Goal: Obtain resource: Obtain resource

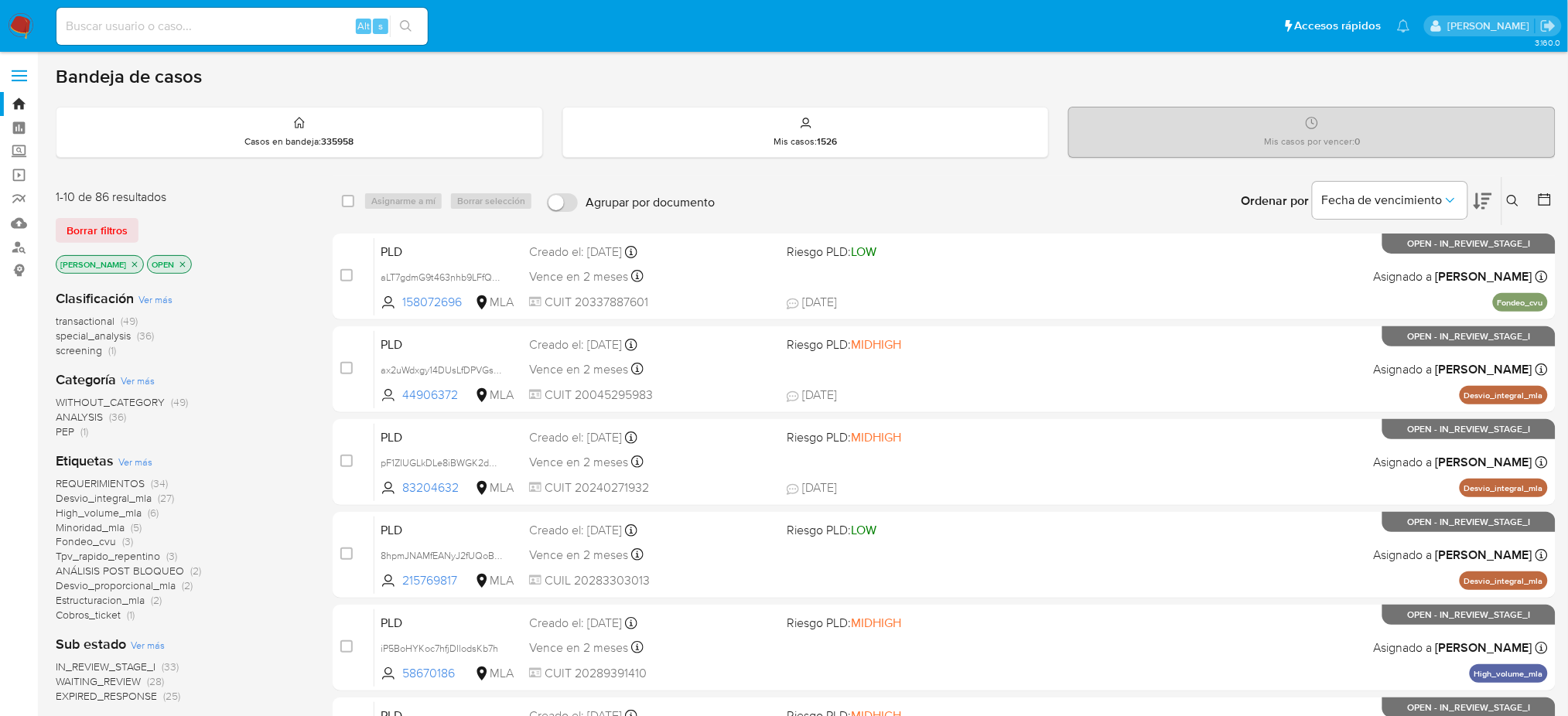
click at [285, 13] on div "Alt s" at bounding box center [242, 26] width 371 height 37
click at [292, 25] on input at bounding box center [242, 26] width 371 height 20
paste input "3oQPnUAEwzcJL4bU06XzUon6"
type input "3oQPnUAEwzcJL4bU06XzUon6"
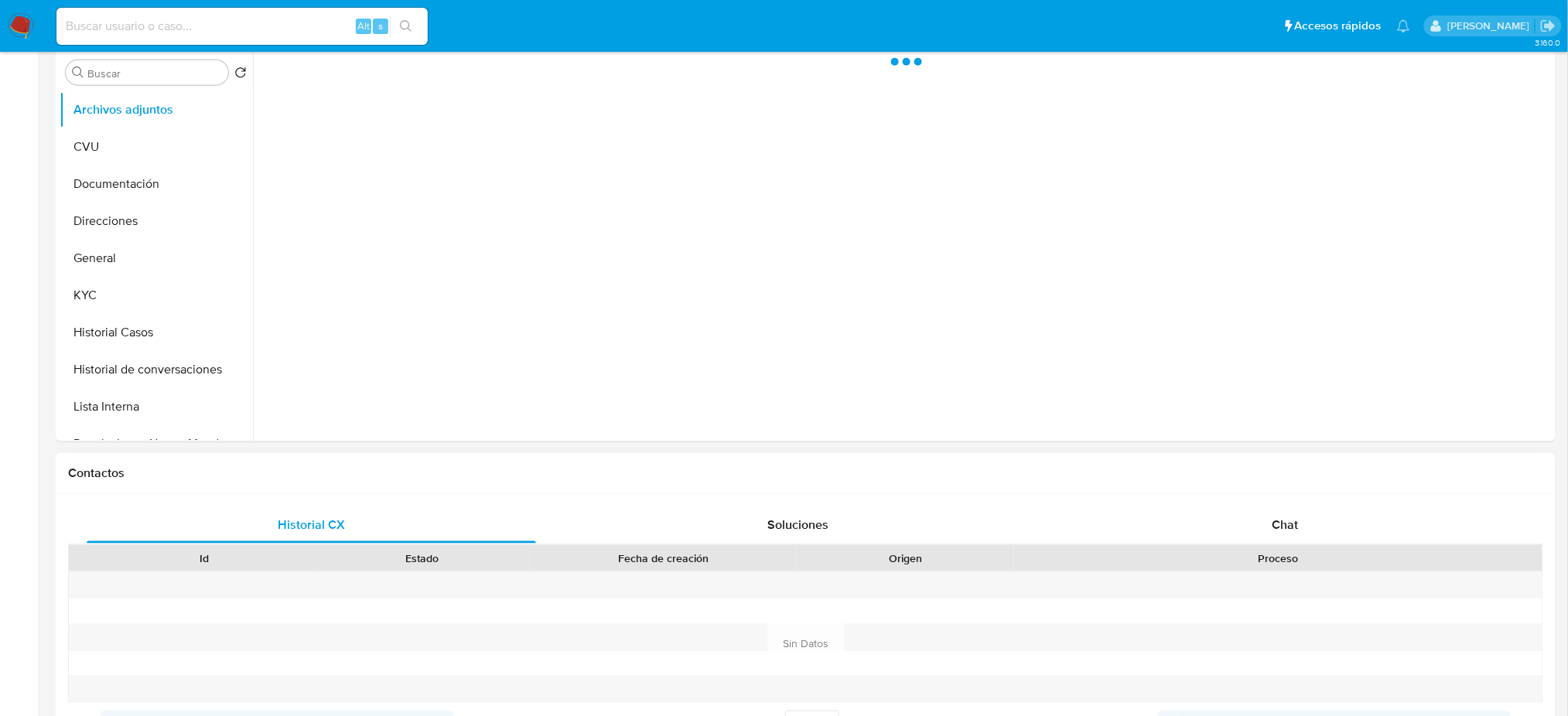
scroll to position [619, 0]
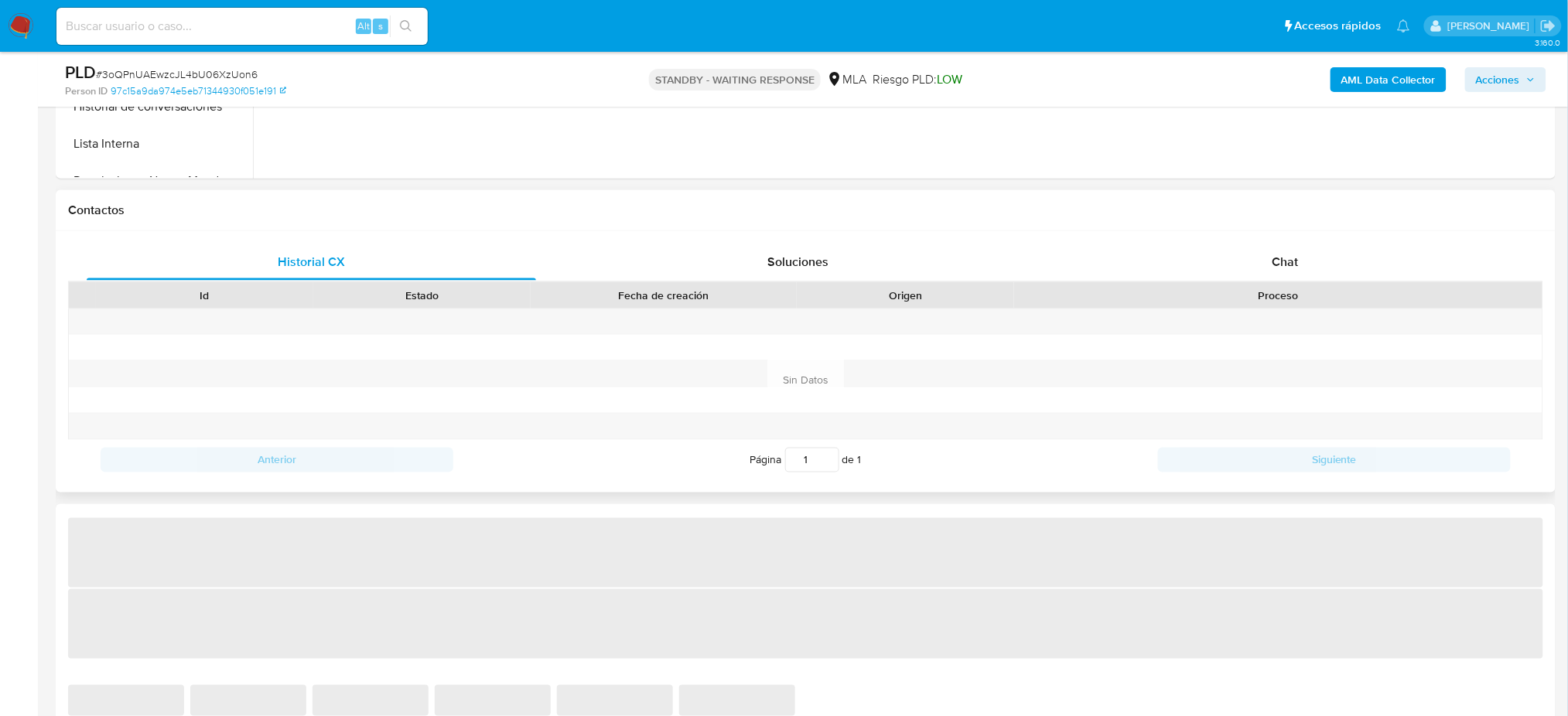
select select "10"
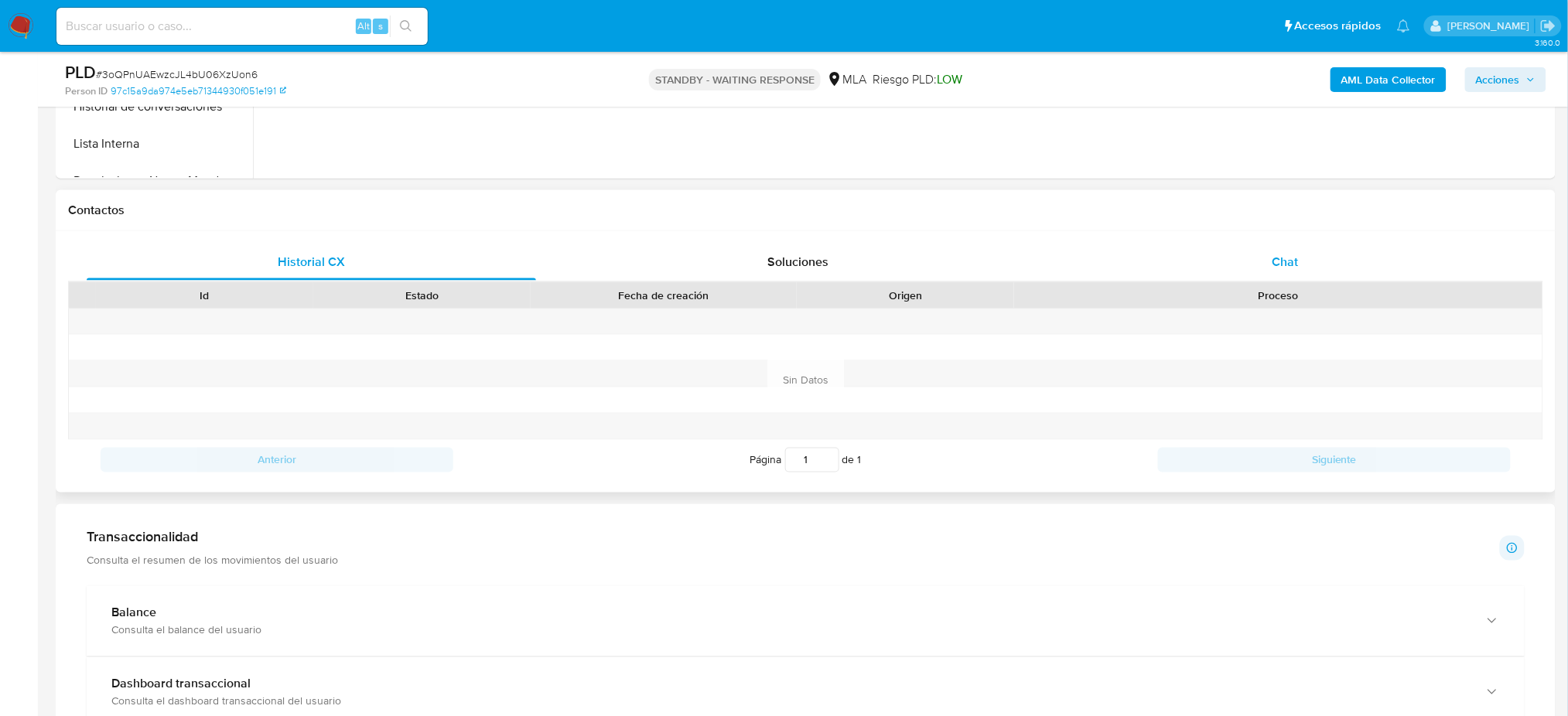
click at [1298, 261] on span "Chat" at bounding box center [1284, 261] width 26 height 18
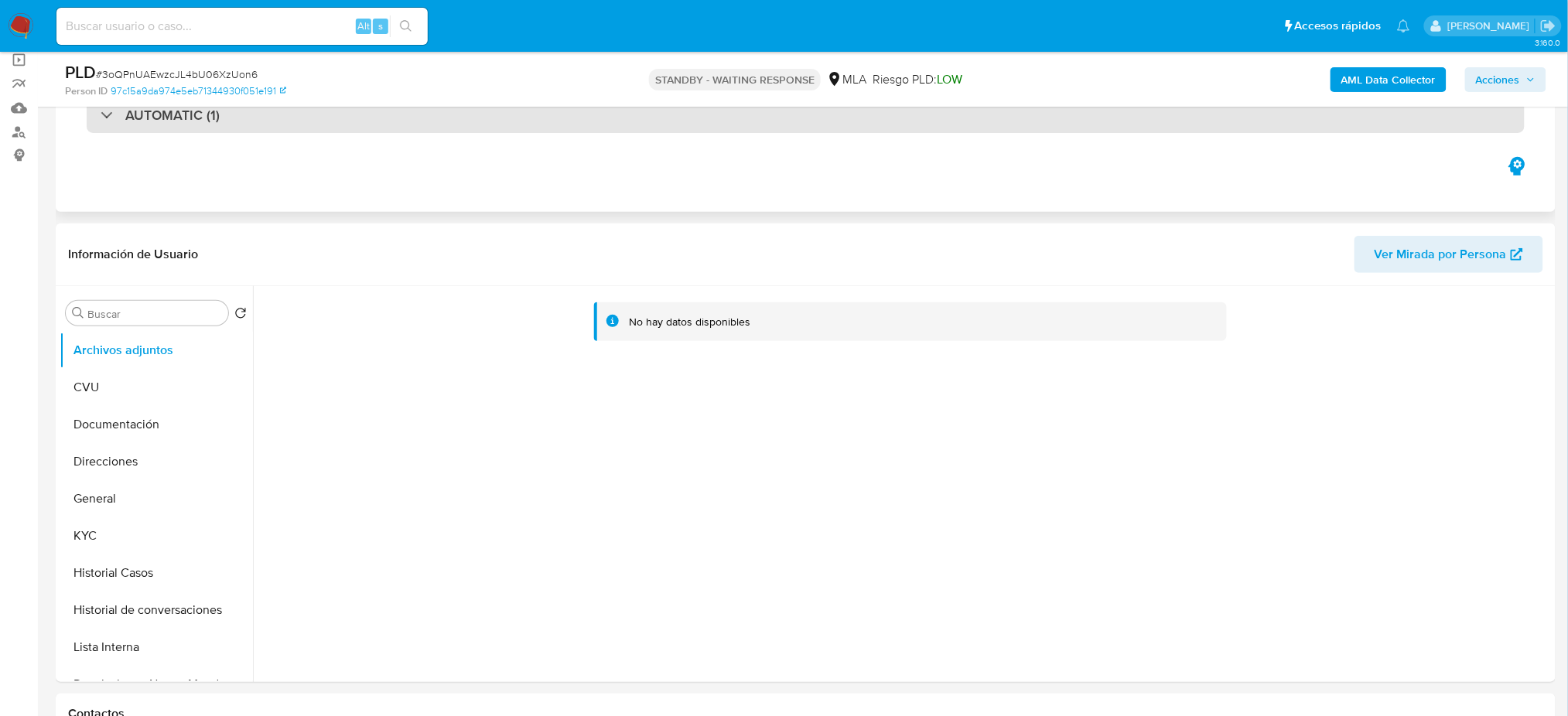
scroll to position [102, 0]
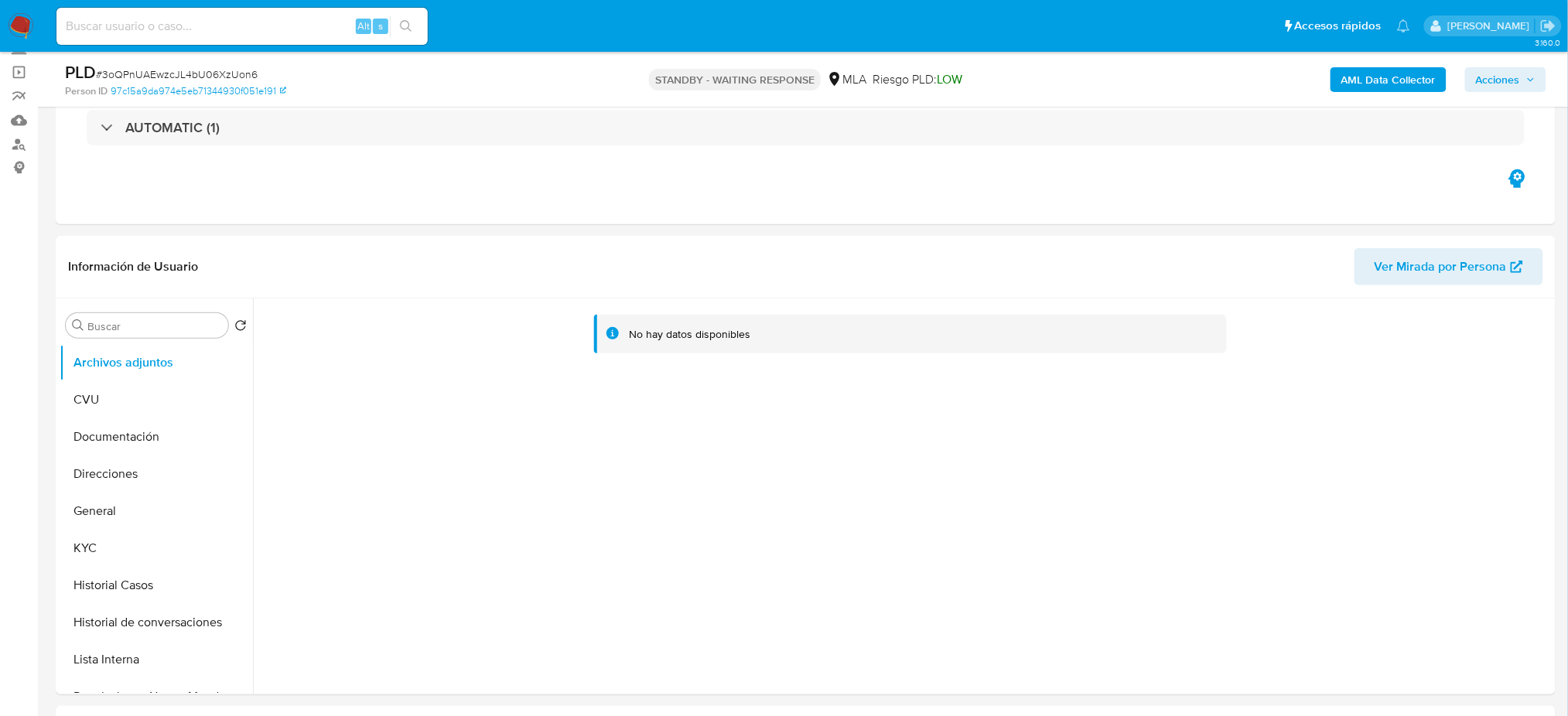
click at [26, 29] on img at bounding box center [21, 26] width 26 height 26
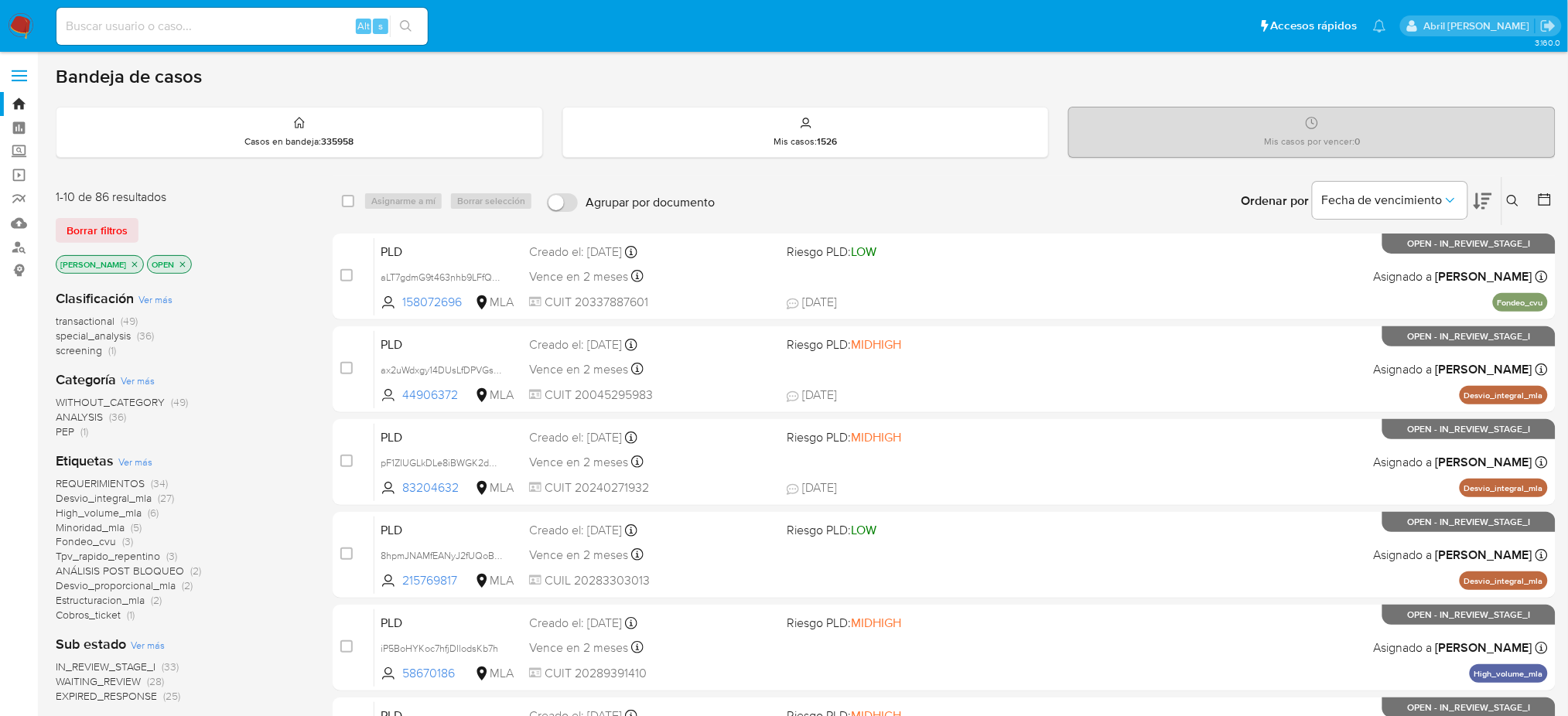
click at [250, 23] on input at bounding box center [242, 26] width 371 height 20
paste input "w60IzXSs0joaWRhH6GtUu5he"
type input "w60IzXSs0joaWRhH6GtUu5he"
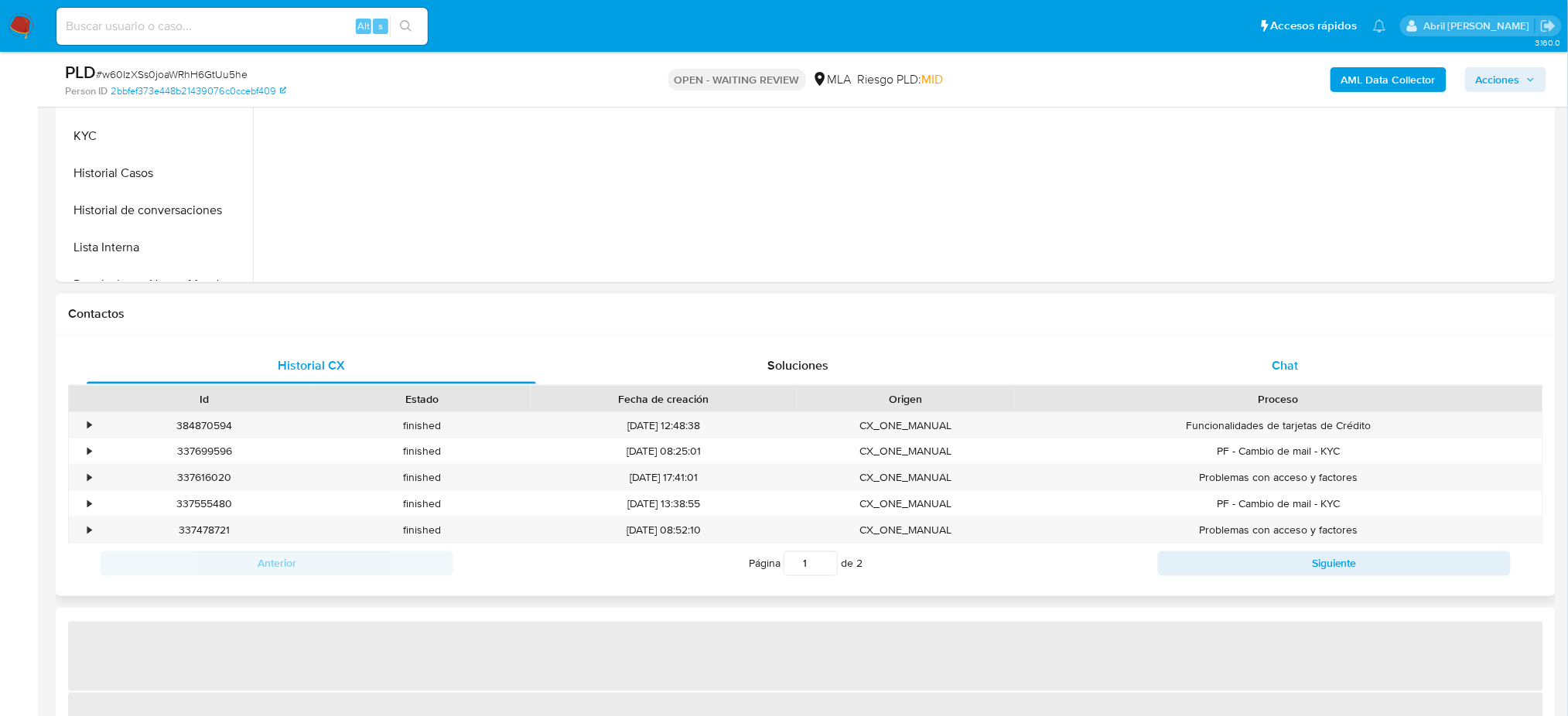
click at [1281, 360] on span "Chat" at bounding box center [1284, 366] width 26 height 18
select select "10"
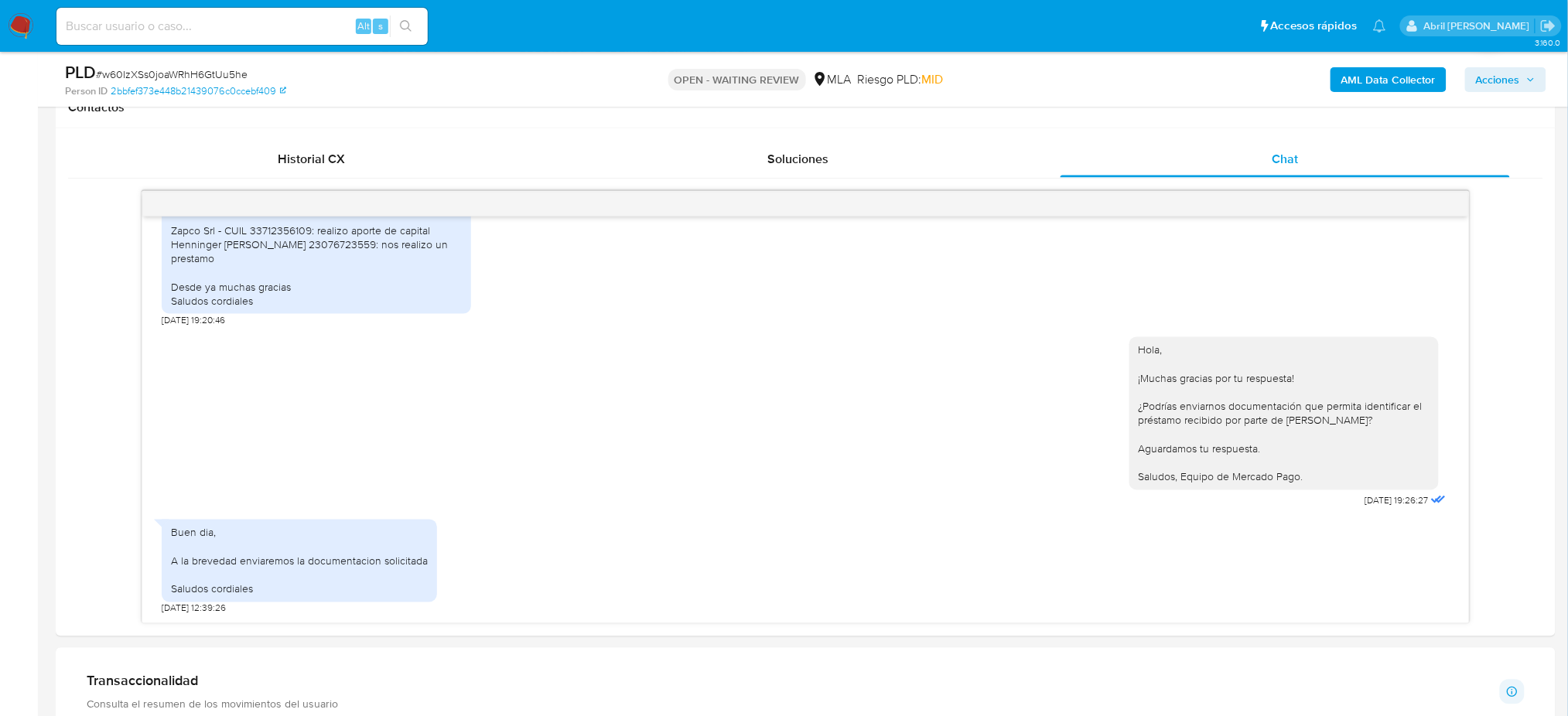
scroll to position [309, 0]
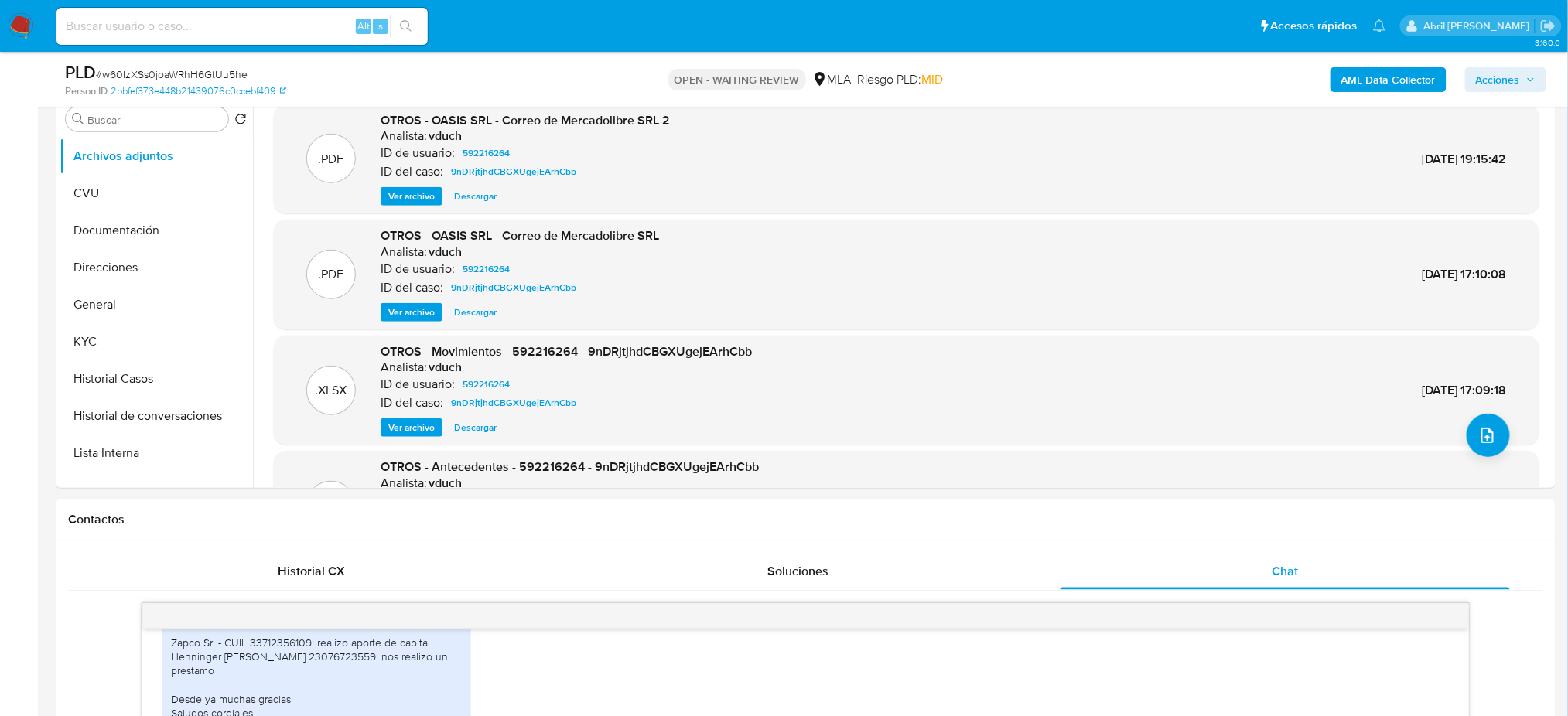
click at [270, 35] on input at bounding box center [242, 26] width 371 height 20
paste input "DgaEe5w1bNAN9HJxpcuEdqDQ"
type input "DgaEe5w1bNAN9HJxpcuEdqDQ"
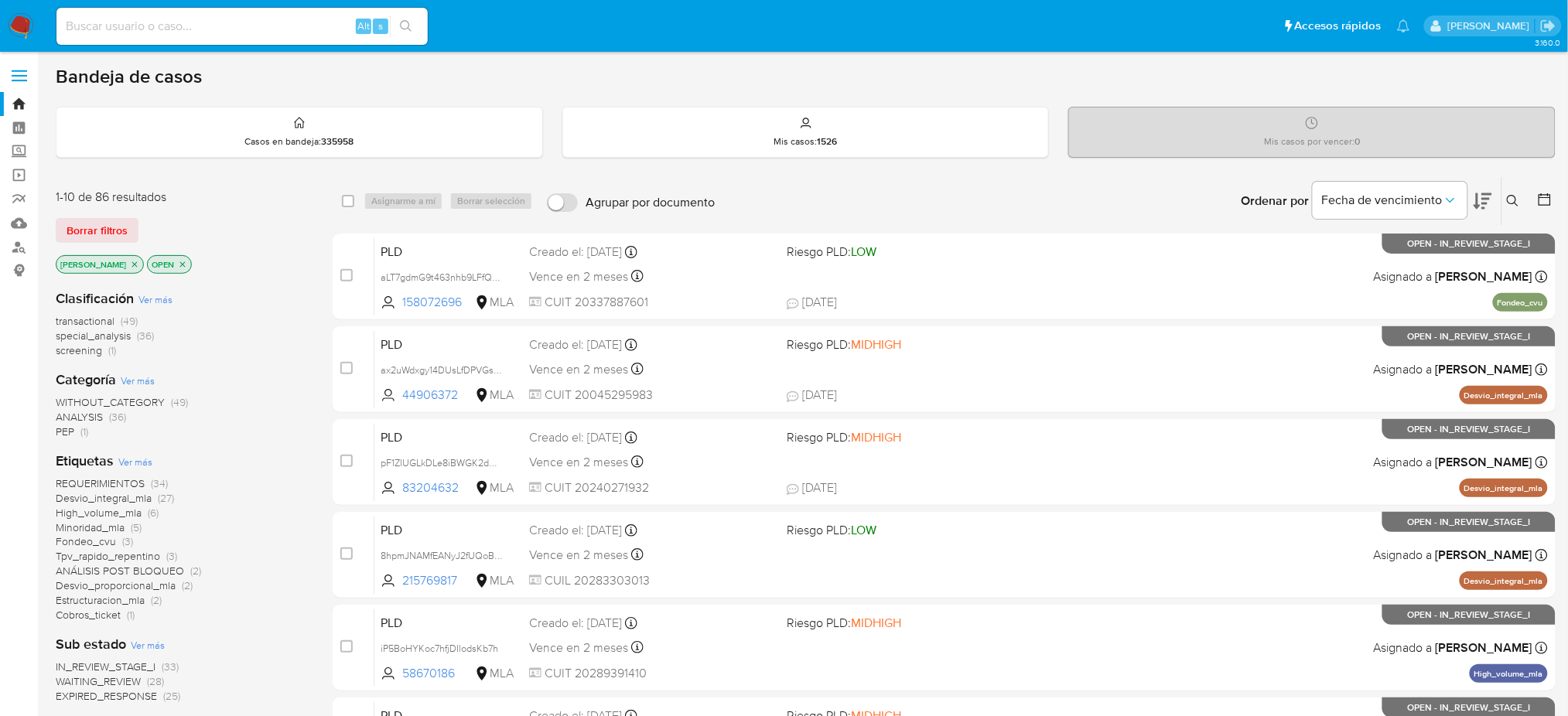
click at [1515, 199] on icon at bounding box center [1513, 201] width 13 height 13
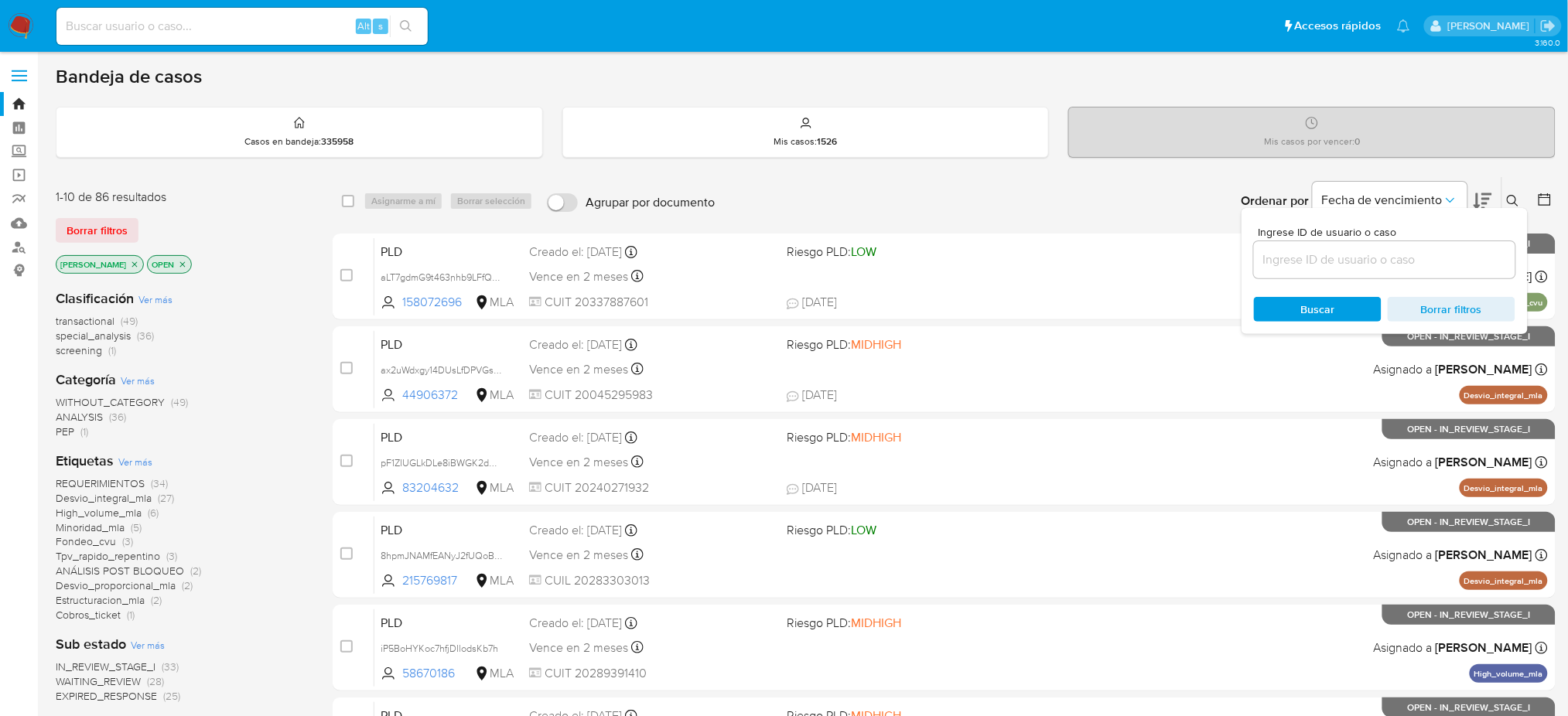
click at [1426, 246] on div at bounding box center [1384, 260] width 261 height 37
click at [1430, 264] on input at bounding box center [1384, 260] width 261 height 20
paste input "DgaEe5w1bNAN9HJxpcuEdqDQ"
type input "DgaEe5w1bNAN9HJxpcuEdqDQ"
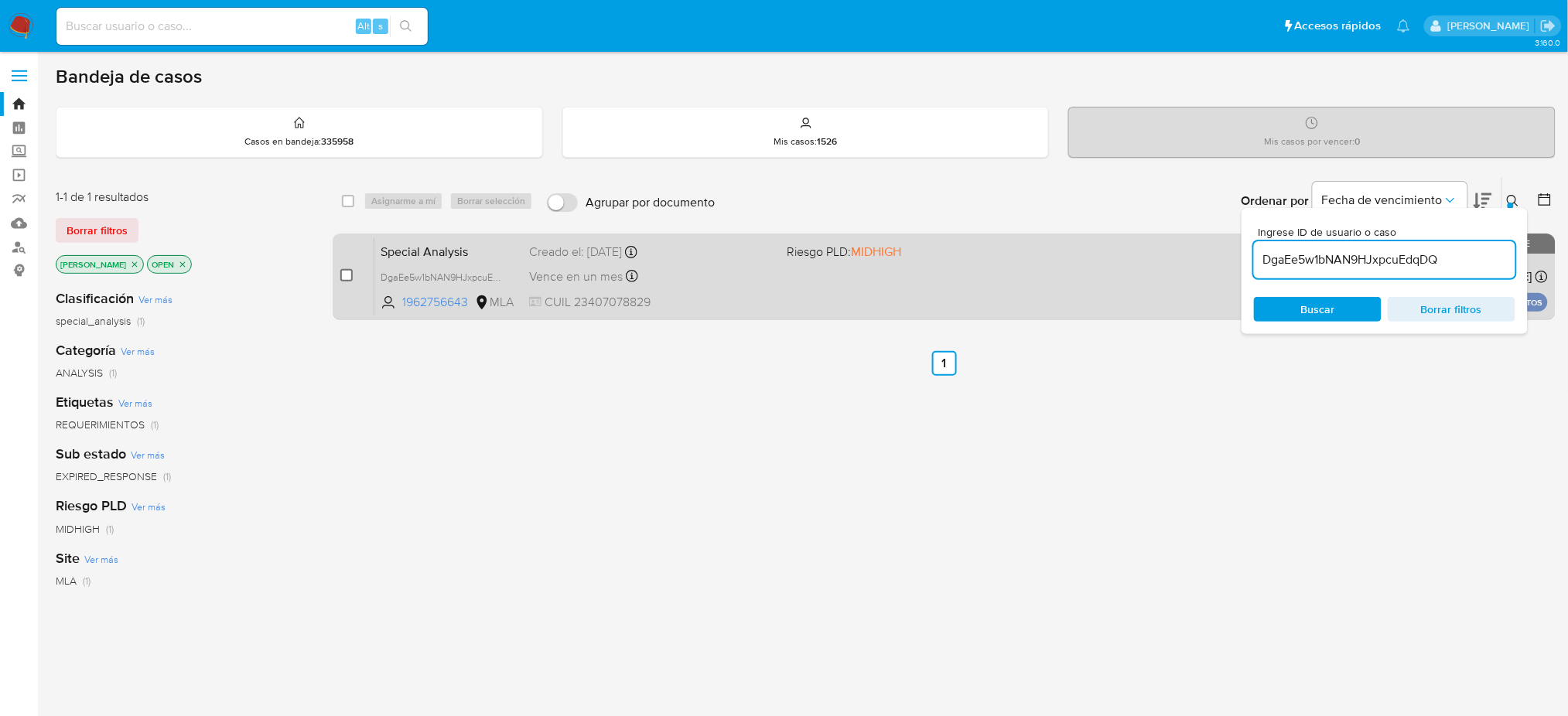
click at [341, 274] on input "checkbox" at bounding box center [347, 276] width 13 height 13
checkbox input "true"
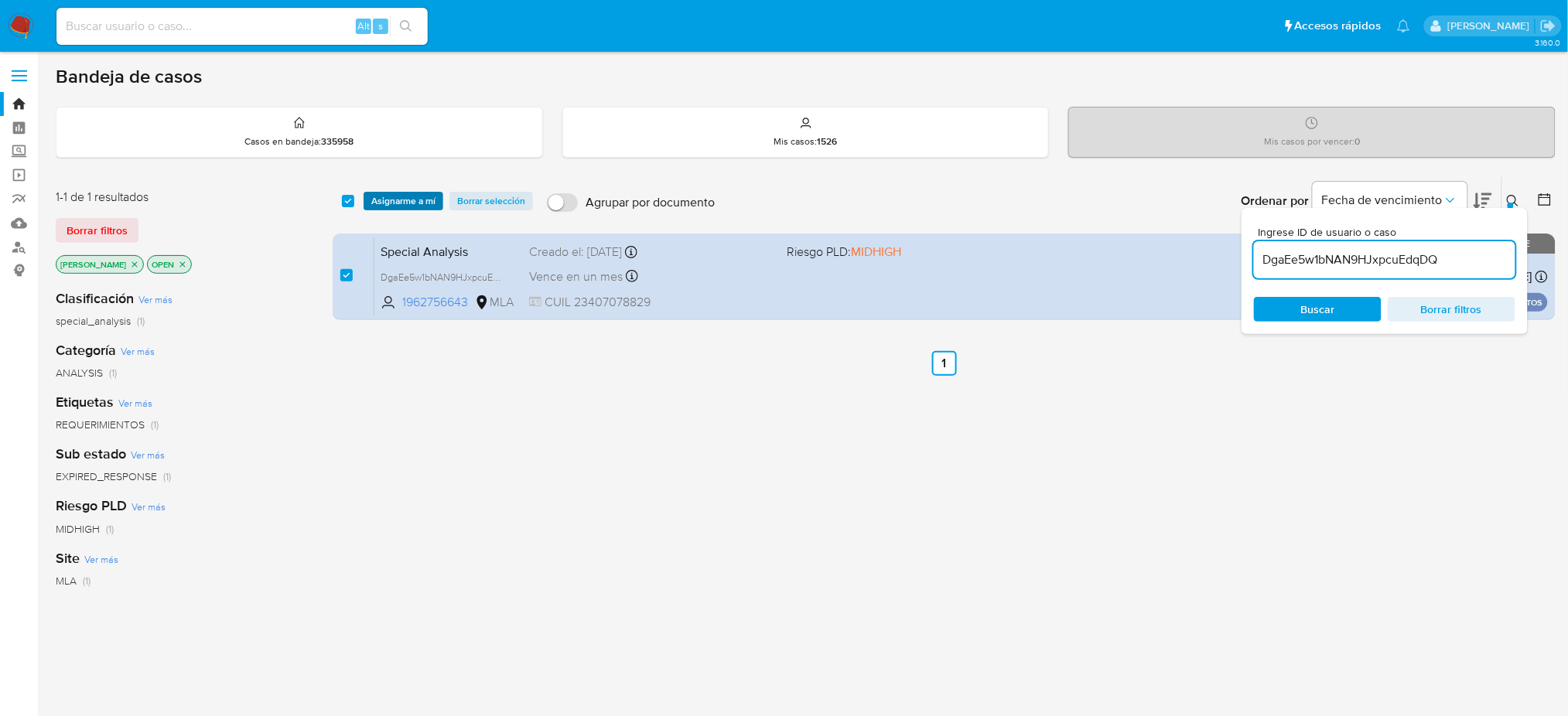
click at [381, 205] on span "Asignarme a mí" at bounding box center [403, 200] width 64 height 15
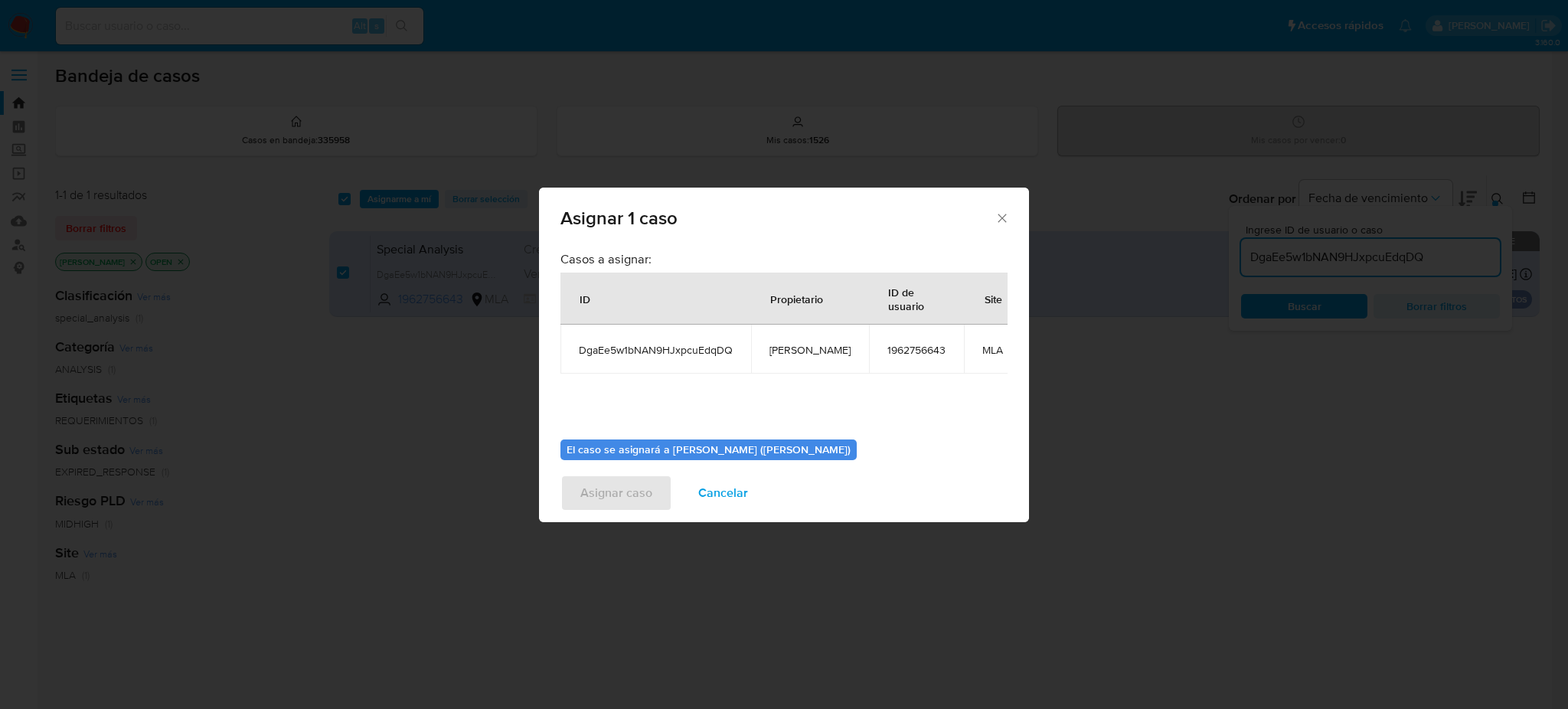
click at [782, 348] on span "[PERSON_NAME]" at bounding box center [809, 350] width 81 height 13
copy span "[PERSON_NAME]"
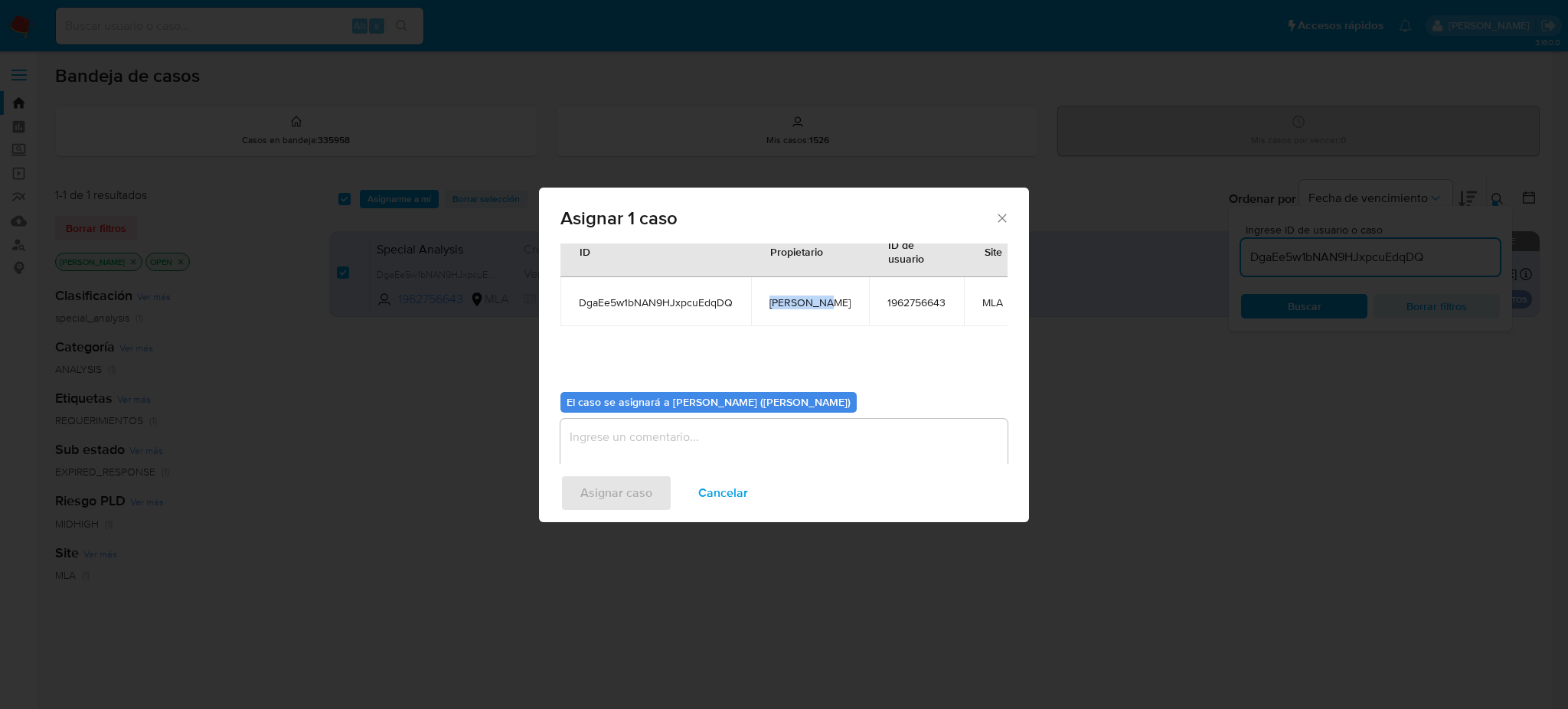
scroll to position [93, 0]
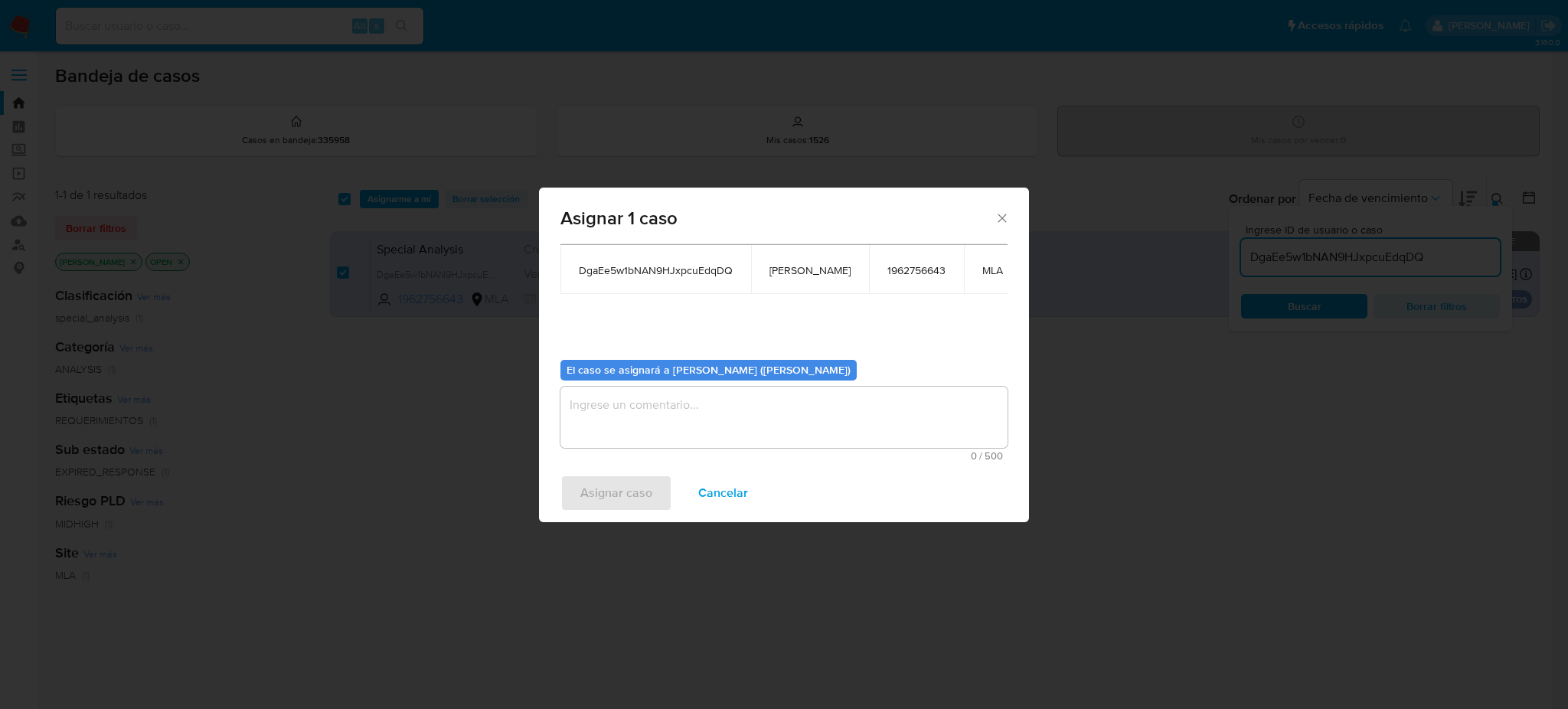
click at [657, 415] on textarea "assign-modal" at bounding box center [784, 417] width 447 height 61
paste textarea "[PERSON_NAME]"
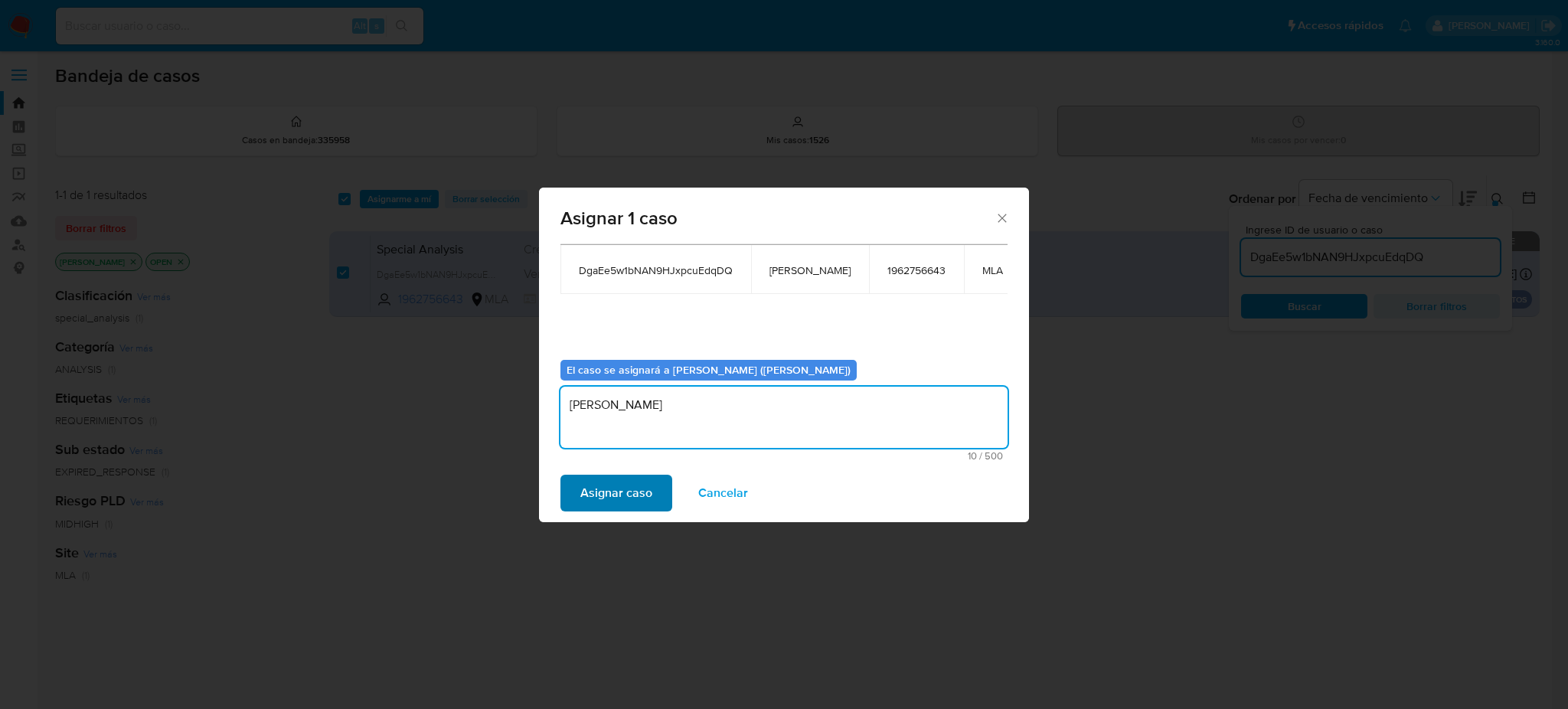
type textarea "[PERSON_NAME]"
click at [638, 501] on span "Asignar caso" at bounding box center [616, 493] width 72 height 34
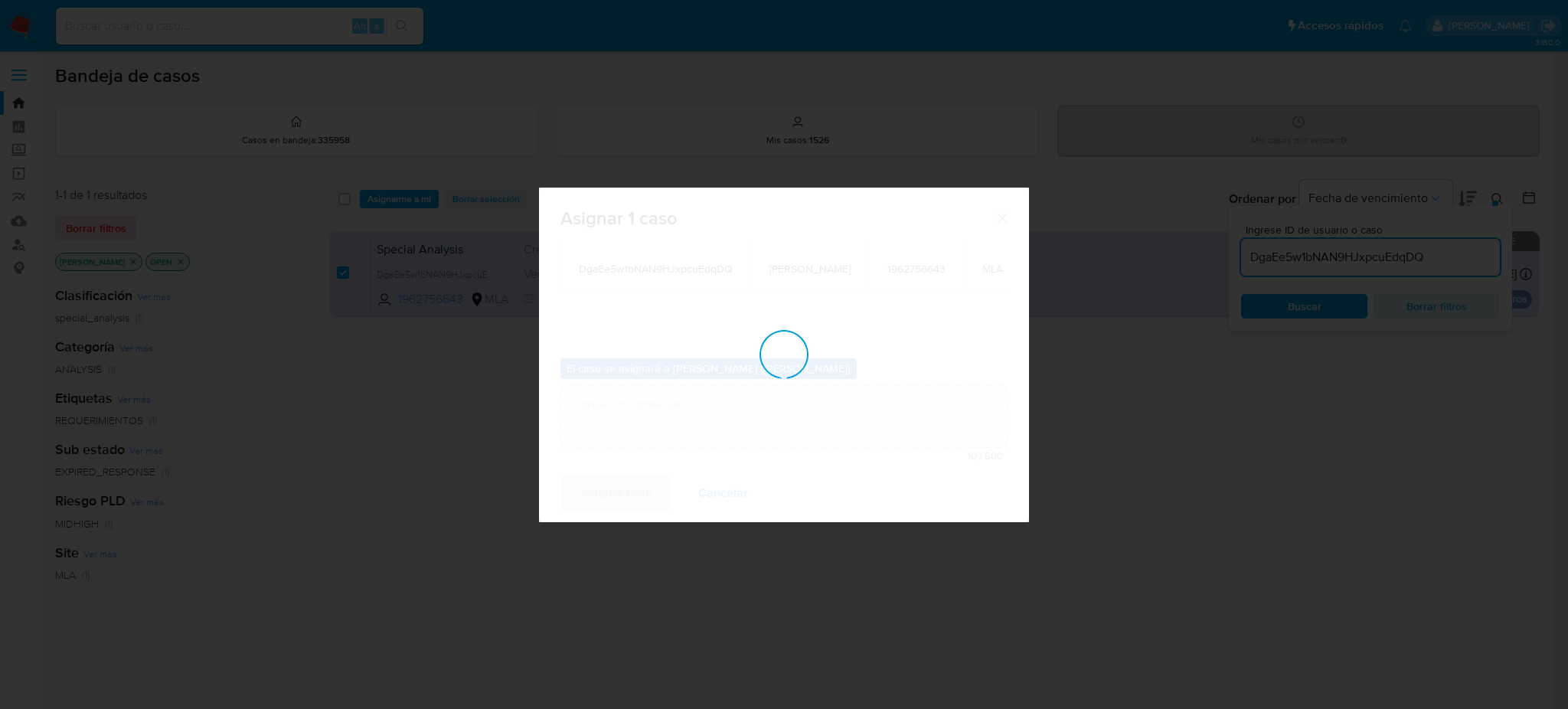
checkbox input "false"
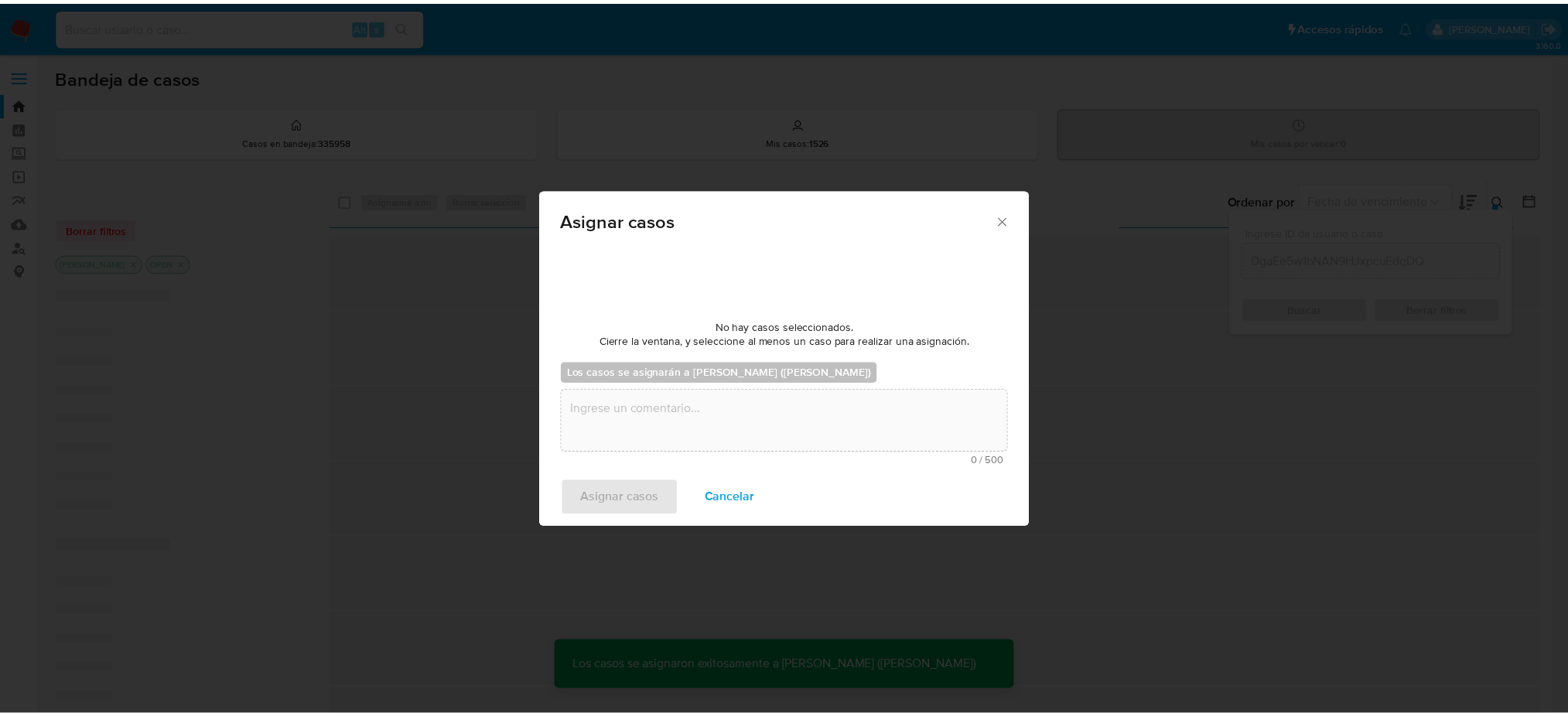
scroll to position [92, 0]
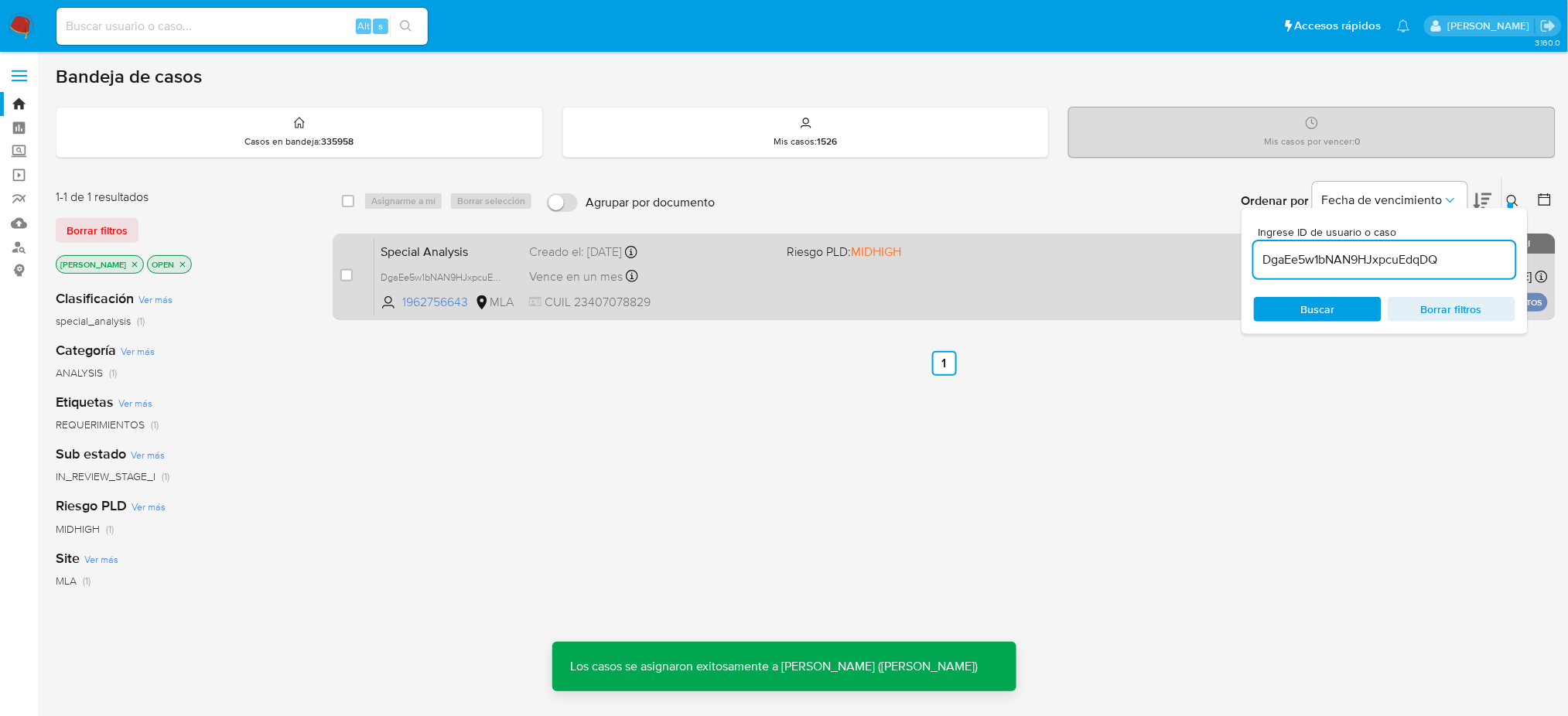
click at [499, 242] on span "Special Analysis" at bounding box center [449, 251] width 137 height 20
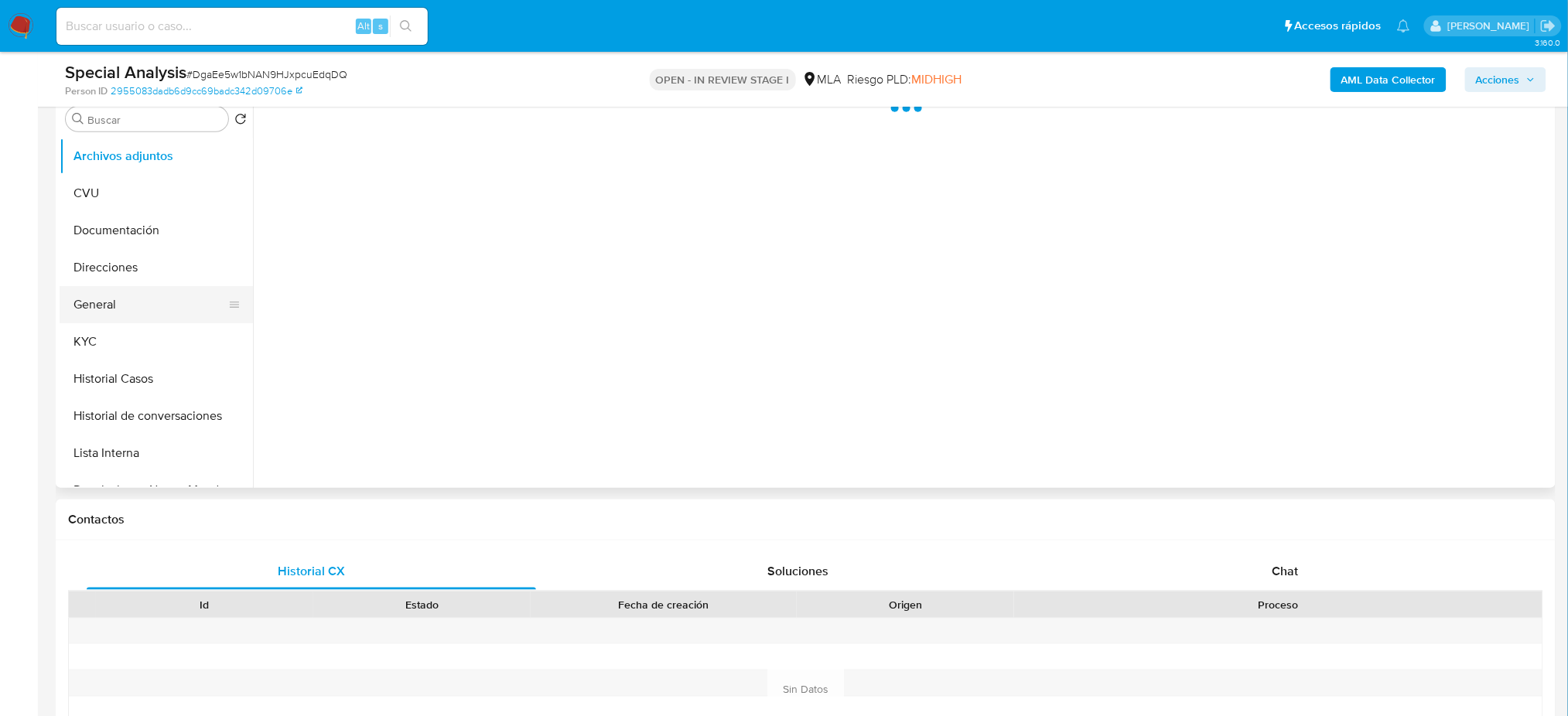
click at [138, 307] on button "General" at bounding box center [149, 305] width 181 height 37
select select "10"
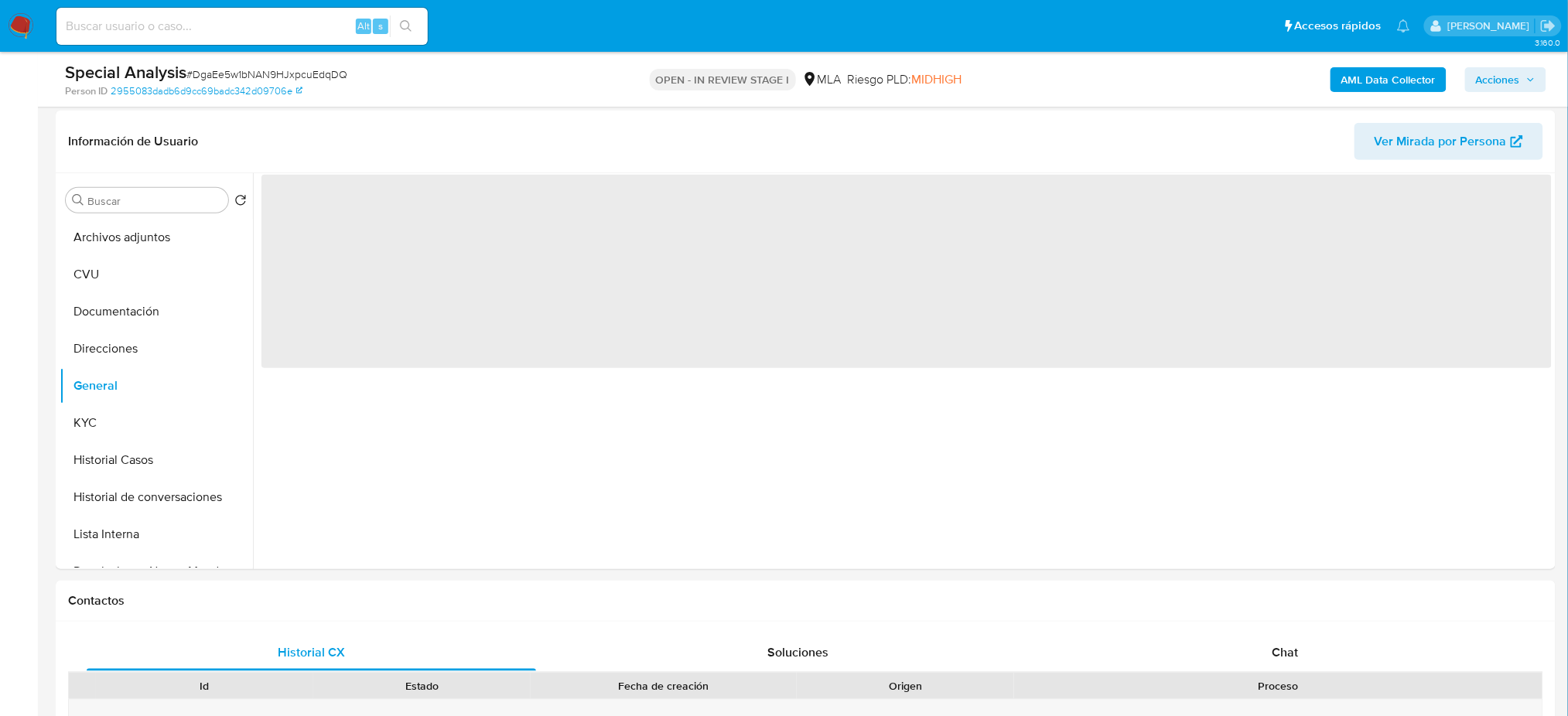
scroll to position [206, 0]
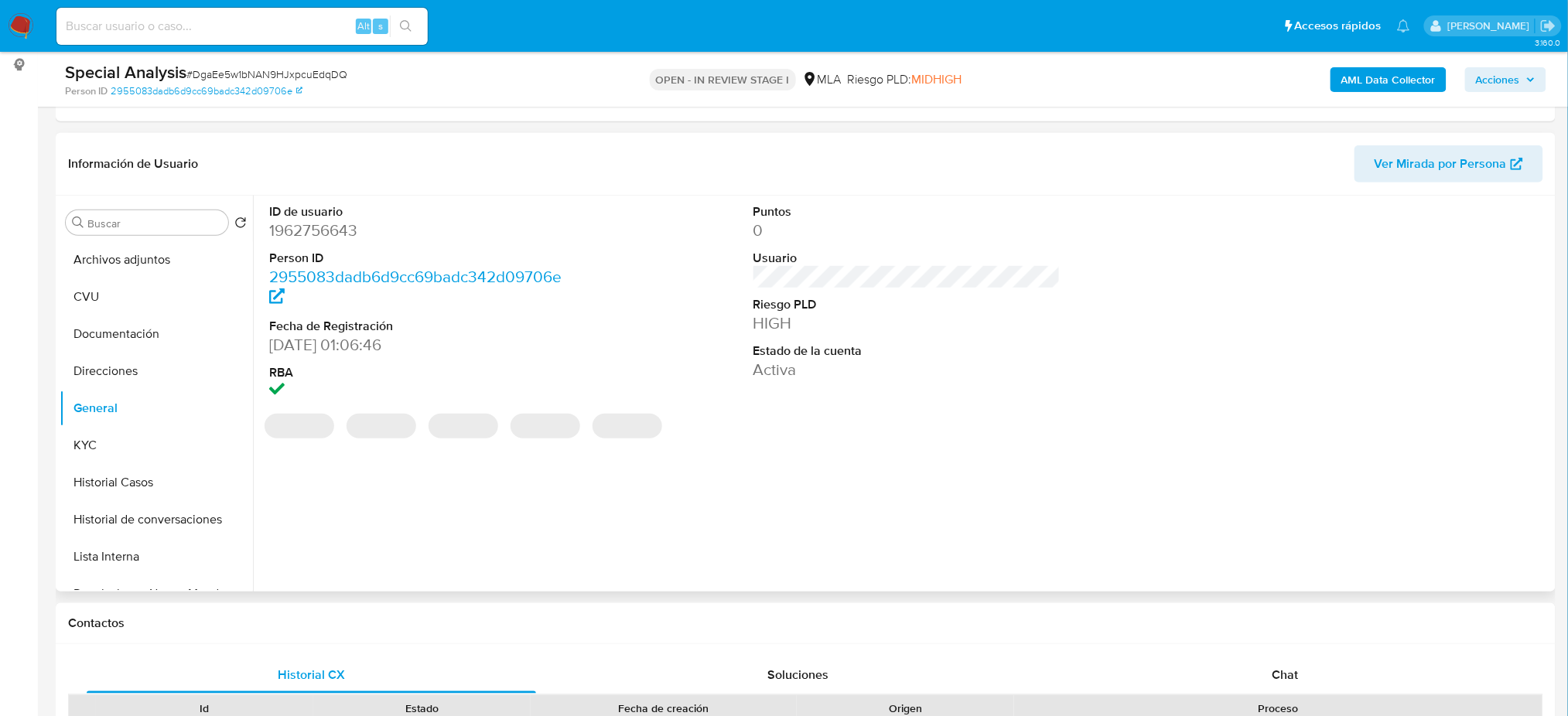
click at [300, 234] on dd "1962756643" at bounding box center [423, 230] width 307 height 22
copy dd "1962756643"
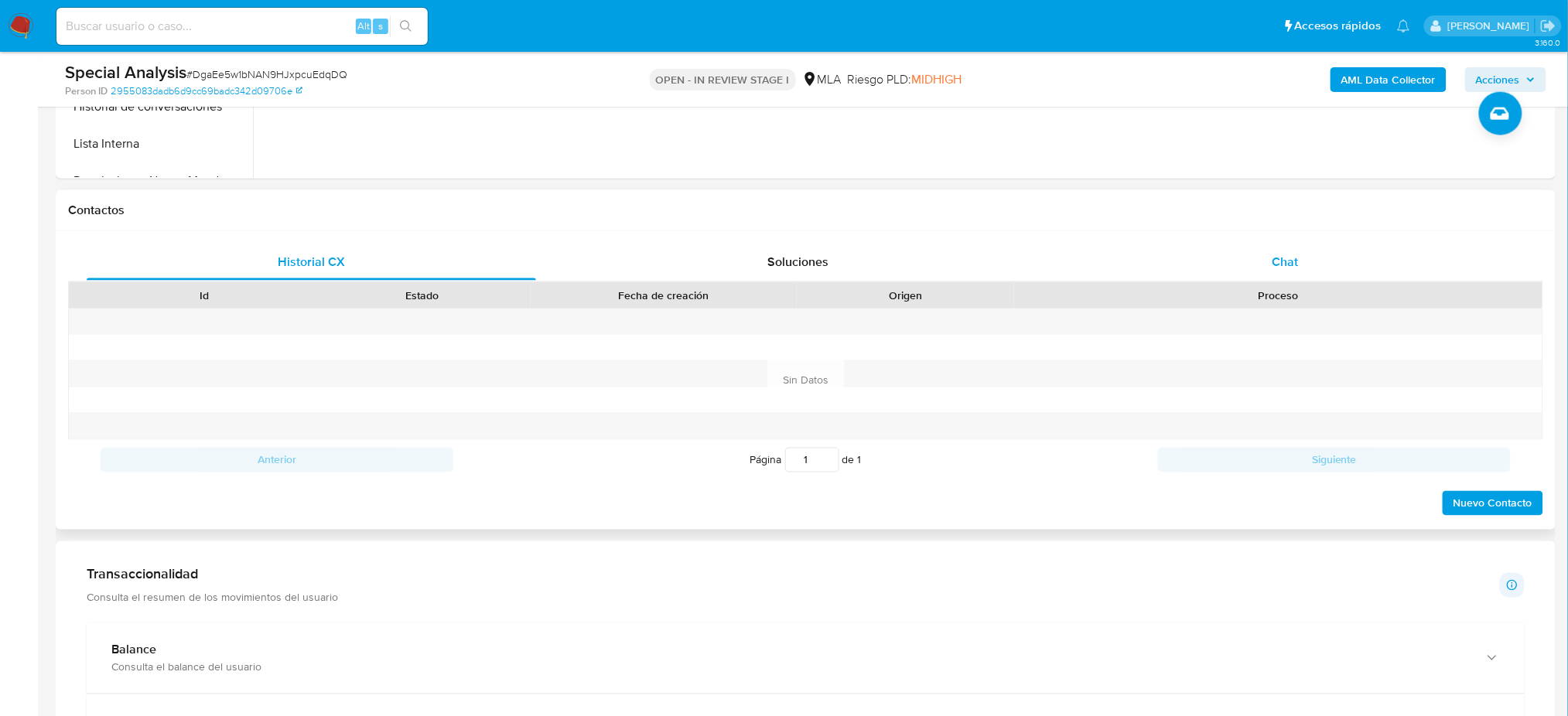
click at [1307, 278] on div "Chat" at bounding box center [1285, 261] width 449 height 37
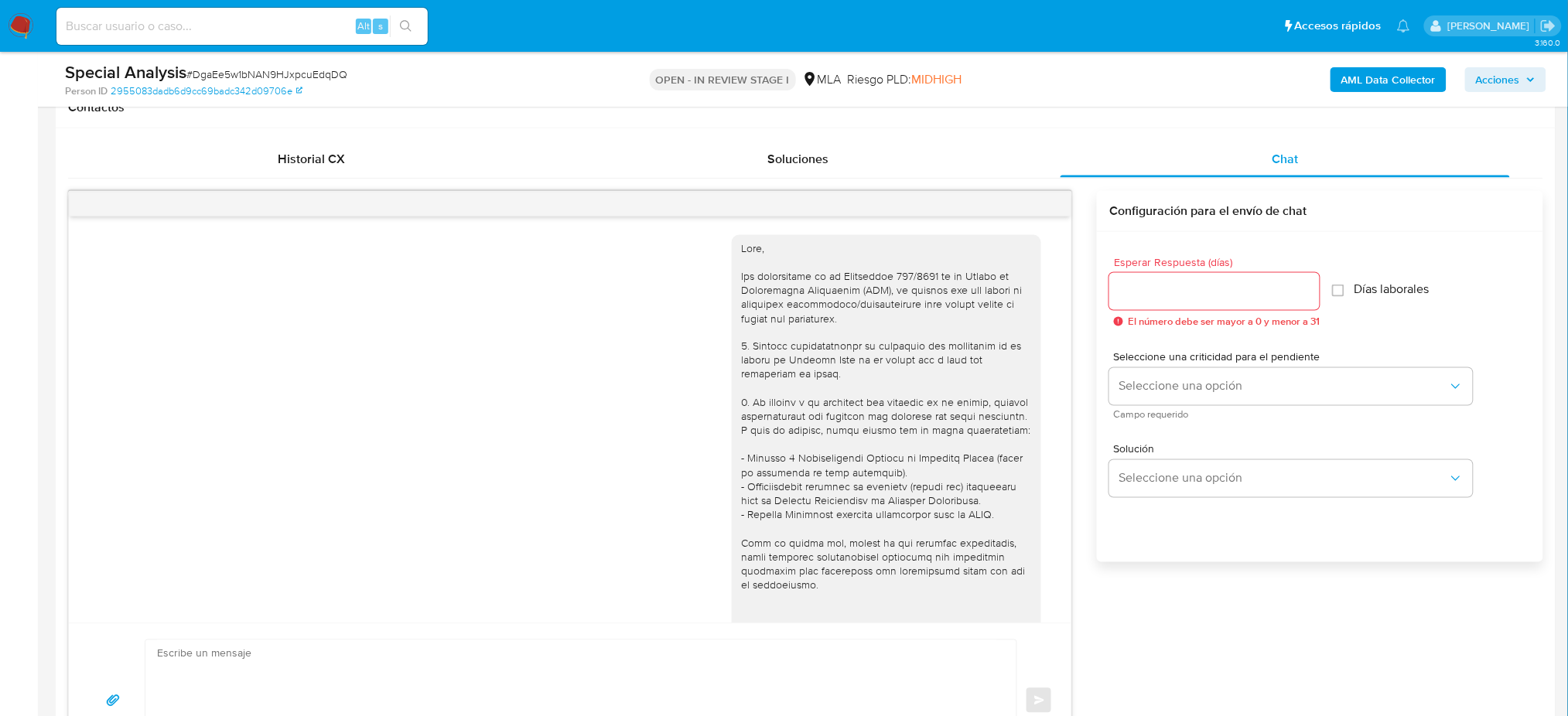
scroll to position [669, 0]
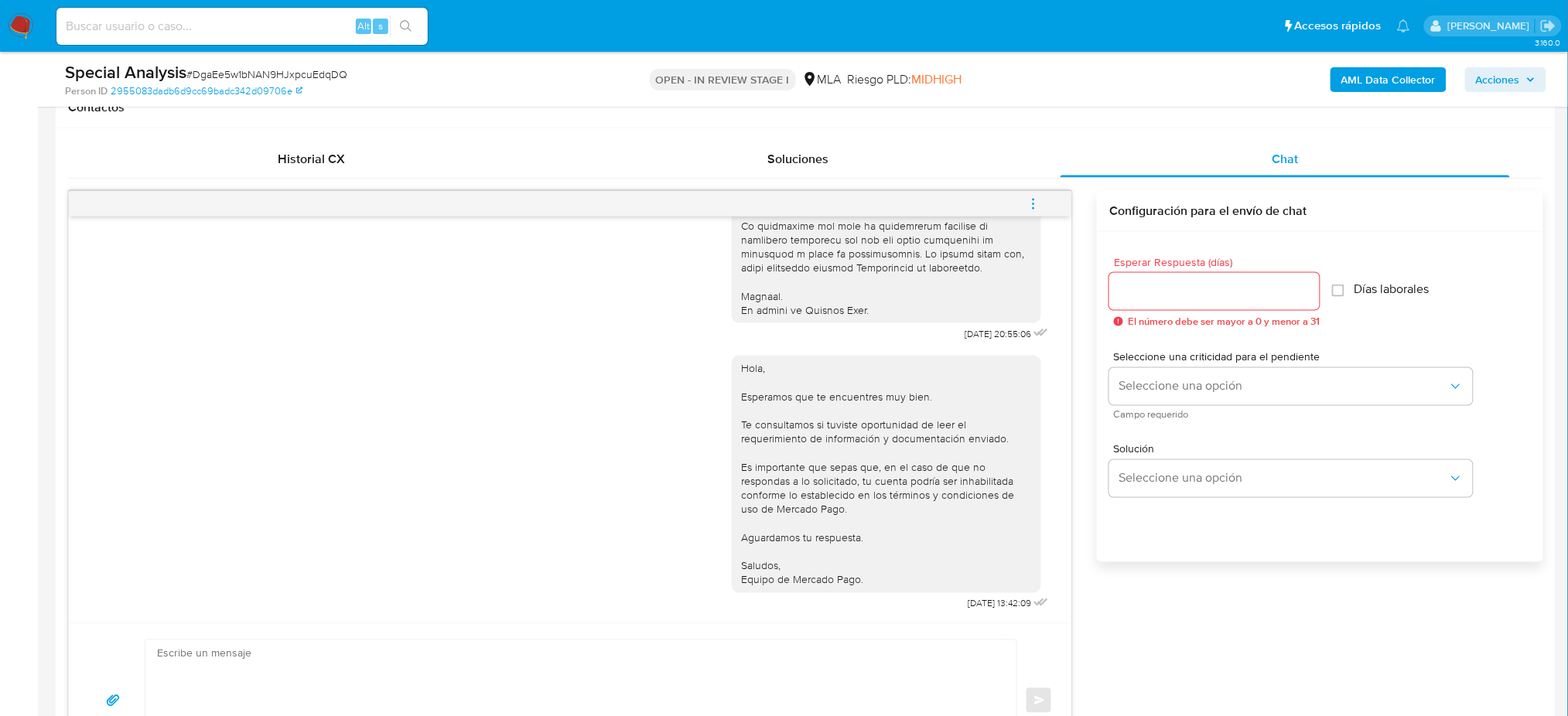
click at [1049, 206] on button "menu-action" at bounding box center [1033, 204] width 51 height 37
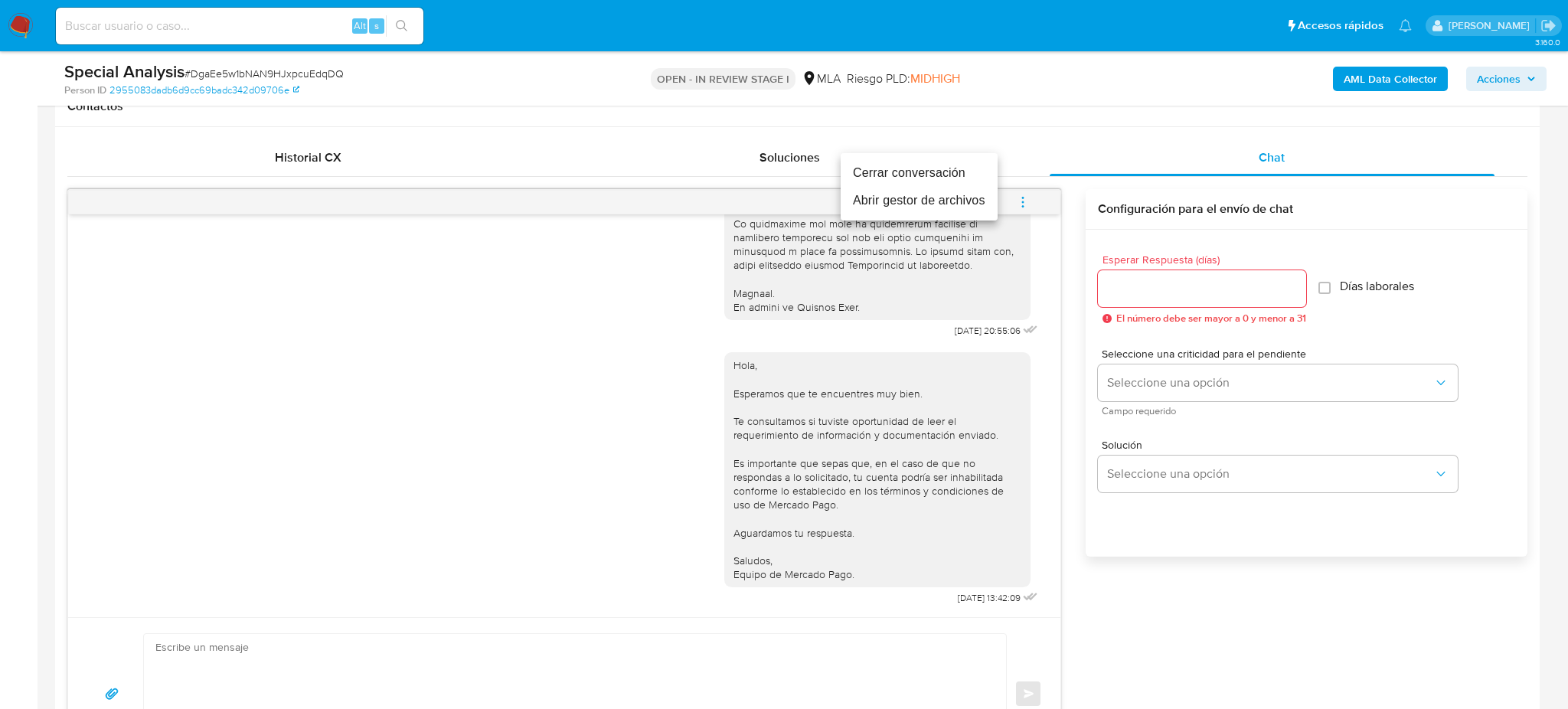
click at [936, 178] on li "Cerrar conversación" at bounding box center [919, 173] width 157 height 28
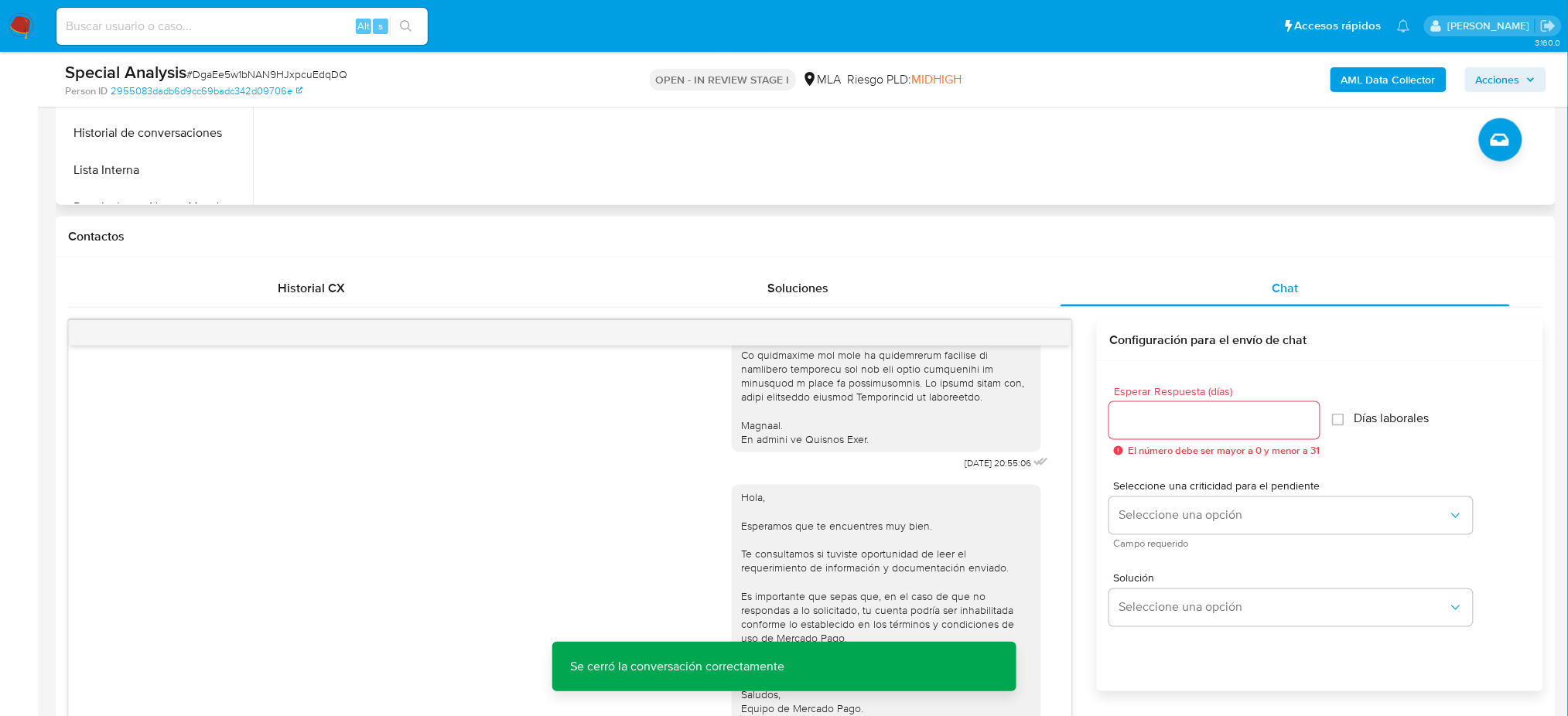
scroll to position [309, 0]
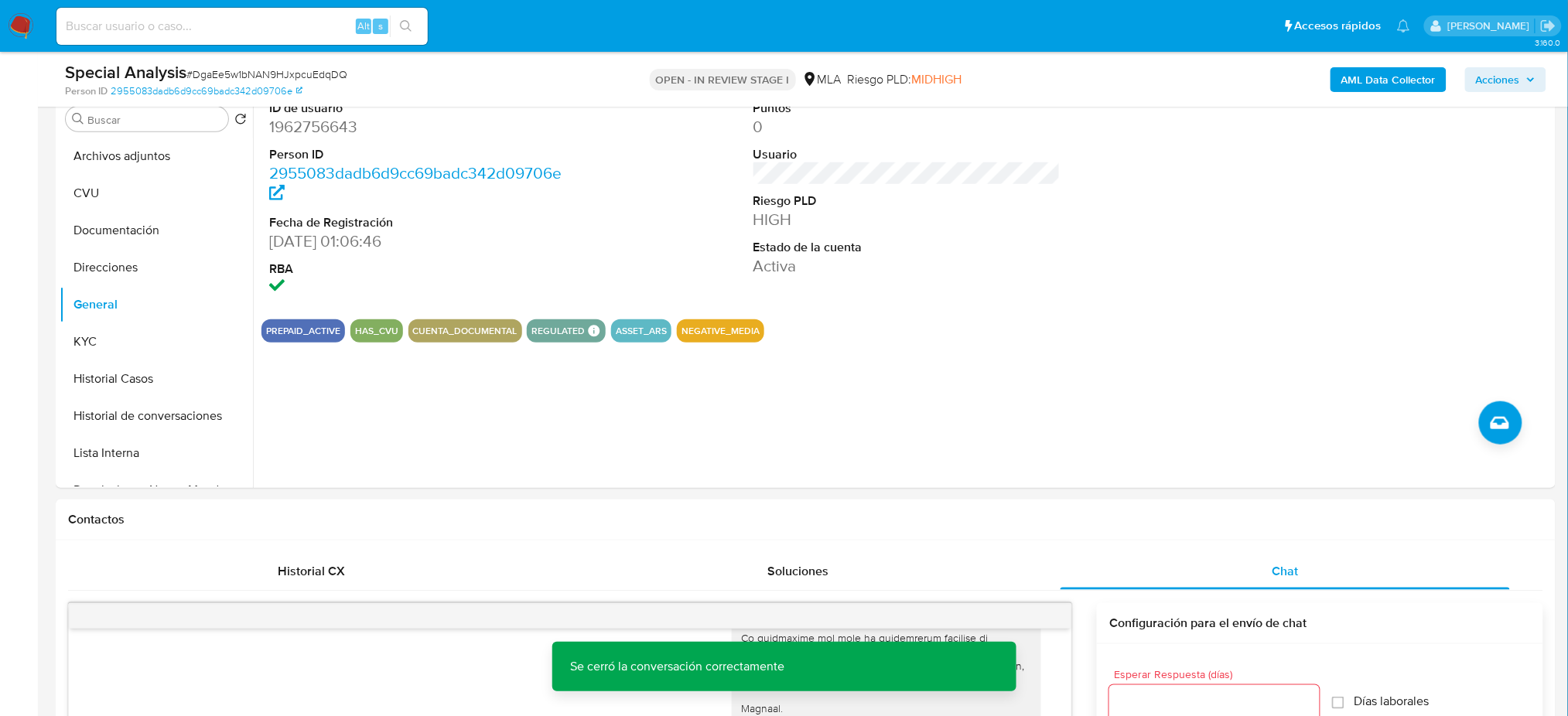
click at [1371, 83] on b "AML Data Collector" at bounding box center [1388, 80] width 94 height 25
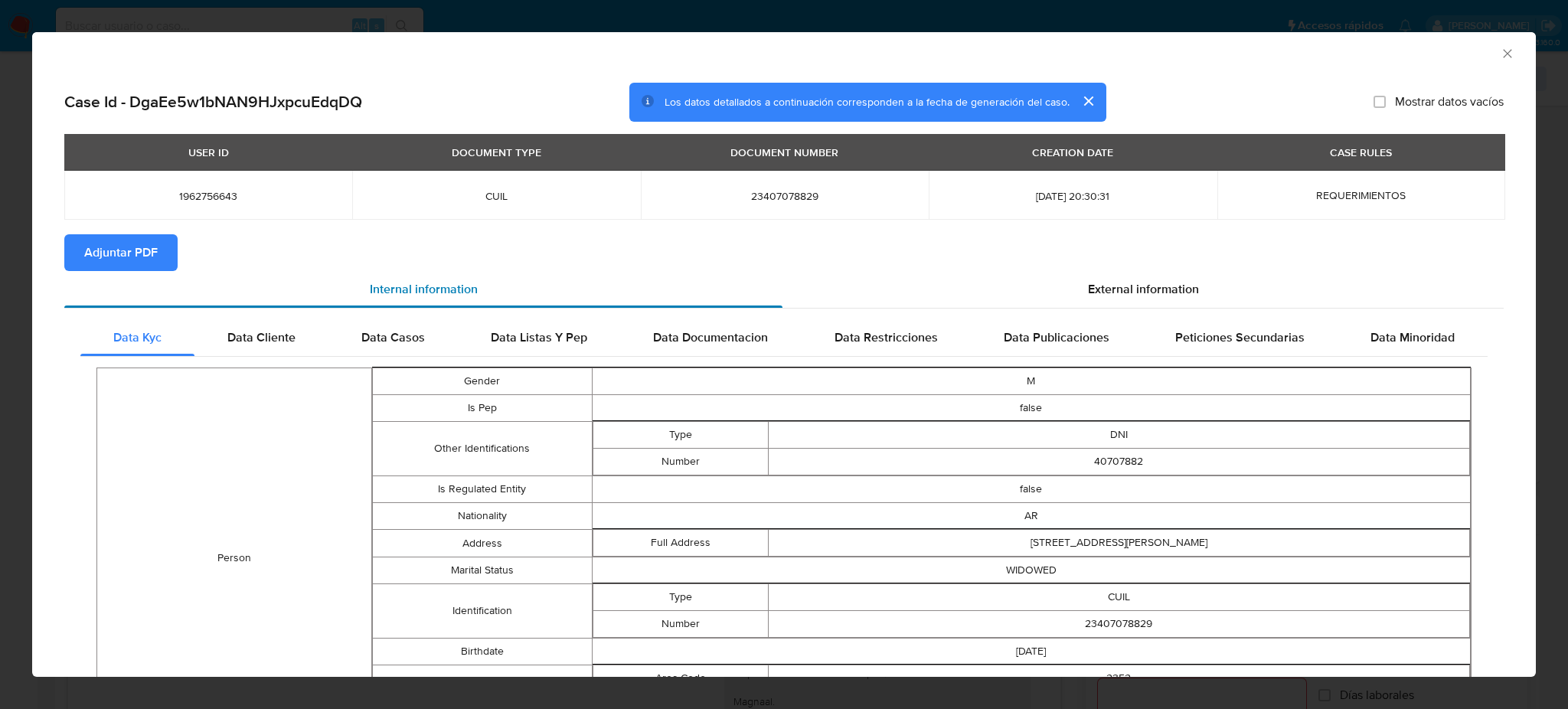
click at [125, 273] on div "Internal information" at bounding box center [422, 289] width 718 height 36
click at [159, 259] on button "Adjuntar PDF" at bounding box center [120, 252] width 113 height 36
click at [1503, 51] on icon "Cerrar ventana" at bounding box center [1507, 52] width 8 height 8
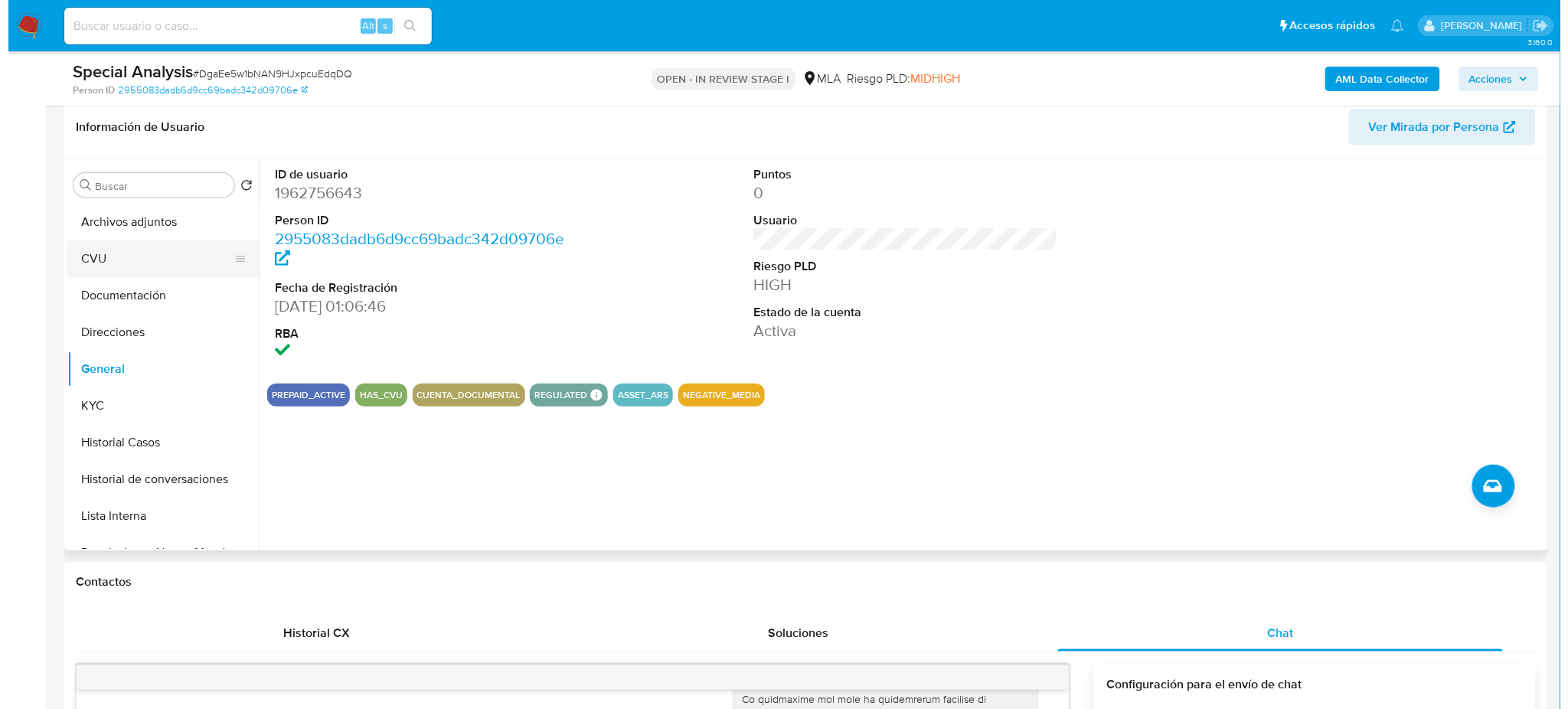
scroll to position [204, 0]
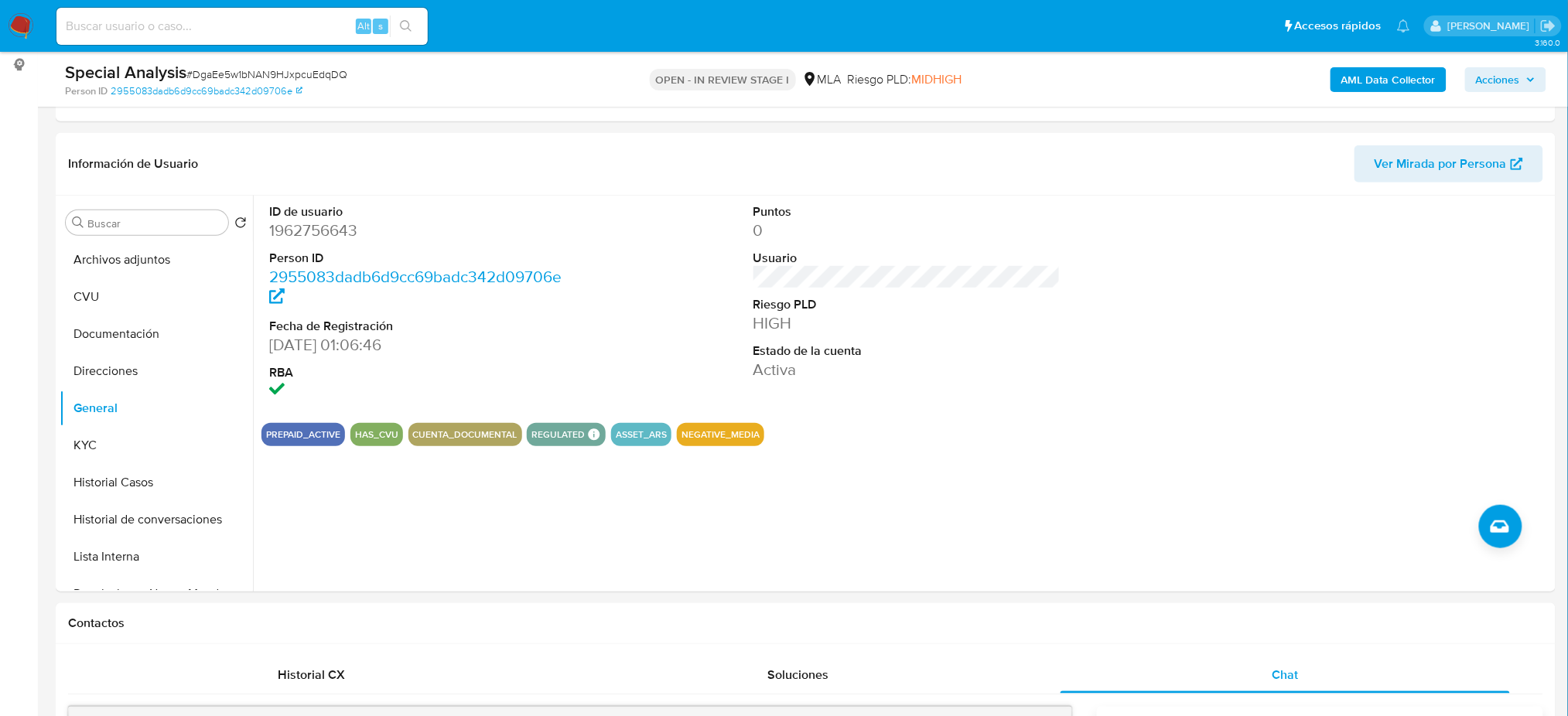
drag, startPoint x: 87, startPoint y: 266, endPoint x: 47, endPoint y: 295, distance: 49.4
click at [88, 266] on button "Archivos adjuntos" at bounding box center [155, 260] width 193 height 37
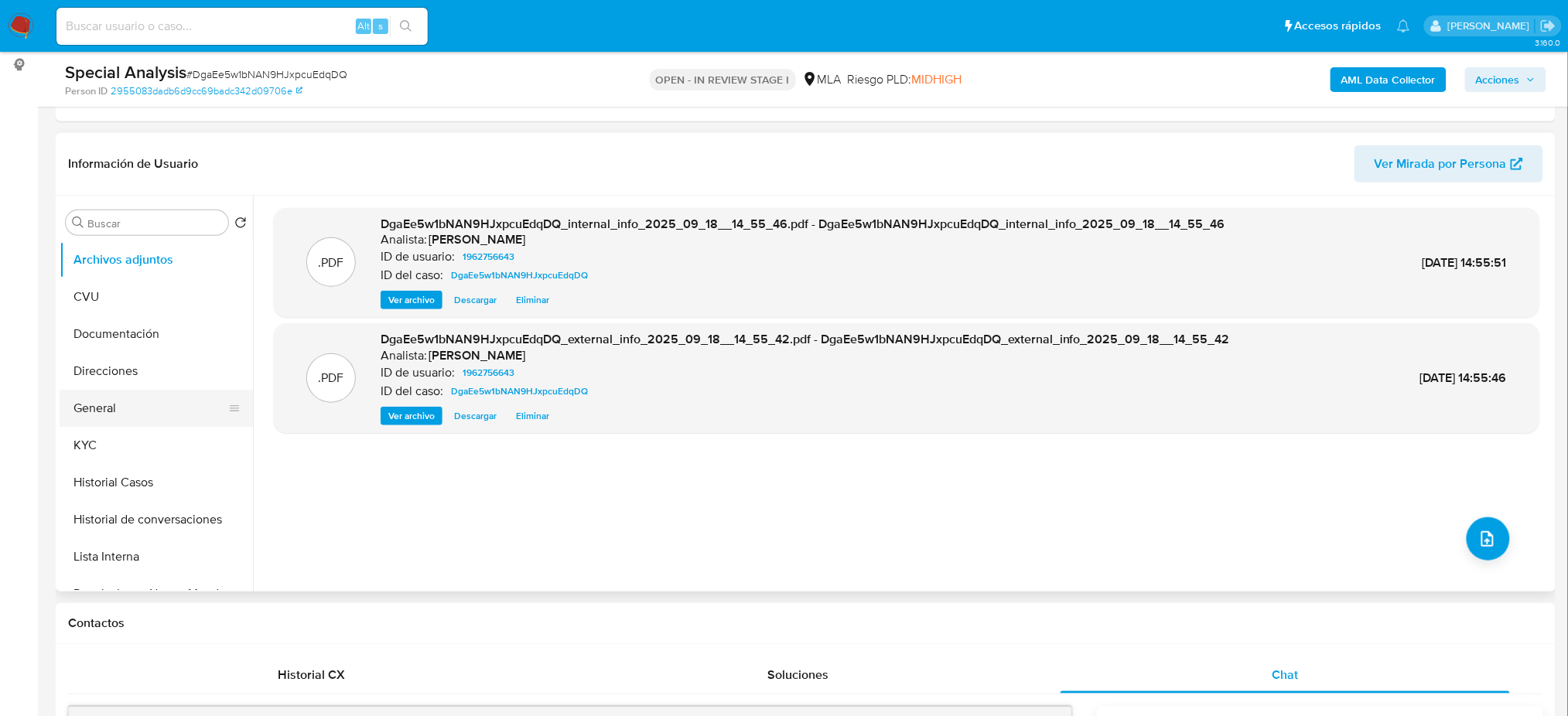
click at [113, 407] on button "General" at bounding box center [149, 408] width 181 height 37
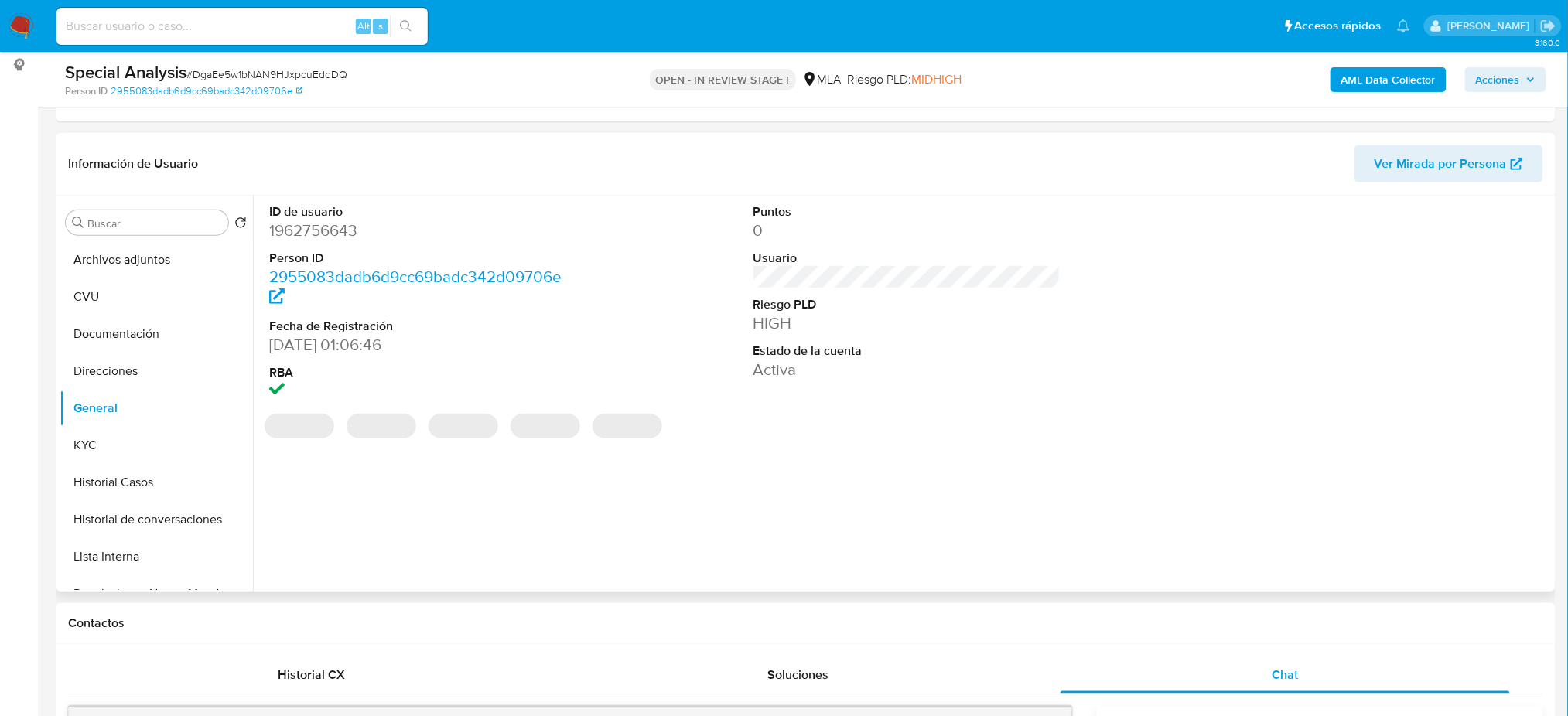
click at [292, 234] on dd "1962756643" at bounding box center [423, 230] width 307 height 22
copy dd "1962756643"
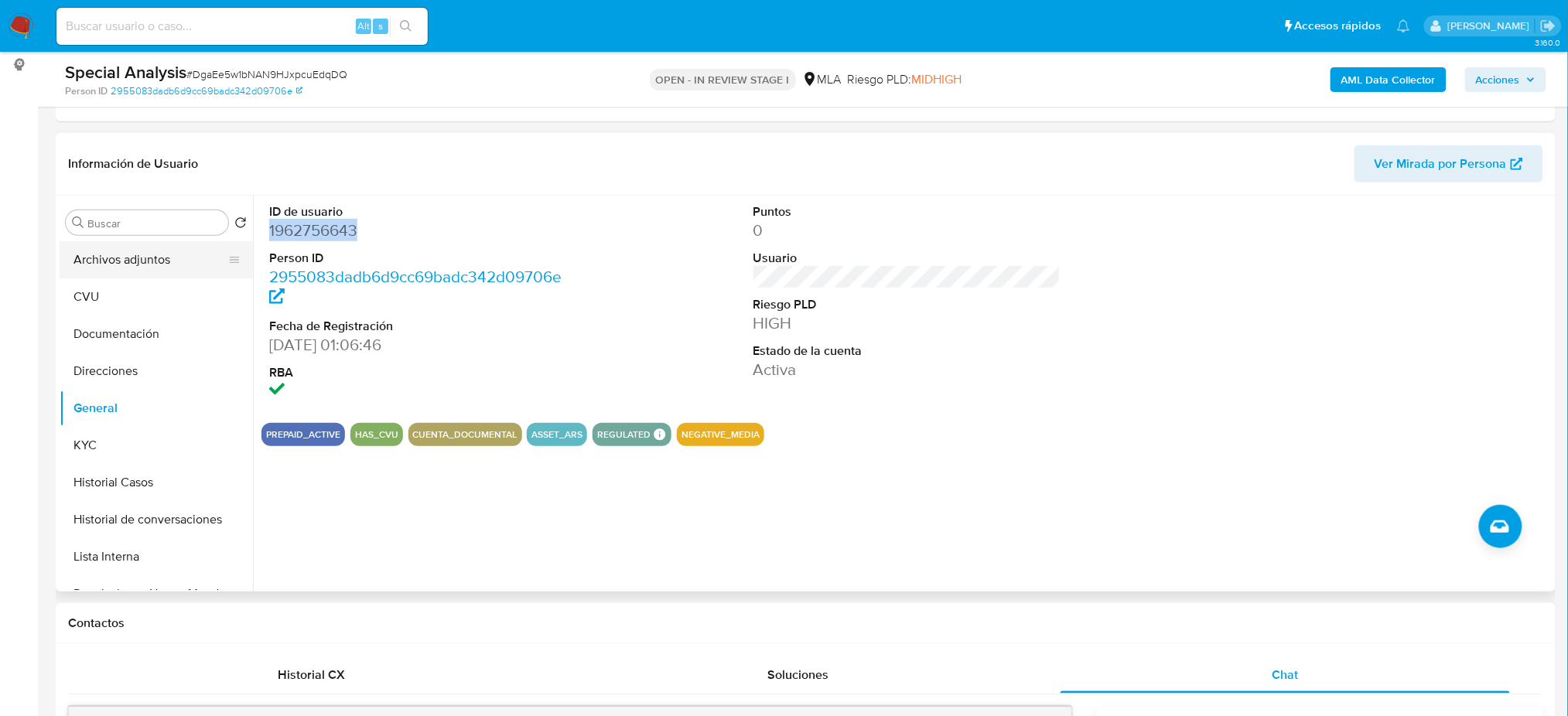
click at [117, 253] on button "Archivos adjuntos" at bounding box center [149, 260] width 181 height 37
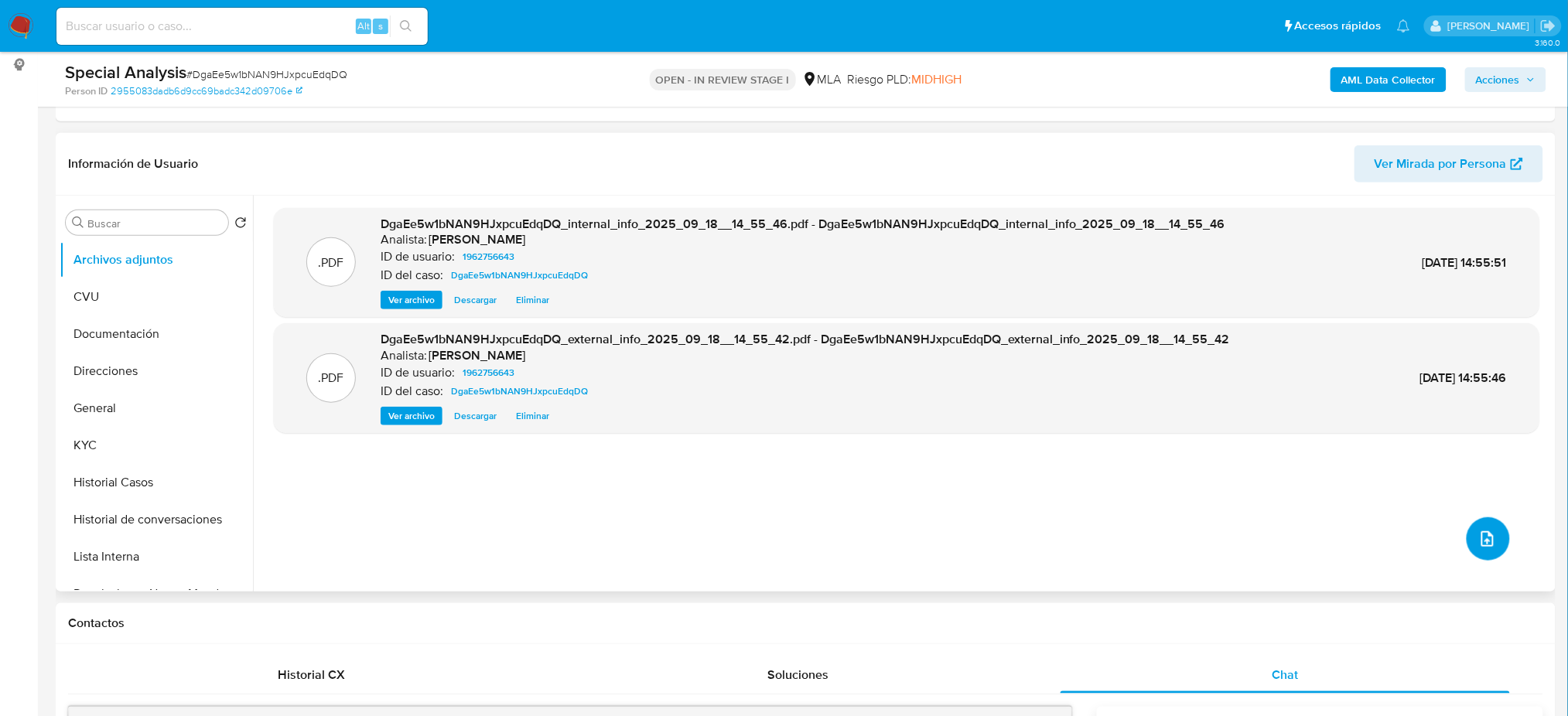
click at [1475, 550] on button "upload-file" at bounding box center [1488, 539] width 43 height 43
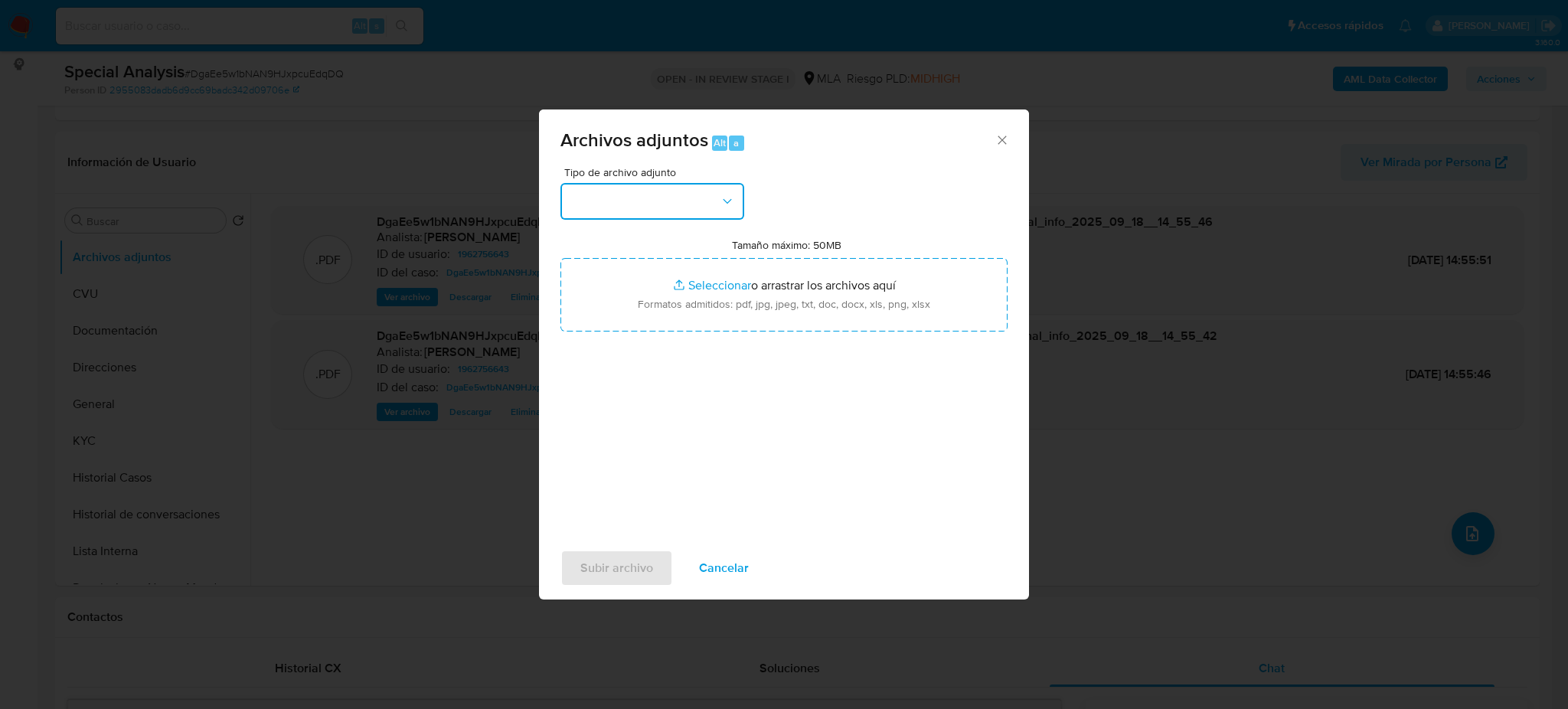
click at [647, 209] on button "button" at bounding box center [652, 201] width 184 height 36
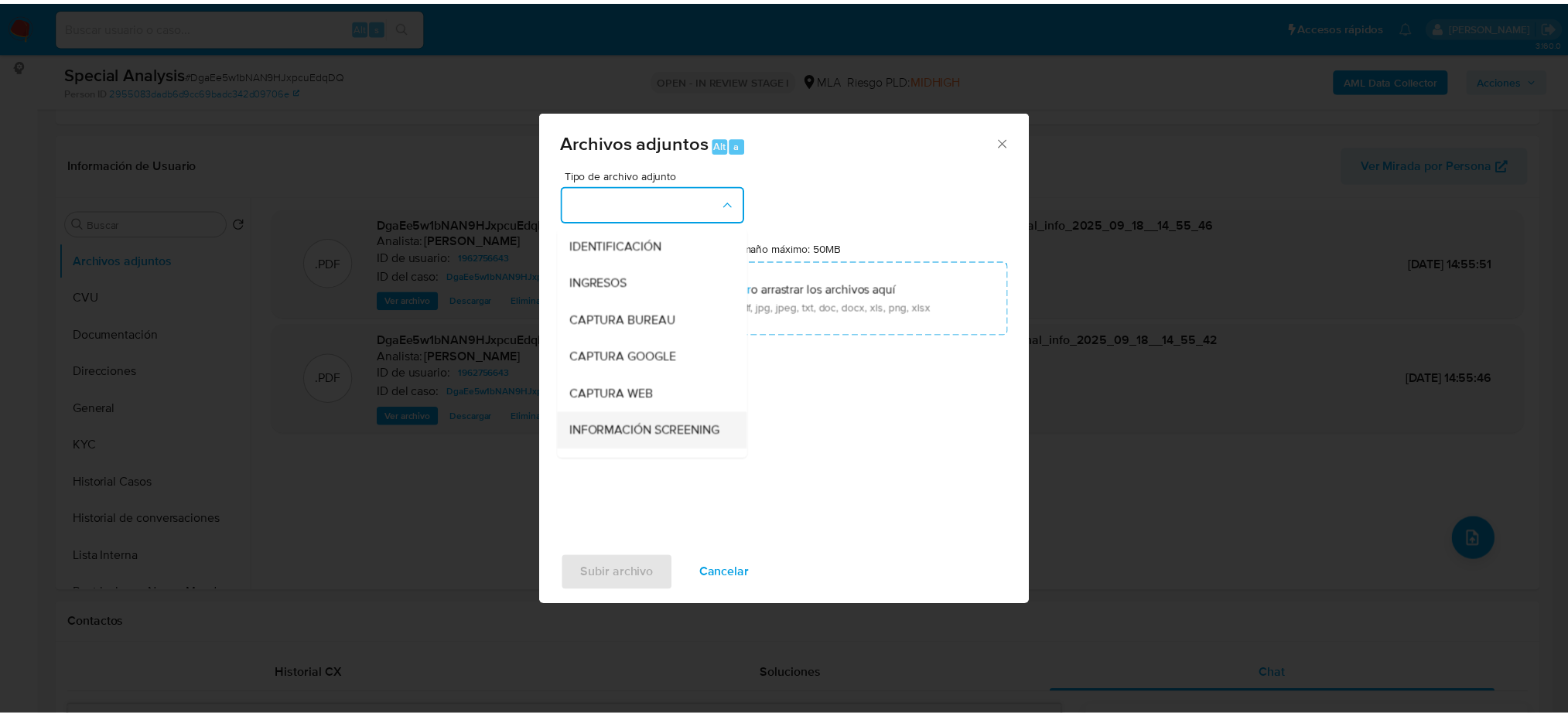
scroll to position [102, 0]
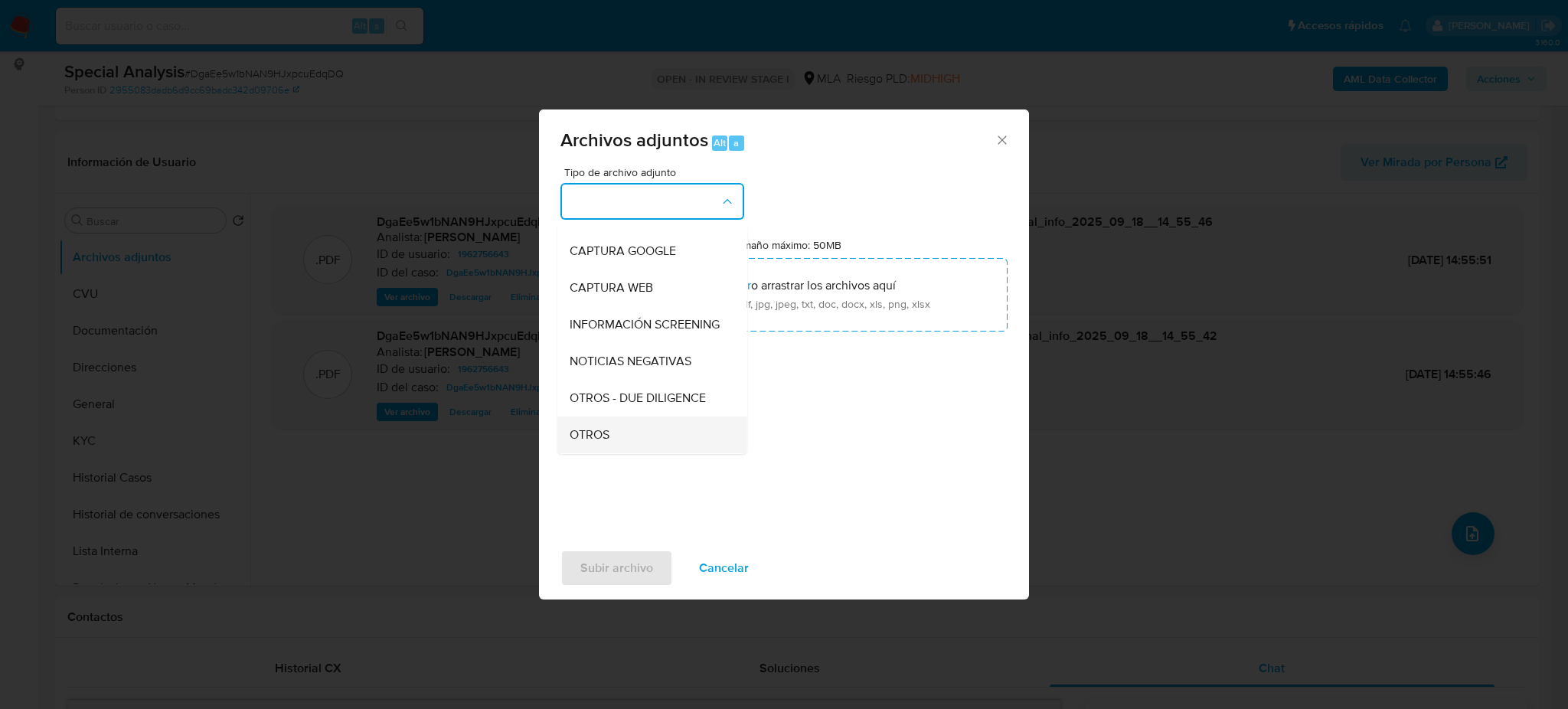
click at [620, 439] on div "OTROS" at bounding box center [647, 434] width 157 height 36
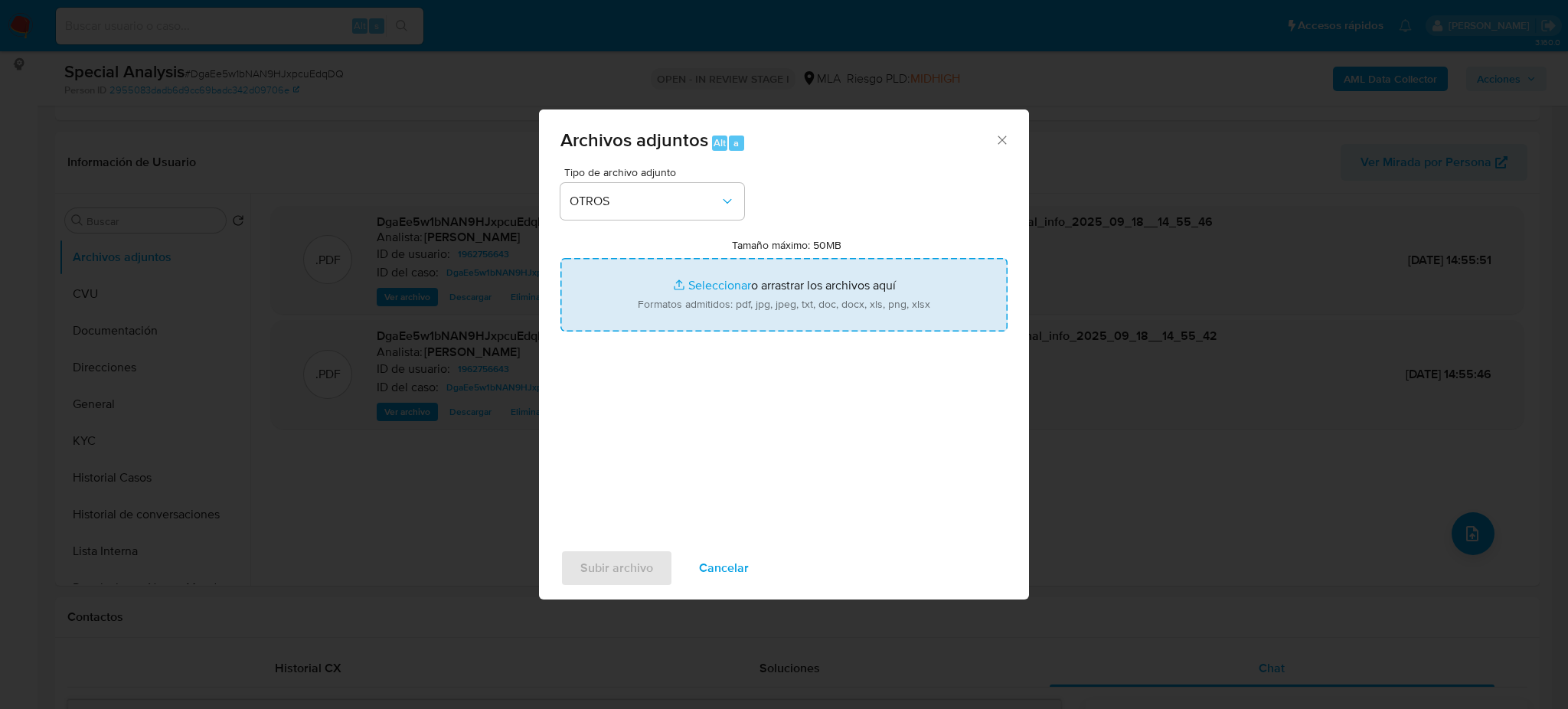
click at [704, 314] on input "Tamaño máximo: 50MB Seleccionar archivos" at bounding box center [784, 294] width 447 height 74
type input "C:\fakepath\Caselog DgaEe5w1bNAN9HJxpcuEdqDQ_2025_09_11_17_19_25.docx"
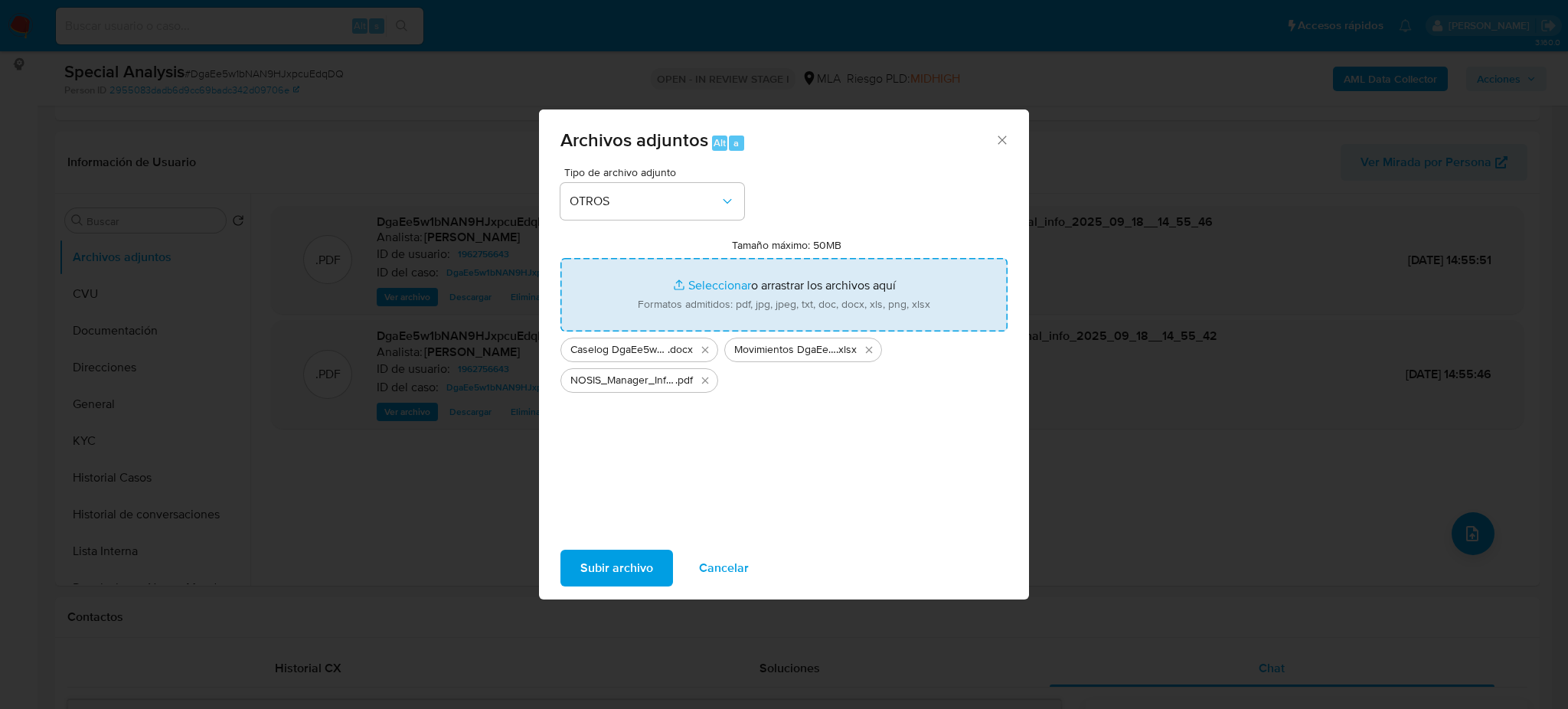
click at [620, 552] on span "Subir archivo" at bounding box center [617, 568] width 73 height 34
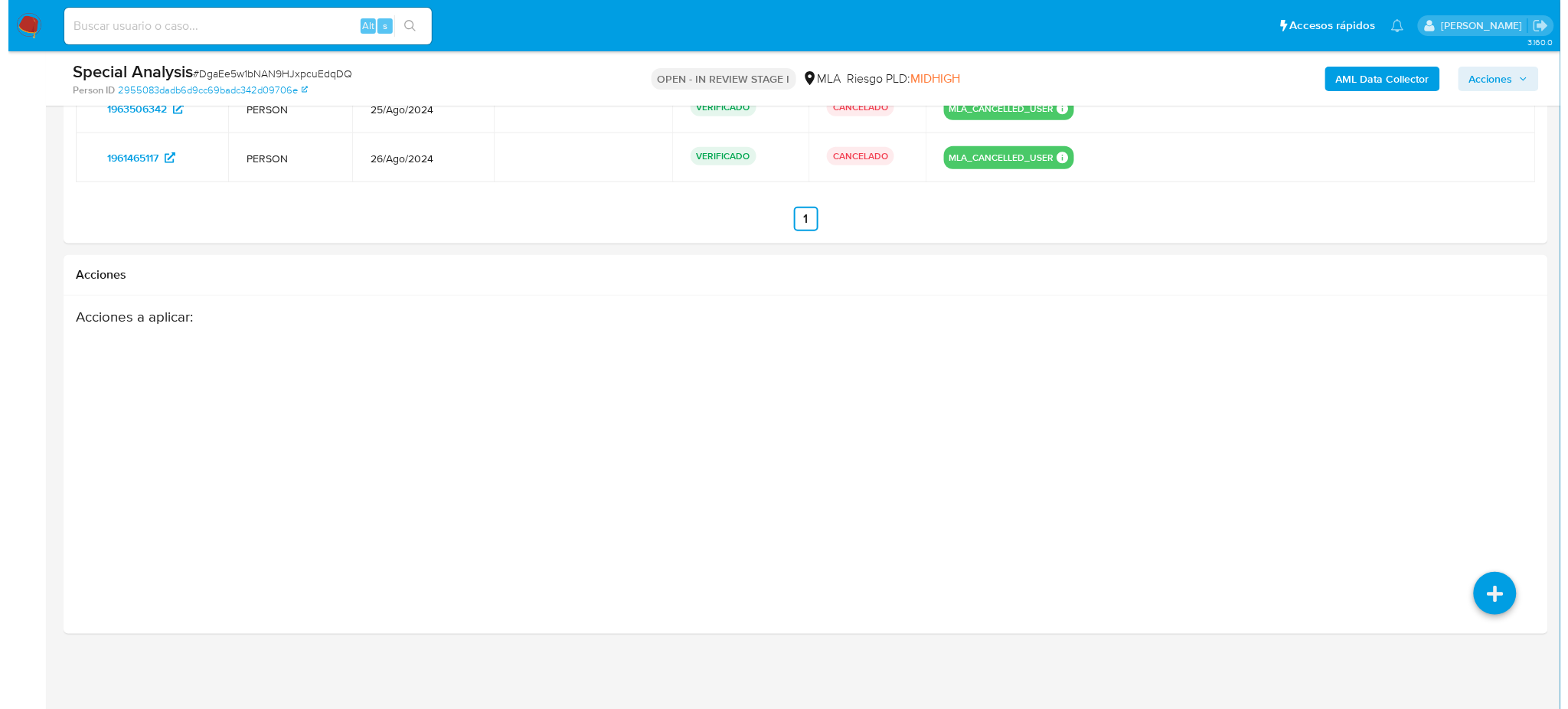
scroll to position [2316, 0]
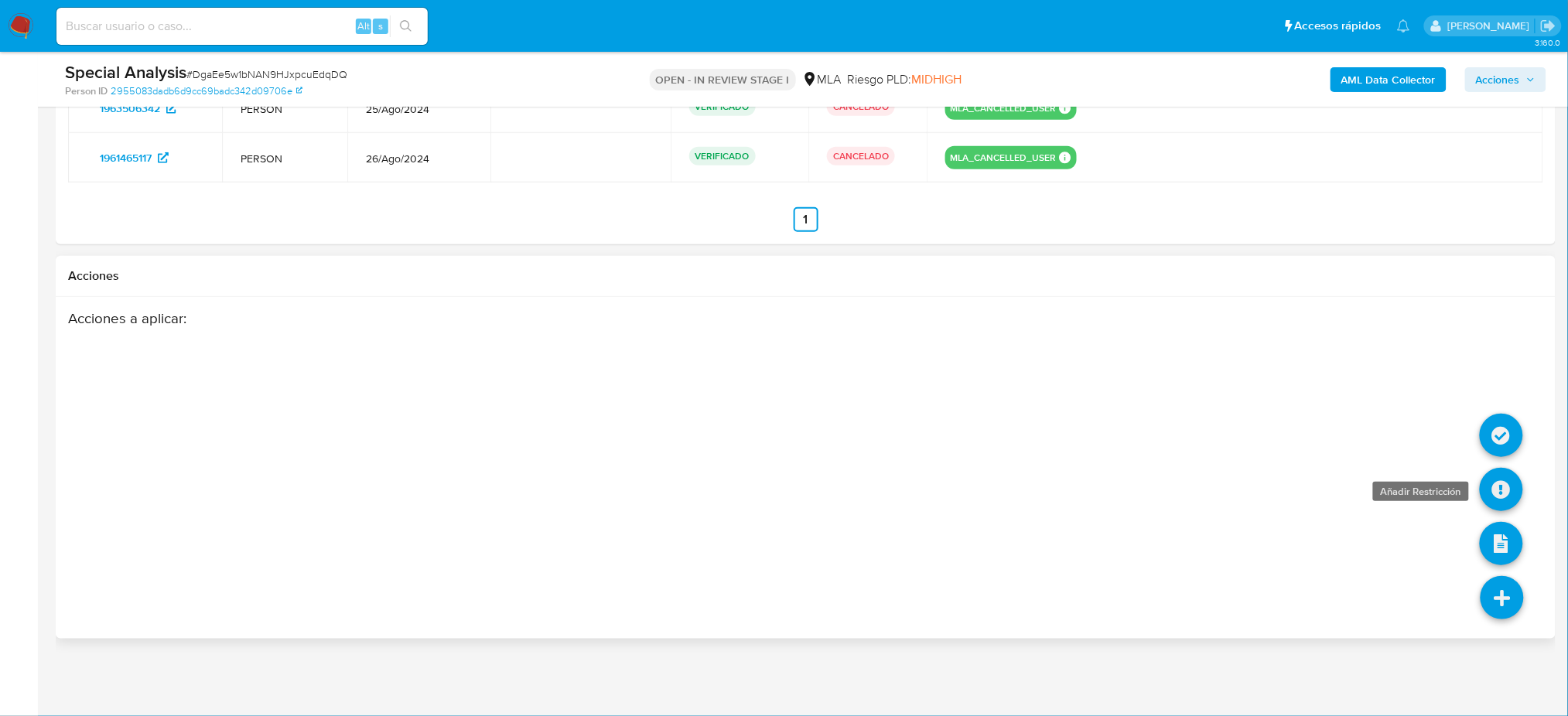
click at [1493, 482] on icon at bounding box center [1502, 490] width 43 height 43
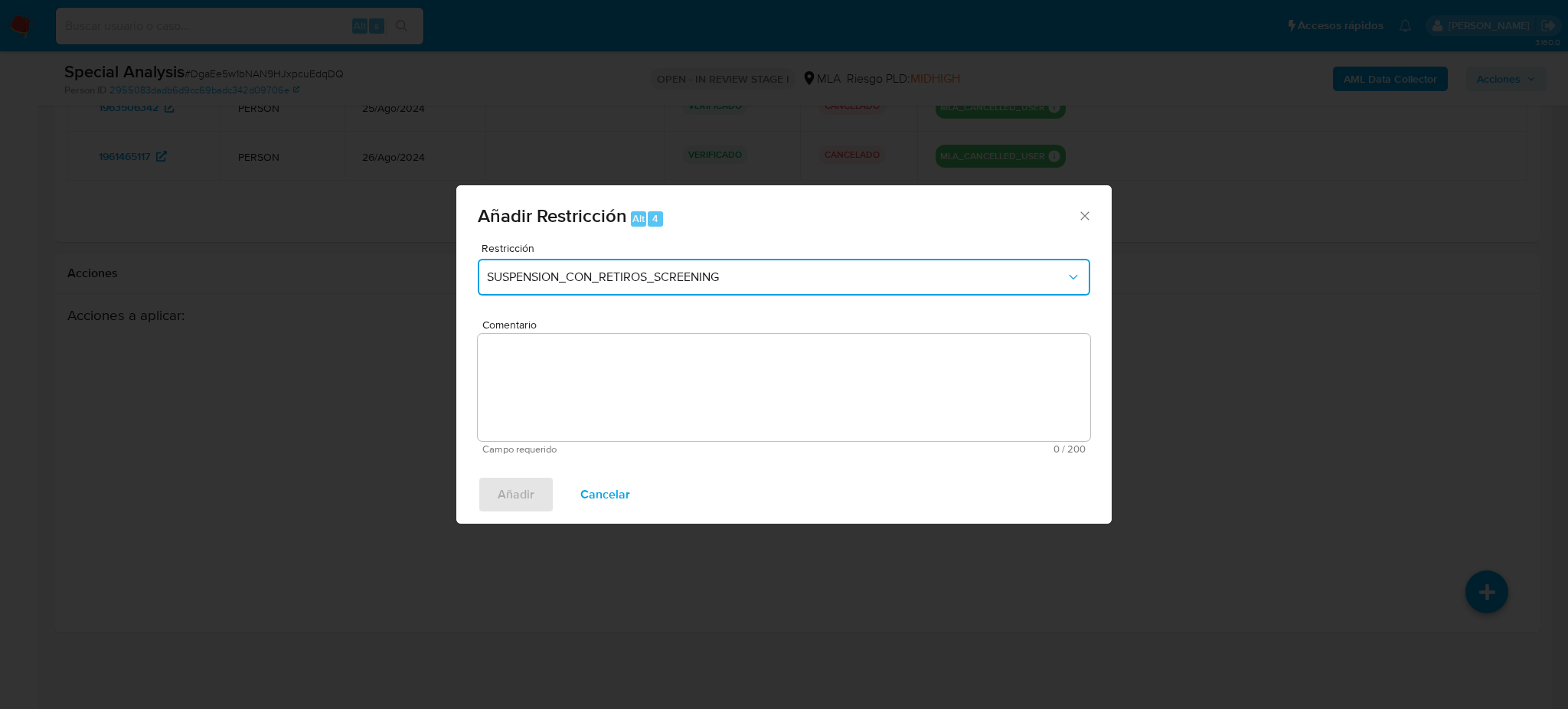
click at [547, 270] on span "SUSPENSION_CON_RETIROS_SCREENING" at bounding box center [776, 277] width 579 height 15
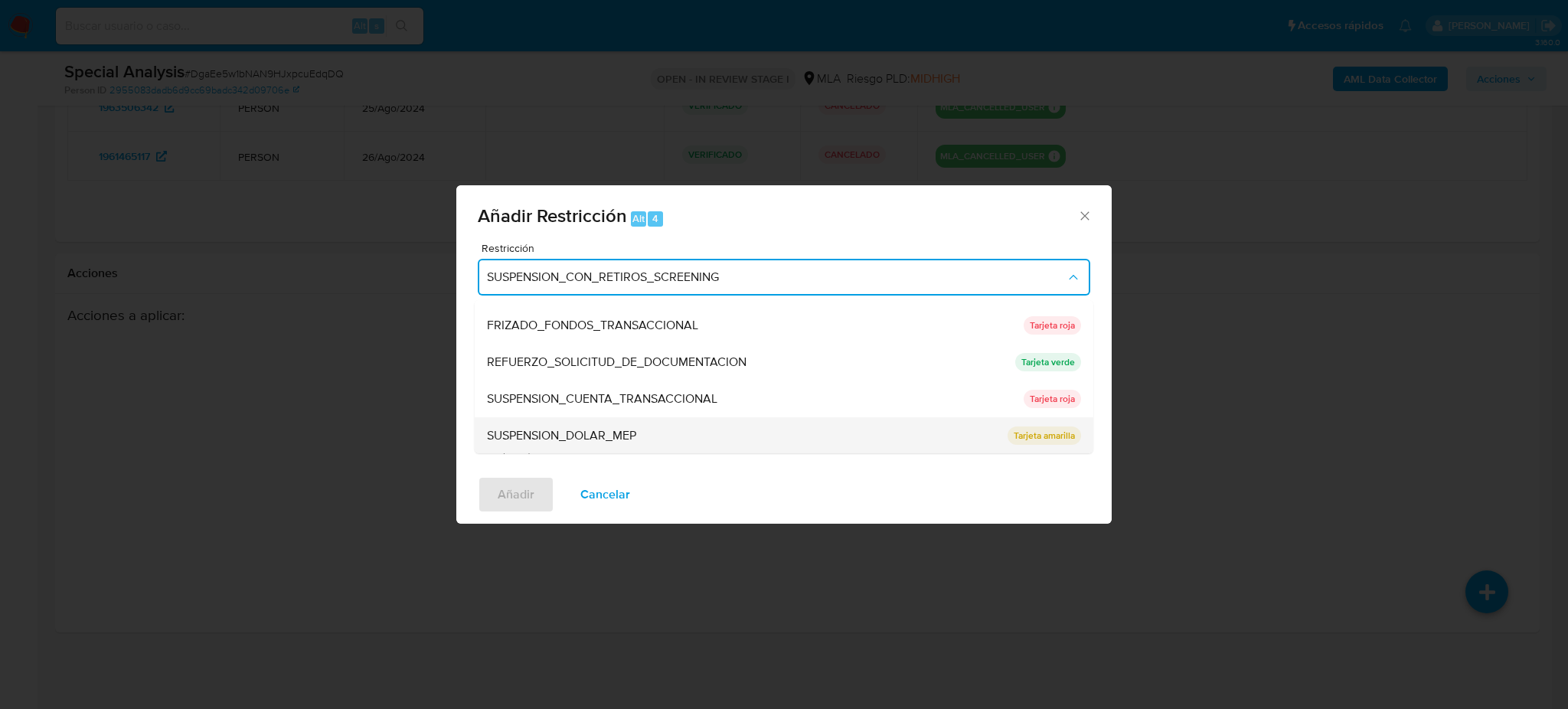
scroll to position [324, 0]
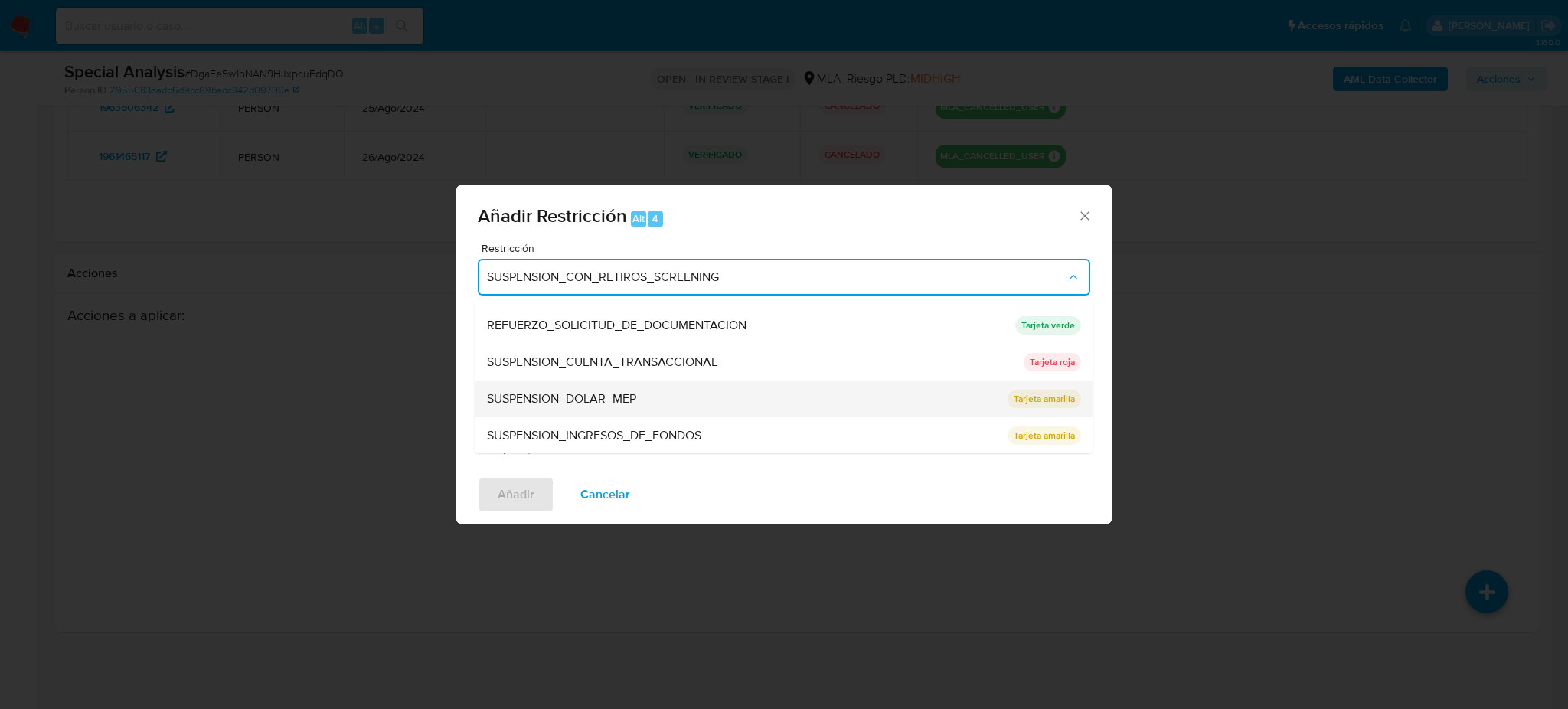
click at [576, 393] on span "SUSPENSION_DOLAR_MEP" at bounding box center [561, 399] width 149 height 15
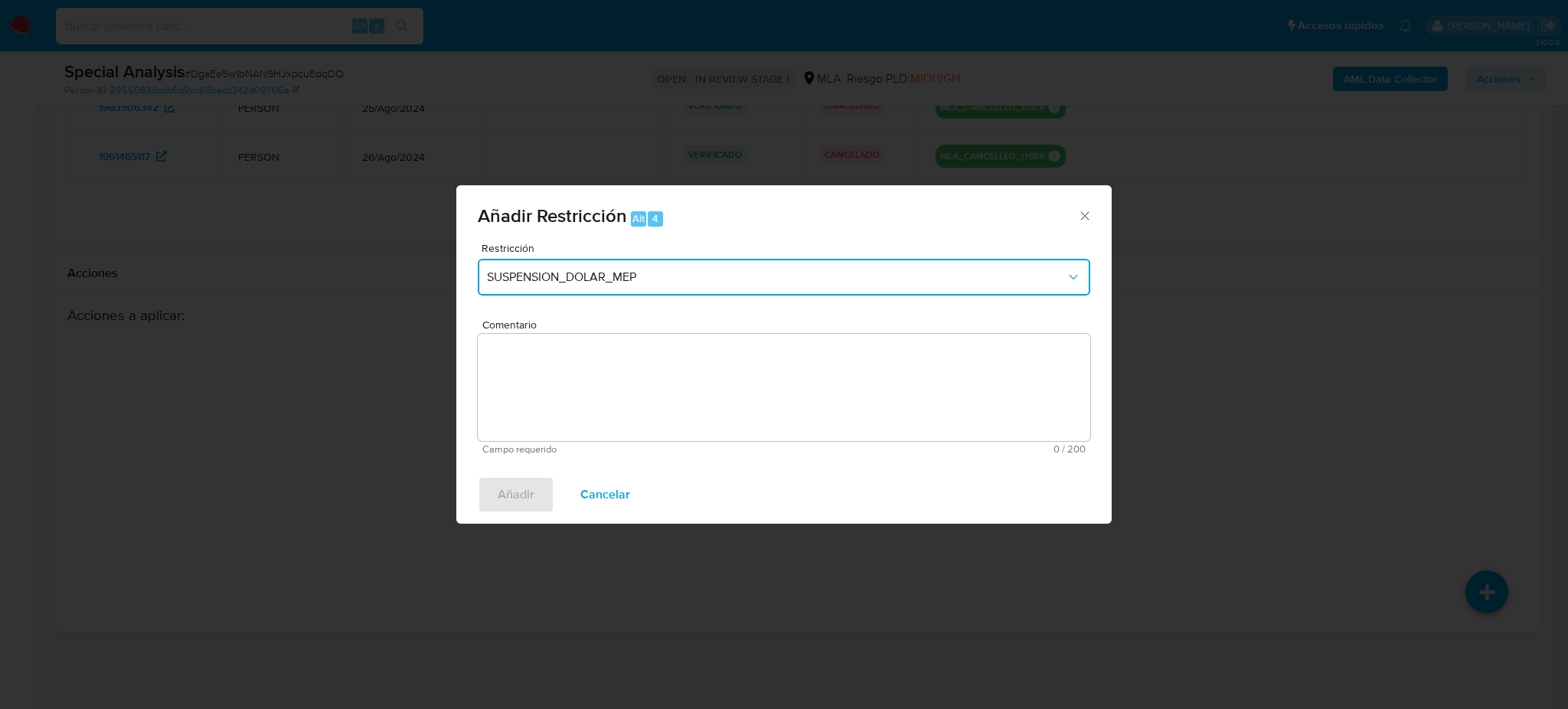
click at [577, 279] on span "SUSPENSION_DOLAR_MEP" at bounding box center [776, 277] width 579 height 15
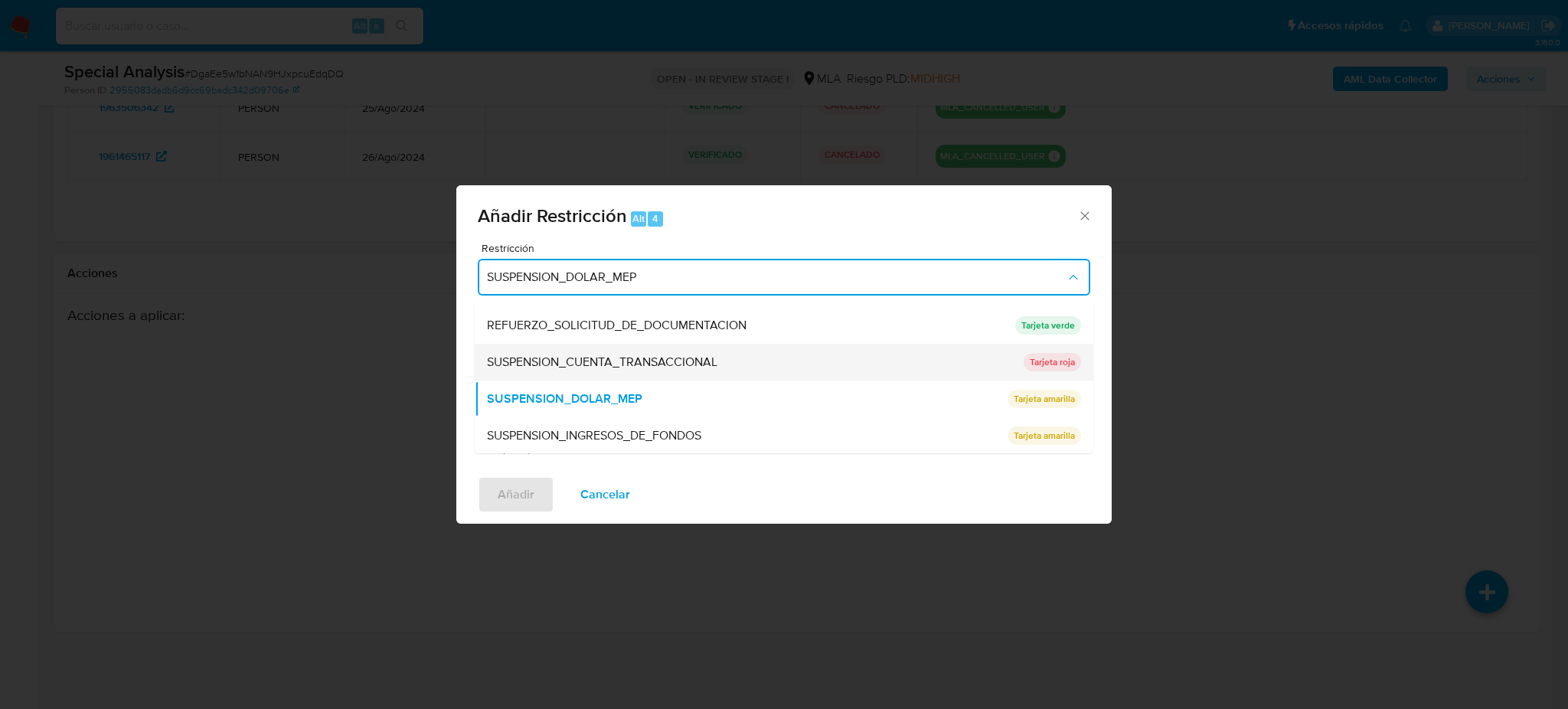
click at [610, 377] on div "SUSPENSION_CUENTA_TRANSACCIONAL" at bounding box center [750, 362] width 527 height 36
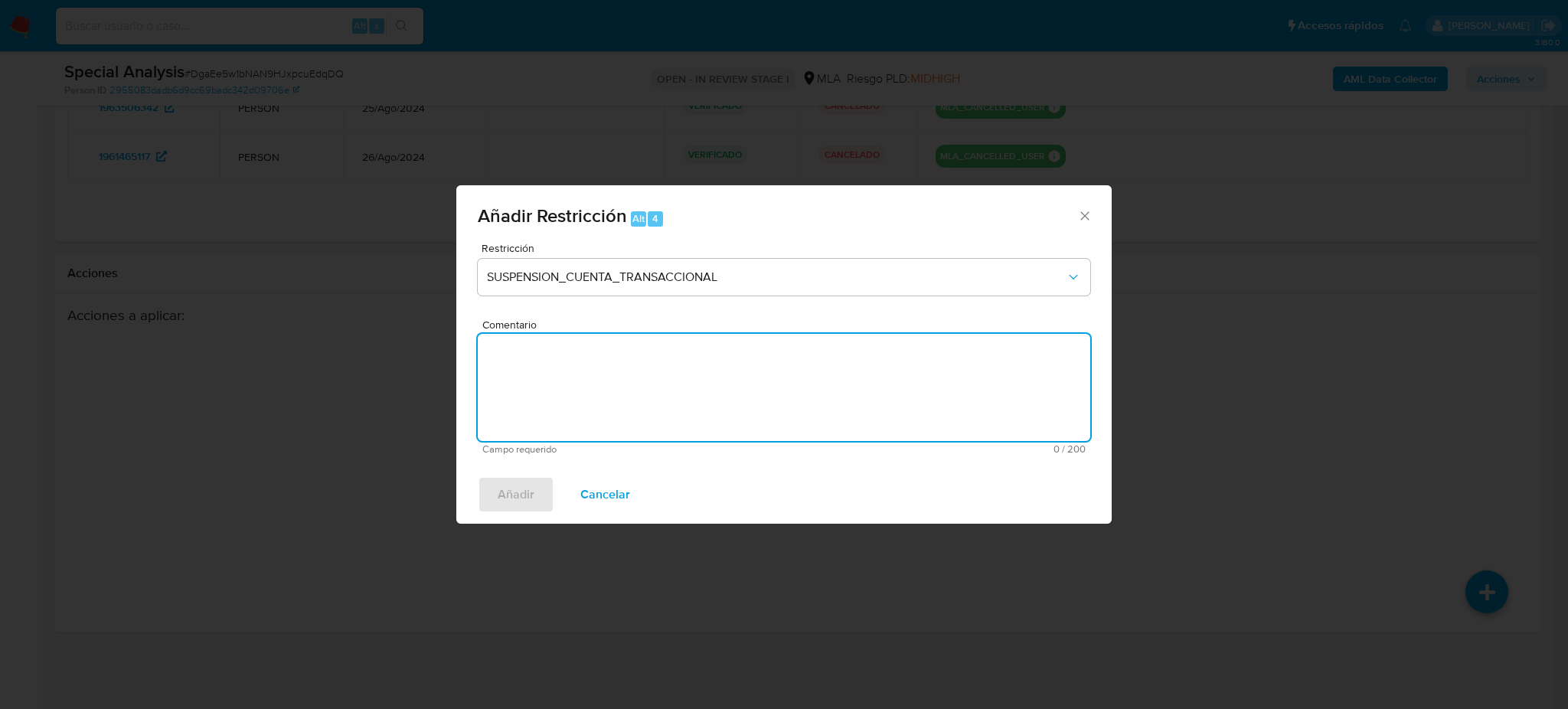
click at [610, 377] on textarea "Comentario" at bounding box center [784, 387] width 613 height 108
type textarea "AML"
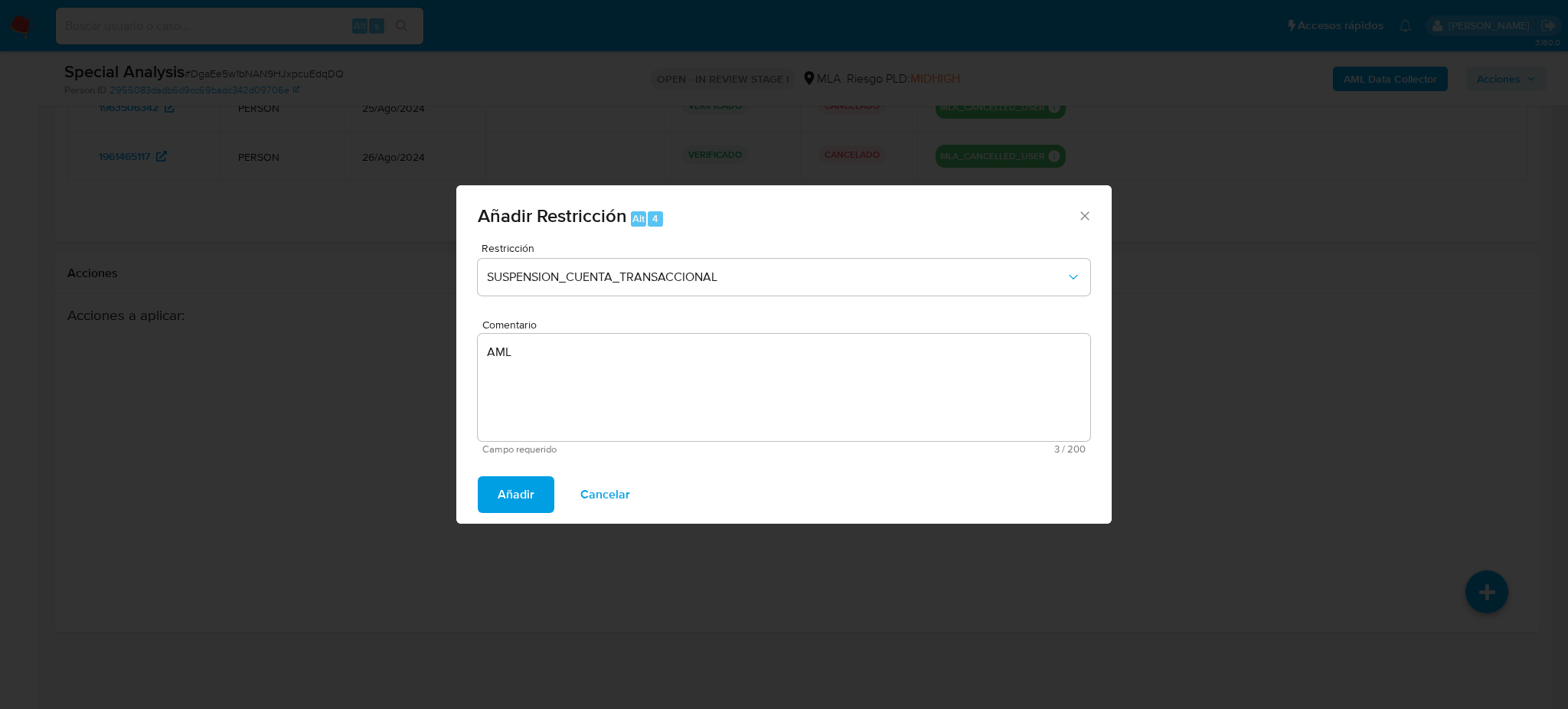
click at [509, 496] on span "Añadir" at bounding box center [516, 495] width 36 height 34
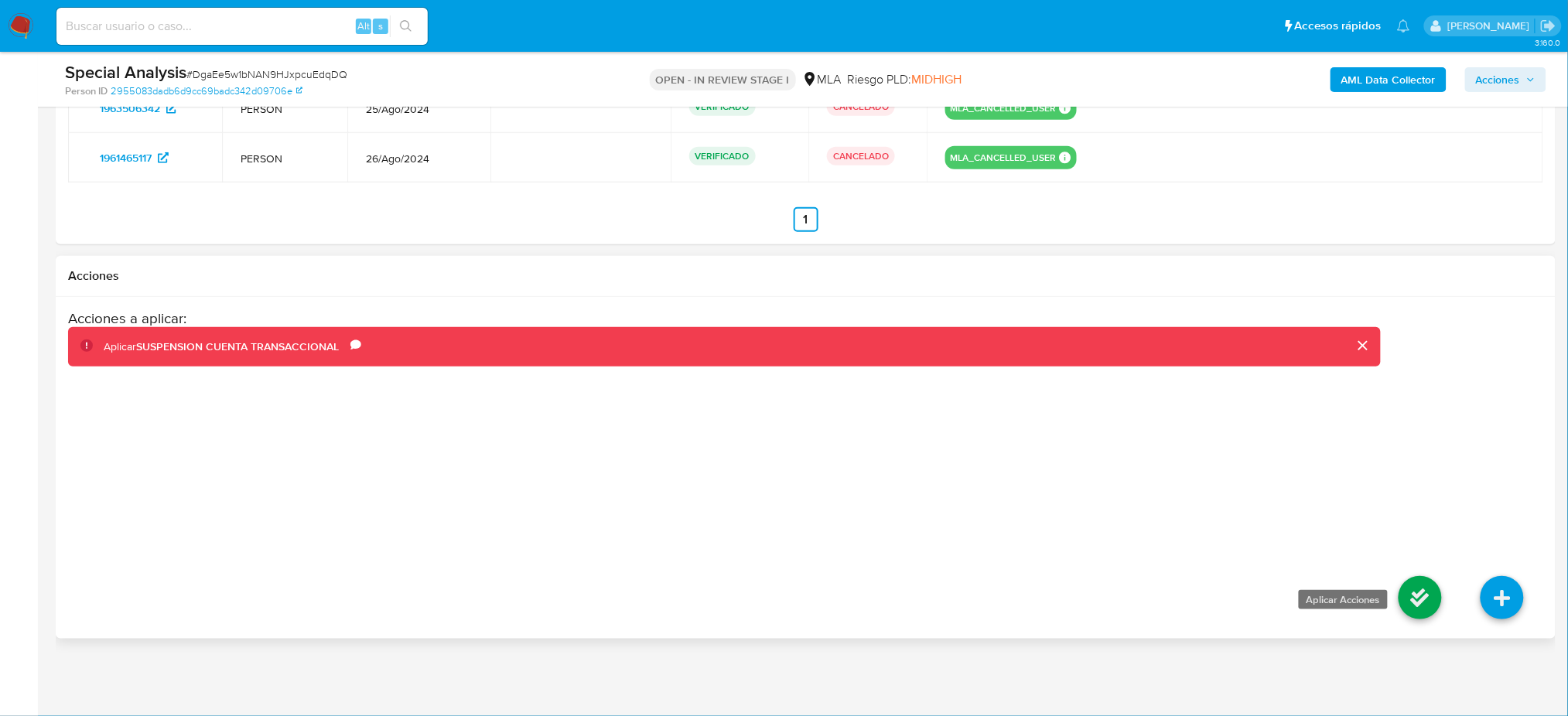
click at [1420, 591] on icon at bounding box center [1420, 597] width 43 height 43
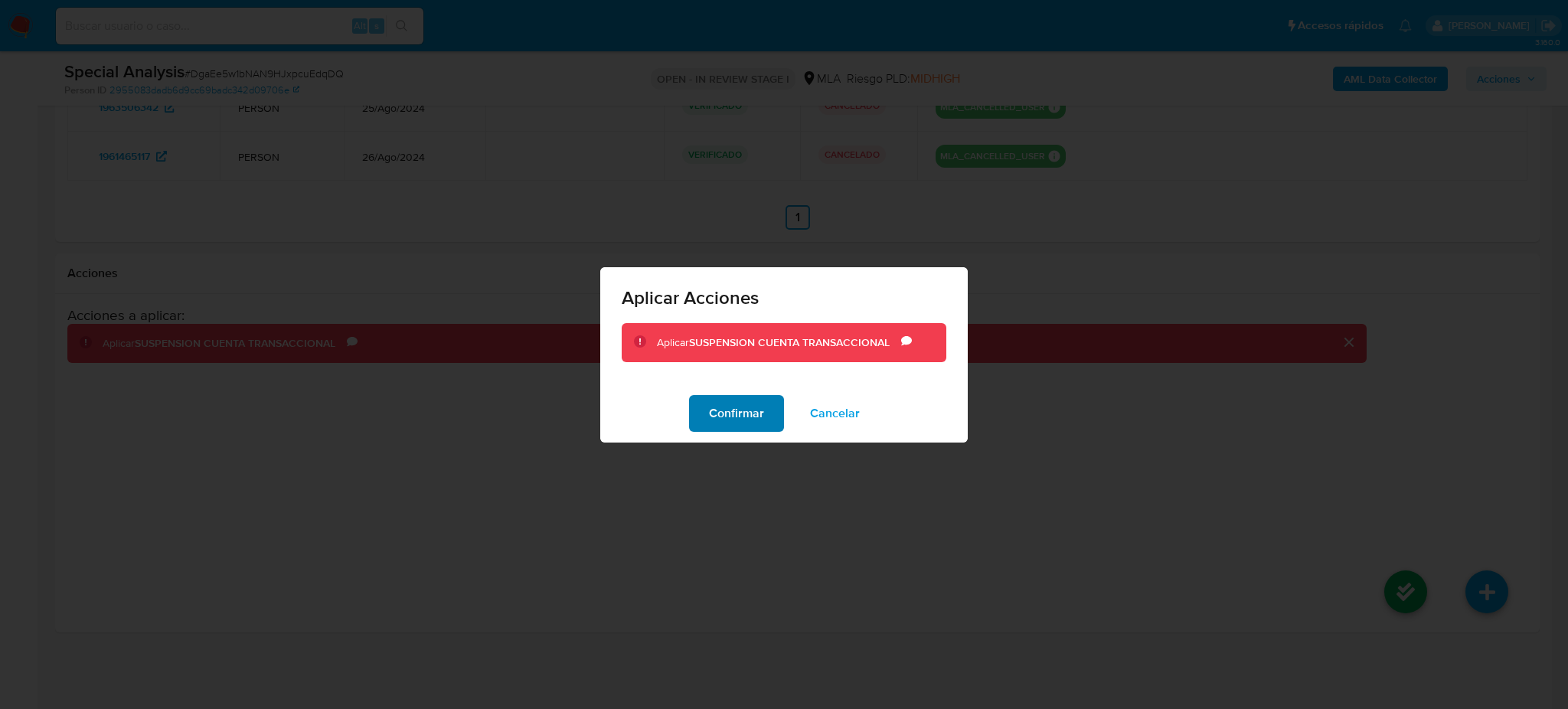
click at [751, 417] on span "Confirmar" at bounding box center [736, 414] width 55 height 34
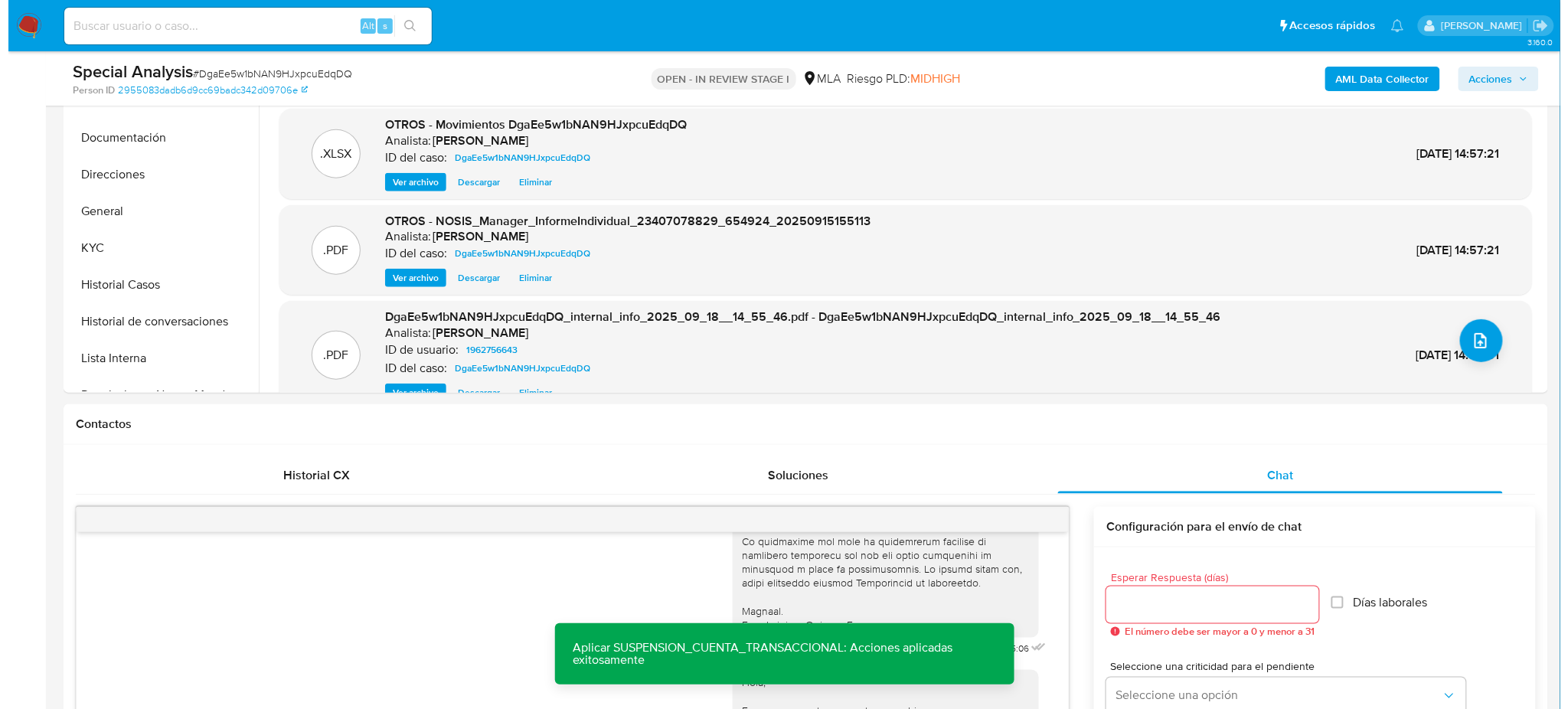
scroll to position [172, 0]
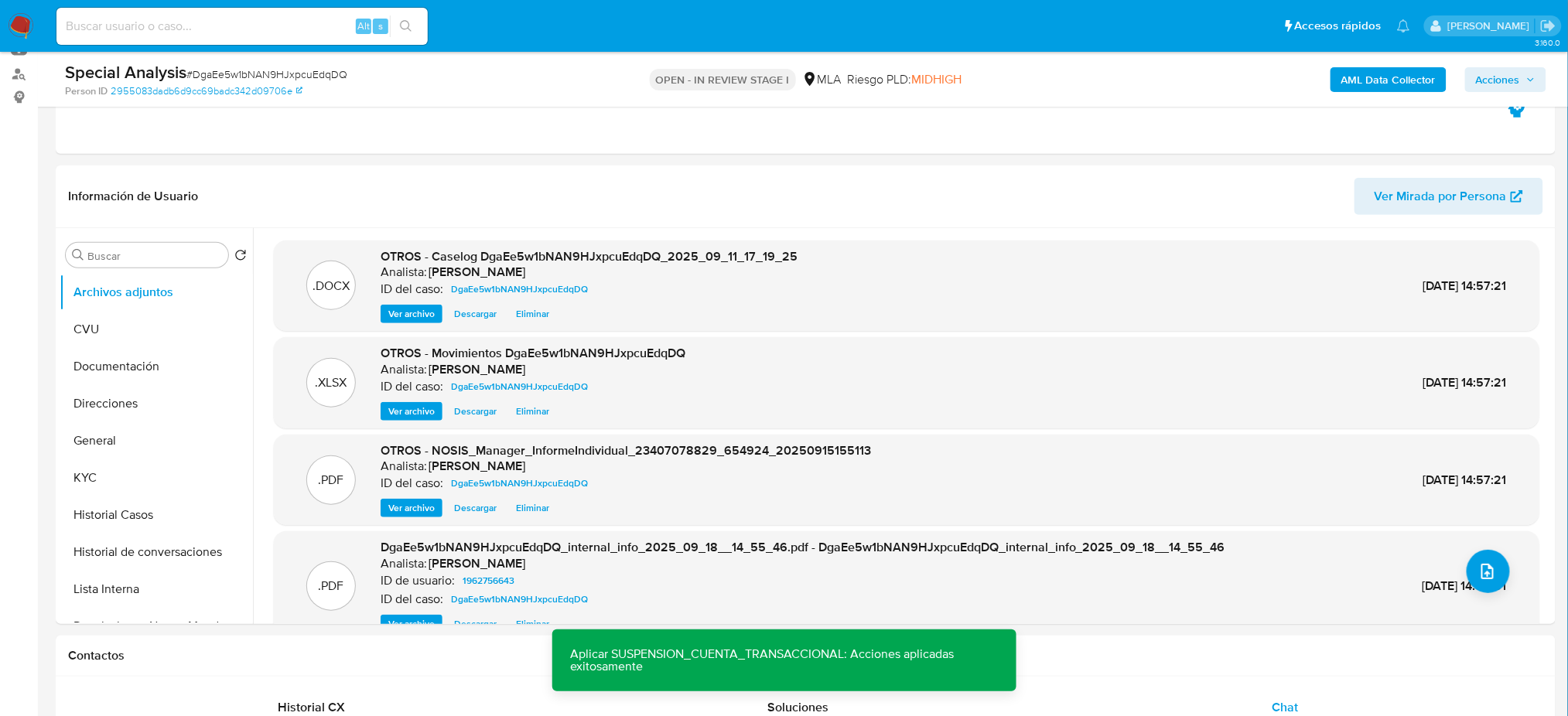
click at [208, 77] on span "# DgaEe5w1bNAN9HJxpcuEdqDQ" at bounding box center [266, 74] width 161 height 15
click at [208, 75] on span "# DgaEe5w1bNAN9HJxpcuEdqDQ" at bounding box center [266, 74] width 161 height 15
copy span "DgaEe5w1bNAN9HJxpcuEdqDQ"
click at [412, 322] on span "Ver archivo" at bounding box center [412, 314] width 47 height 15
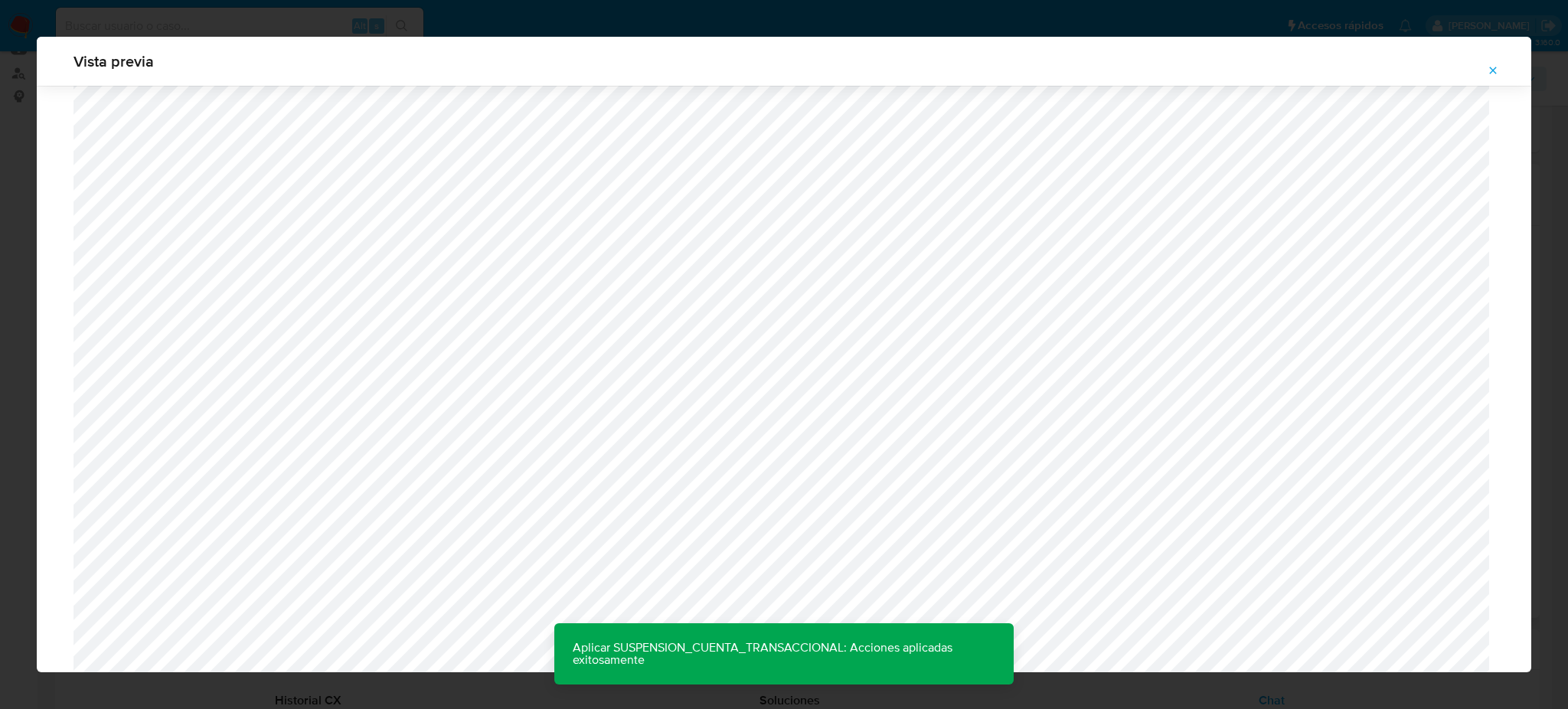
scroll to position [480, 0]
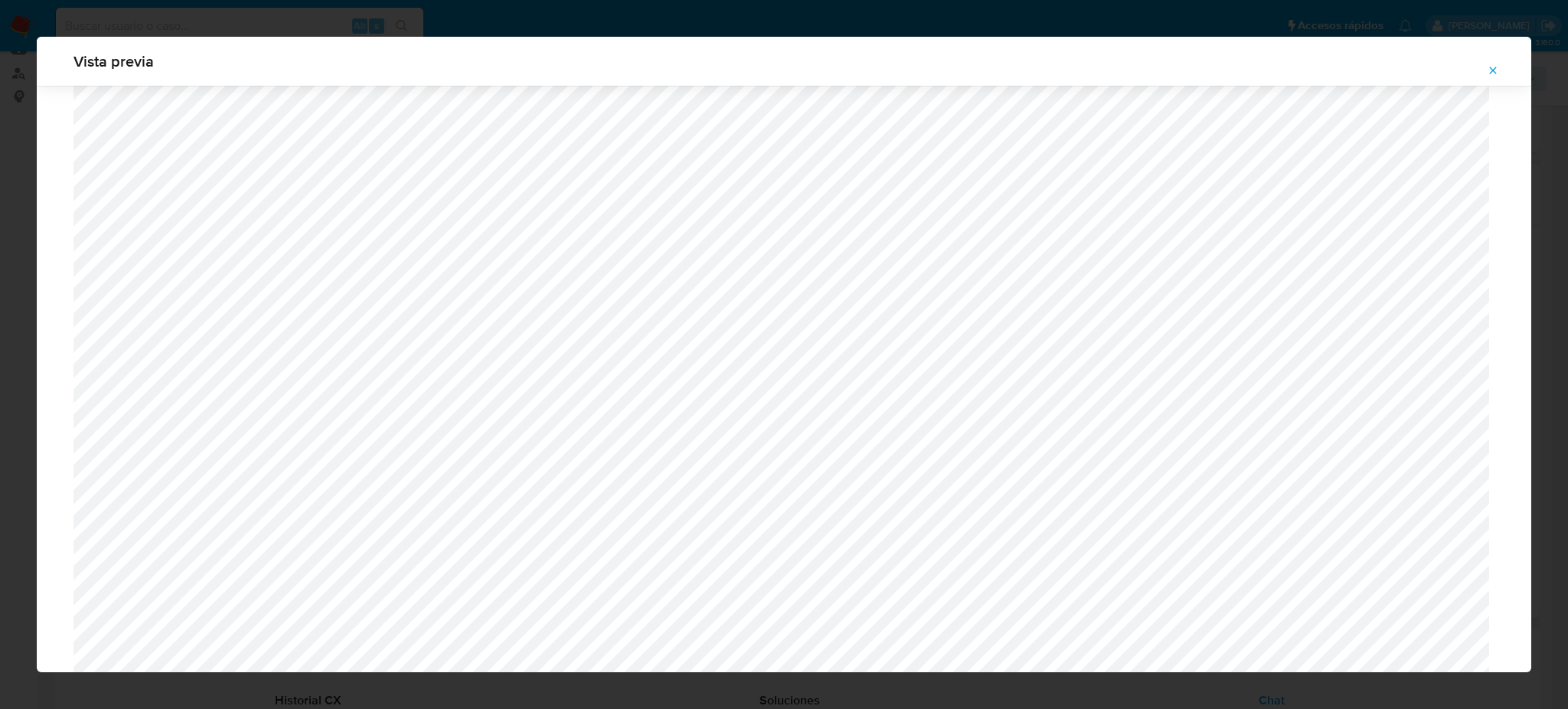
click at [1065, 42] on div "Vista previa" at bounding box center [784, 60] width 1494 height 49
click at [1498, 75] on icon "Attachment preview" at bounding box center [1493, 70] width 12 height 12
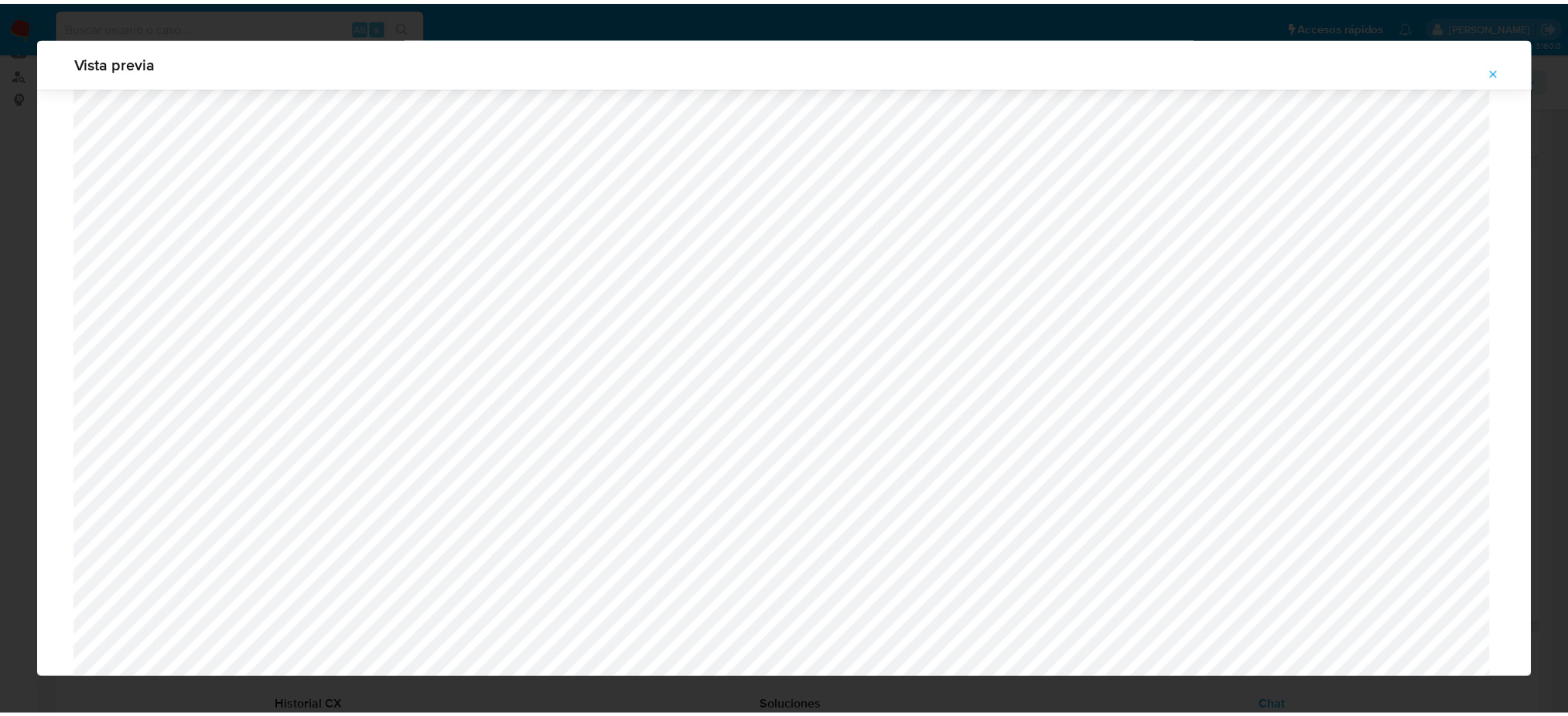
scroll to position [0, 0]
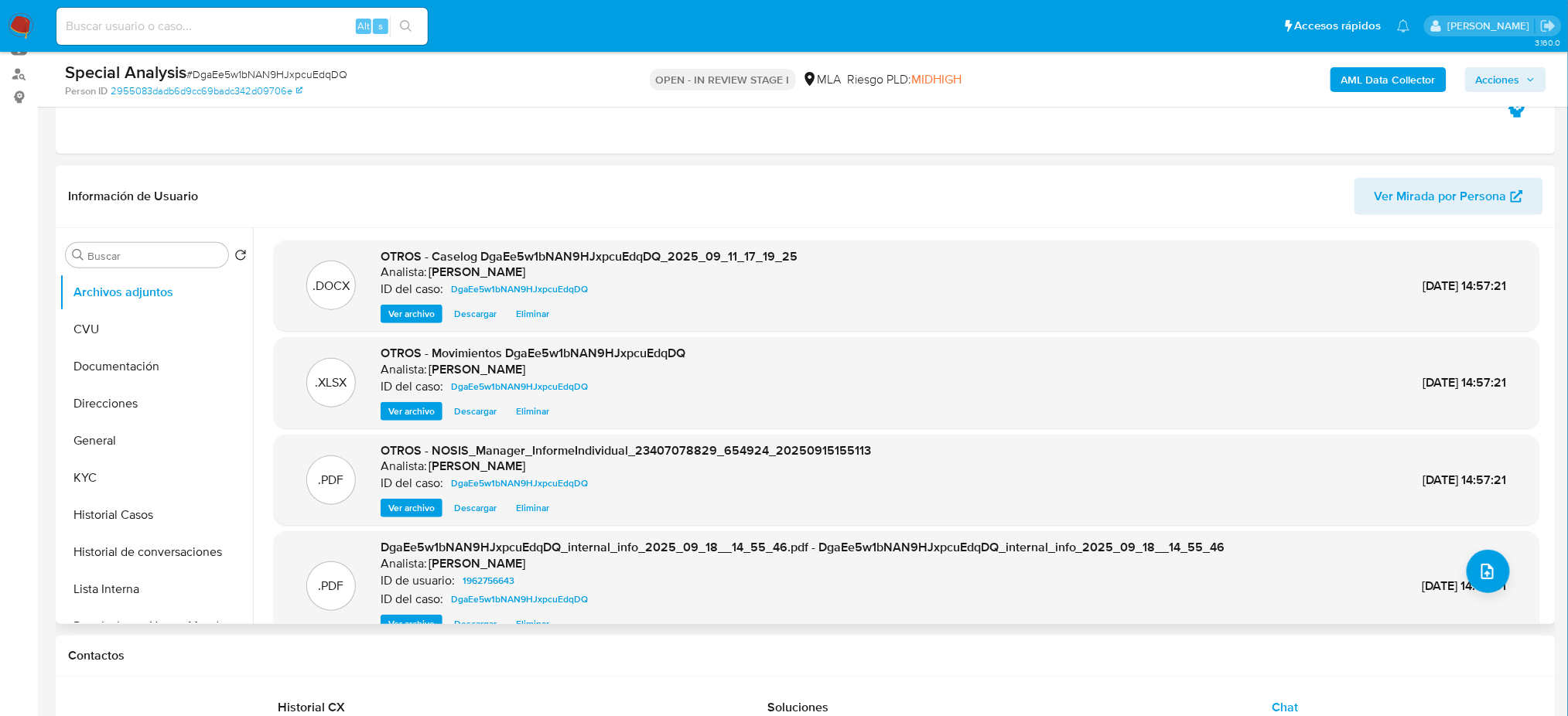
click at [242, 26] on input at bounding box center [242, 26] width 371 height 20
paste input "QH8Sq3uESWrqpn6r9Ieixgn3"
type input "QH8Sq3uESWrqpn6r9Ieixgn3"
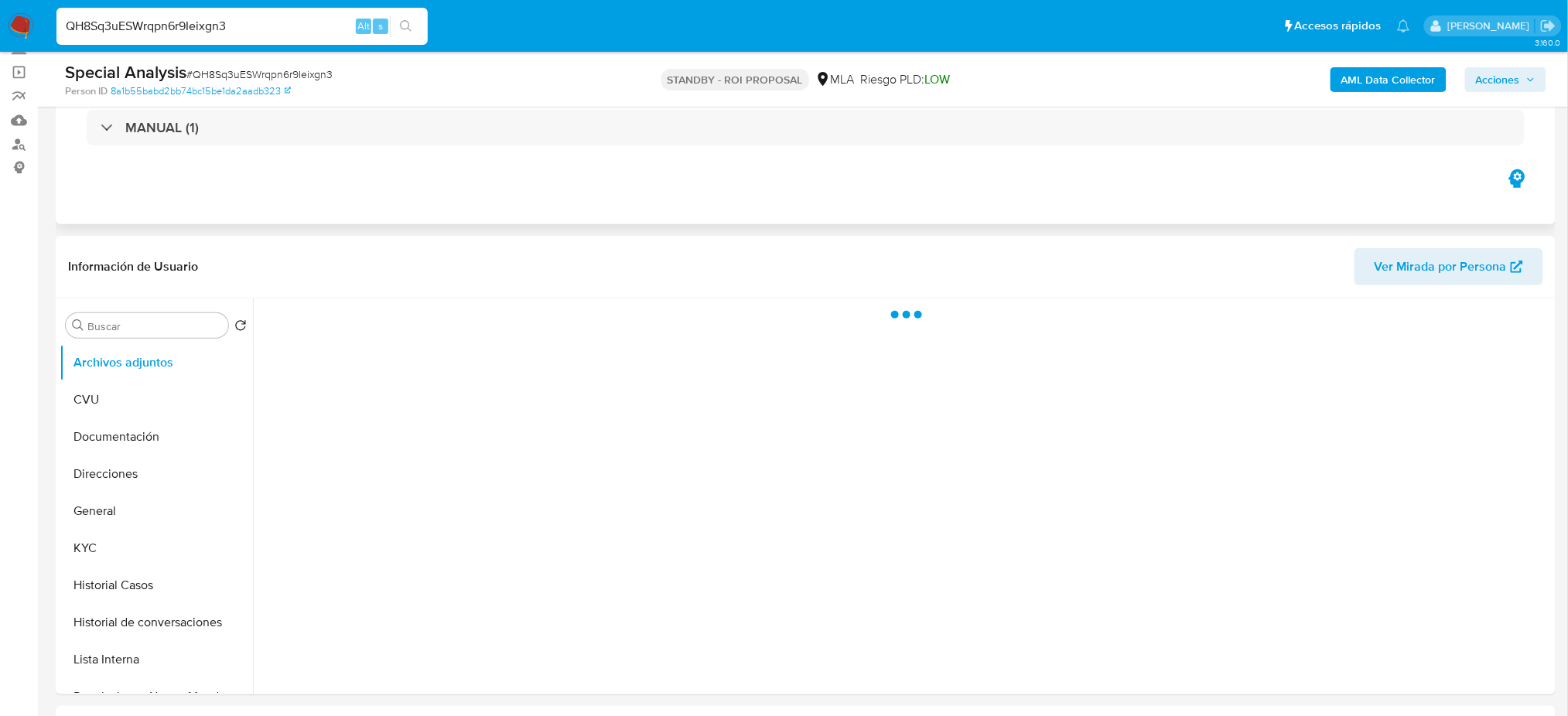
select select "10"
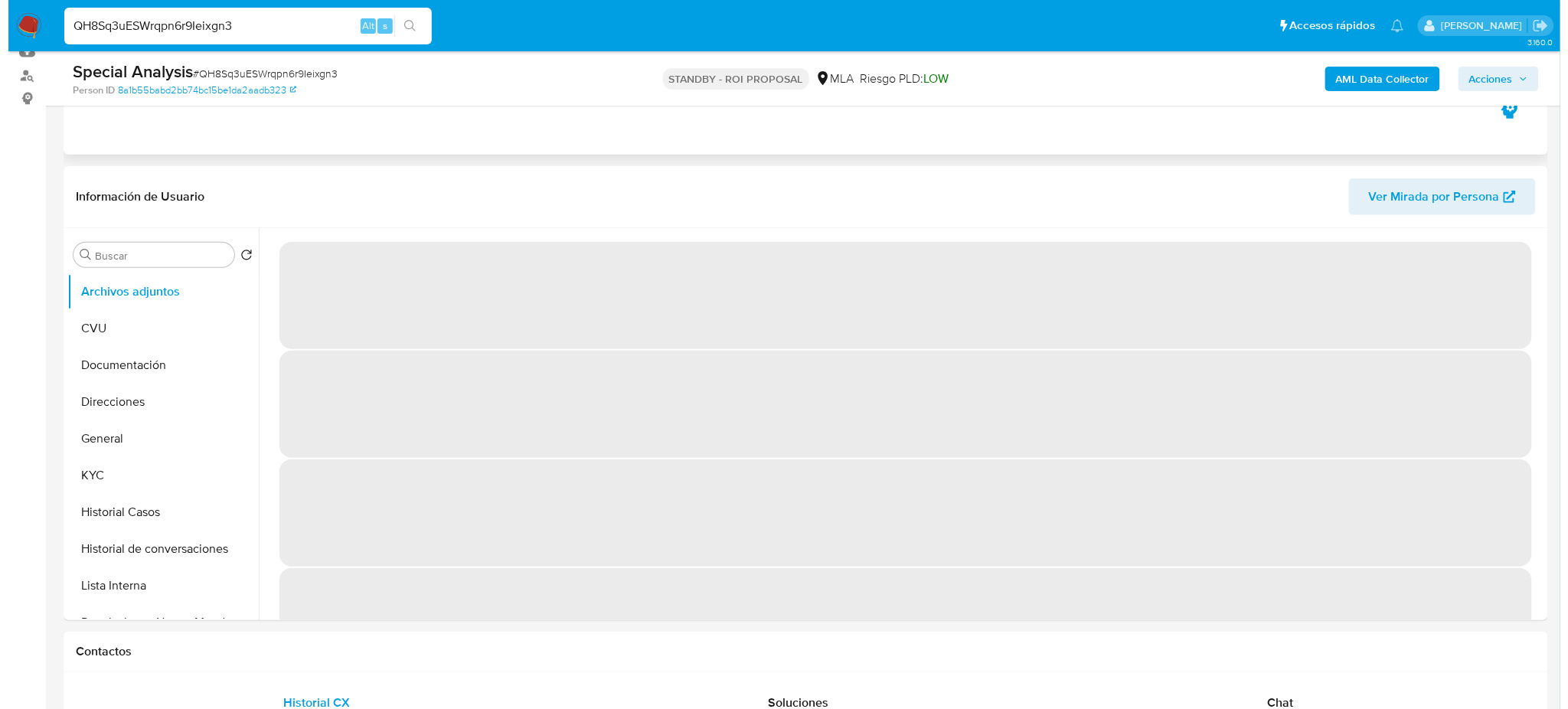
scroll to position [204, 0]
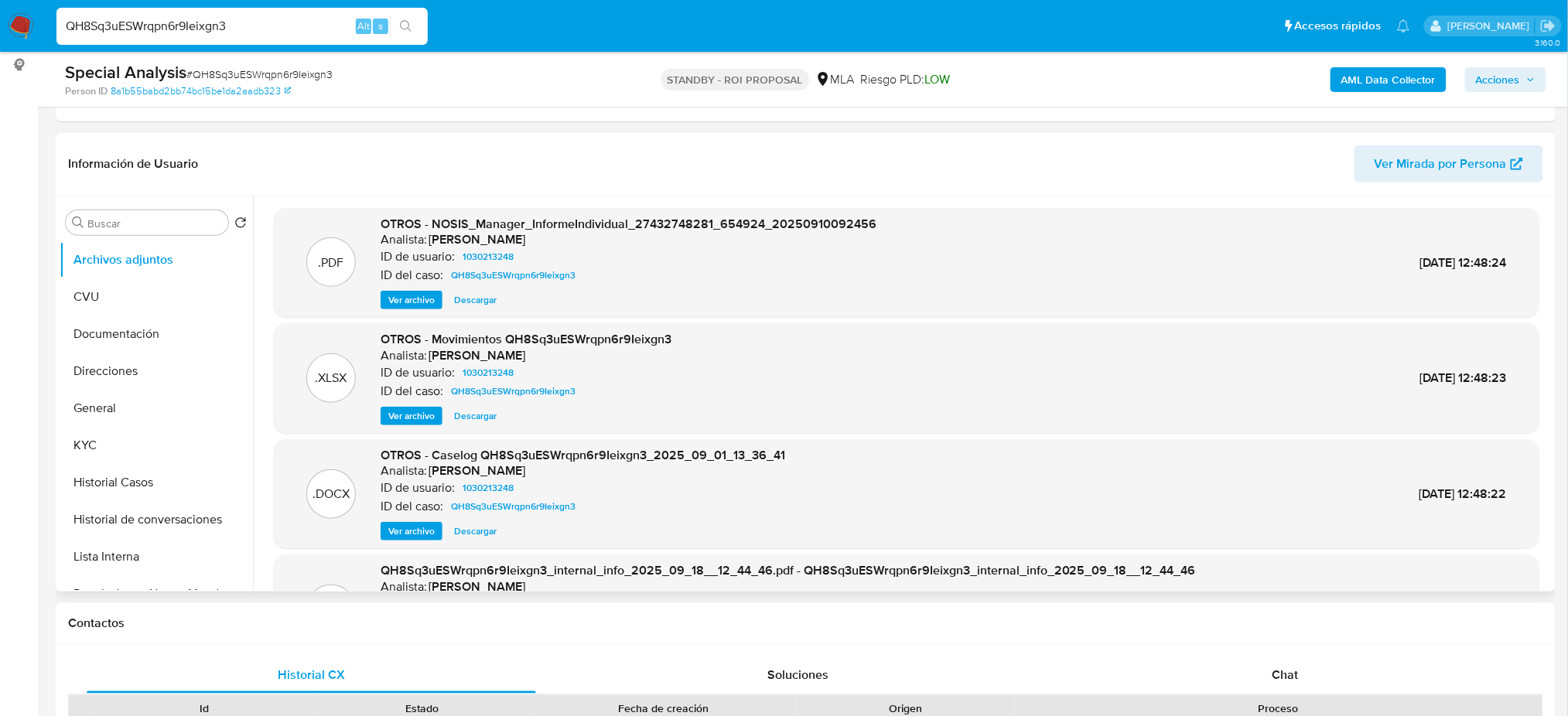
click at [403, 519] on div "OTROS - Caselog QH8Sq3uESWrqpn6r9Ieixgn3_2025_09_01_13_36_41 Analista: amedzovi…" at bounding box center [583, 494] width 404 height 94
click at [401, 530] on span "Ver archivo" at bounding box center [412, 531] width 47 height 15
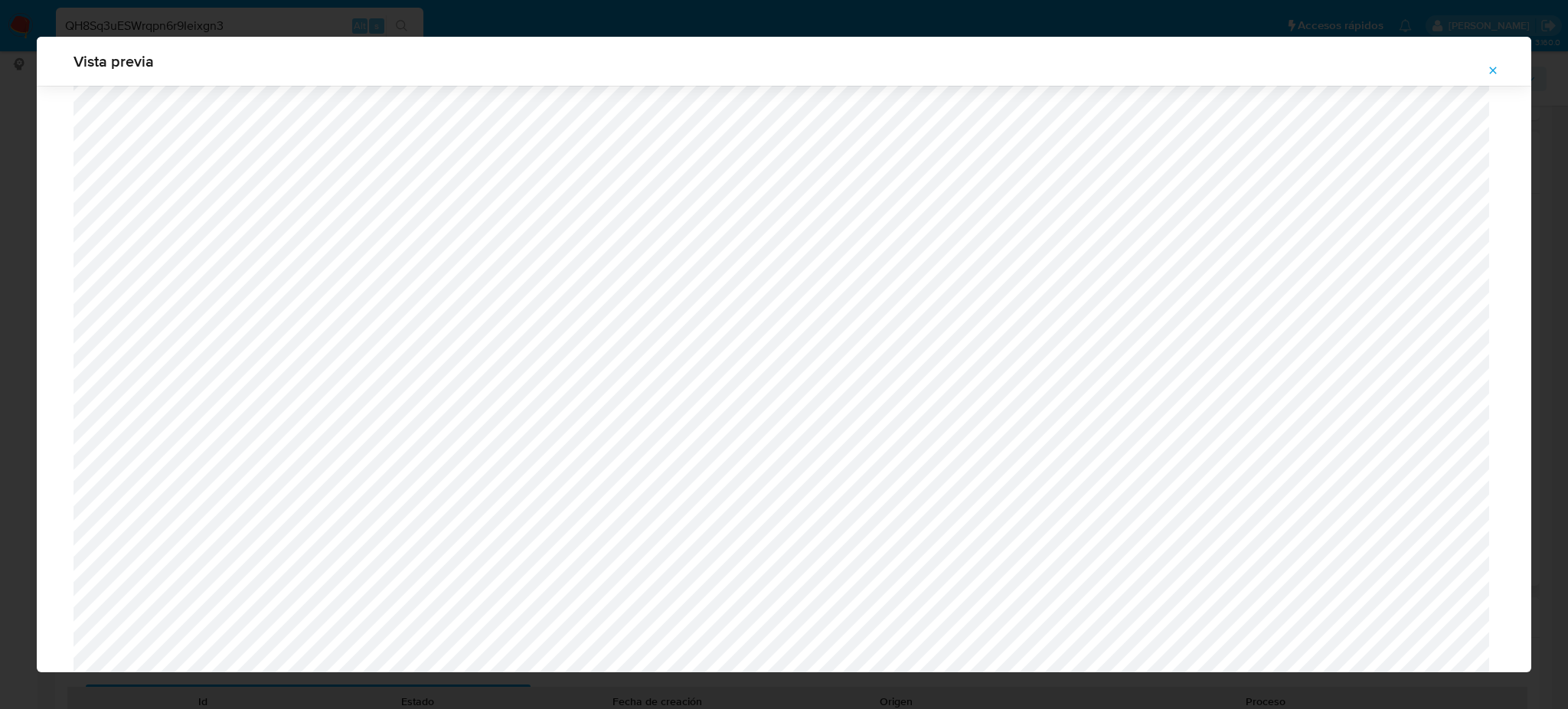
scroll to position [480, 0]
click at [1489, 78] on span "Attachment preview" at bounding box center [1493, 70] width 12 height 21
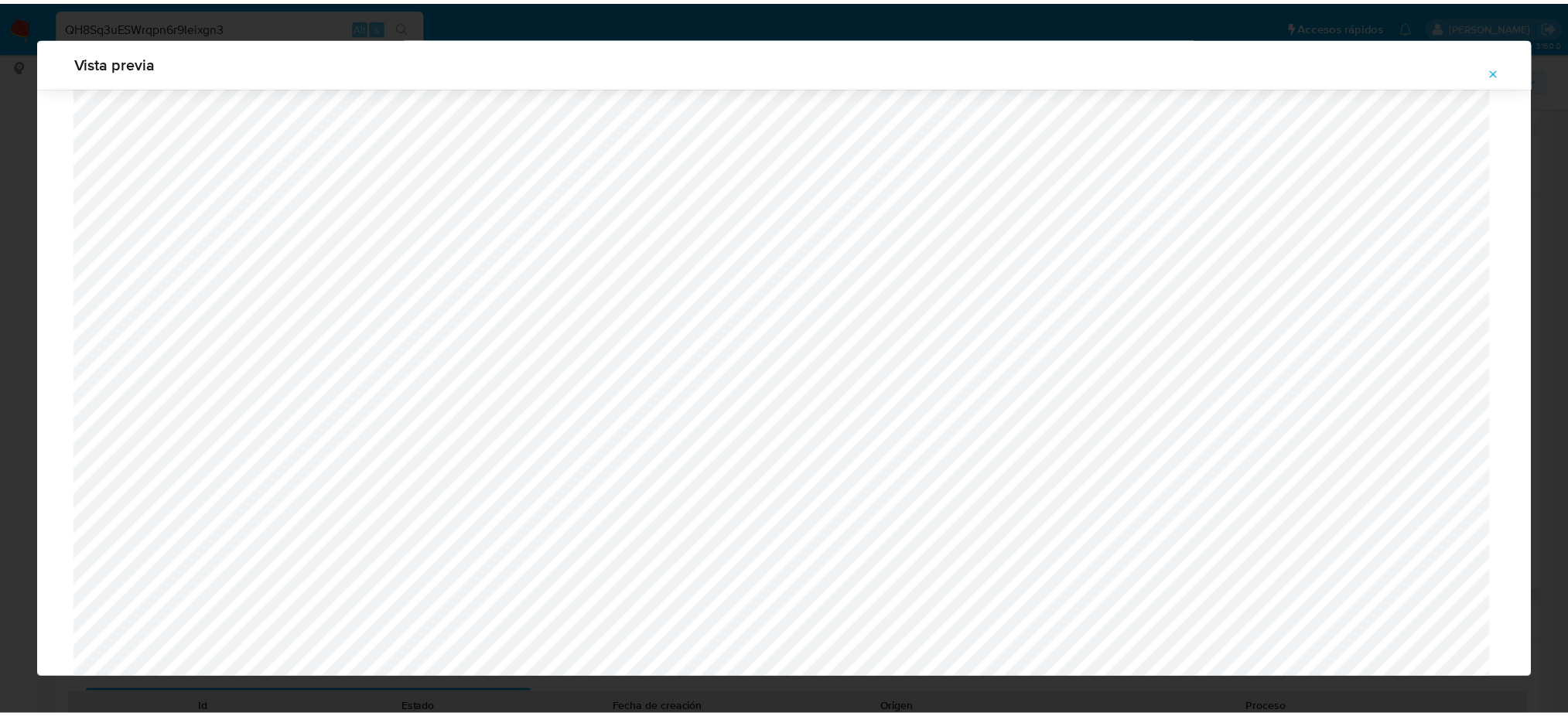
scroll to position [0, 0]
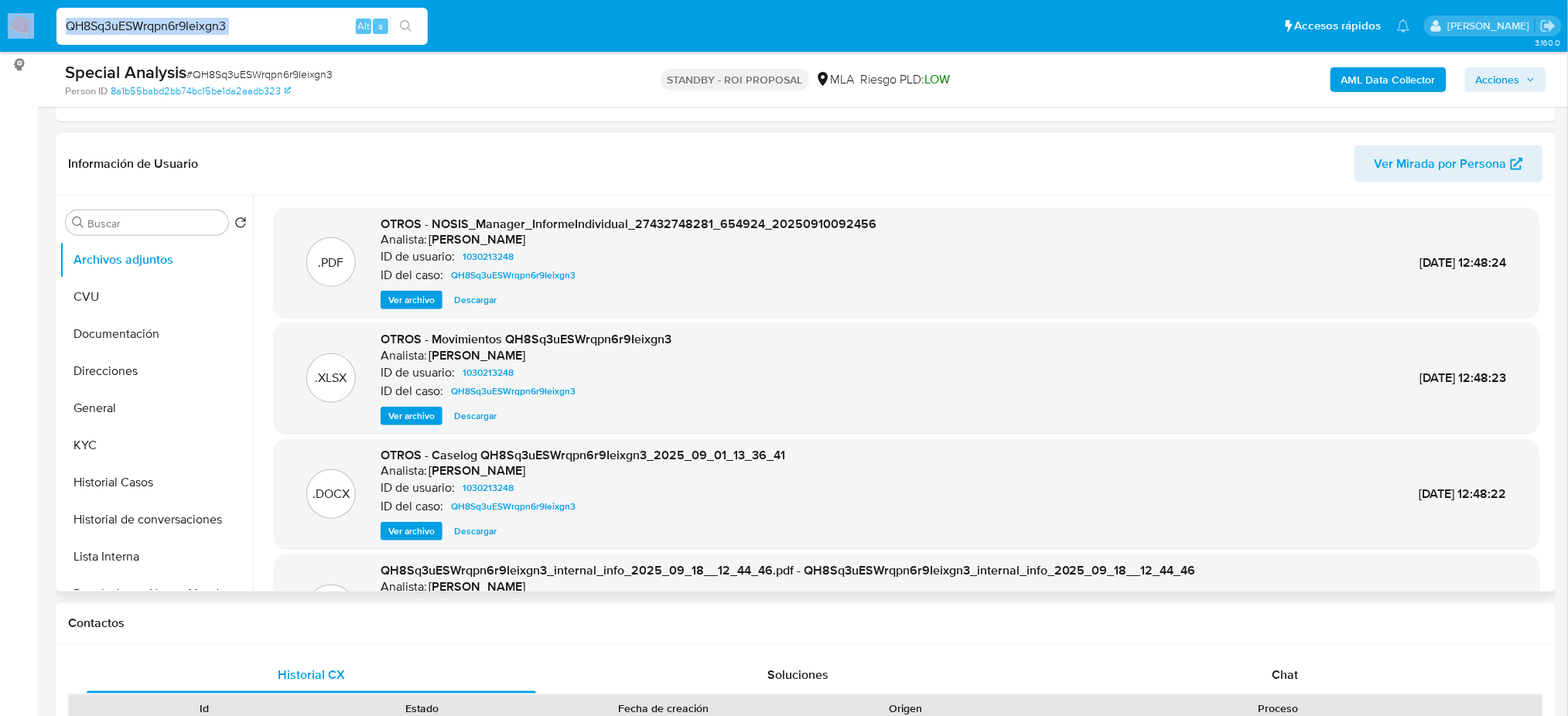
drag, startPoint x: 304, startPoint y: 36, endPoint x: 0, endPoint y: 31, distance: 304.0
click at [0, 31] on nav "Pausado Ver notificaciones QH8Sq3uESWrqpn6r9Ieixgn3 Alt s Accesos rápidos Presi…" at bounding box center [784, 26] width 1568 height 52
click at [237, 25] on input "QH8Sq3uESWrqpn6r9Ieixgn3" at bounding box center [242, 26] width 371 height 20
drag, startPoint x: 236, startPoint y: 26, endPoint x: 35, endPoint y: 25, distance: 201.0
click at [35, 25] on nav "Pausado Ver notificaciones QH8Sq3uESWrqpn6r9Ieixgn3 Alt s Accesos rápidos Presi…" at bounding box center [784, 26] width 1568 height 52
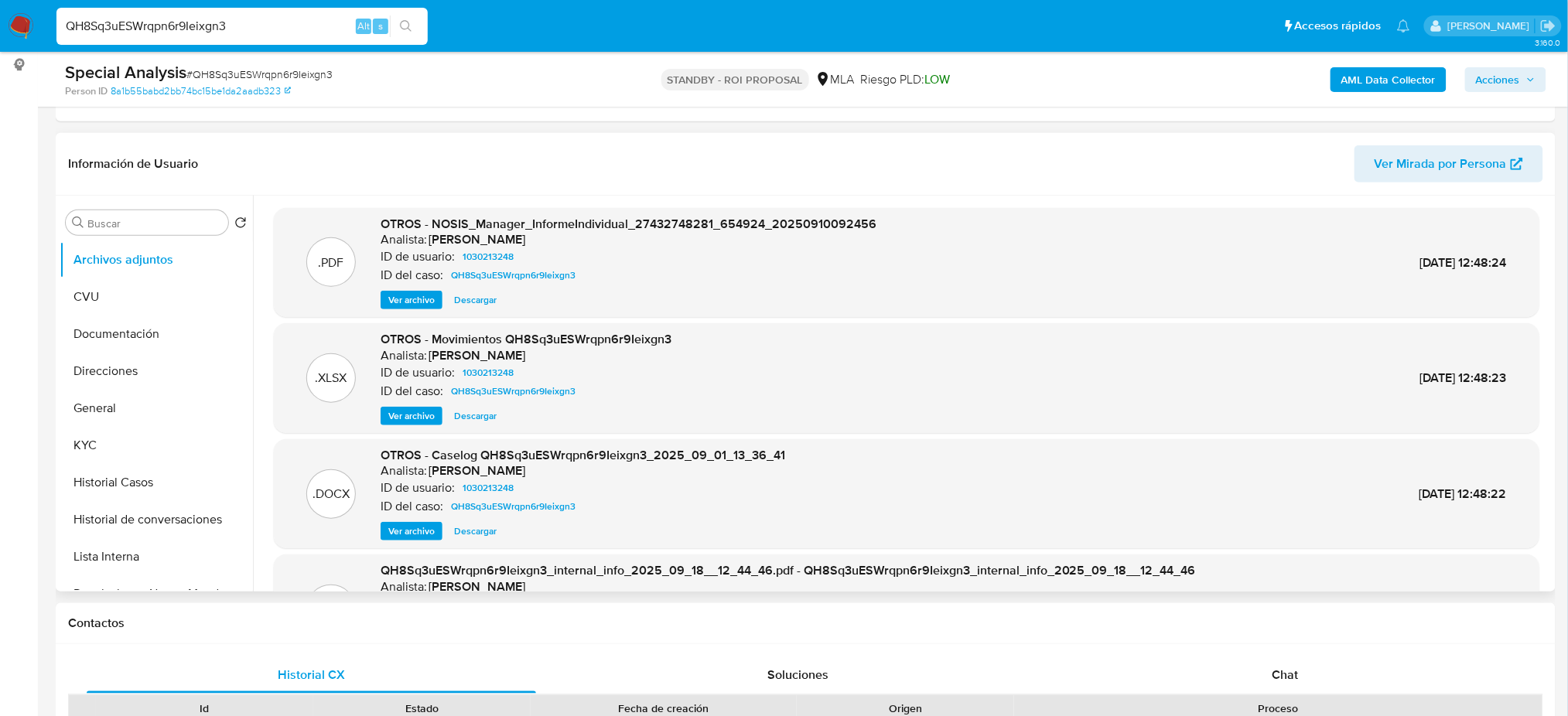
paste input "hj1OEbvkkUgAMCzitqyoOjC1"
type input "hj1OEbvkkUgAMCzitqyoOjC1"
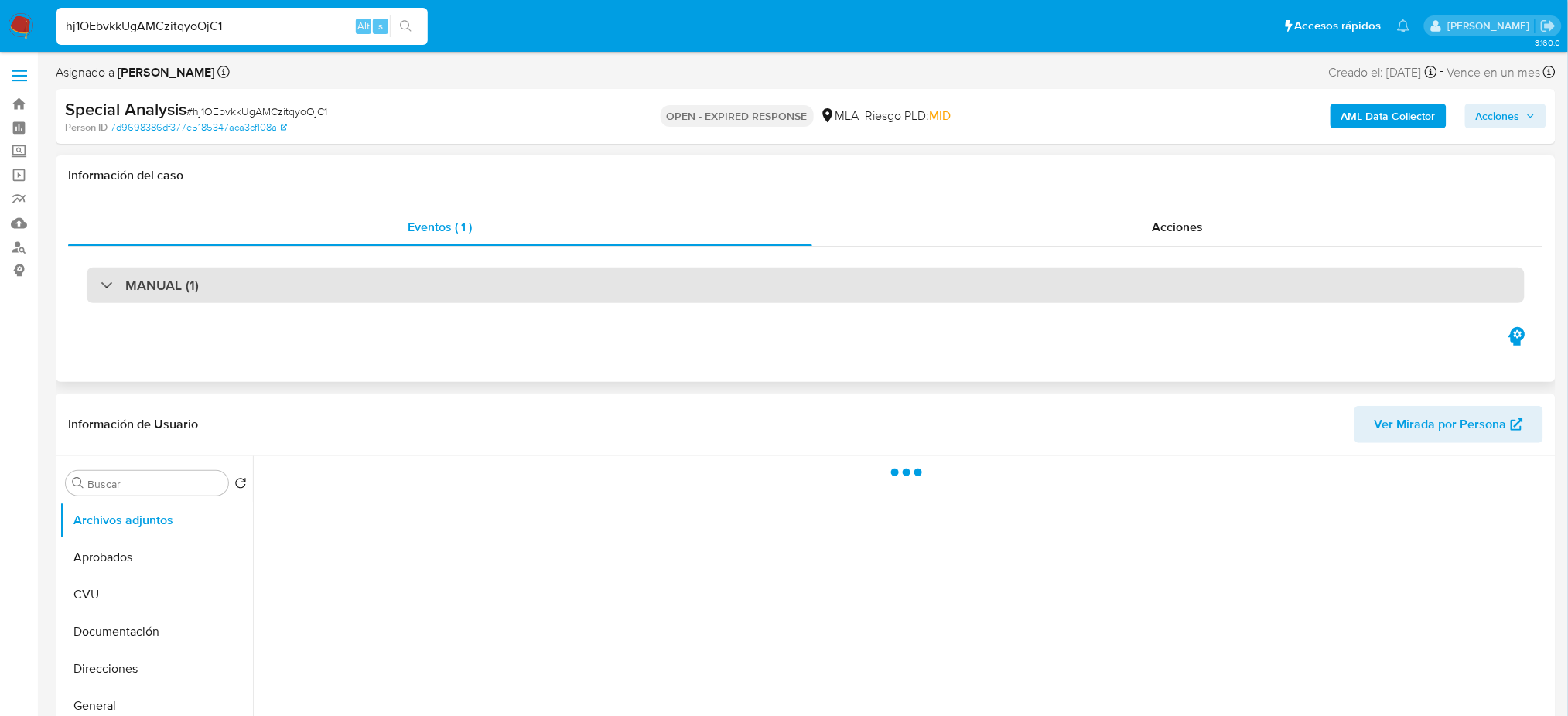
select select "10"
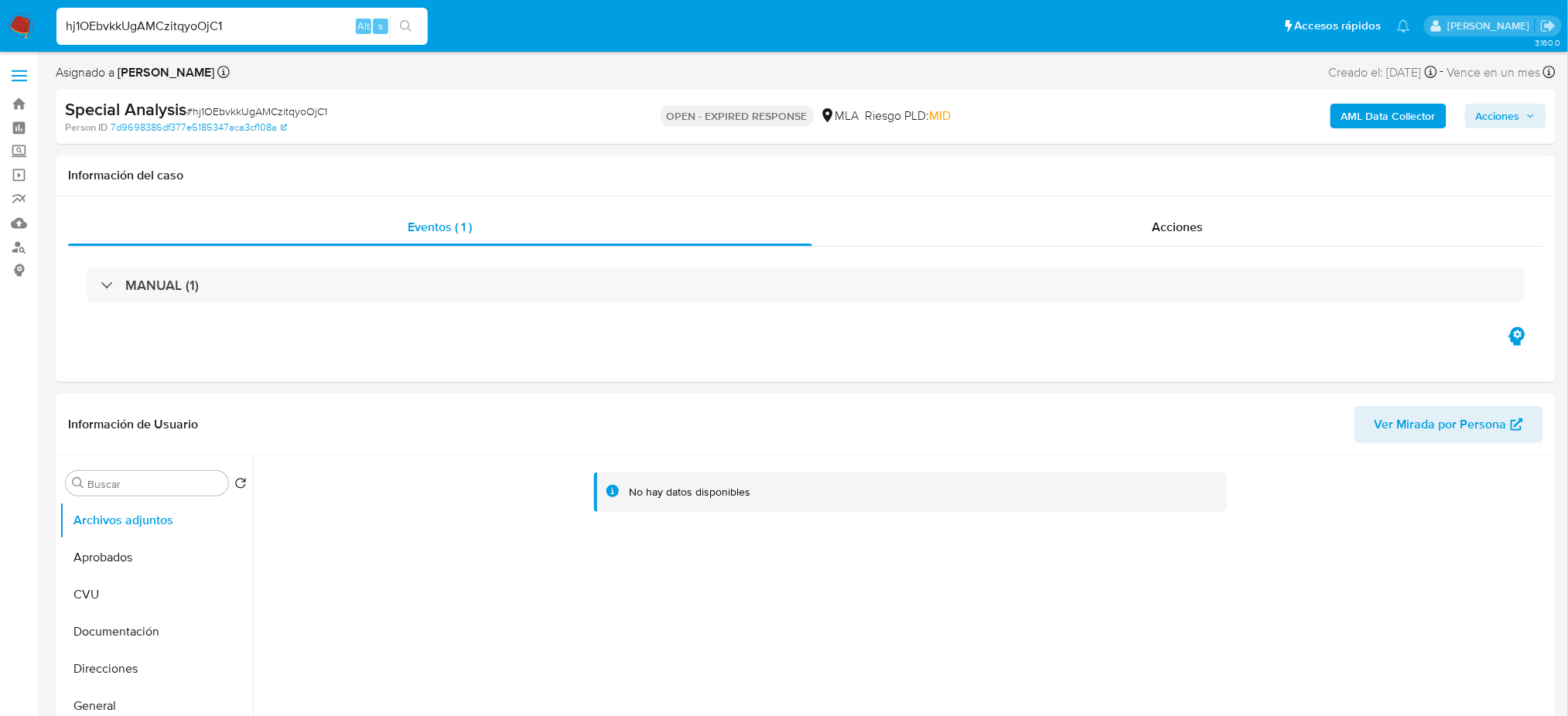
click at [302, 109] on span "# hj1OEbvkkUgAMCzitqyoOjC1" at bounding box center [256, 110] width 141 height 15
copy span "hj1OEbvkkUgAMCzitqyoOjC1"
click at [31, 30] on img at bounding box center [21, 26] width 26 height 26
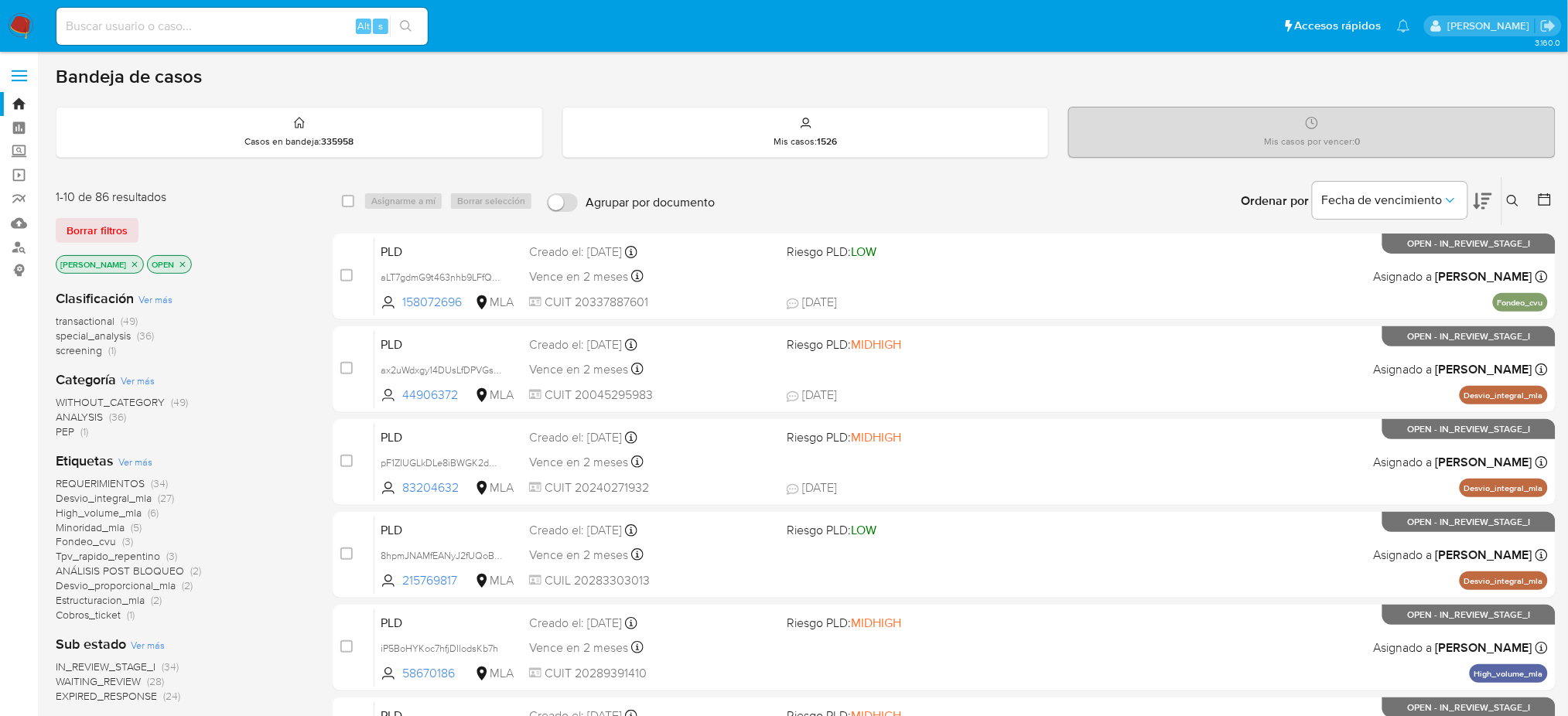
click at [1512, 206] on icon at bounding box center [1513, 201] width 13 height 13
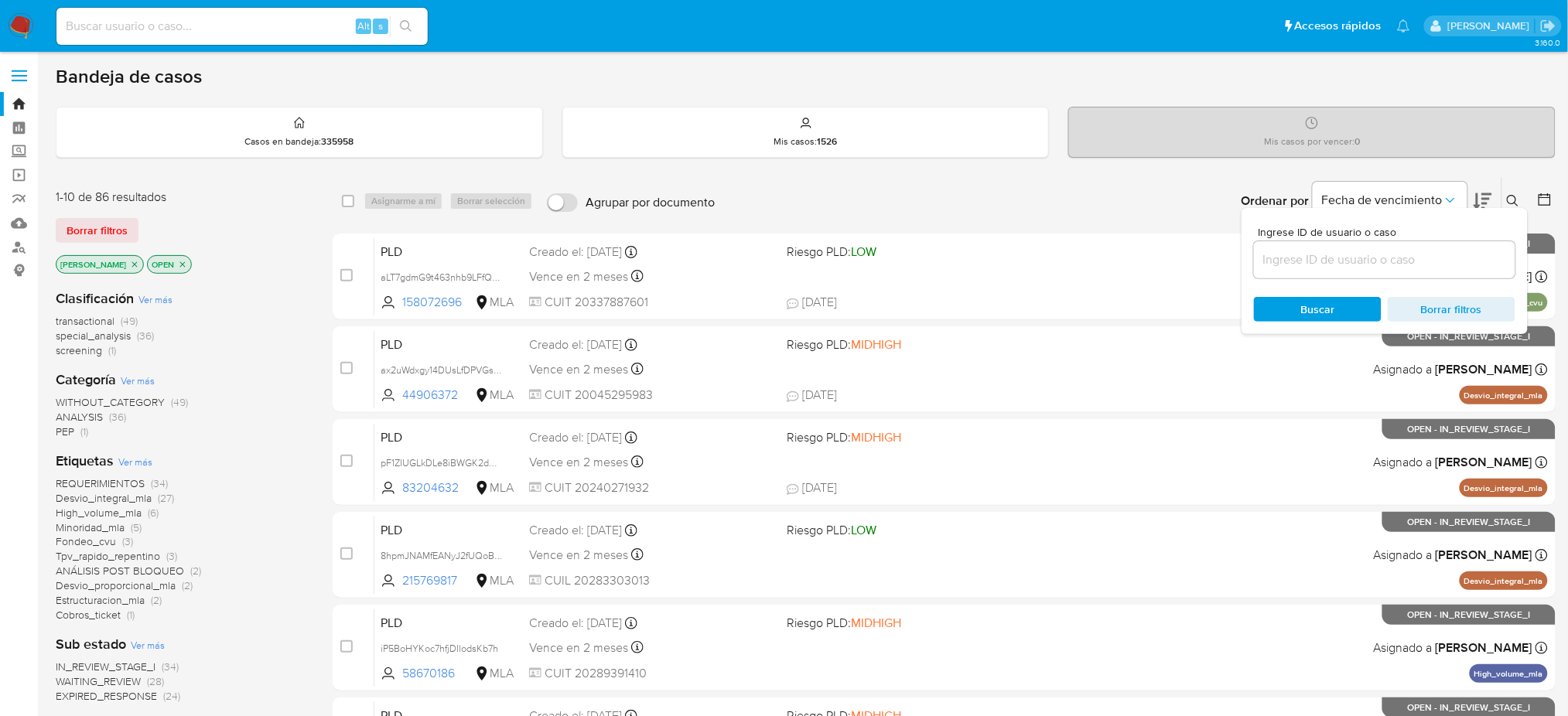
drag, startPoint x: 1426, startPoint y: 279, endPoint x: 1416, endPoint y: 266, distance: 16.4
click at [1421, 275] on div "Ingrese ID de usuario o caso Buscar Borrar filtros" at bounding box center [1385, 271] width 287 height 126
click at [1416, 266] on input at bounding box center [1384, 260] width 261 height 20
paste input "hj1OEbvkkUgAMCzitqyoOjC1"
type input "hj1OEbvkkUgAMCzitqyoOjC1"
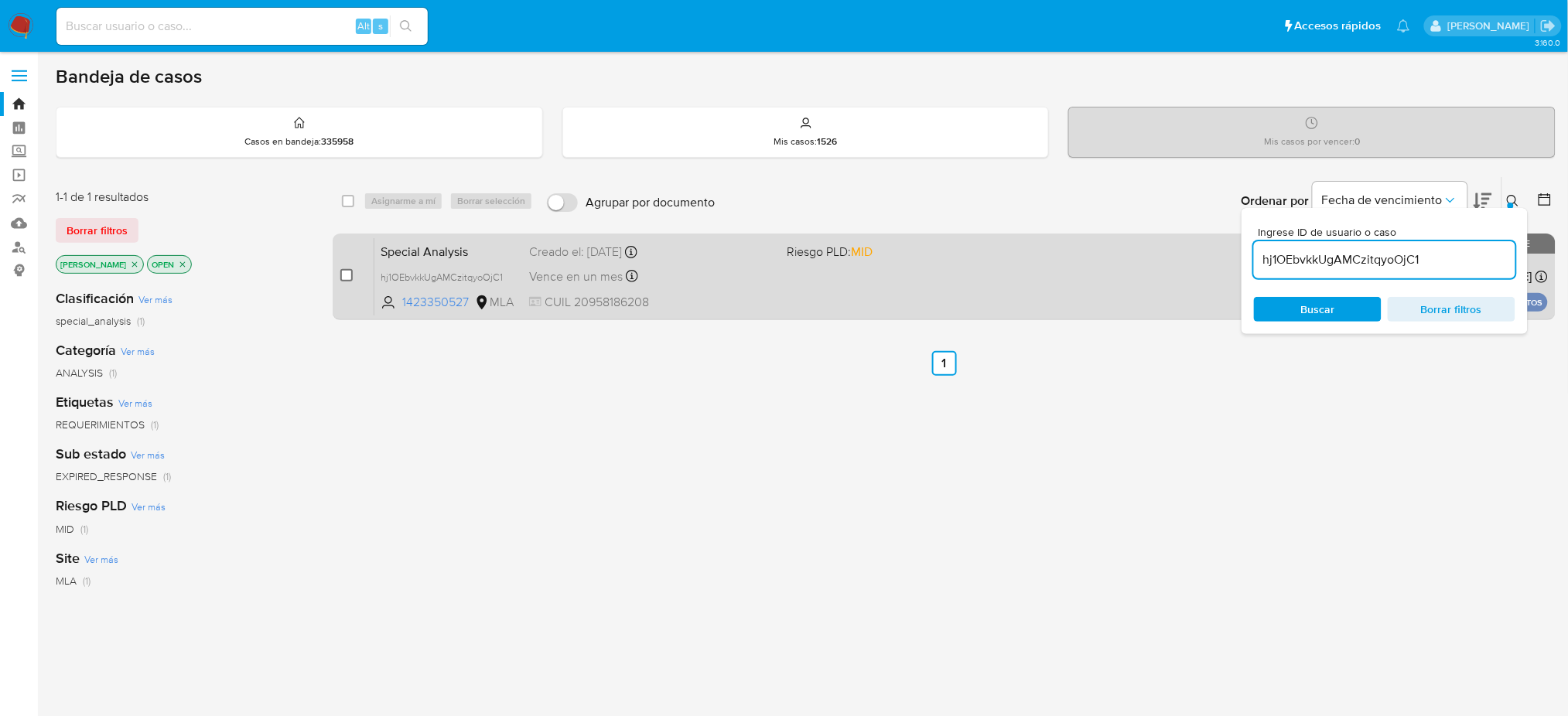
click at [341, 270] on input "checkbox" at bounding box center [347, 276] width 13 height 13
checkbox input "true"
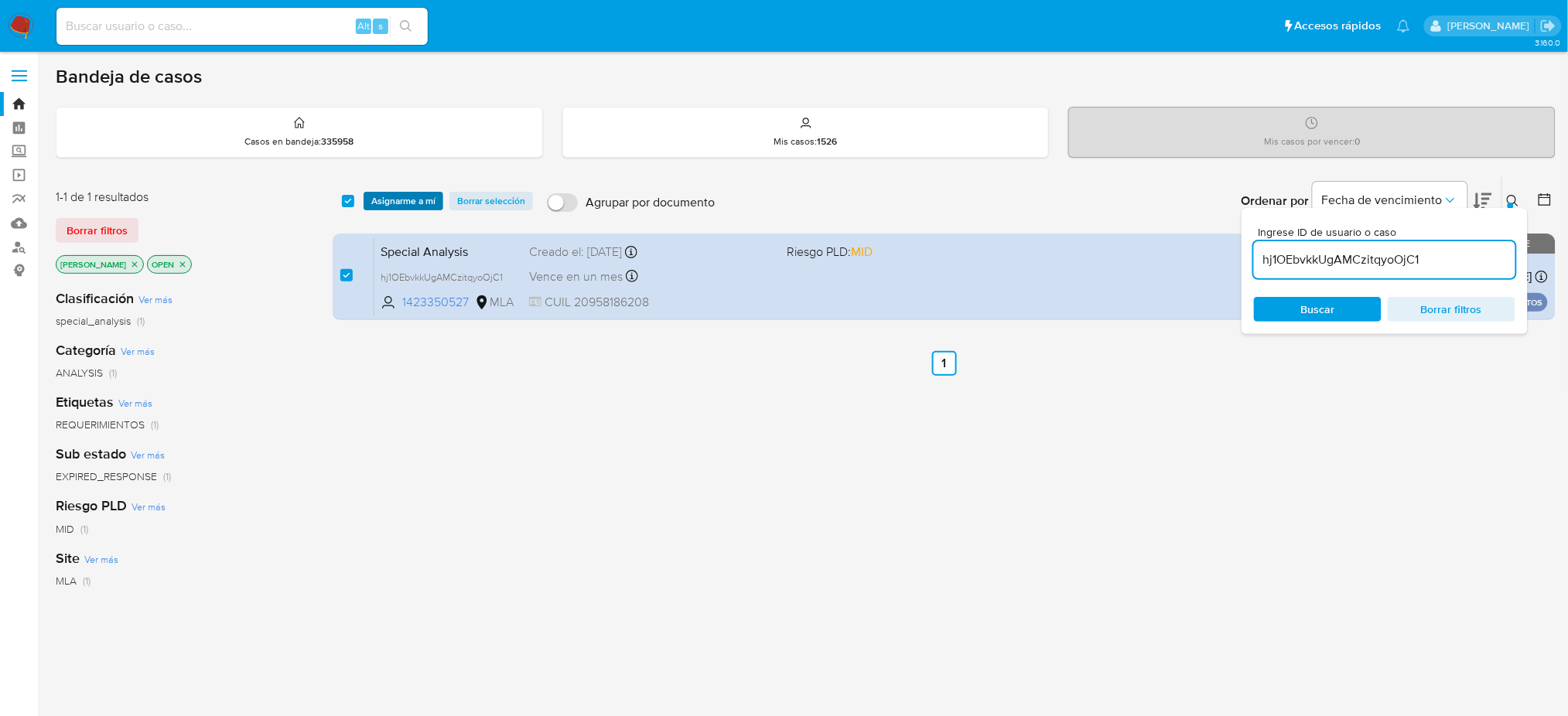
click at [389, 198] on span "Asignarme a mí" at bounding box center [403, 200] width 64 height 15
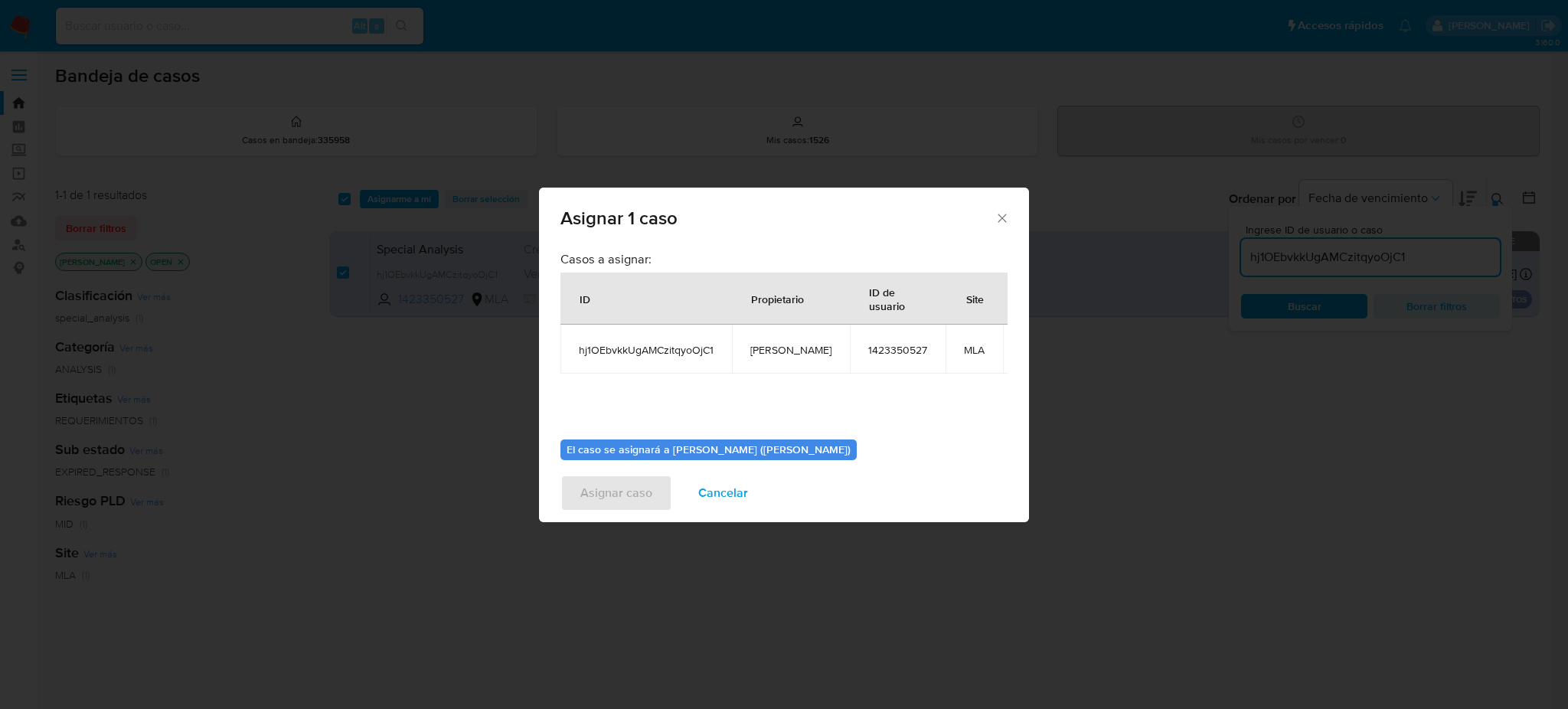
click at [780, 351] on span "[PERSON_NAME]" at bounding box center [791, 350] width 81 height 13
copy span "[PERSON_NAME]"
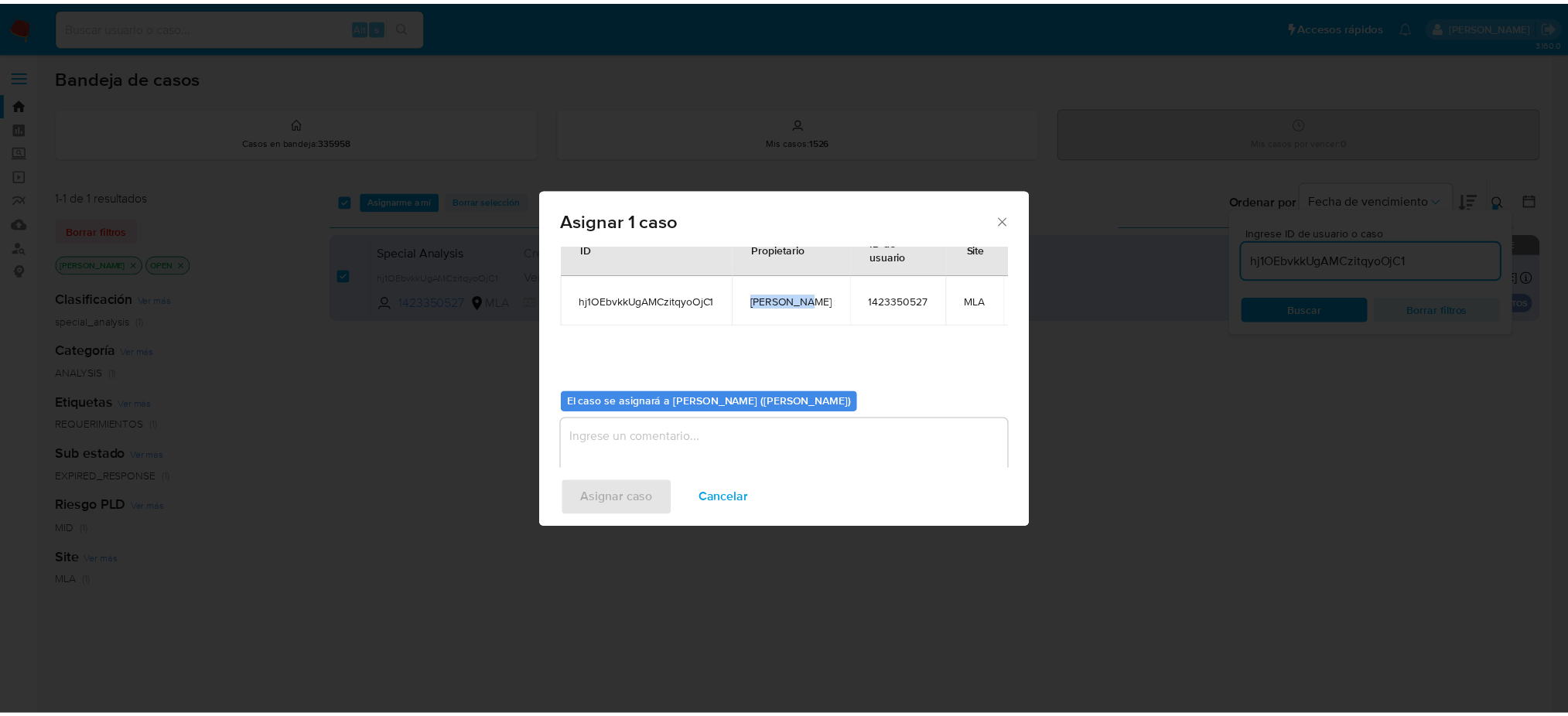
scroll to position [79, 0]
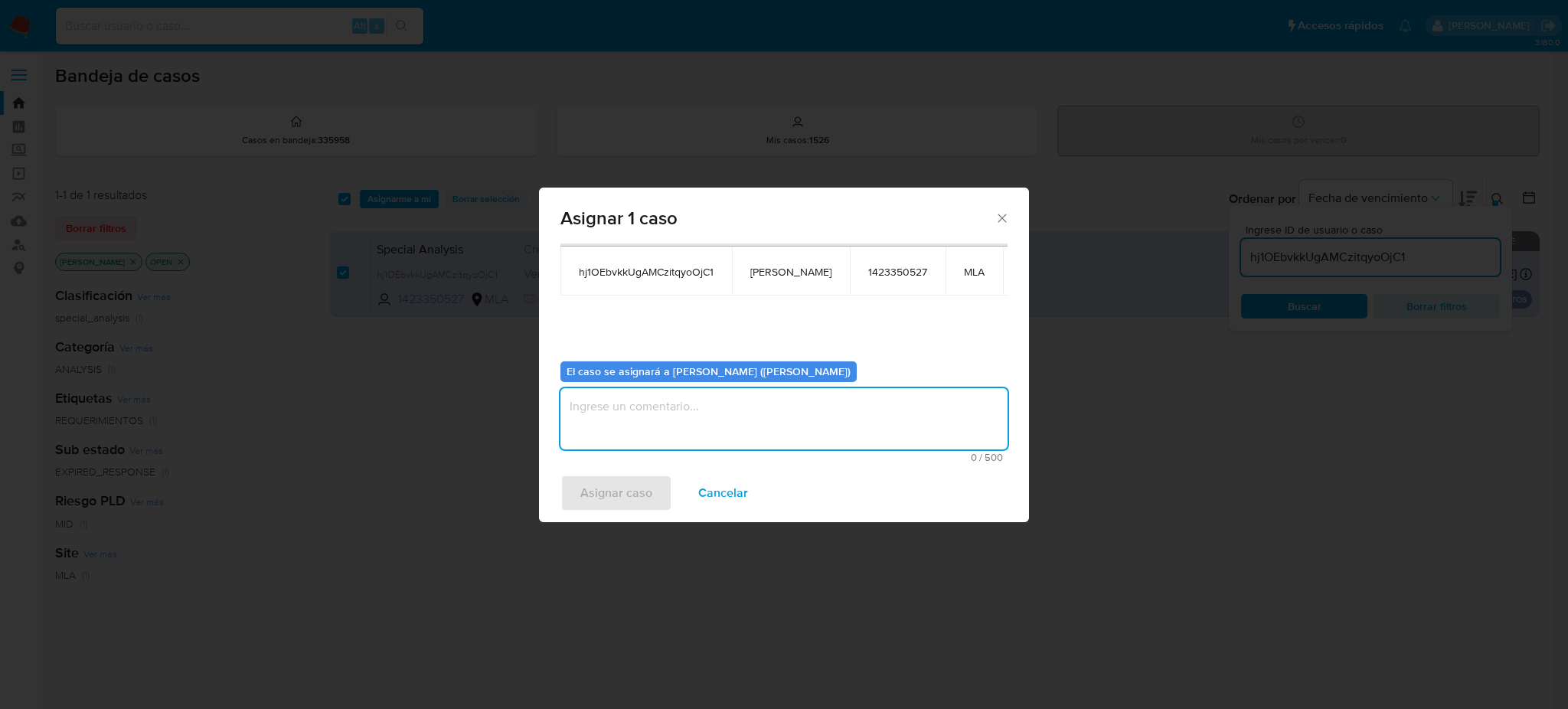
click at [704, 418] on textarea "assign-modal" at bounding box center [784, 418] width 447 height 61
paste textarea "[PERSON_NAME]"
type textarea "[PERSON_NAME]"
click at [644, 495] on span "Asignar caso" at bounding box center [616, 493] width 72 height 34
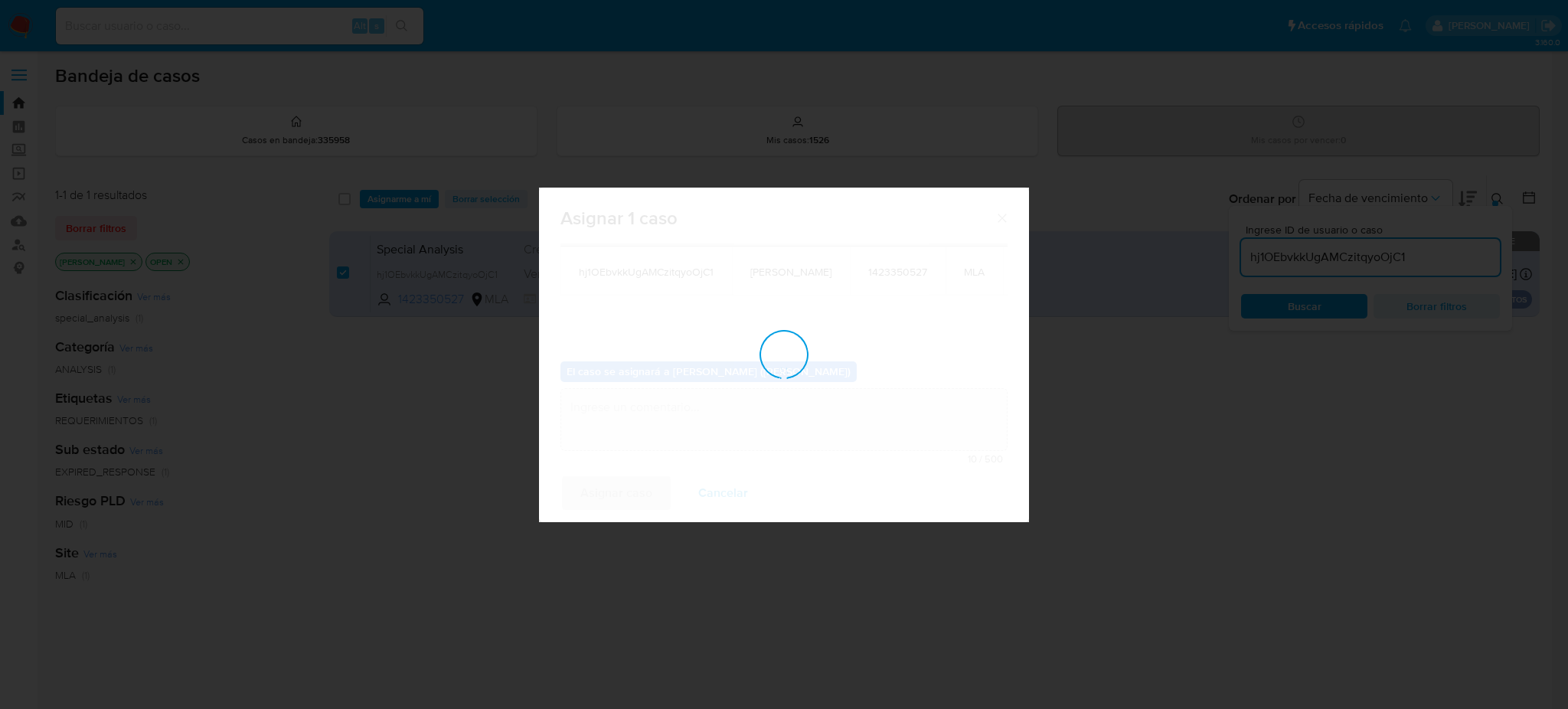
checkbox input "false"
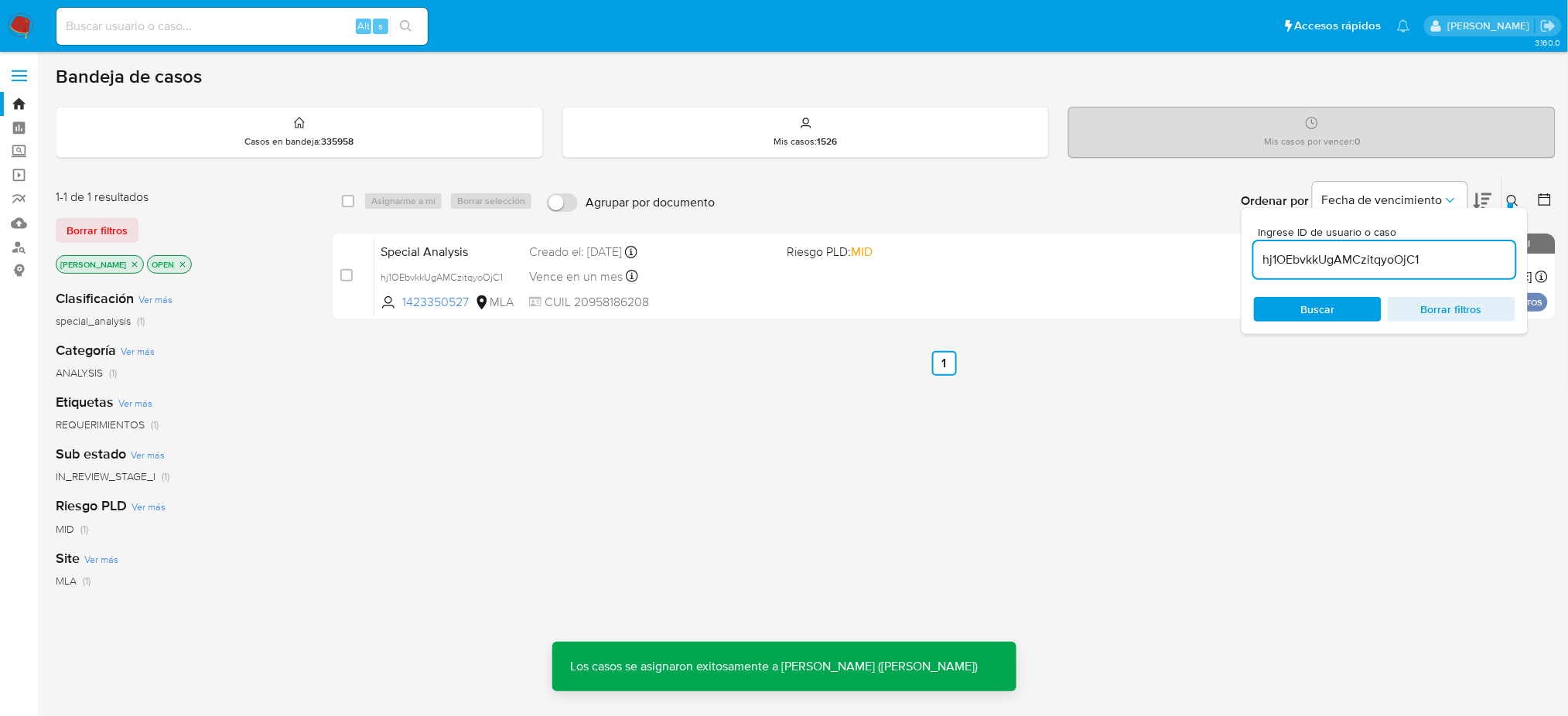
click at [487, 245] on span "Special Analysis" at bounding box center [449, 251] width 137 height 20
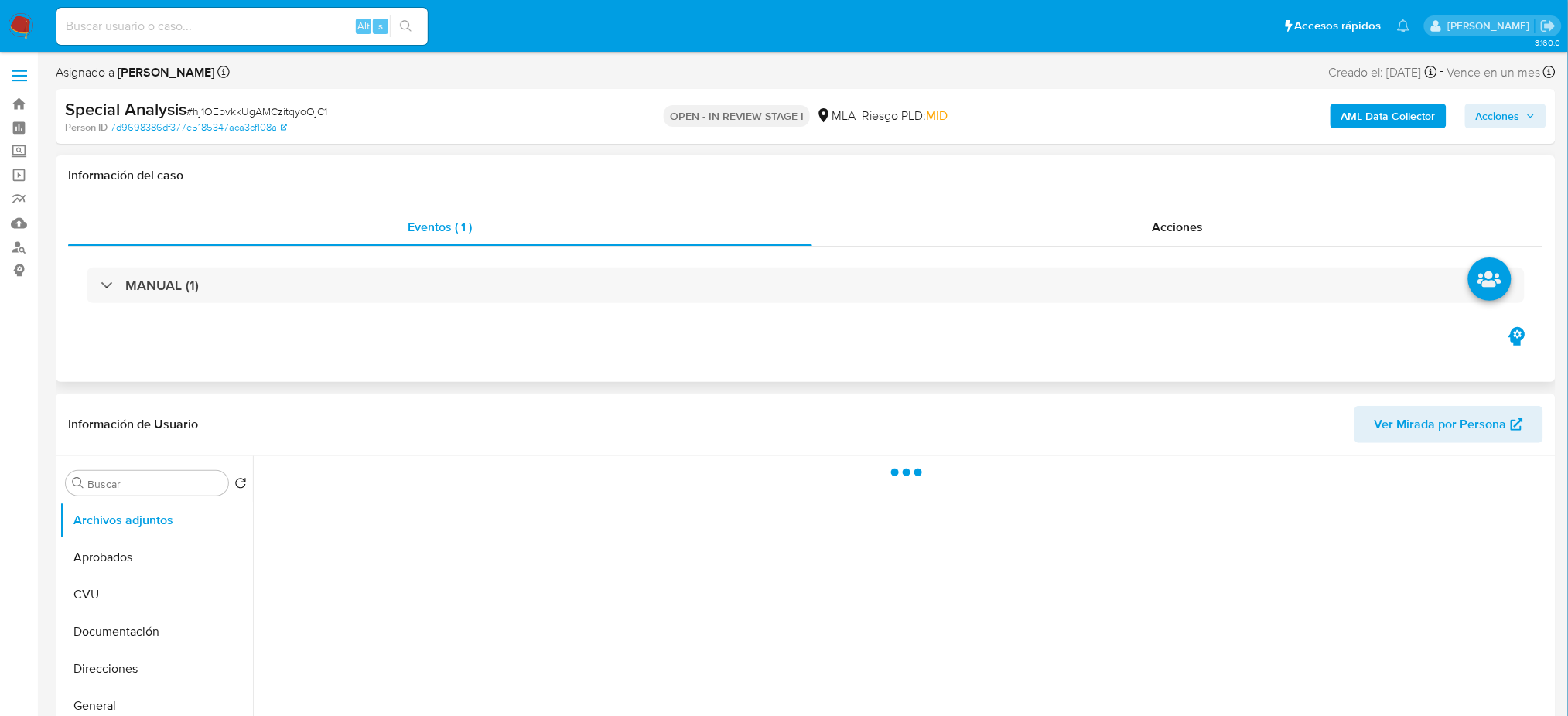
select select "10"
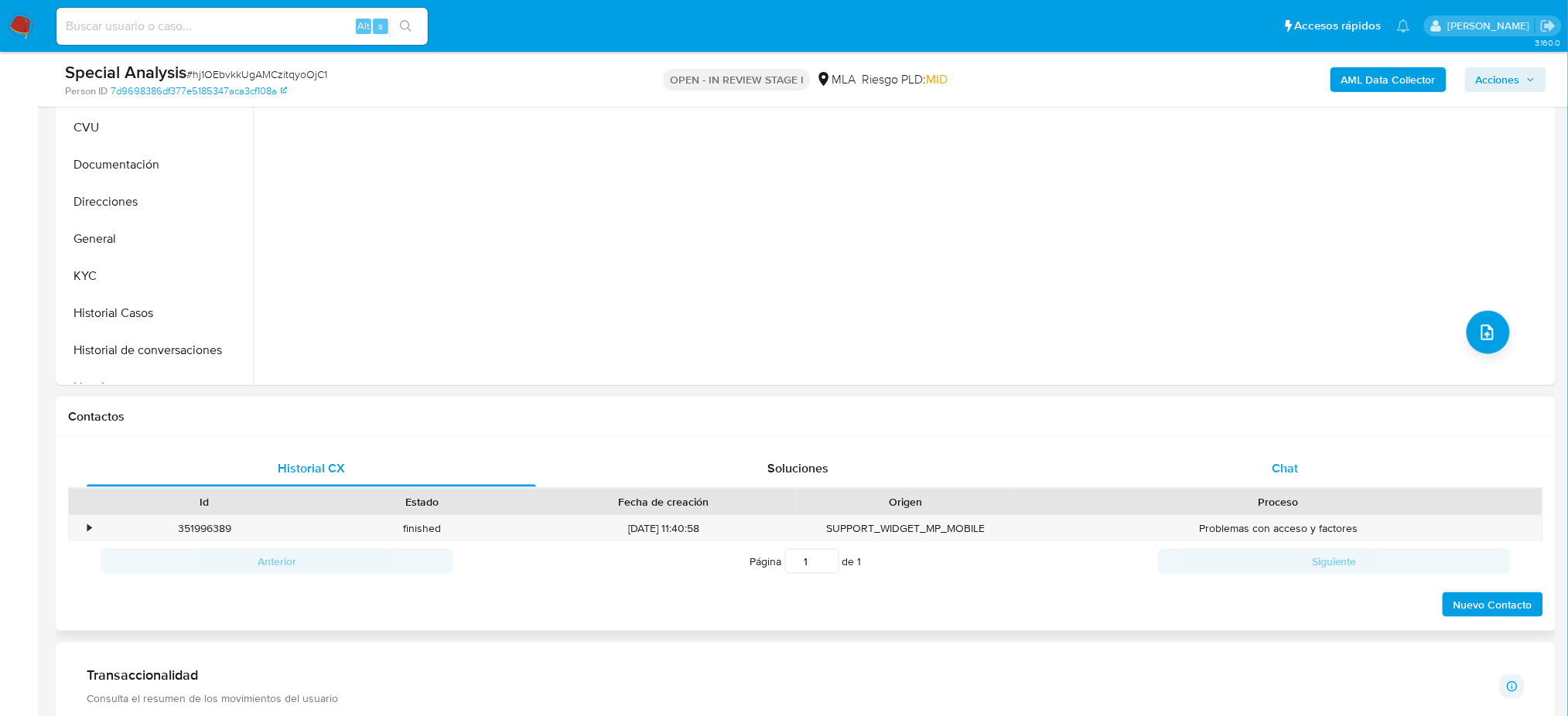
click at [1366, 458] on div "Chat" at bounding box center [1285, 468] width 449 height 37
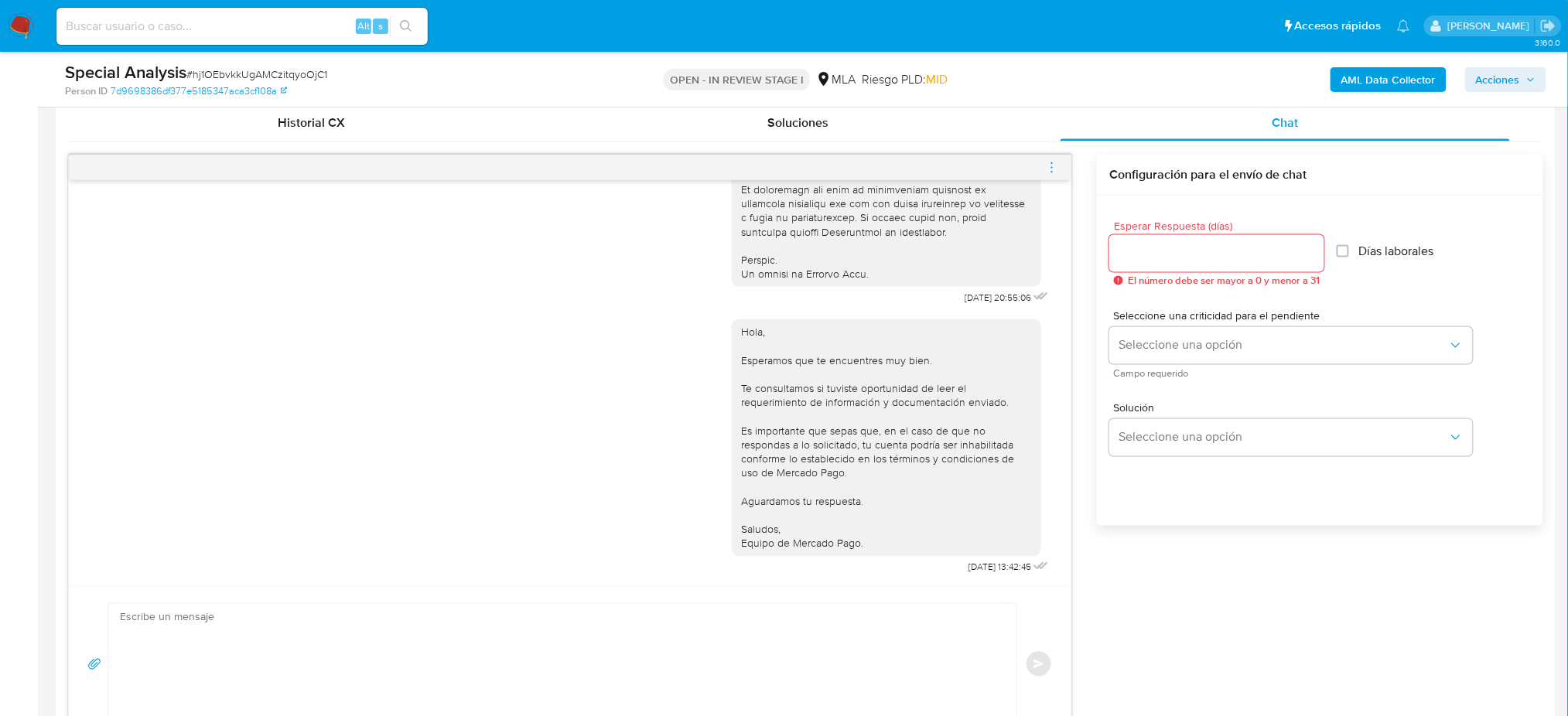
scroll to position [721, 0]
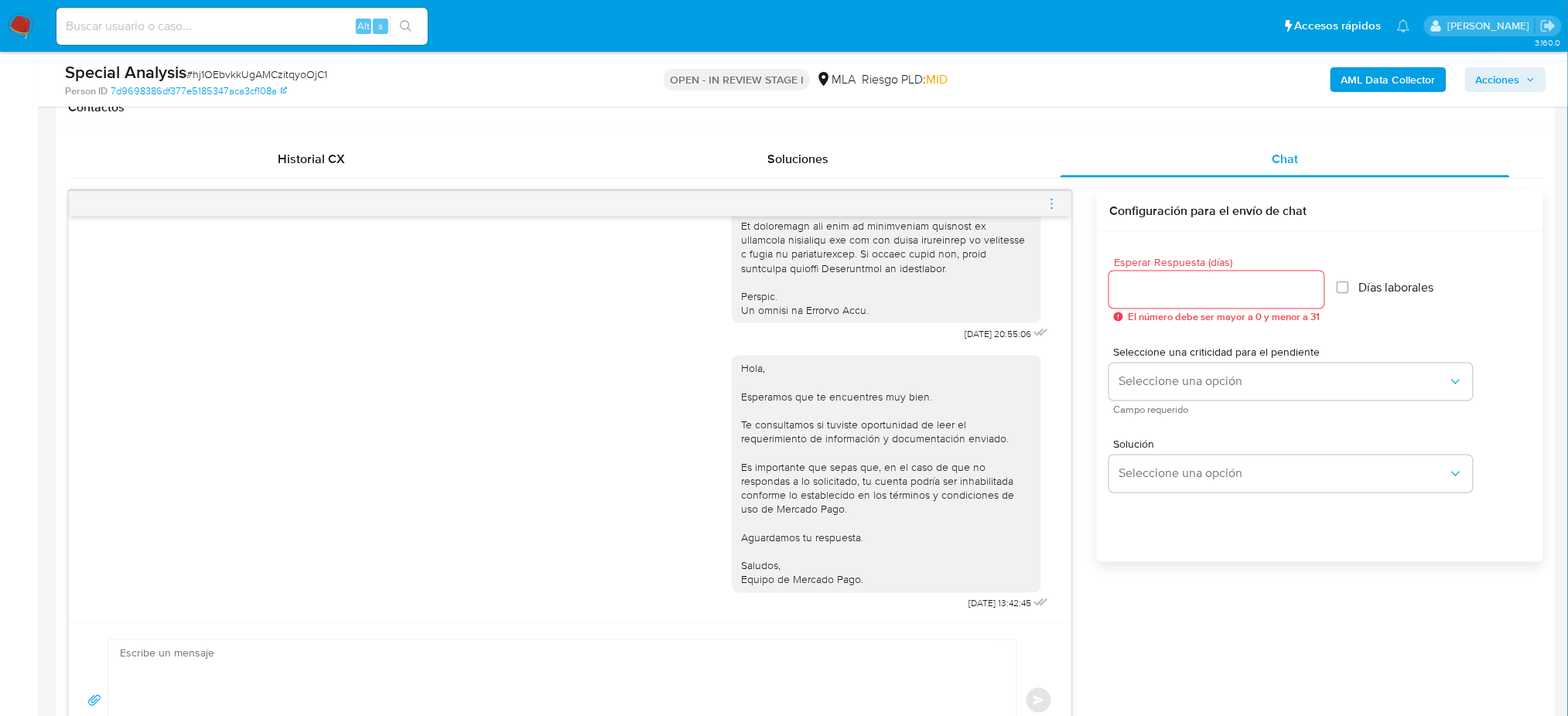
click at [1054, 208] on icon "menu-action" at bounding box center [1051, 204] width 13 height 13
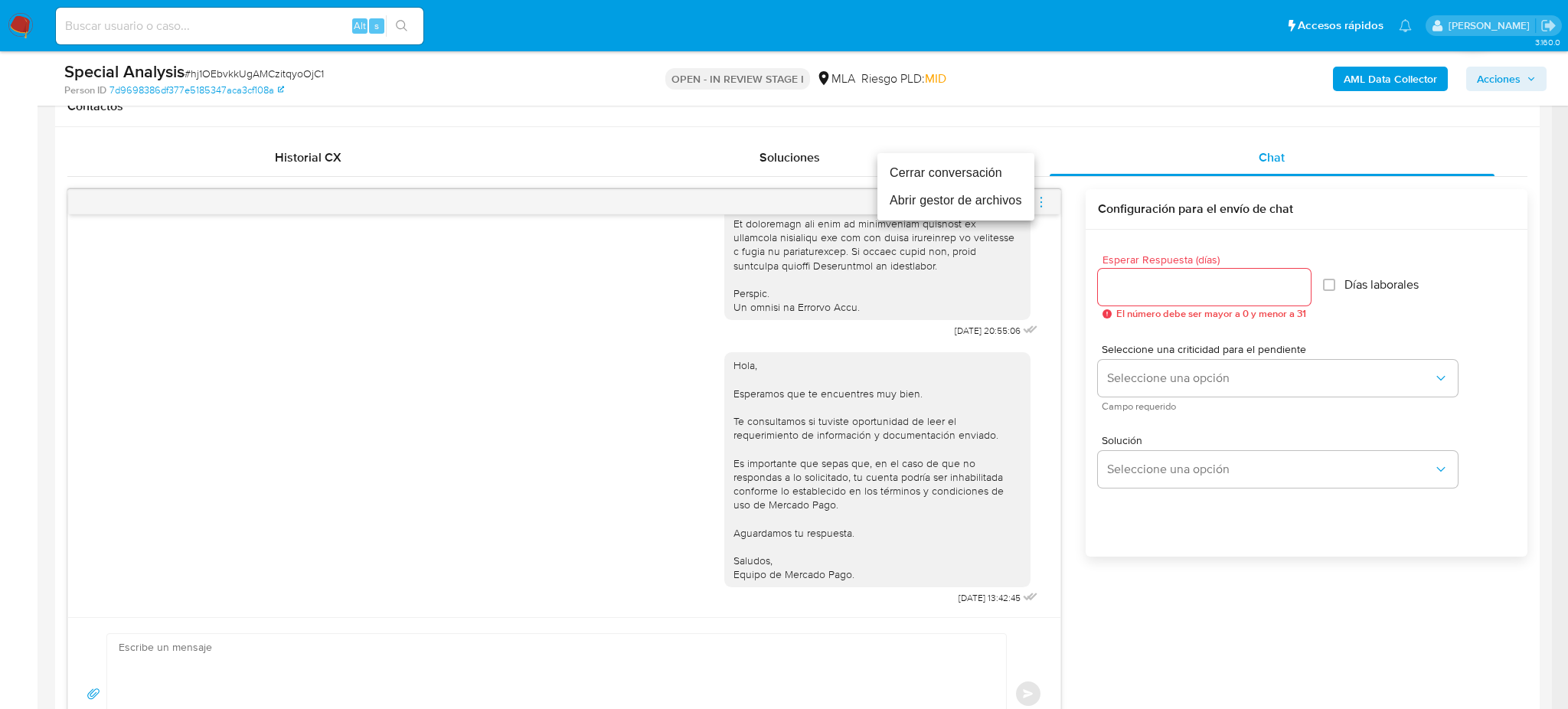
click at [987, 174] on li "Cerrar conversación" at bounding box center [956, 173] width 157 height 28
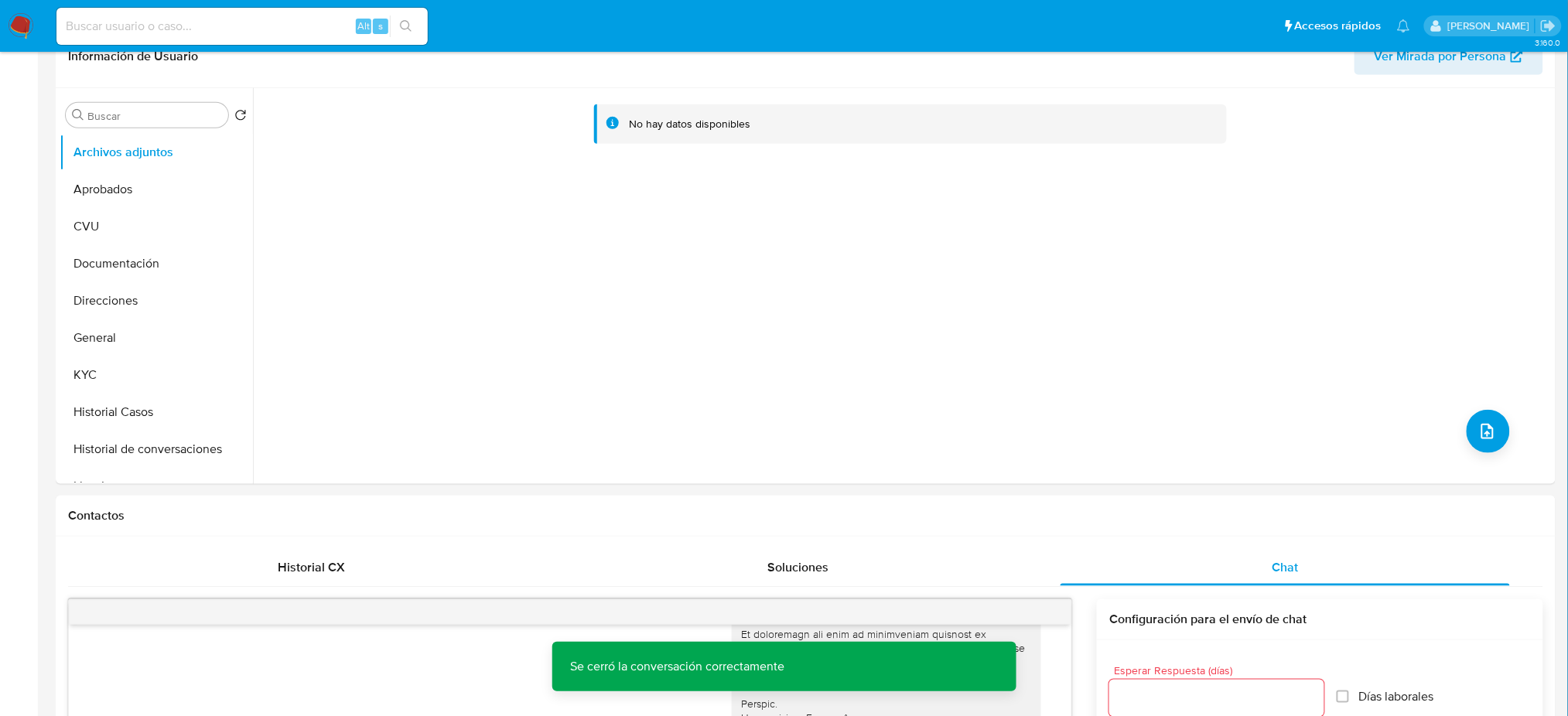
scroll to position [0, 0]
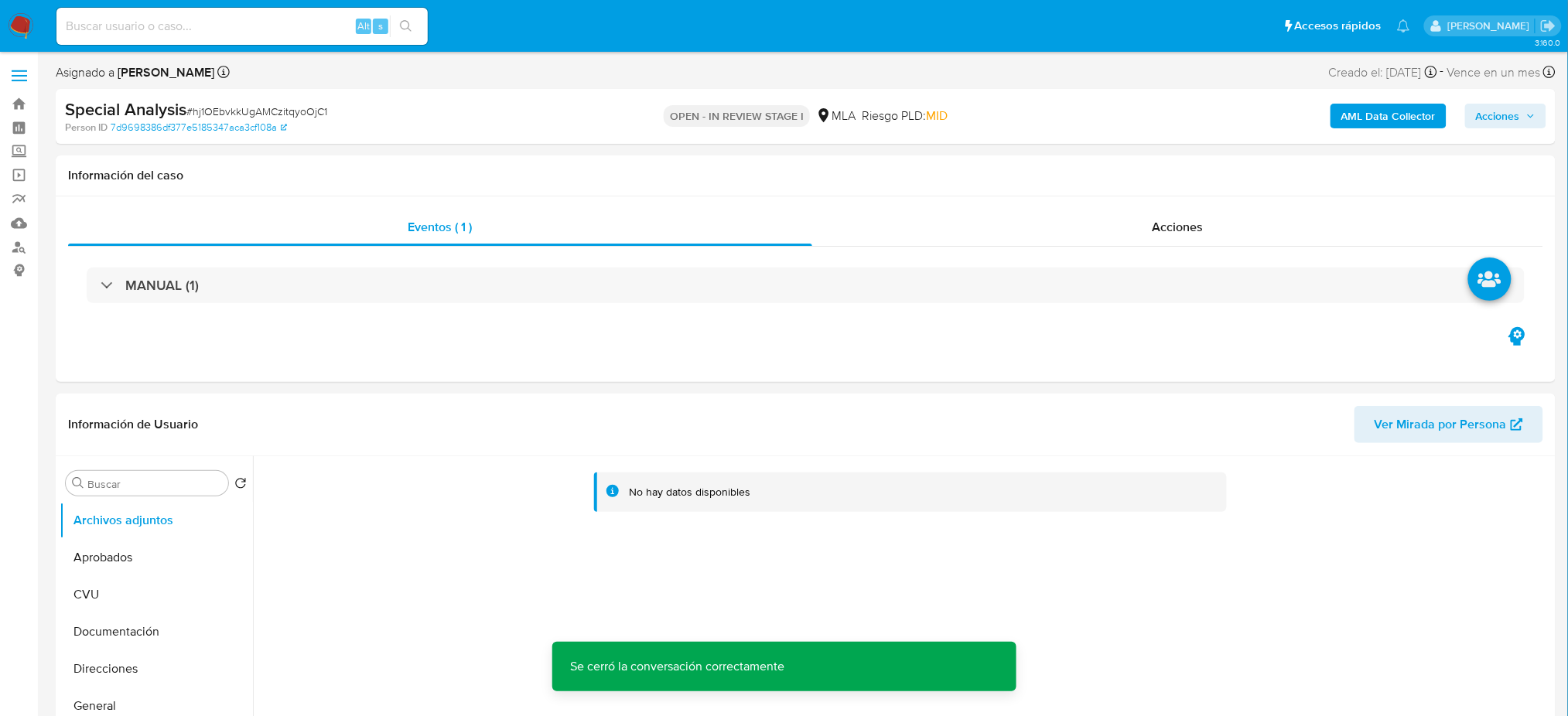
click at [1362, 110] on b "AML Data Collector" at bounding box center [1388, 116] width 94 height 25
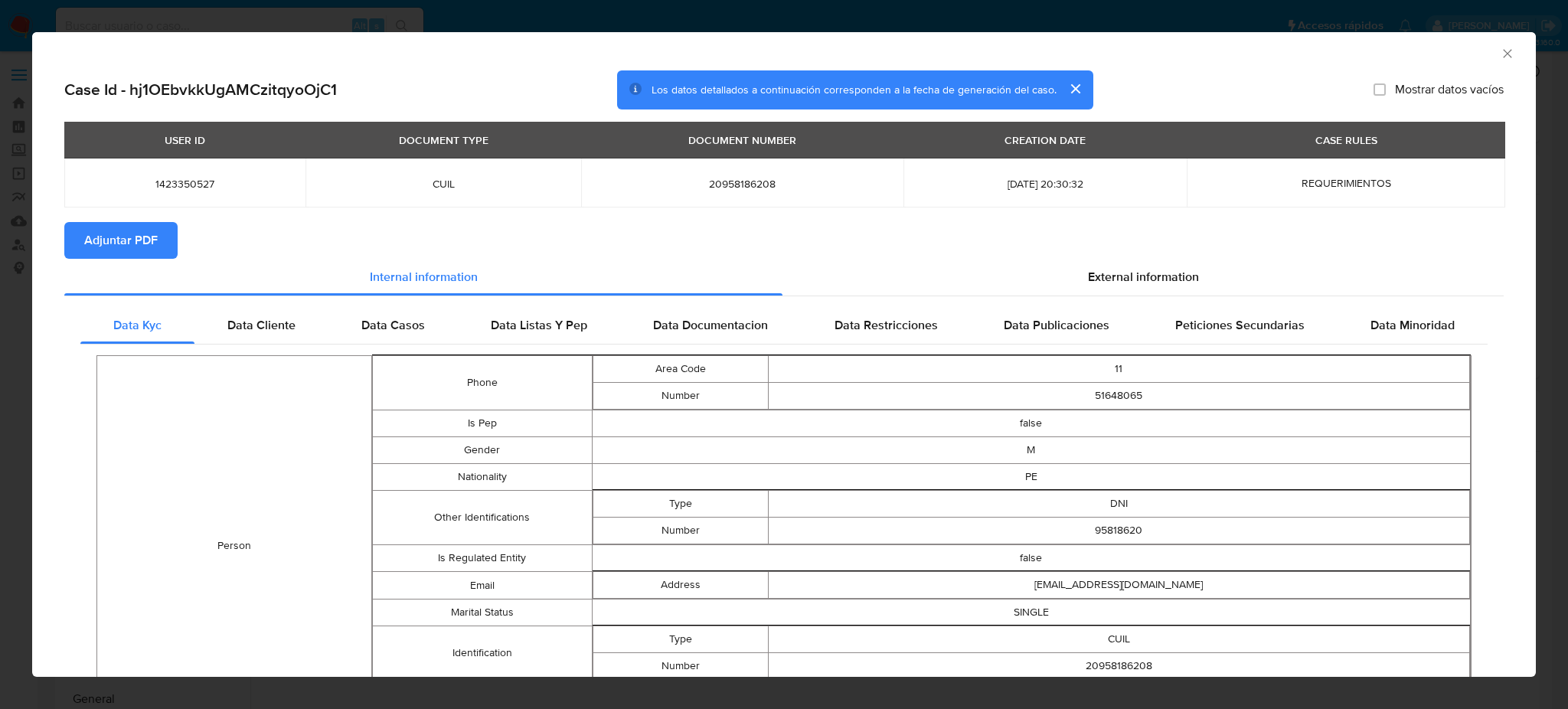
click at [109, 241] on span "Adjuntar PDF" at bounding box center [121, 240] width 74 height 34
click at [1503, 51] on icon "Cerrar ventana" at bounding box center [1507, 52] width 8 height 8
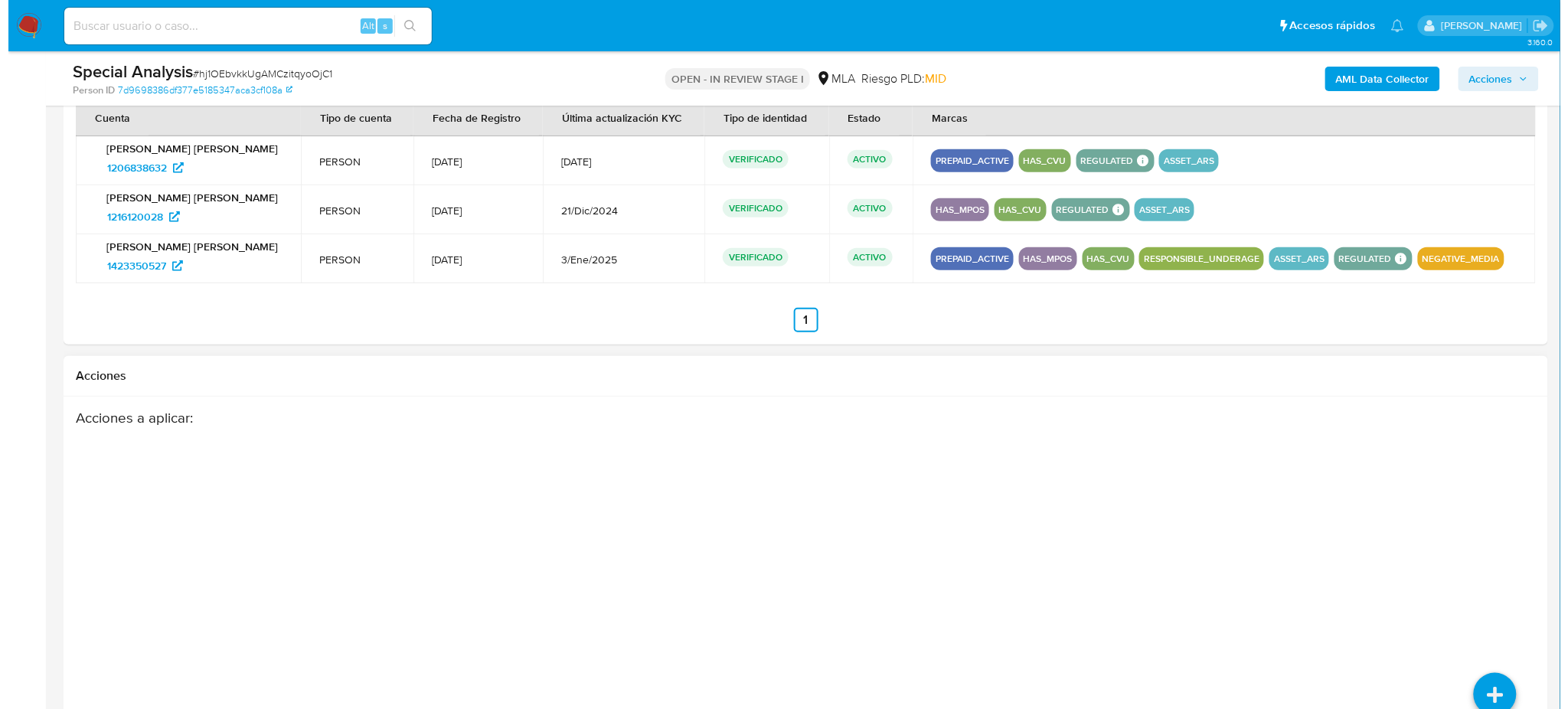
scroll to position [2443, 0]
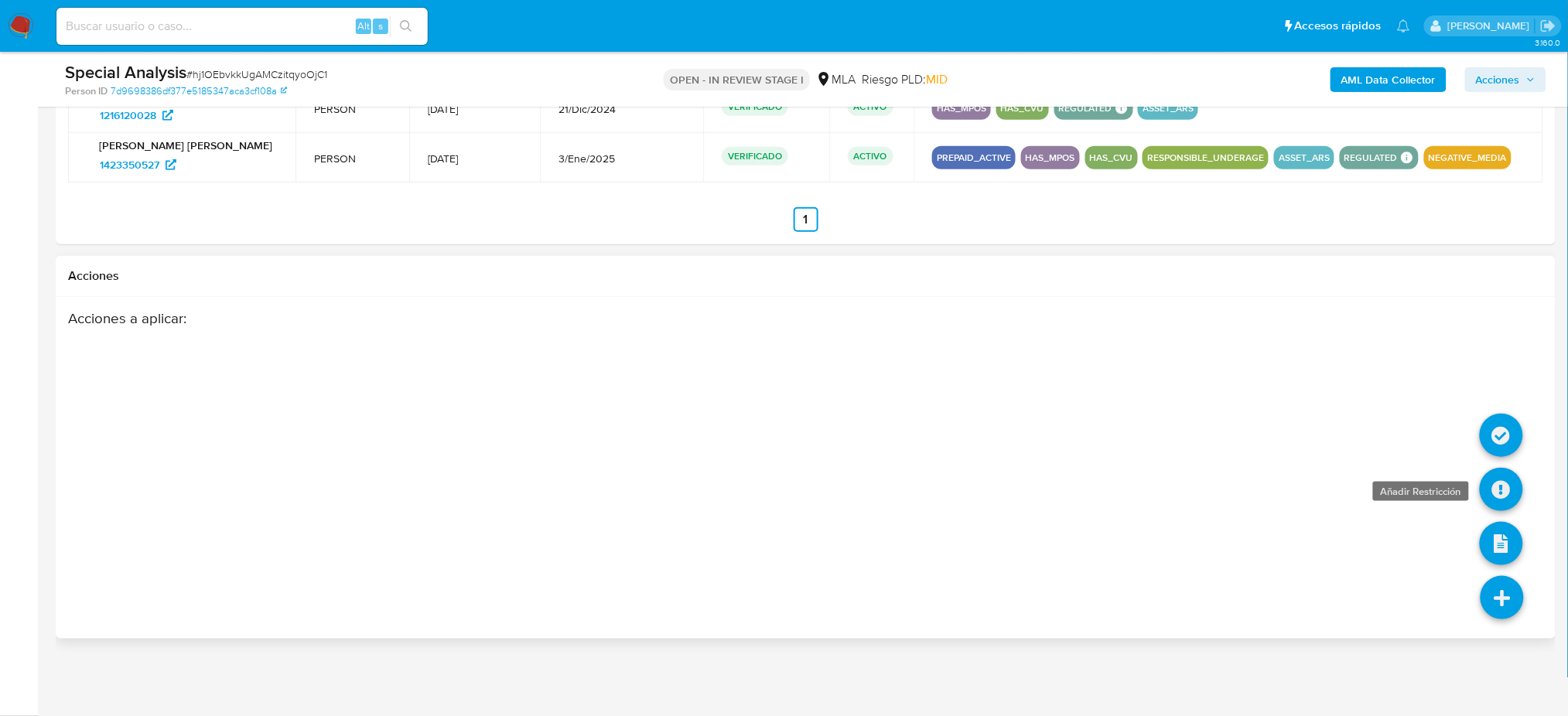
click at [1500, 495] on icon at bounding box center [1502, 490] width 43 height 43
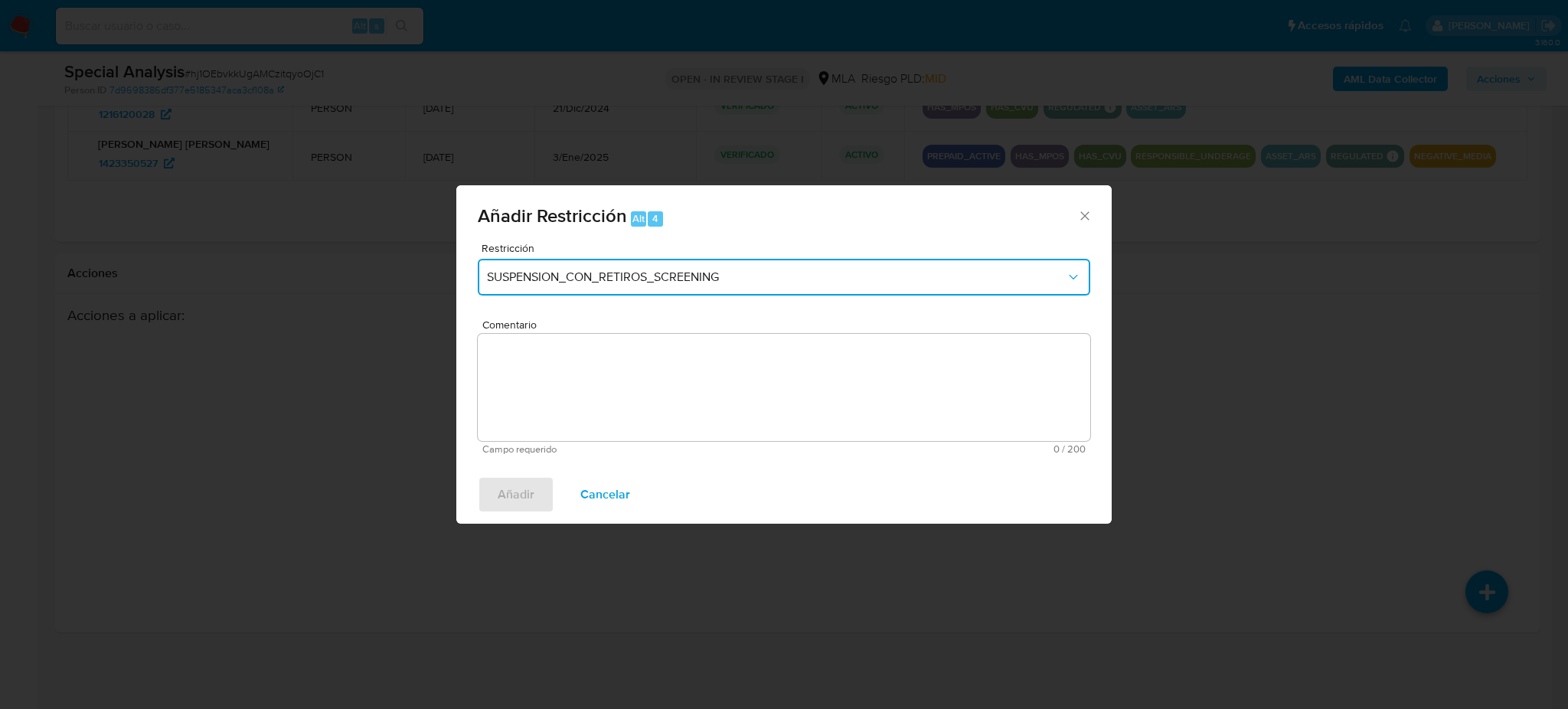
click at [569, 278] on span "SUSPENSION_CON_RETIROS_SCREENING" at bounding box center [776, 277] width 579 height 15
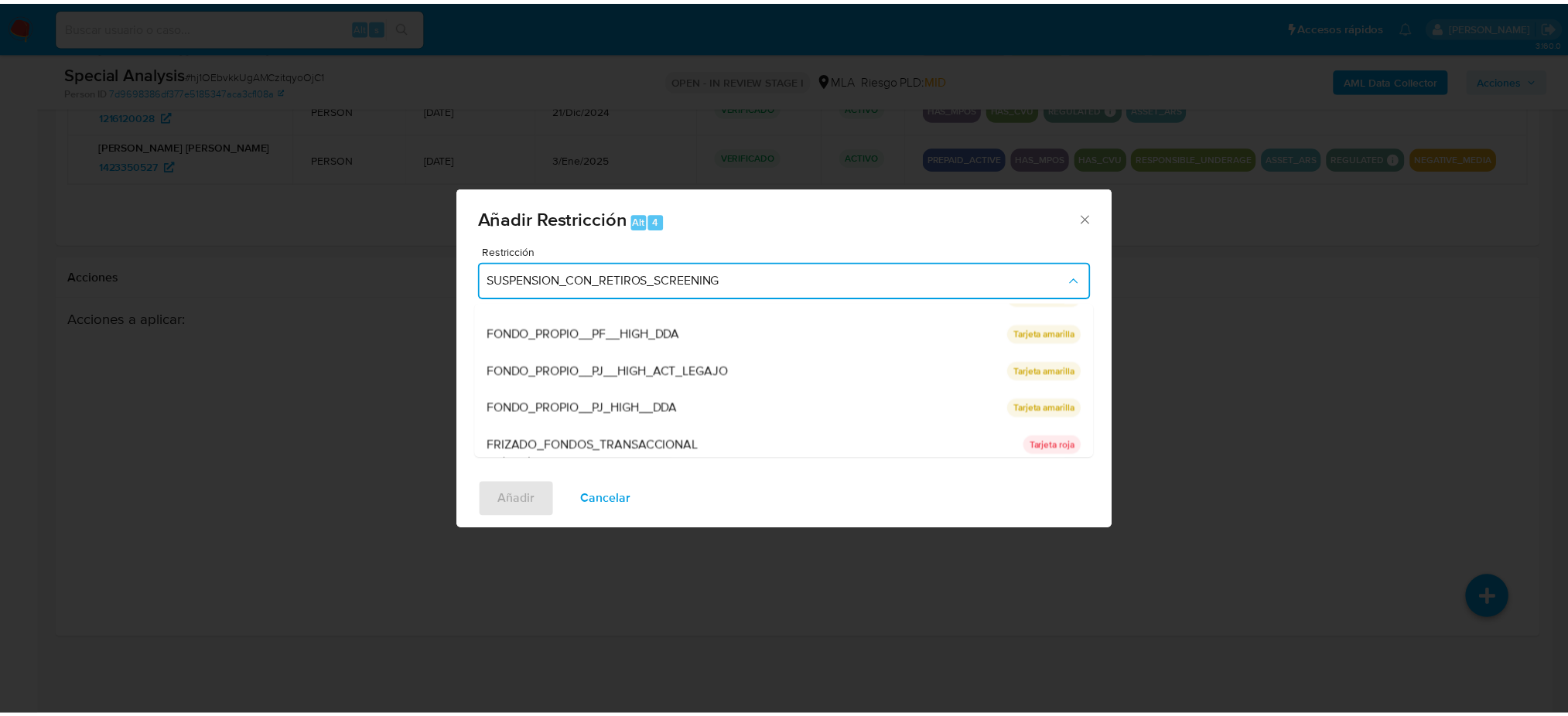
scroll to position [327, 0]
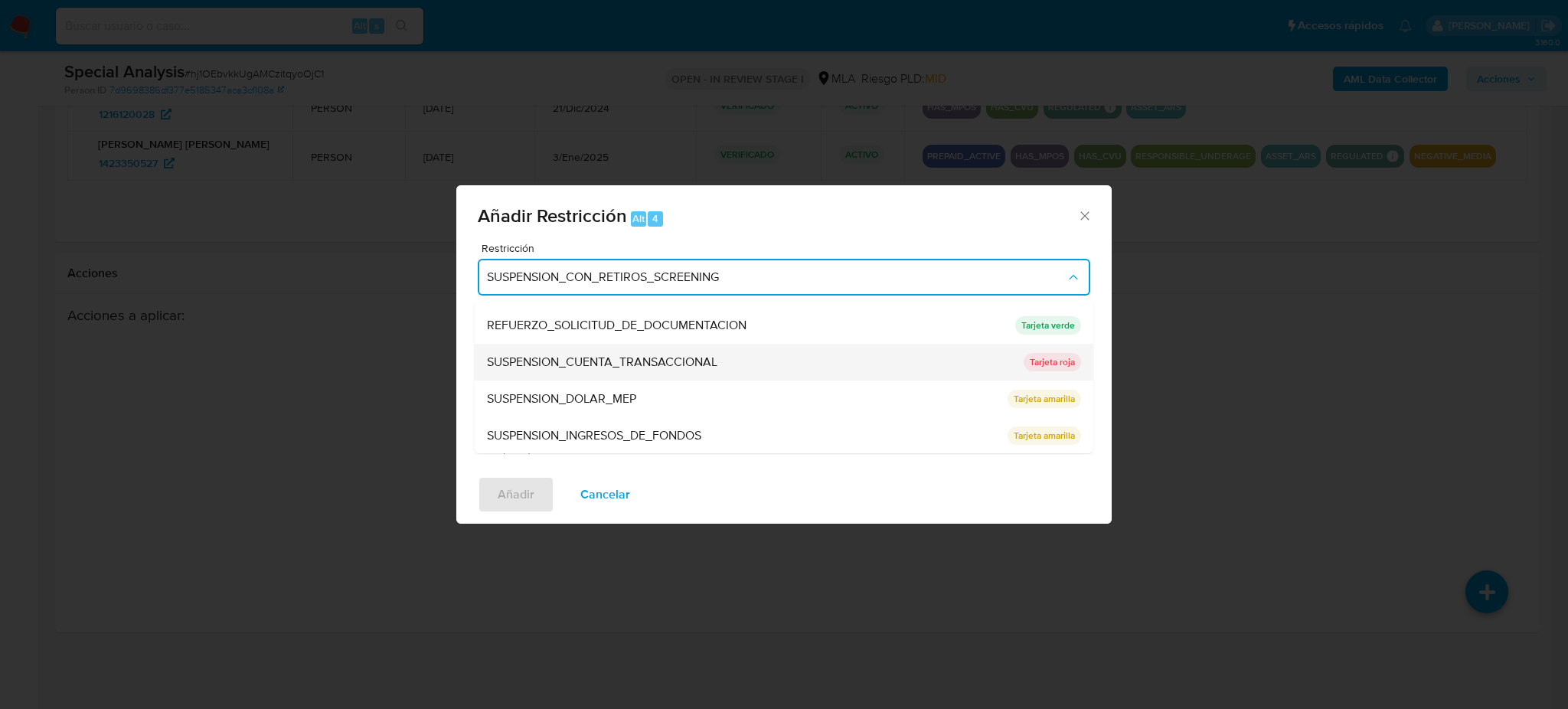
click at [602, 361] on span "SUSPENSION_CUENTA_TRANSACCIONAL" at bounding box center [601, 362] width 230 height 15
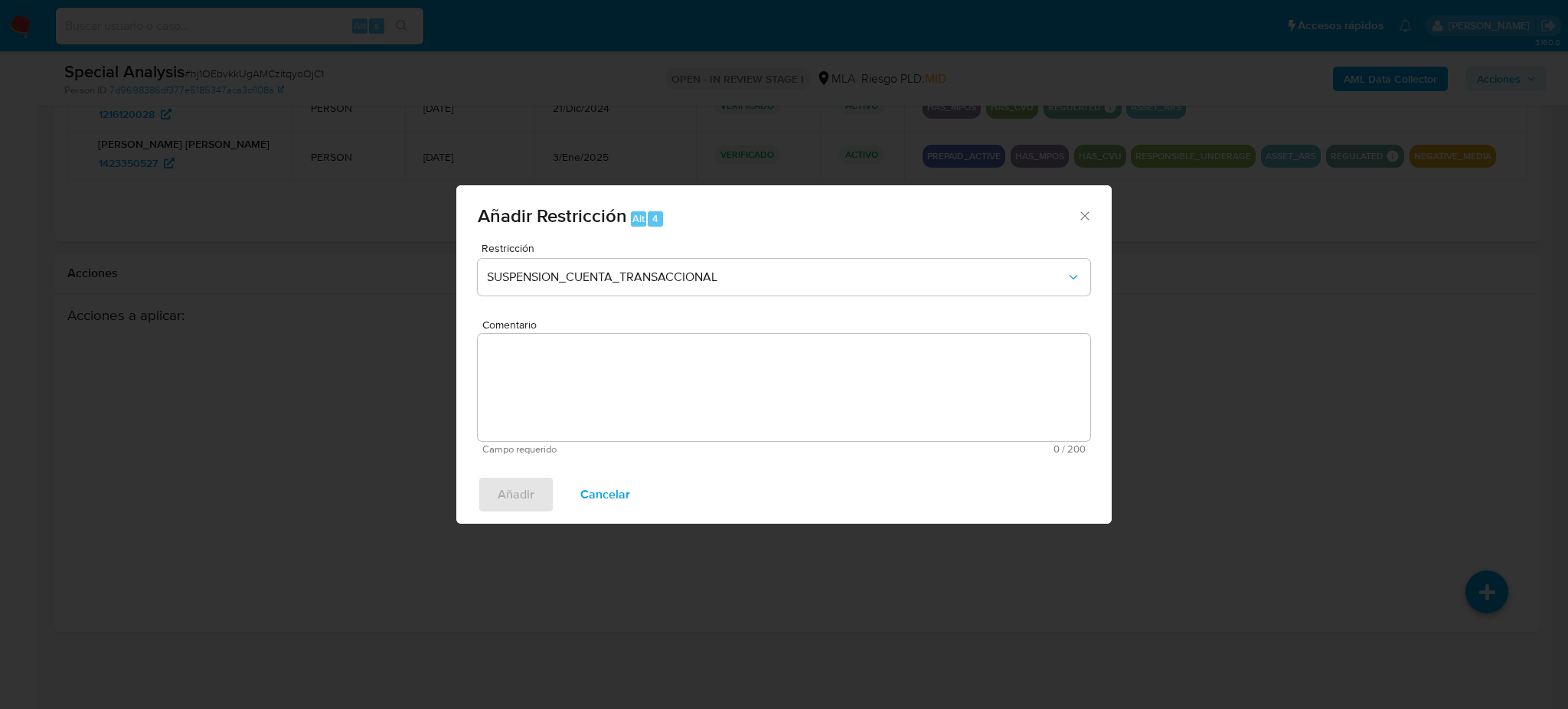
click at [602, 361] on textarea "Comentario" at bounding box center [784, 387] width 613 height 108
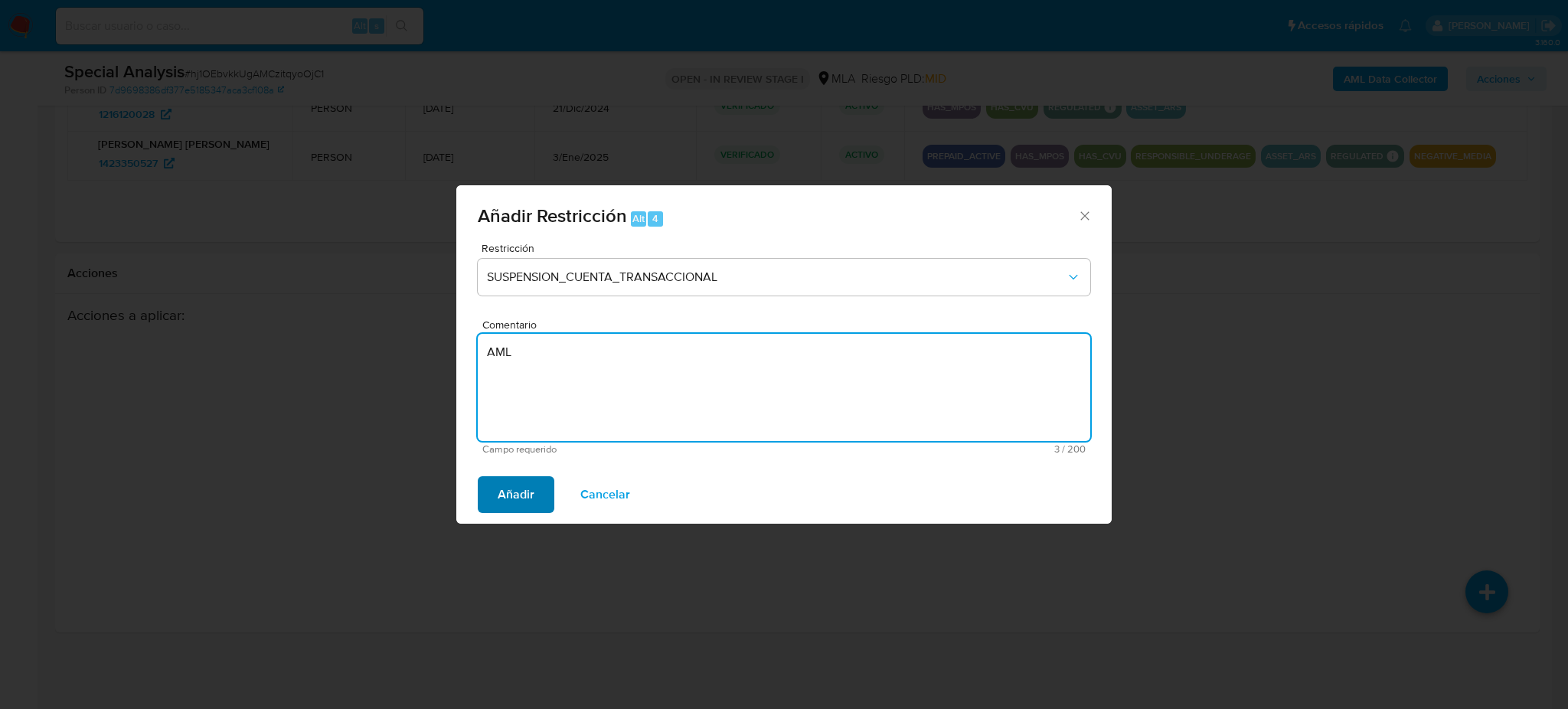
type textarea "AML"
click at [503, 495] on span "Añadir" at bounding box center [516, 495] width 36 height 34
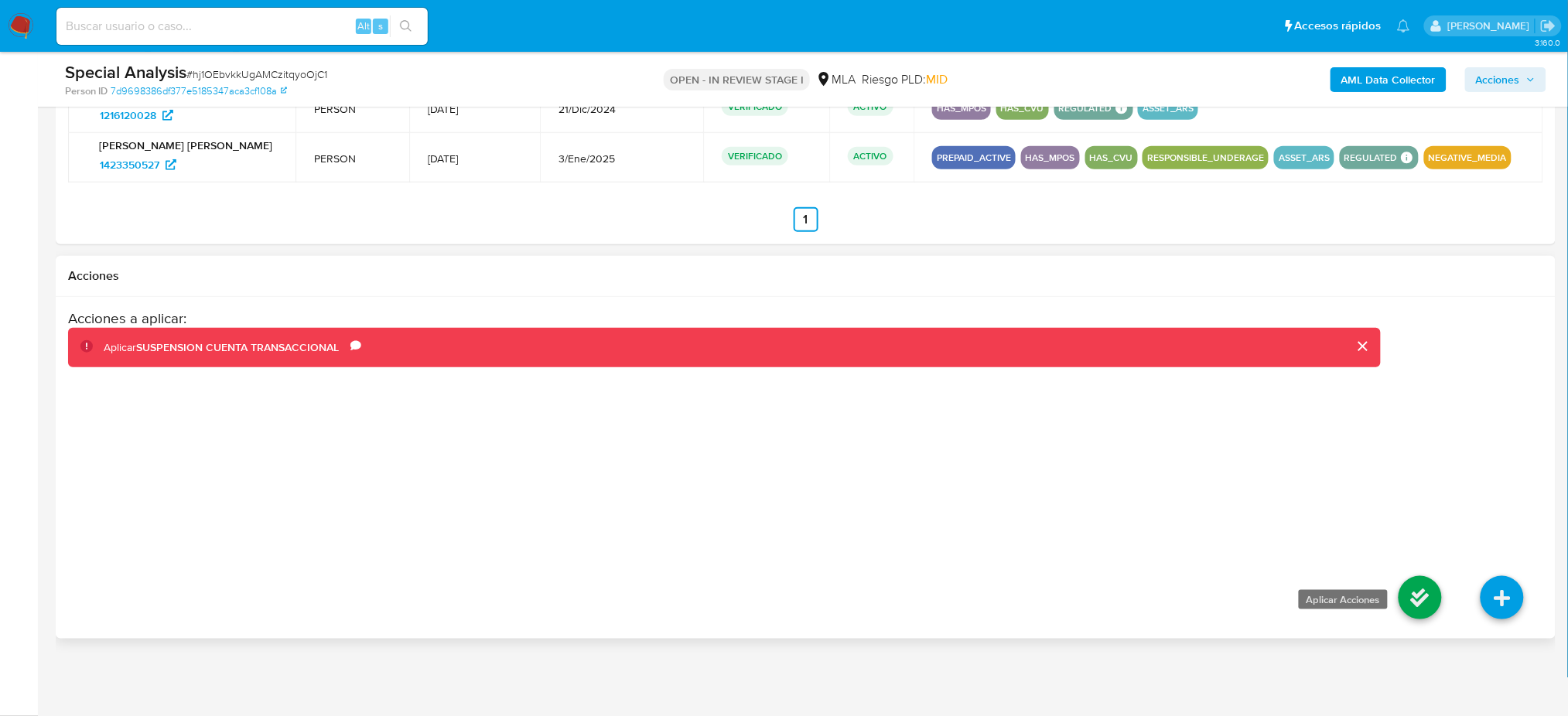
click at [1403, 597] on icon at bounding box center [1420, 597] width 43 height 43
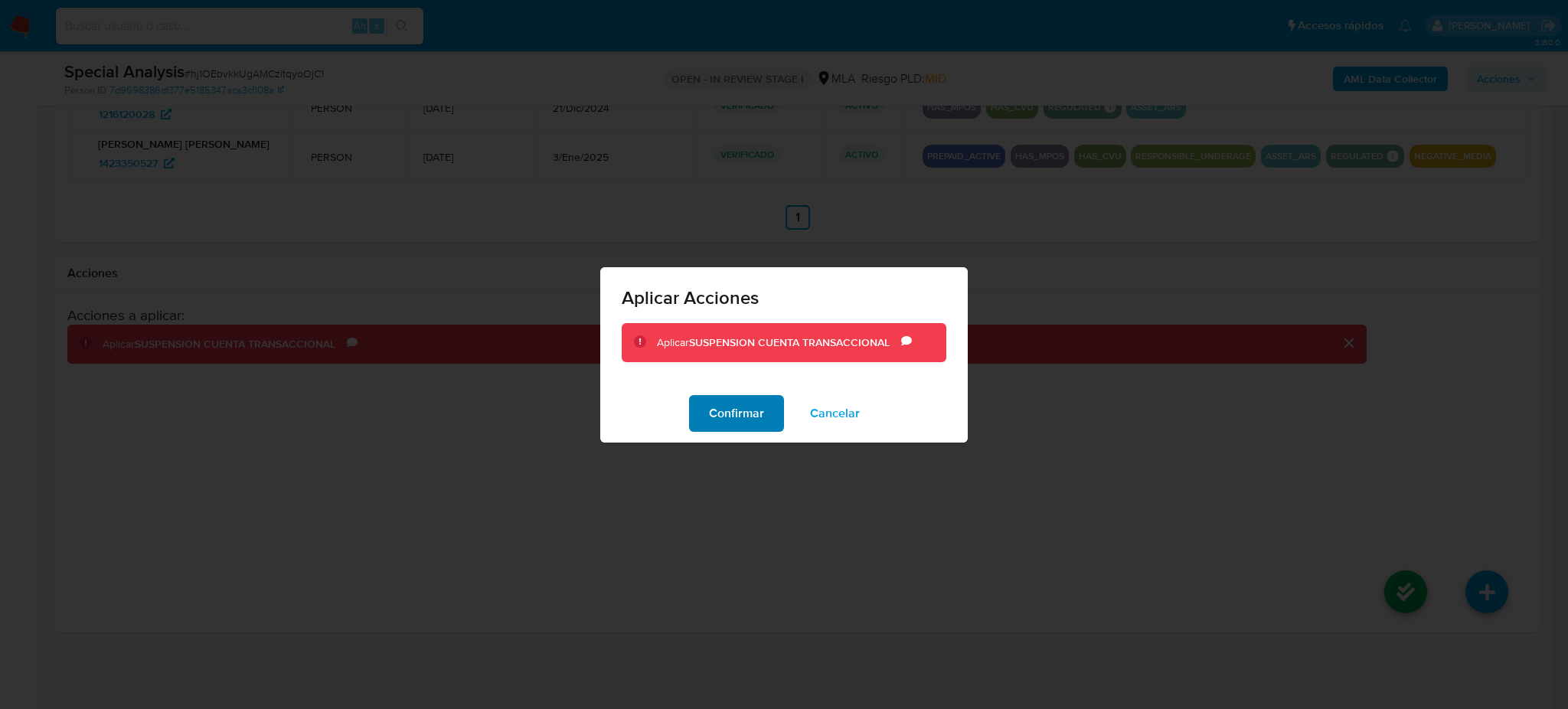
click at [739, 415] on span "Confirmar" at bounding box center [736, 414] width 55 height 34
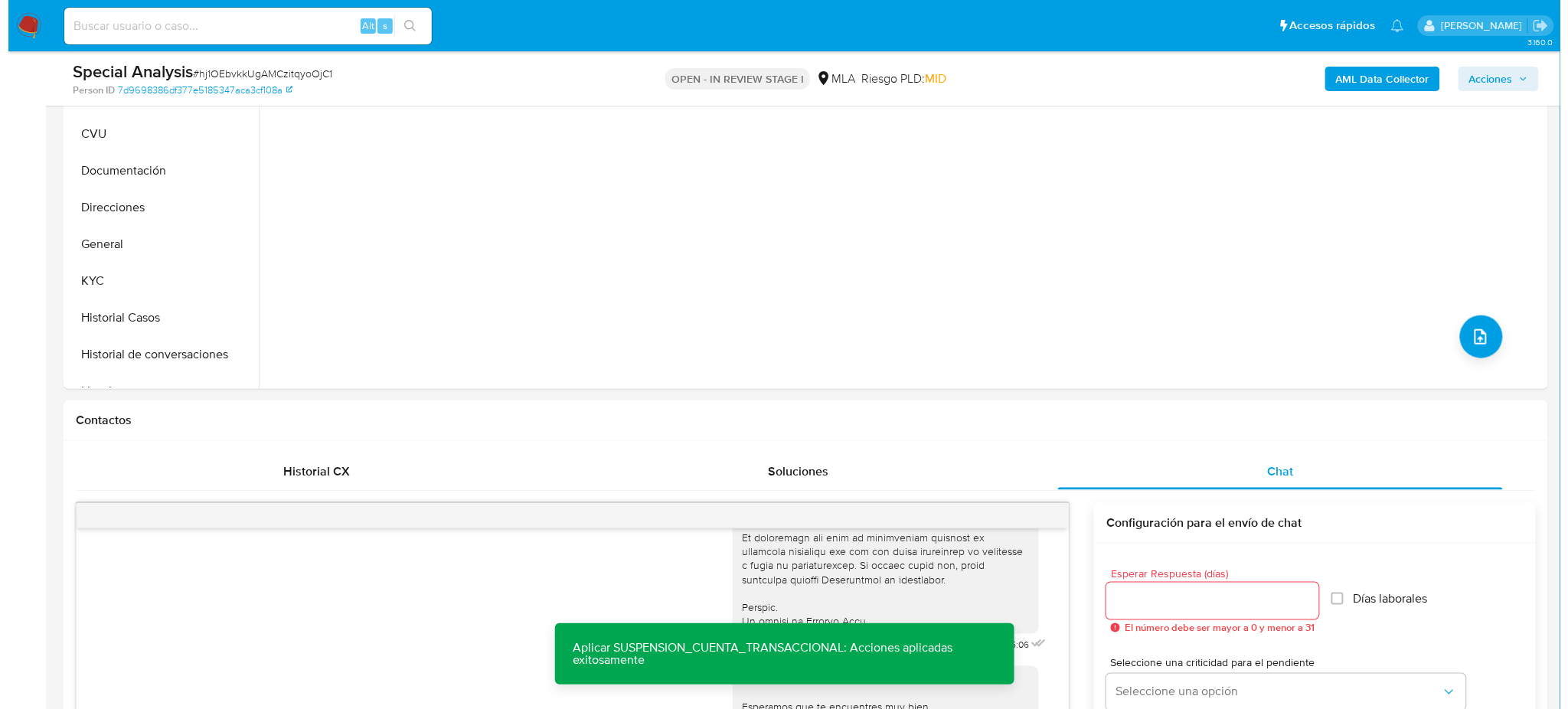
scroll to position [197, 0]
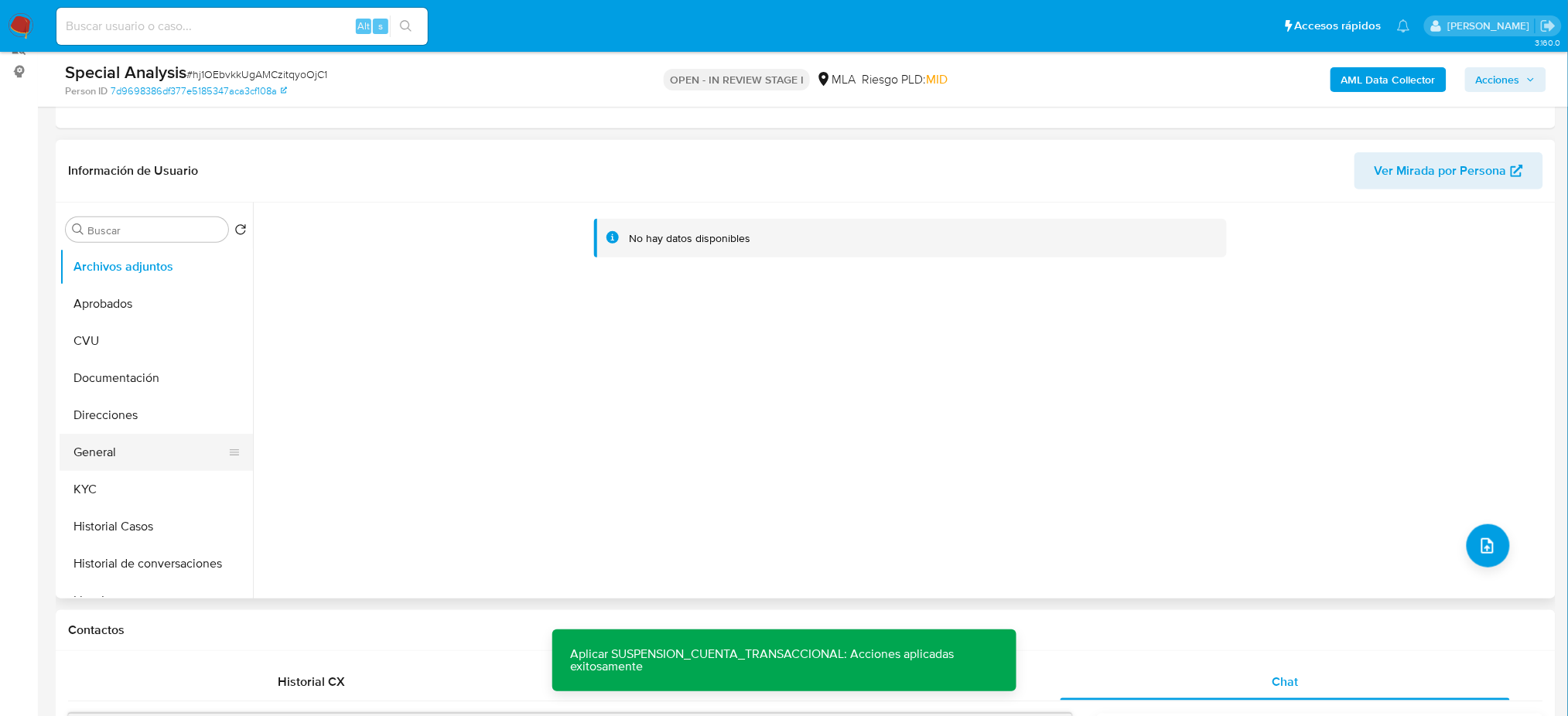
click at [147, 437] on button "General" at bounding box center [149, 452] width 181 height 37
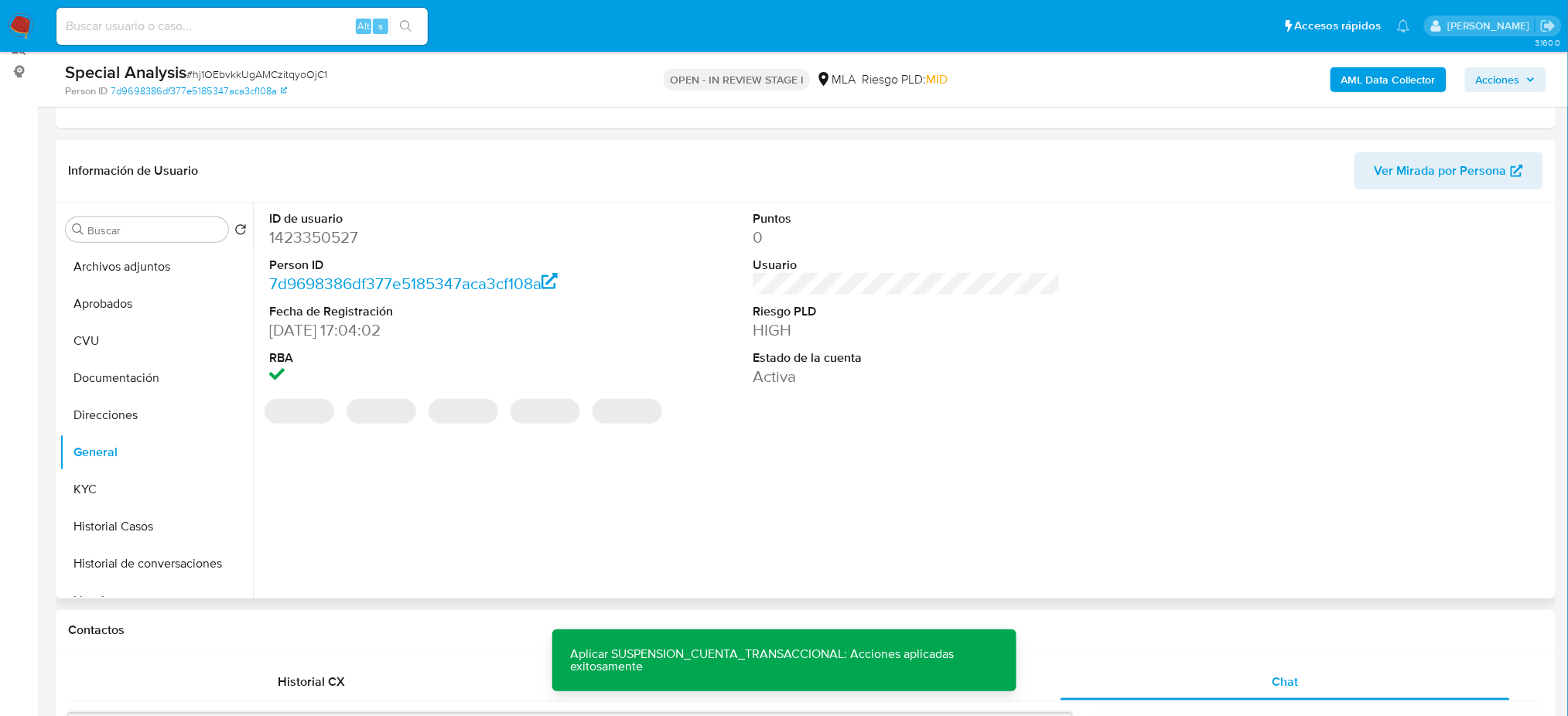
click at [301, 236] on dd "1423350527" at bounding box center [423, 237] width 307 height 22
copy dd "1423350527"
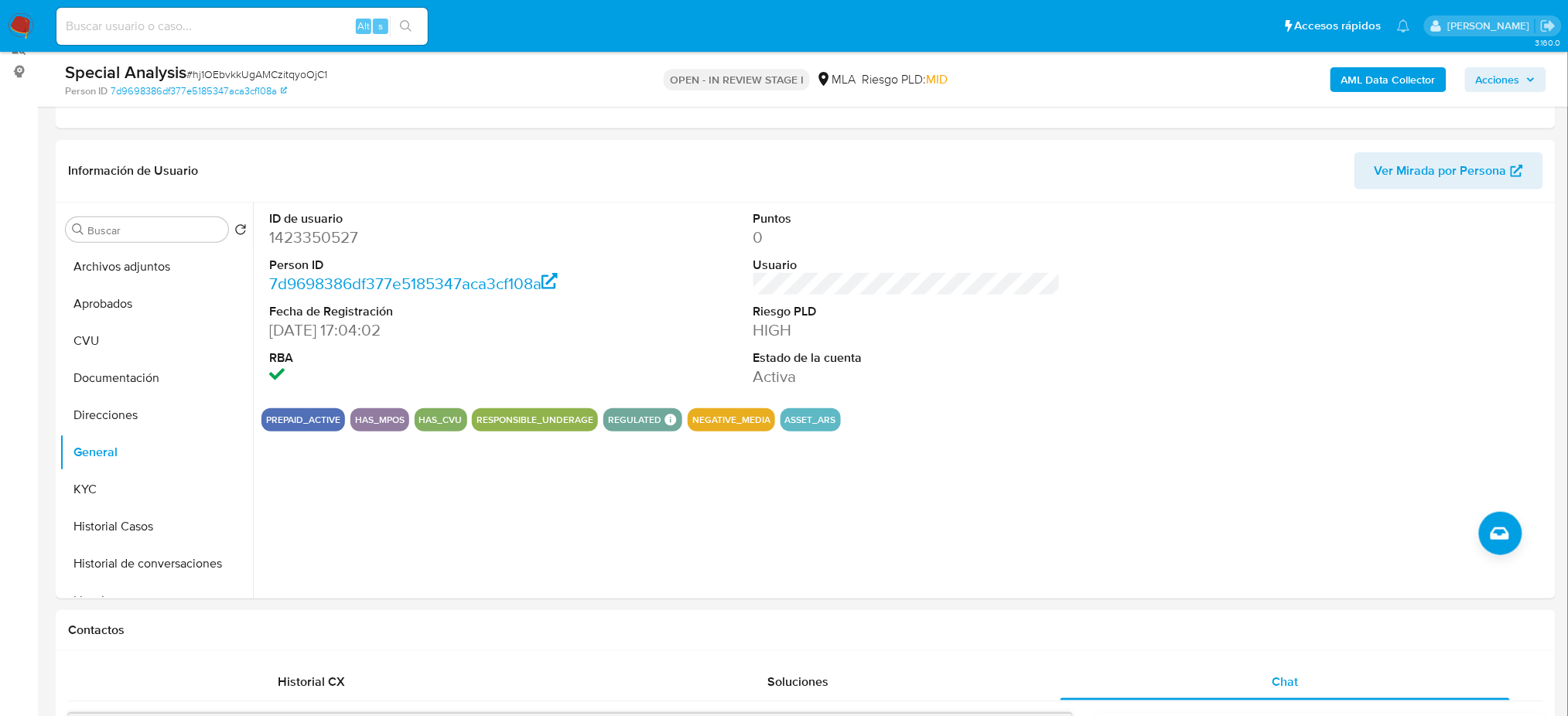
click at [236, 70] on span "# hj1OEbvkkUgAMCzitqyoOjC1" at bounding box center [256, 74] width 141 height 15
copy span "hj1OEbvkkUgAMCzitqyoOjC1"
click at [308, 235] on dd "1423350527" at bounding box center [423, 237] width 307 height 22
click at [308, 234] on dd "1423350527" at bounding box center [423, 237] width 307 height 22
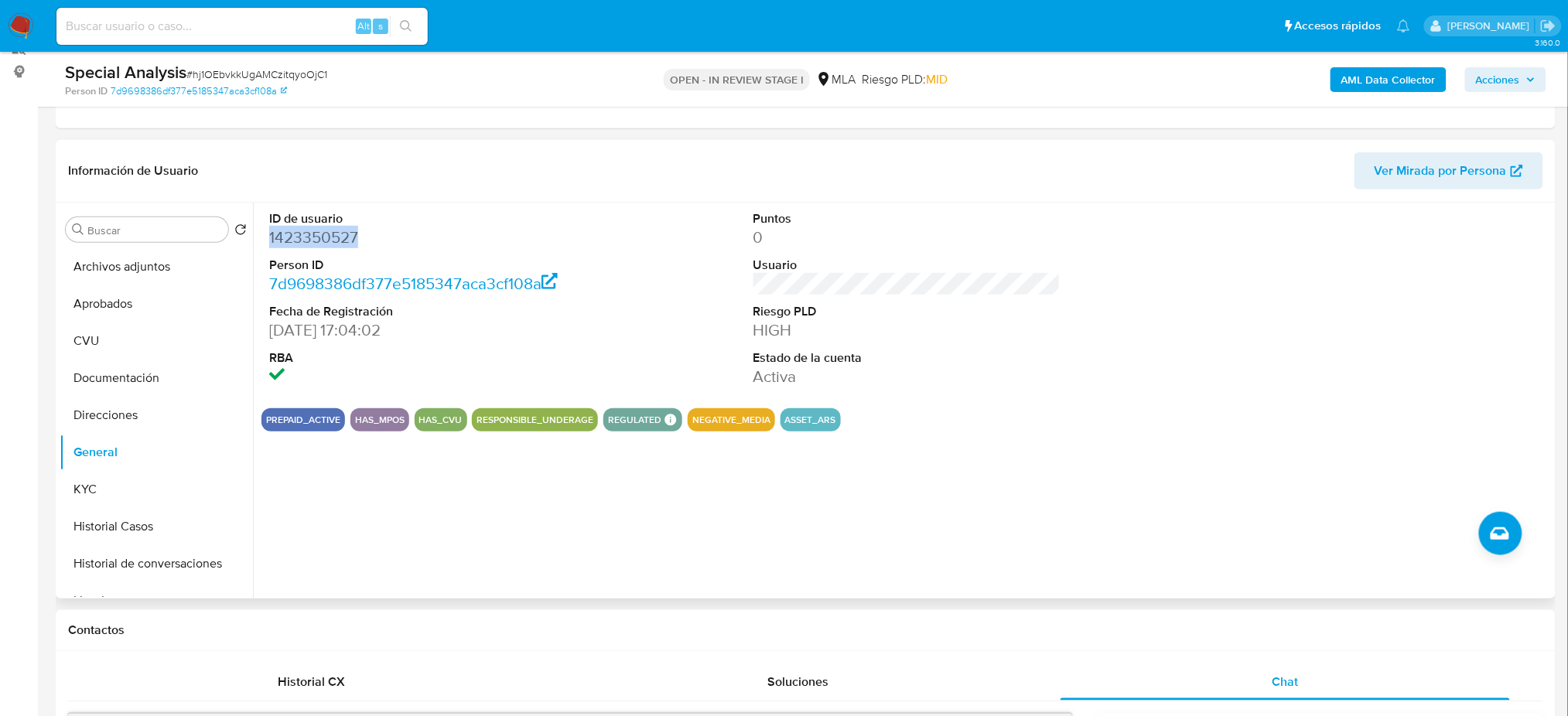
copy dd "1423350527"
click at [159, 270] on button "Archivos adjuntos" at bounding box center [149, 266] width 181 height 37
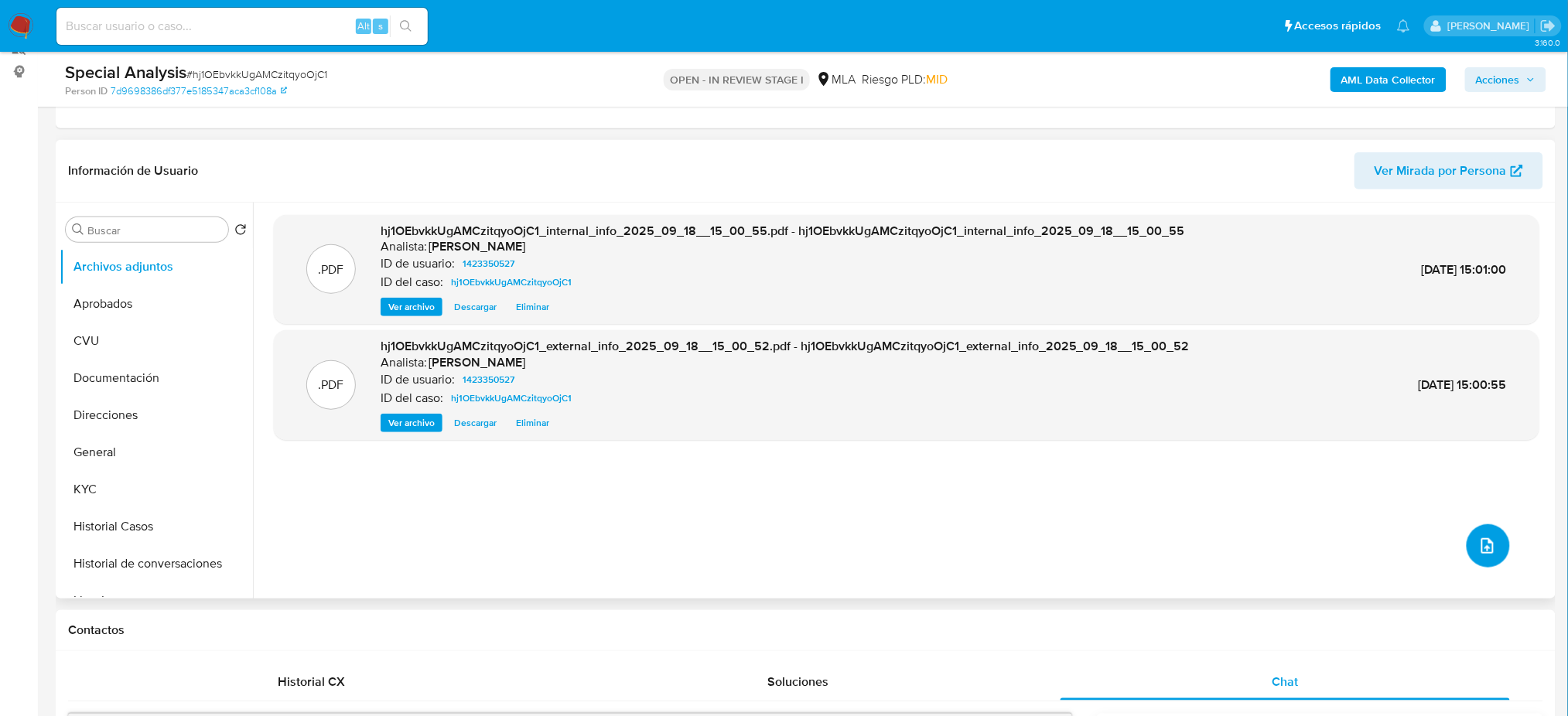
click at [1477, 531] on button "upload-file" at bounding box center [1488, 546] width 43 height 43
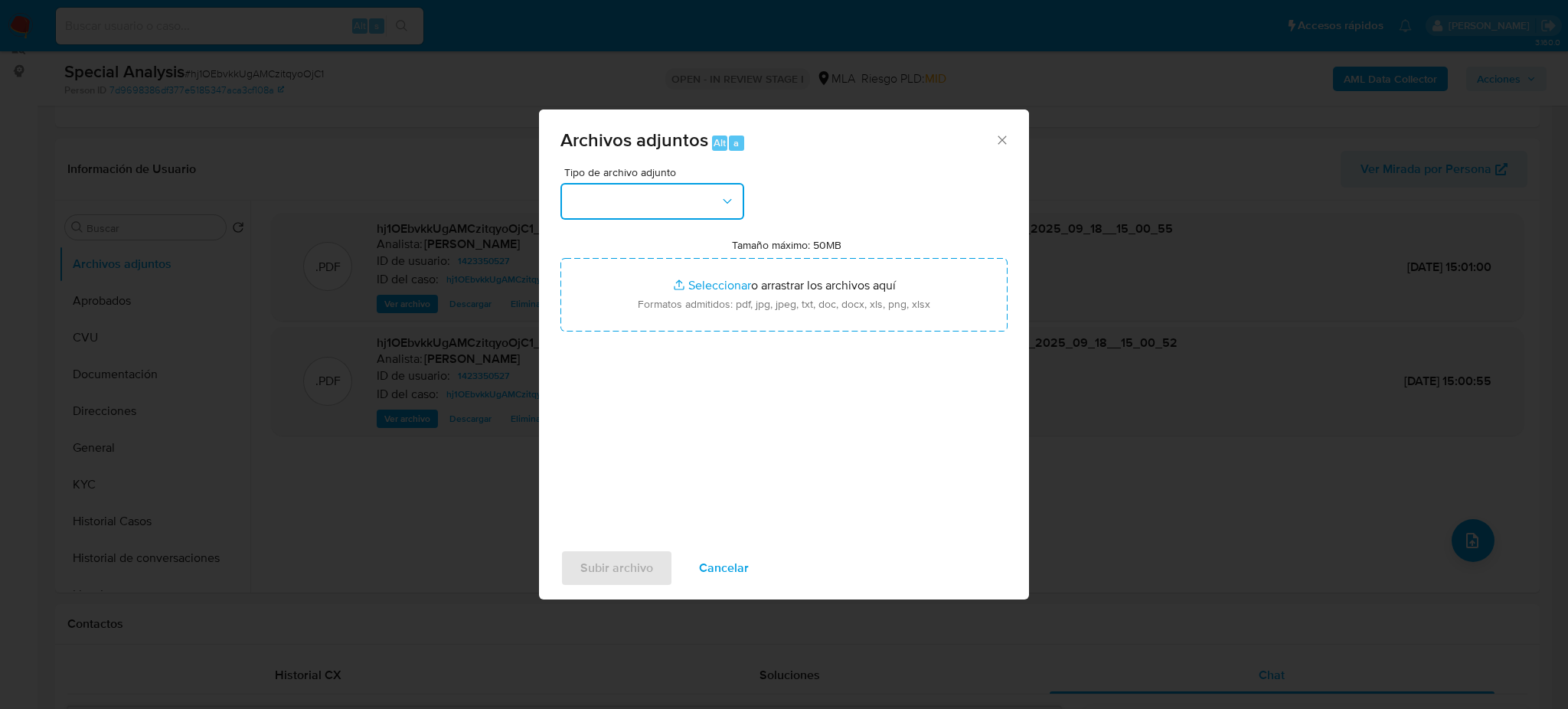
click at [675, 218] on button "button" at bounding box center [652, 201] width 184 height 36
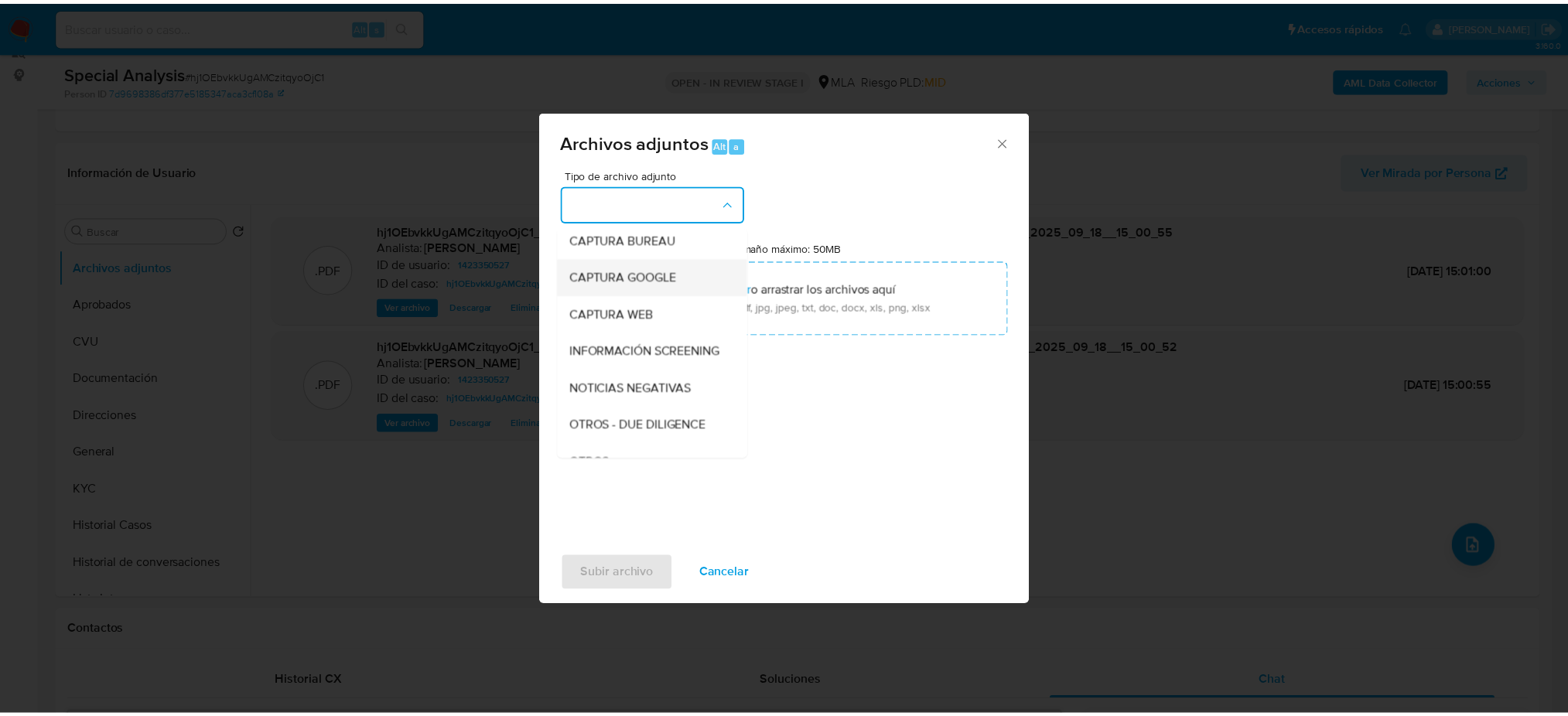
scroll to position [206, 0]
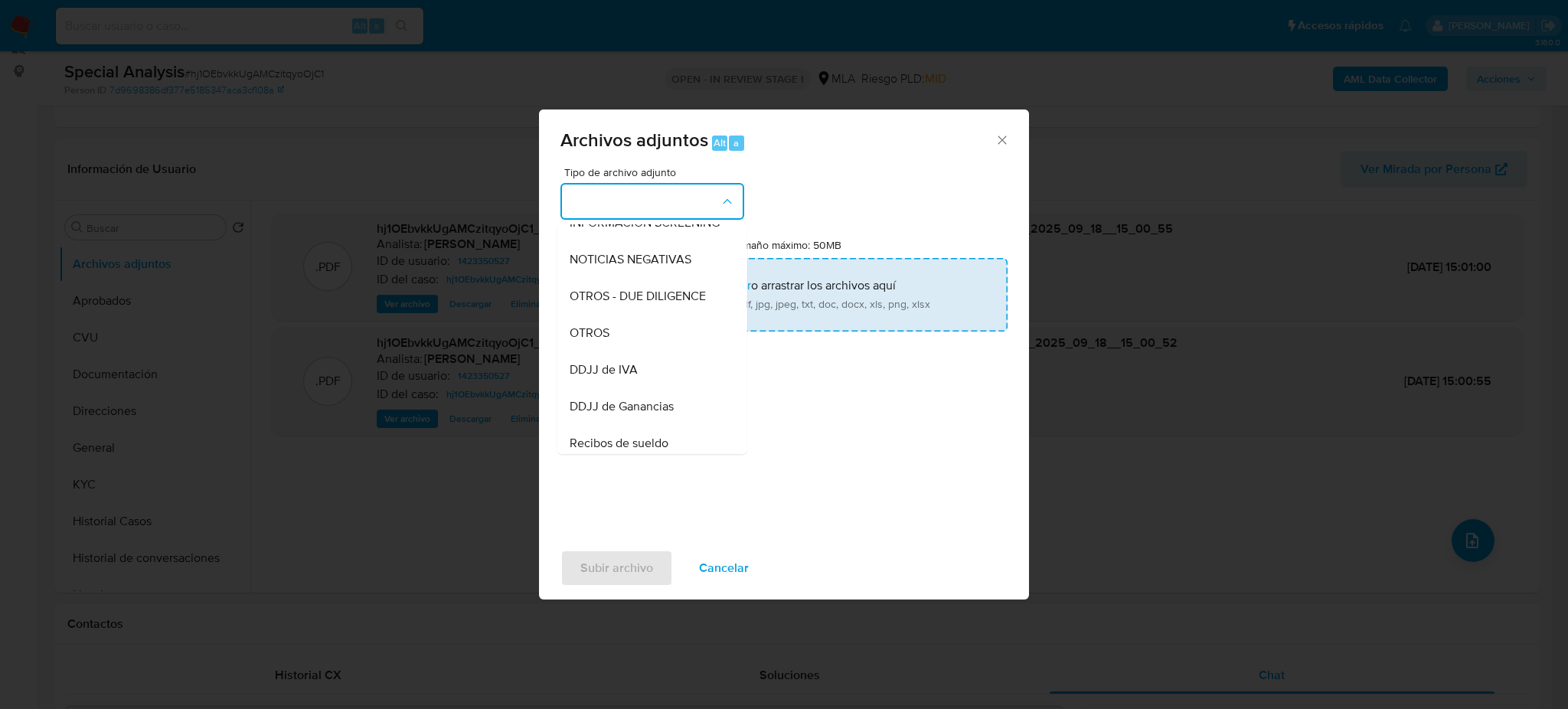
click at [616, 350] on div "OTROS" at bounding box center [647, 333] width 157 height 36
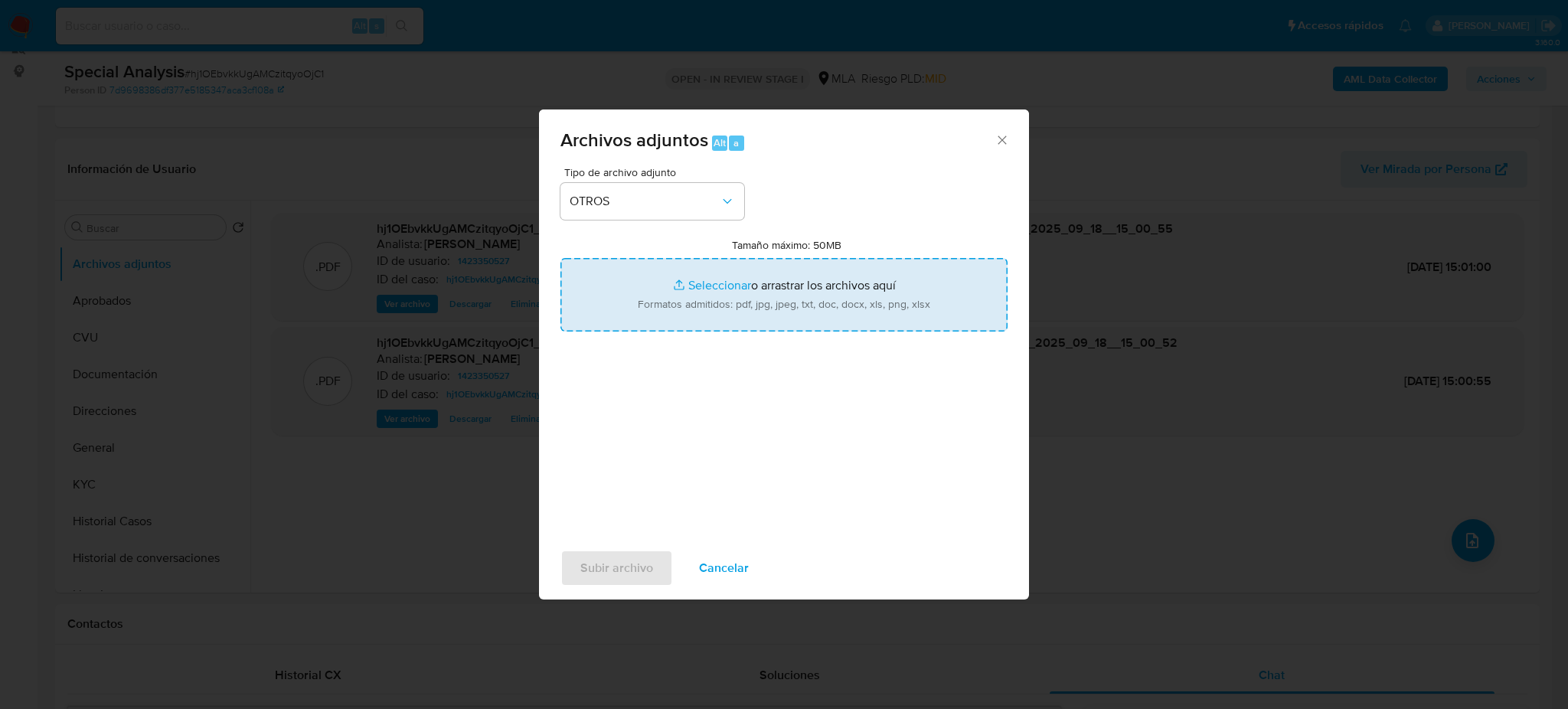
click at [720, 301] on input "Tamaño máximo: 50MB Seleccionar archivos" at bounding box center [784, 294] width 447 height 74
type input "C:\fakepath\Caselog hj1OEbvkkUgAMCzitqyoOjC1_2025_09_11_17_05_47.docx"
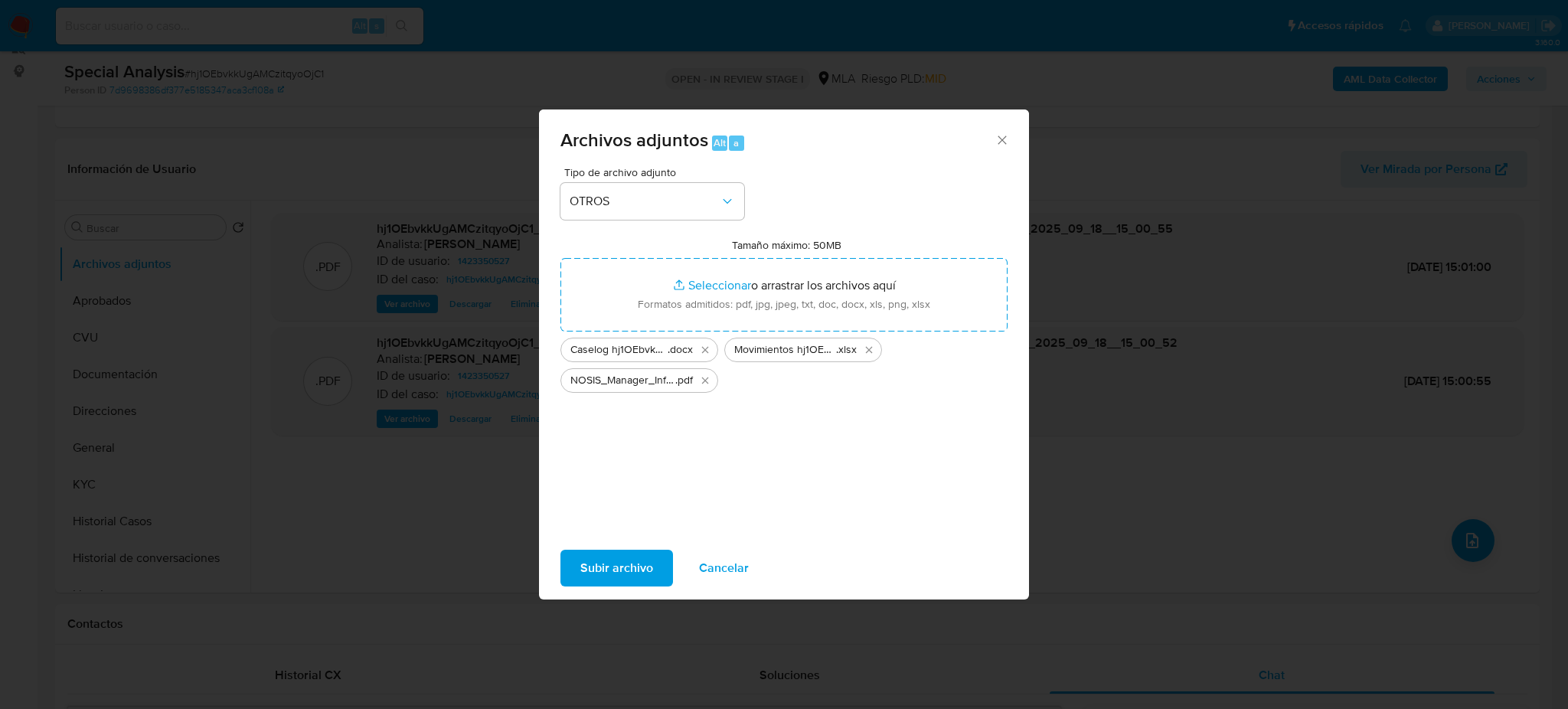
click at [608, 567] on span "Subir archivo" at bounding box center [617, 568] width 73 height 34
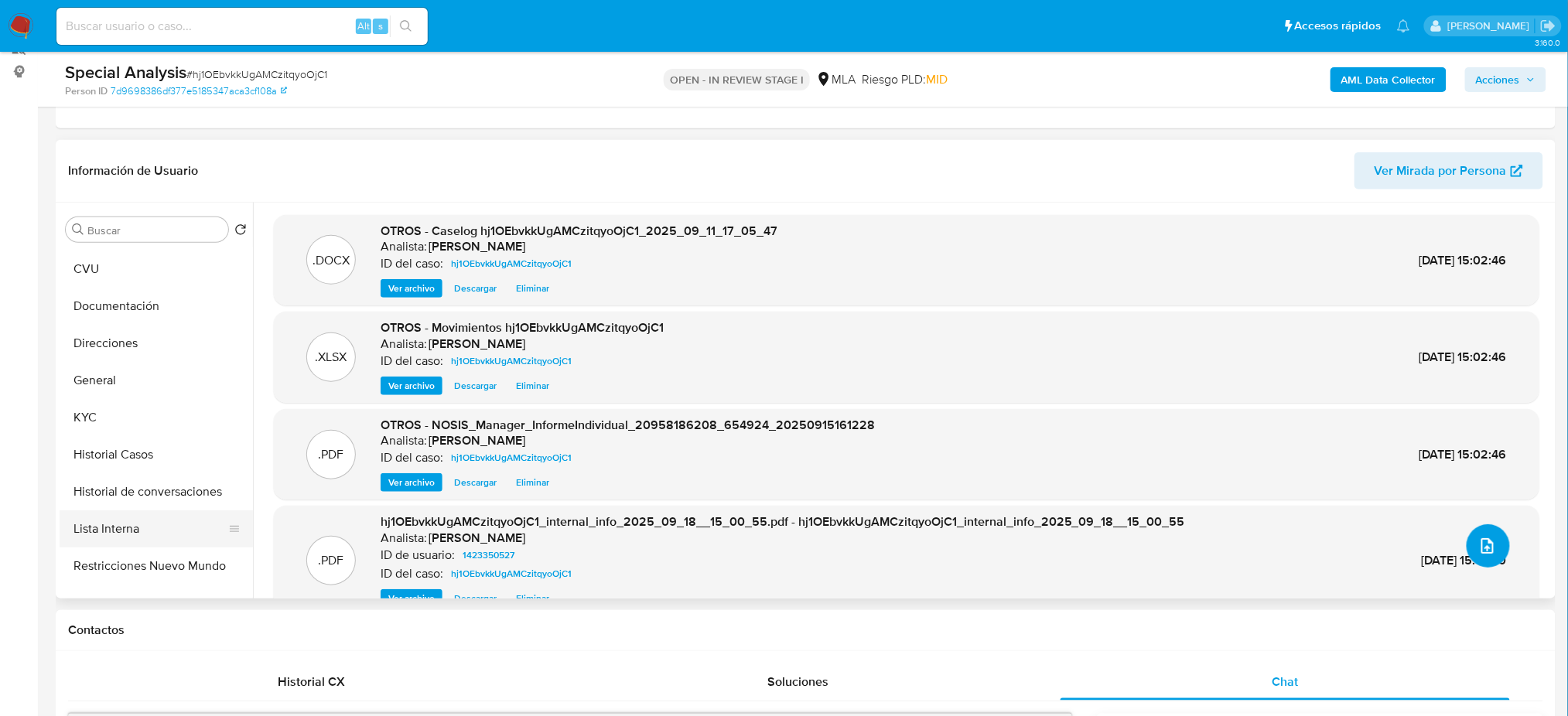
scroll to position [102, 0]
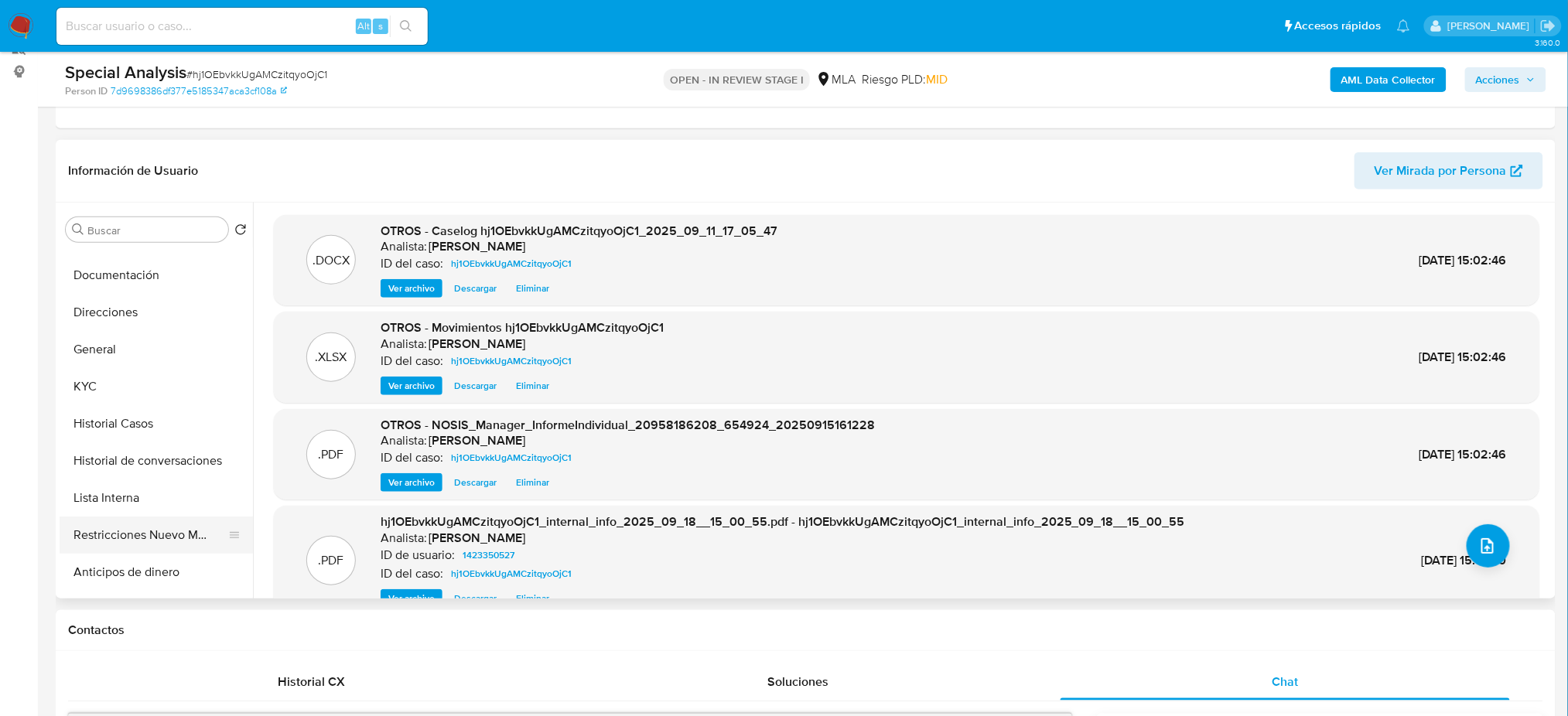
drag, startPoint x: 120, startPoint y: 544, endPoint x: 134, endPoint y: 527, distance: 22.0
click at [120, 544] on button "Restricciones Nuevo Mundo" at bounding box center [149, 535] width 181 height 37
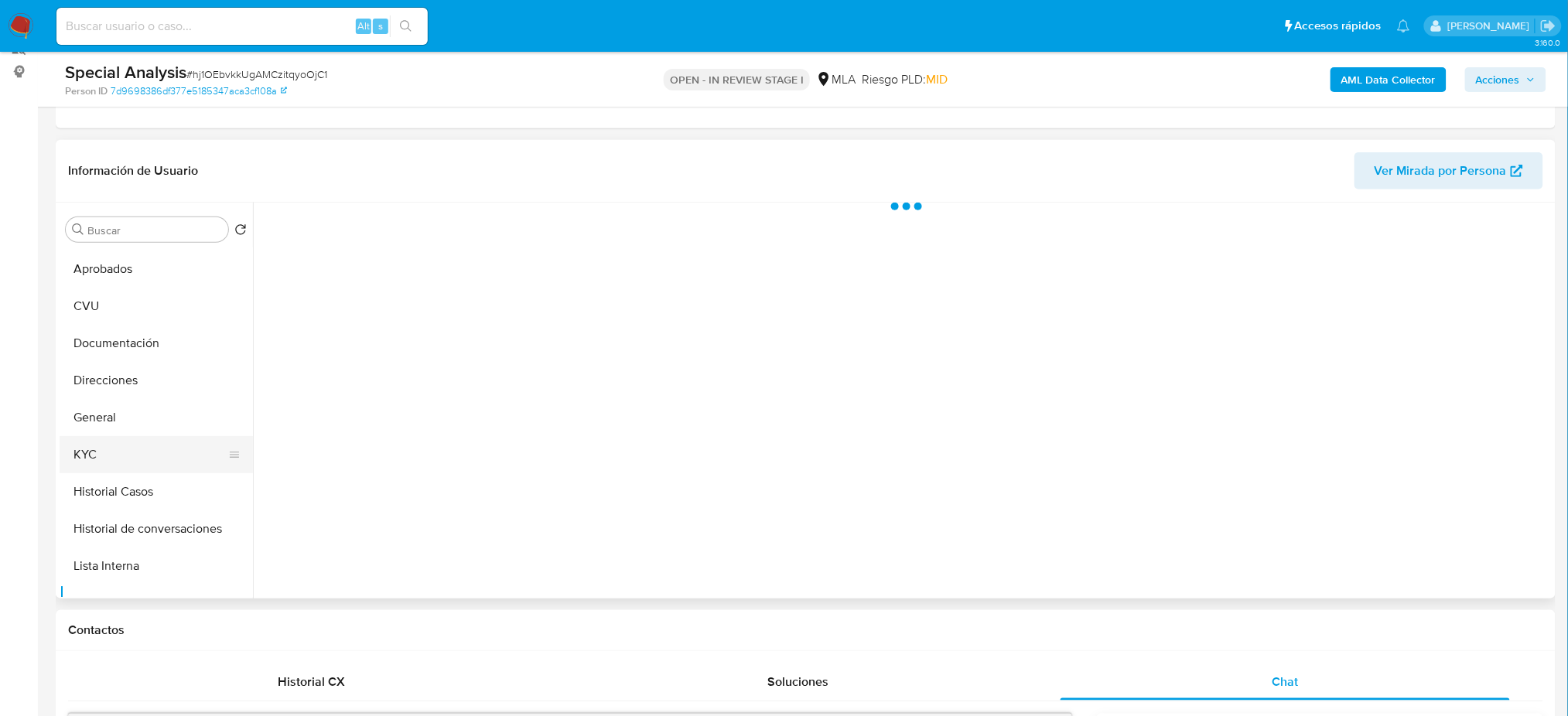
scroll to position [0, 0]
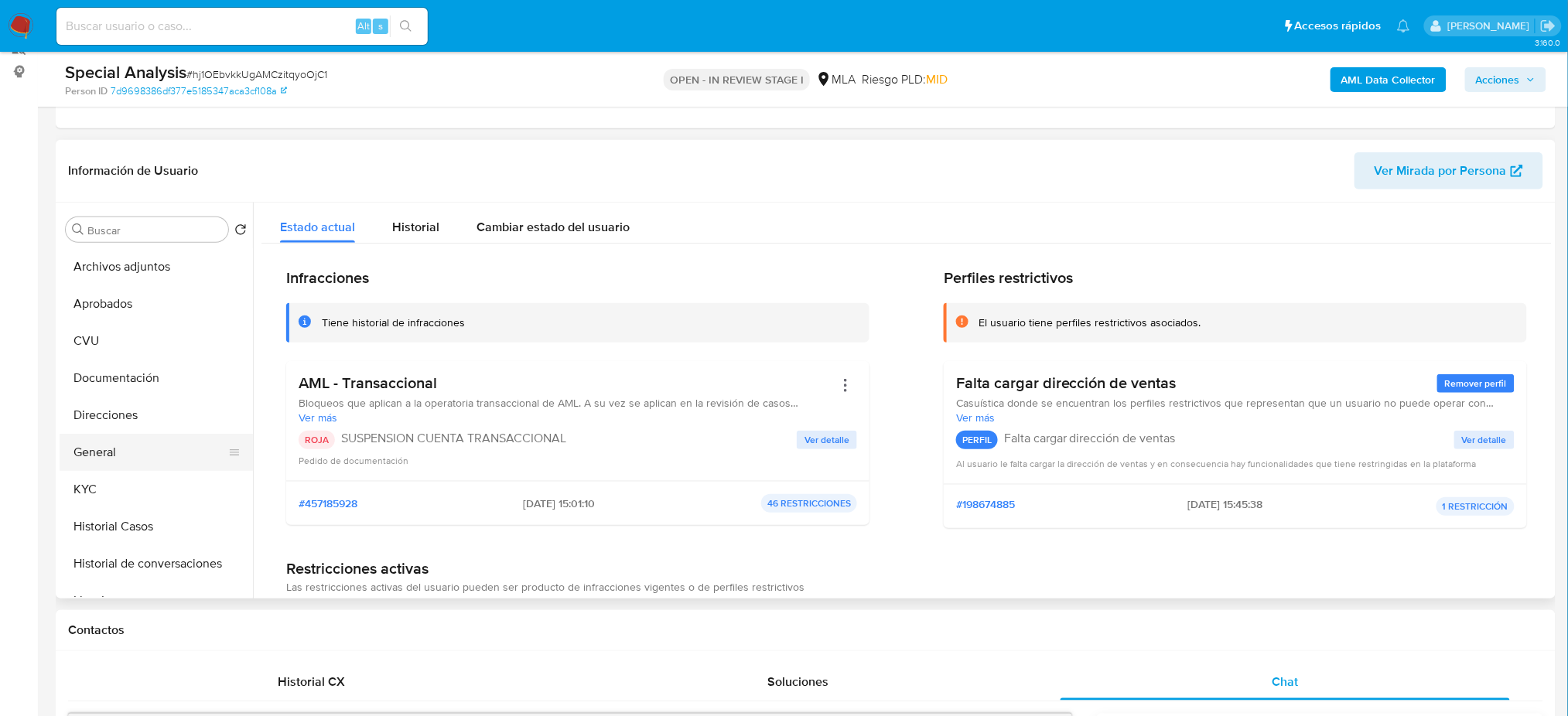
click at [134, 446] on button "General" at bounding box center [149, 452] width 181 height 37
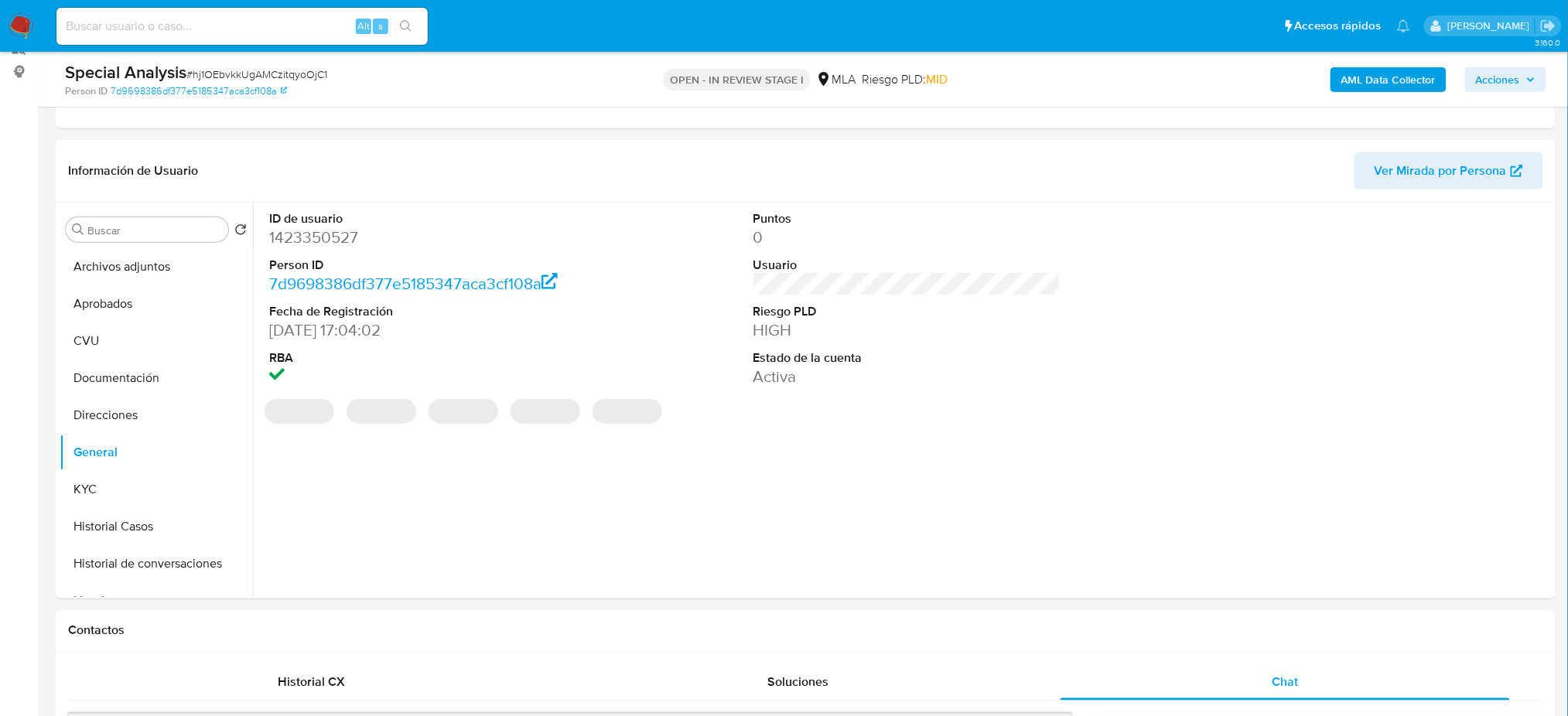
click at [297, 247] on dd "1423350527" at bounding box center [423, 237] width 307 height 22
copy dd "1423350527"
click at [1520, 68] on span "Acciones" at bounding box center [1497, 80] width 44 height 25
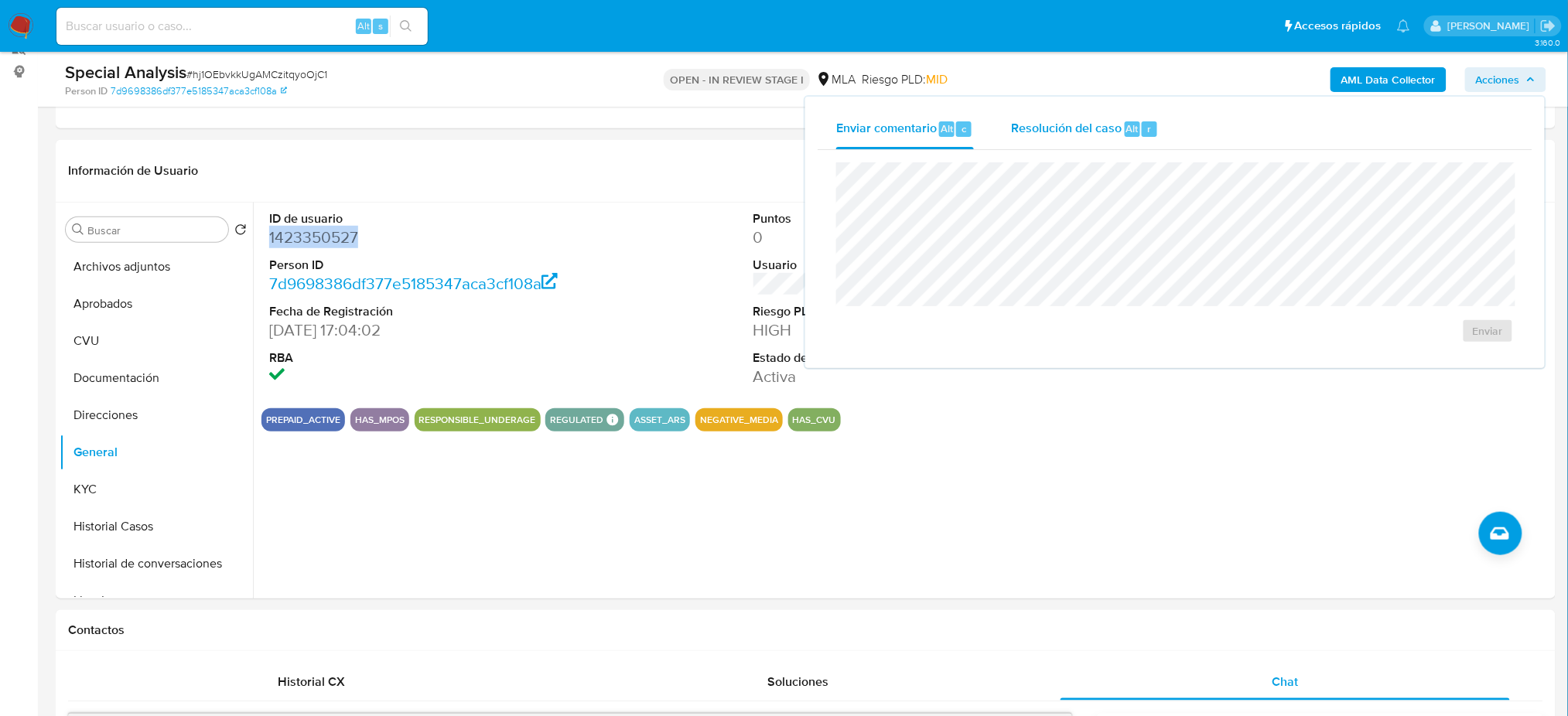
click at [1112, 119] on span "Resolución del caso" at bounding box center [1066, 128] width 111 height 18
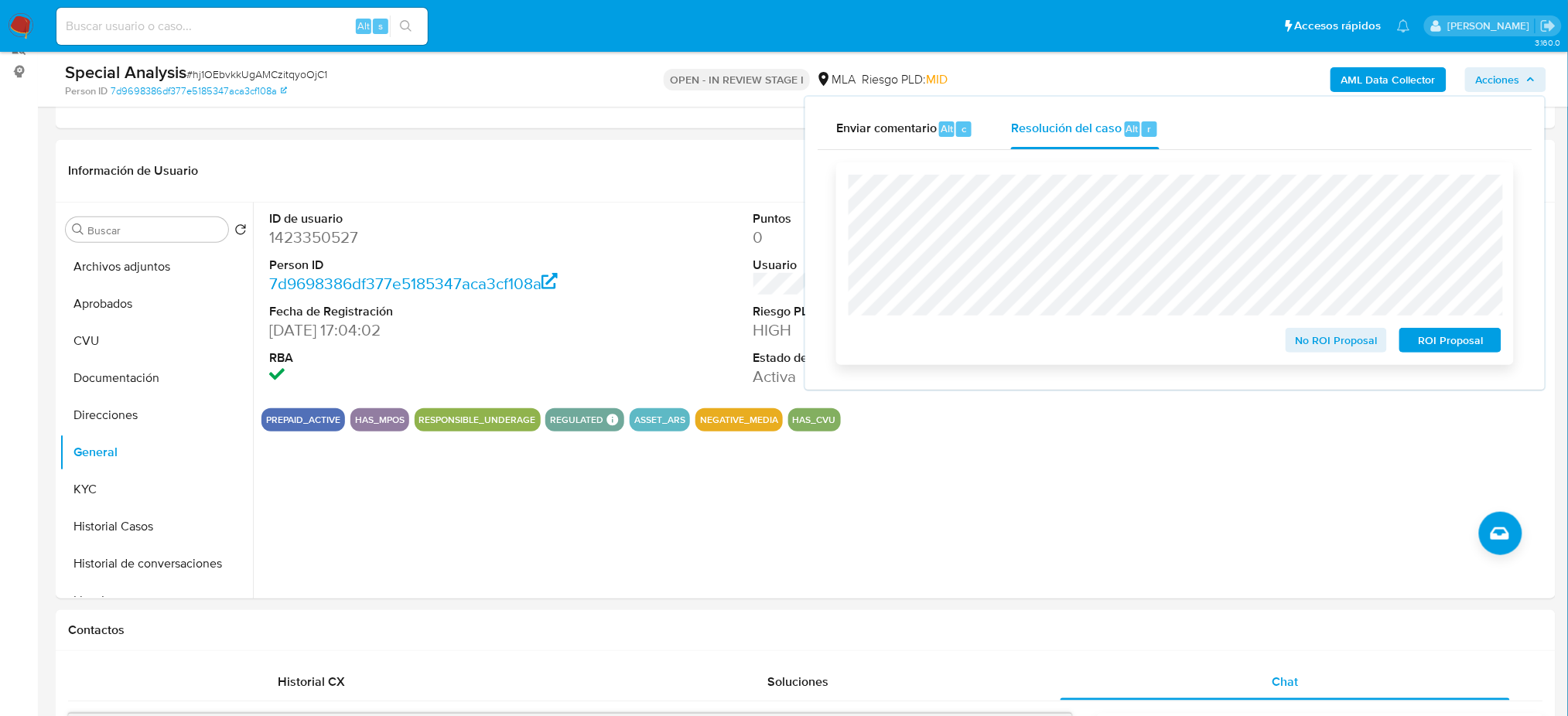
click at [1485, 334] on span "ROI Proposal" at bounding box center [1450, 340] width 81 height 22
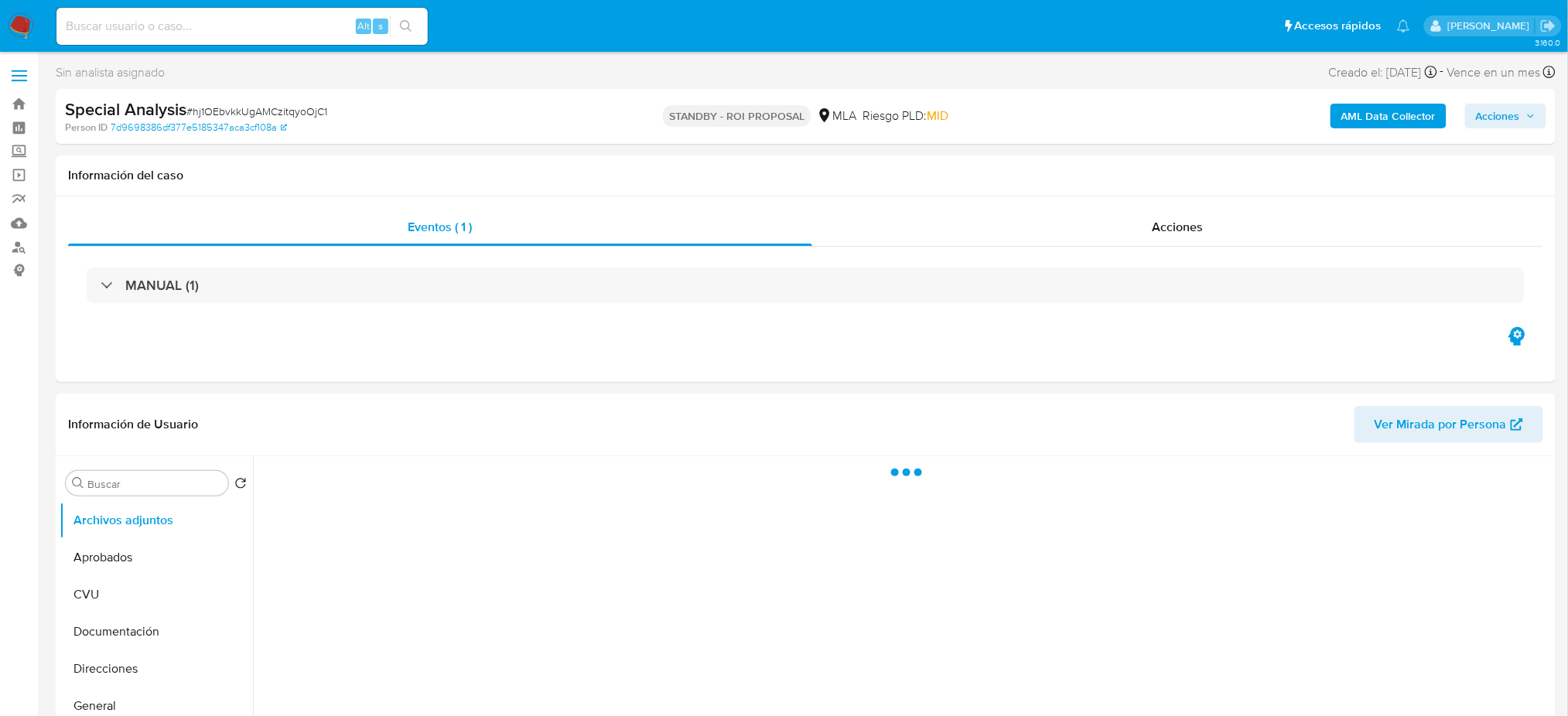
select select "10"
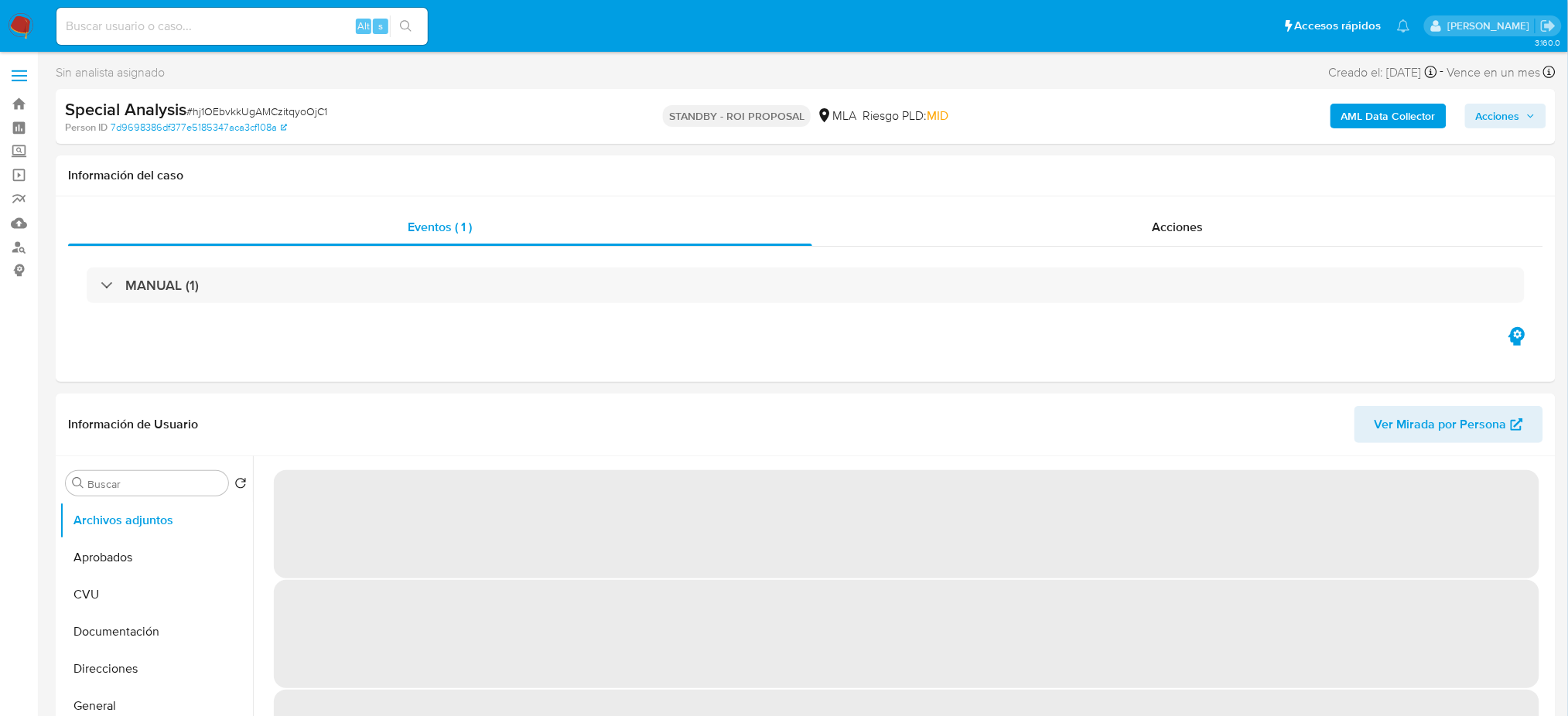
click at [214, 30] on input at bounding box center [242, 26] width 371 height 20
paste input "DgaEe5w1bNAN9HJxpcuEdqDQ"
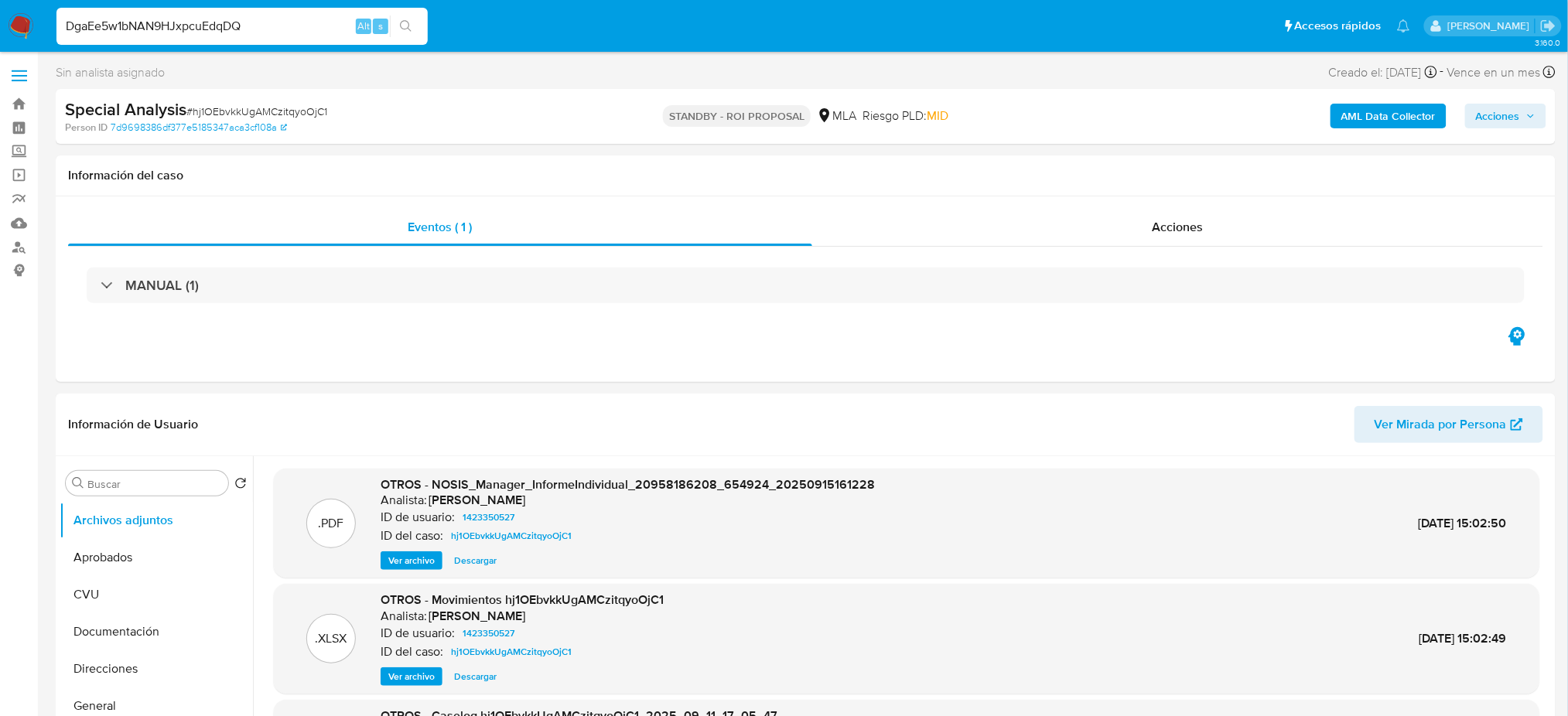
type input "DgaEe5w1bNAN9HJxpcuEdqDQ"
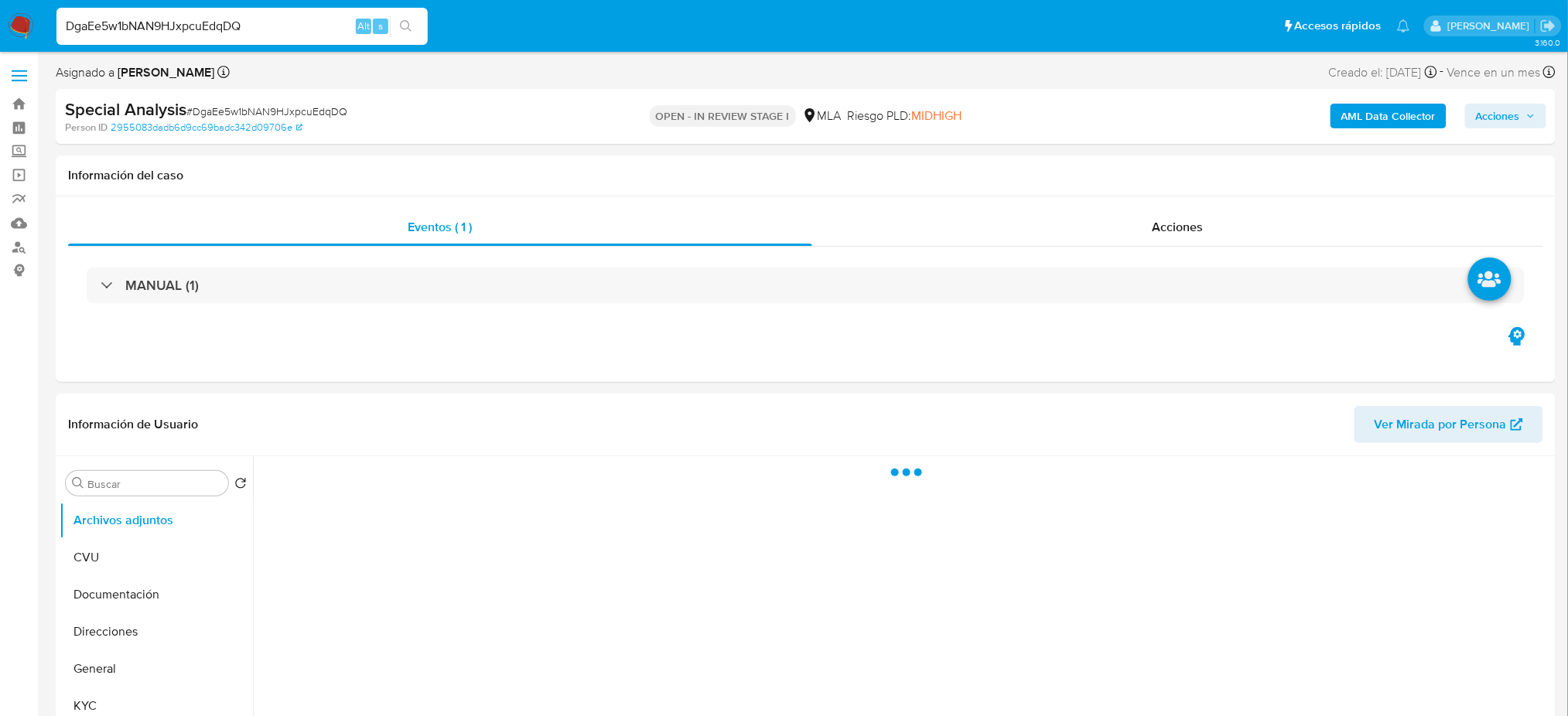
select select "10"
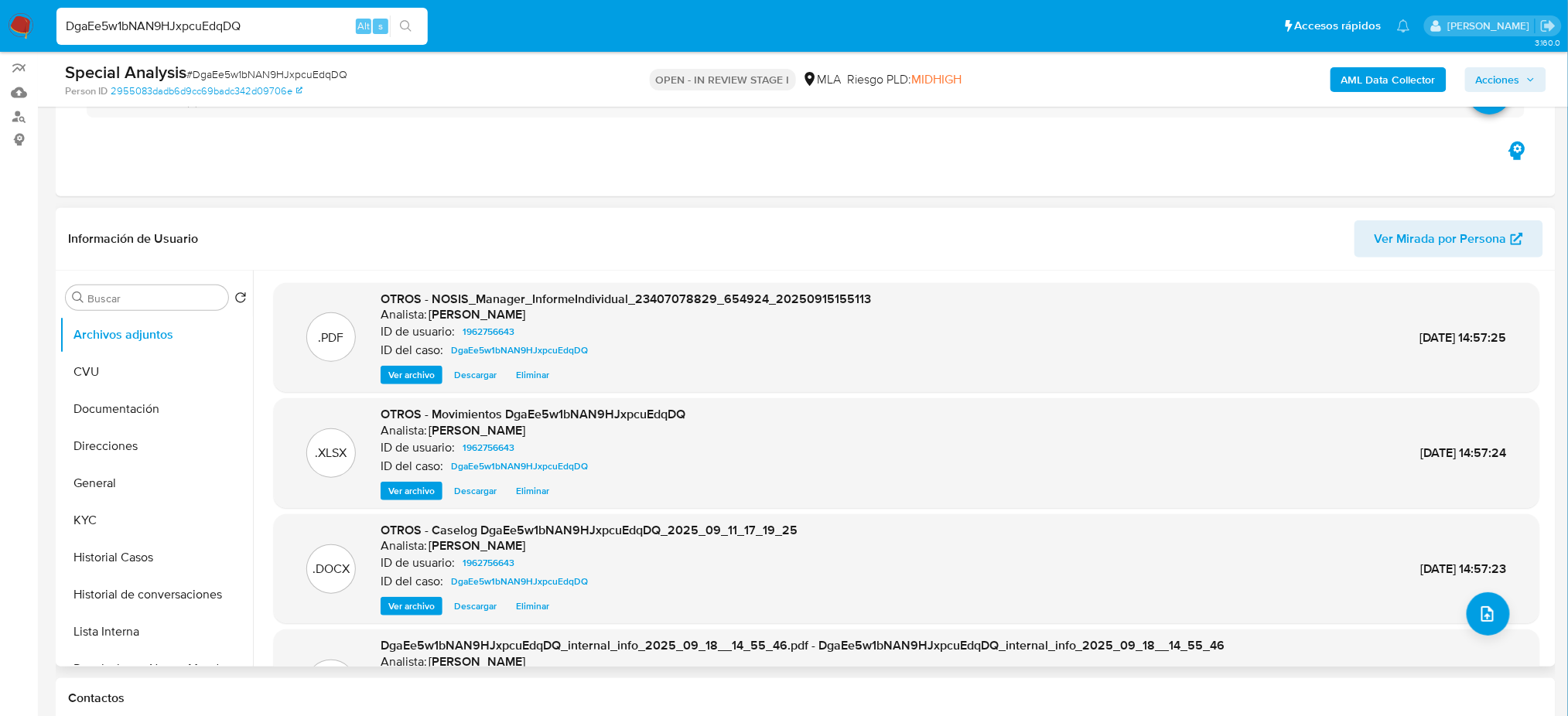
scroll to position [206, 0]
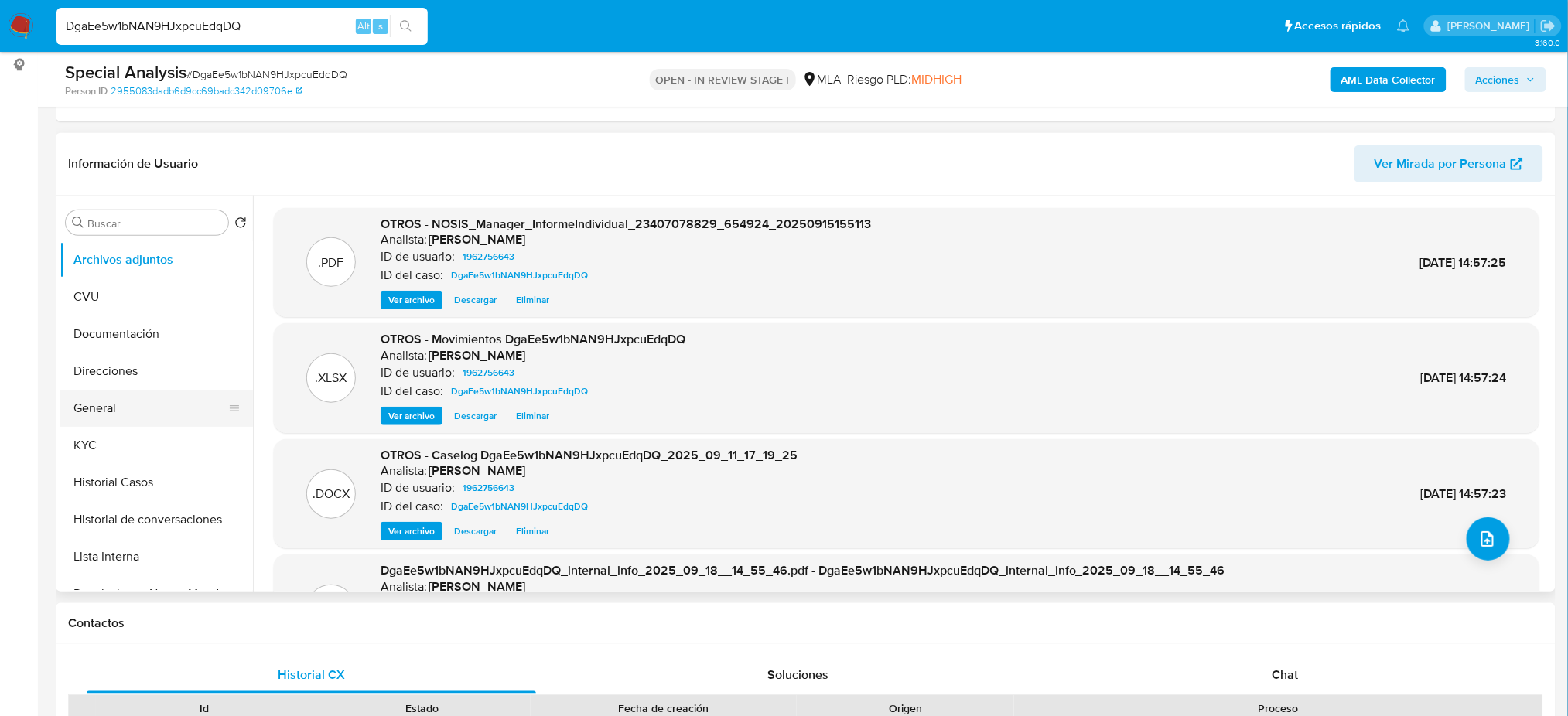
click at [132, 400] on button "General" at bounding box center [149, 408] width 181 height 37
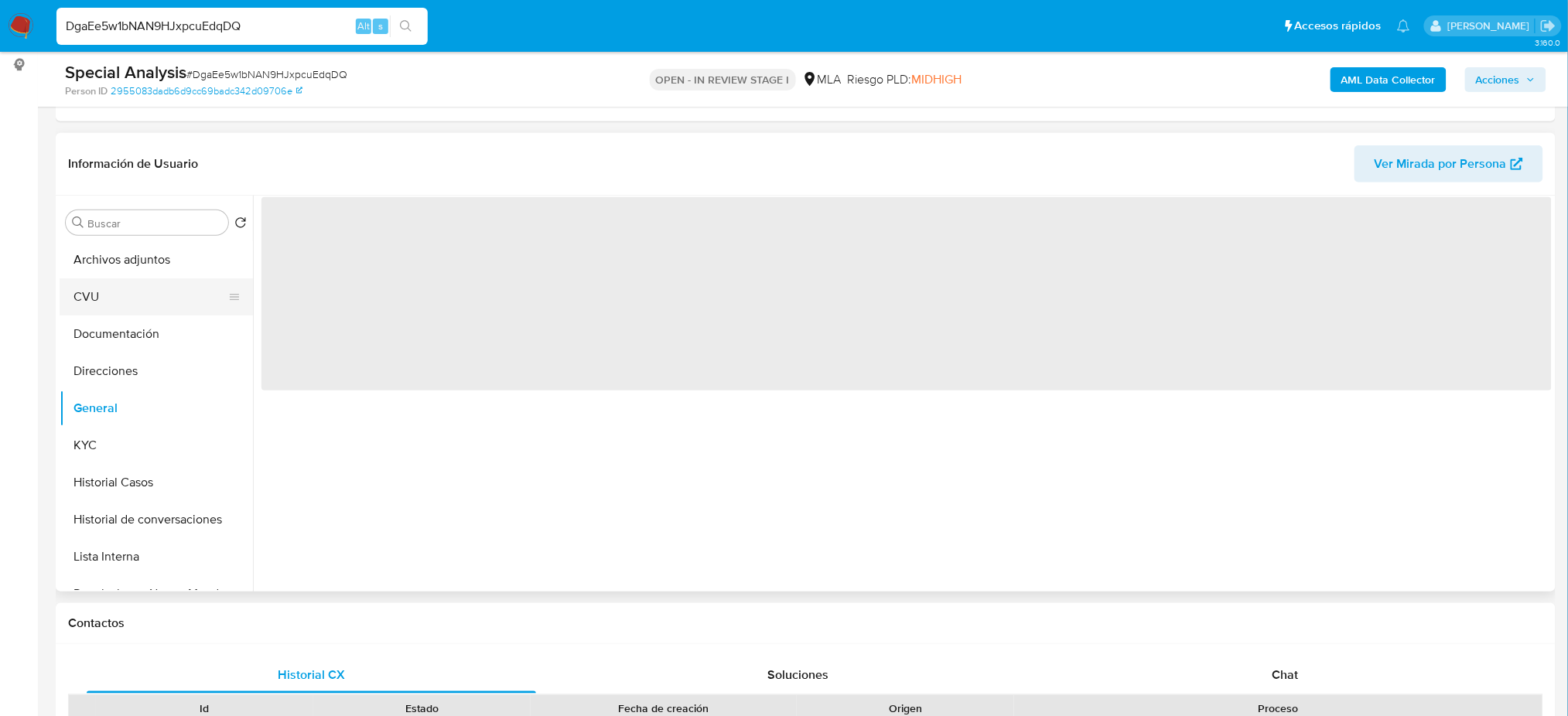
scroll to position [102, 0]
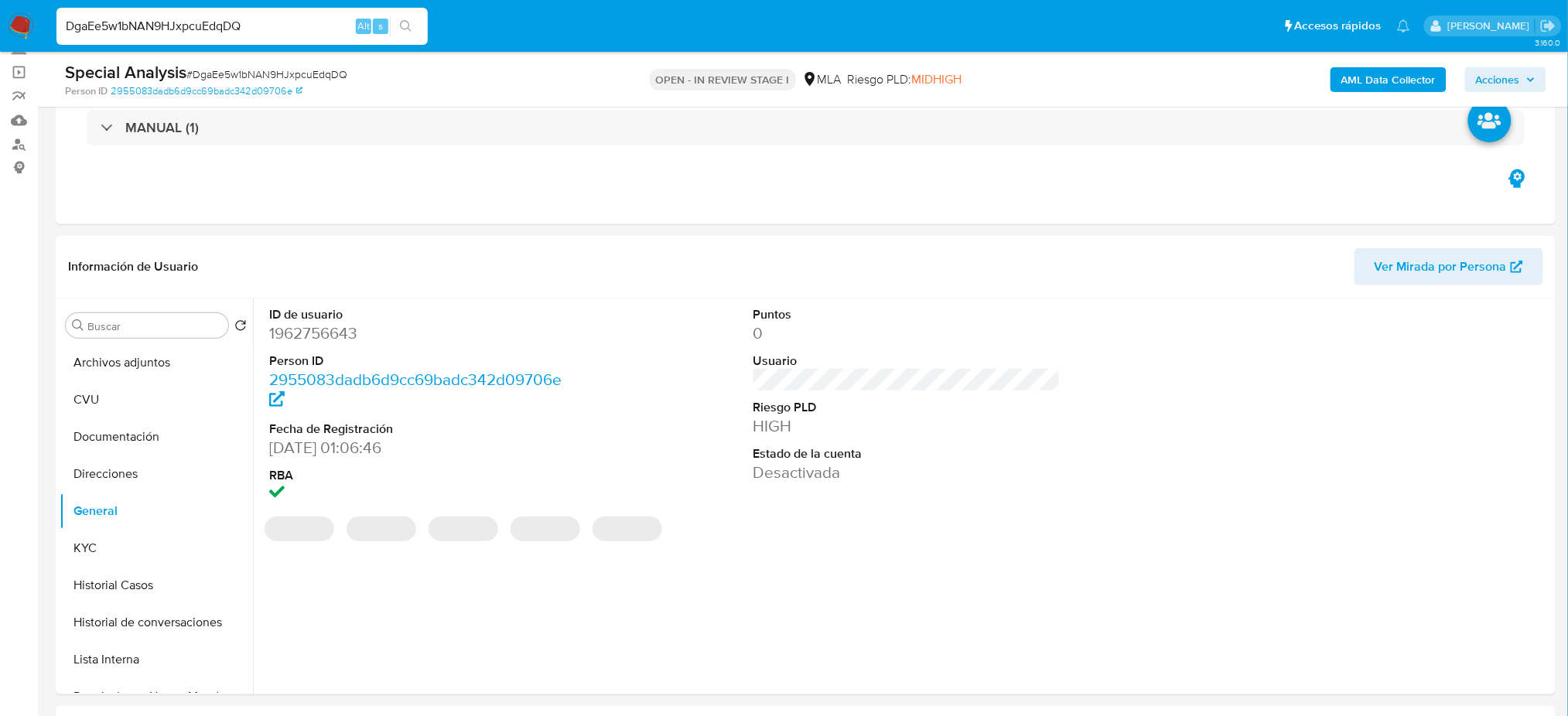
click at [300, 336] on dd "1962756643" at bounding box center [423, 333] width 307 height 22
copy dd "1962756643"
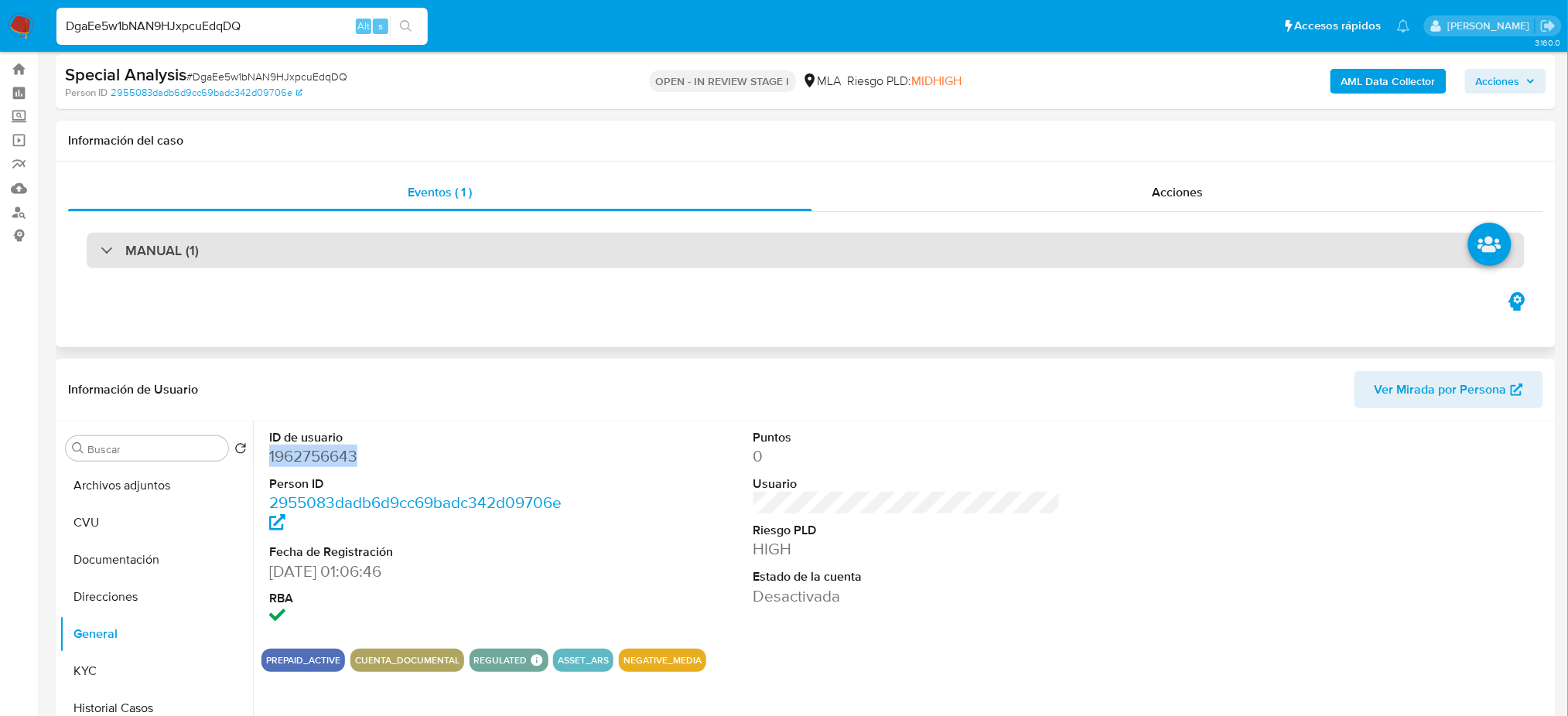
scroll to position [0, 0]
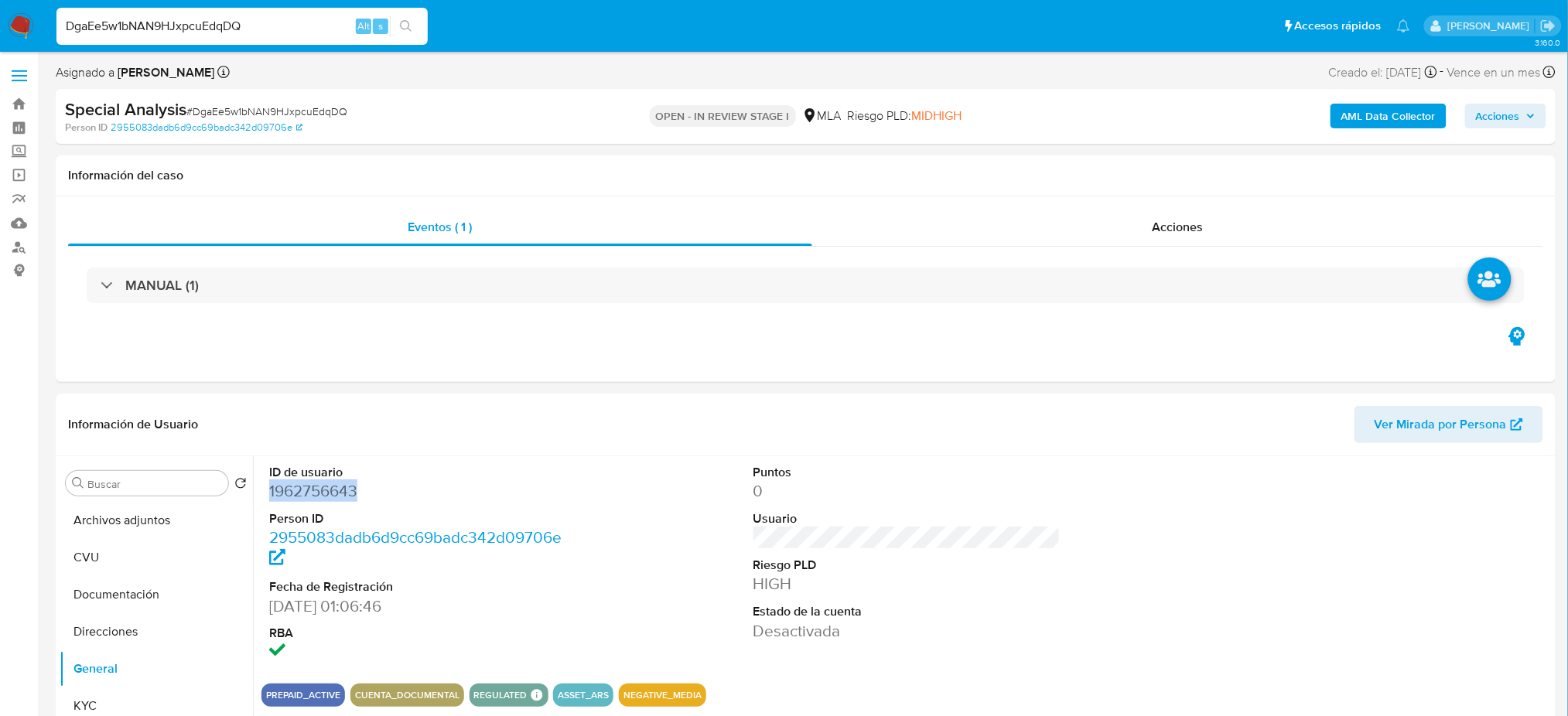
click at [1523, 116] on span "Acciones" at bounding box center [1505, 116] width 59 height 22
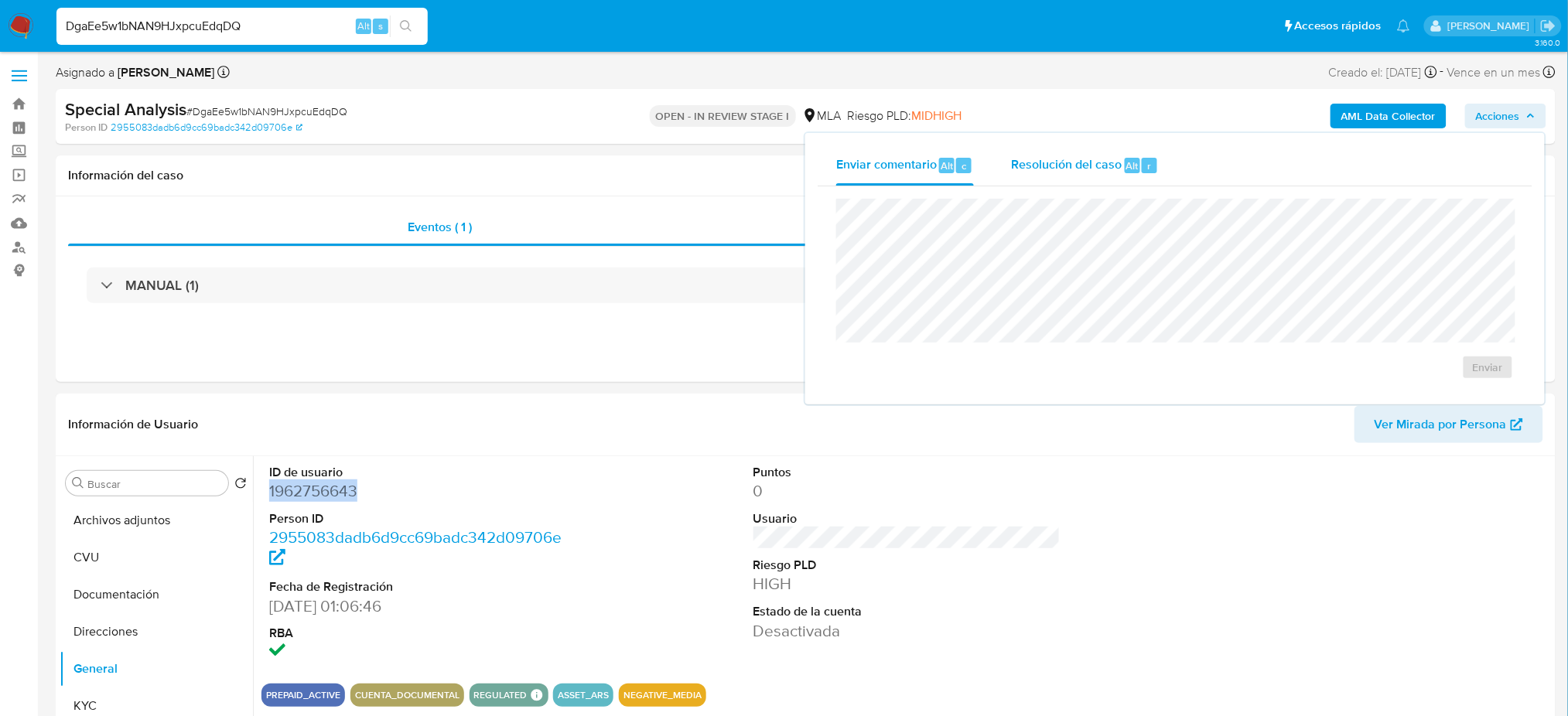
click at [1074, 156] on span "Resolución del caso" at bounding box center [1066, 165] width 111 height 18
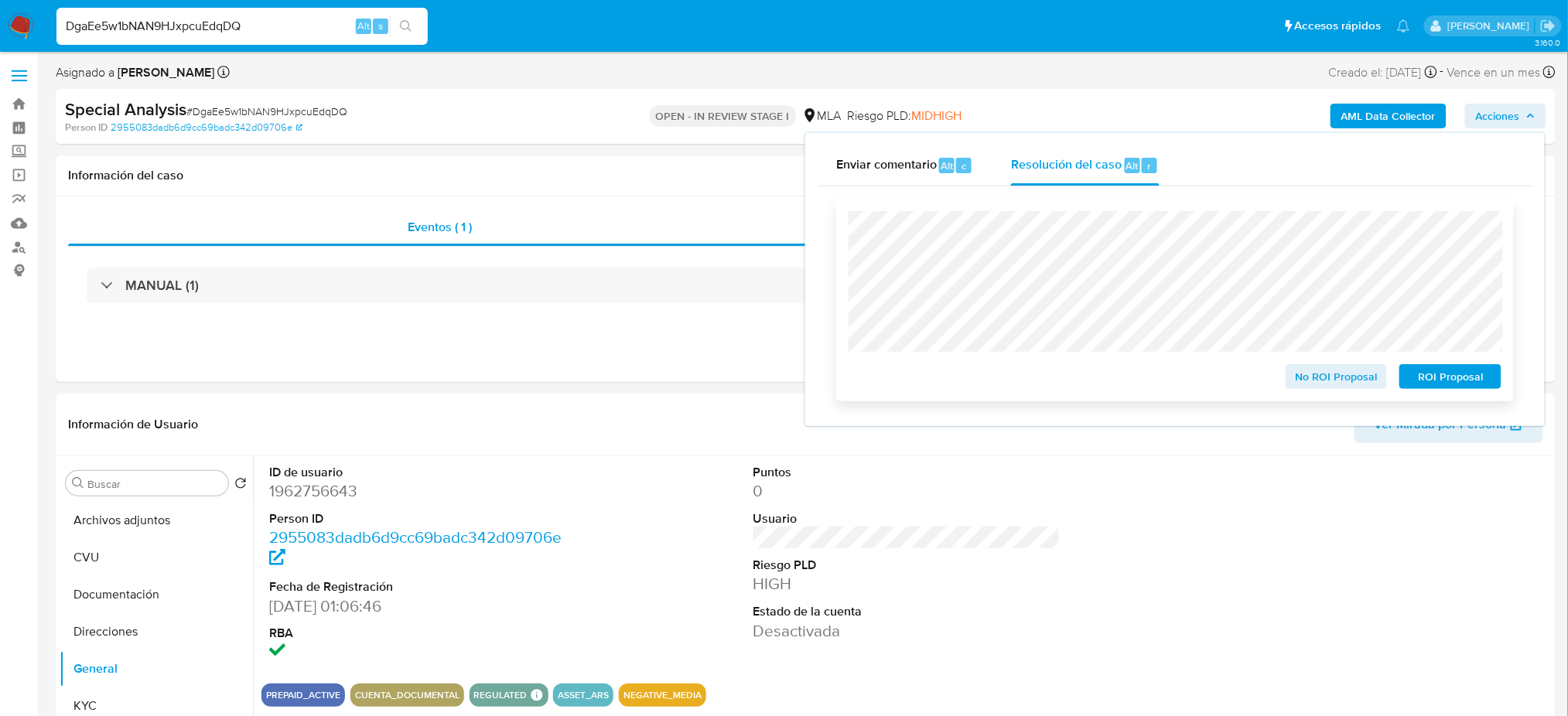
click at [1471, 376] on span "ROI Proposal" at bounding box center [1450, 376] width 81 height 22
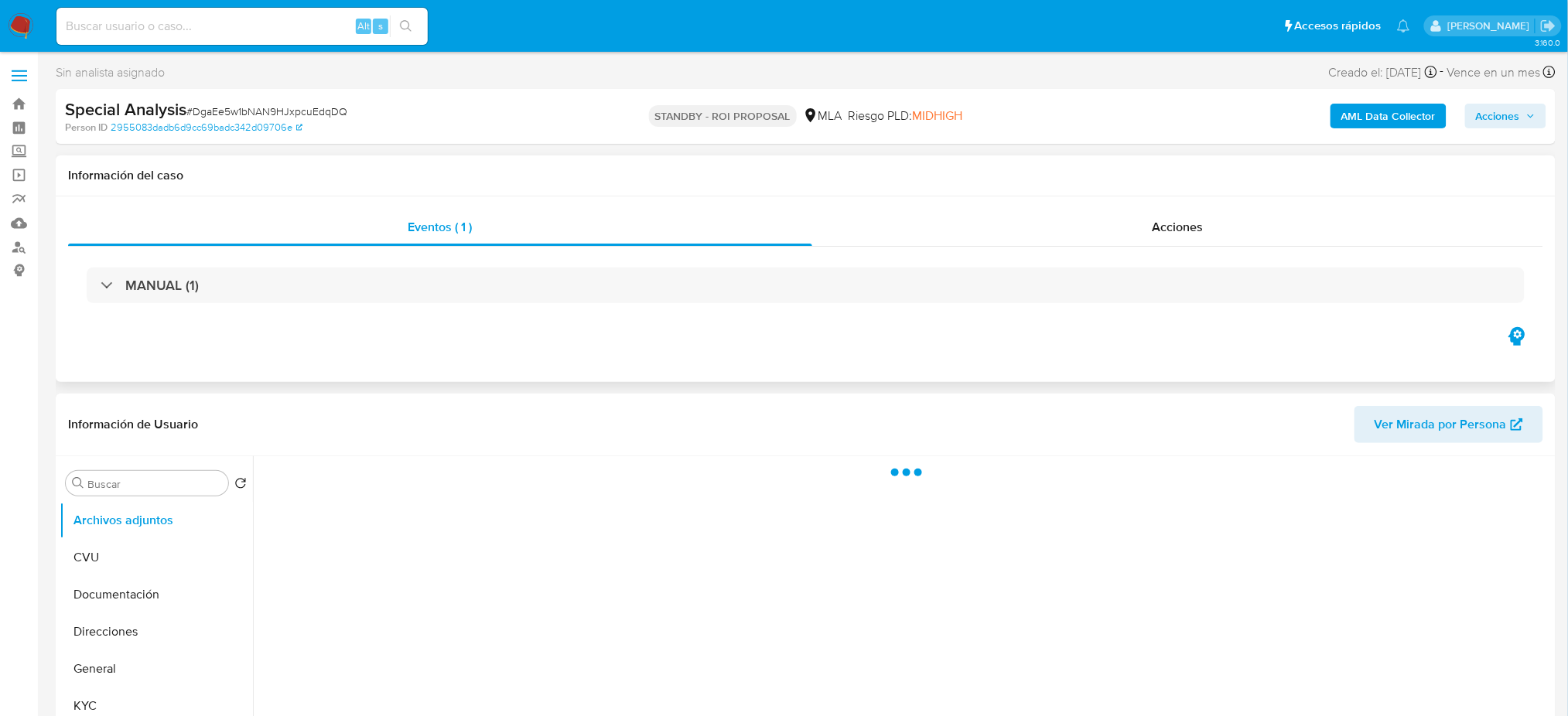
select select "10"
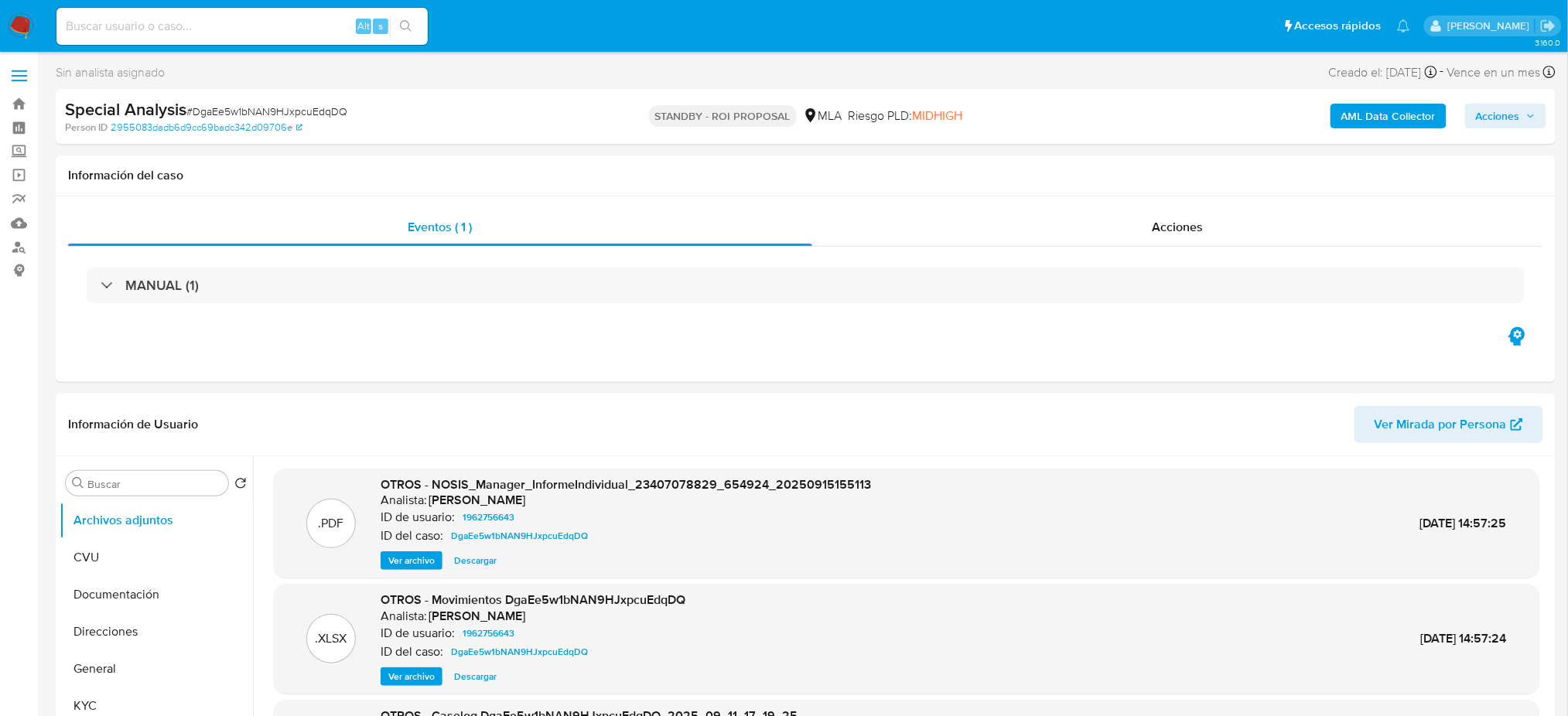
click at [210, 25] on input at bounding box center [242, 26] width 371 height 20
paste input "hj1OEbvkkUgAMCzitqyoOjC1"
type input "hj1OEbvkkUgAMCzitqyoOjC1"
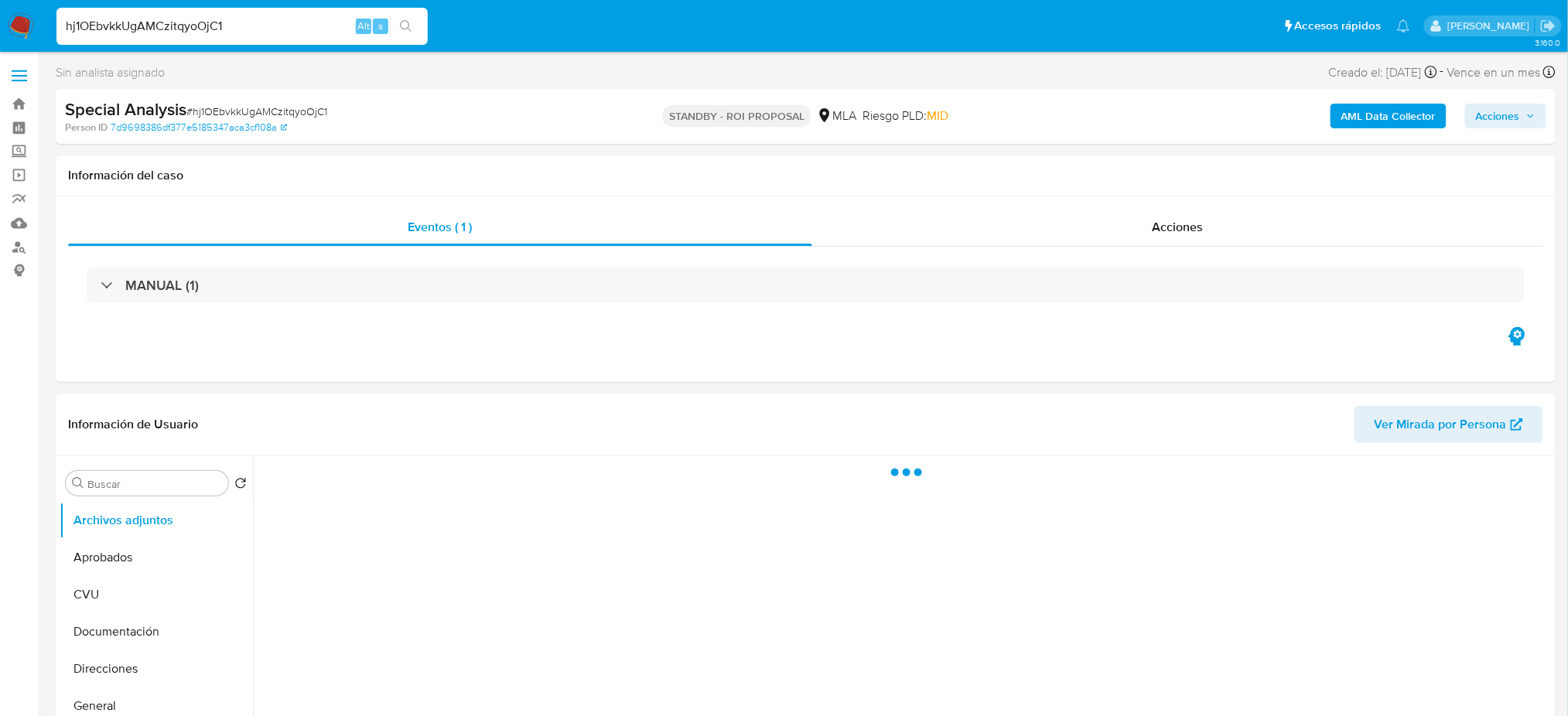
select select "10"
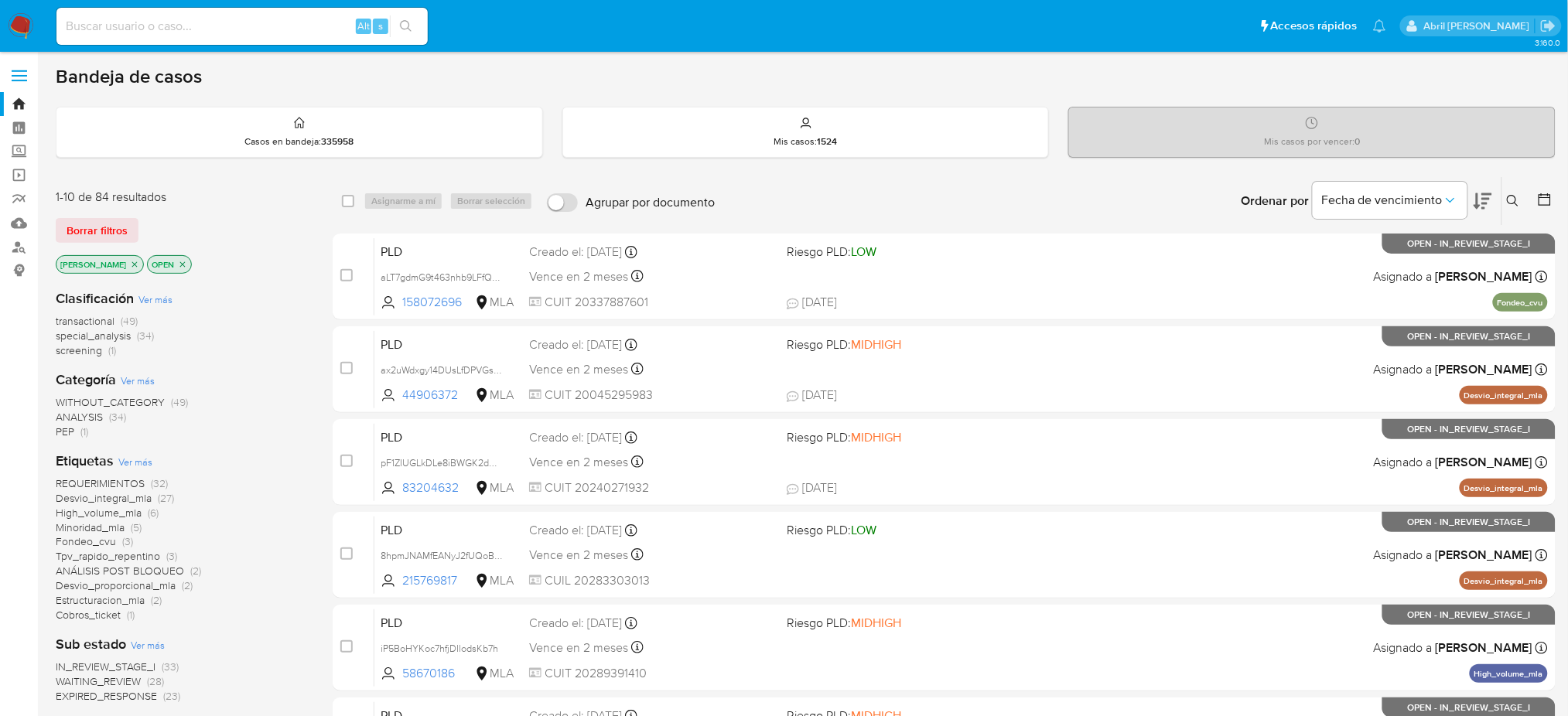
click at [275, 21] on input at bounding box center [242, 26] width 371 height 20
paste input "dYsZomXF4HZXaiQQe5IYdP9z"
type input "dYsZomXF4HZXaiQQe5IYdP9z"
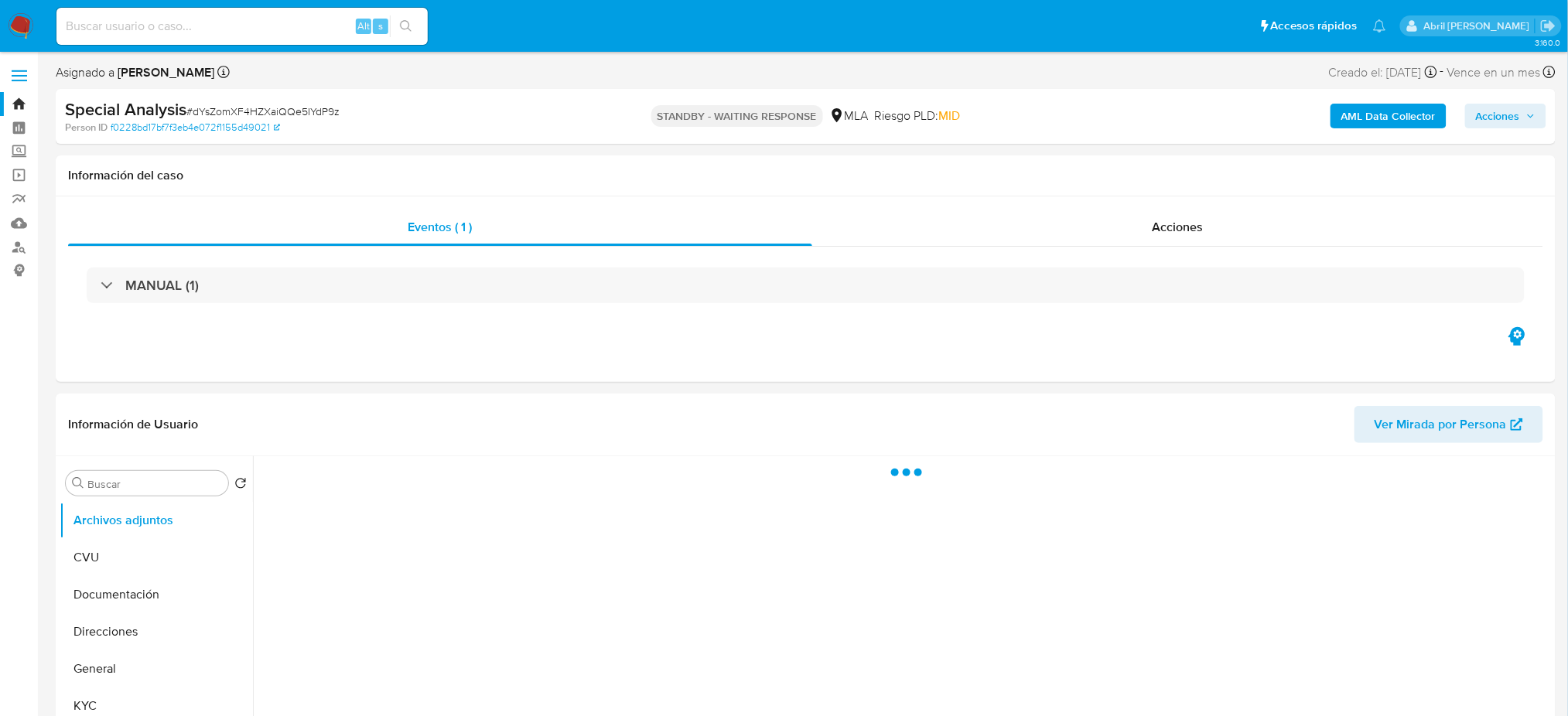
select select "10"
click at [232, 25] on input at bounding box center [242, 26] width 371 height 20
paste input "hhHrDxbyJ7Z7qLE2ck0jOM6E"
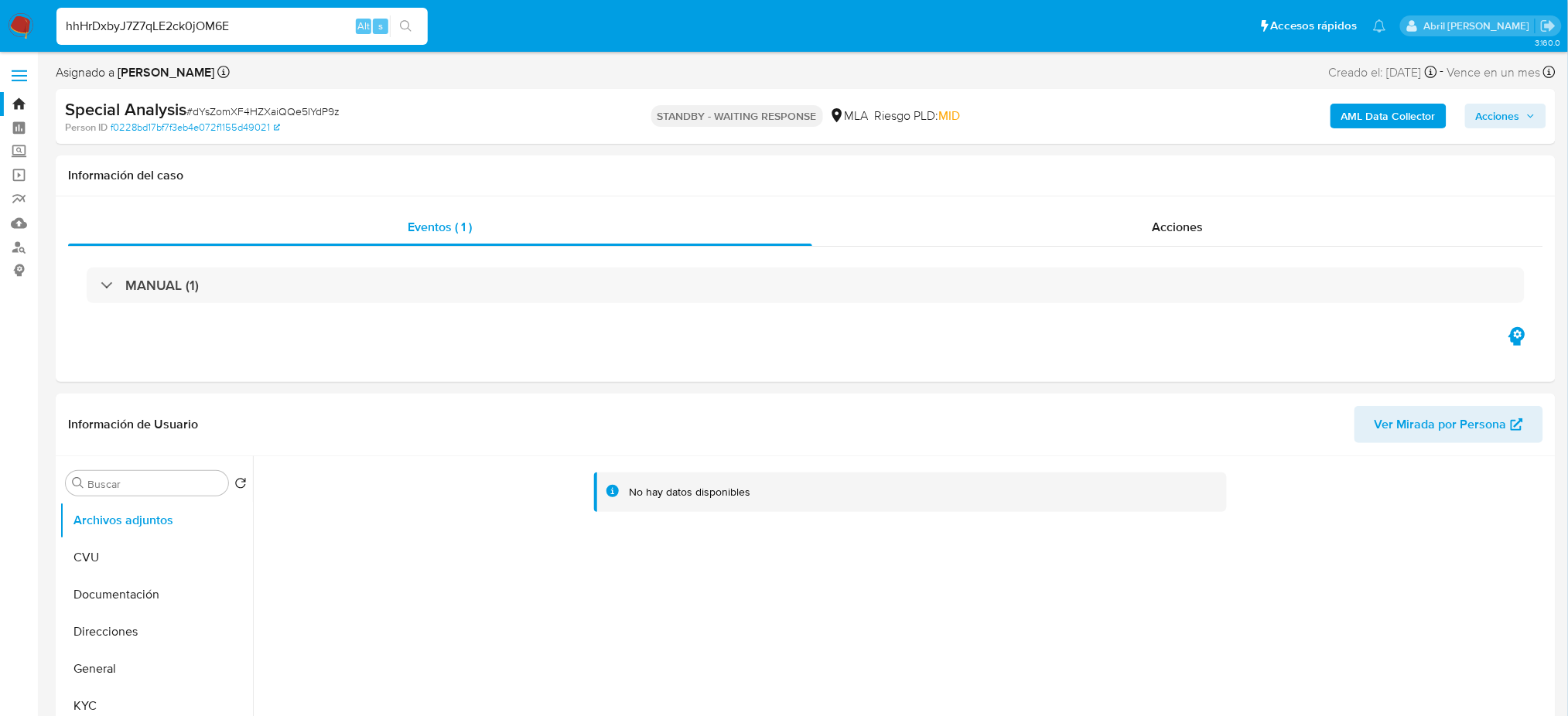
type input "hhHrDxbyJ7Z7qLE2ck0jOM6E"
select select "10"
click at [19, 23] on img at bounding box center [21, 26] width 26 height 26
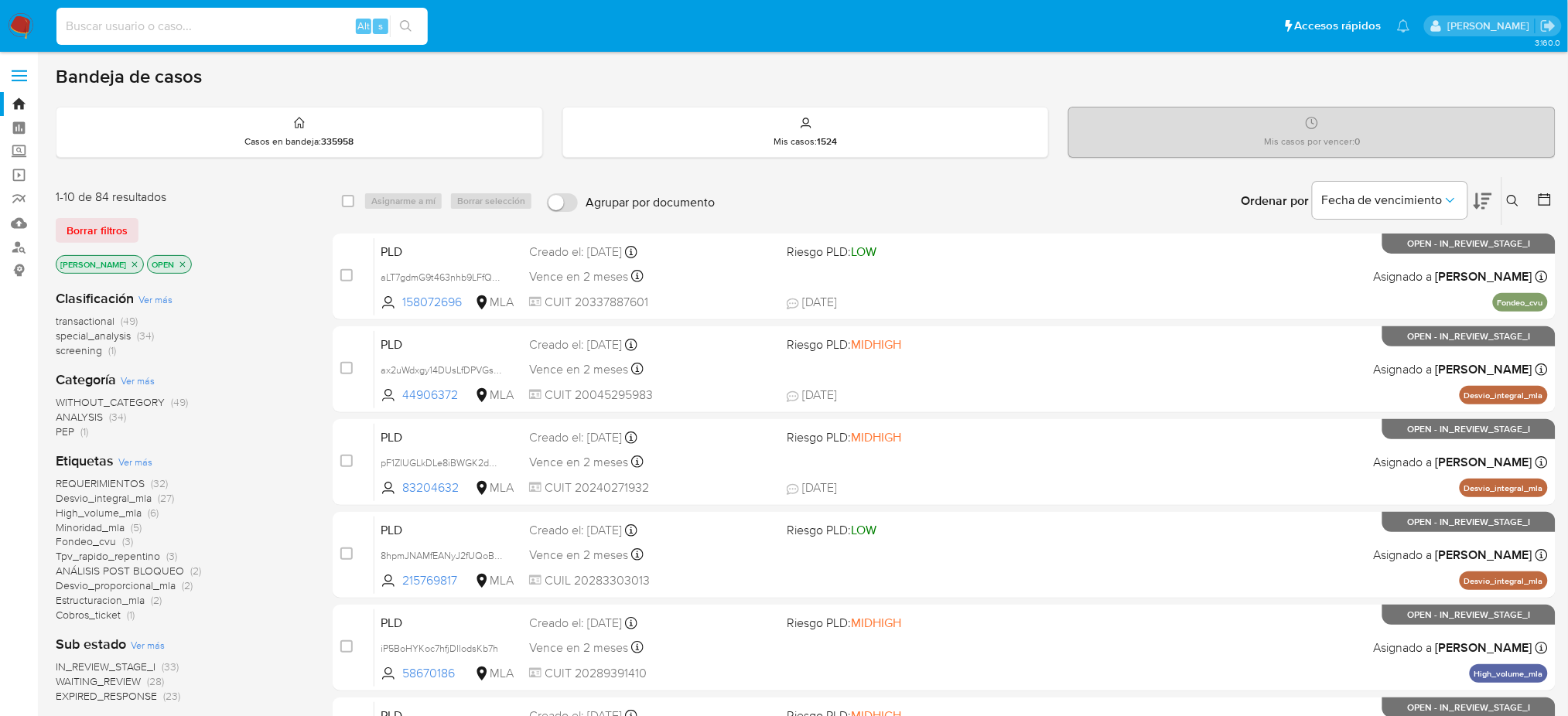
click at [334, 21] on input at bounding box center [242, 26] width 371 height 20
paste input "xCsjkoNkmhBS6595rCVH7RGO"
type input "xCsjkoNkmhBS6595rCVH7RGO"
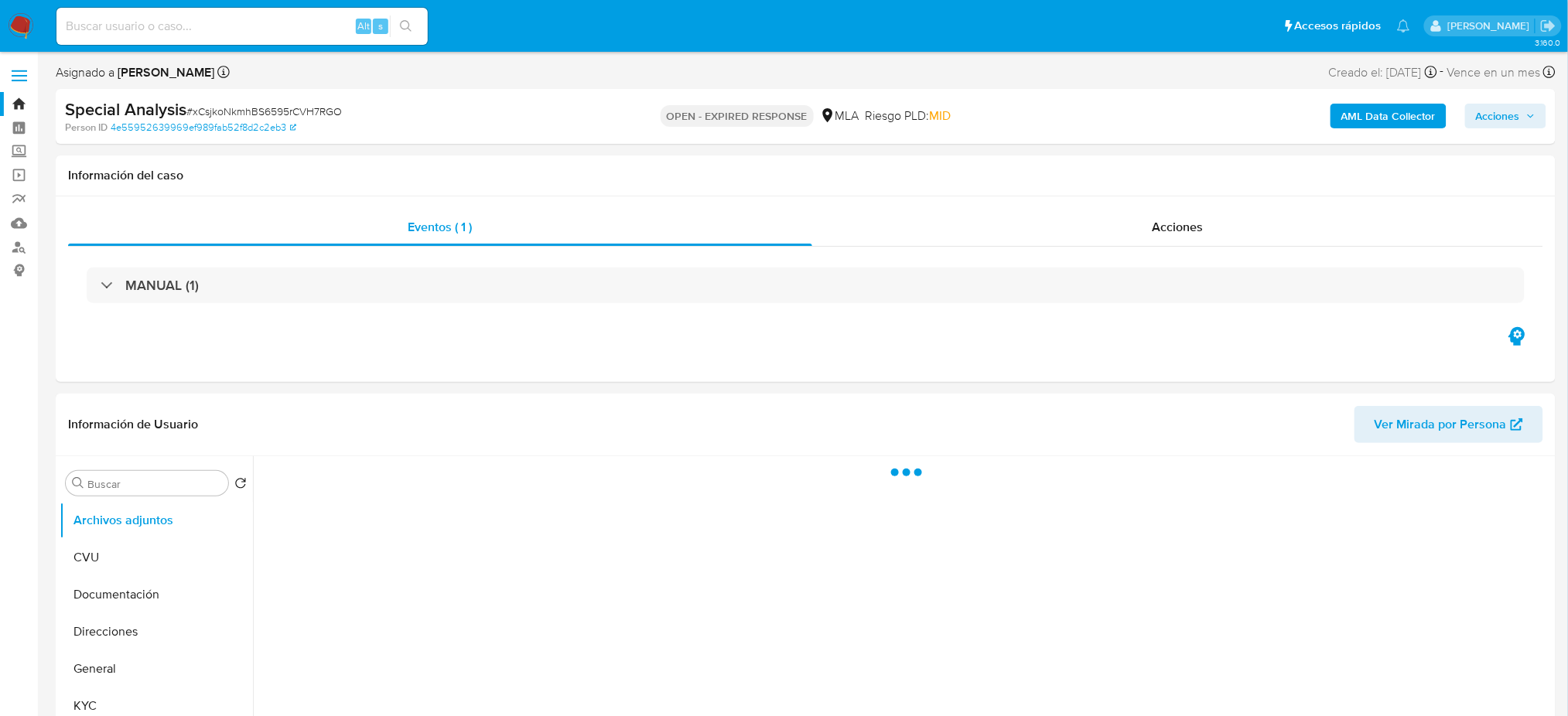
click at [19, 25] on img at bounding box center [21, 26] width 26 height 26
select select "10"
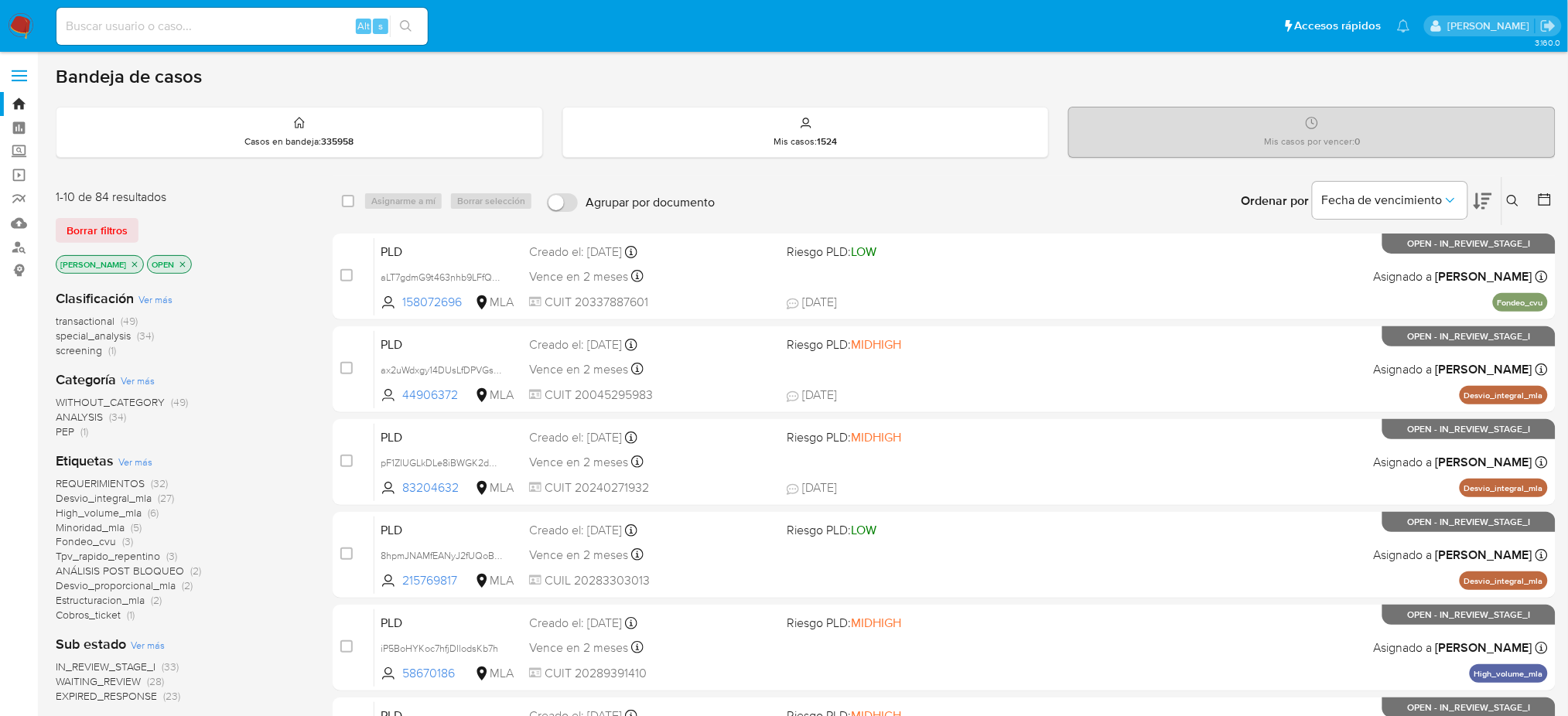
click at [1515, 205] on icon at bounding box center [1513, 201] width 13 height 13
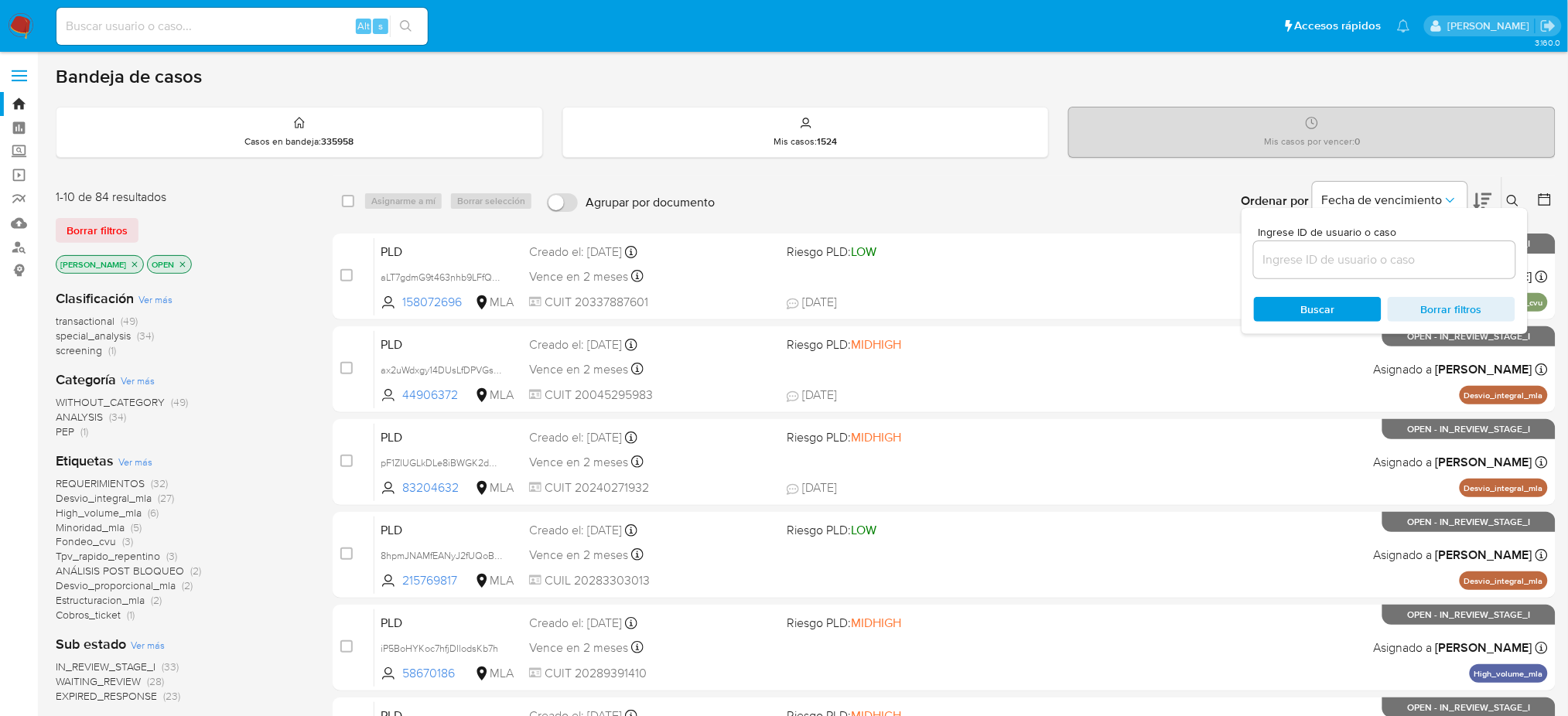
click at [1413, 265] on input at bounding box center [1384, 260] width 261 height 20
type input "xCsjkoNkmhBS6595rCVH7RGO"
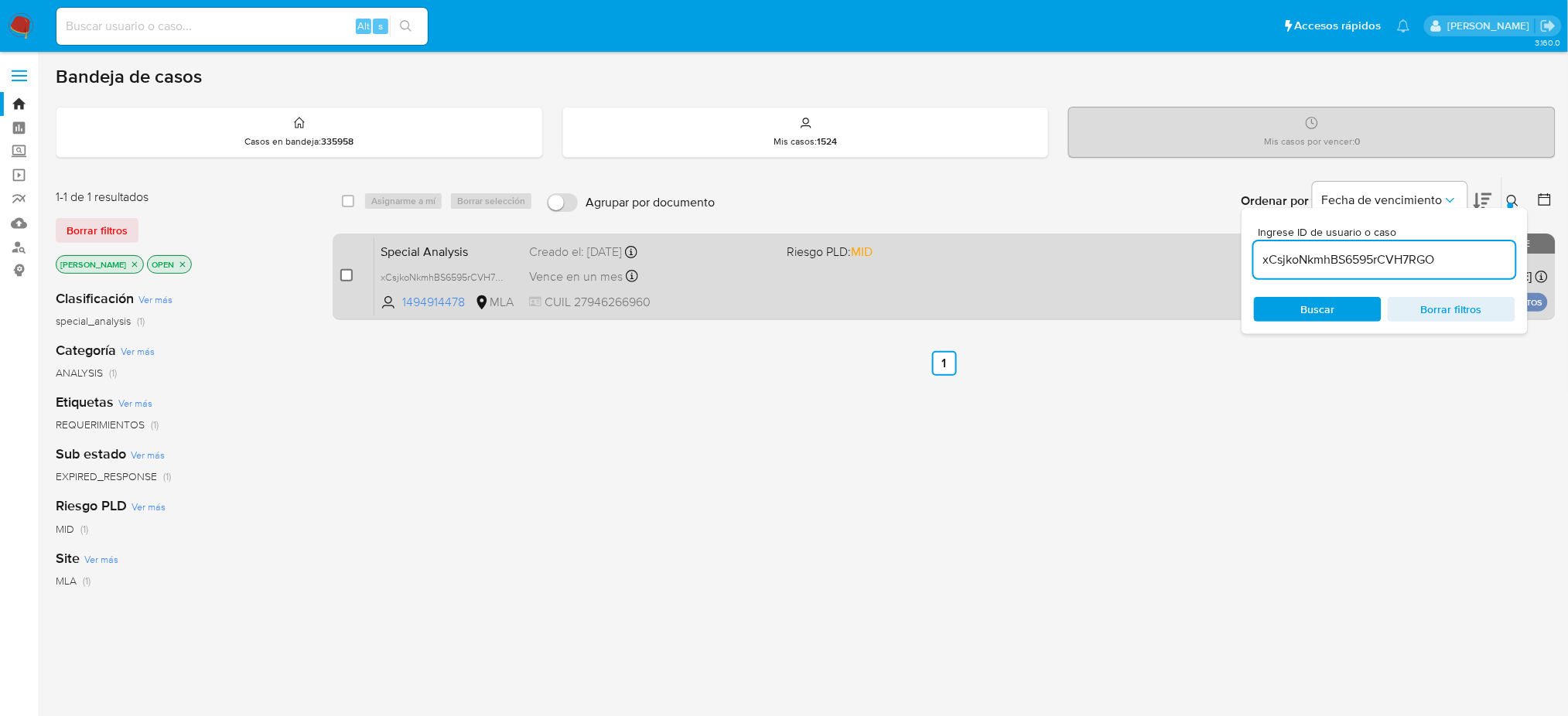
click at [348, 271] on input "checkbox" at bounding box center [347, 276] width 13 height 13
checkbox input "true"
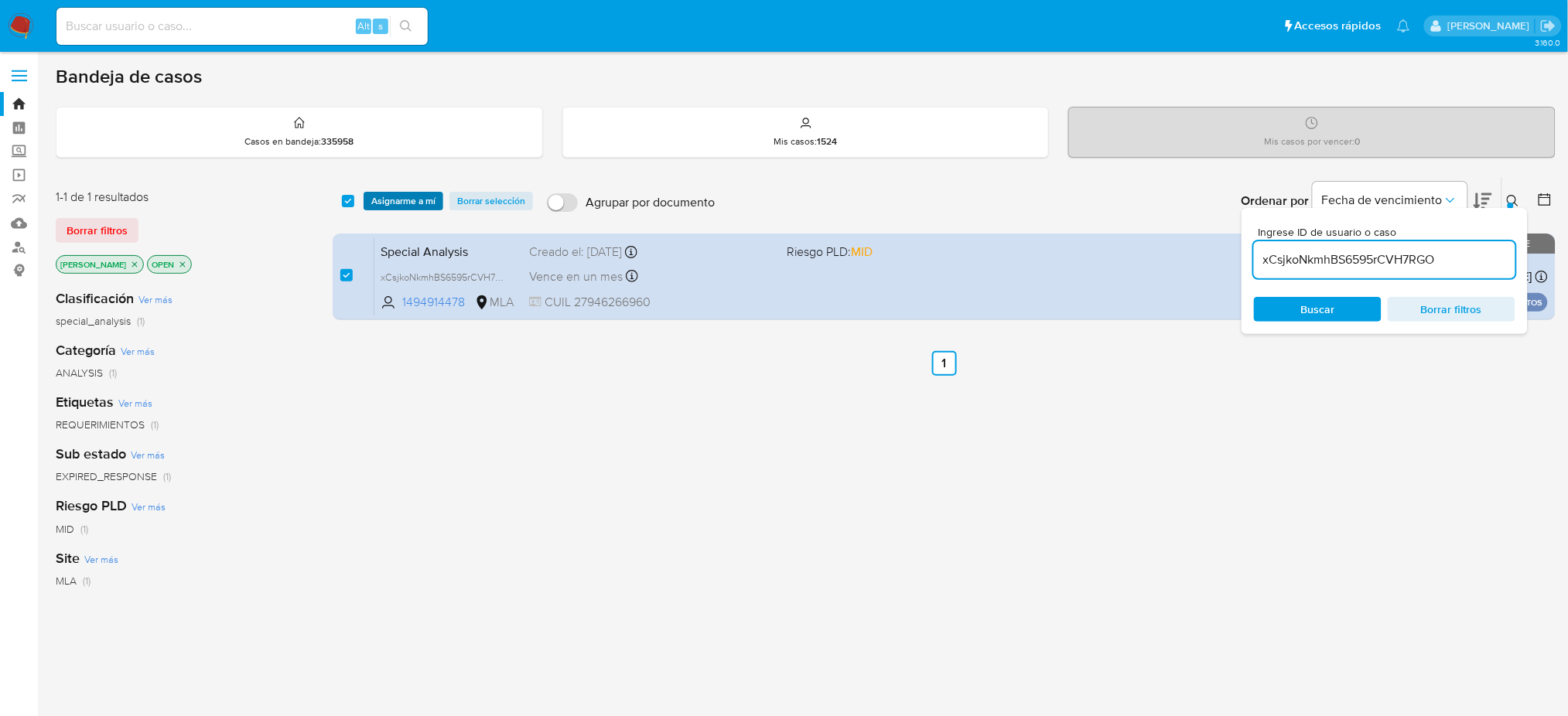
click at [379, 203] on span "Asignarme a mí" at bounding box center [403, 200] width 64 height 15
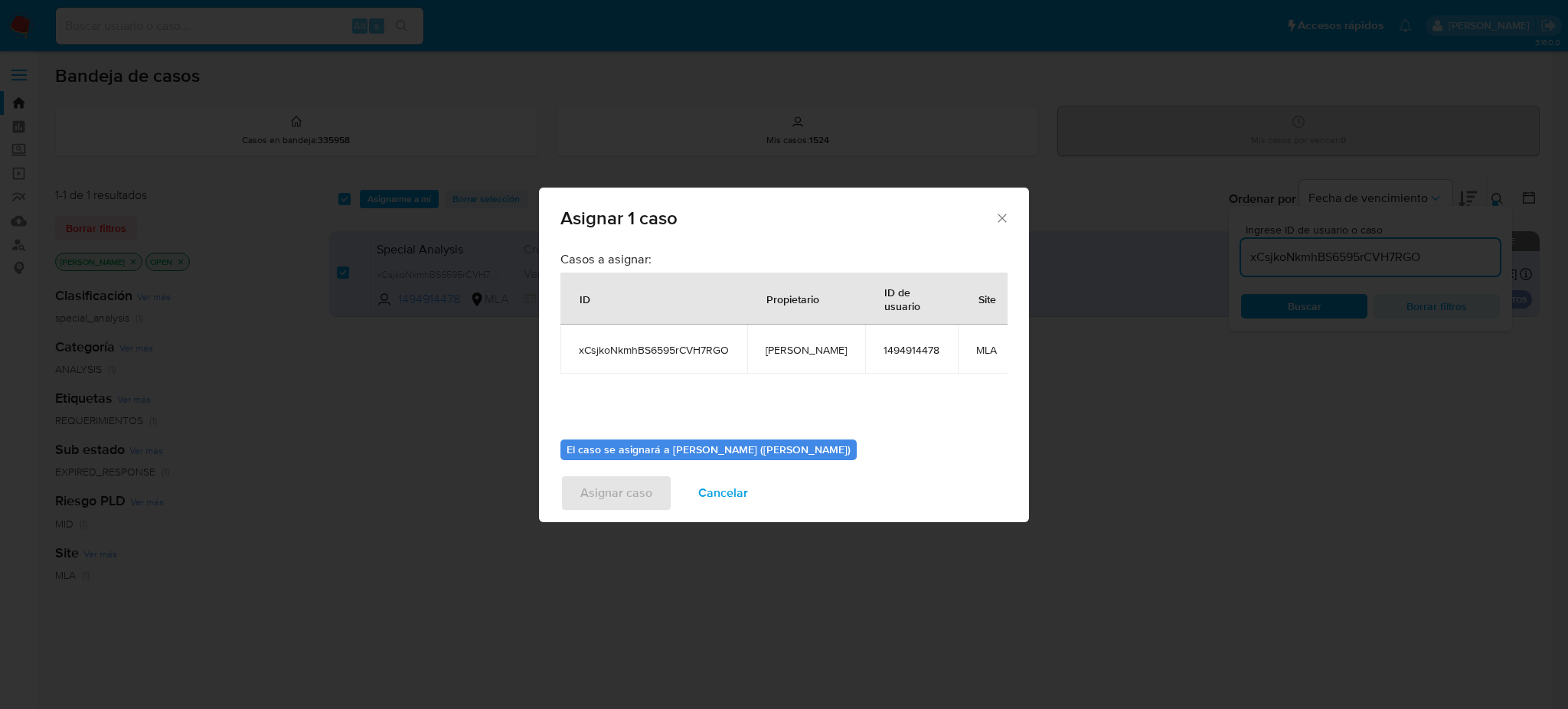
click at [802, 356] on span "[PERSON_NAME]" at bounding box center [806, 350] width 81 height 13
copy span "[PERSON_NAME]"
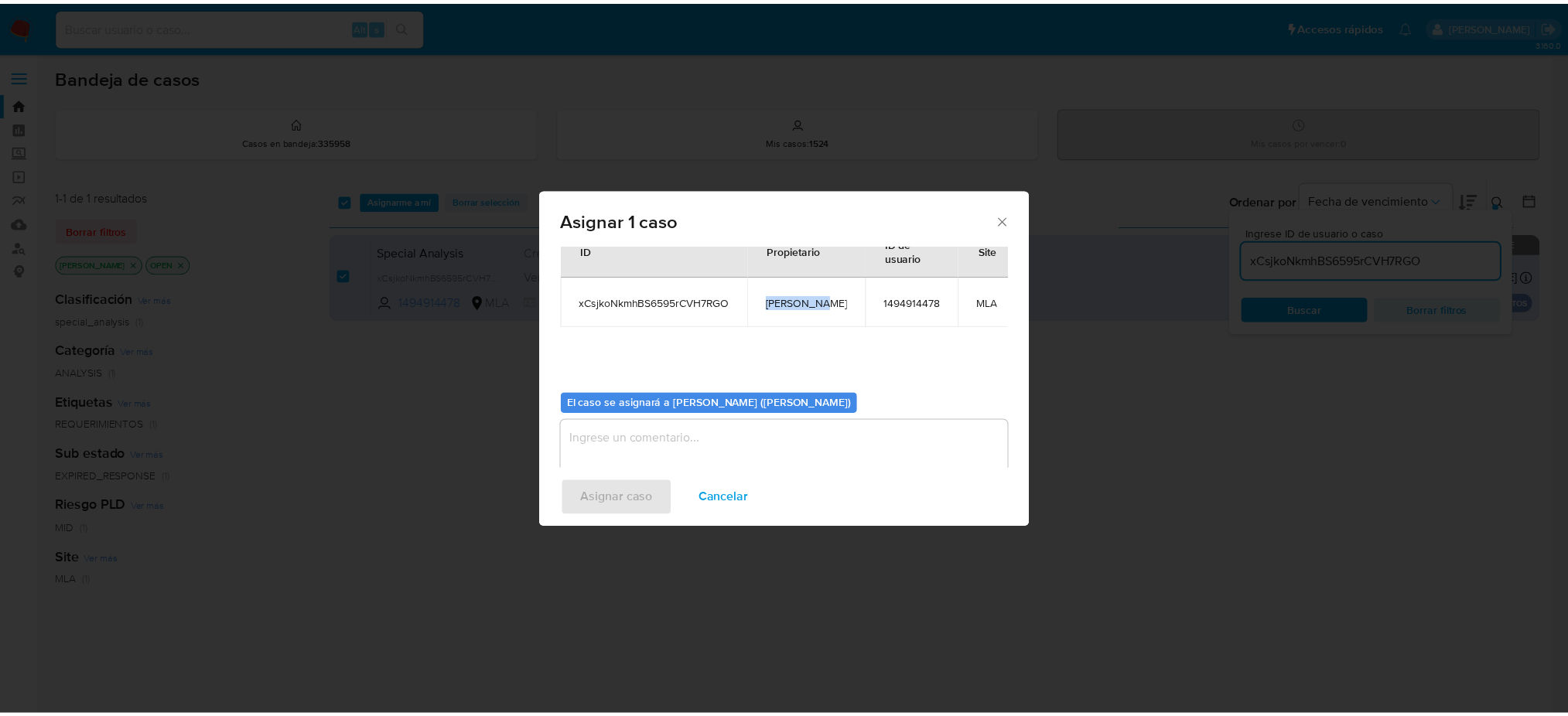
scroll to position [79, 0]
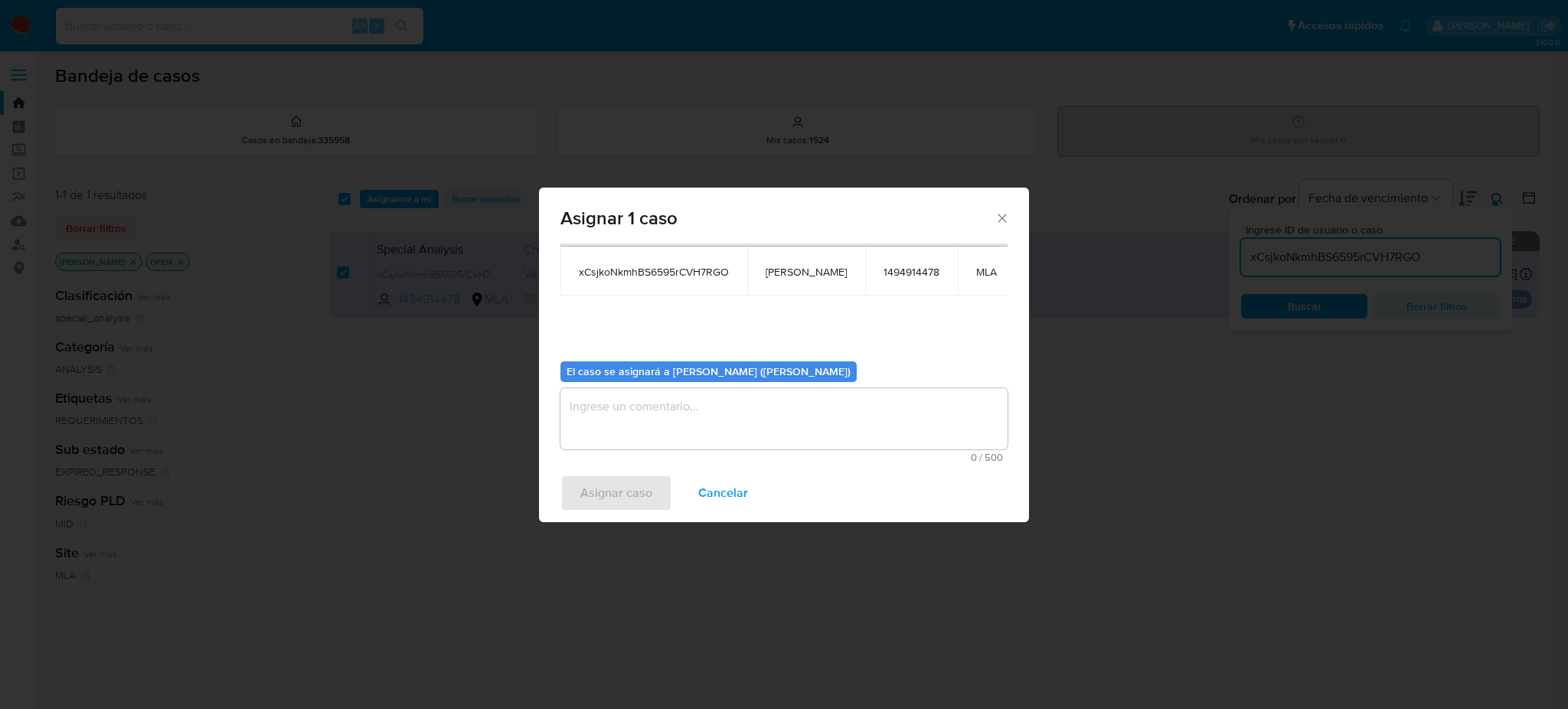
click at [674, 422] on textarea "assign-modal" at bounding box center [784, 418] width 447 height 61
paste textarea "[PERSON_NAME]"
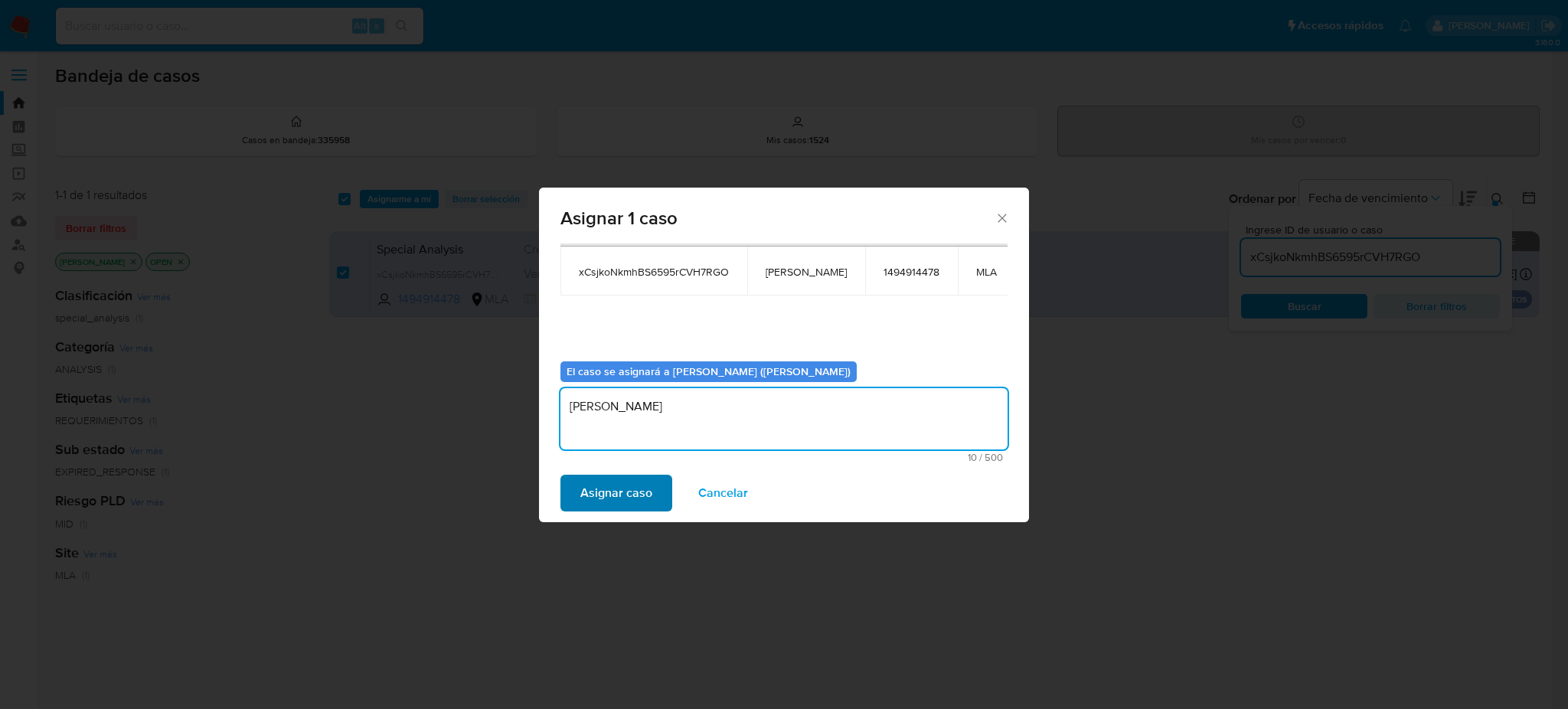
type textarea "[PERSON_NAME]"
click at [627, 484] on span "Asignar caso" at bounding box center [616, 493] width 72 height 34
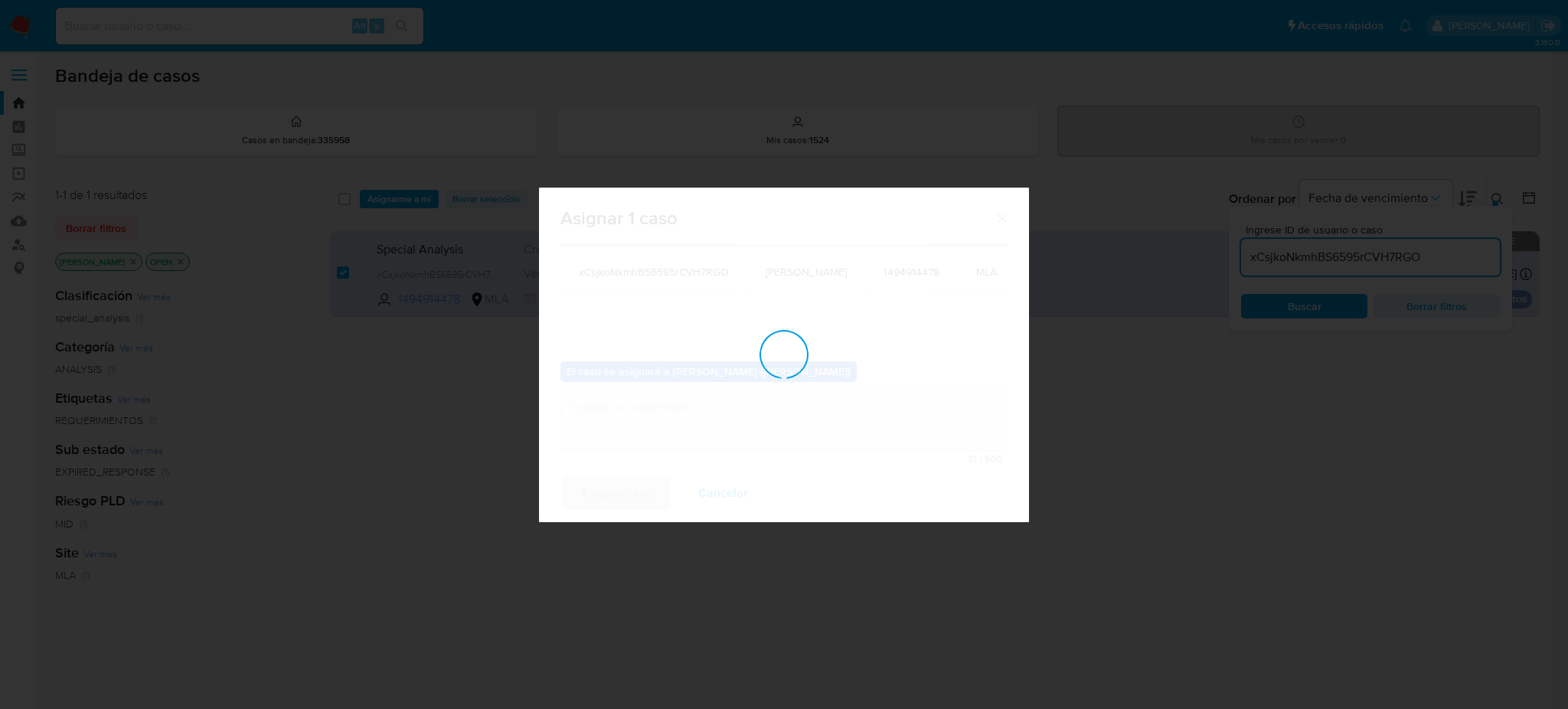
checkbox input "false"
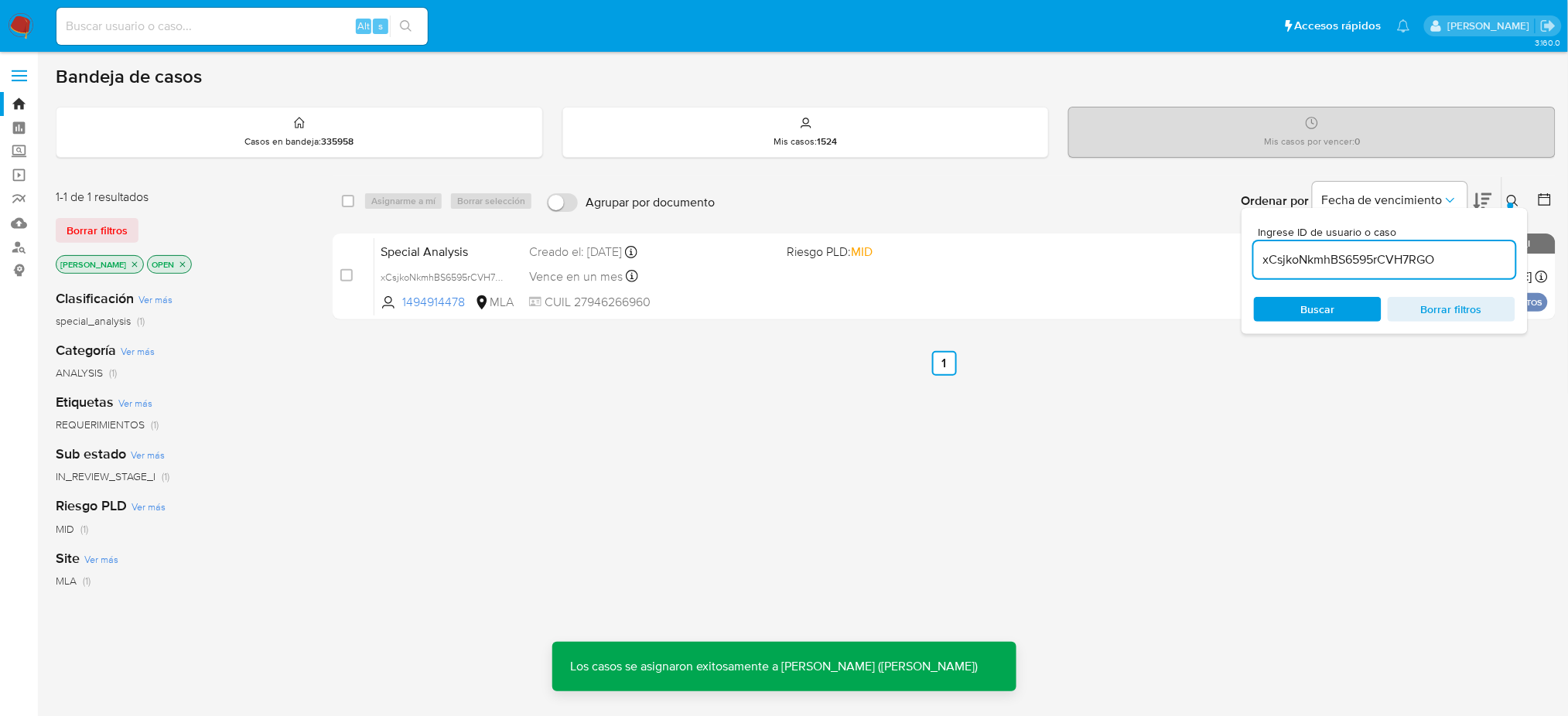
click at [448, 242] on span "Special Analysis" at bounding box center [449, 251] width 137 height 20
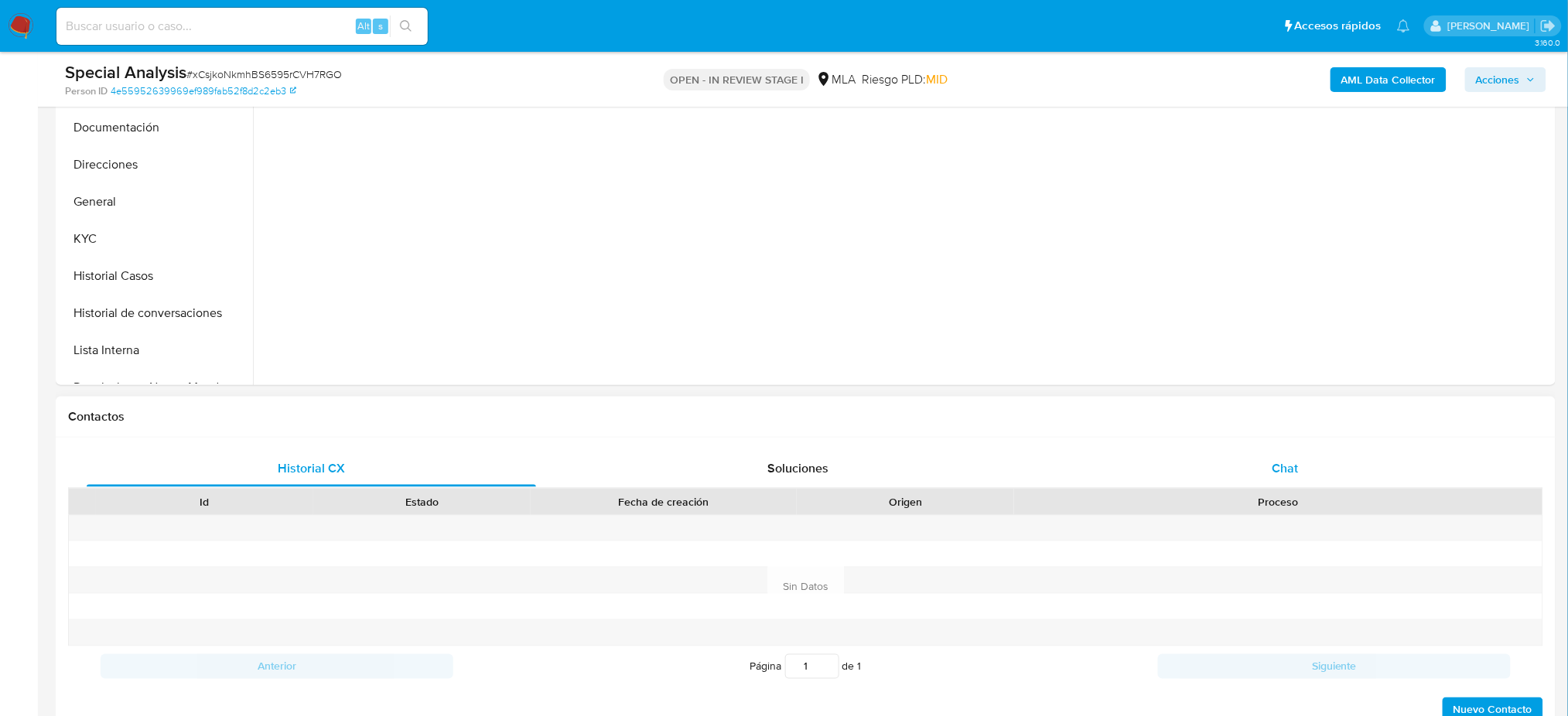
click at [1300, 462] on div "Chat" at bounding box center [1285, 468] width 449 height 37
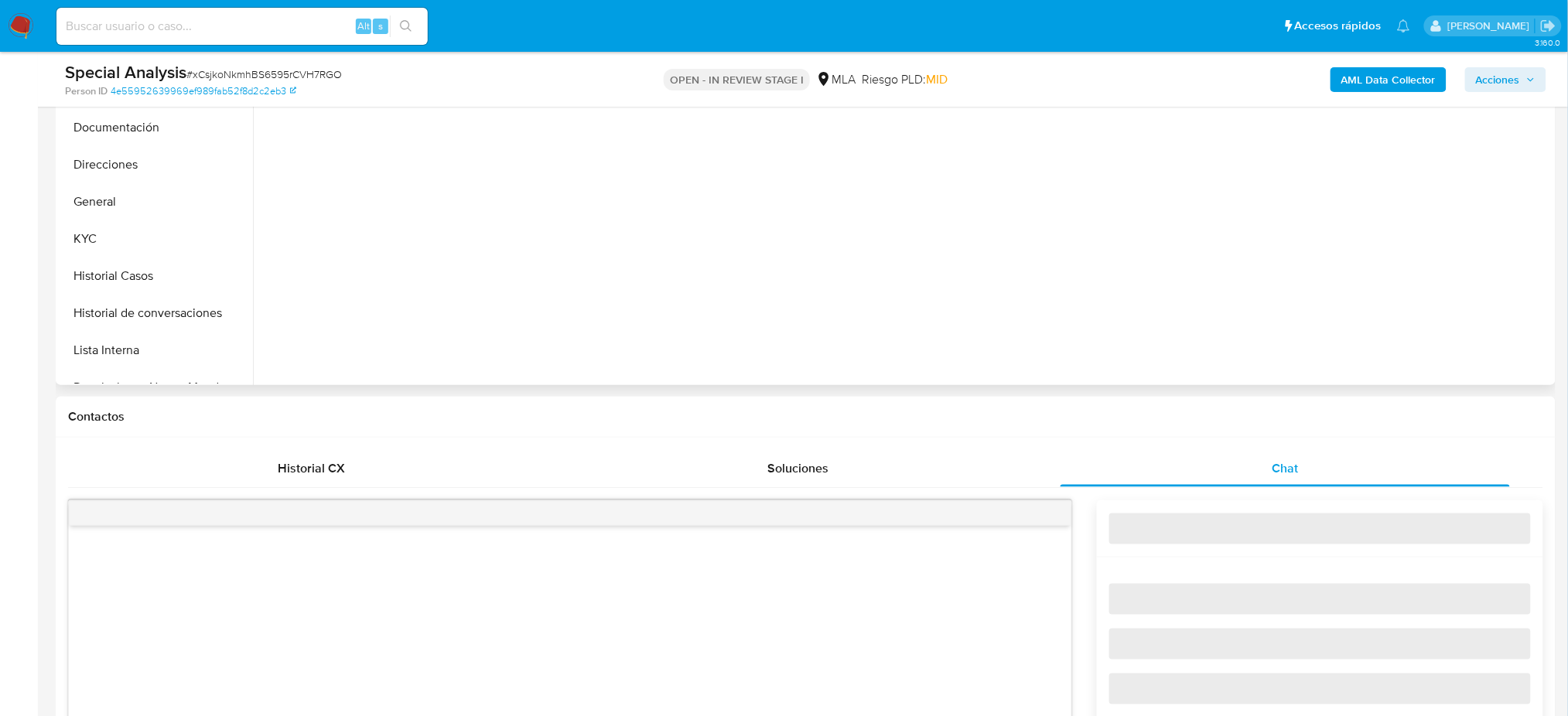
select select "10"
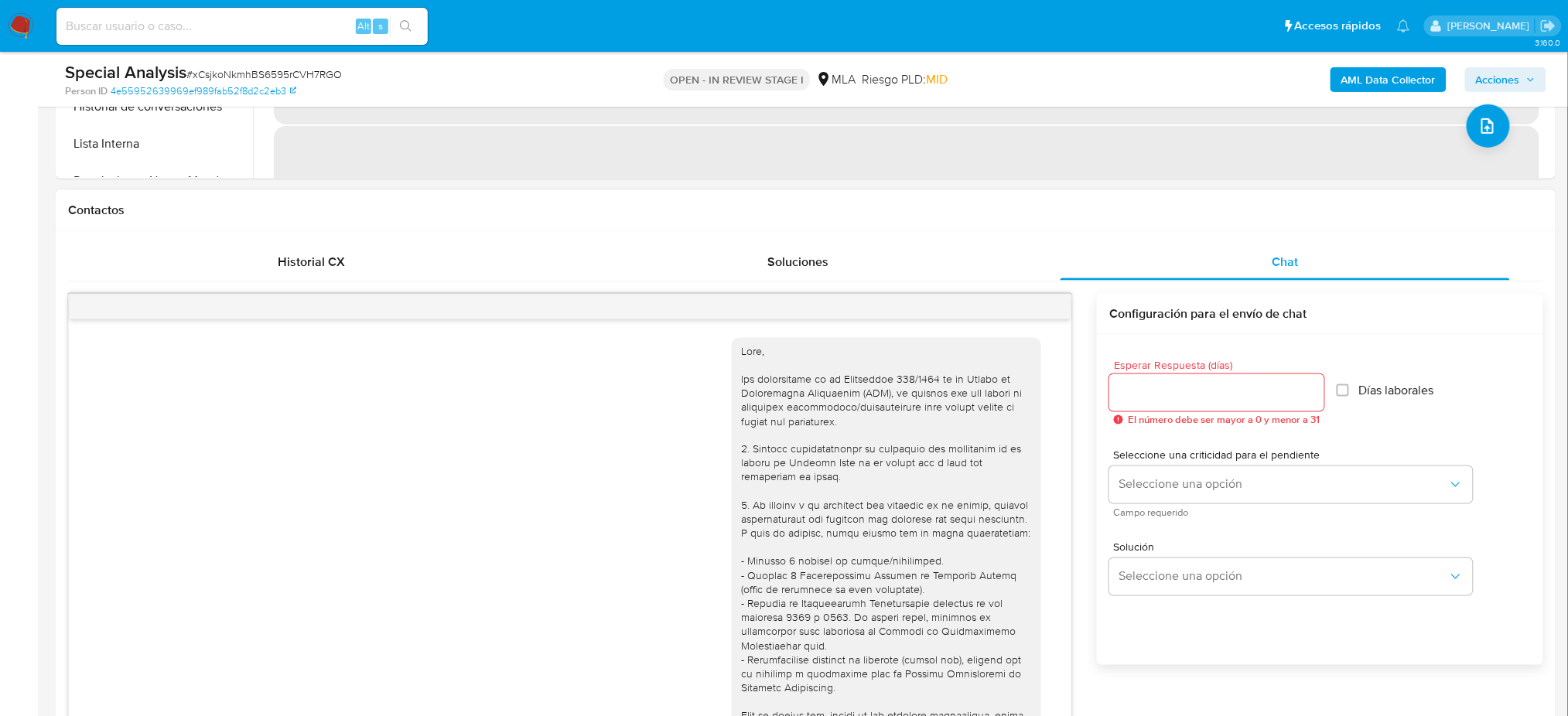
scroll to position [782, 0]
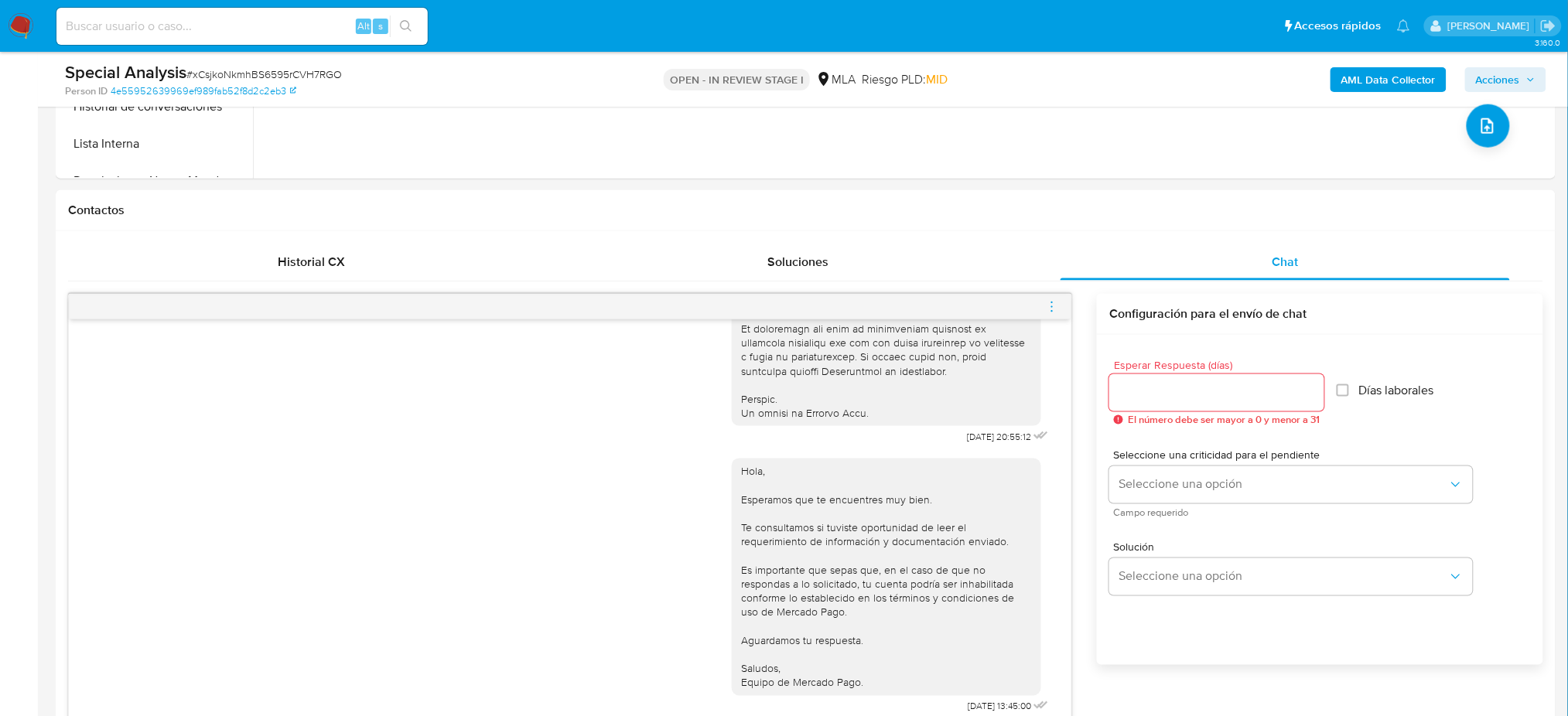
drag, startPoint x: 1050, startPoint y: 307, endPoint x: 1015, endPoint y: 303, distance: 35.2
click at [1050, 308] on icon "menu-action" at bounding box center [1051, 306] width 13 height 13
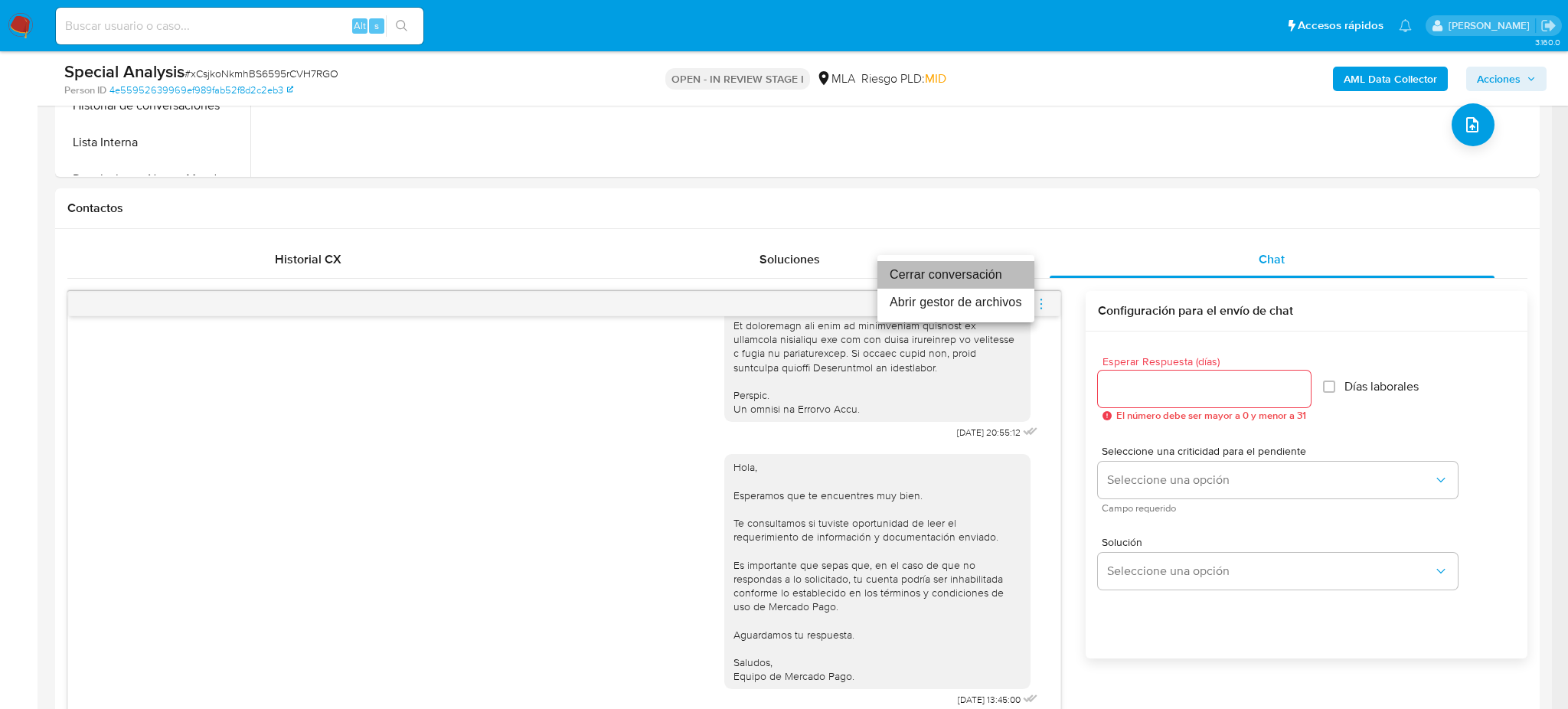
click at [944, 270] on li "Cerrar conversación" at bounding box center [956, 275] width 157 height 28
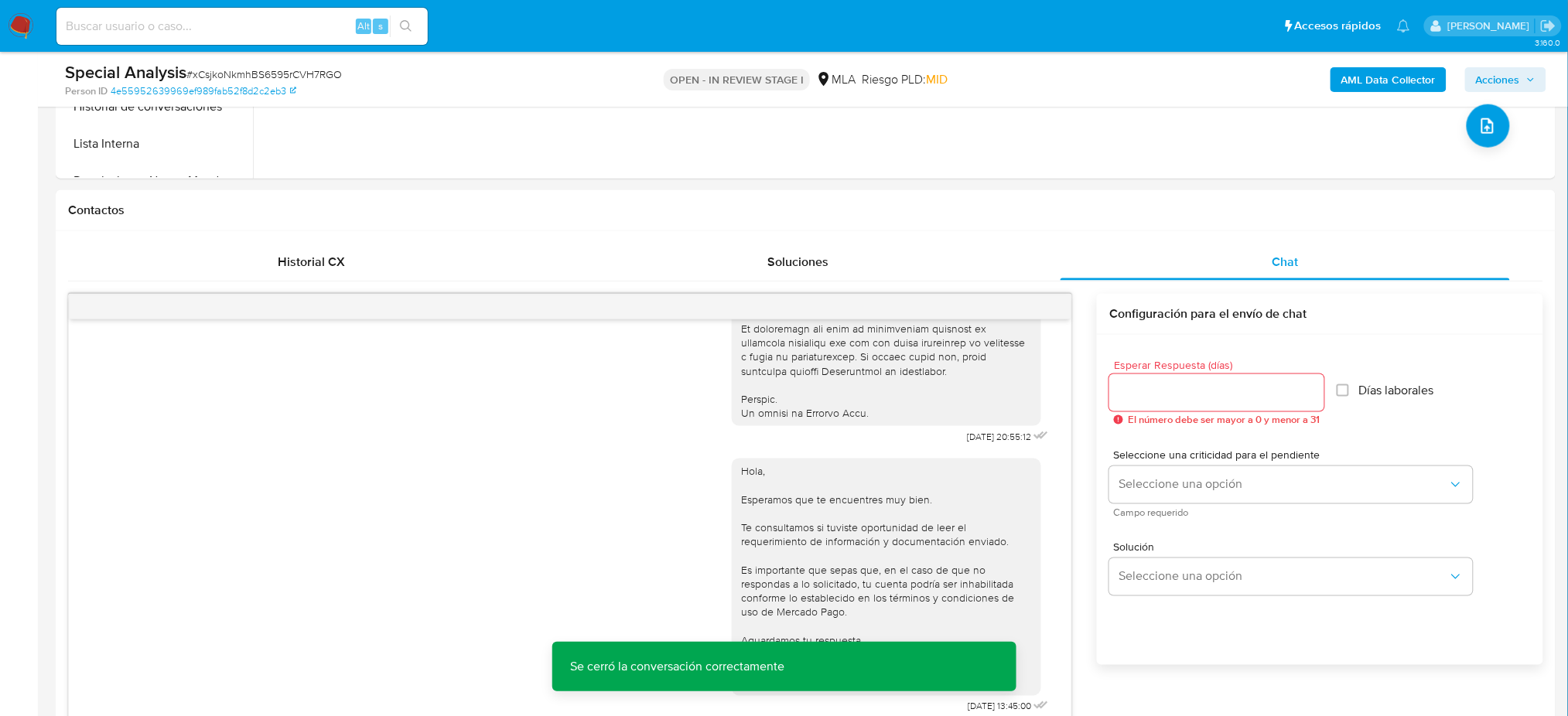
scroll to position [309, 0]
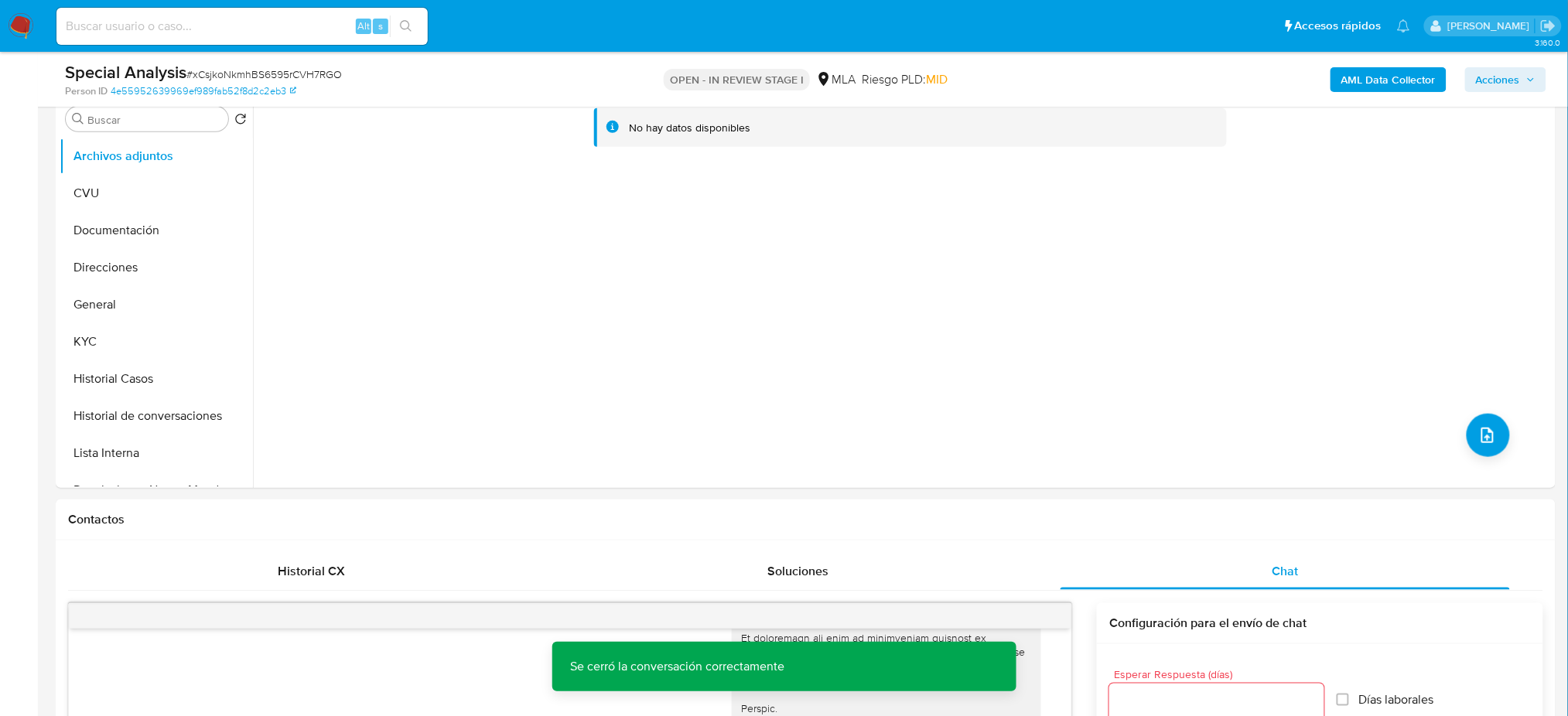
click at [1377, 72] on b "AML Data Collector" at bounding box center [1388, 80] width 94 height 25
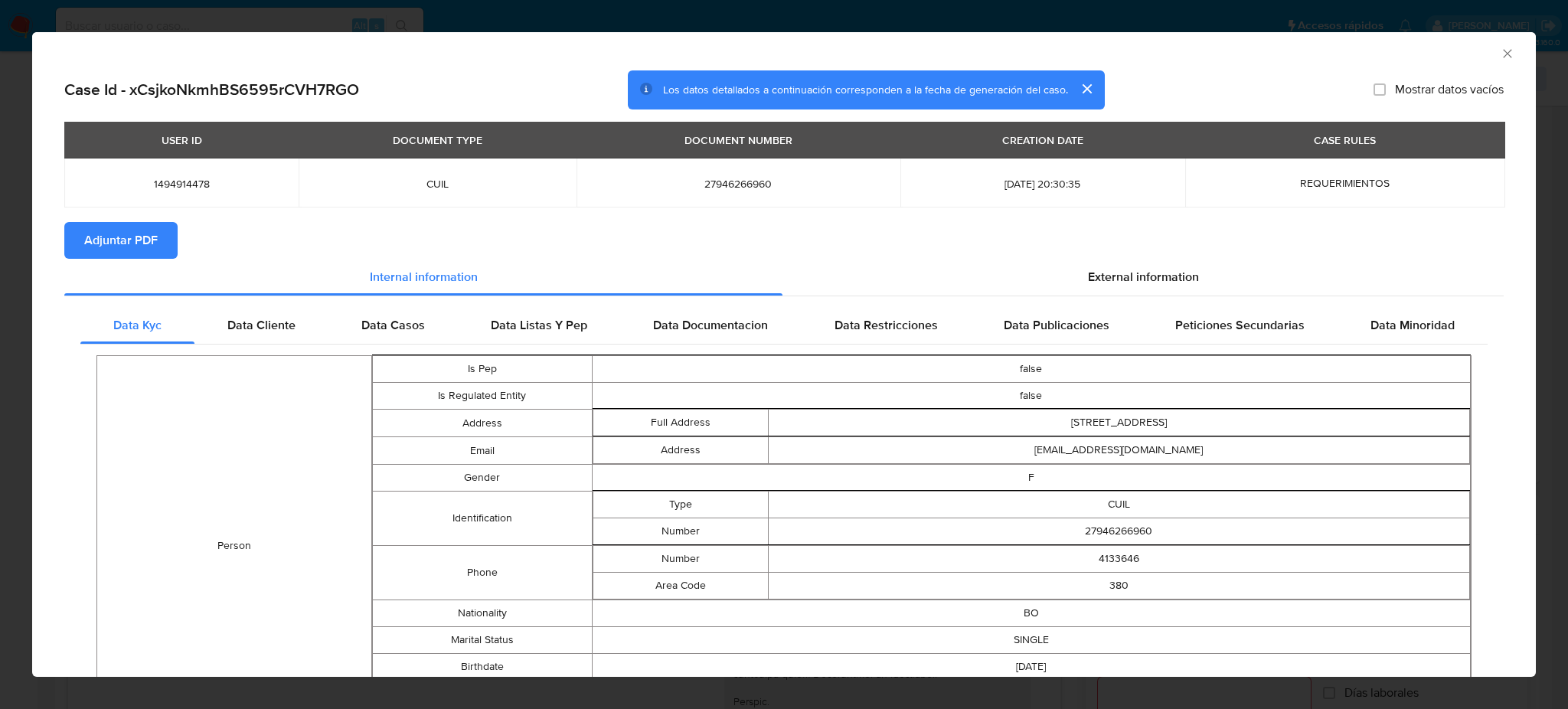
click at [125, 242] on span "Adjuntar PDF" at bounding box center [121, 240] width 74 height 34
click at [1500, 54] on icon "Cerrar ventana" at bounding box center [1507, 53] width 15 height 15
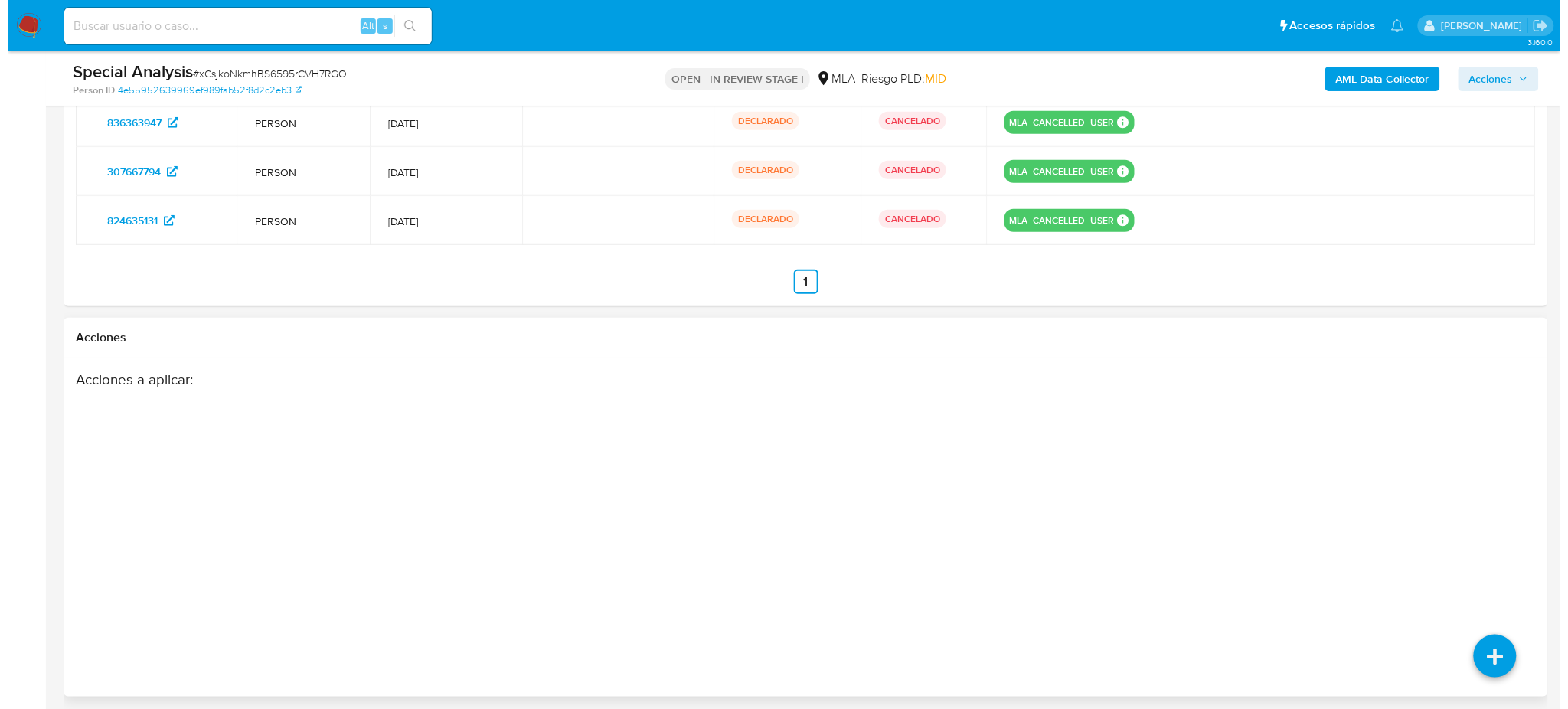
scroll to position [2542, 0]
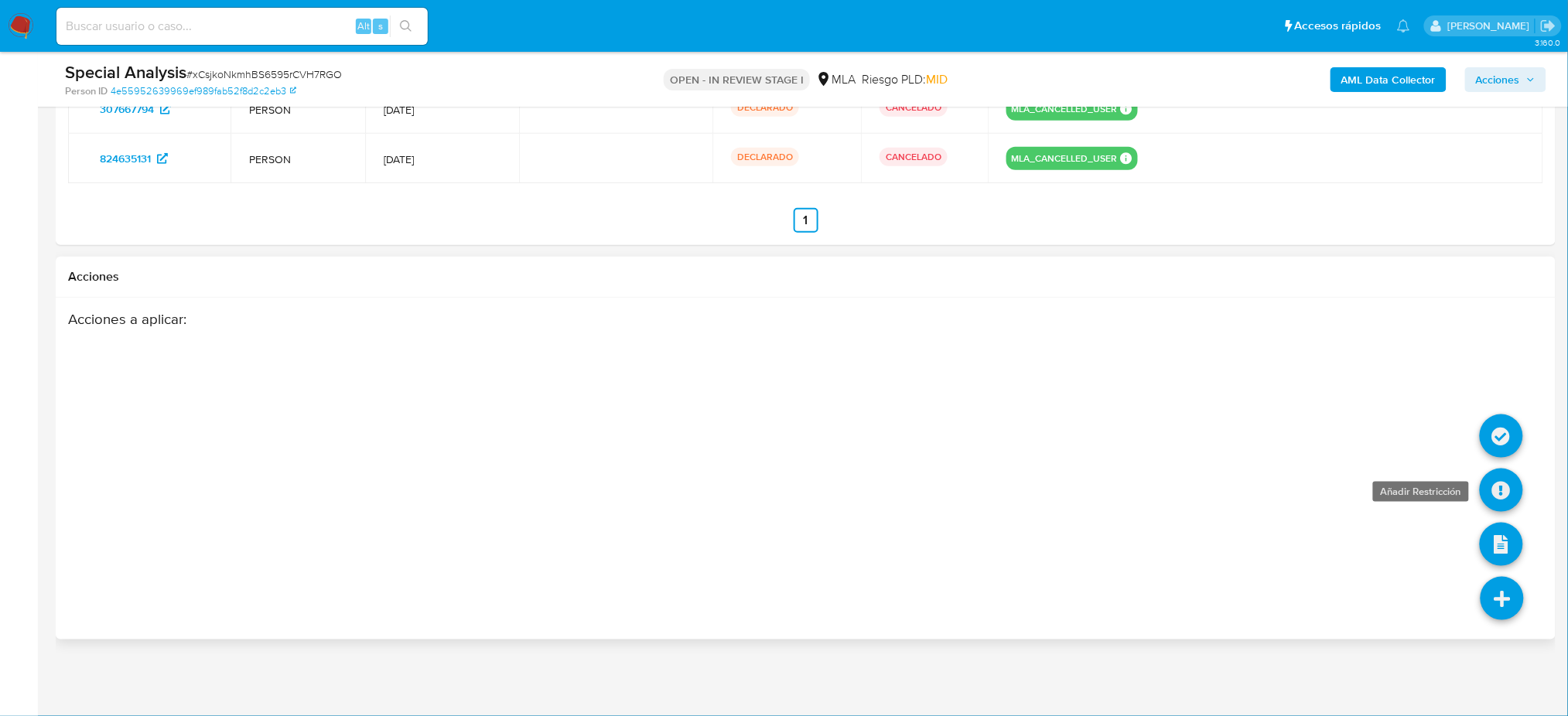
click at [1506, 492] on icon at bounding box center [1502, 491] width 43 height 43
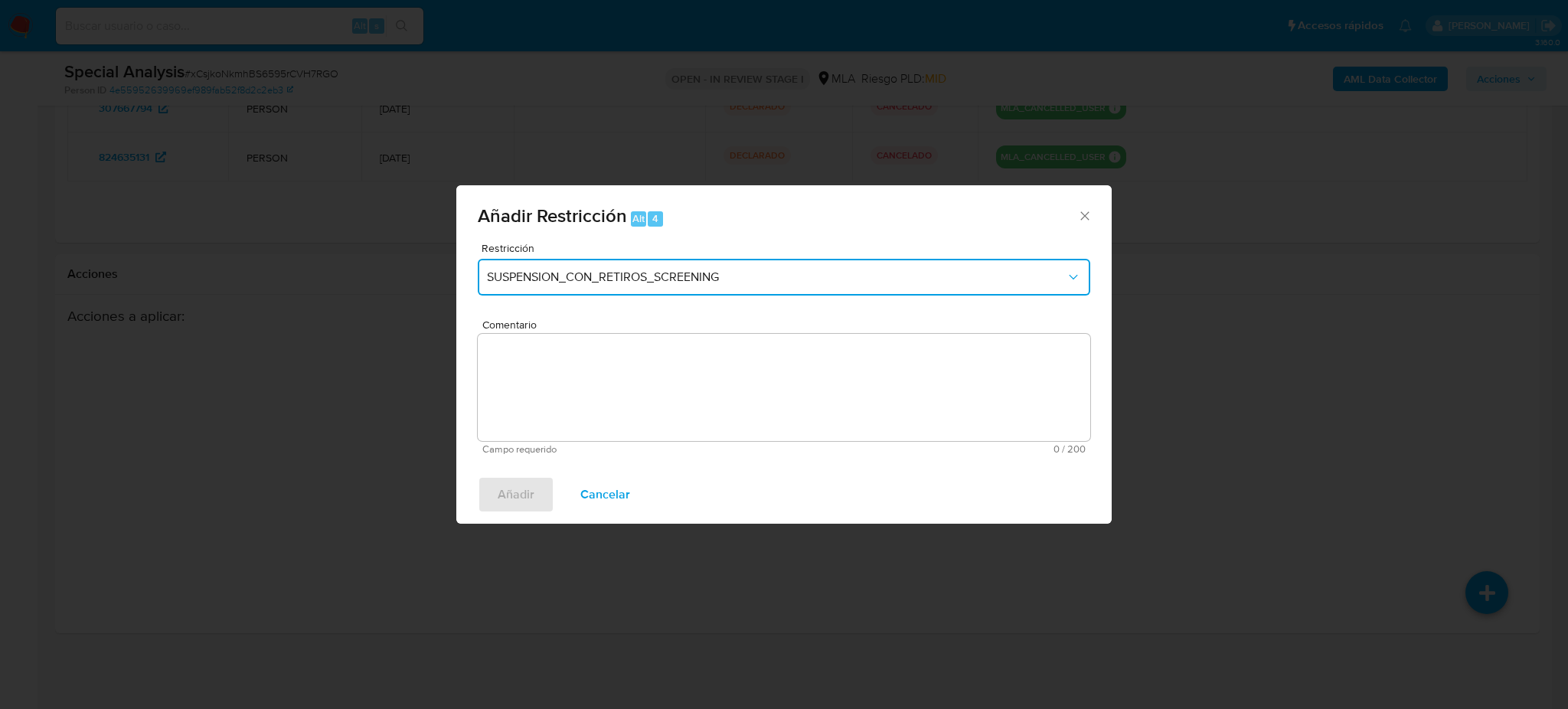
click at [641, 270] on span "SUSPENSION_CON_RETIROS_SCREENING" at bounding box center [776, 277] width 579 height 15
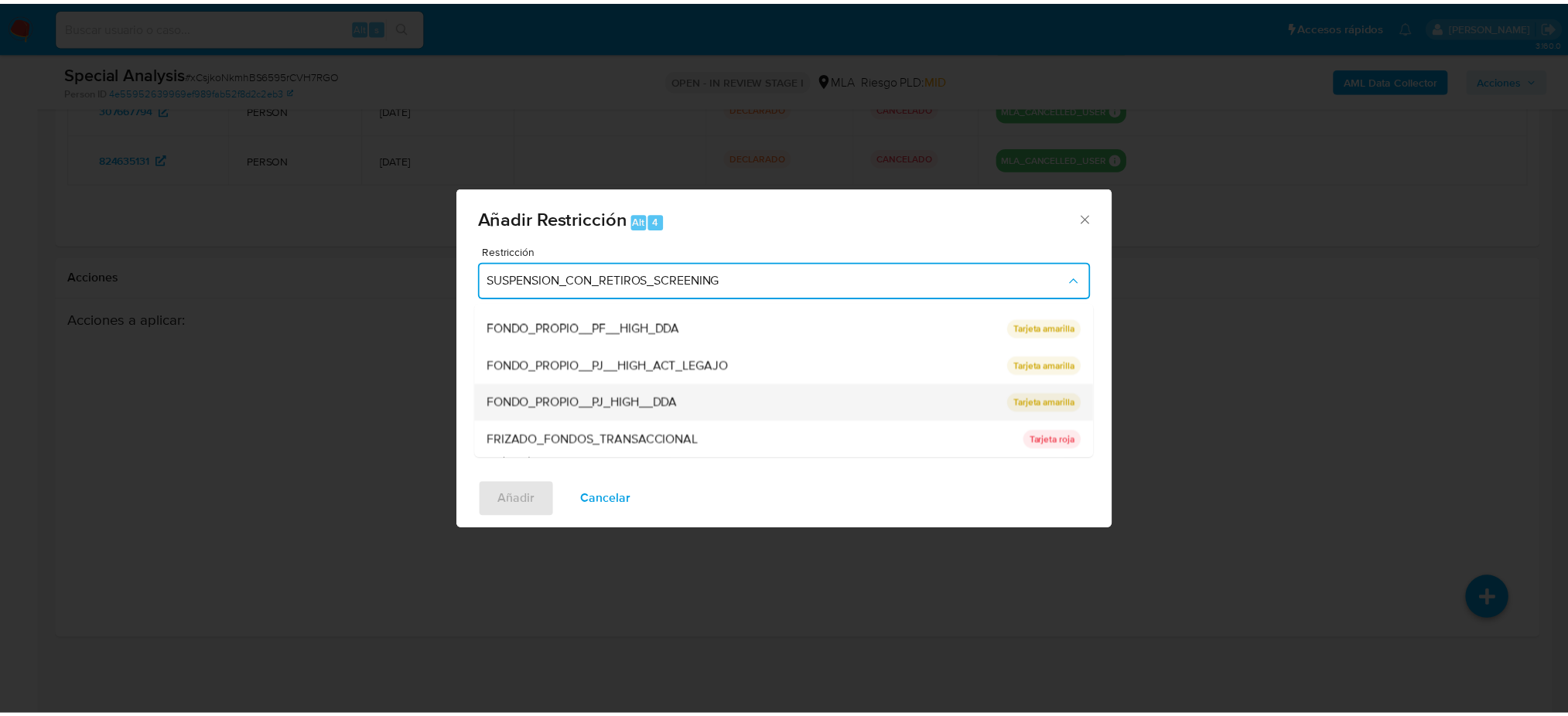
scroll to position [327, 0]
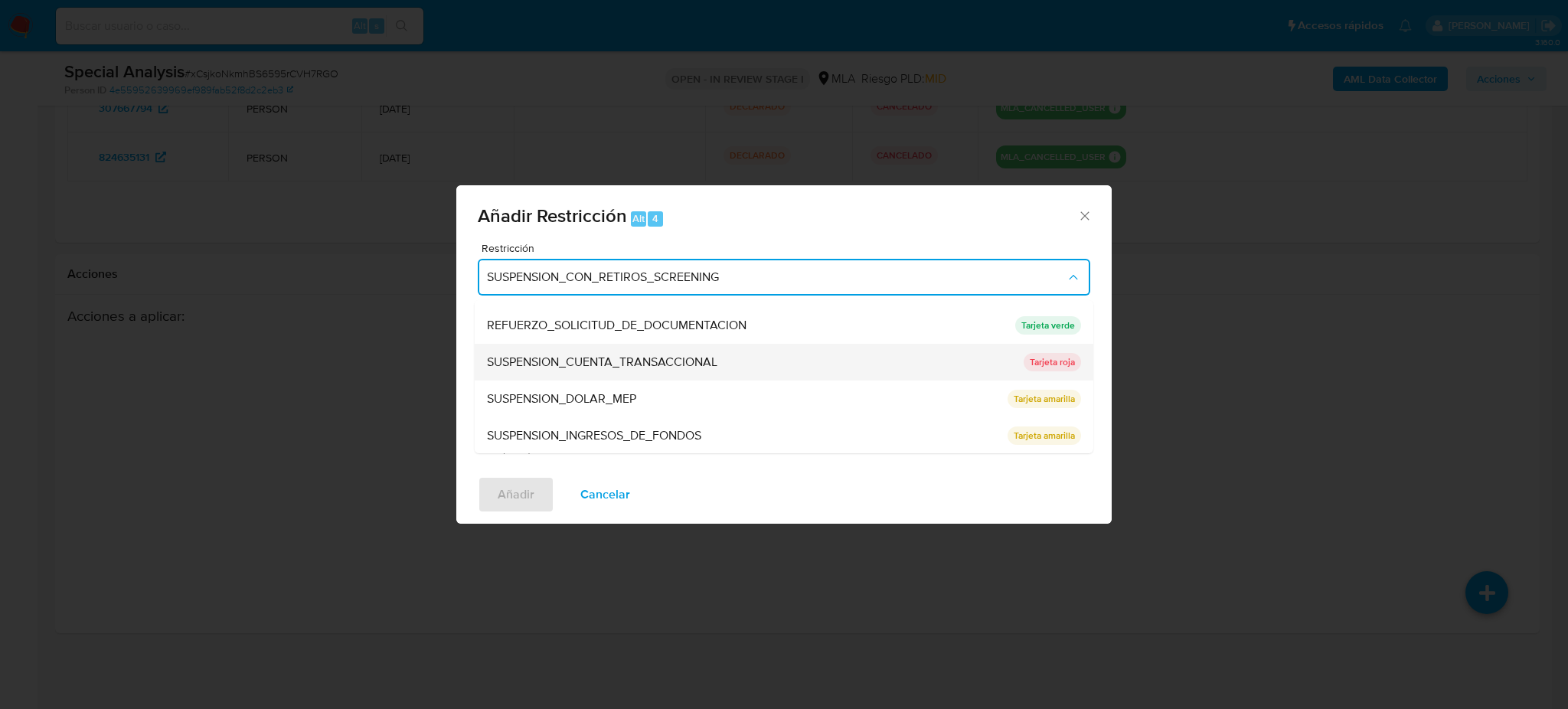
click at [657, 355] on span "SUSPENSION_CUENTA_TRANSACCIONAL" at bounding box center [601, 362] width 230 height 15
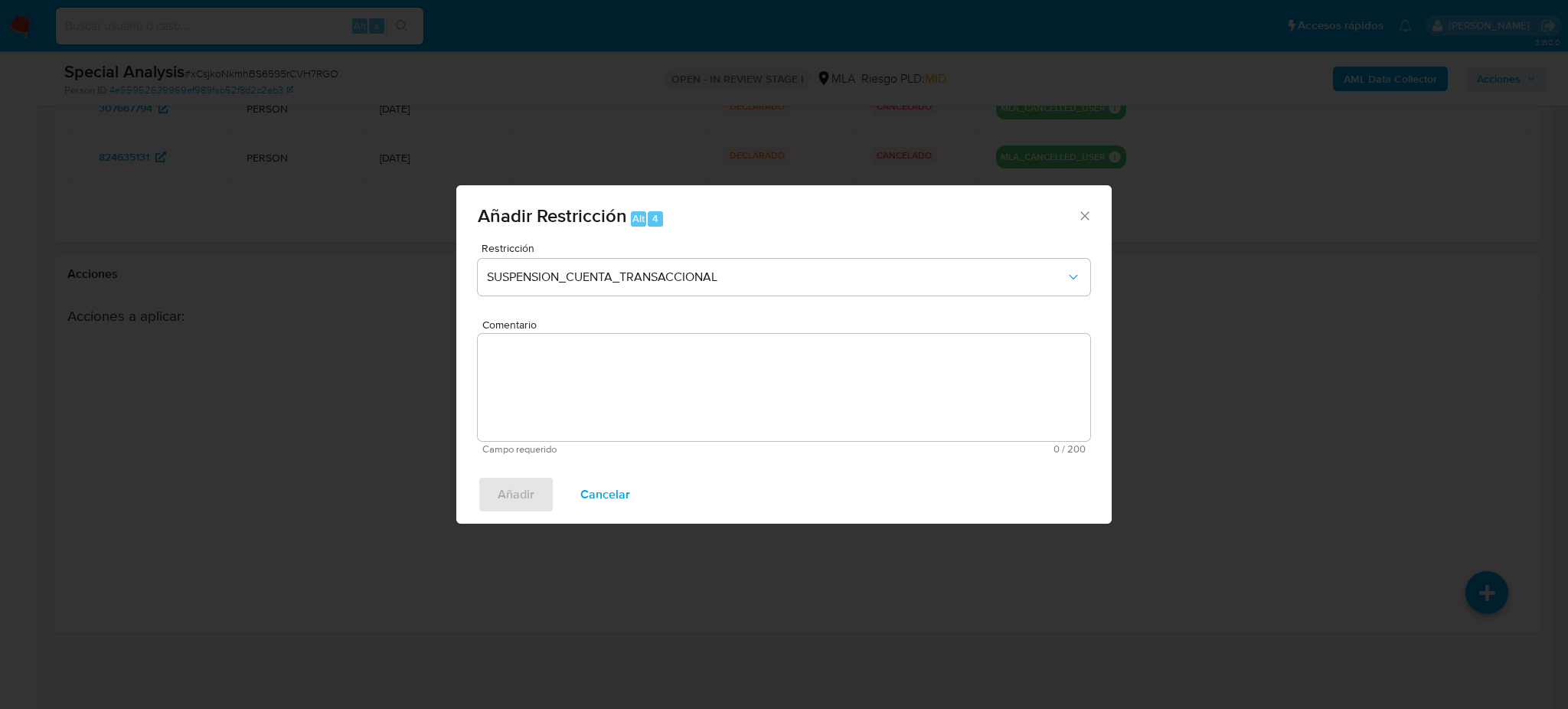
click at [663, 366] on textarea "Comentario" at bounding box center [784, 387] width 613 height 108
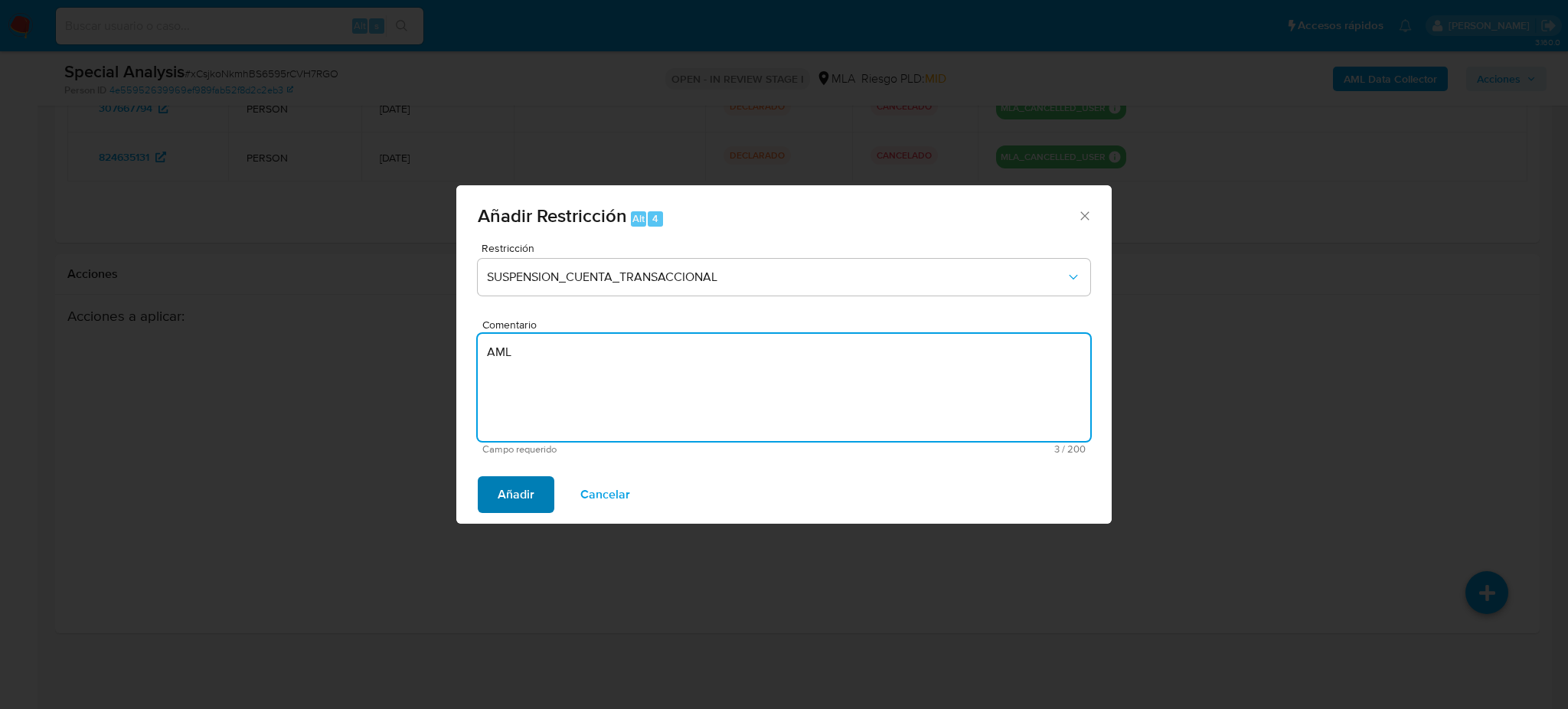
type textarea "AML"
click at [512, 487] on span "Añadir" at bounding box center [516, 495] width 36 height 34
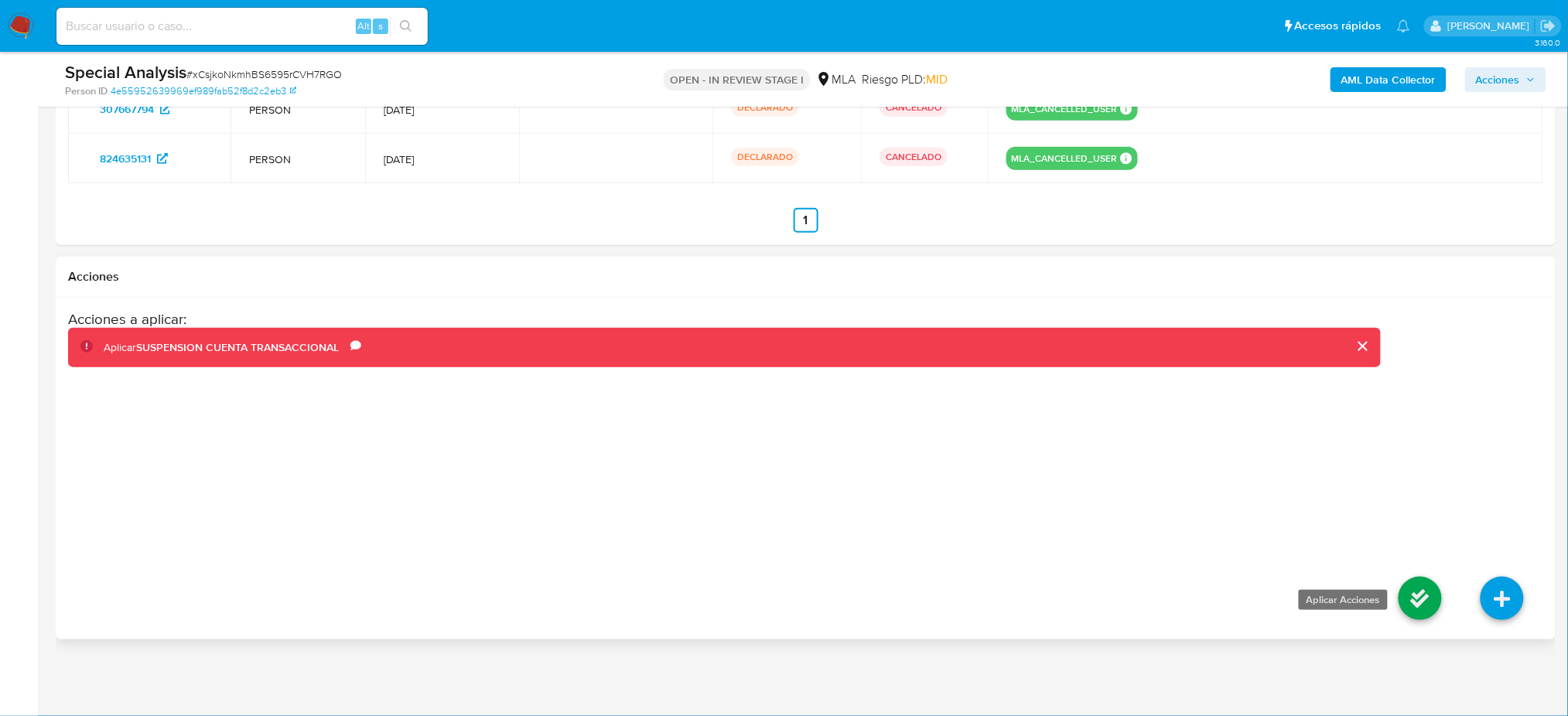
click at [1422, 582] on icon at bounding box center [1420, 598] width 43 height 43
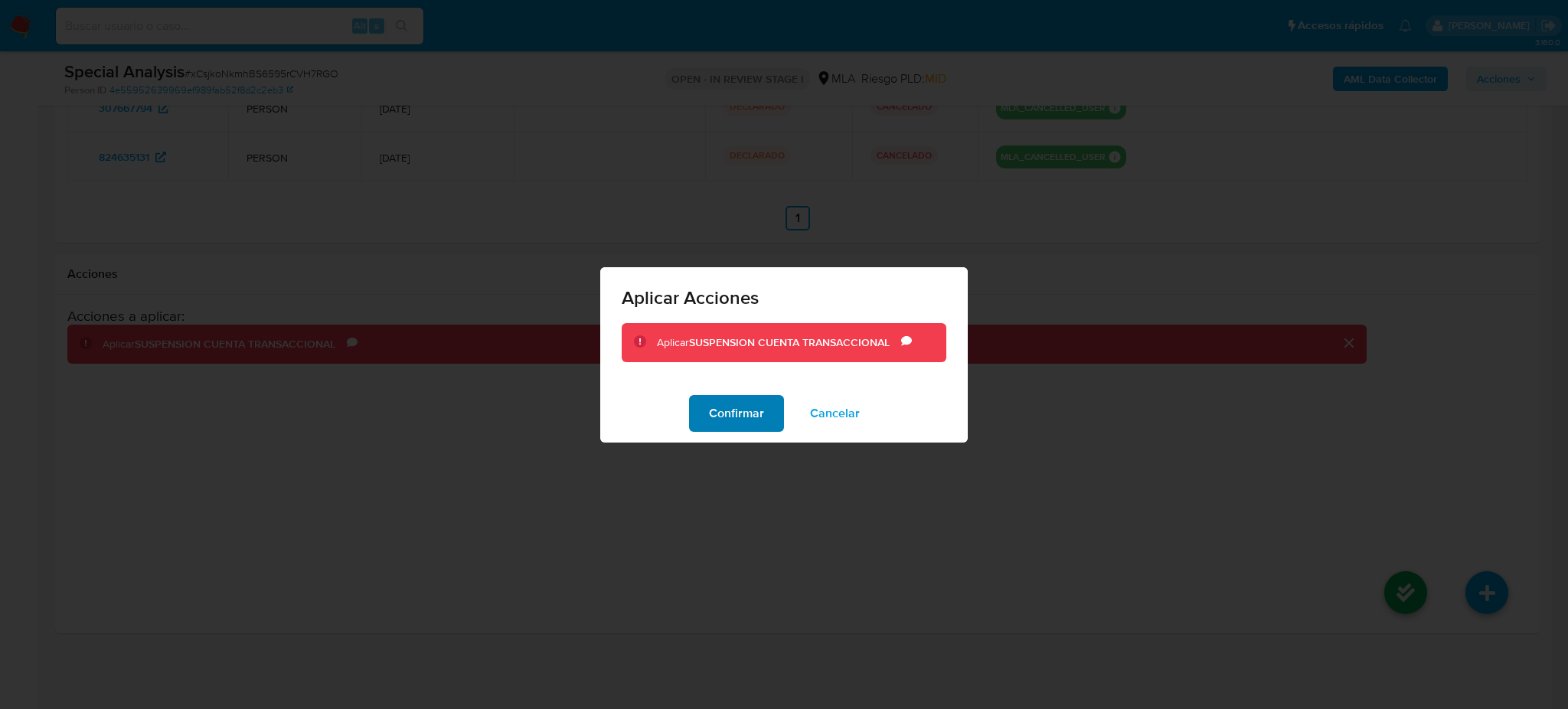
click at [760, 415] on span "Confirmar" at bounding box center [736, 414] width 55 height 34
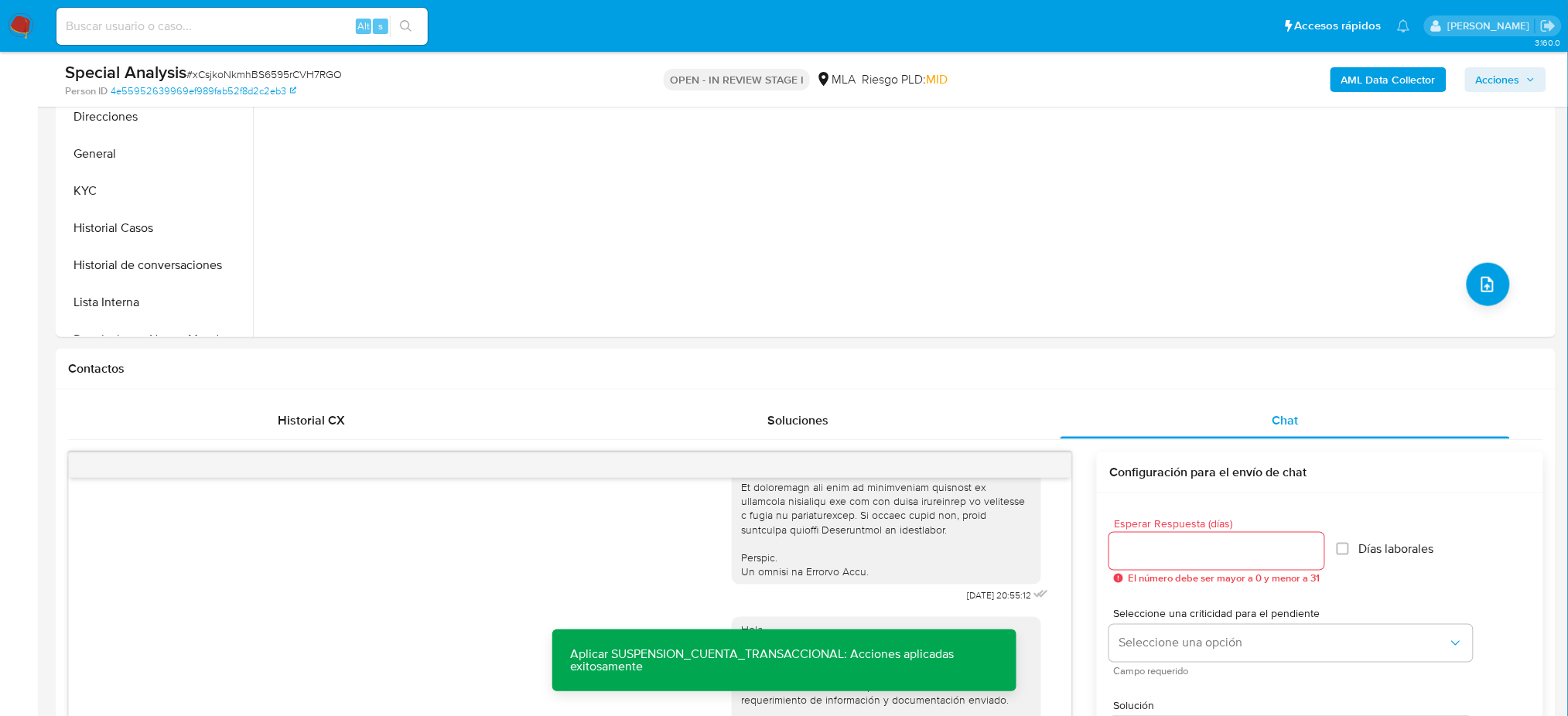
scroll to position [402, 0]
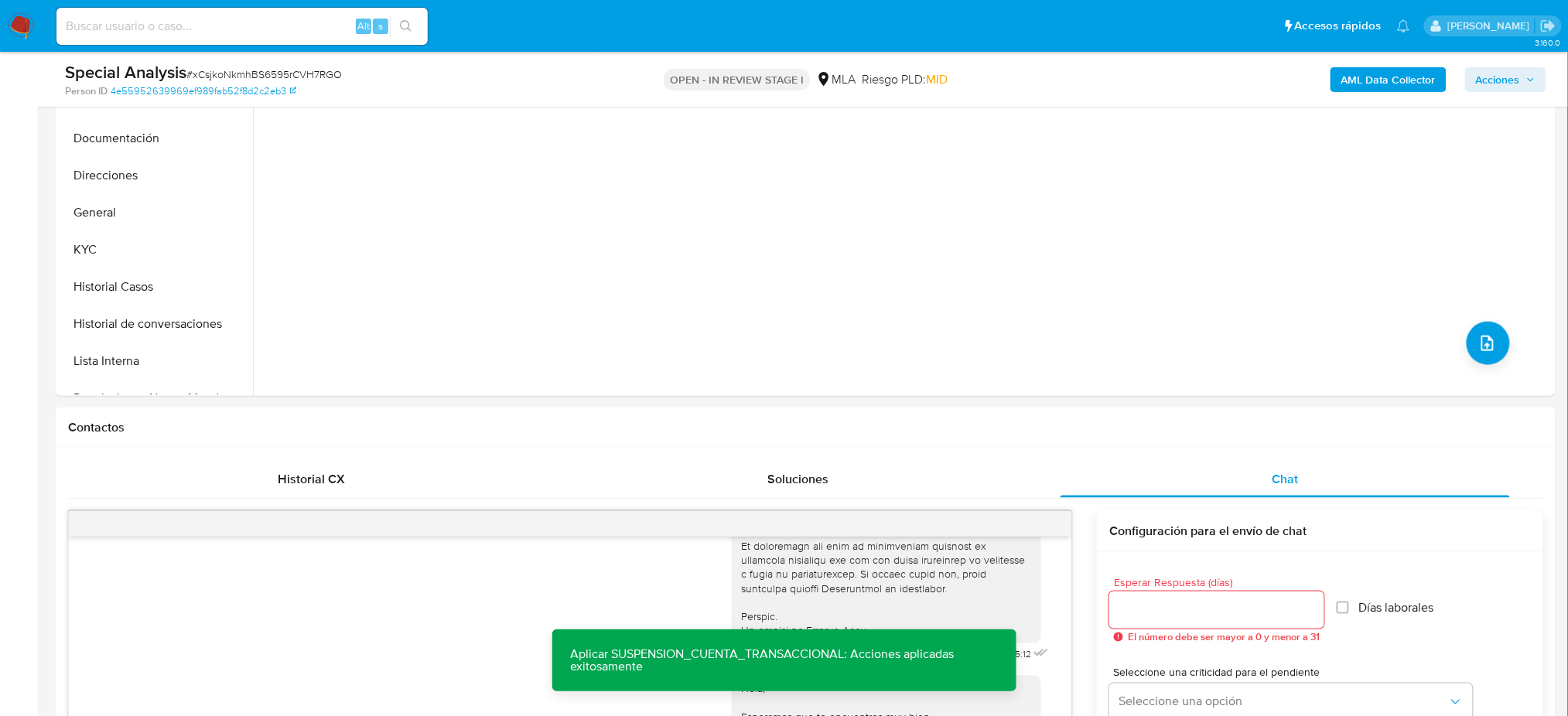
click at [297, 65] on div "Special Analysis # xCsjkoNkmhBS6595rCVH7RGO" at bounding box center [308, 73] width 488 height 23
copy span "xCsjkoNkmhBS6595rCVH7RGO"
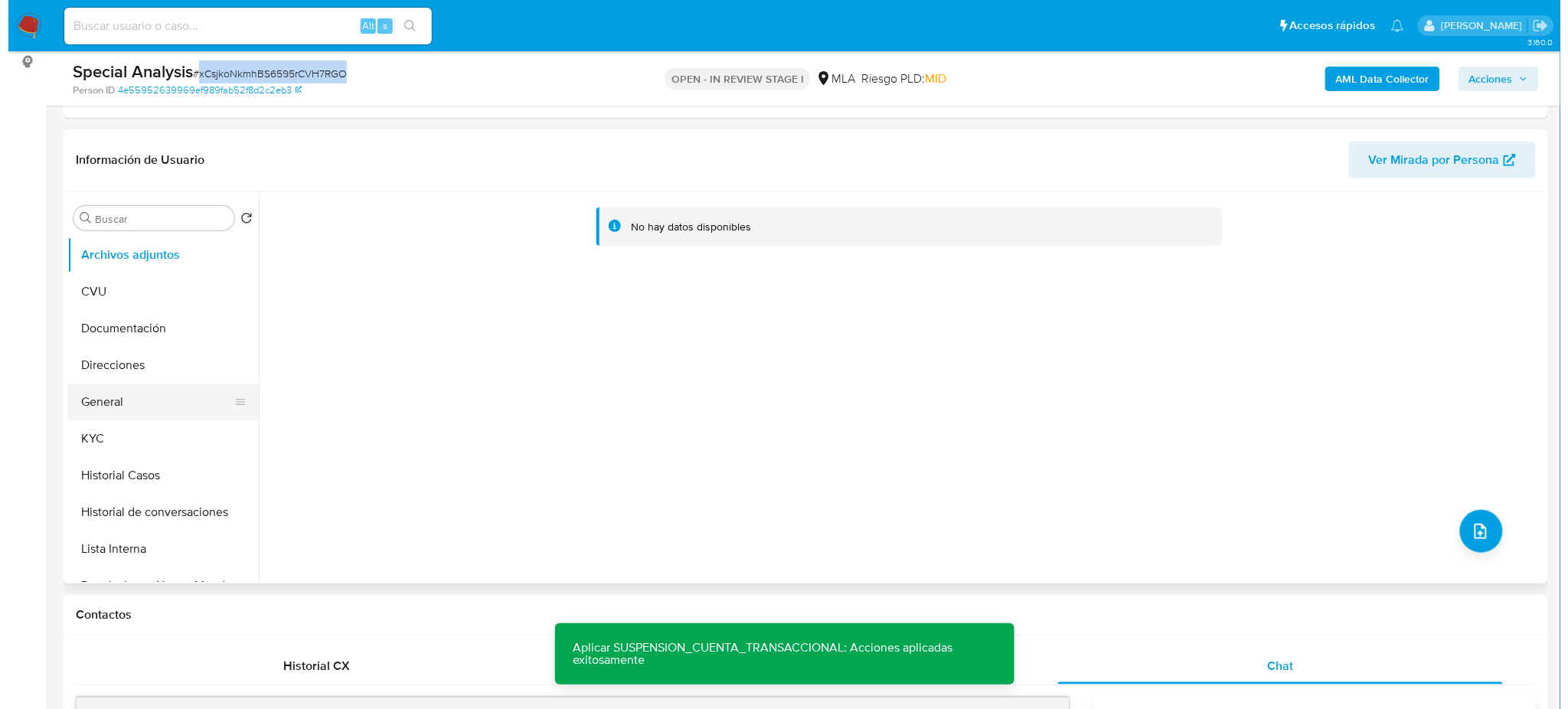
scroll to position [193, 0]
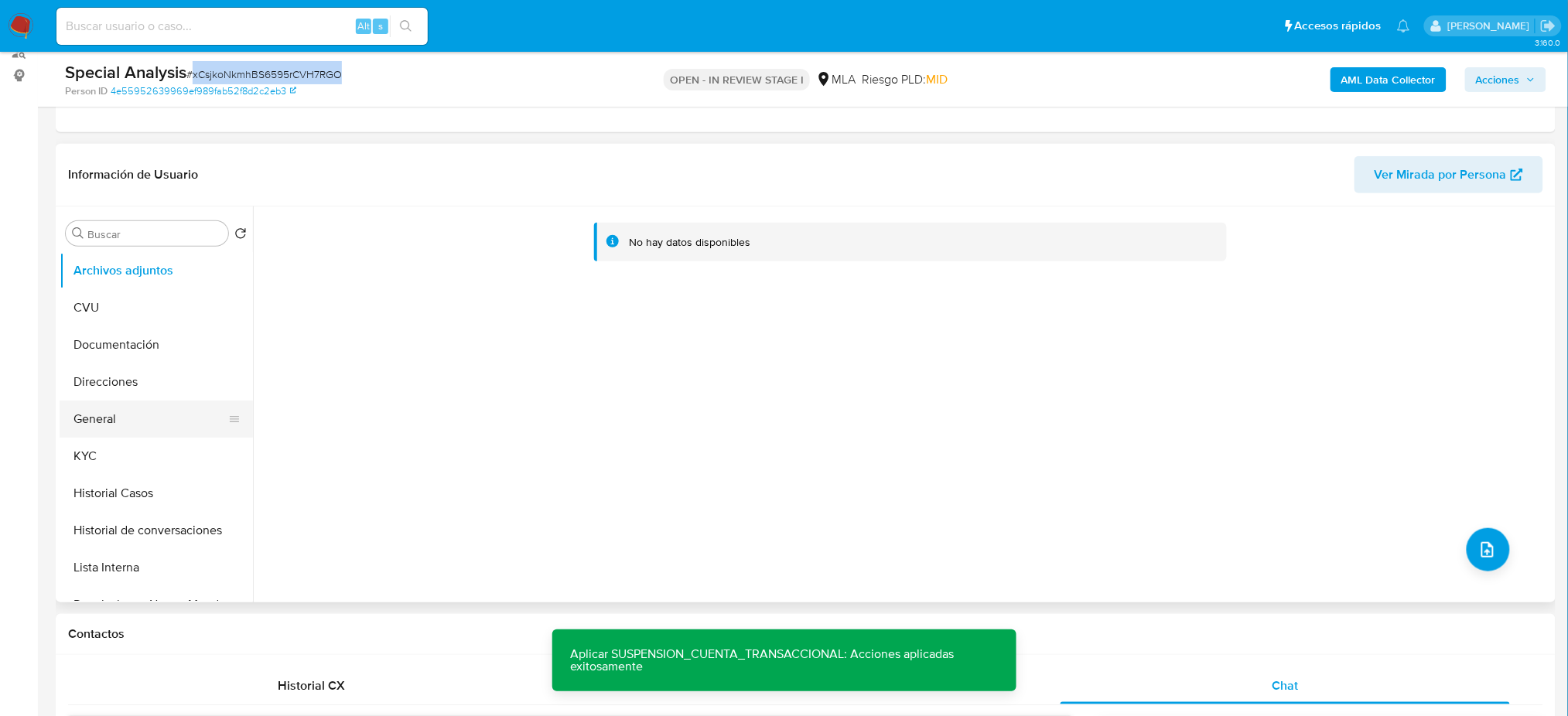
click at [149, 424] on button "General" at bounding box center [149, 419] width 181 height 37
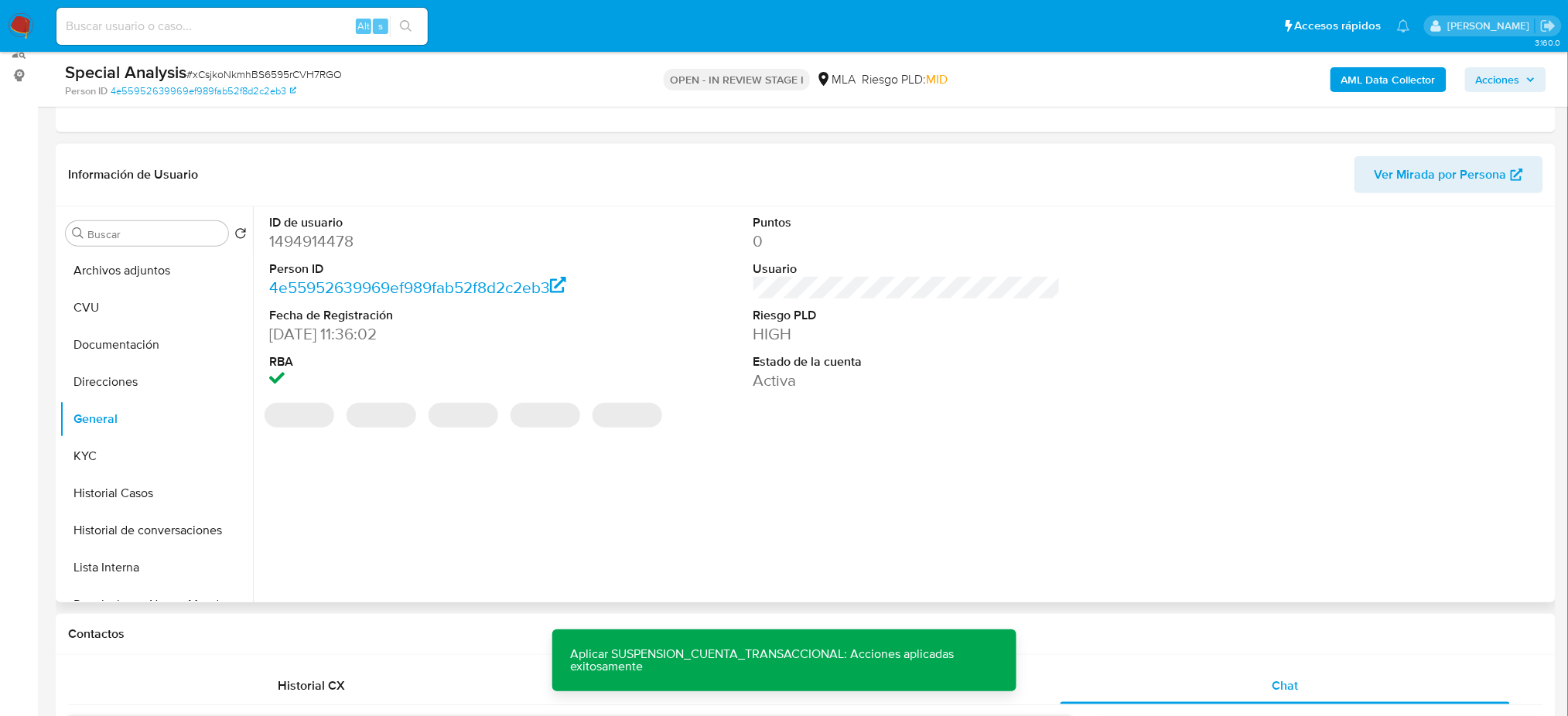
click at [286, 244] on dd "1494914478" at bounding box center [423, 242] width 307 height 22
copy dd "1494914478"
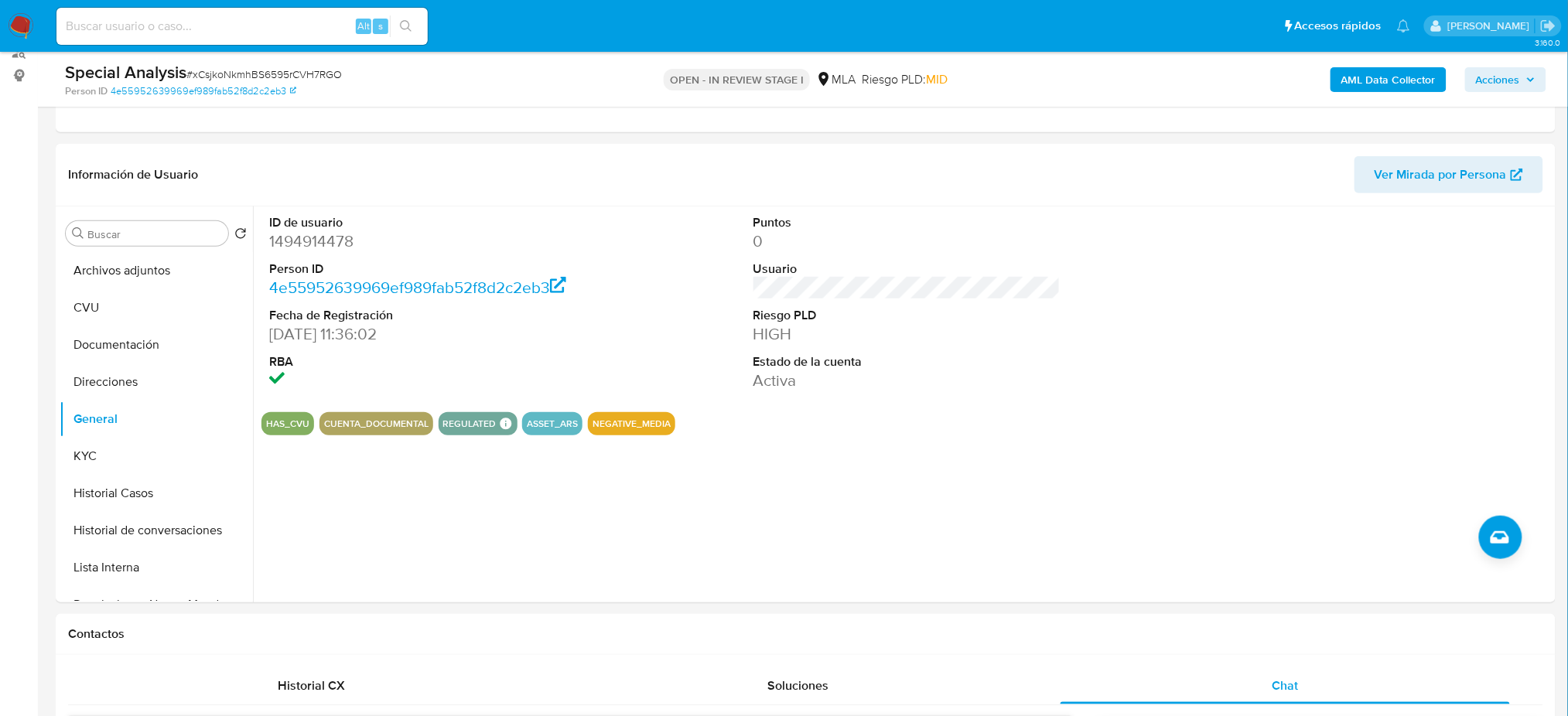
click at [300, 79] on span "# xCsjkoNkmhBS6595rCVH7RGO" at bounding box center [263, 74] width 155 height 15
copy span "xCsjkoNkmhBS6595rCVH7RGO"
click at [290, 249] on dd "1494914478" at bounding box center [423, 242] width 307 height 22
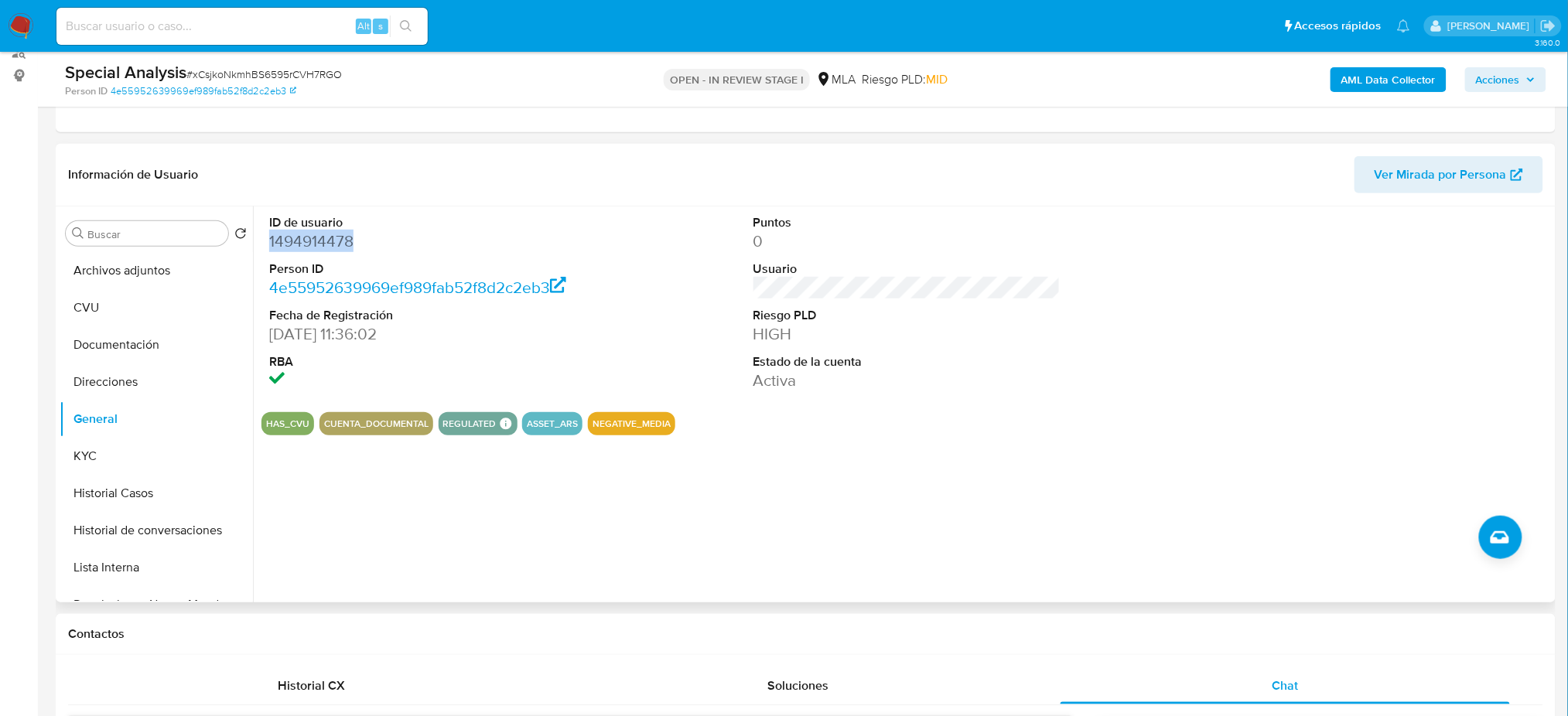
copy dd "1494914478"
click at [137, 276] on button "Archivos adjuntos" at bounding box center [149, 270] width 181 height 37
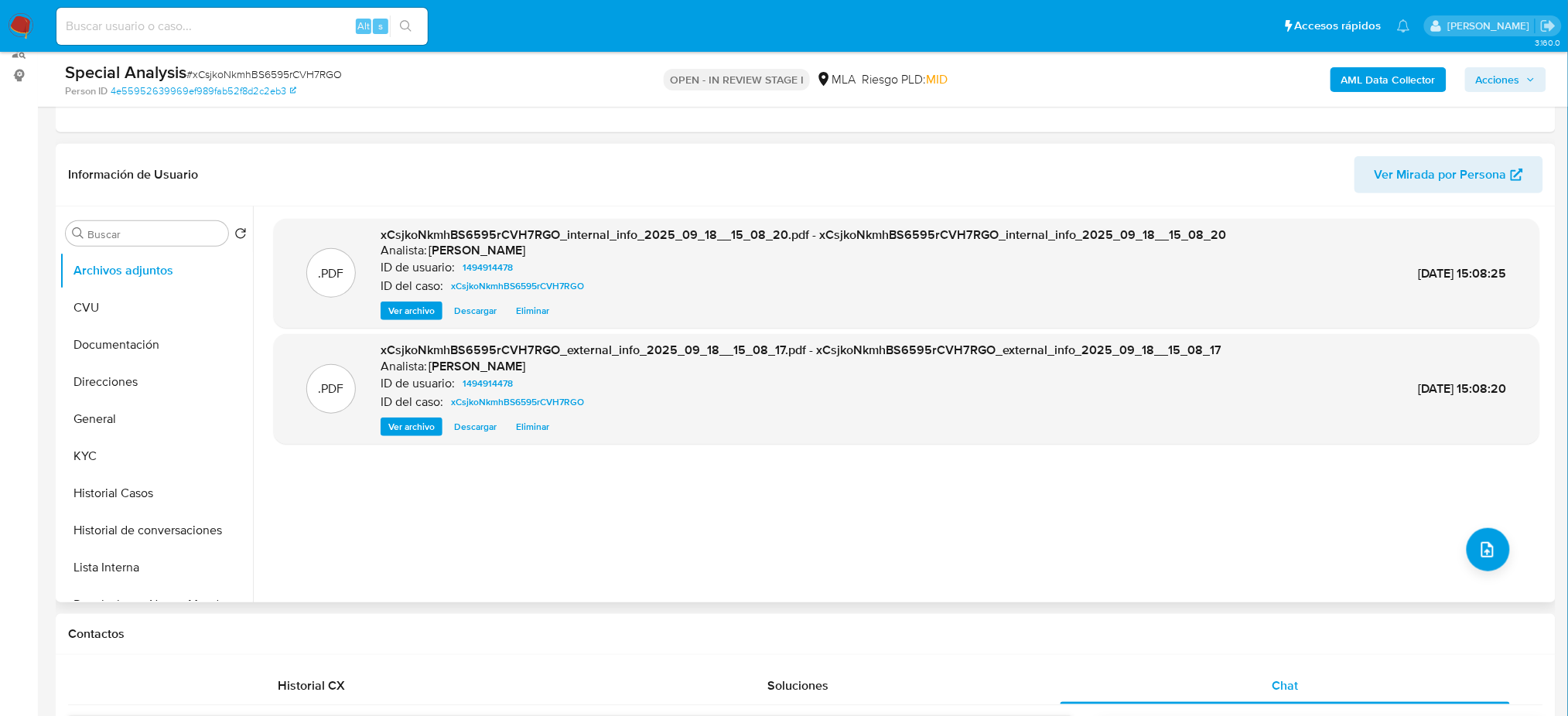
click at [1503, 542] on div ".PDF xCsjkoNkmhBS6595rCVH7RGO_internal_info_2025_09_18__15_08_20.pdf - xCsjkoNk…" at bounding box center [907, 404] width 1265 height 371
click at [1490, 541] on span "upload-file" at bounding box center [1487, 550] width 19 height 19
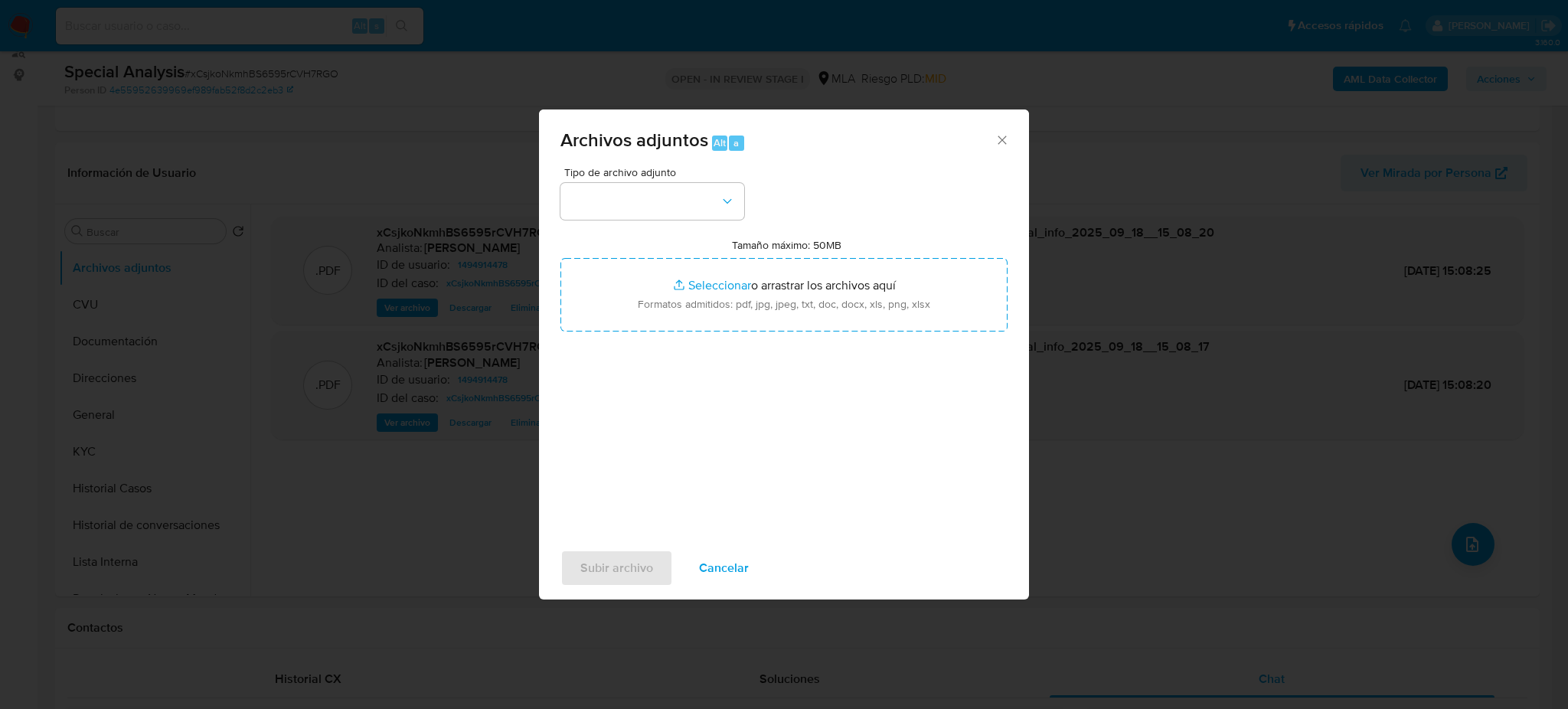
click at [645, 226] on div "Tipo de archivo adjunto Tamaño máximo: 50MB Seleccionar archivos Seleccionar o …" at bounding box center [784, 348] width 447 height 361
click at [630, 200] on button "button" at bounding box center [652, 201] width 184 height 36
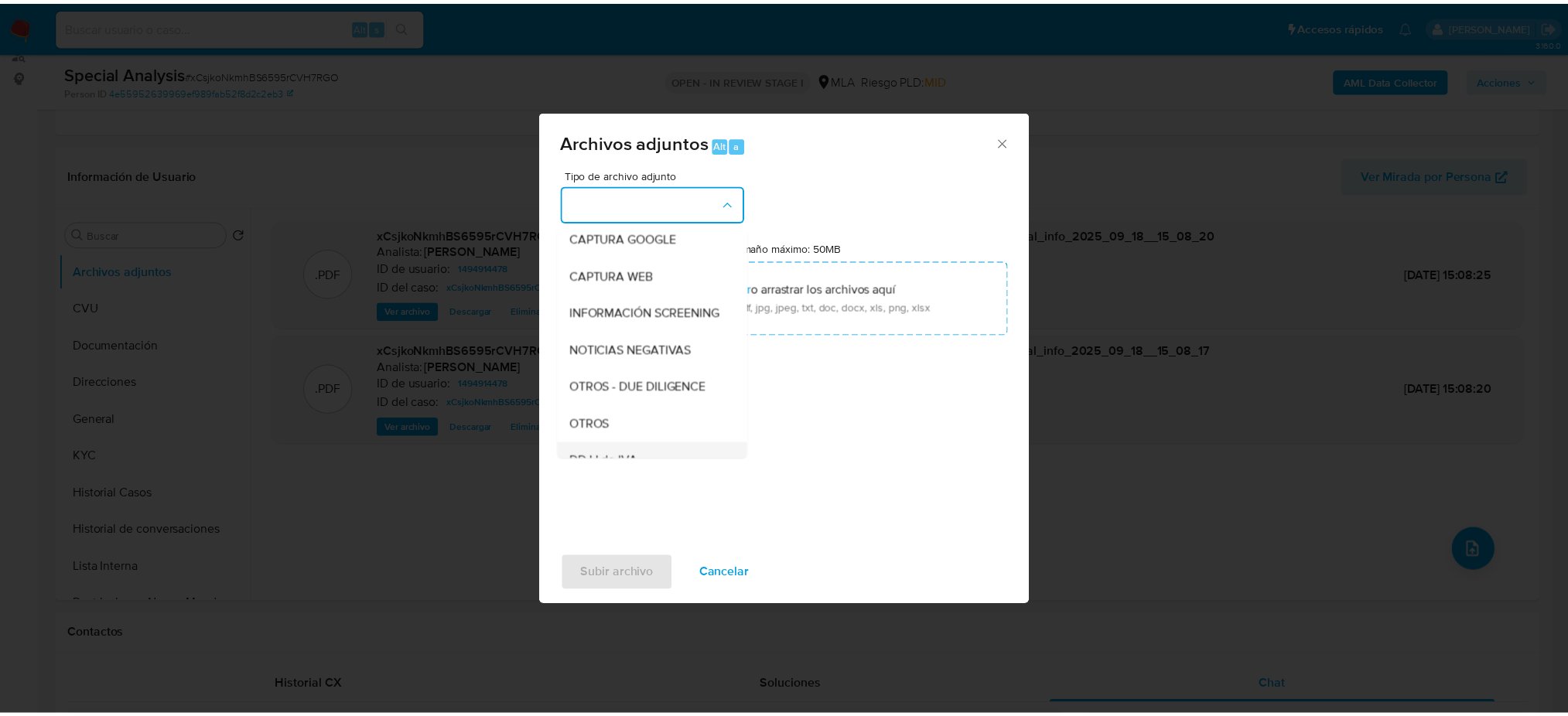
scroll to position [206, 0]
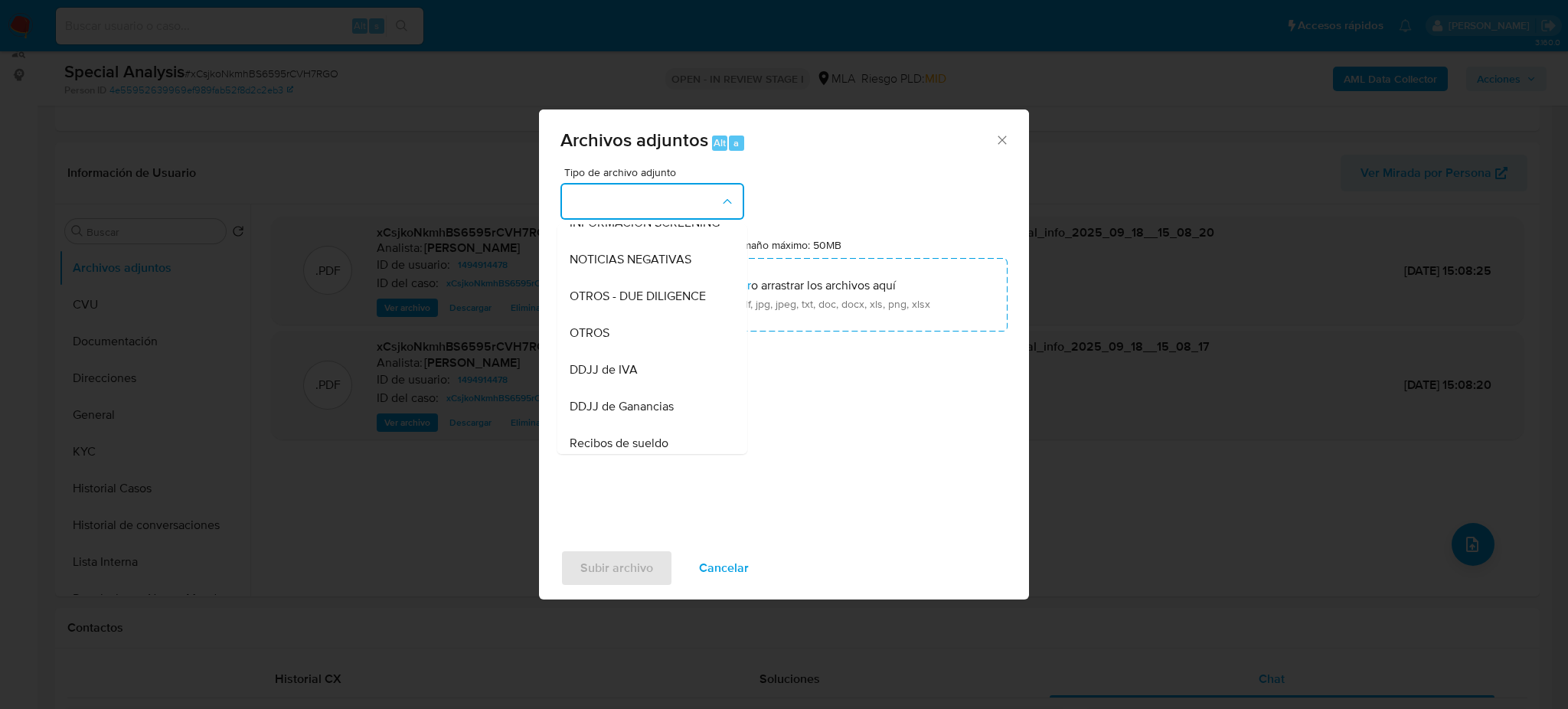
click at [601, 341] on span "OTROS" at bounding box center [589, 333] width 40 height 15
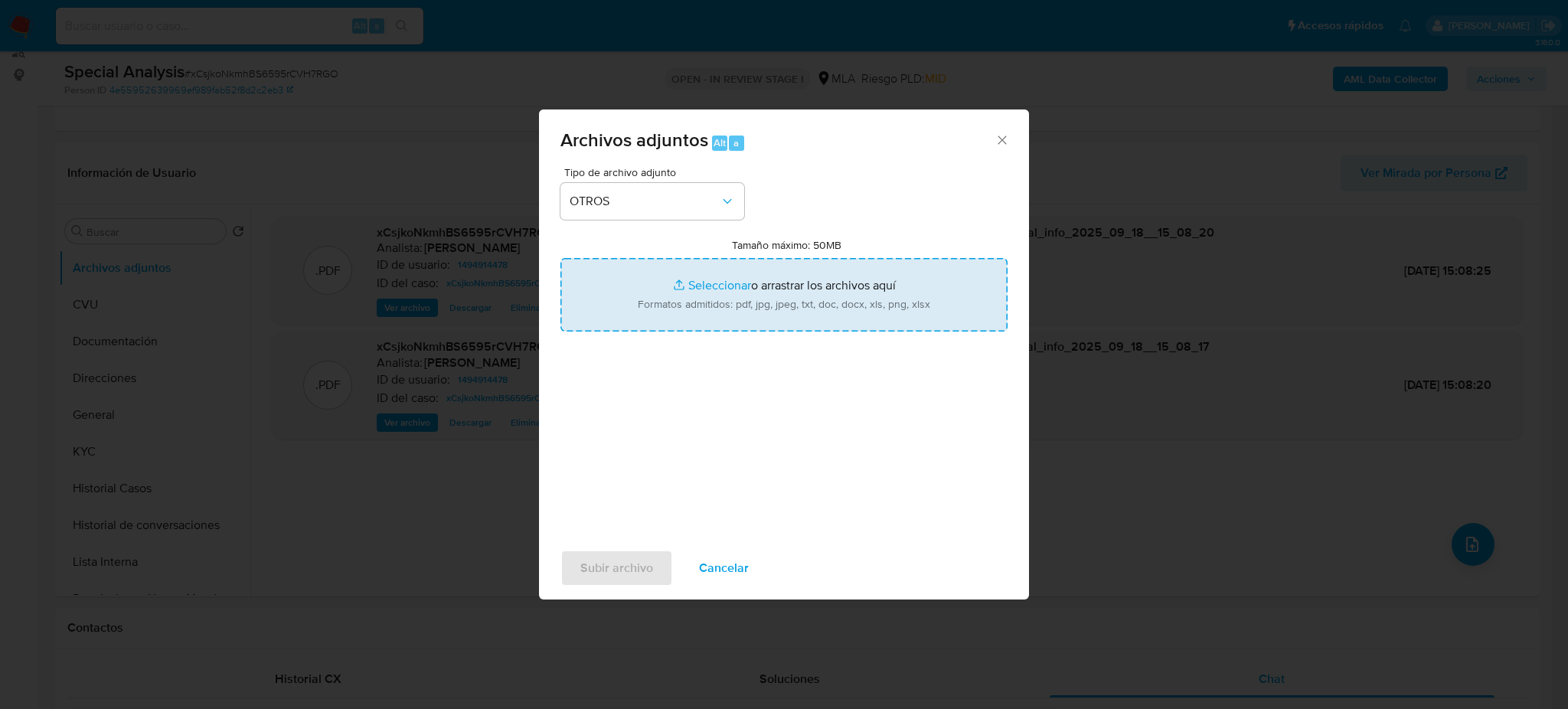
click at [655, 323] on input "Tamaño máximo: 50MB Seleccionar archivos" at bounding box center [784, 294] width 447 height 74
type input "C:\fakepath\Caselog xCsjkoNkmhBS6595rCVH7RGO_2025_09_11_17_06_48.docx"
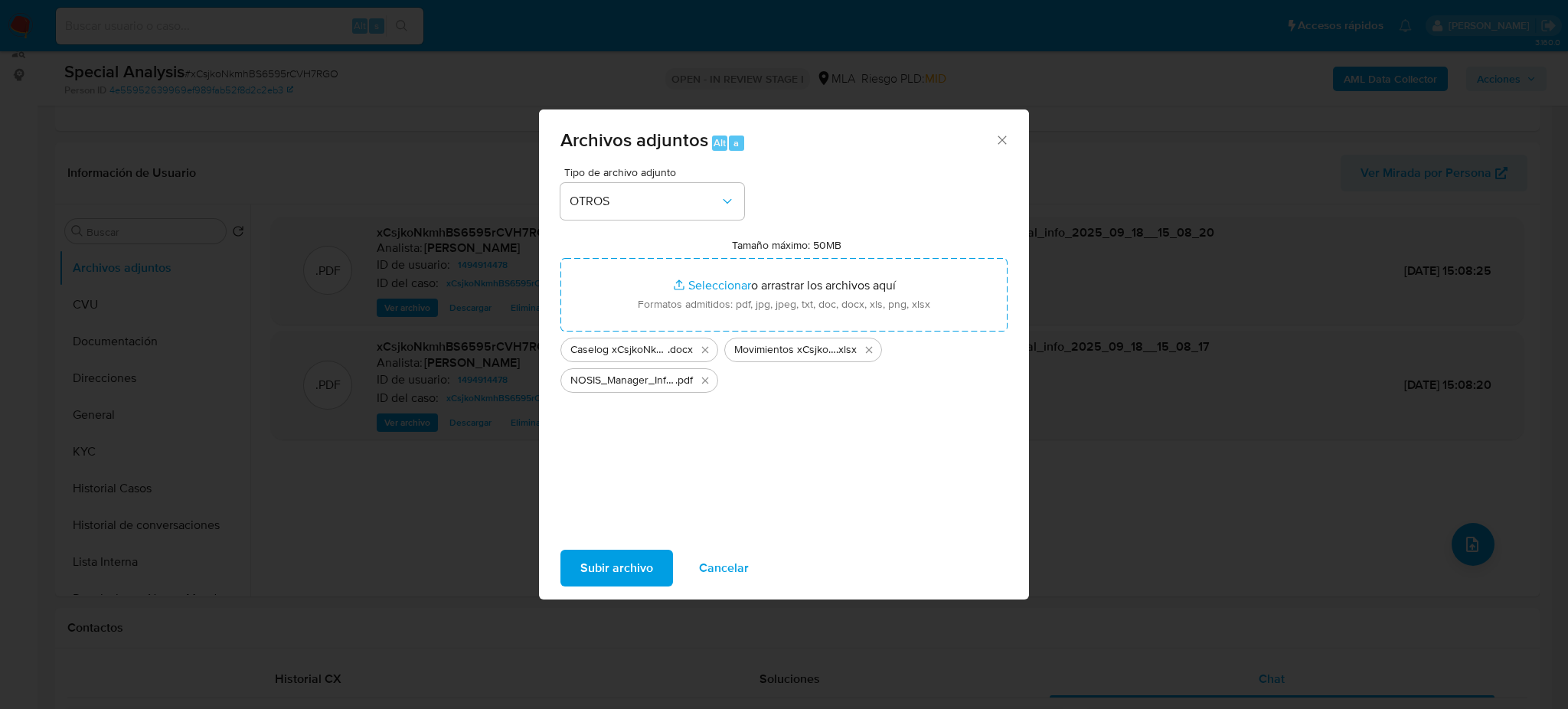
click at [620, 555] on span "Subir archivo" at bounding box center [617, 568] width 73 height 34
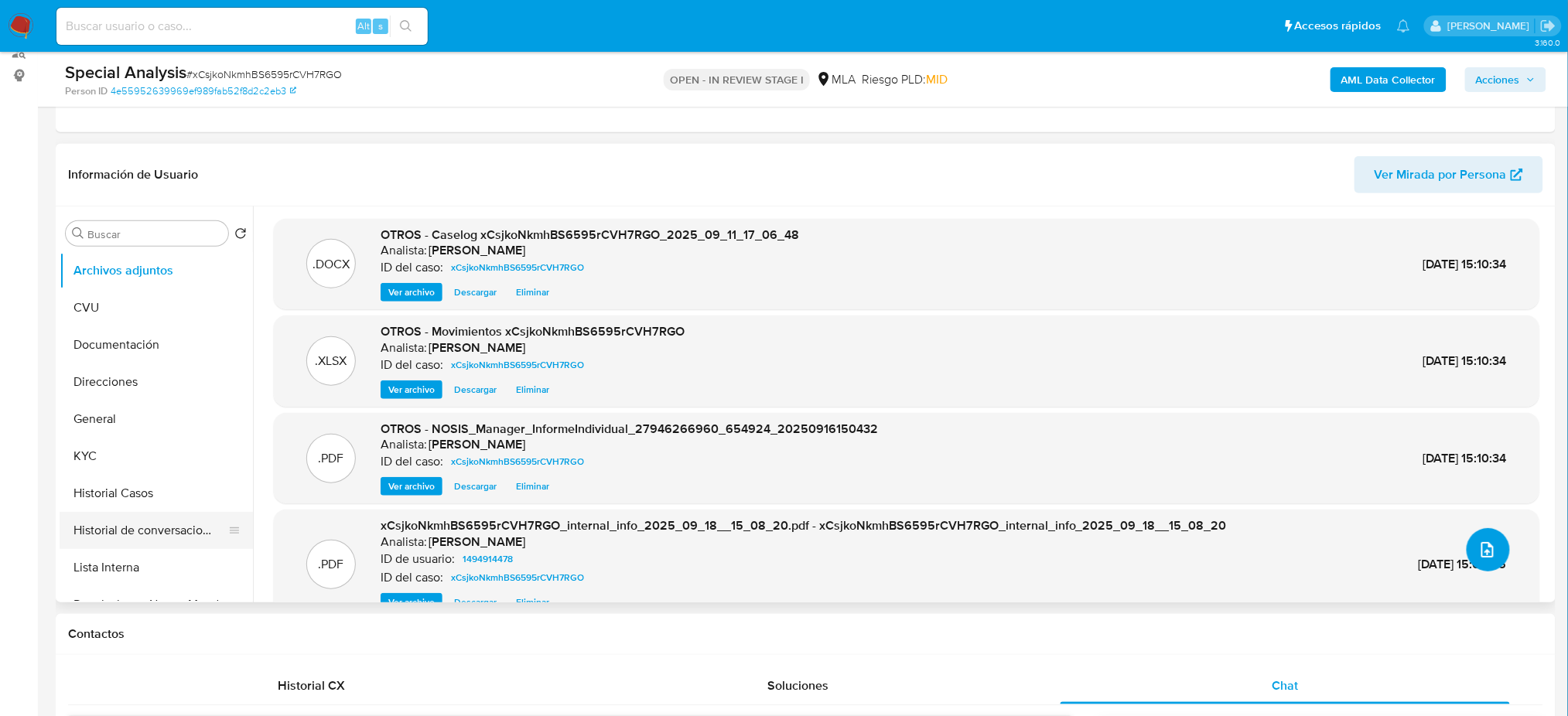
scroll to position [102, 0]
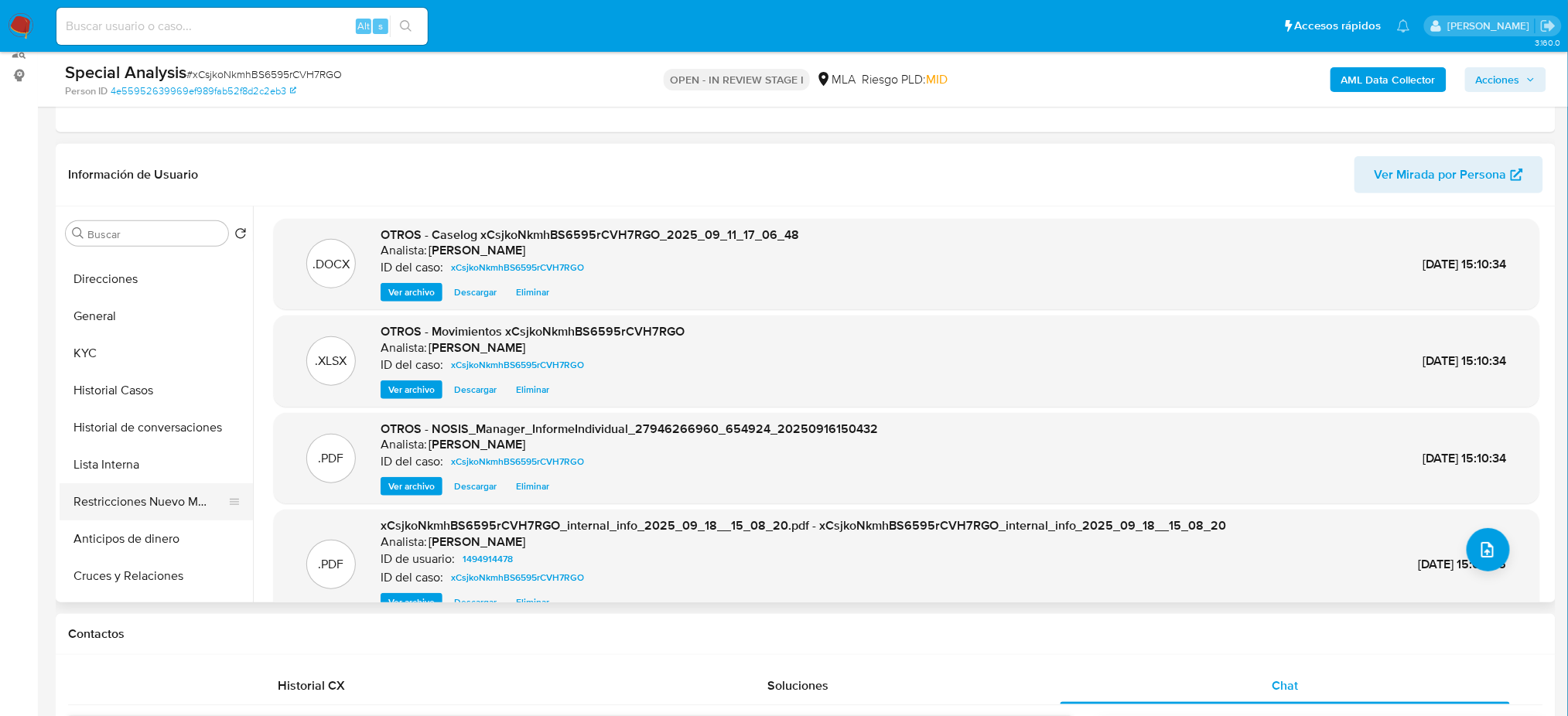
click at [130, 492] on button "Restricciones Nuevo Mundo" at bounding box center [149, 501] width 181 height 37
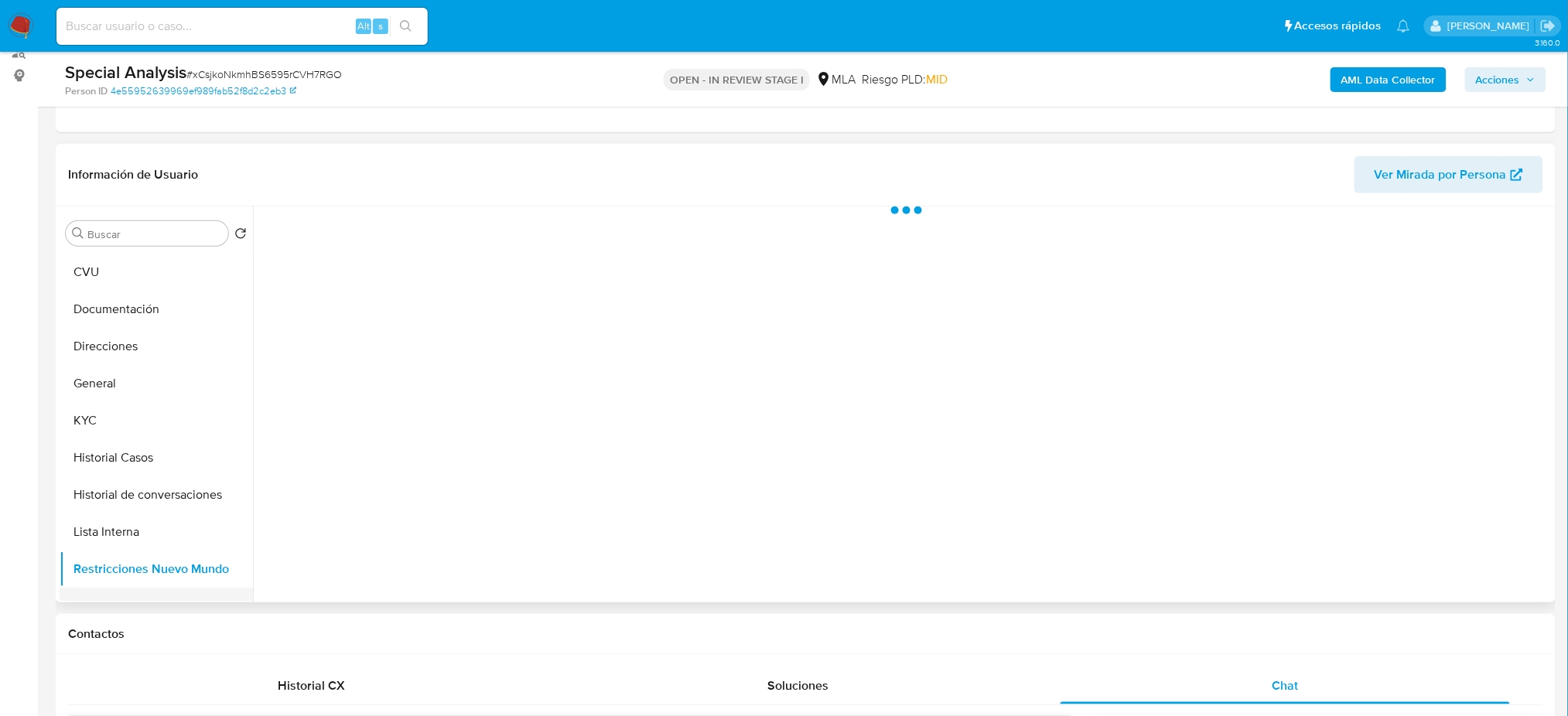
scroll to position [0, 0]
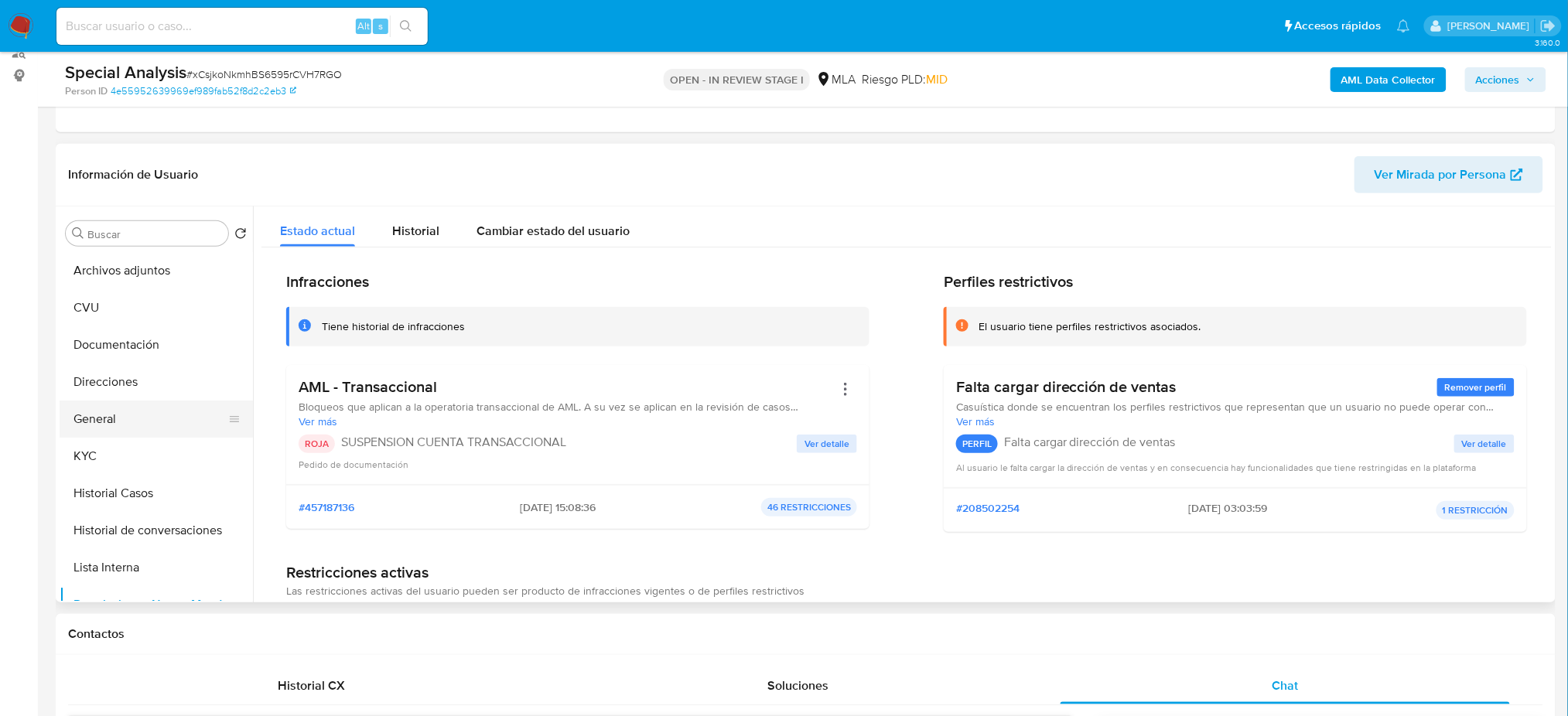
click at [125, 426] on button "General" at bounding box center [149, 419] width 181 height 37
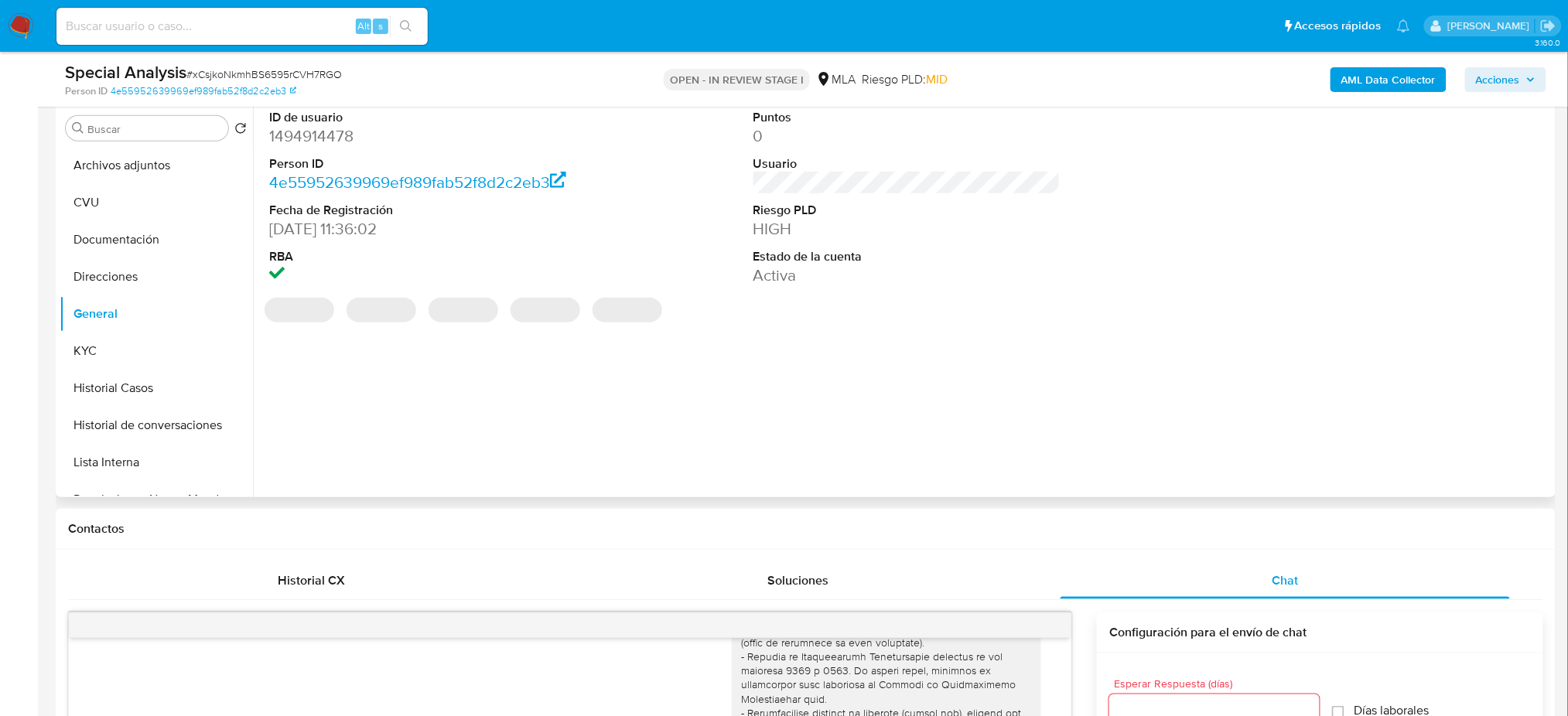
scroll to position [298, 0]
drag, startPoint x: 295, startPoint y: 119, endPoint x: 296, endPoint y: 139, distance: 20.0
click at [295, 119] on dt "ID de usuario" at bounding box center [423, 119] width 307 height 17
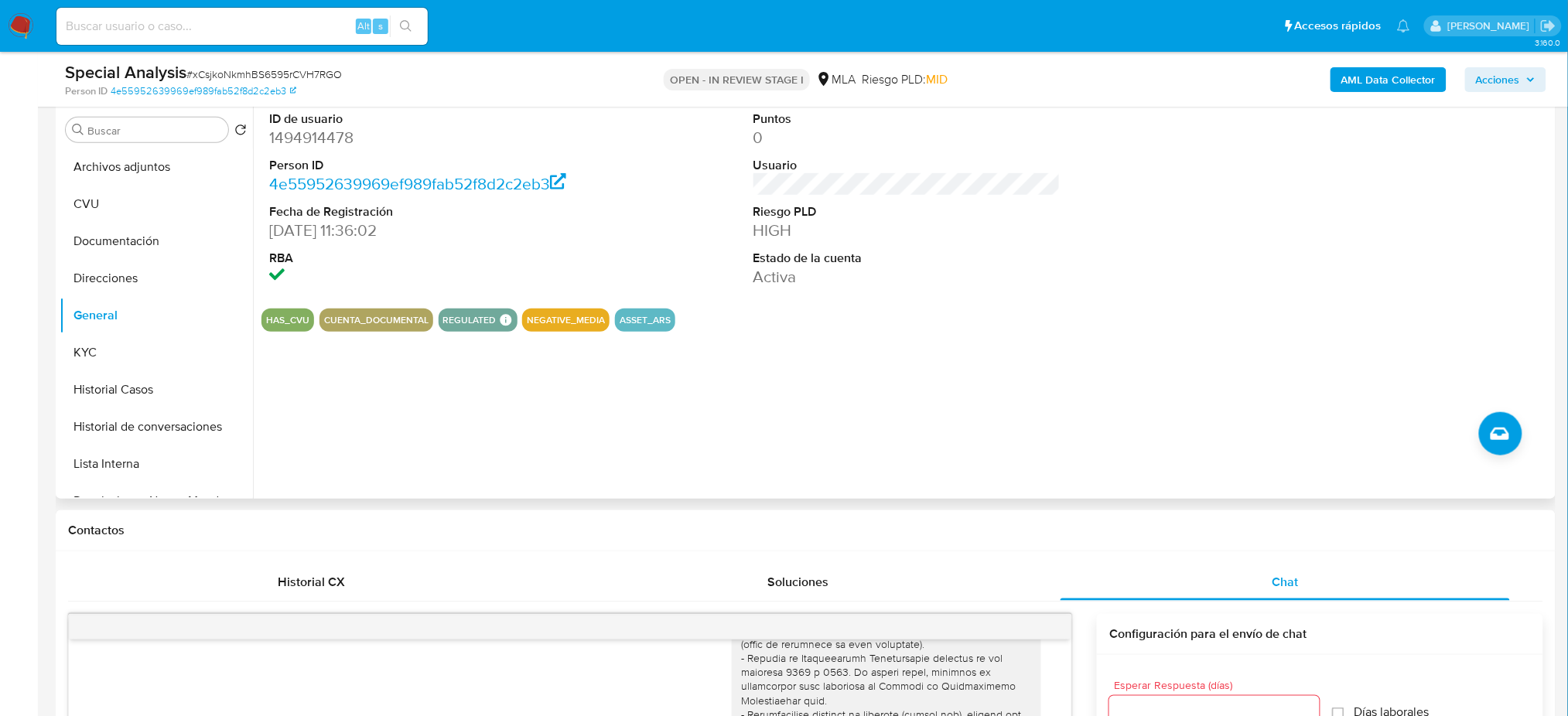
click at [297, 137] on dd "1494914478" at bounding box center [423, 137] width 307 height 22
copy dd "1494914478"
click at [1504, 74] on span "Acciones" at bounding box center [1497, 80] width 44 height 25
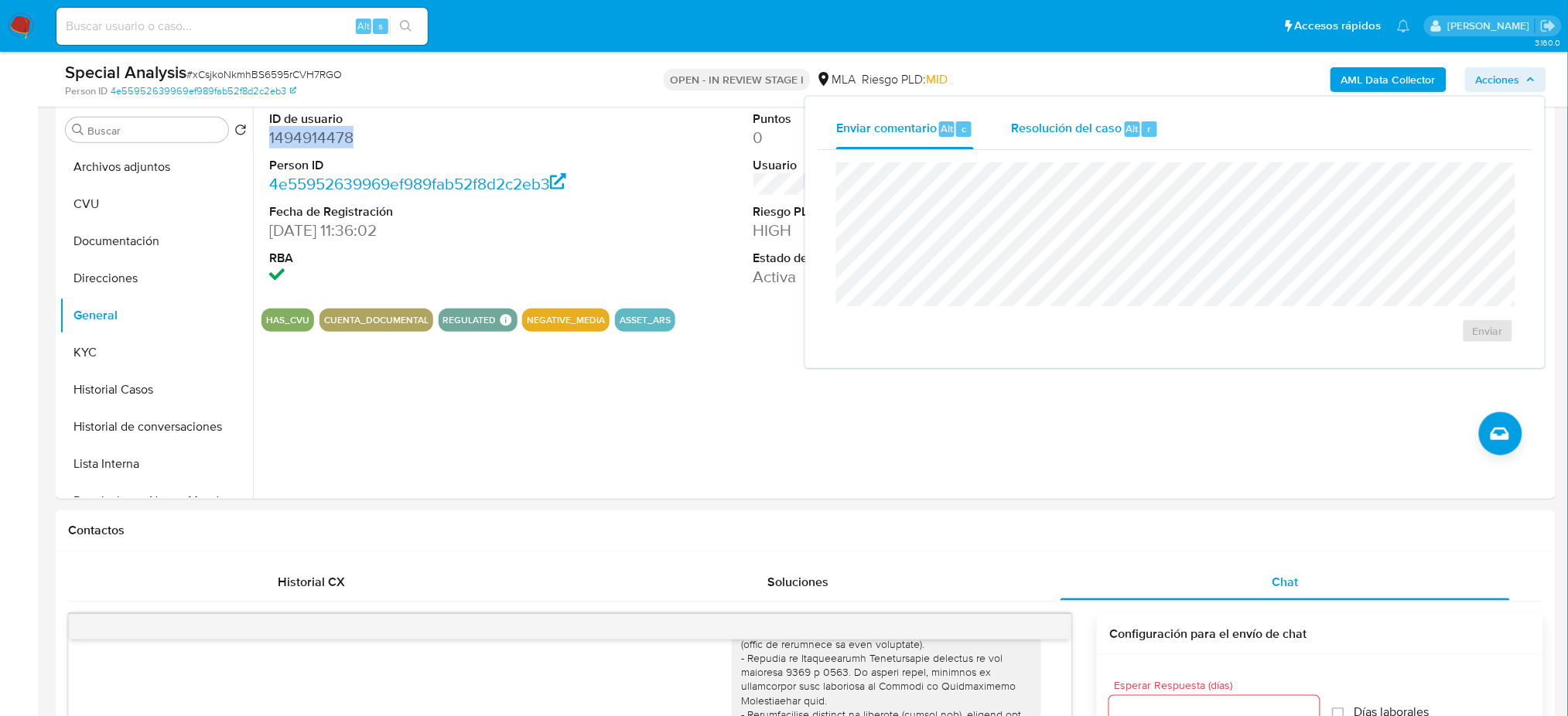
click at [1056, 128] on span "Resolución del caso" at bounding box center [1066, 128] width 111 height 18
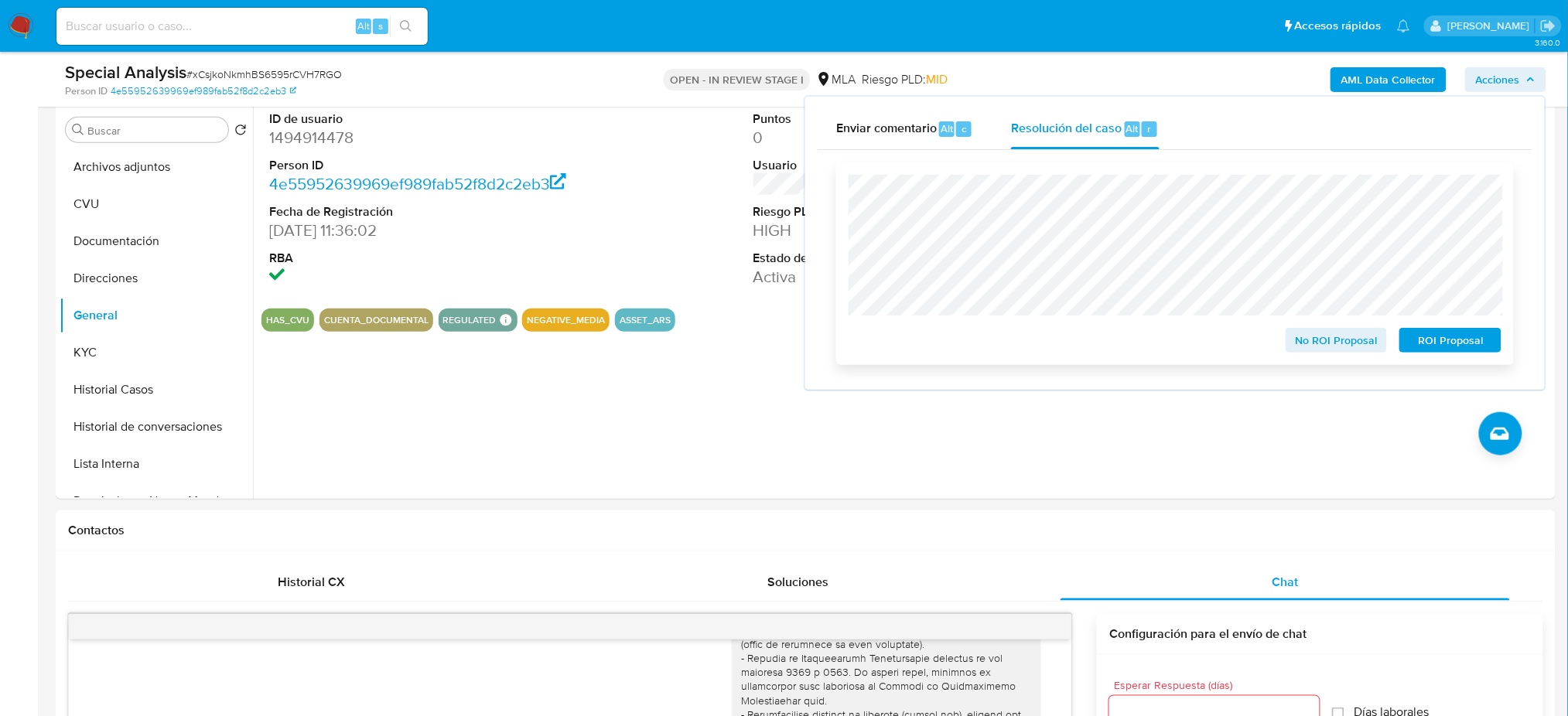
click at [1454, 348] on span "ROI Proposal" at bounding box center [1450, 340] width 81 height 22
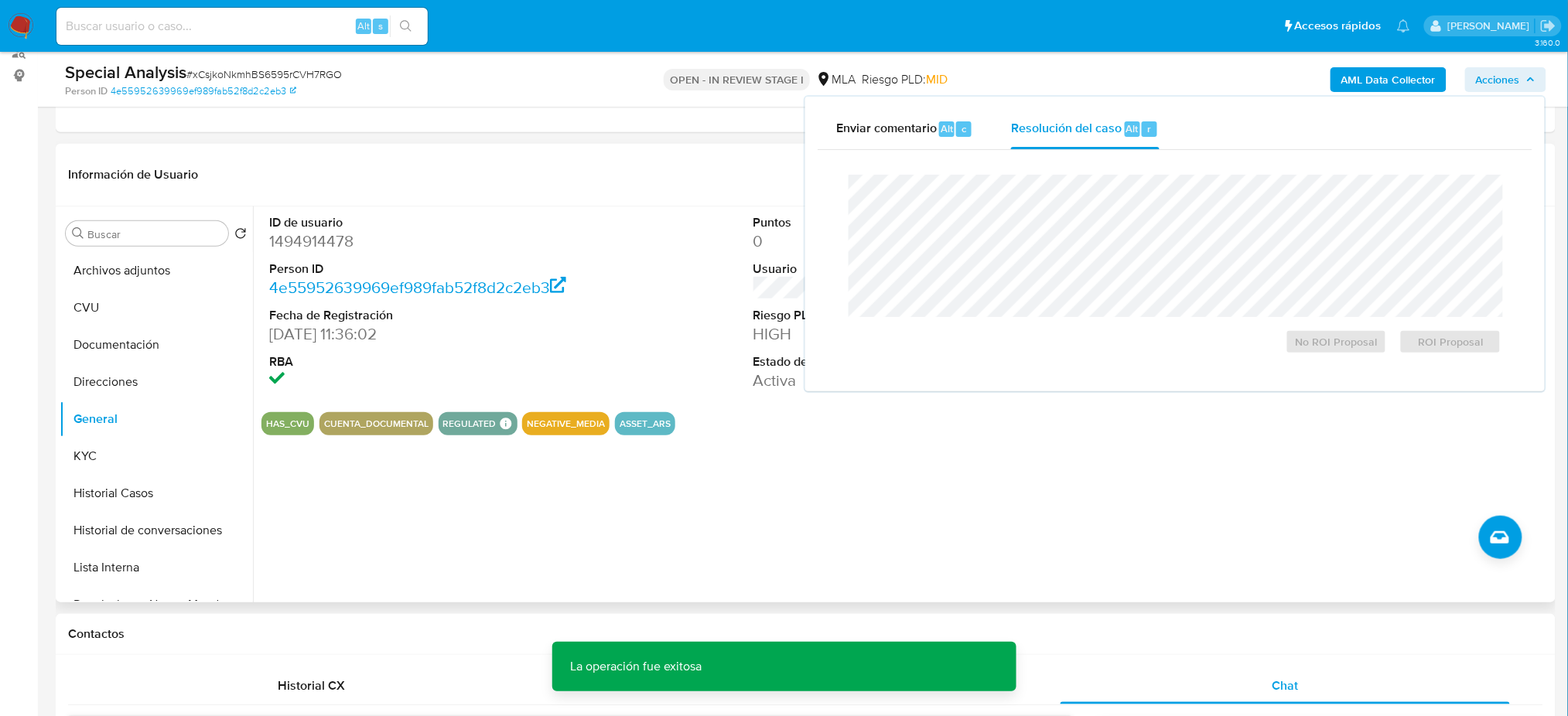
scroll to position [92, 0]
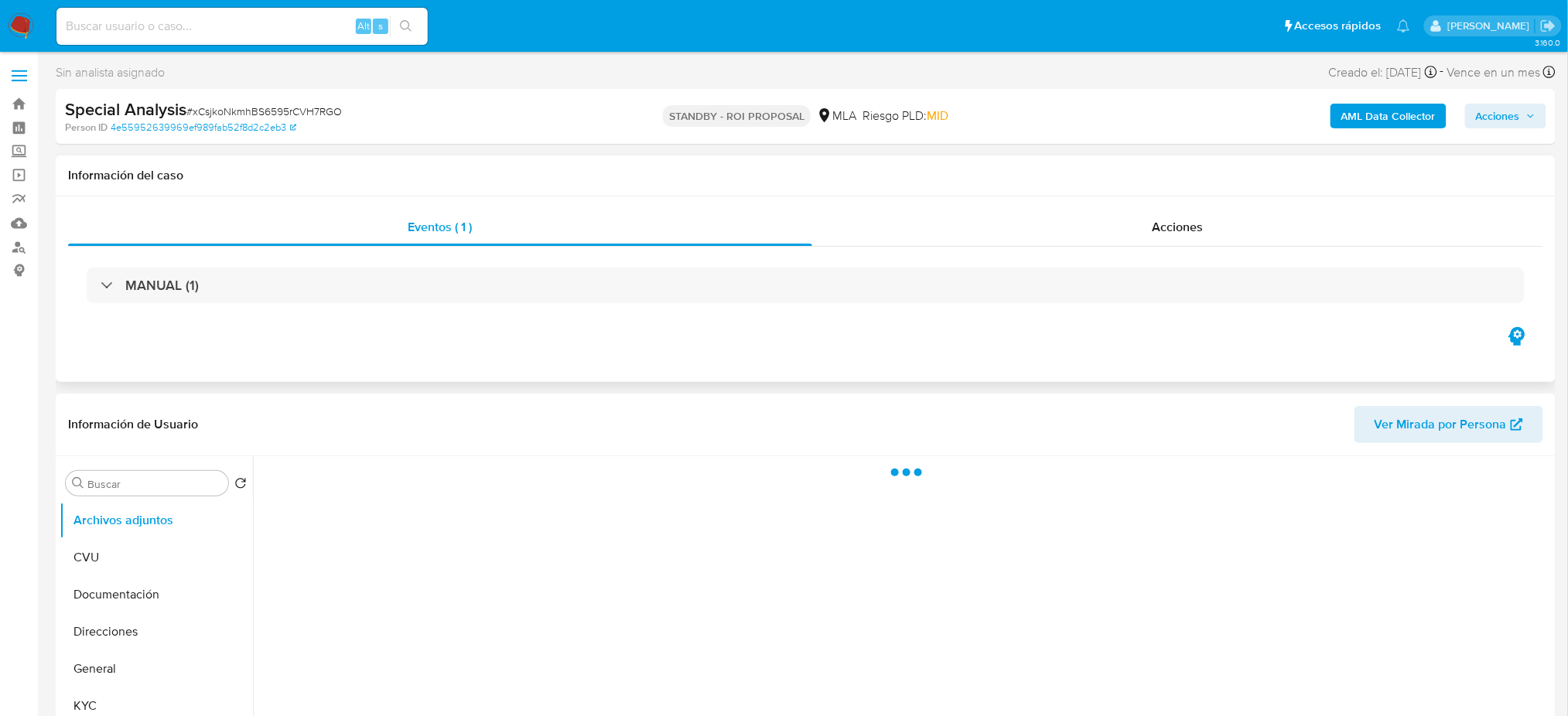
select select "10"
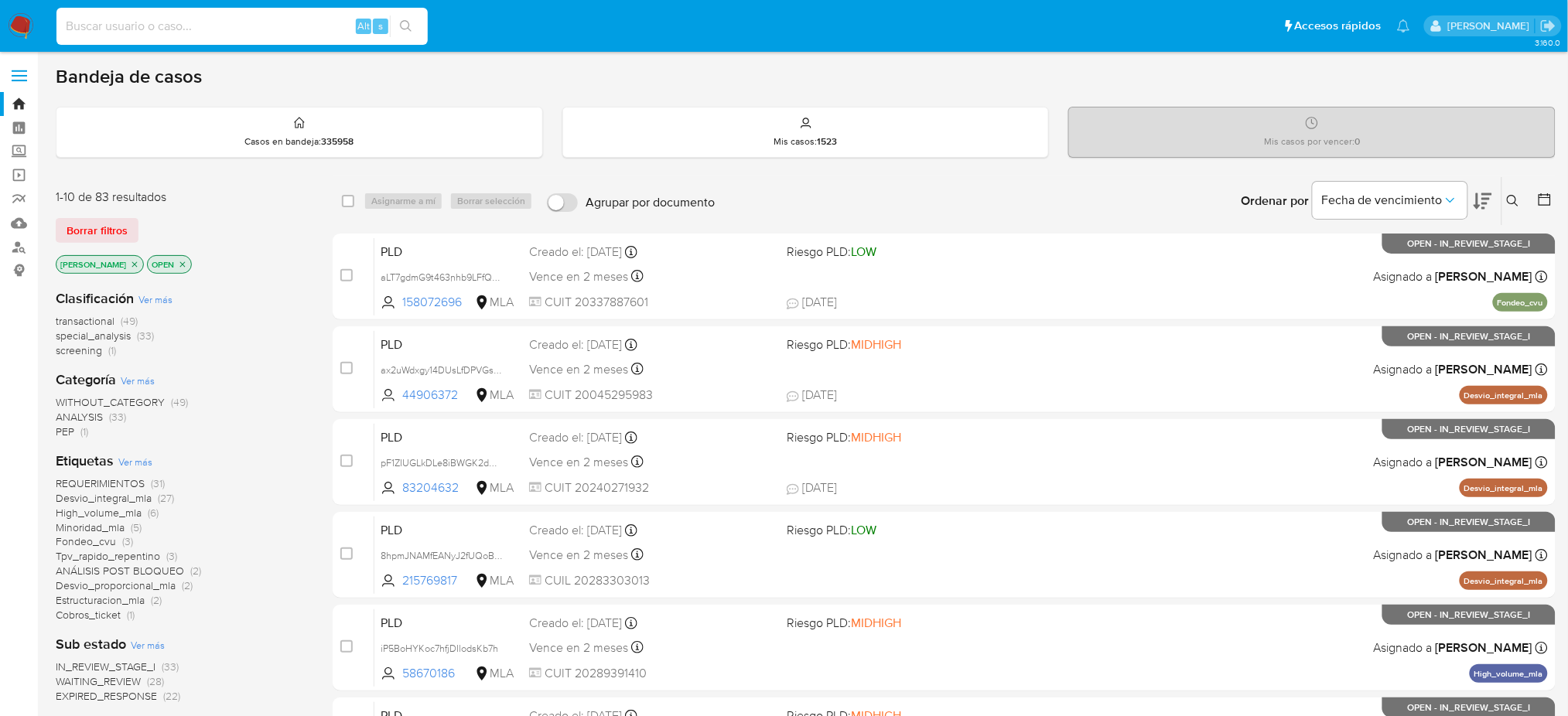
click at [264, 20] on input at bounding box center [242, 26] width 371 height 20
paste input "v5w6v1ay1Oewav4T7N9LXQYR"
type input "v5w6v1ay1Oewav4T7N9LXQYR"
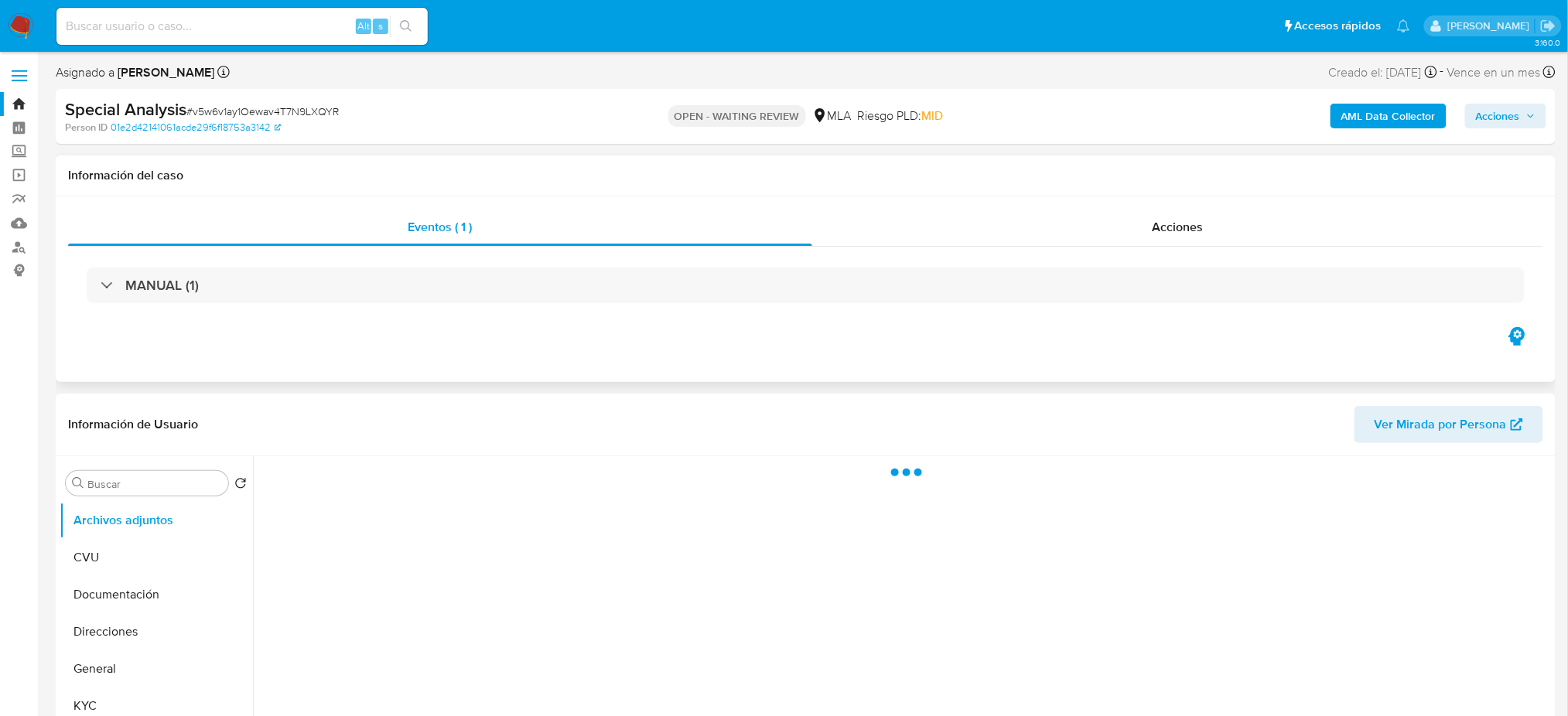
select select "10"
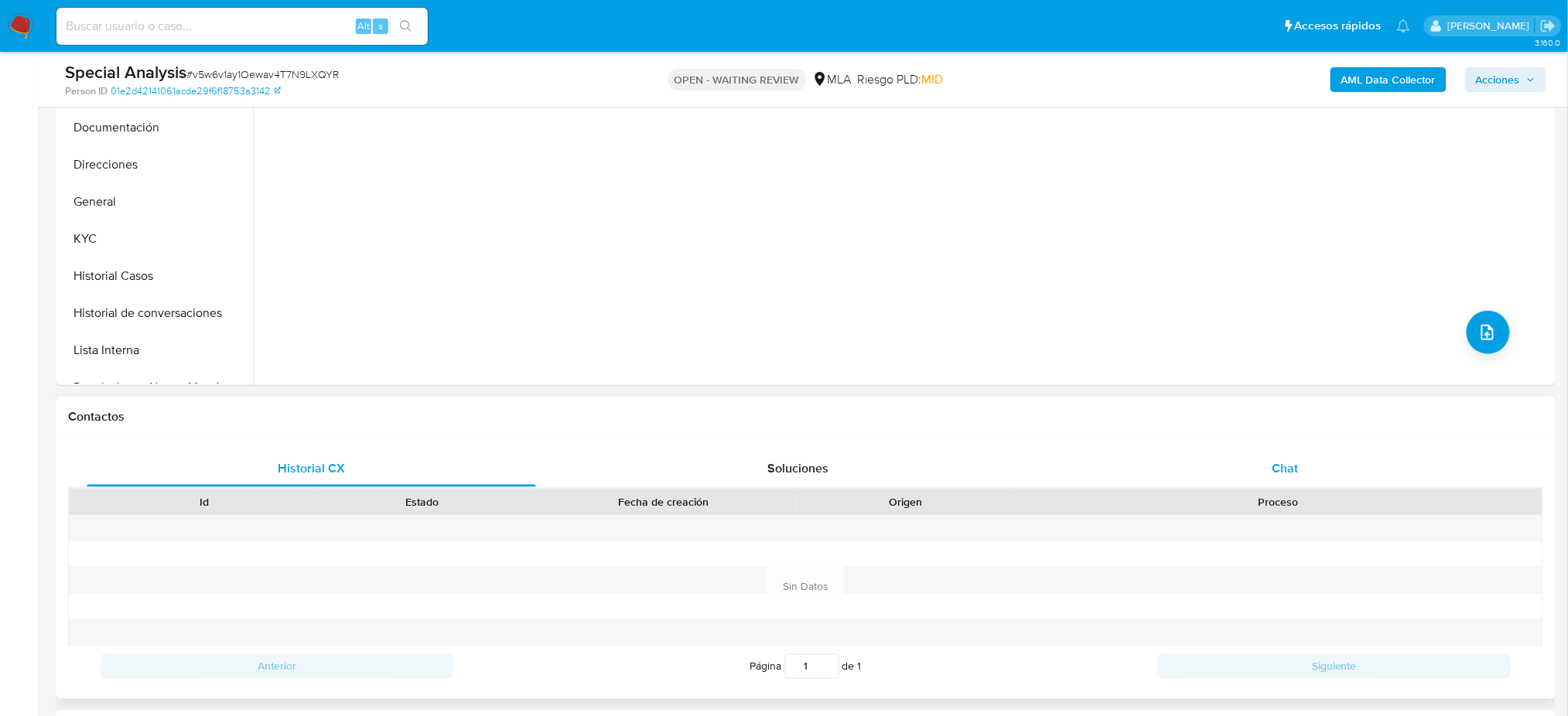
click at [1331, 486] on div "Chat" at bounding box center [1285, 468] width 449 height 37
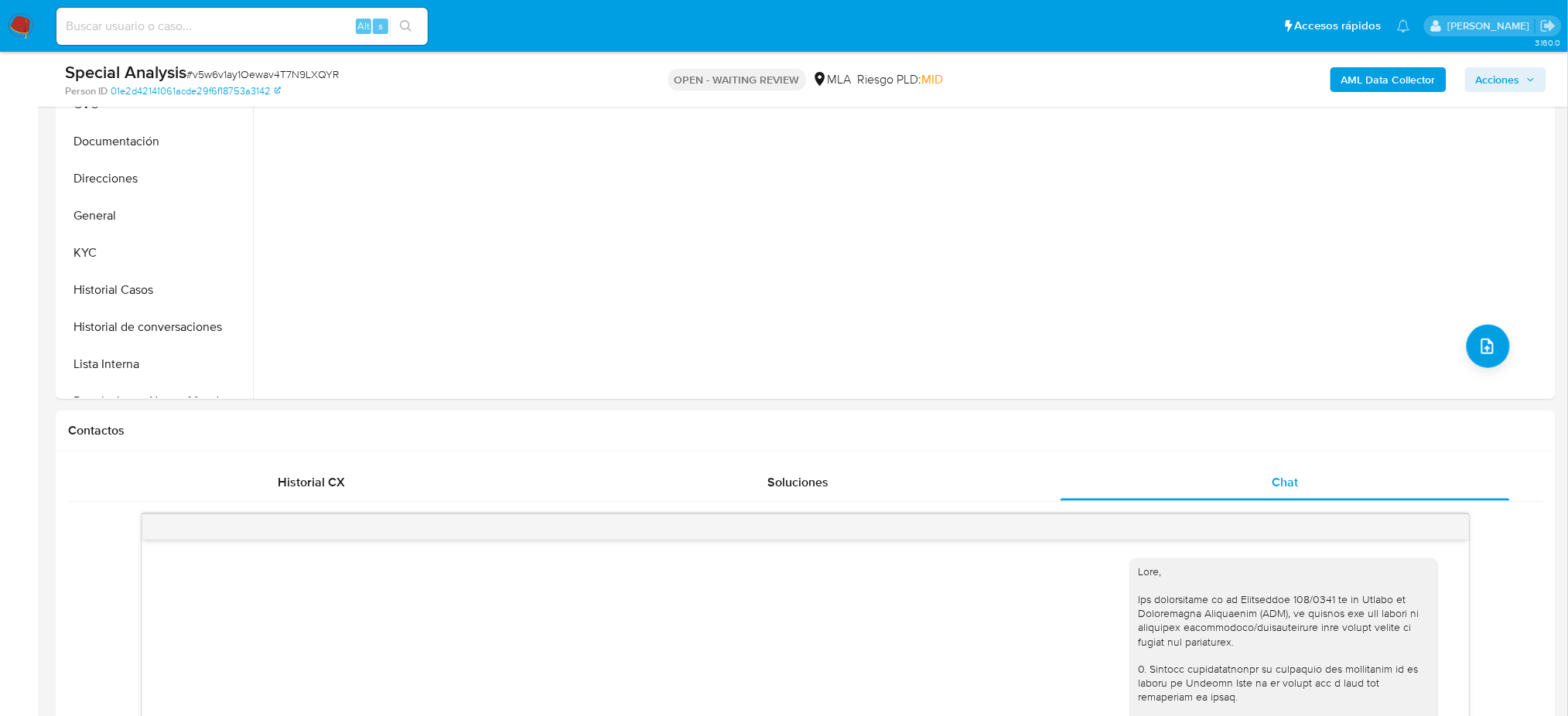
scroll to position [206, 0]
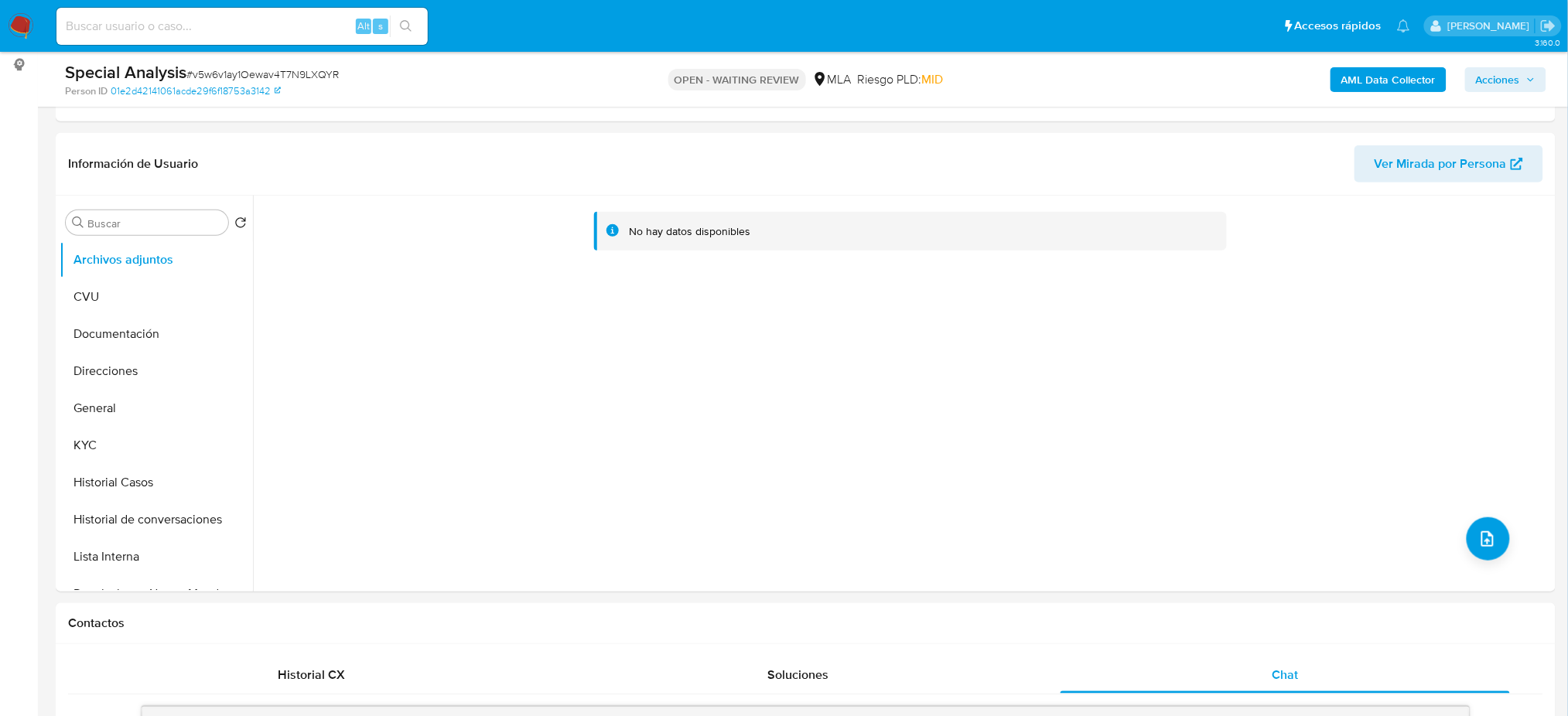
click at [242, 75] on span "# v5w6v1ay1Oewav4T7N9LXQYR" at bounding box center [262, 74] width 153 height 15
copy span "v5w6v1ay1Oewav4T7N9LXQYR"
click at [10, 30] on img at bounding box center [21, 26] width 26 height 26
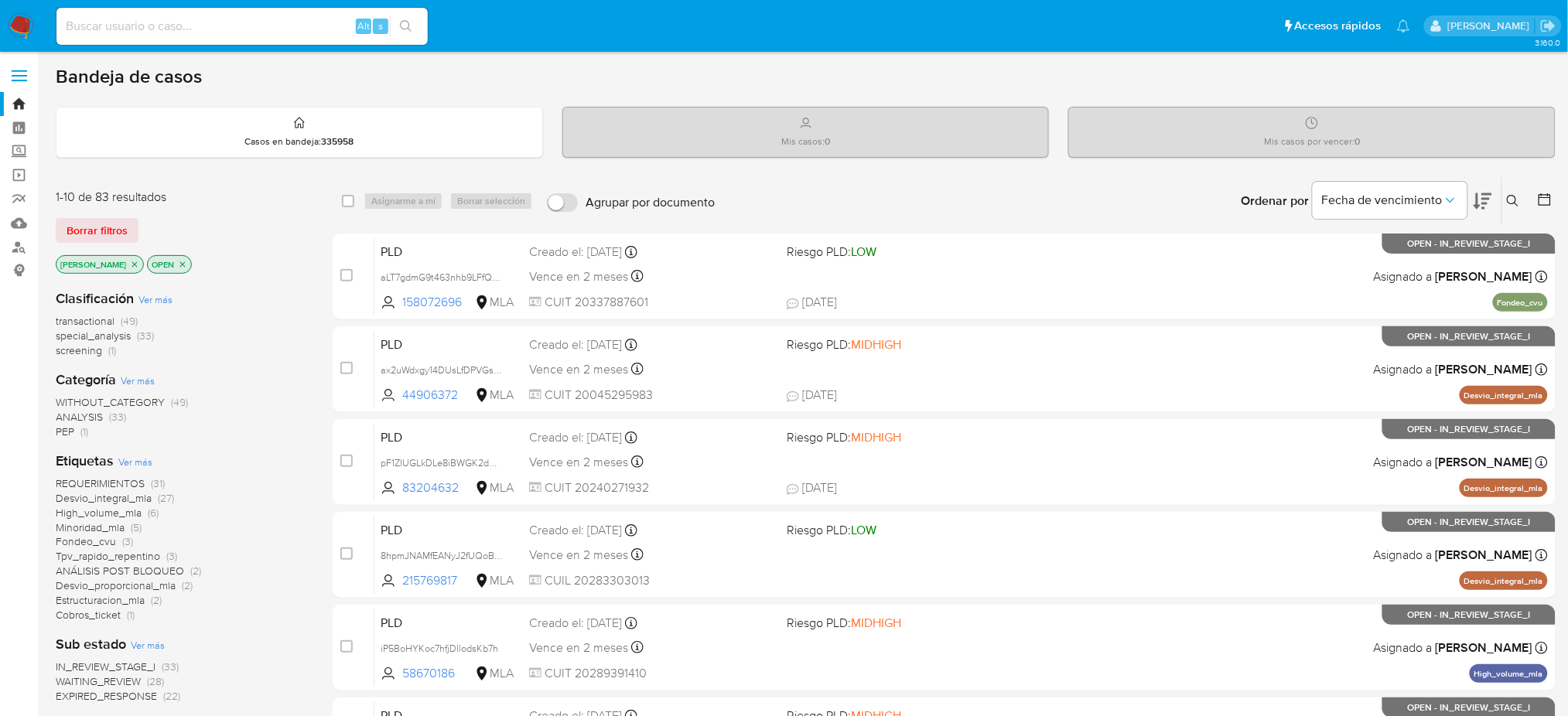
click at [1512, 205] on icon at bounding box center [1513, 201] width 13 height 13
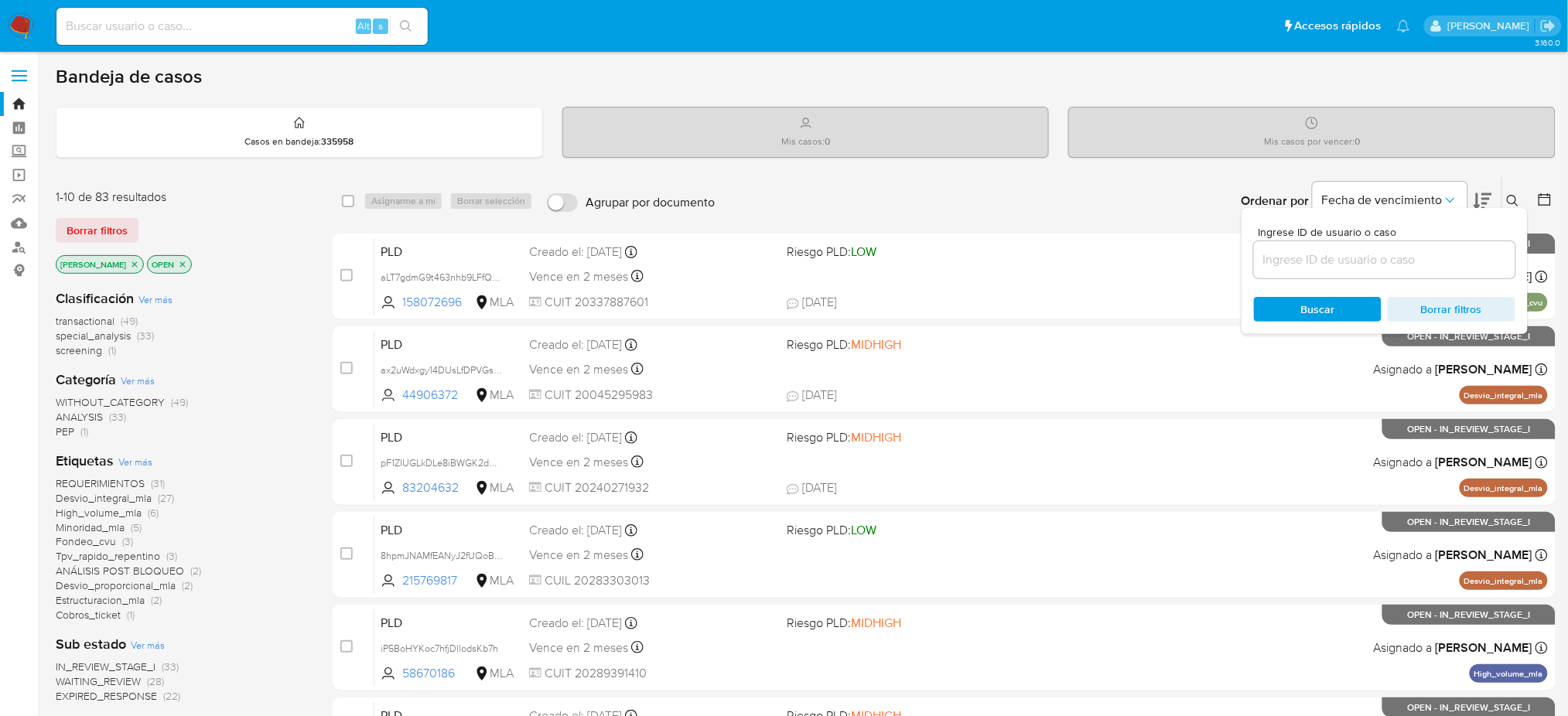
click at [1470, 261] on input at bounding box center [1384, 260] width 261 height 20
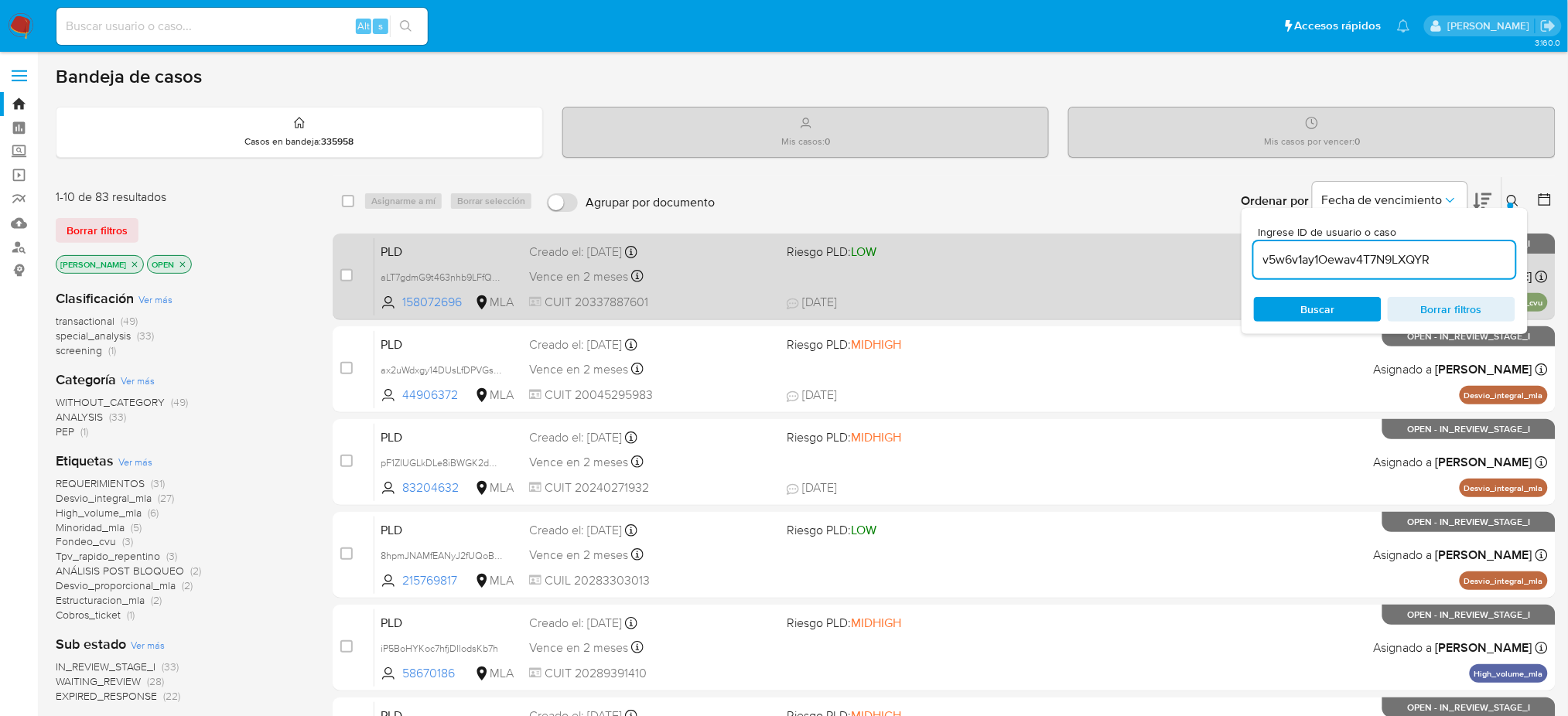
type input "v5w6v1ay1Oewav4T7N9LXQYR"
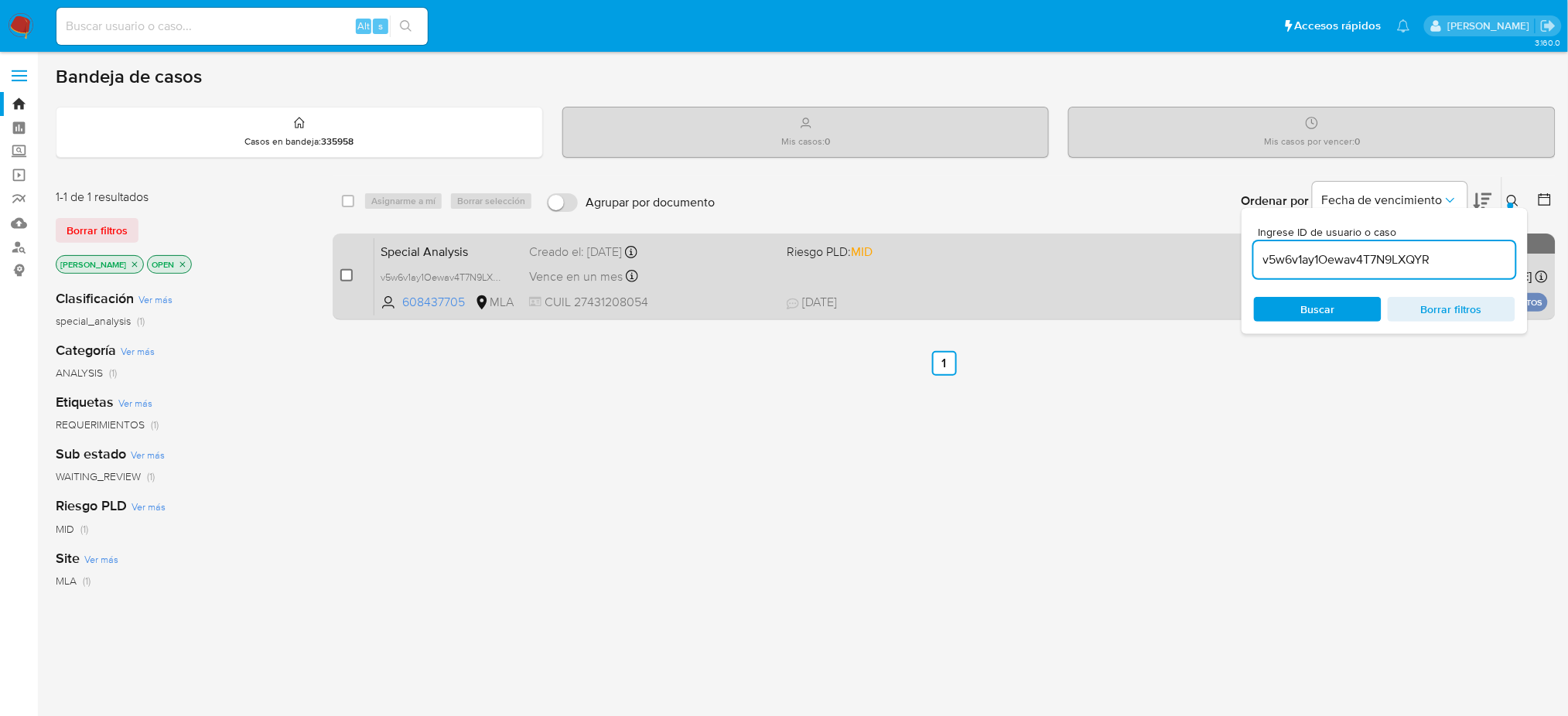
click at [341, 274] on input "checkbox" at bounding box center [347, 276] width 13 height 13
checkbox input "true"
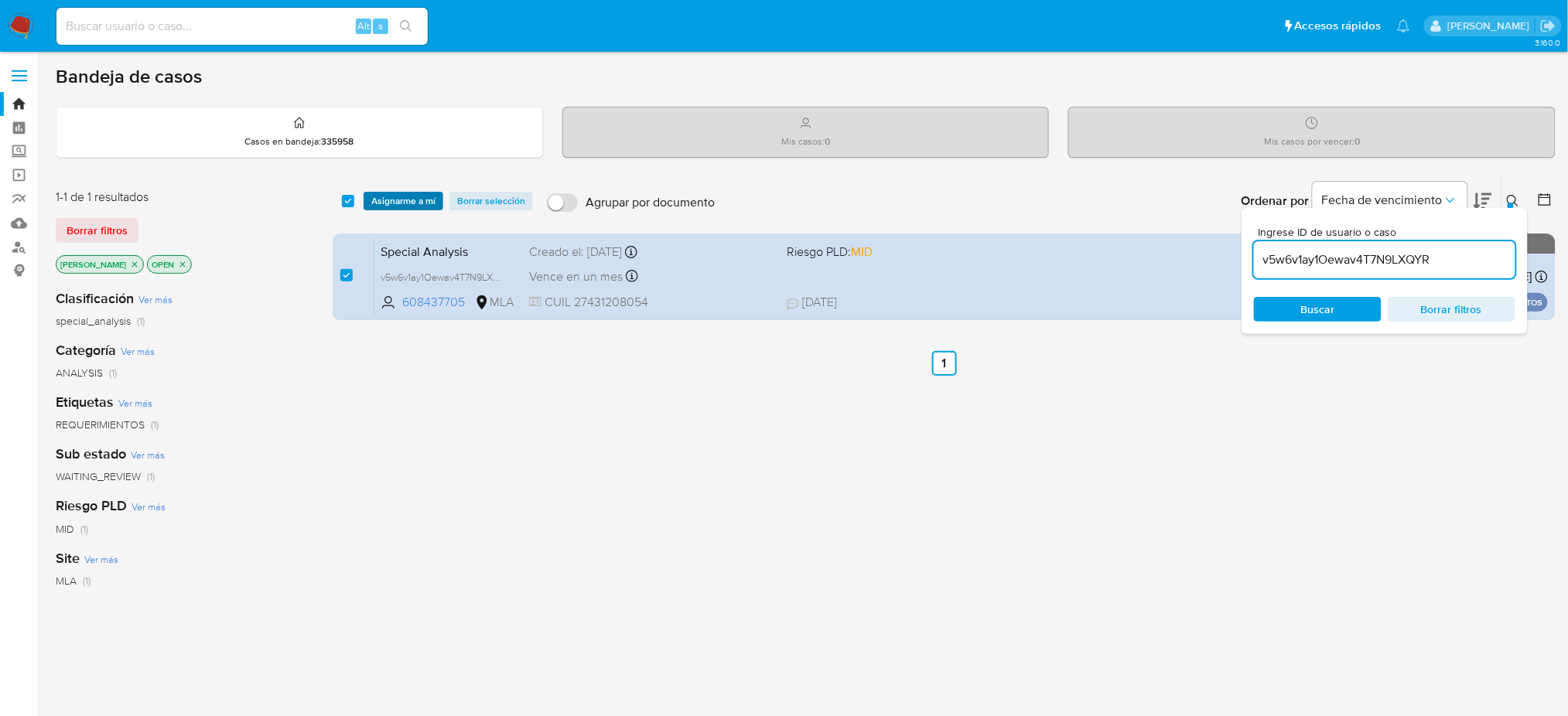
click at [402, 195] on span "Asignarme a mí" at bounding box center [403, 200] width 64 height 15
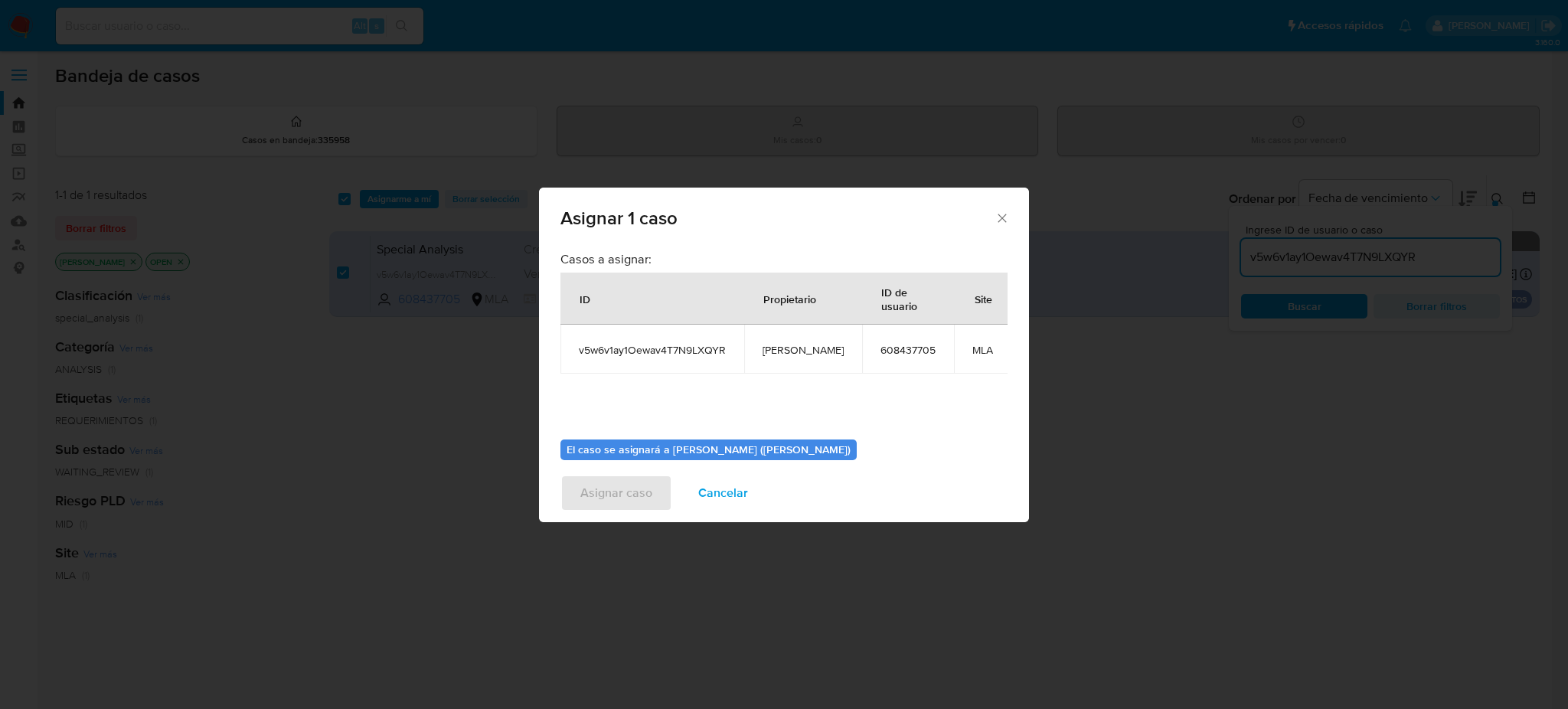
click at [800, 340] on td "[PERSON_NAME]" at bounding box center [803, 349] width 118 height 49
copy span "[PERSON_NAME]"
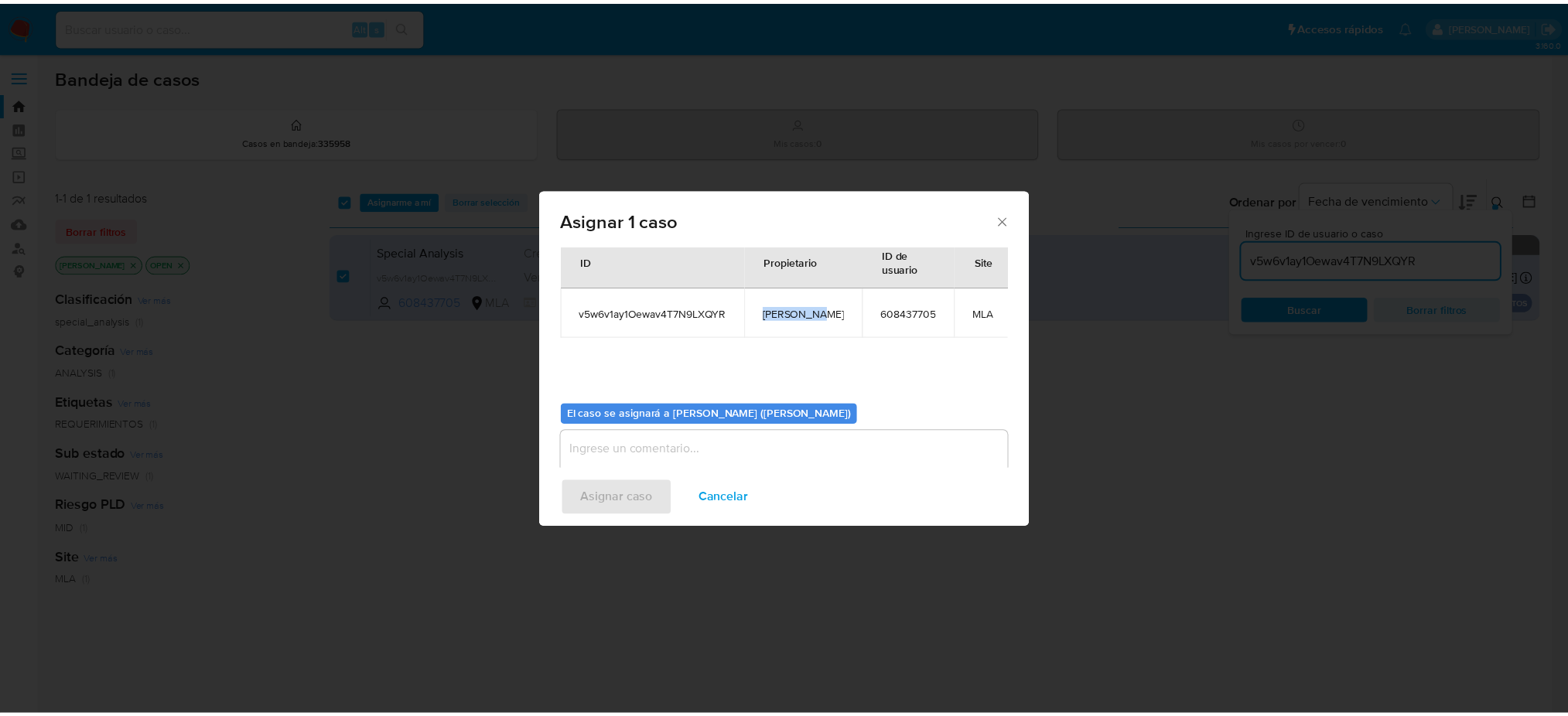
scroll to position [79, 0]
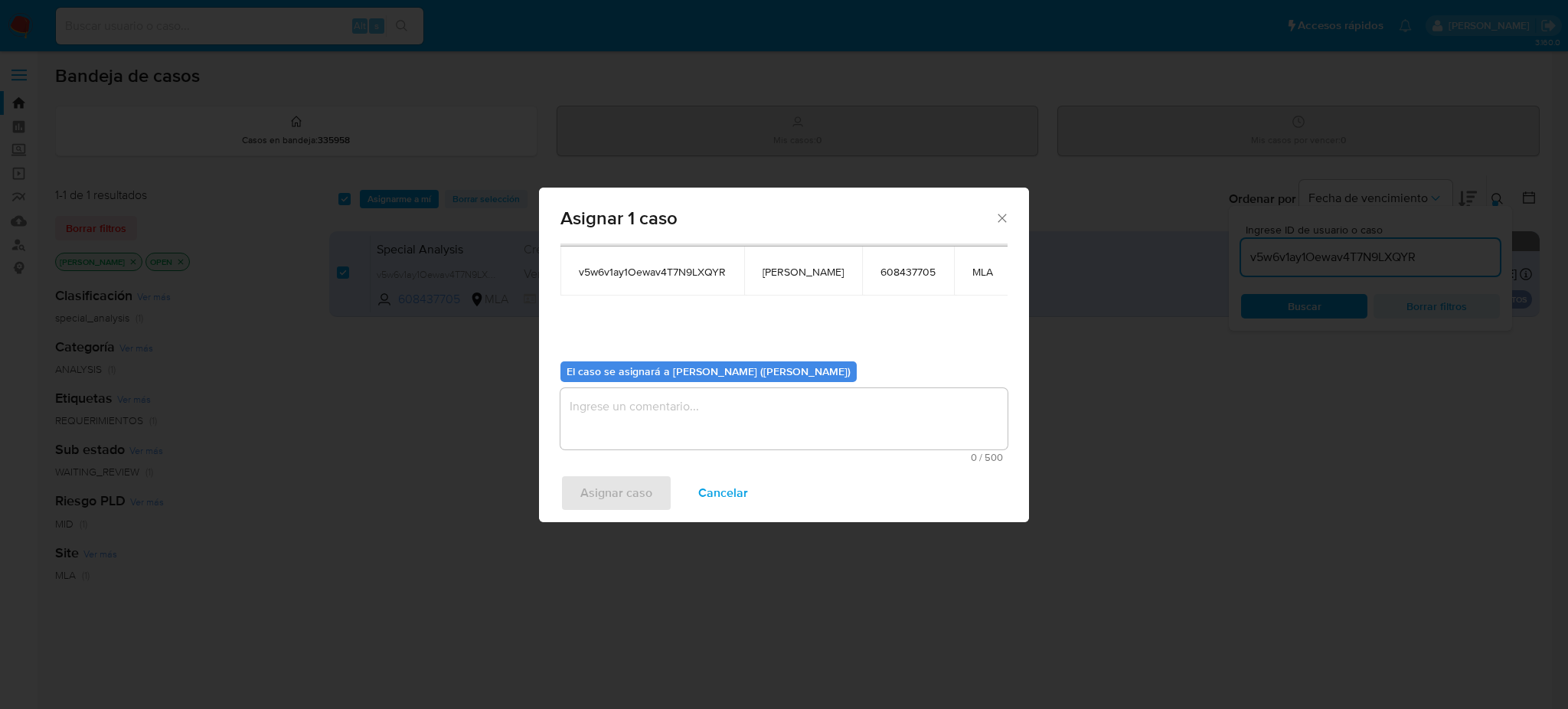
click at [688, 411] on textarea "assign-modal" at bounding box center [784, 418] width 447 height 61
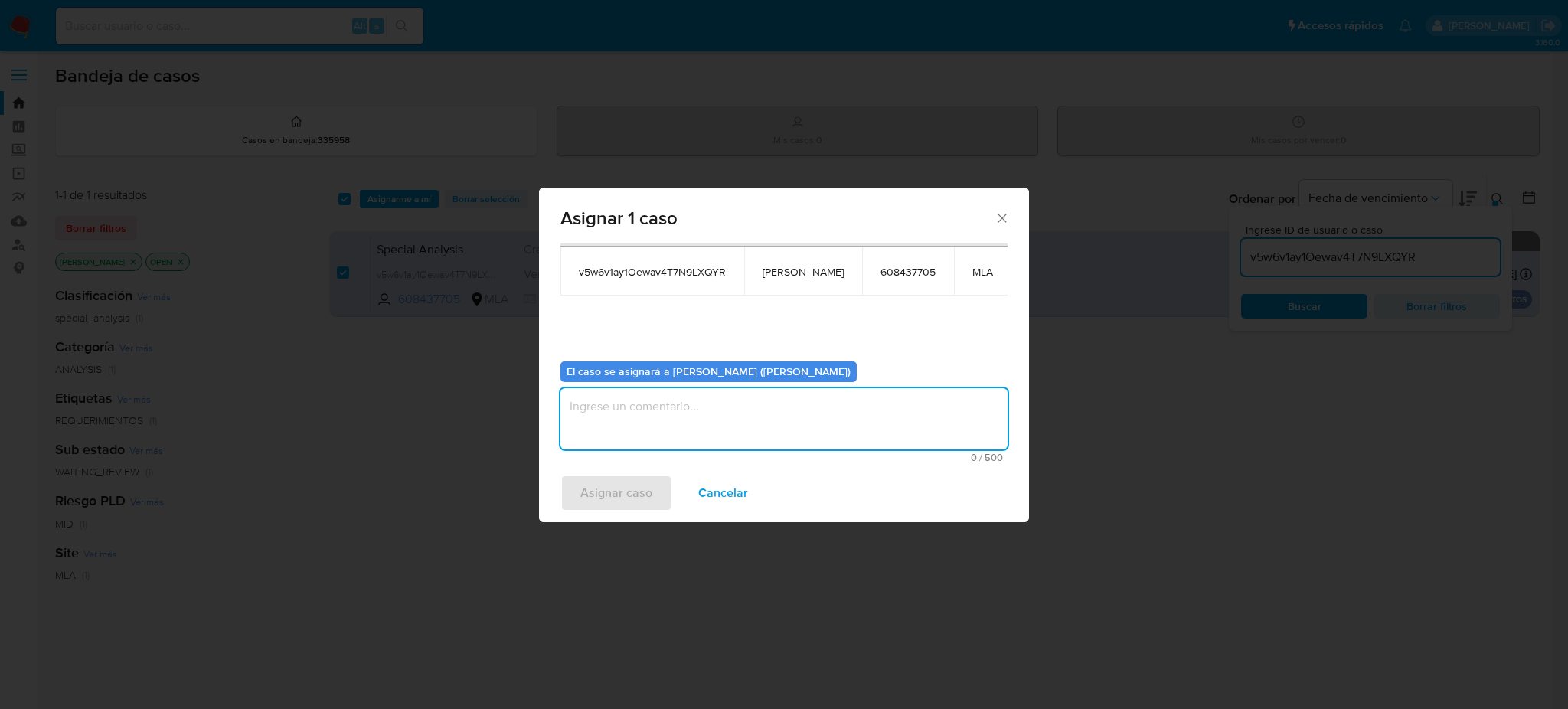
paste textarea "[PERSON_NAME]"
type textarea "[PERSON_NAME]"
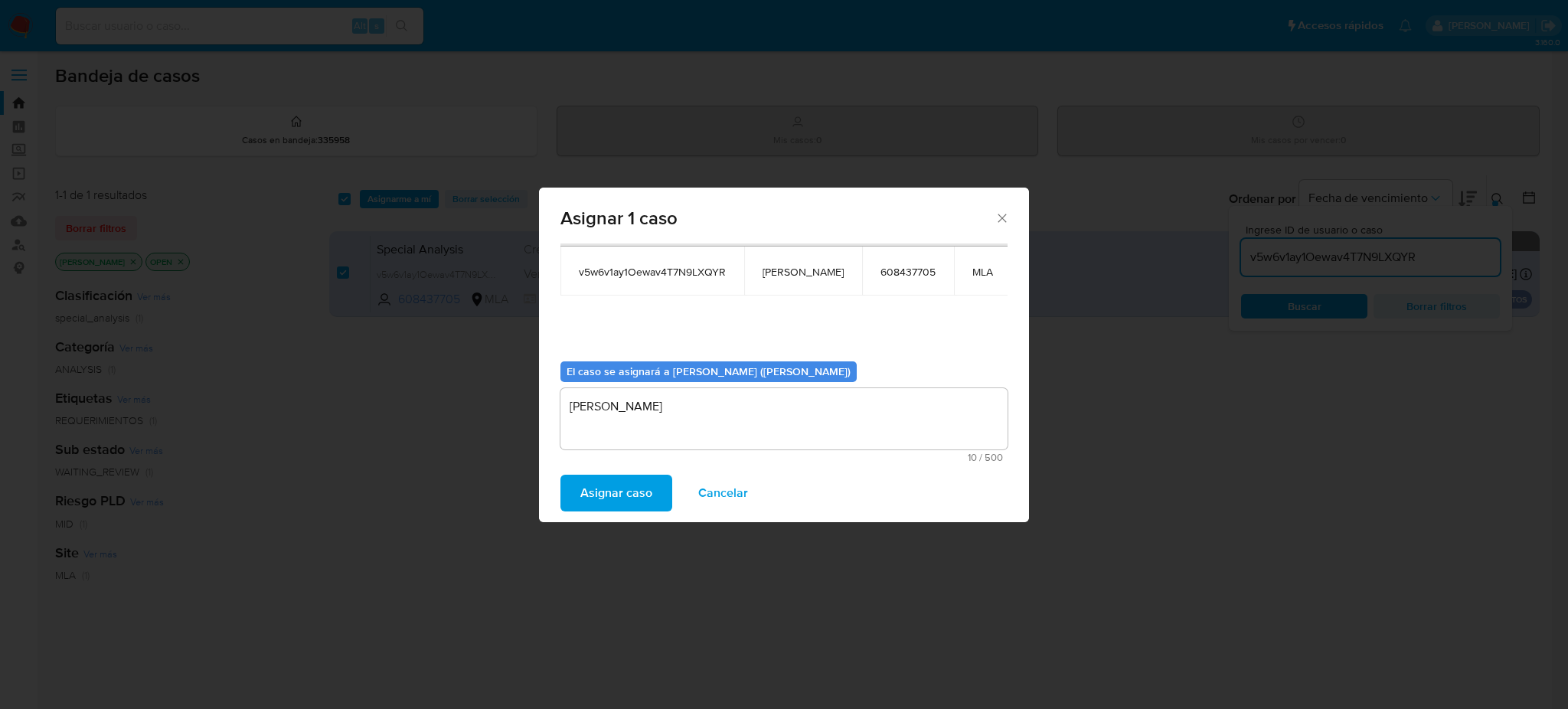
click at [619, 493] on span "Asignar caso" at bounding box center [616, 493] width 72 height 34
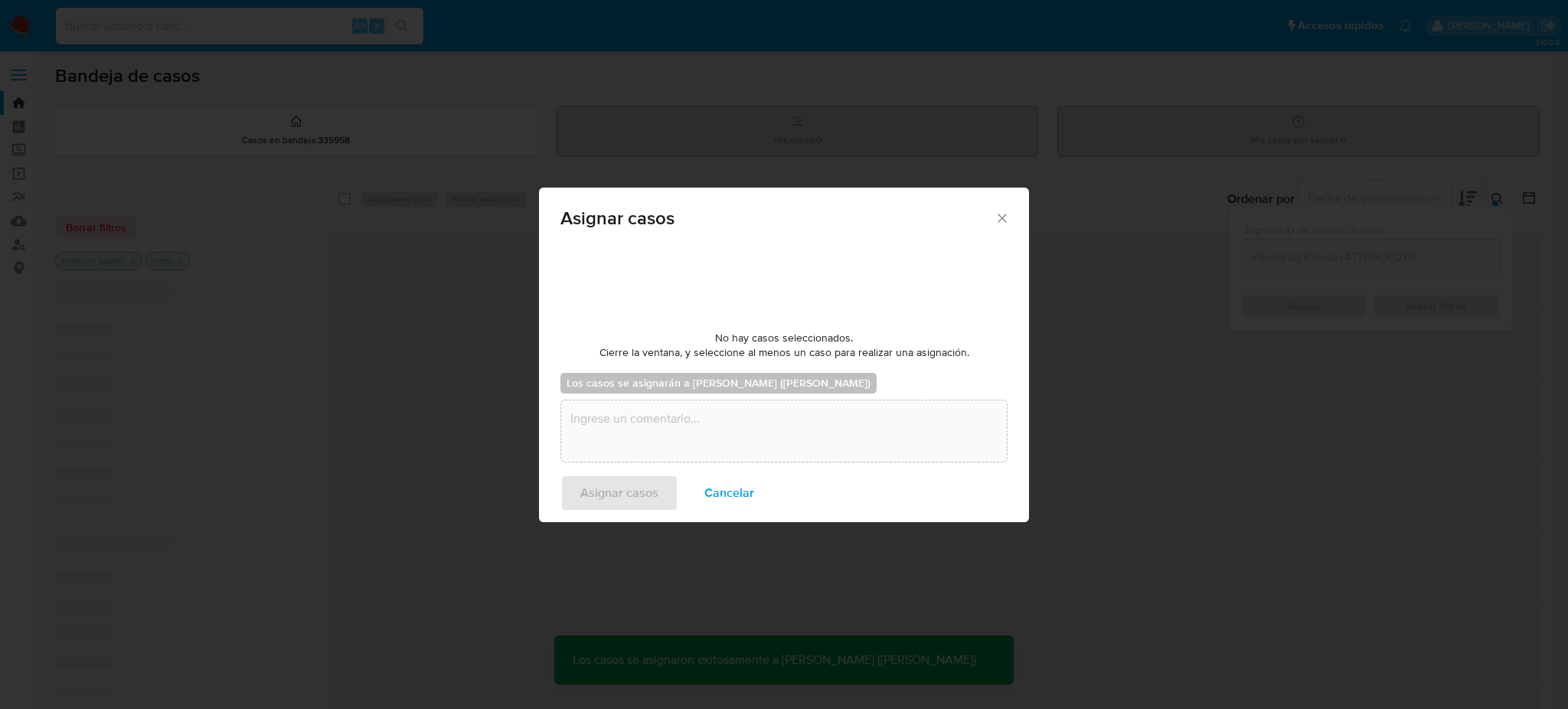
checkbox input "false"
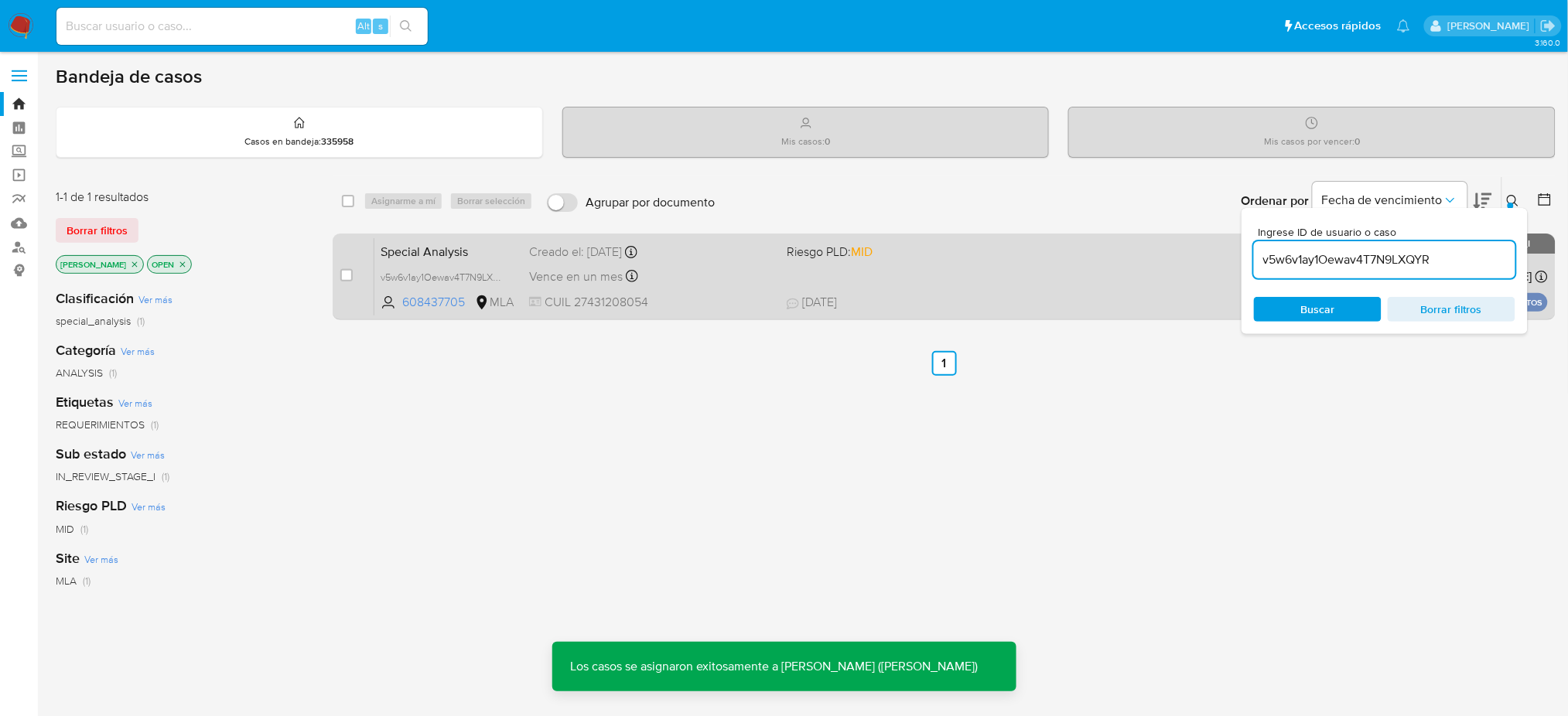
click at [499, 252] on span "Special Analysis" at bounding box center [449, 251] width 137 height 20
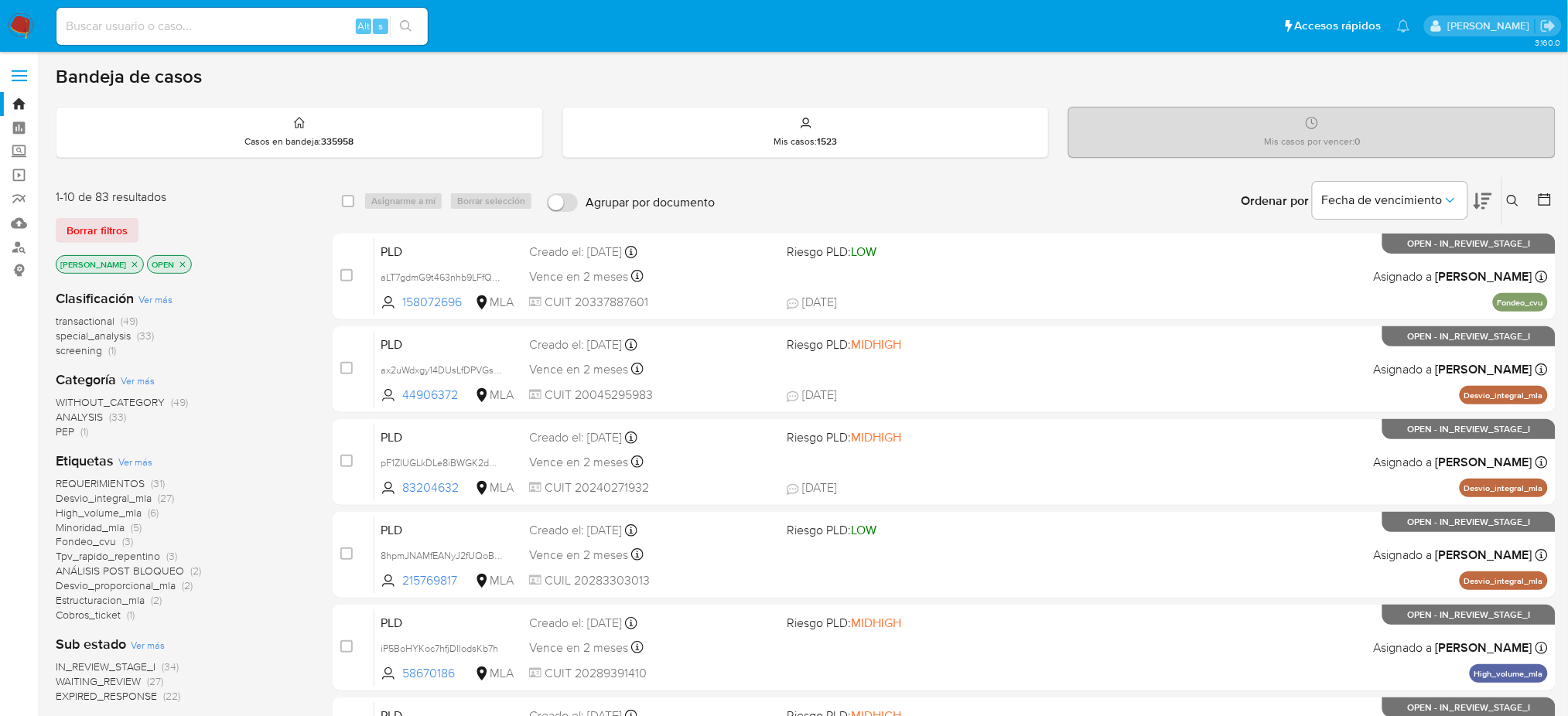
click at [1507, 203] on icon at bounding box center [1513, 201] width 13 height 13
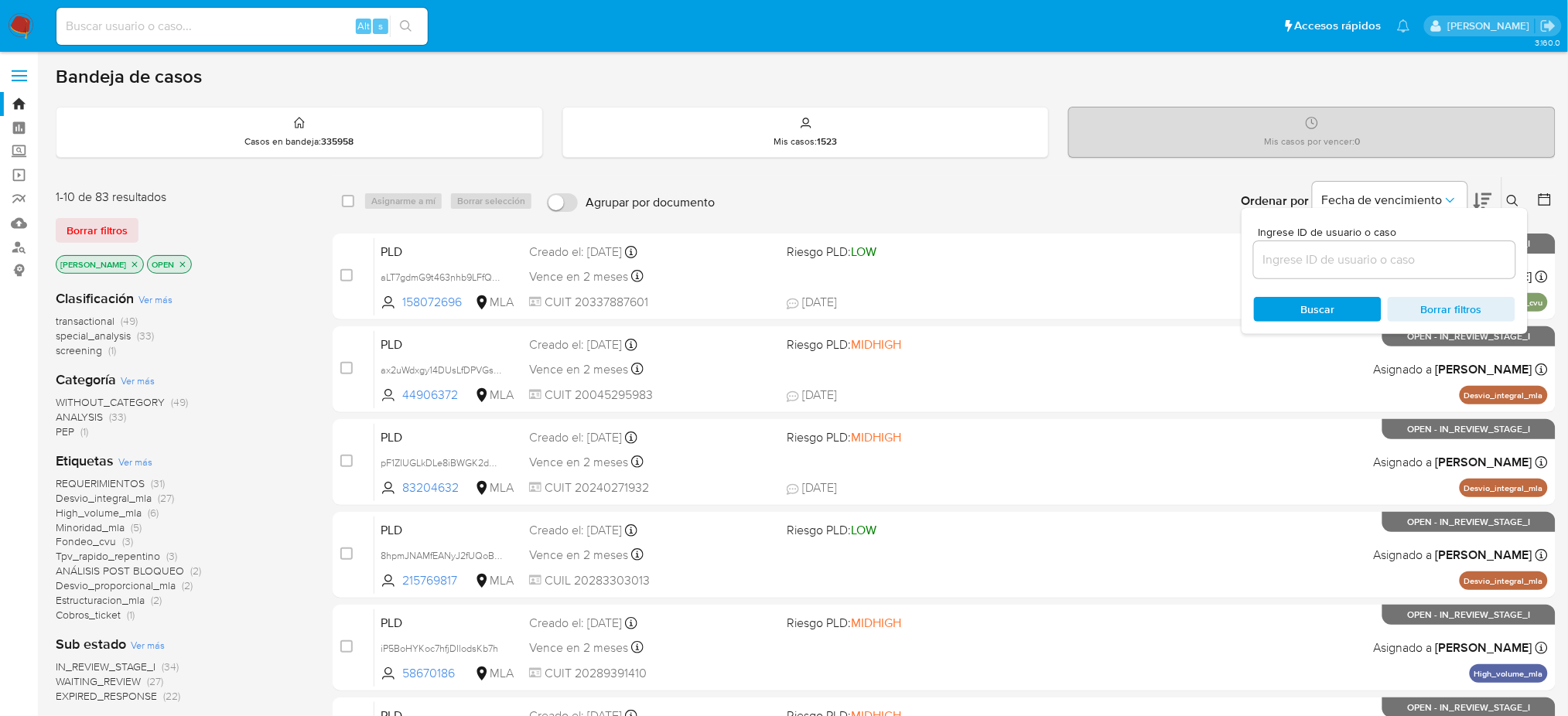
click at [1466, 257] on input at bounding box center [1384, 260] width 261 height 20
type input "v5w6v1ay1Oewav4T7N9LXQYR"
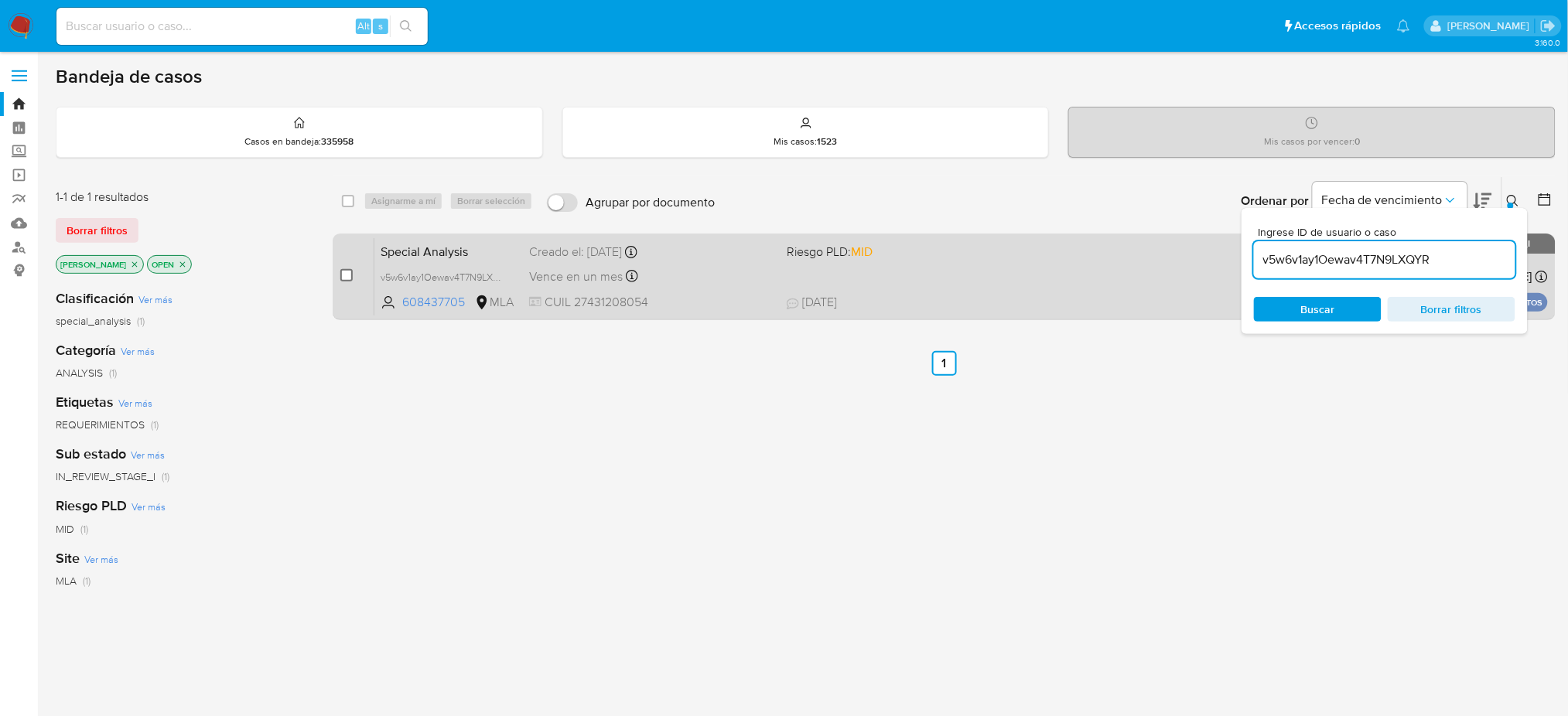
click at [345, 275] on input "checkbox" at bounding box center [347, 276] width 13 height 13
checkbox input "true"
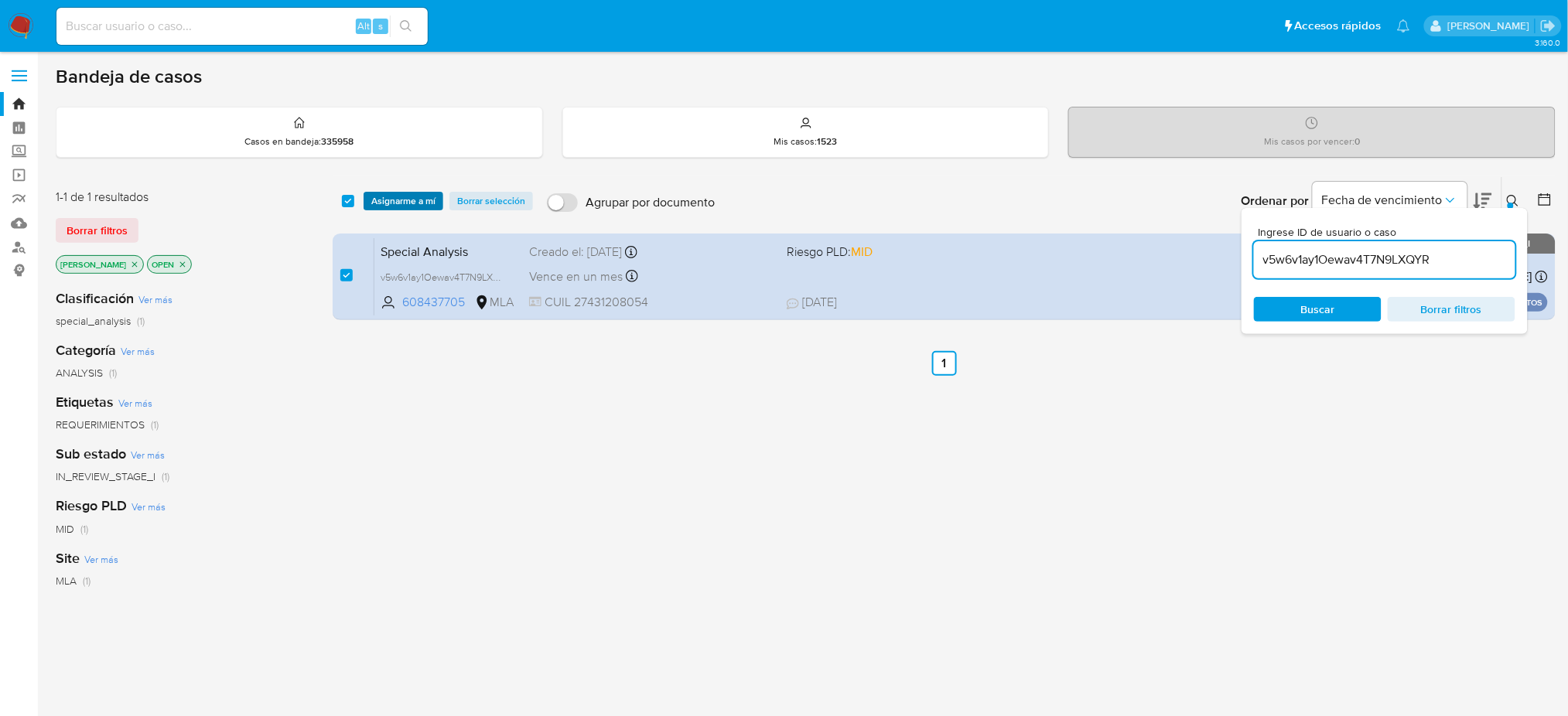
click at [394, 199] on span "Asignarme a mí" at bounding box center [403, 200] width 64 height 15
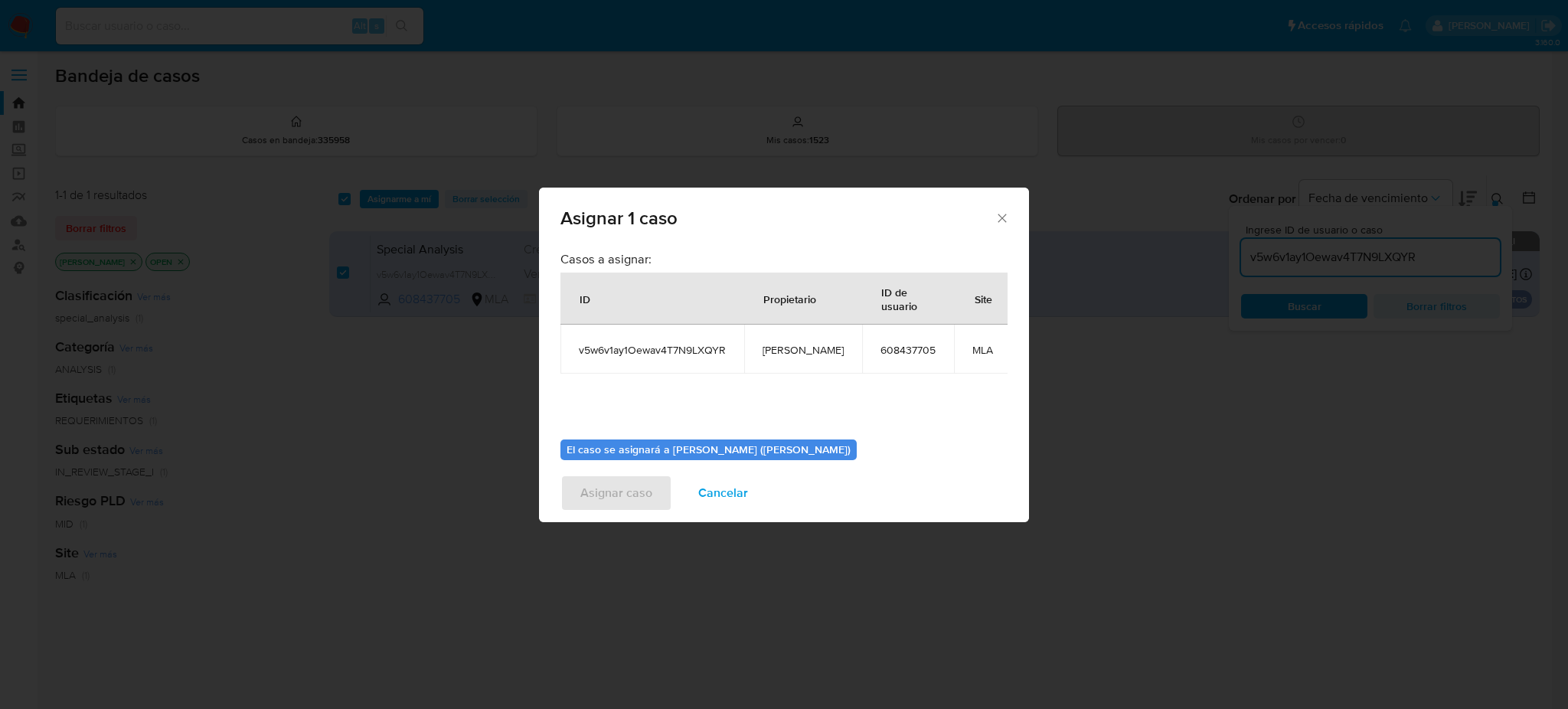
click at [791, 347] on span "[PERSON_NAME]" at bounding box center [802, 350] width 81 height 13
copy span "[PERSON_NAME]"
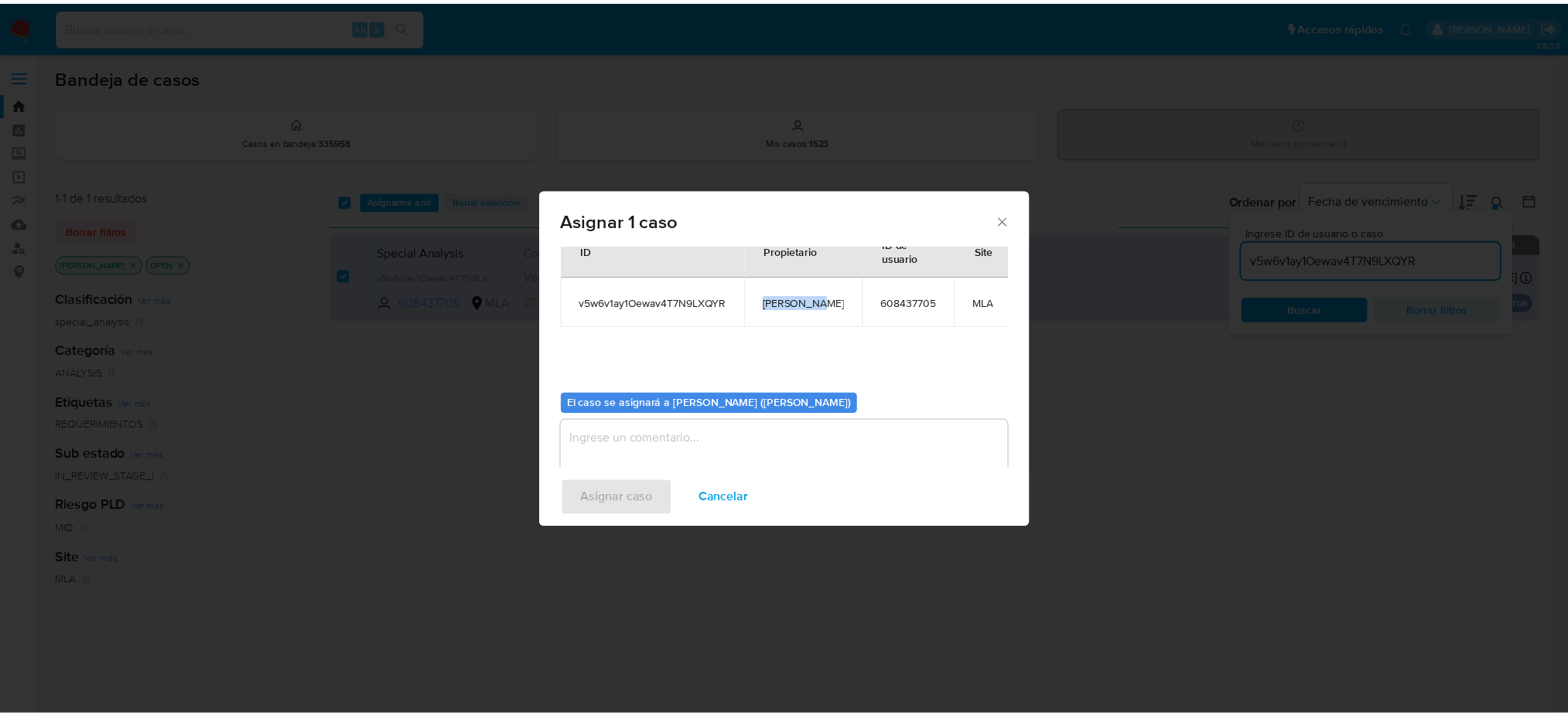
scroll to position [79, 0]
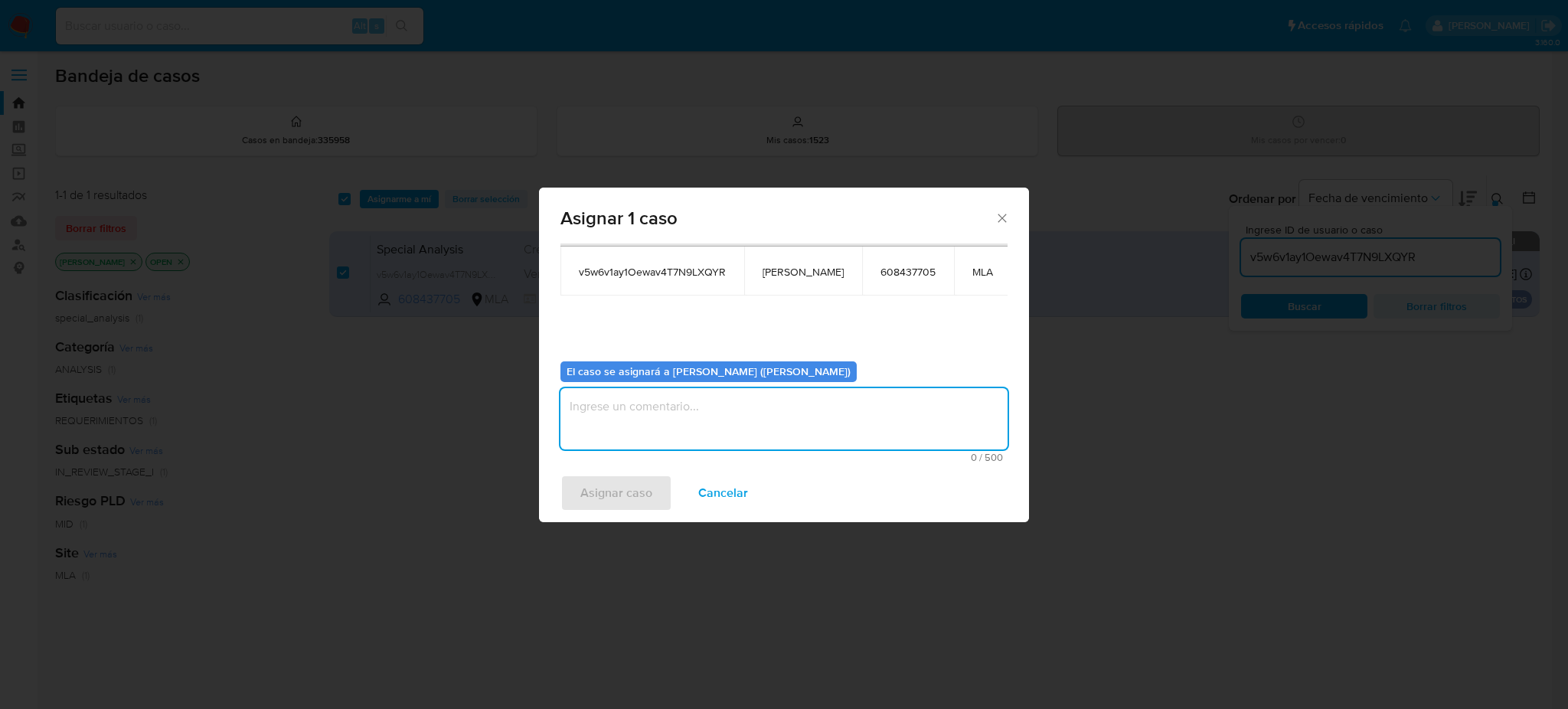
click at [703, 420] on textarea "assign-modal" at bounding box center [784, 418] width 447 height 61
paste textarea "[PERSON_NAME]"
type textarea "[PERSON_NAME]"
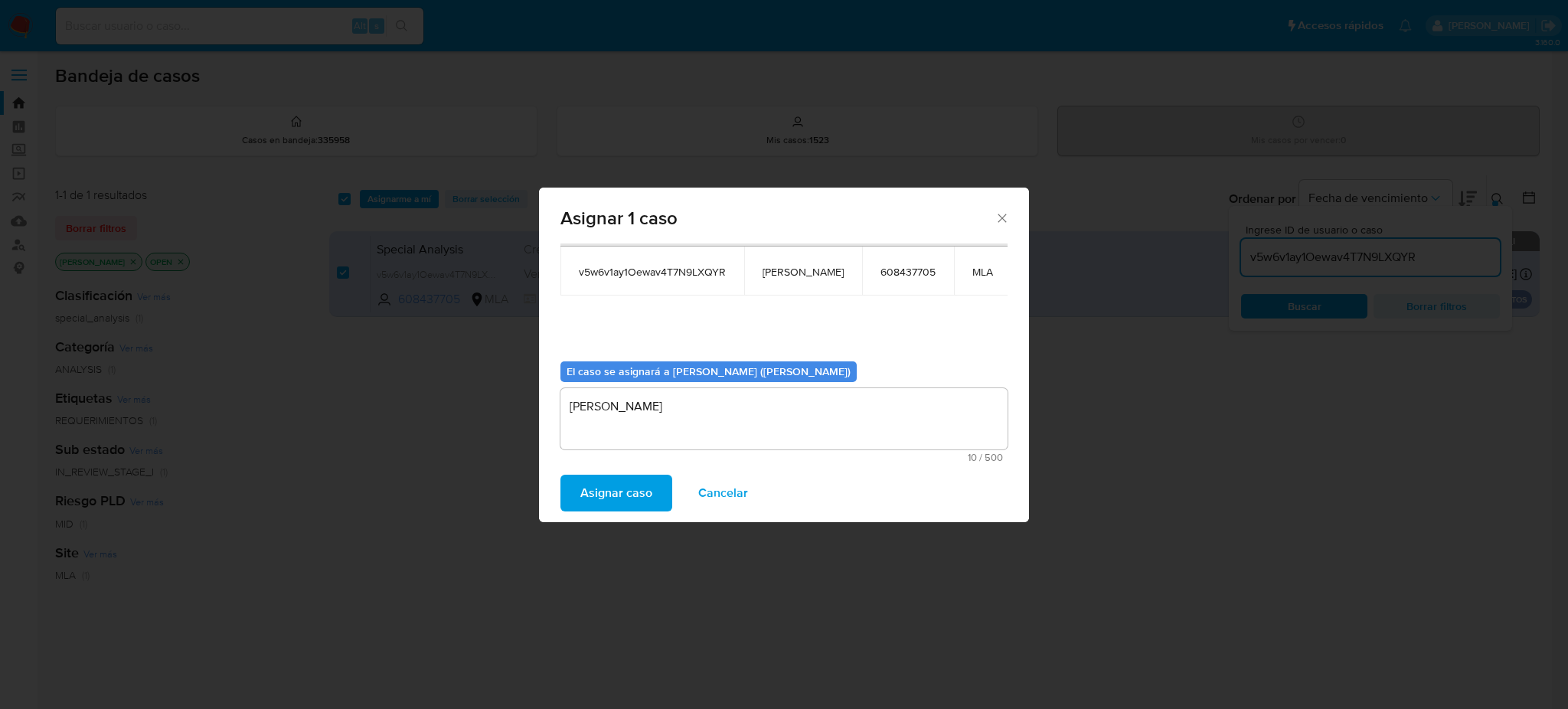
click at [631, 487] on span "Asignar caso" at bounding box center [616, 493] width 72 height 34
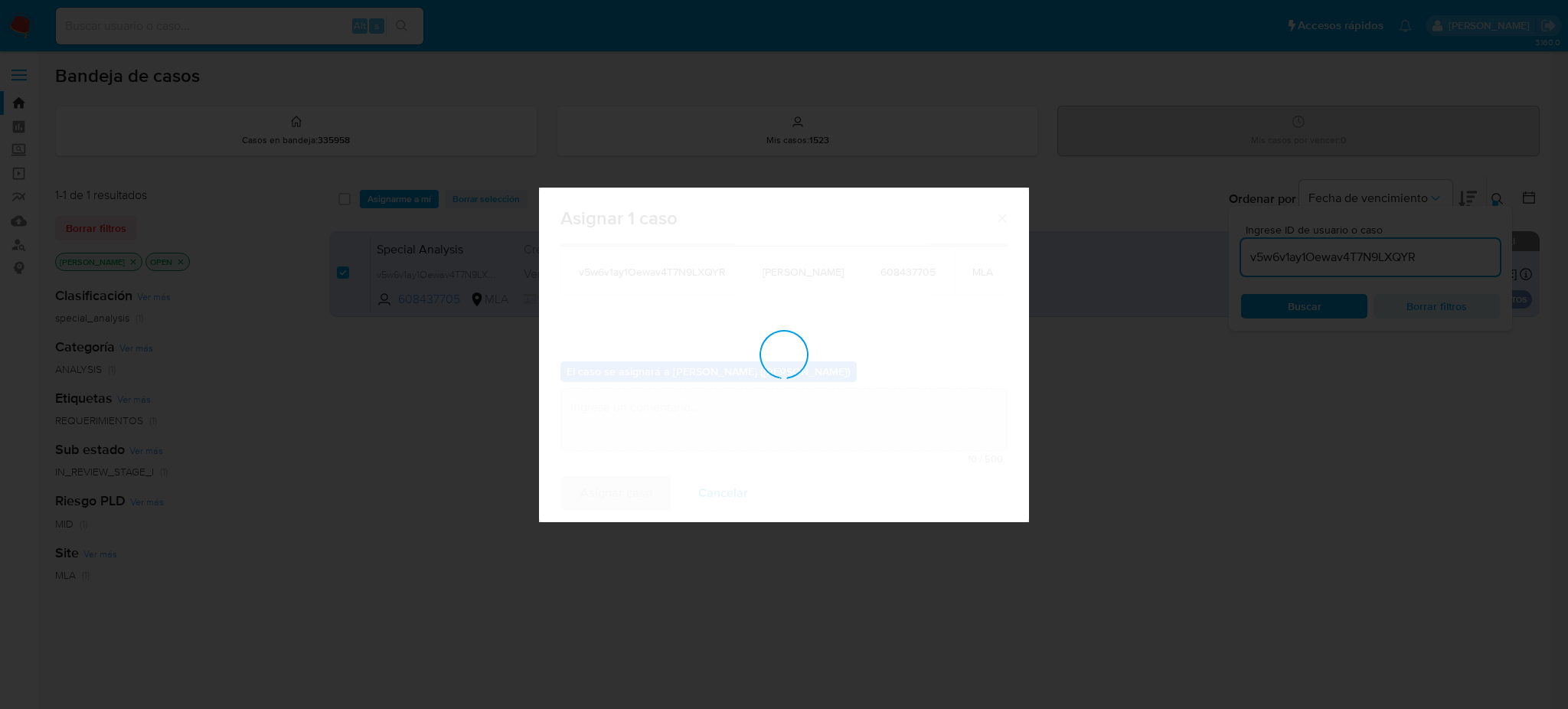
checkbox input "false"
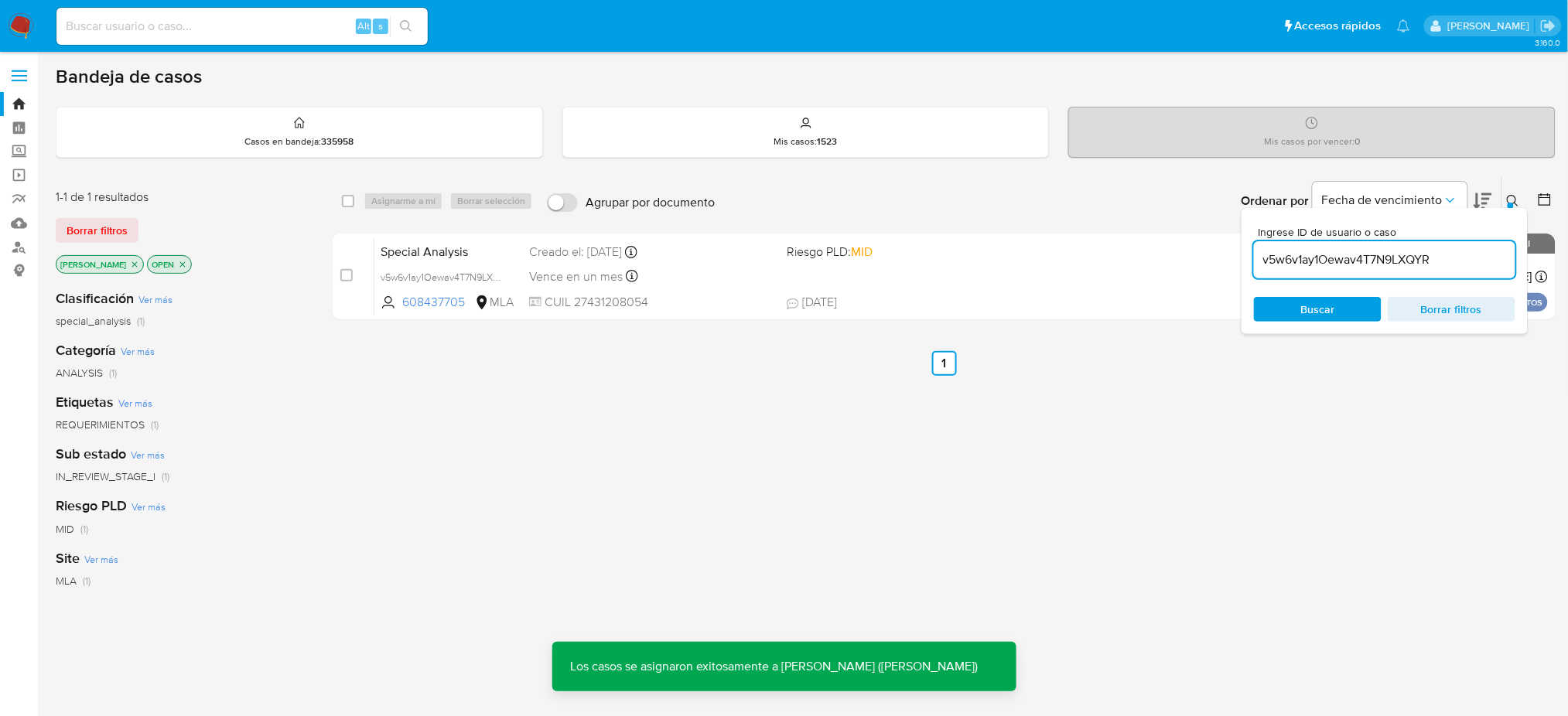
click at [451, 269] on div "v5w6v1ay1Oewav4T7N9LXQYR" at bounding box center [443, 277] width 124 height 17
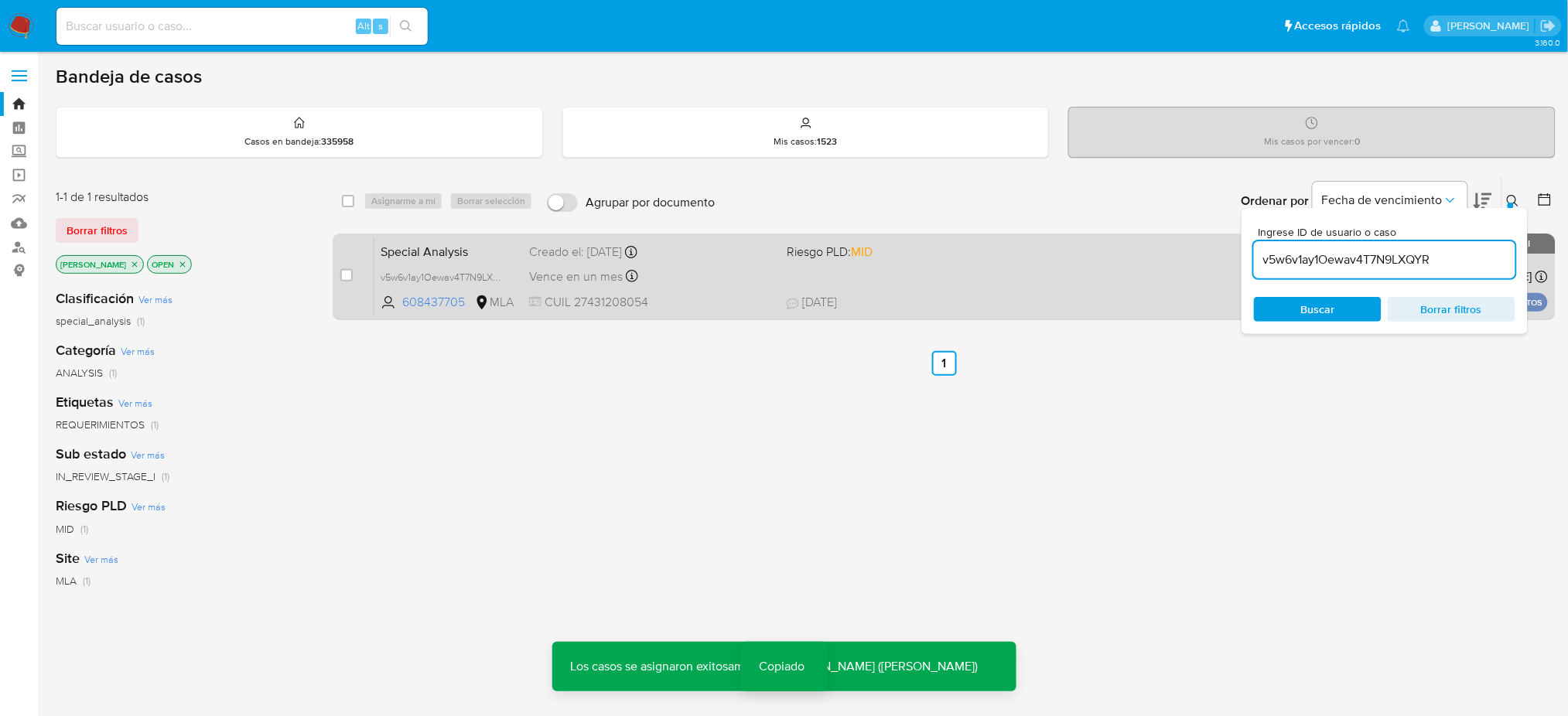
click at [501, 248] on span "Special Analysis" at bounding box center [449, 251] width 137 height 20
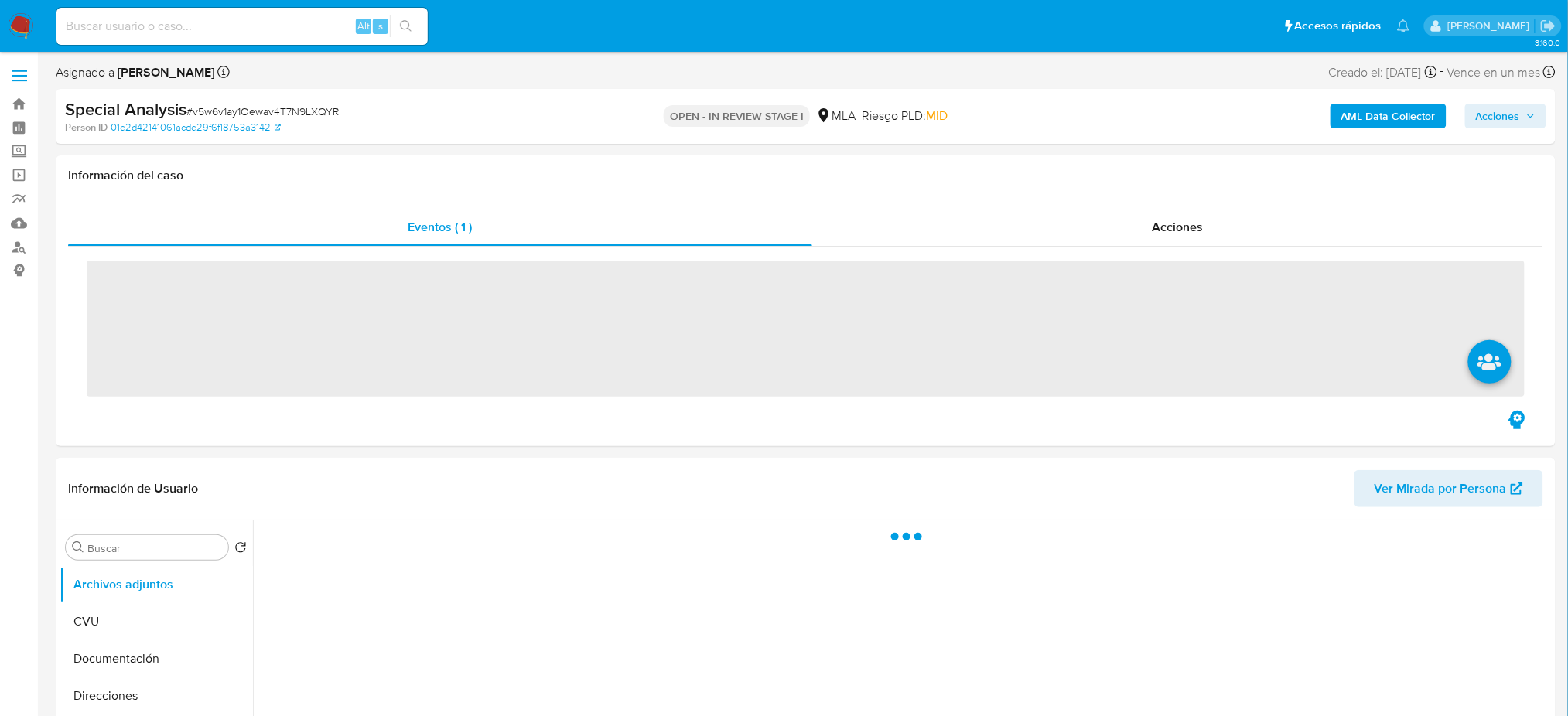
click at [223, 107] on span "# v5w6v1ay1Oewav4T7N9LXQYR" at bounding box center [262, 110] width 153 height 15
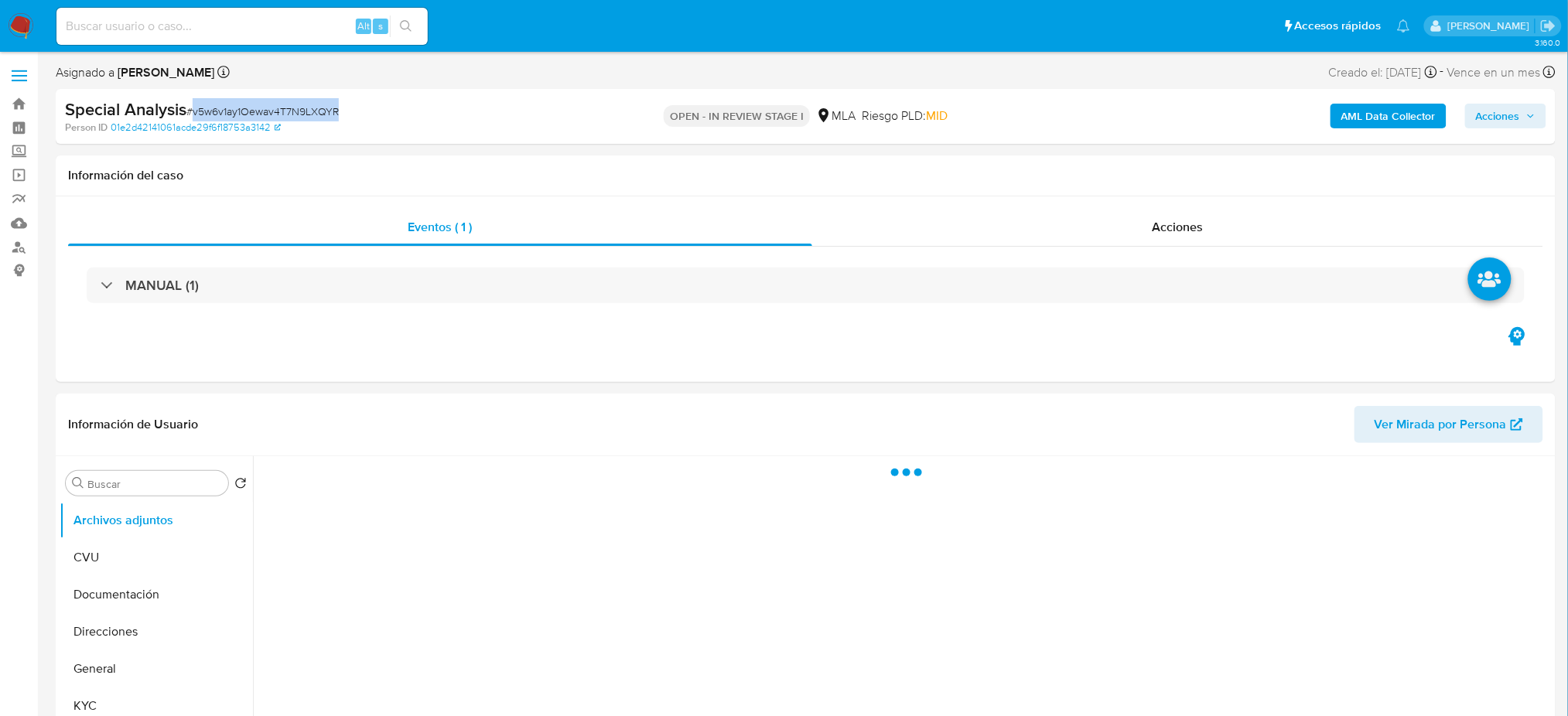
click at [223, 107] on span "# v5w6v1ay1Oewav4T7N9LXQYR" at bounding box center [262, 110] width 153 height 15
copy span "v5w6v1ay1Oewav4T7N9LXQYR"
select select "10"
copy span "v5w6v1ay1Oewav4T7N9LXQYR"
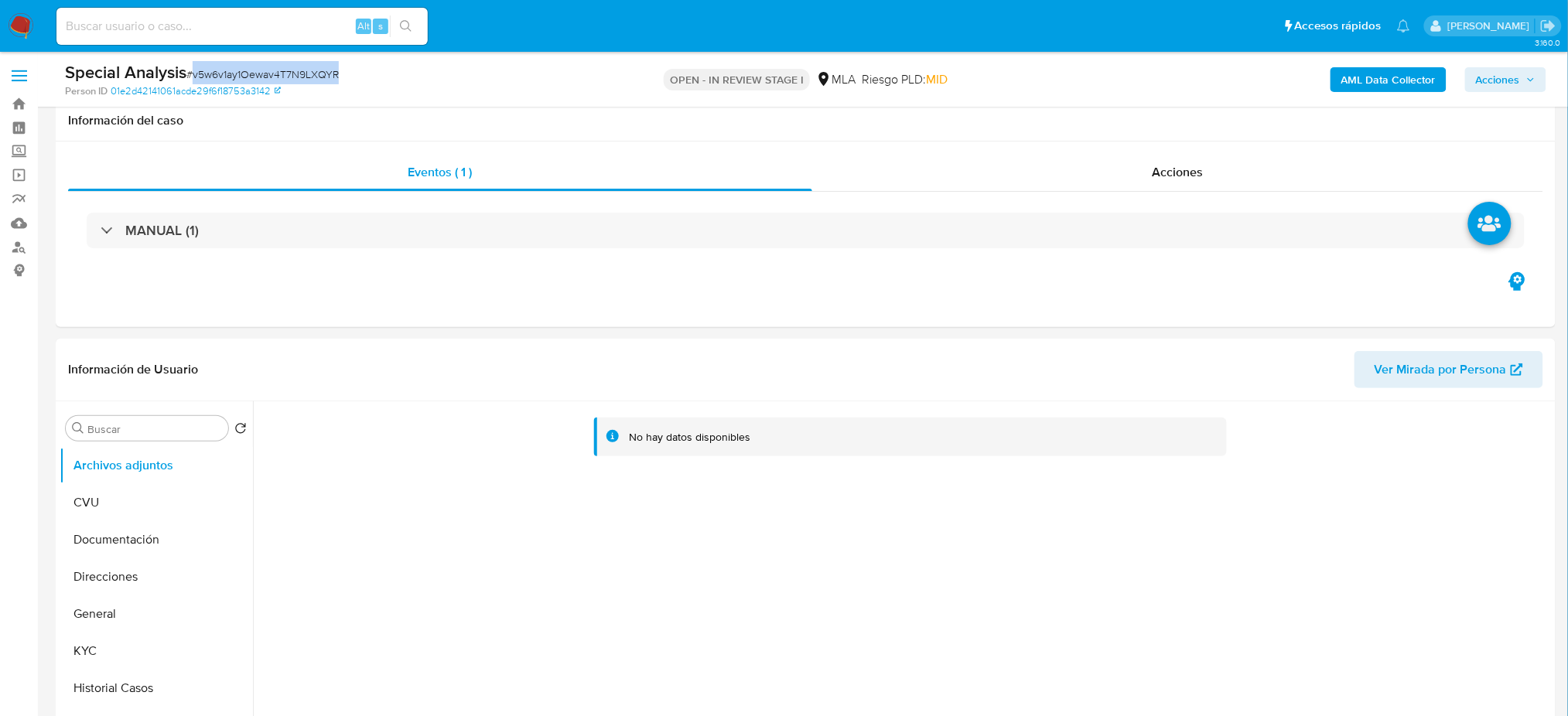
scroll to position [102, 0]
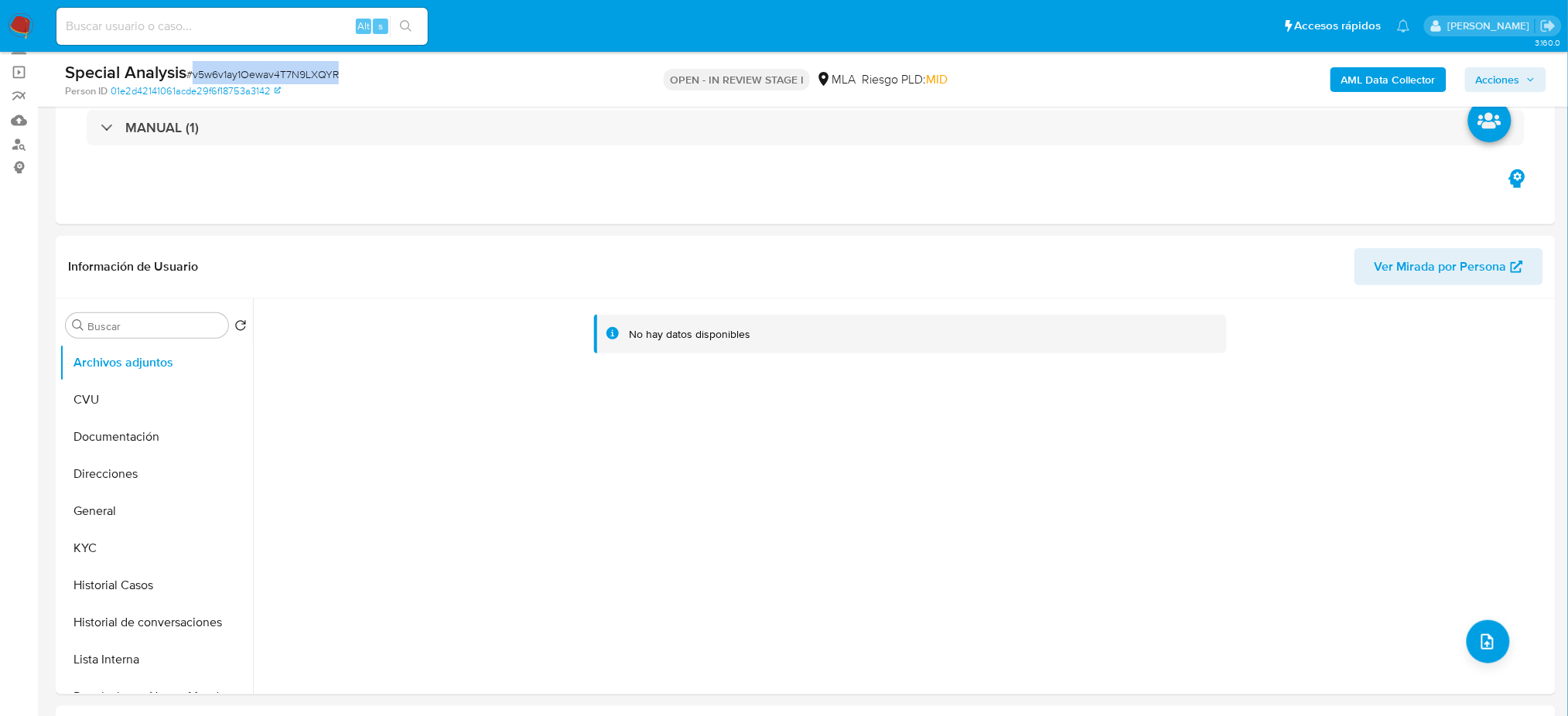
click at [1399, 73] on b "AML Data Collector" at bounding box center [1388, 80] width 94 height 25
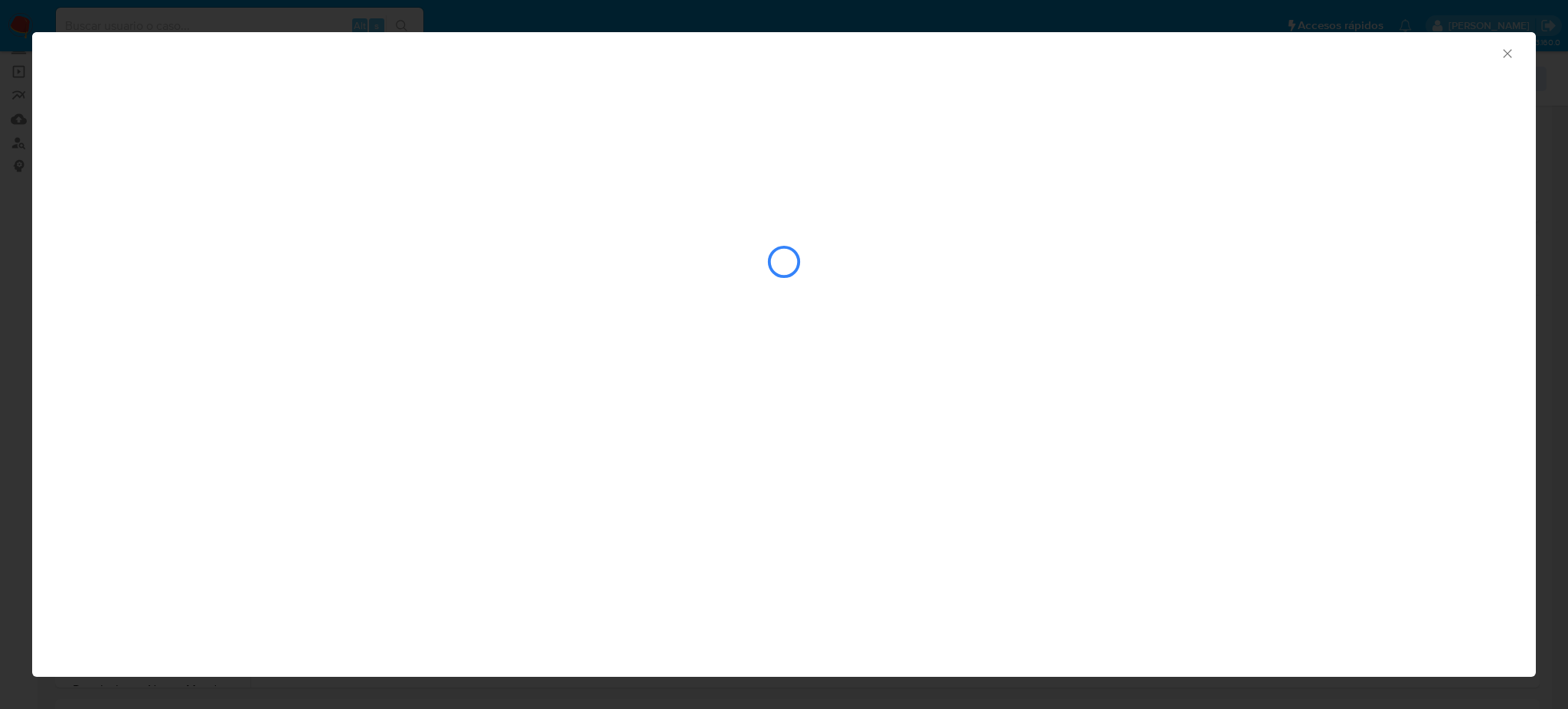
click at [1508, 49] on icon "Cerrar ventana" at bounding box center [1507, 53] width 15 height 15
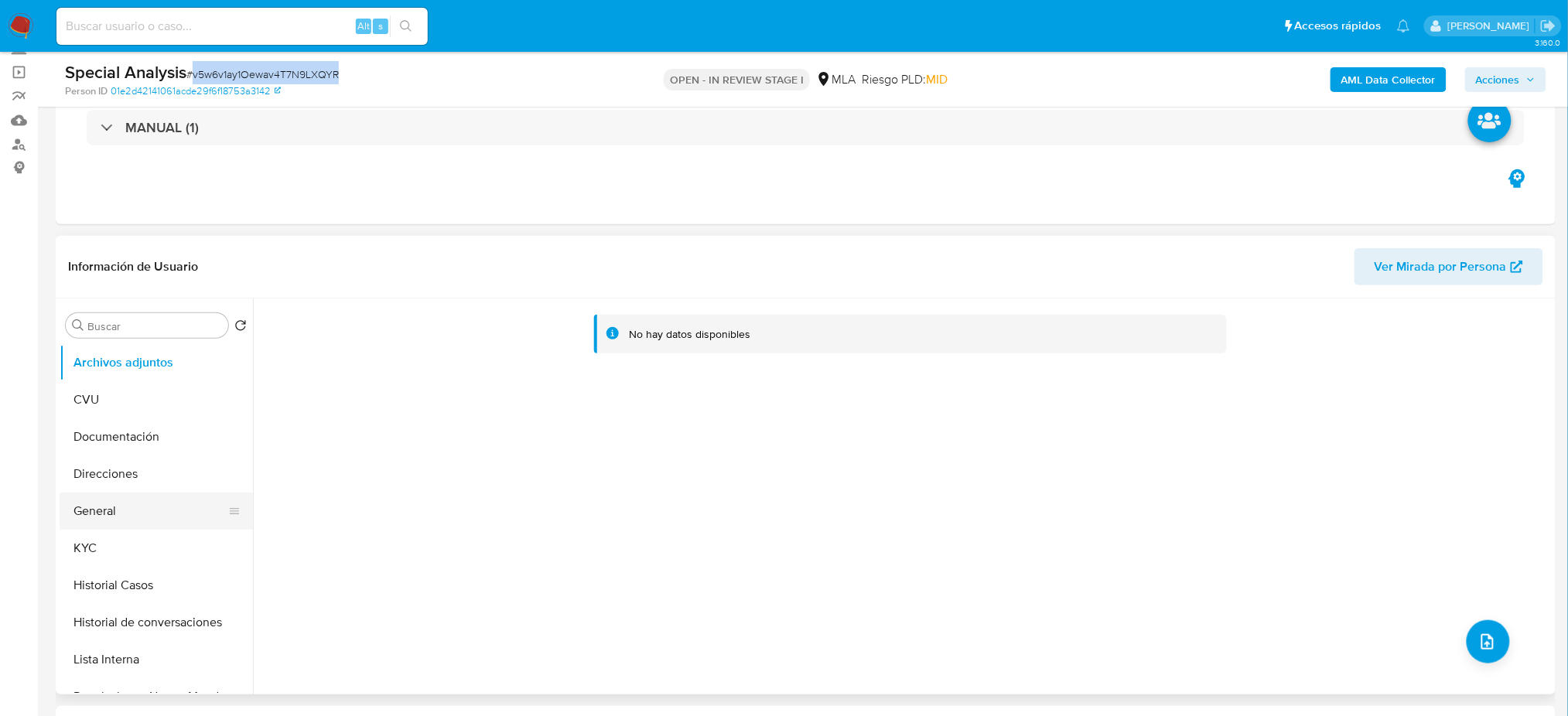
click at [147, 514] on button "General" at bounding box center [149, 510] width 181 height 37
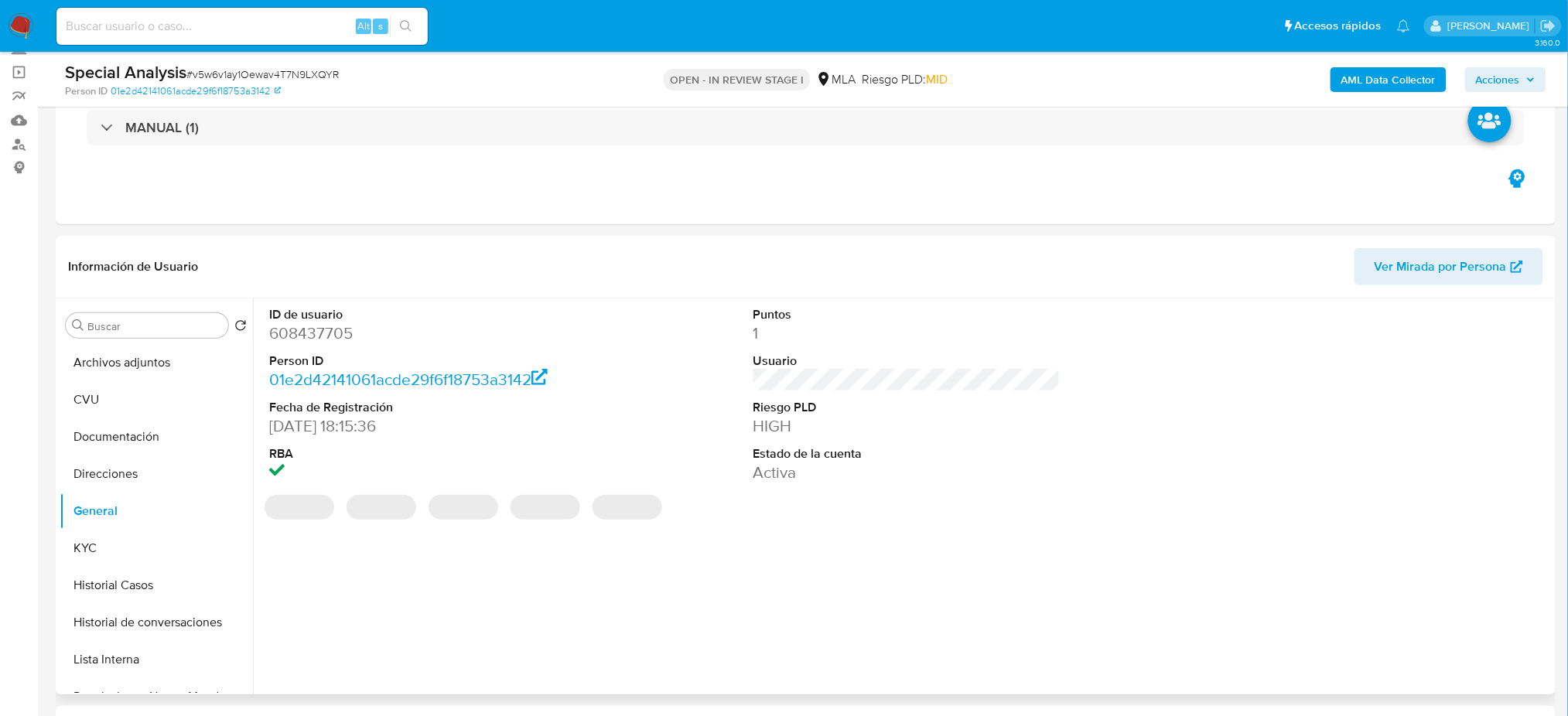
click at [297, 327] on dd "608437705" at bounding box center [423, 333] width 307 height 22
copy dd "608437705"
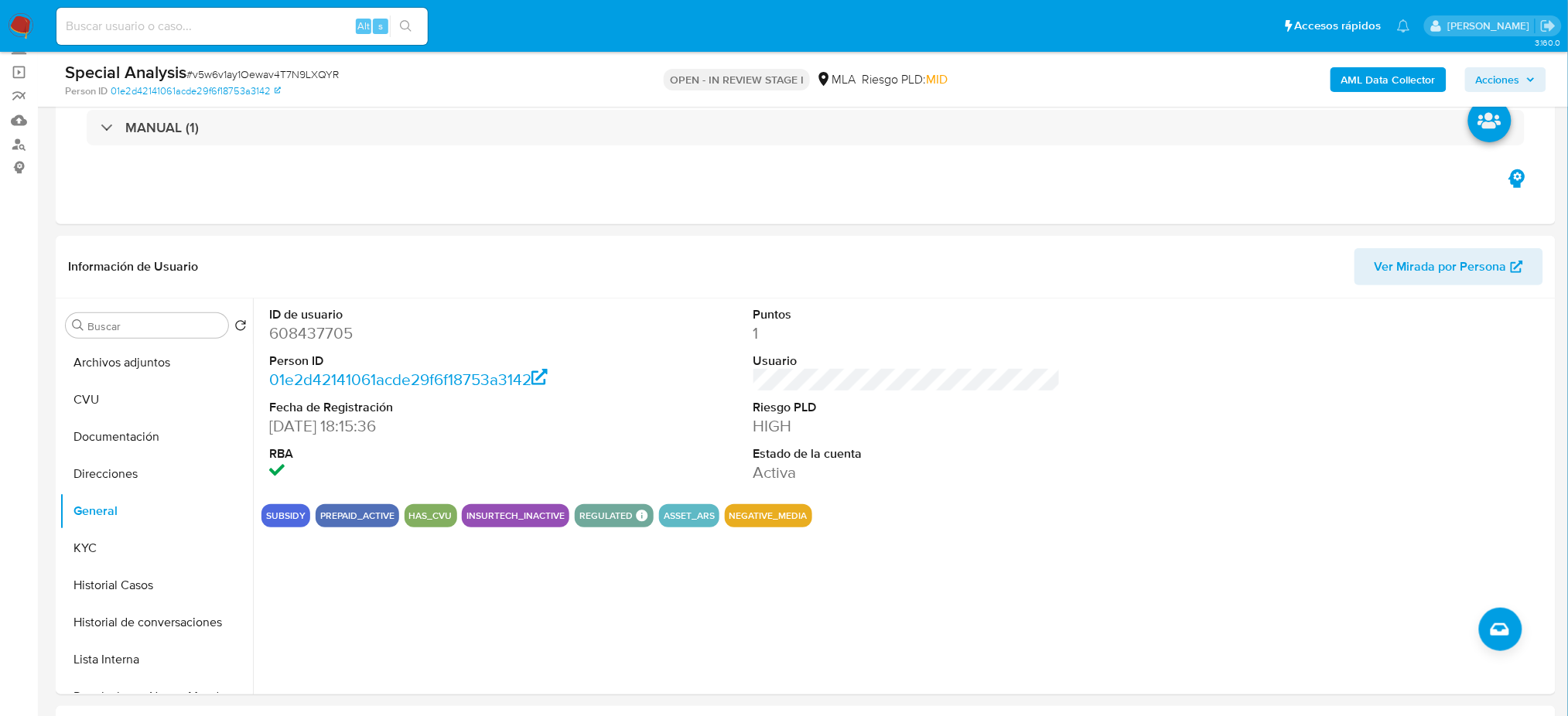
click at [242, 81] on span "# v5w6v1ay1Oewav4T7N9LXQYR" at bounding box center [262, 74] width 153 height 15
copy span "v5w6v1ay1Oewav4T7N9LXQYR"
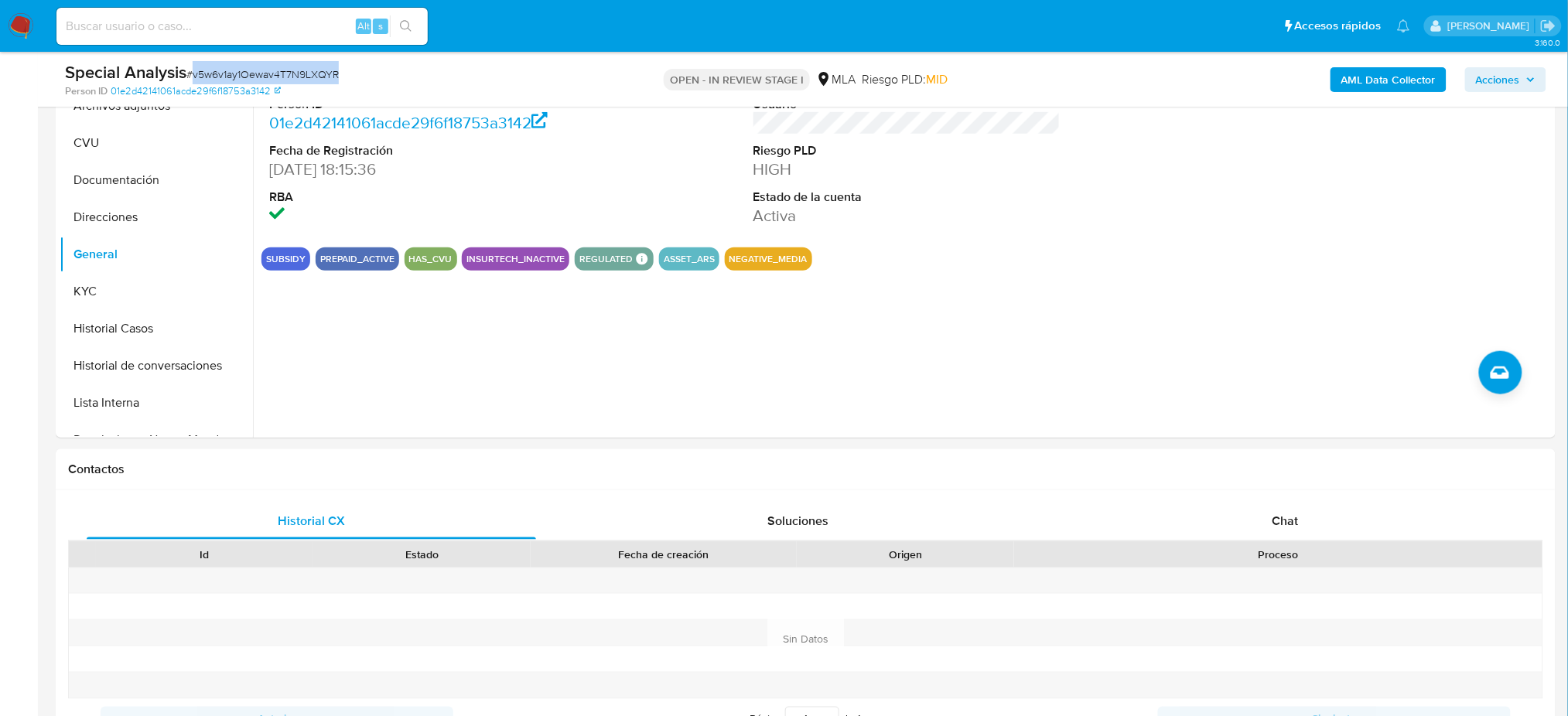
scroll to position [515, 0]
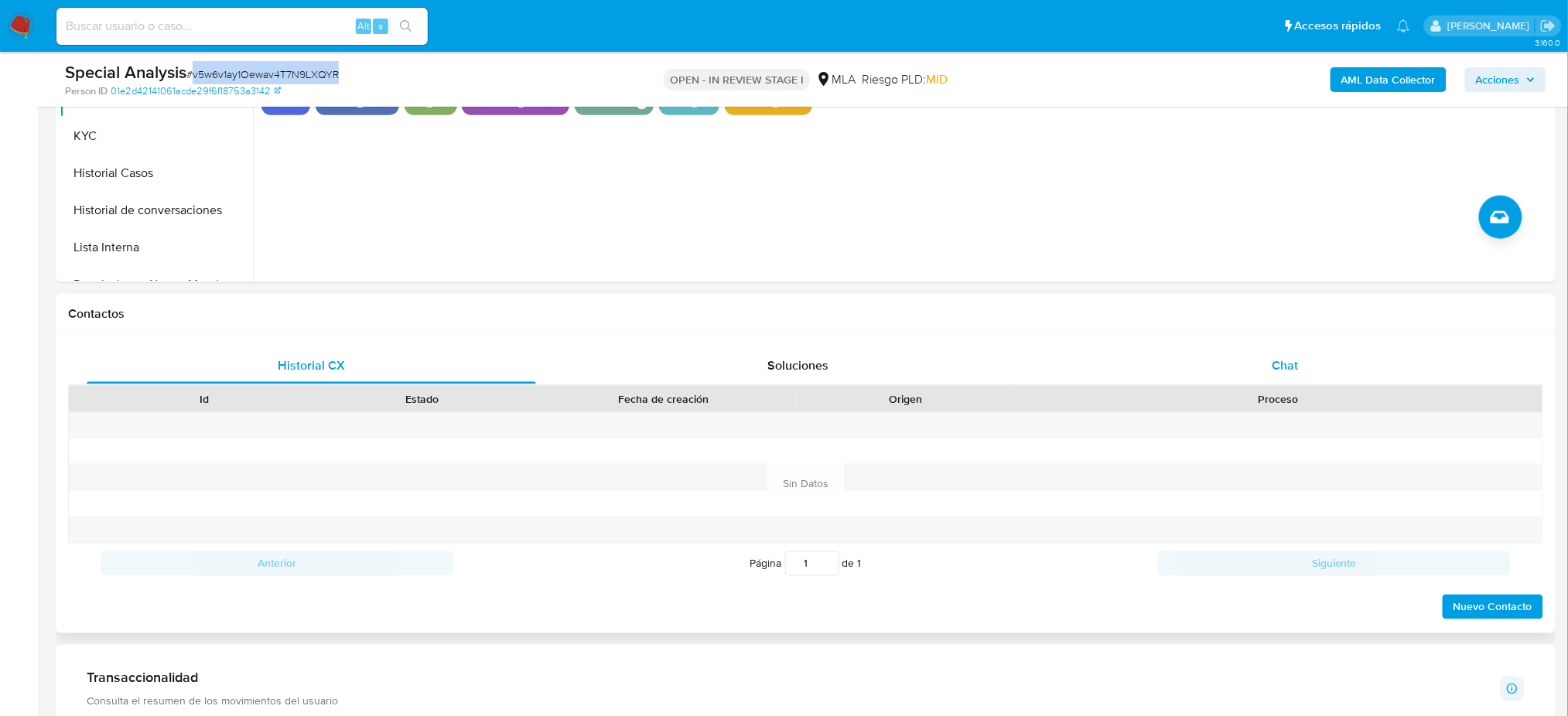
click at [1352, 370] on div "Chat" at bounding box center [1285, 366] width 449 height 37
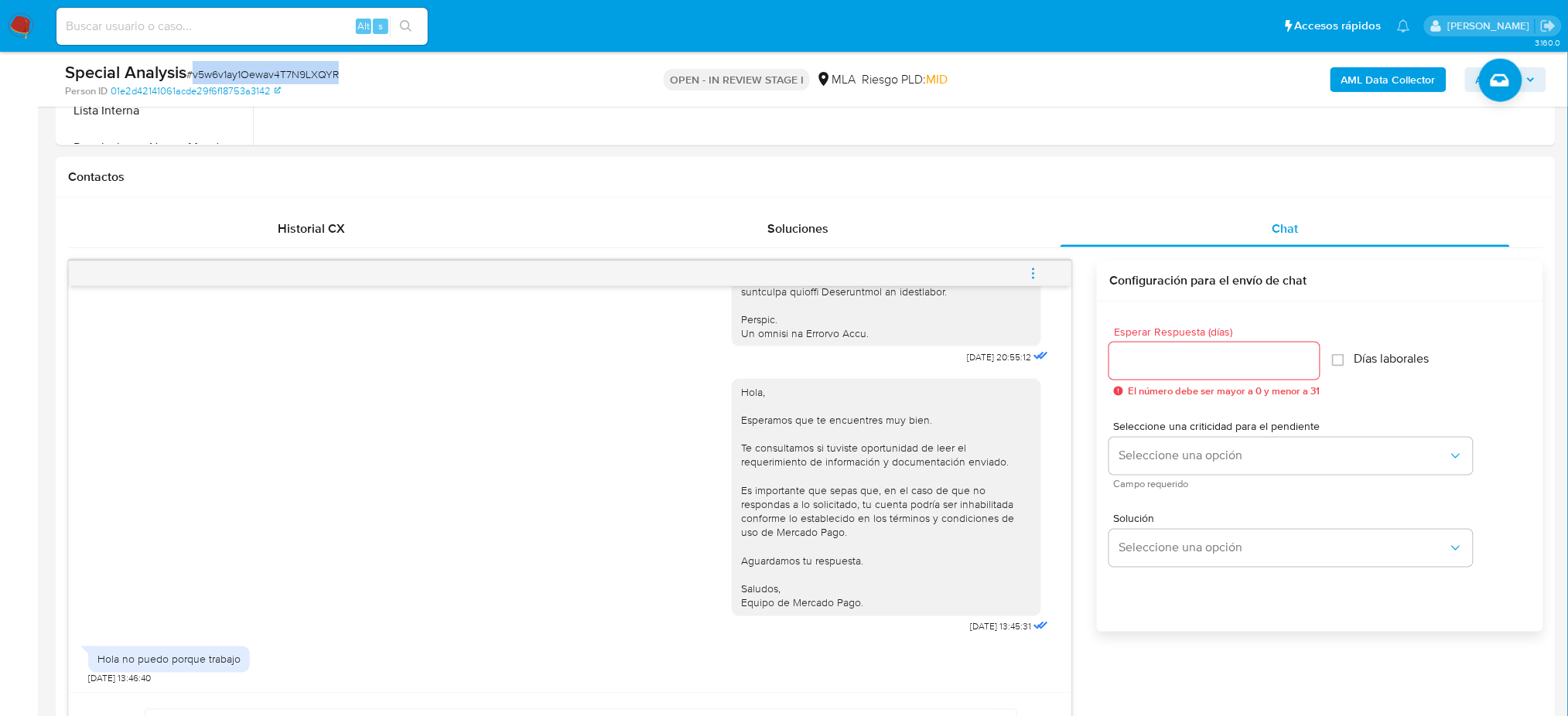
scroll to position [928, 0]
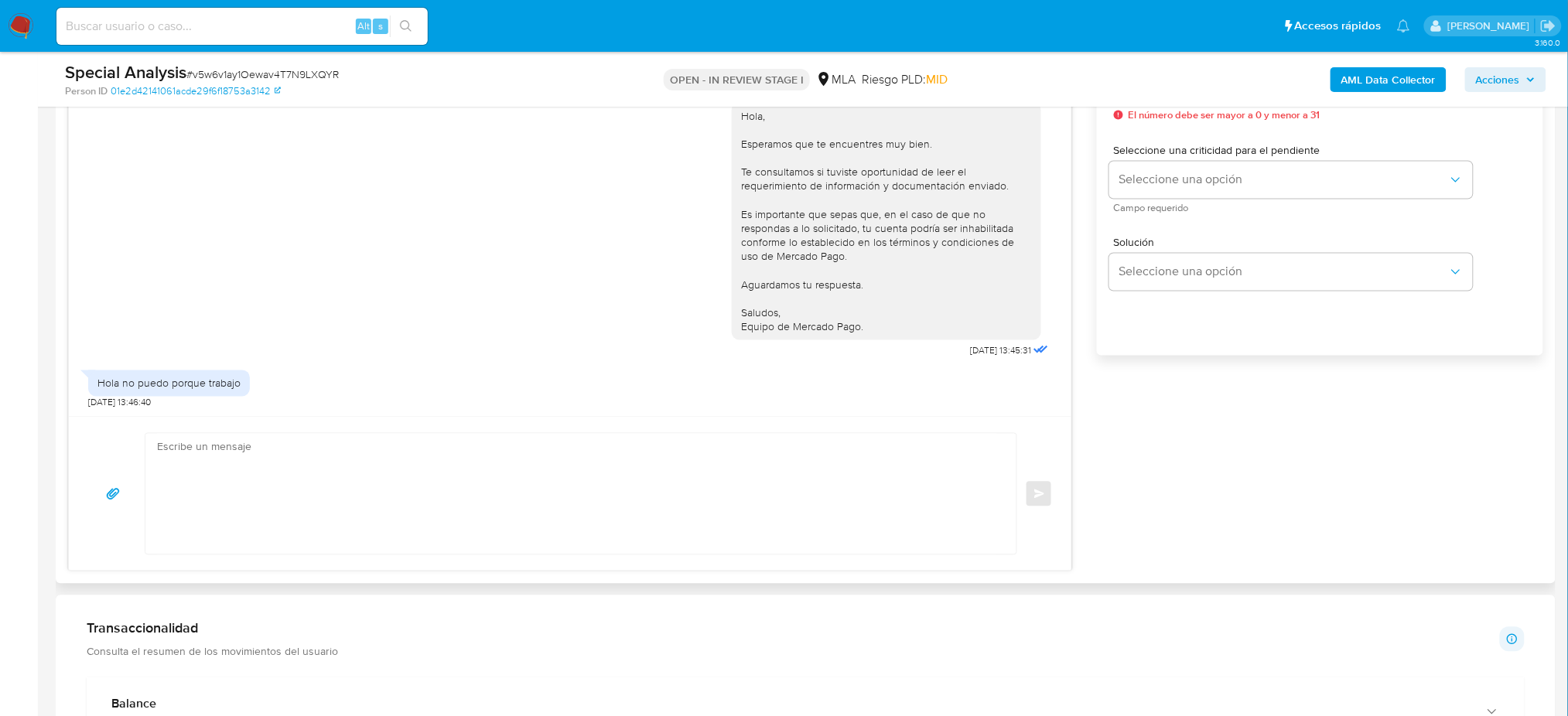
click at [199, 457] on textarea at bounding box center [577, 494] width 840 height 120
paste textarea "Hola XXX, Muchas gracias por tu respuesta. Analizamos tu caso y verificamos que…"
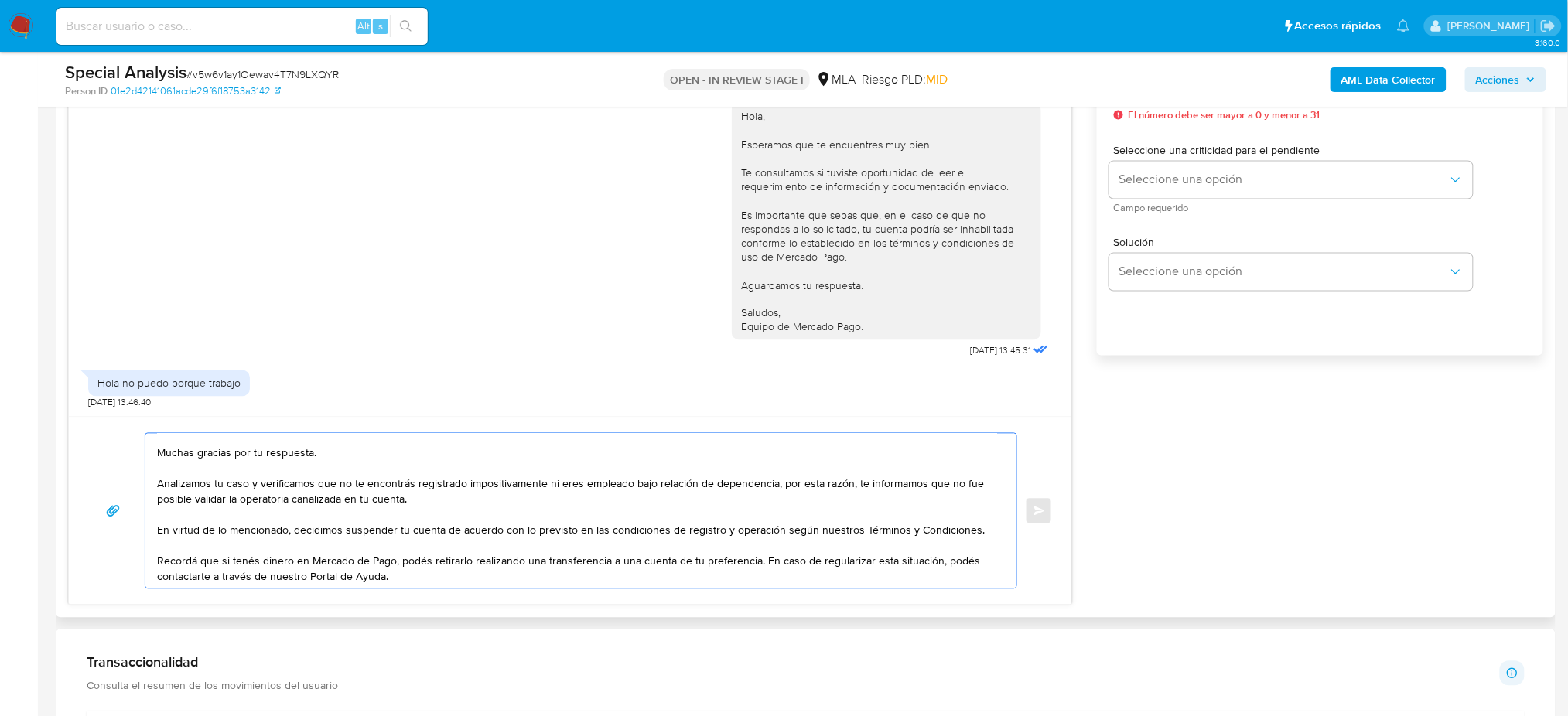
scroll to position [0, 0]
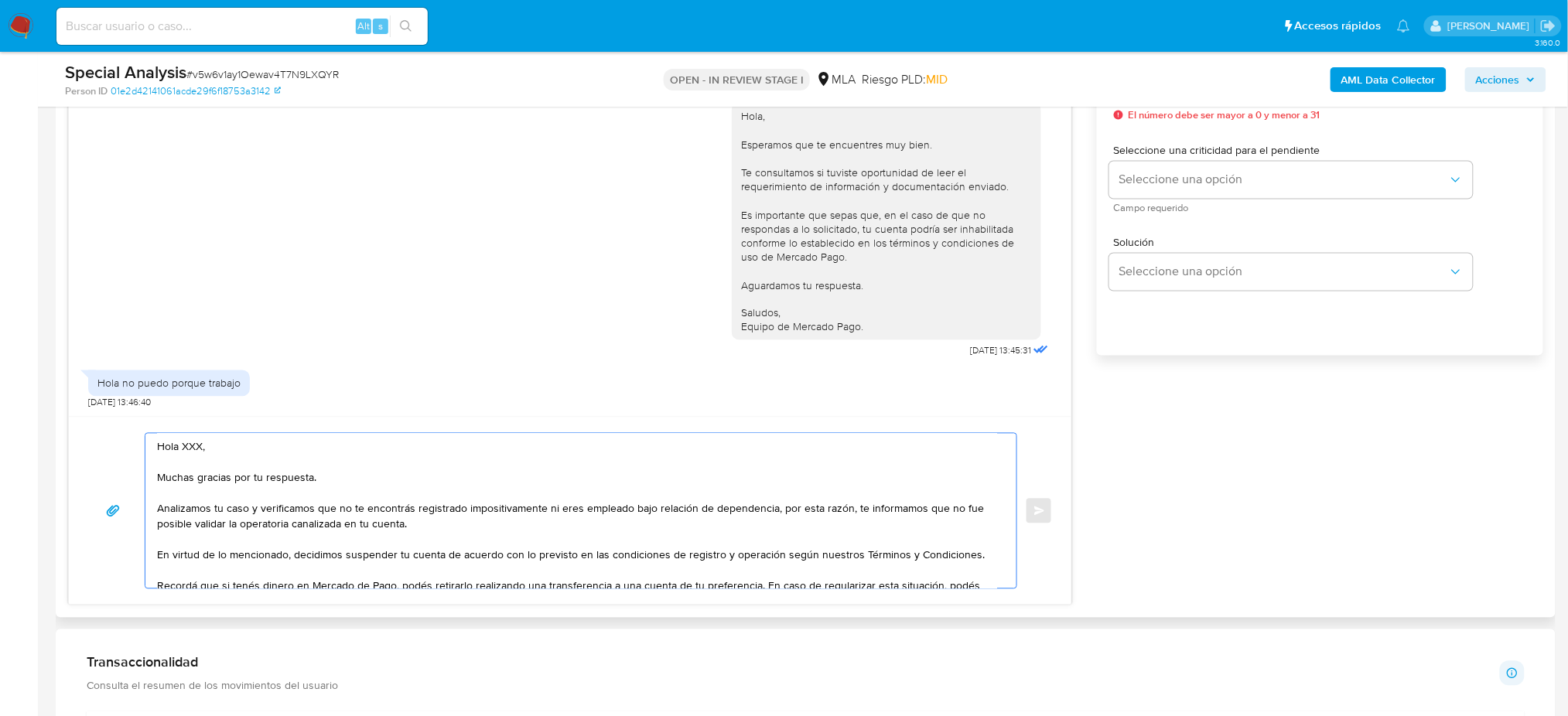
click at [202, 451] on textarea "Hola XXX, Muchas gracias por tu respuesta. Analizamos tu caso y verificamos que…" at bounding box center [577, 511] width 840 height 155
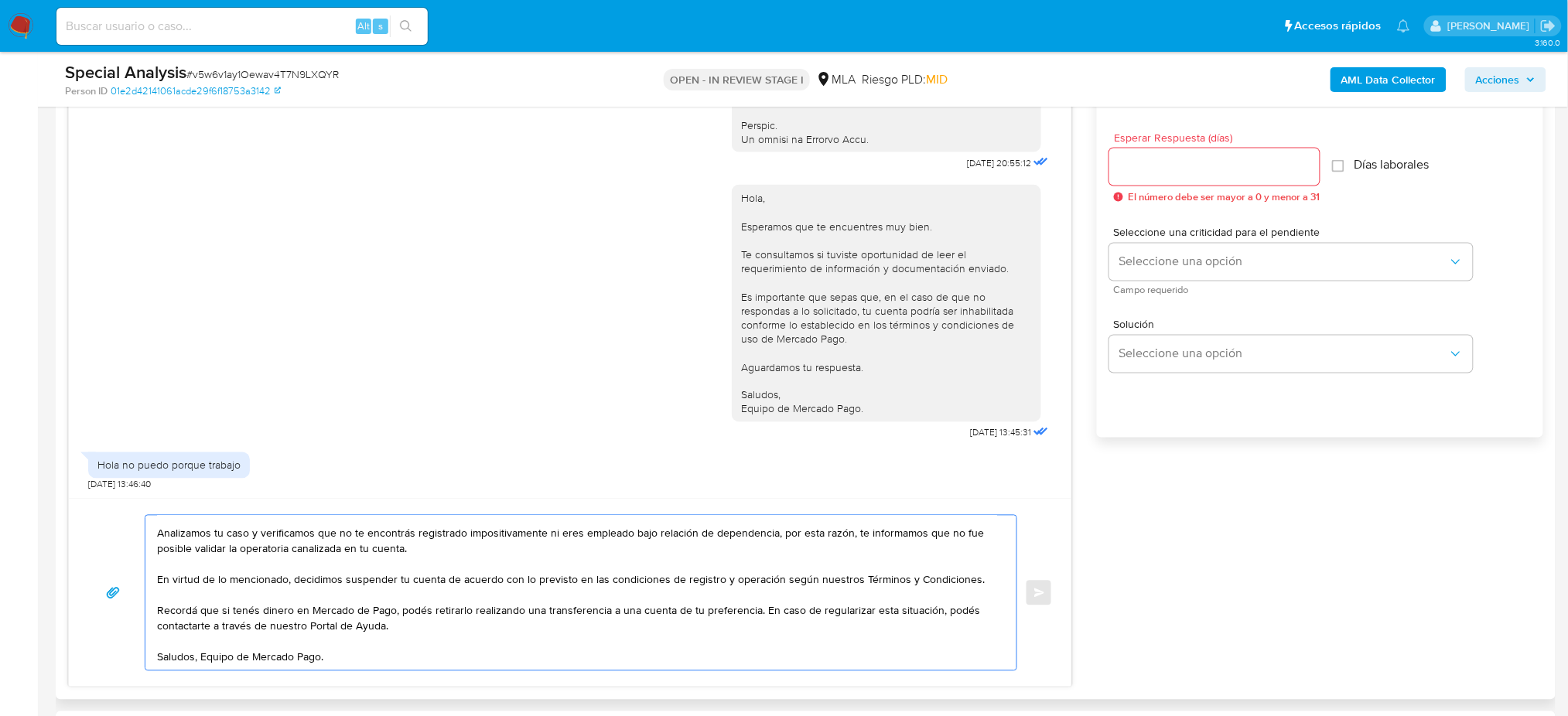
scroll to position [721, 0]
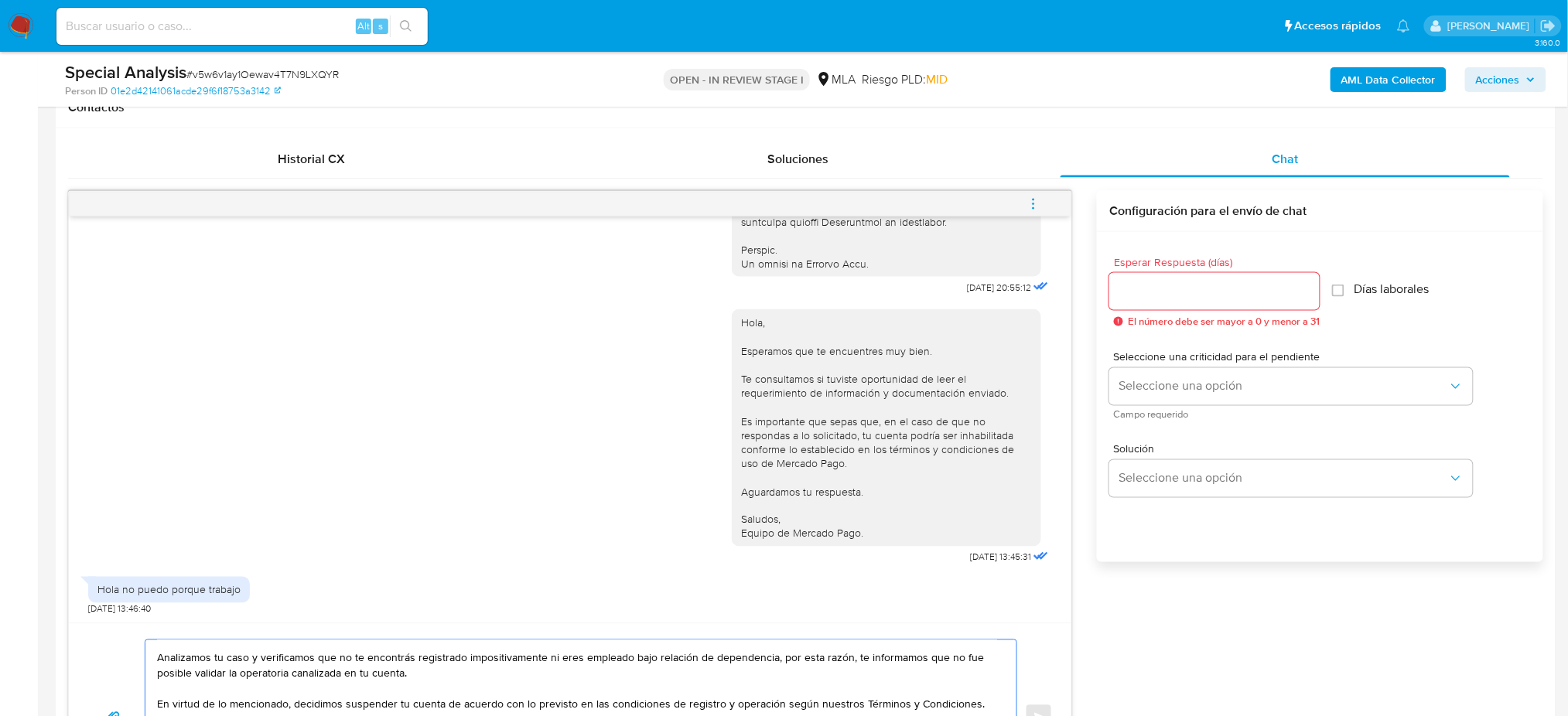
type textarea "Hola, Muchas gracias por tu respuesta. Analizamos tu caso y verificamos que no …"
click at [1189, 286] on input "Esperar Respuesta (días)" at bounding box center [1214, 291] width 210 height 20
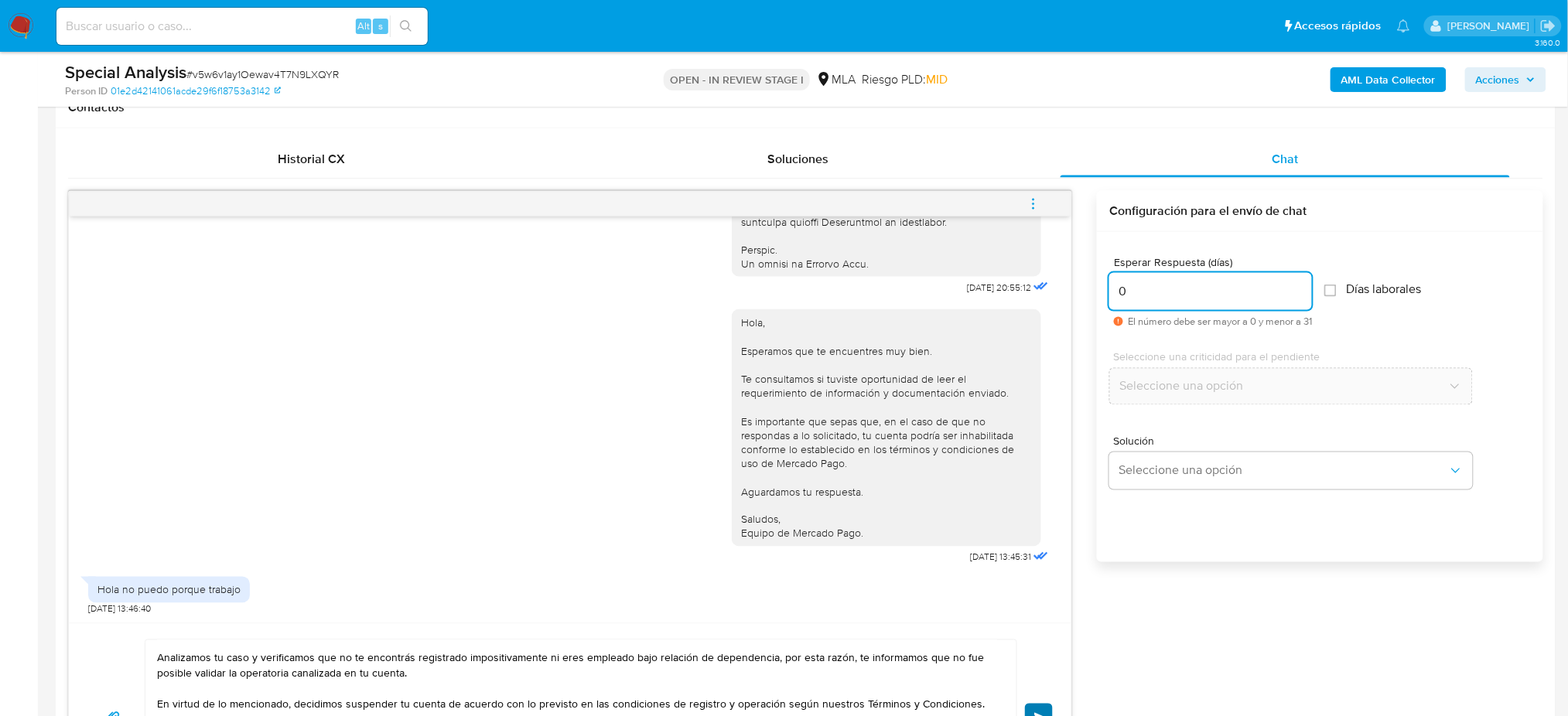
type input "0"
click at [1049, 709] on button "Enviar" at bounding box center [1039, 717] width 28 height 28
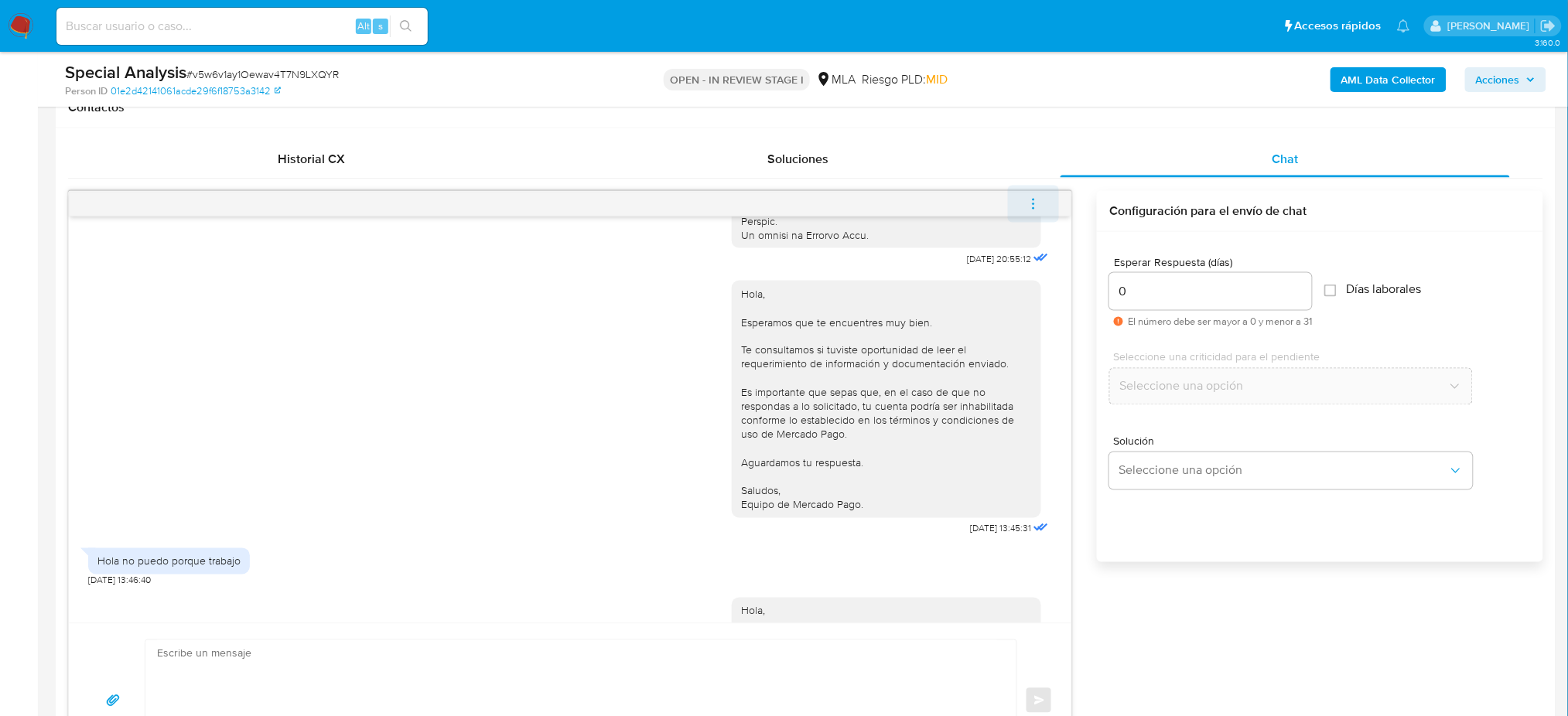
scroll to position [1114, 0]
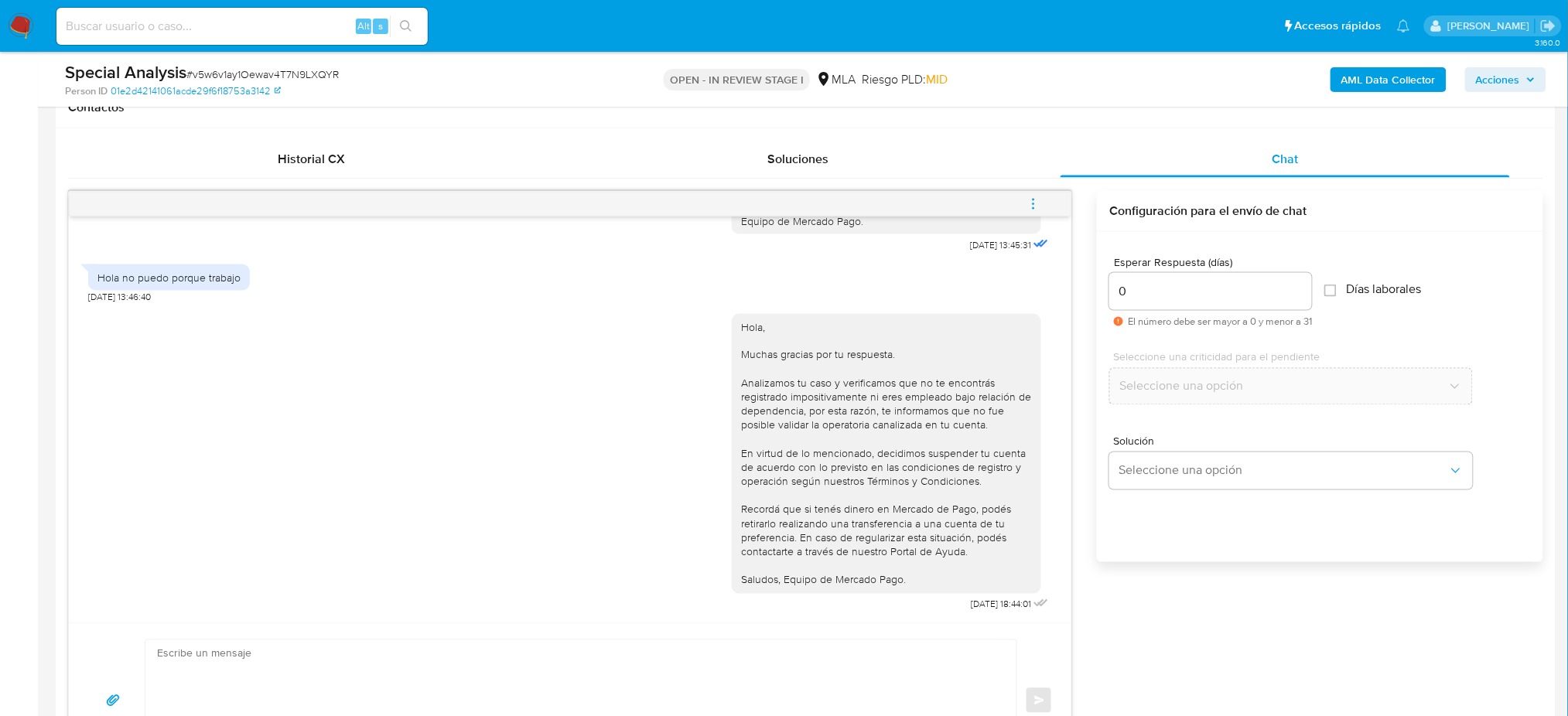
click at [1029, 201] on icon "menu-action" at bounding box center [1032, 204] width 13 height 13
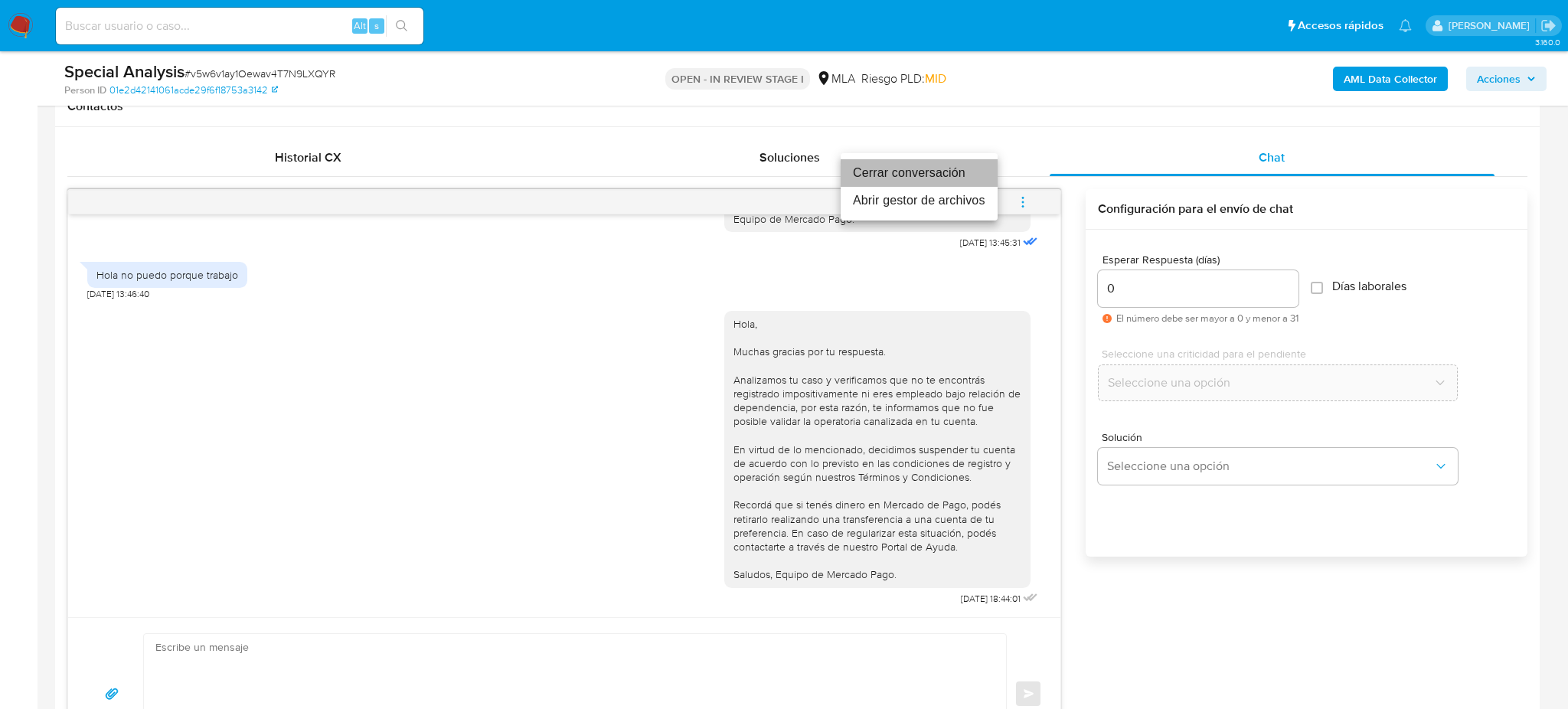
click at [916, 170] on li "Cerrar conversación" at bounding box center [919, 173] width 157 height 28
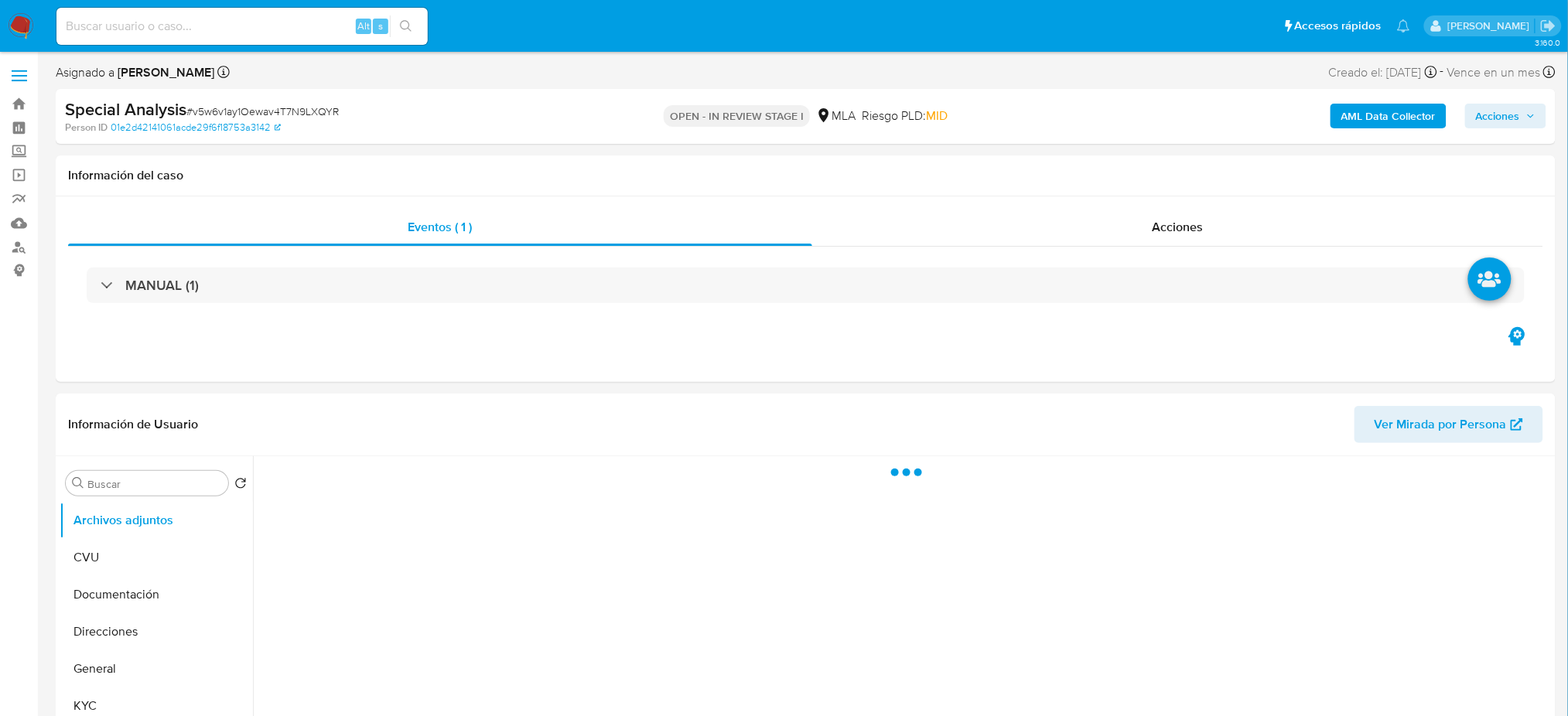
click at [1381, 113] on b "AML Data Collector" at bounding box center [1388, 116] width 94 height 25
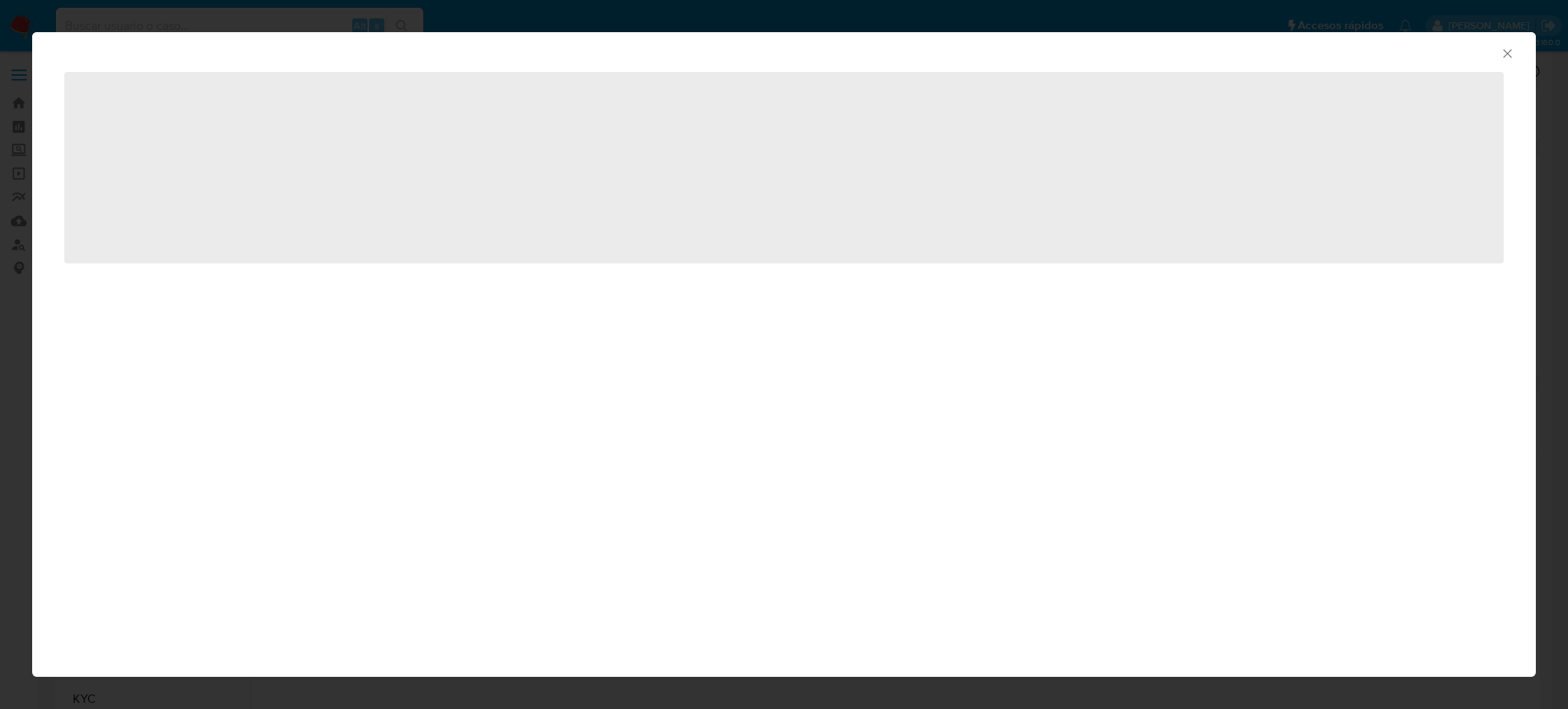
select select "10"
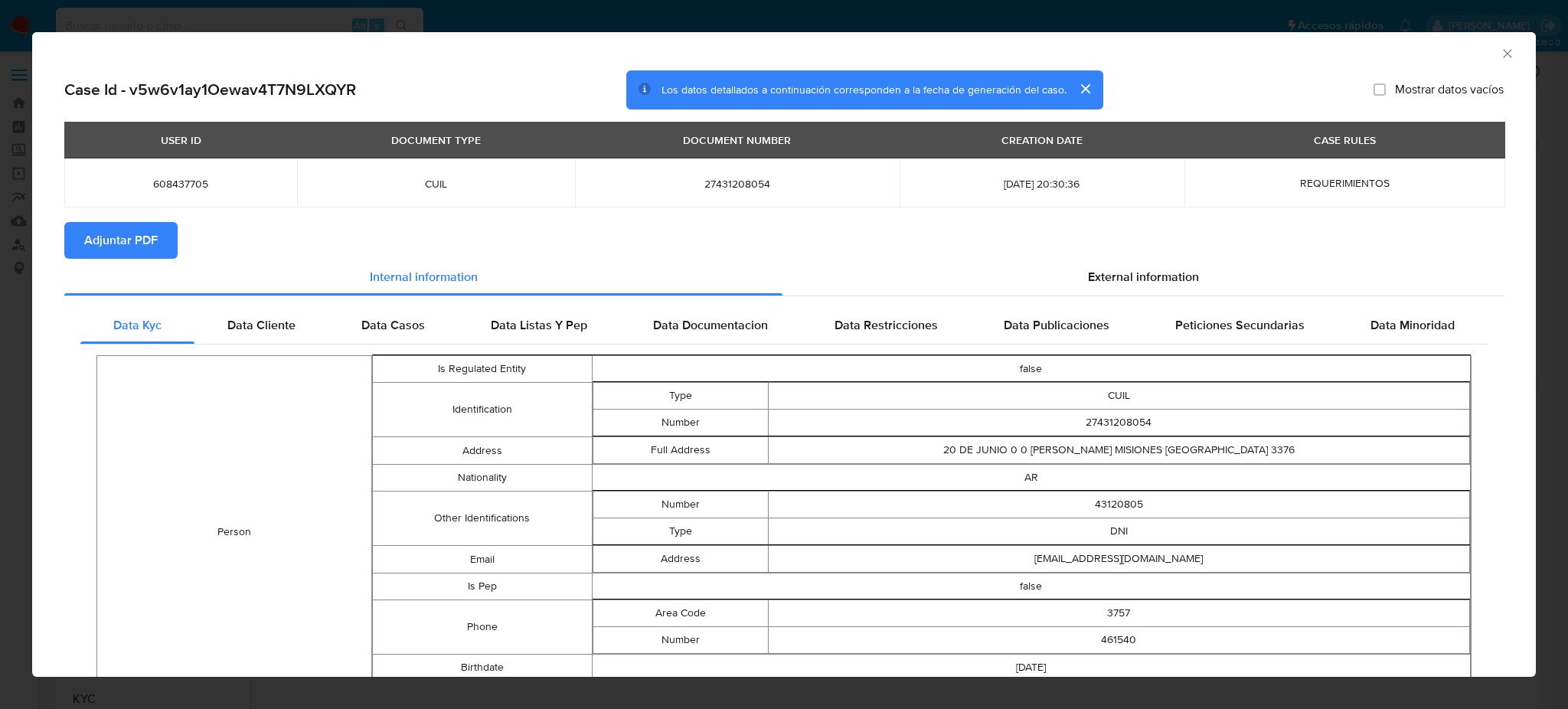
click at [113, 256] on span "Adjuntar PDF" at bounding box center [121, 240] width 74 height 34
click at [1500, 55] on icon "Cerrar ventana" at bounding box center [1507, 53] width 15 height 15
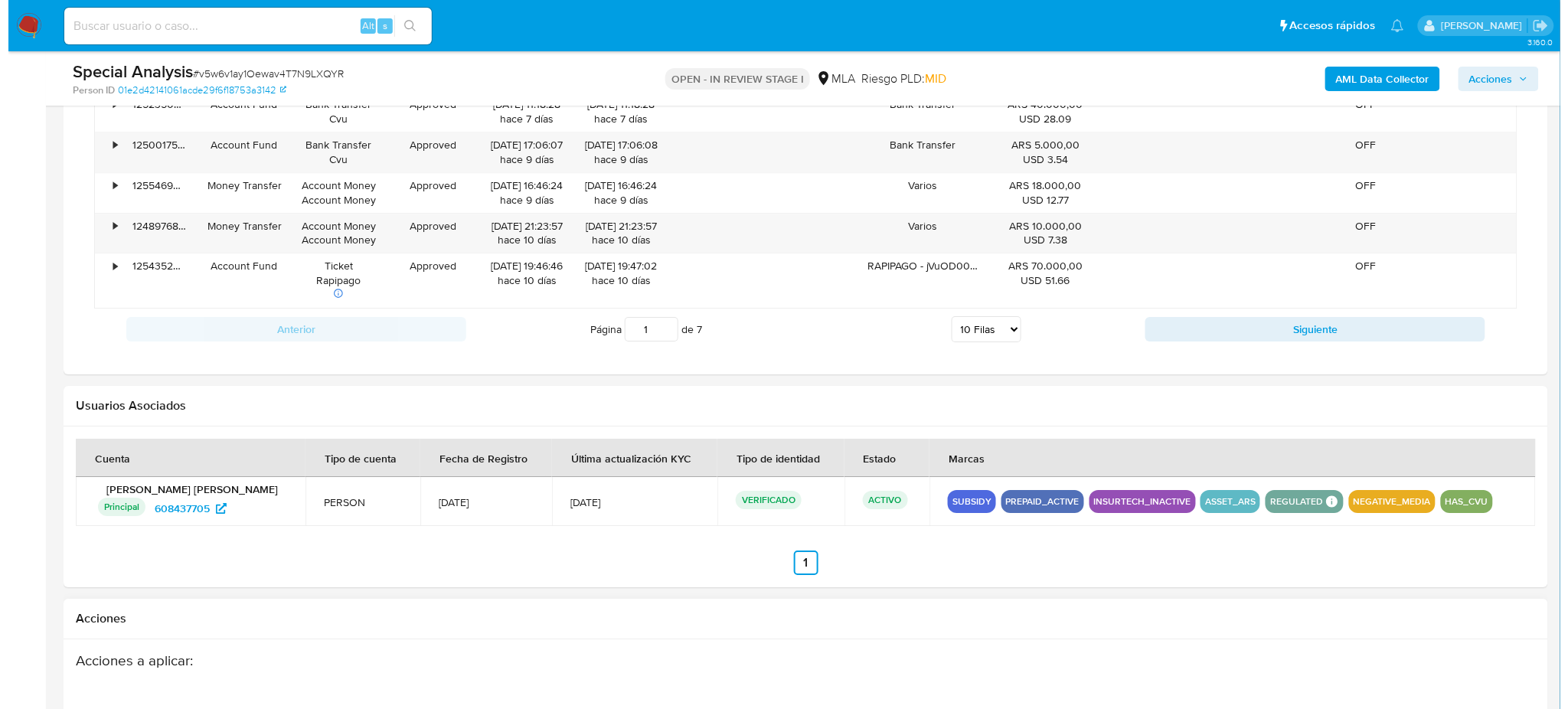
scroll to position [2001, 0]
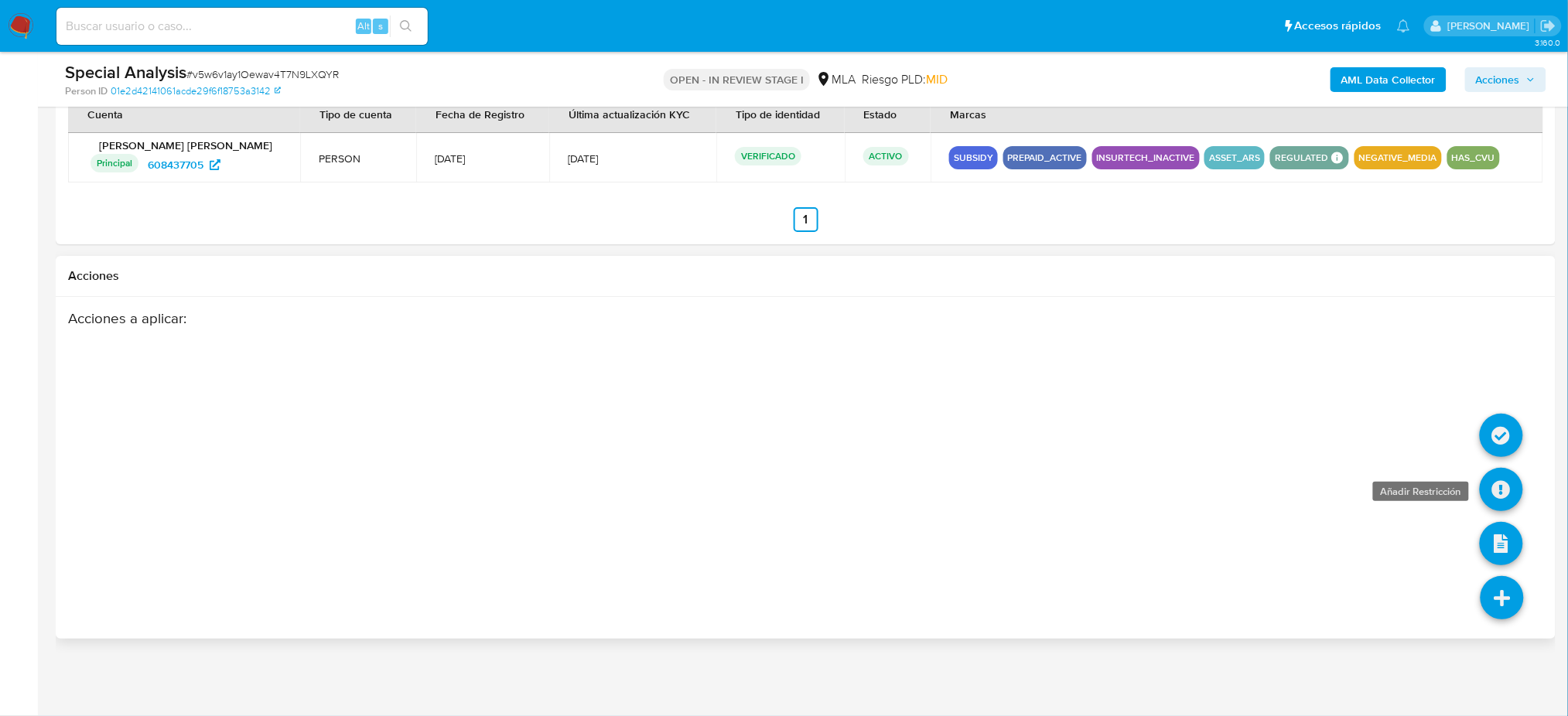
click at [1496, 482] on icon at bounding box center [1502, 490] width 43 height 43
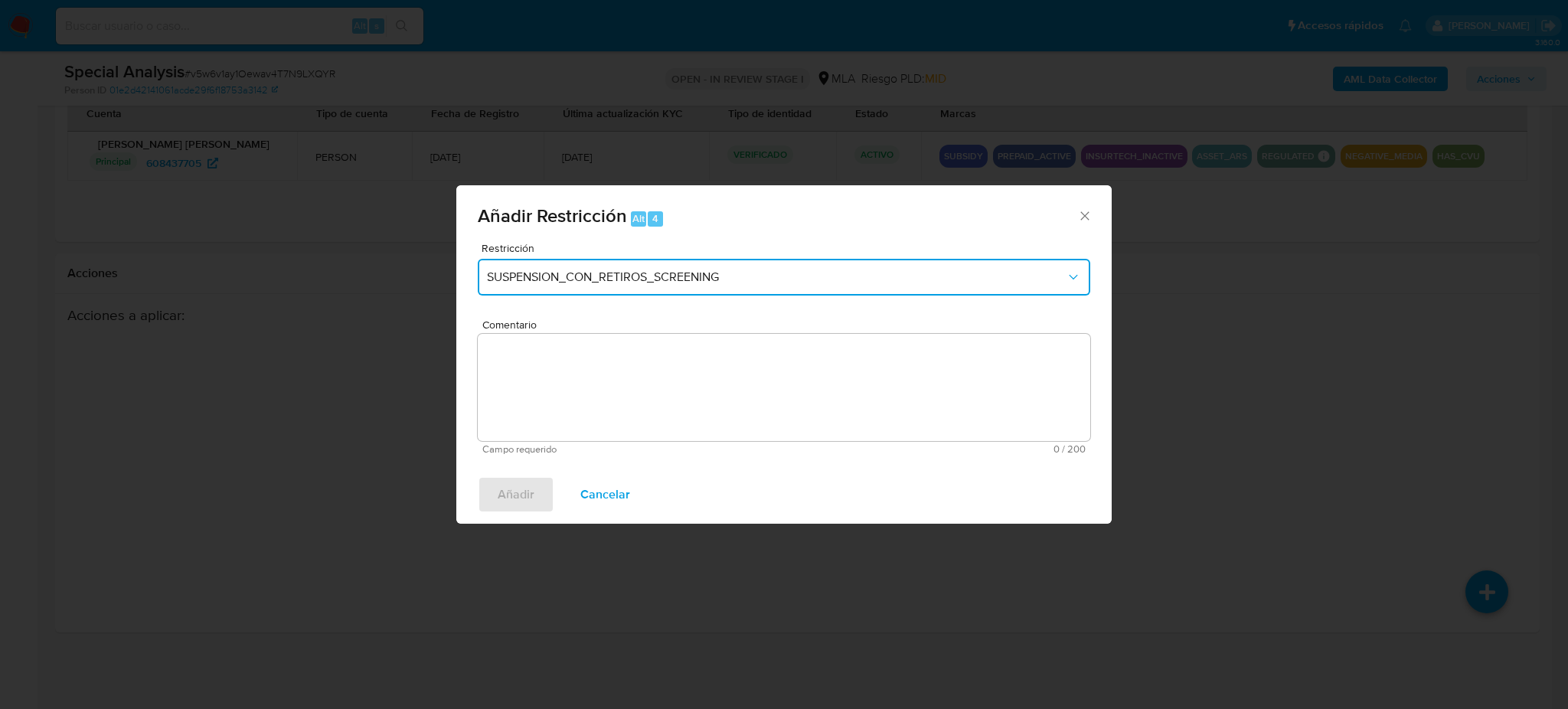
click at [632, 278] on span "SUSPENSION_CON_RETIROS_SCREENING" at bounding box center [776, 277] width 579 height 15
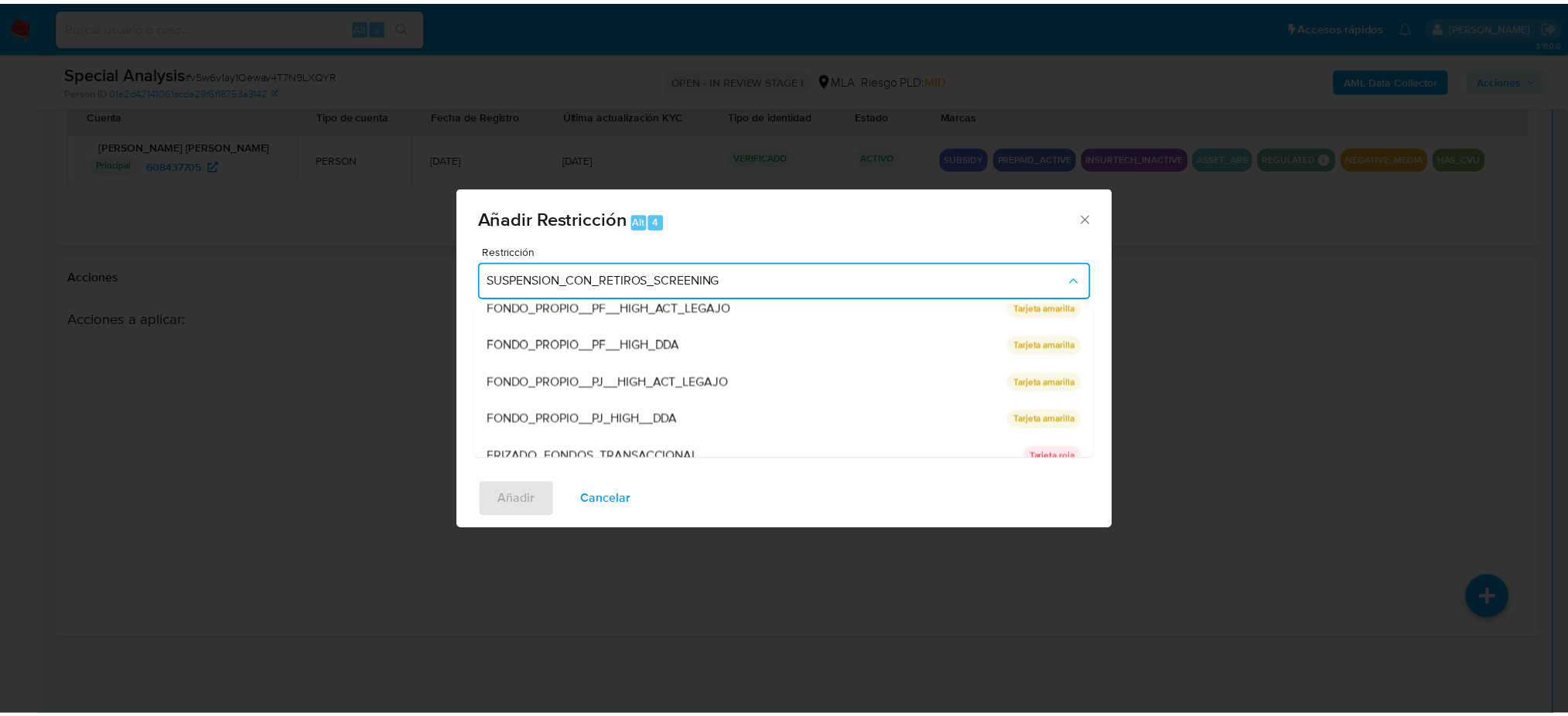
scroll to position [327, 0]
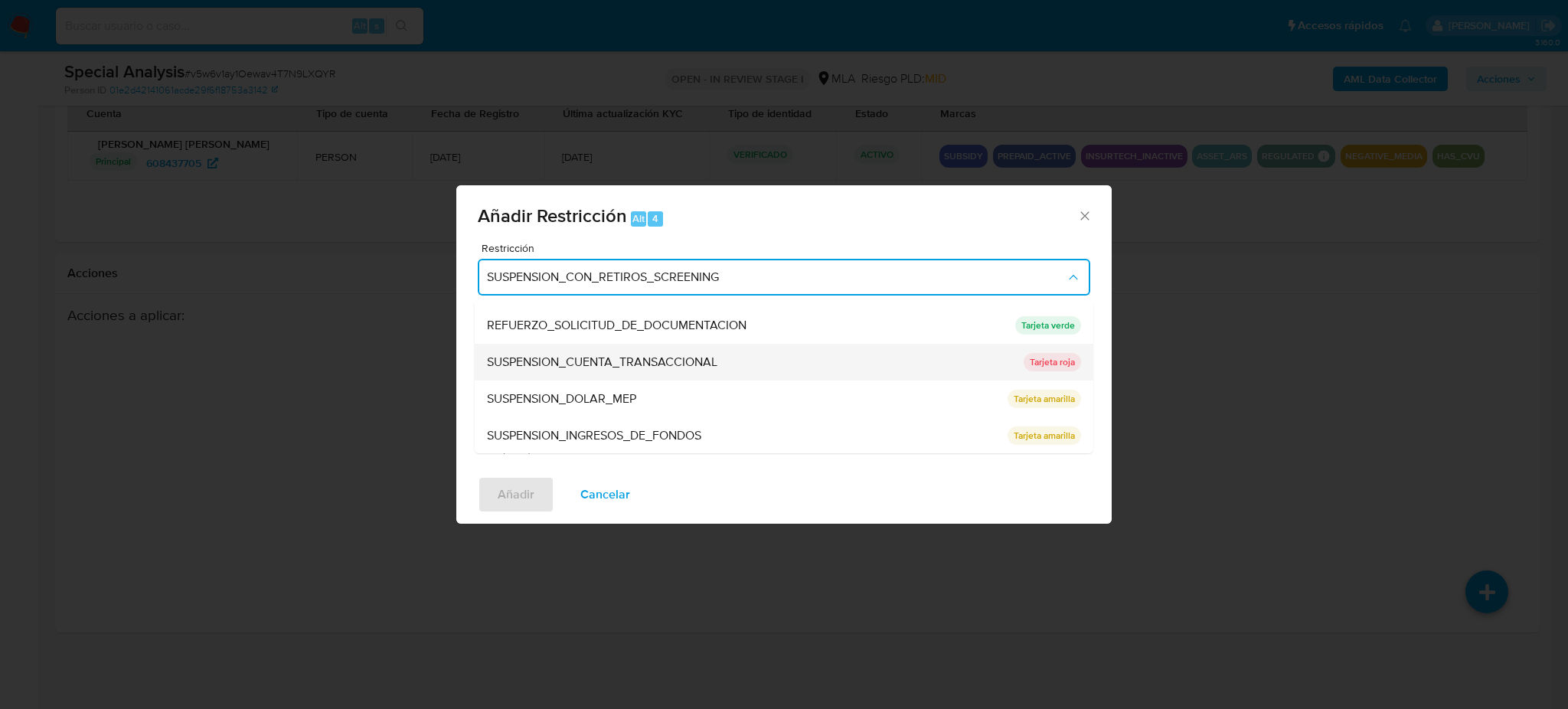
click at [632, 356] on span "SUSPENSION_CUENTA_TRANSACCIONAL" at bounding box center [601, 362] width 230 height 15
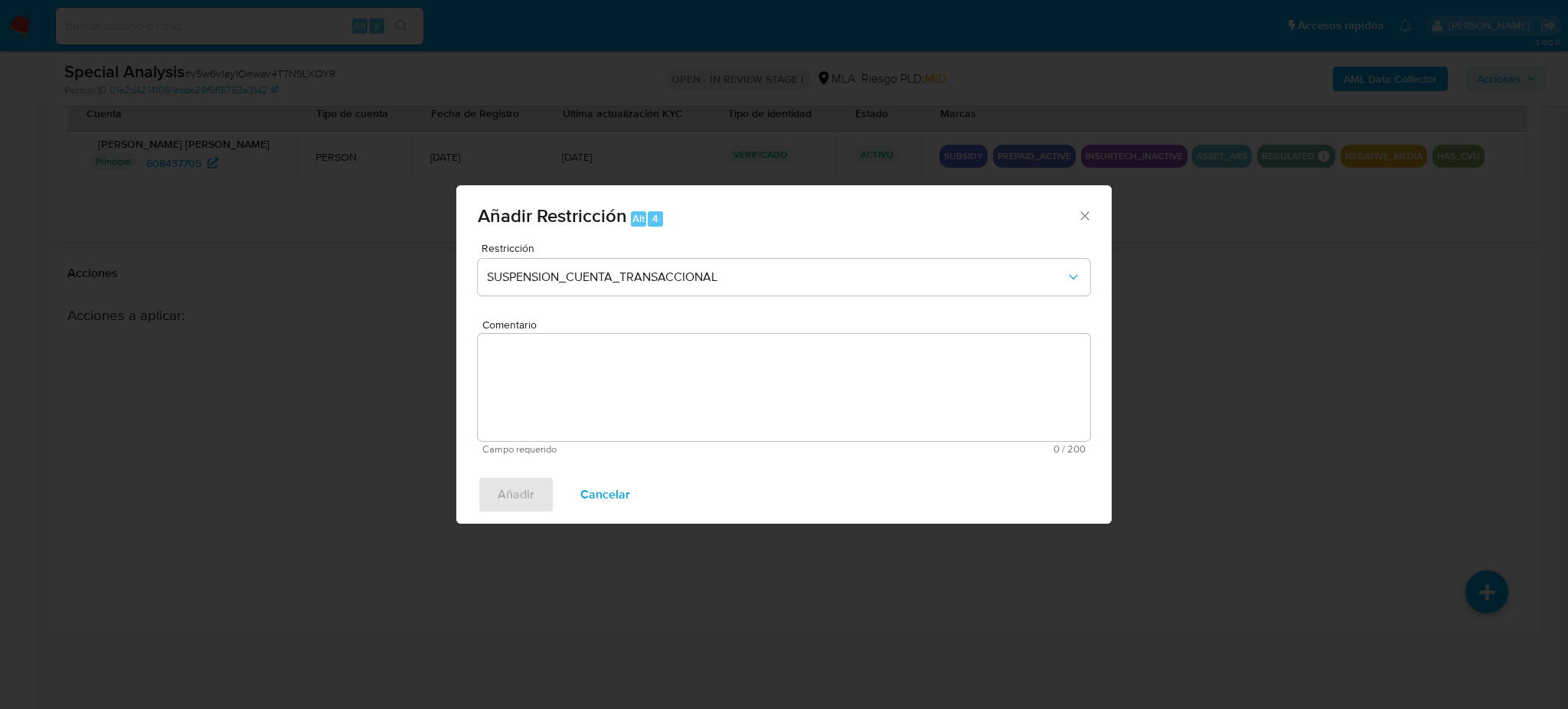
click at [630, 387] on textarea "Comentario" at bounding box center [784, 387] width 613 height 108
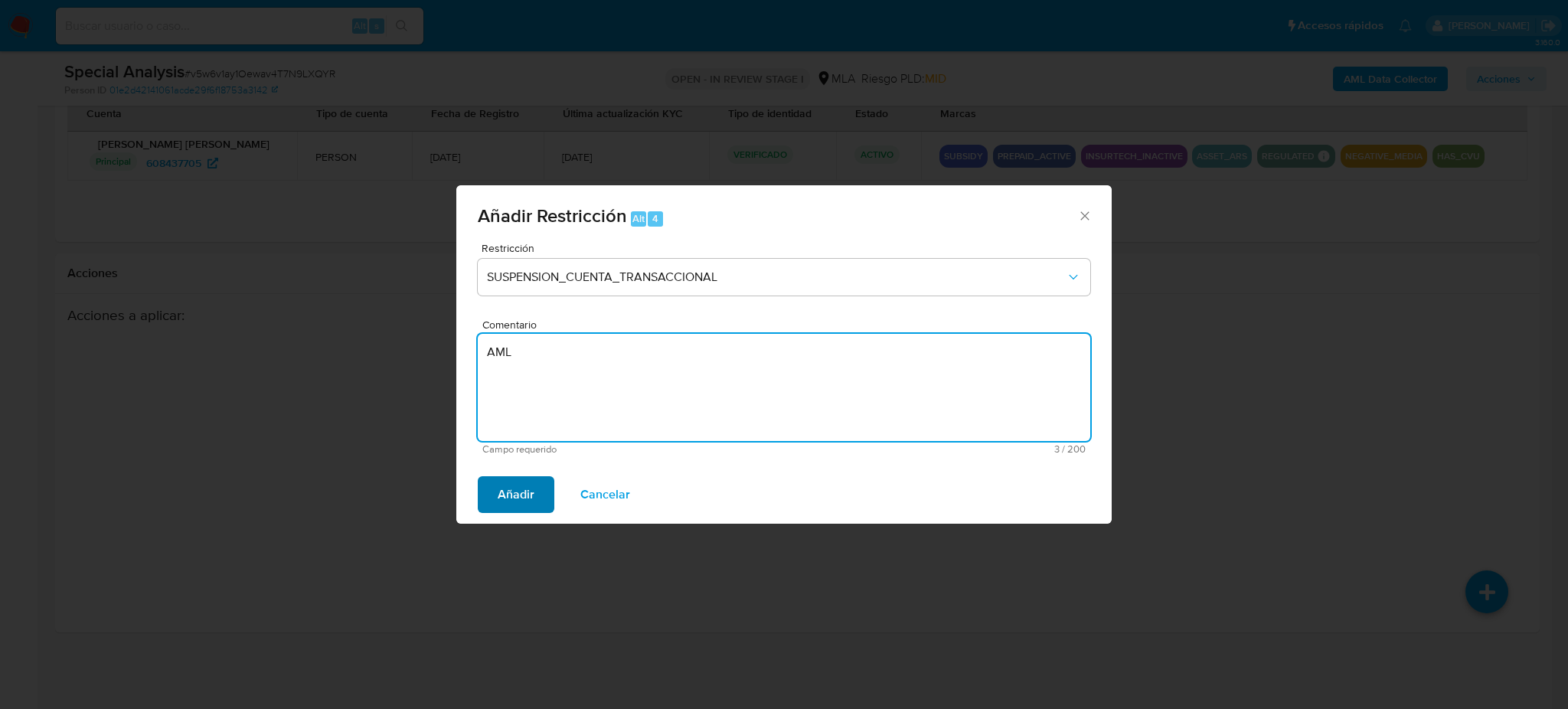
type textarea "AML"
click at [530, 481] on span "Añadir" at bounding box center [516, 495] width 36 height 34
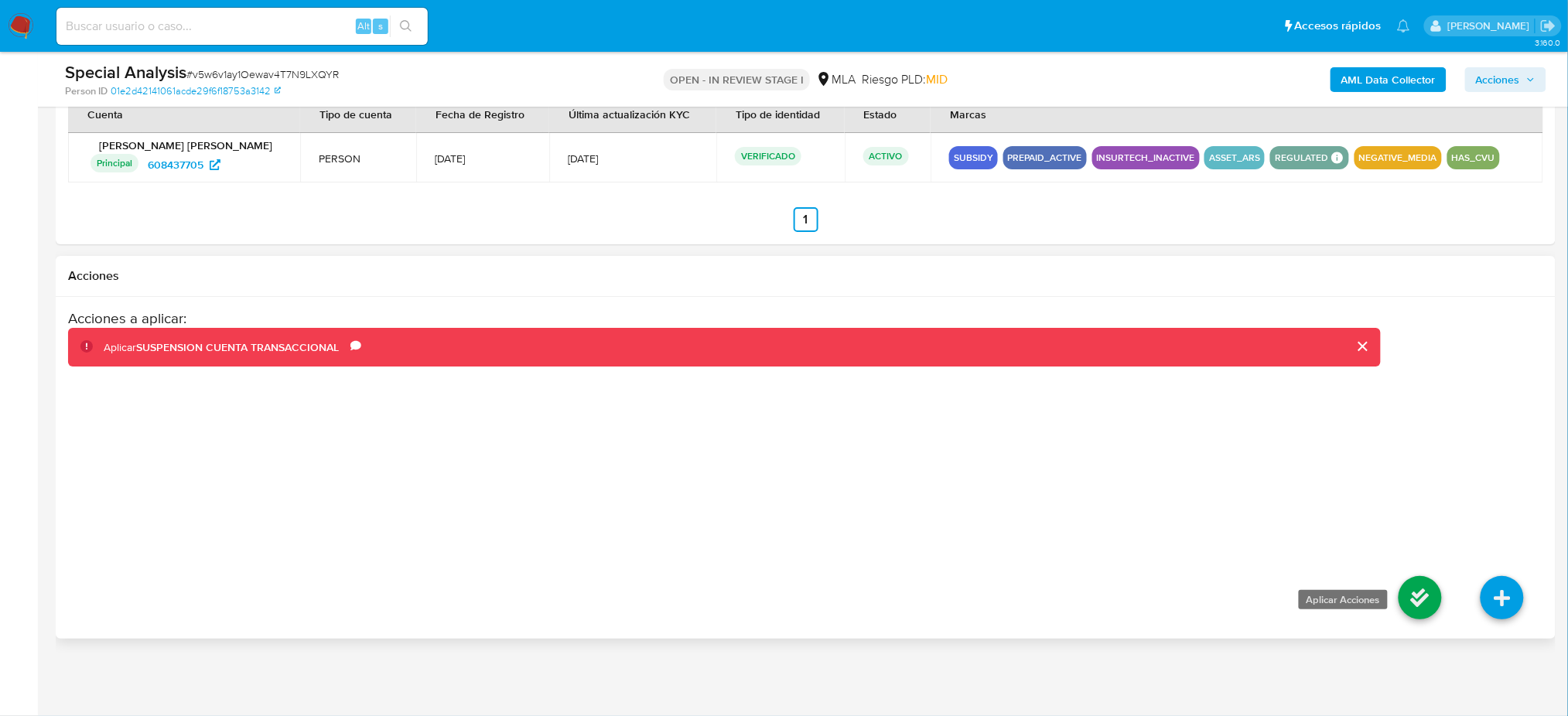
click at [1420, 600] on icon at bounding box center [1420, 597] width 43 height 43
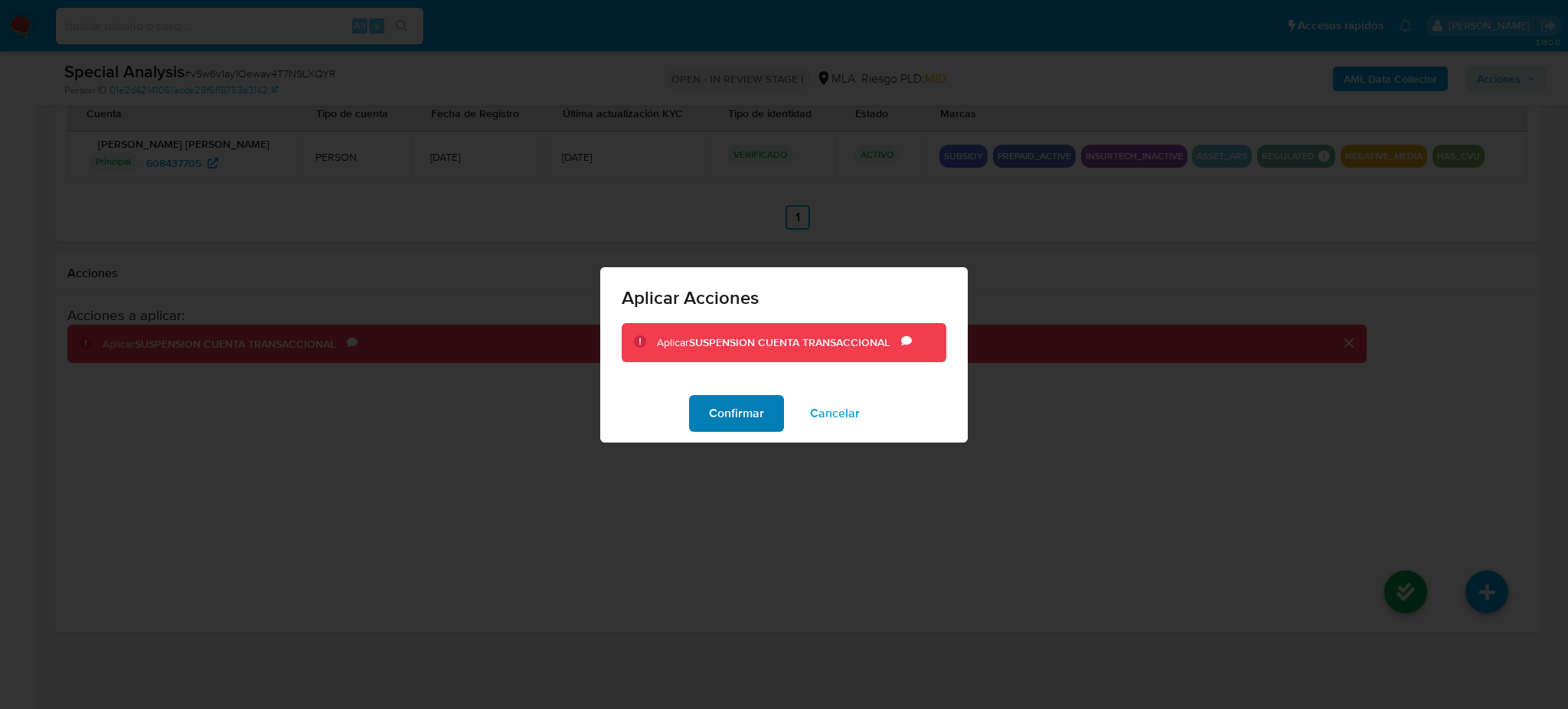
click at [757, 426] on span "Confirmar" at bounding box center [736, 414] width 55 height 34
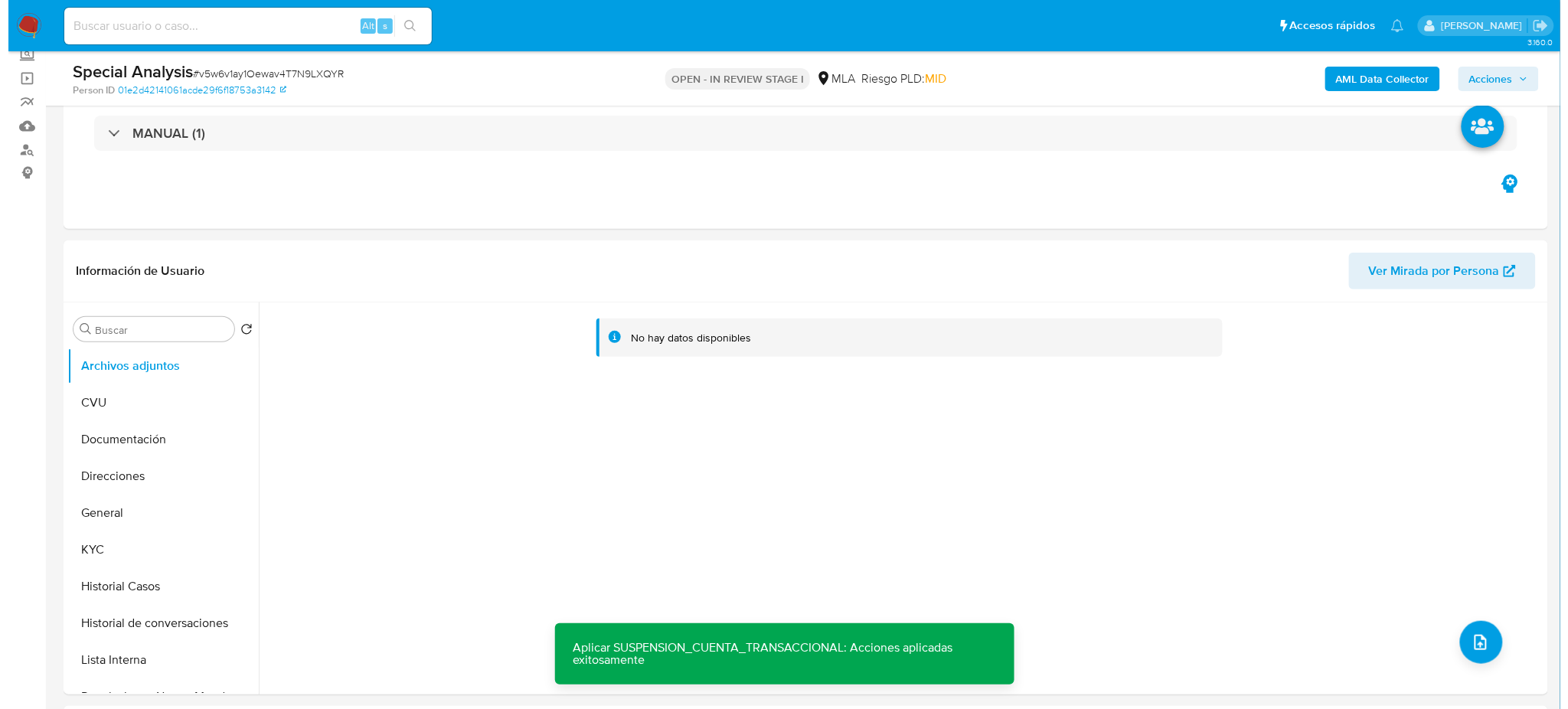
scroll to position [204, 0]
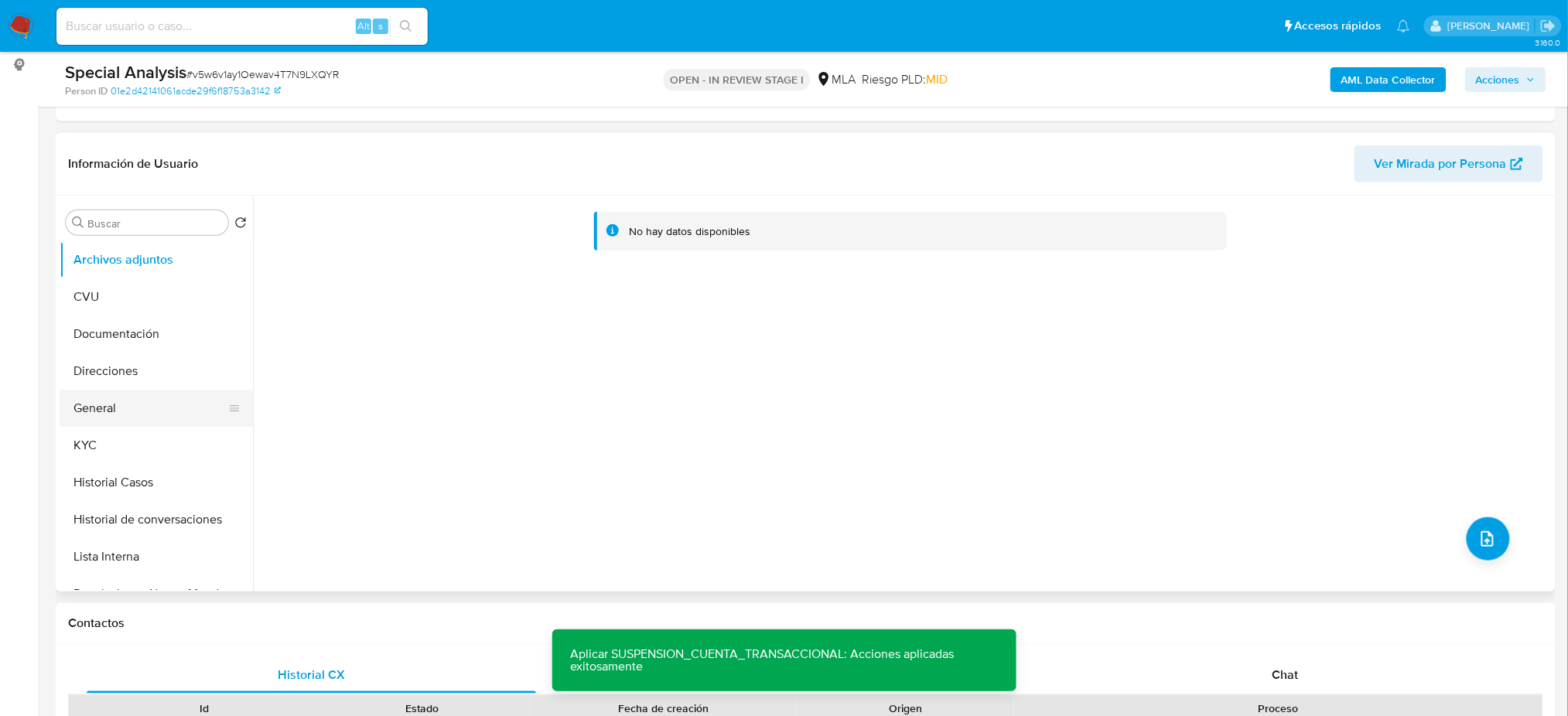
click at [117, 421] on button "General" at bounding box center [149, 408] width 181 height 37
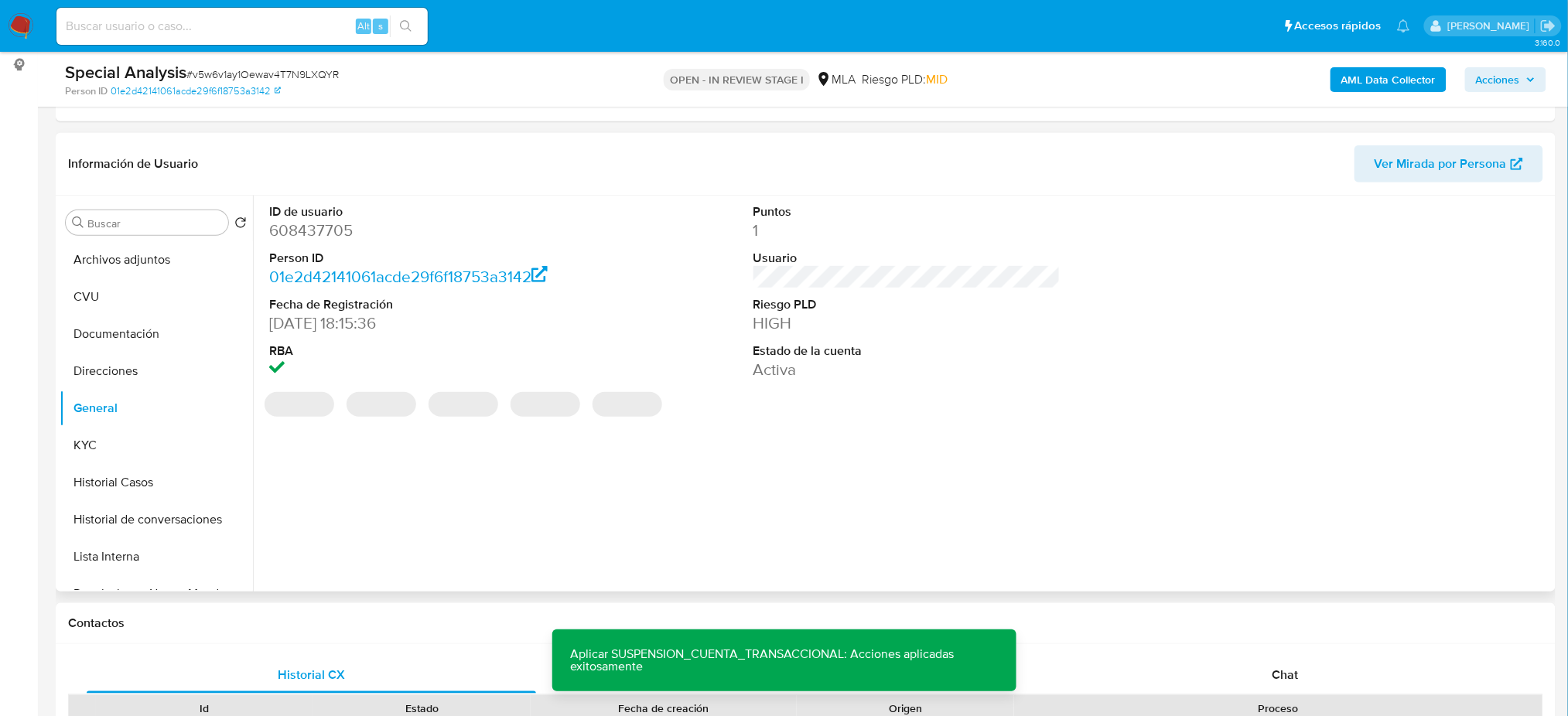
click at [307, 229] on dd "608437705" at bounding box center [423, 230] width 307 height 22
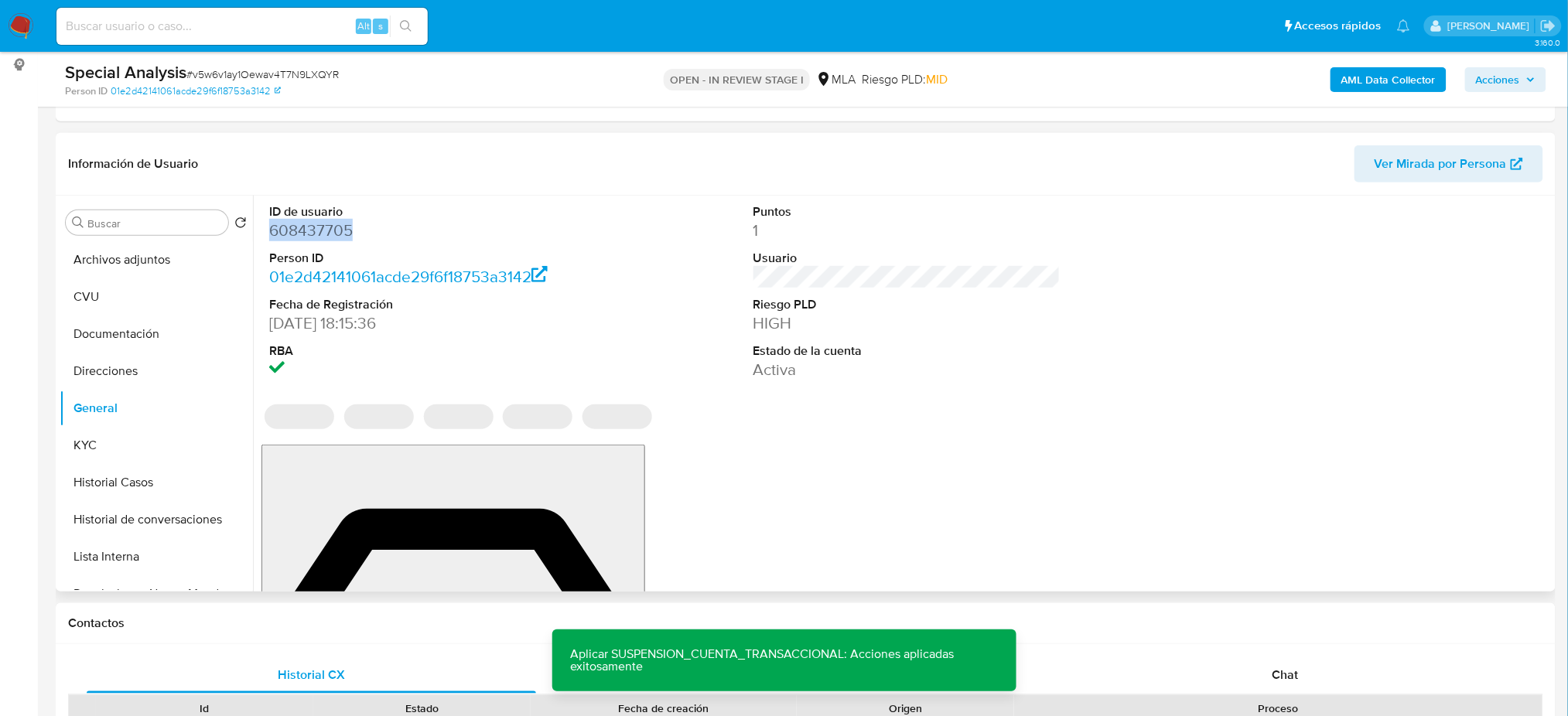
copy dd "608437705"
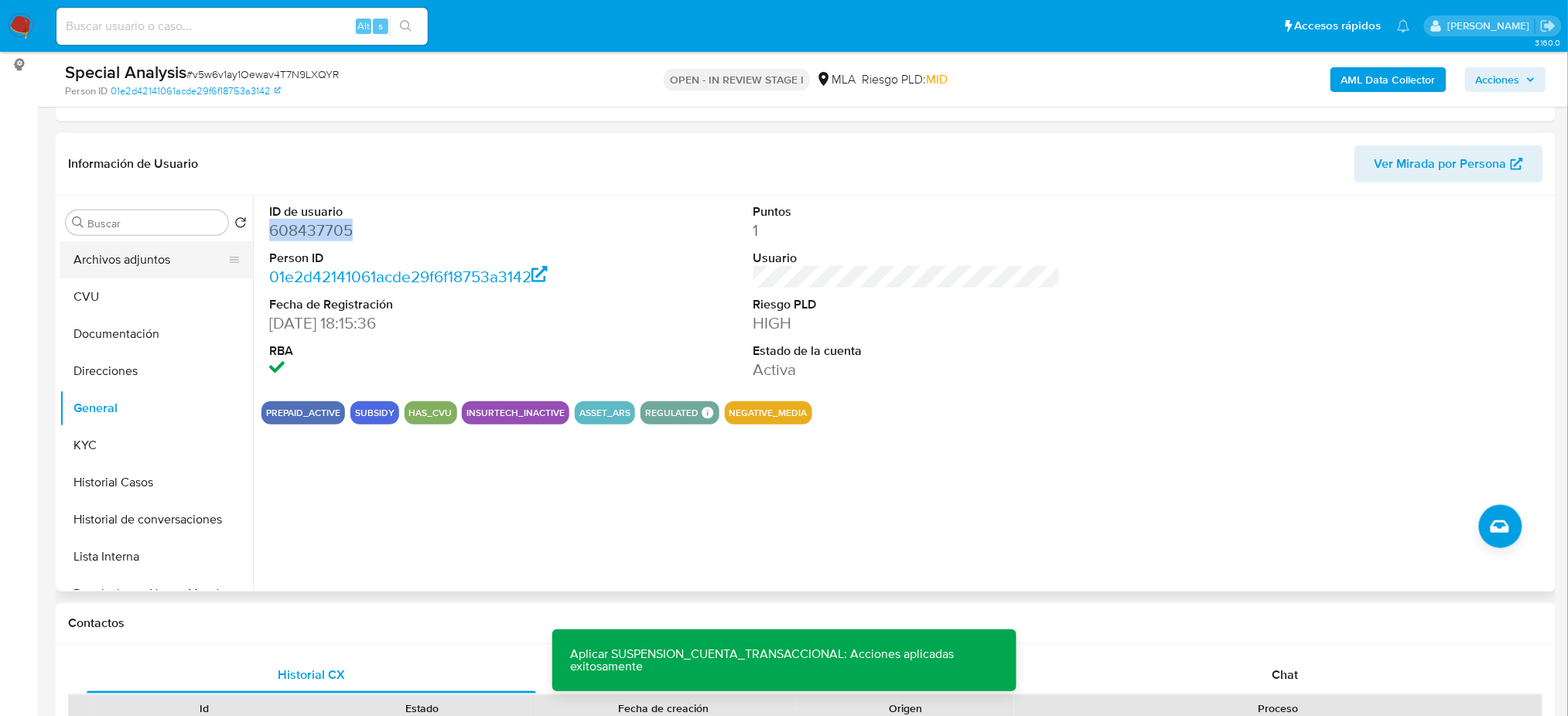
click at [148, 247] on button "Archivos adjuntos" at bounding box center [149, 260] width 181 height 37
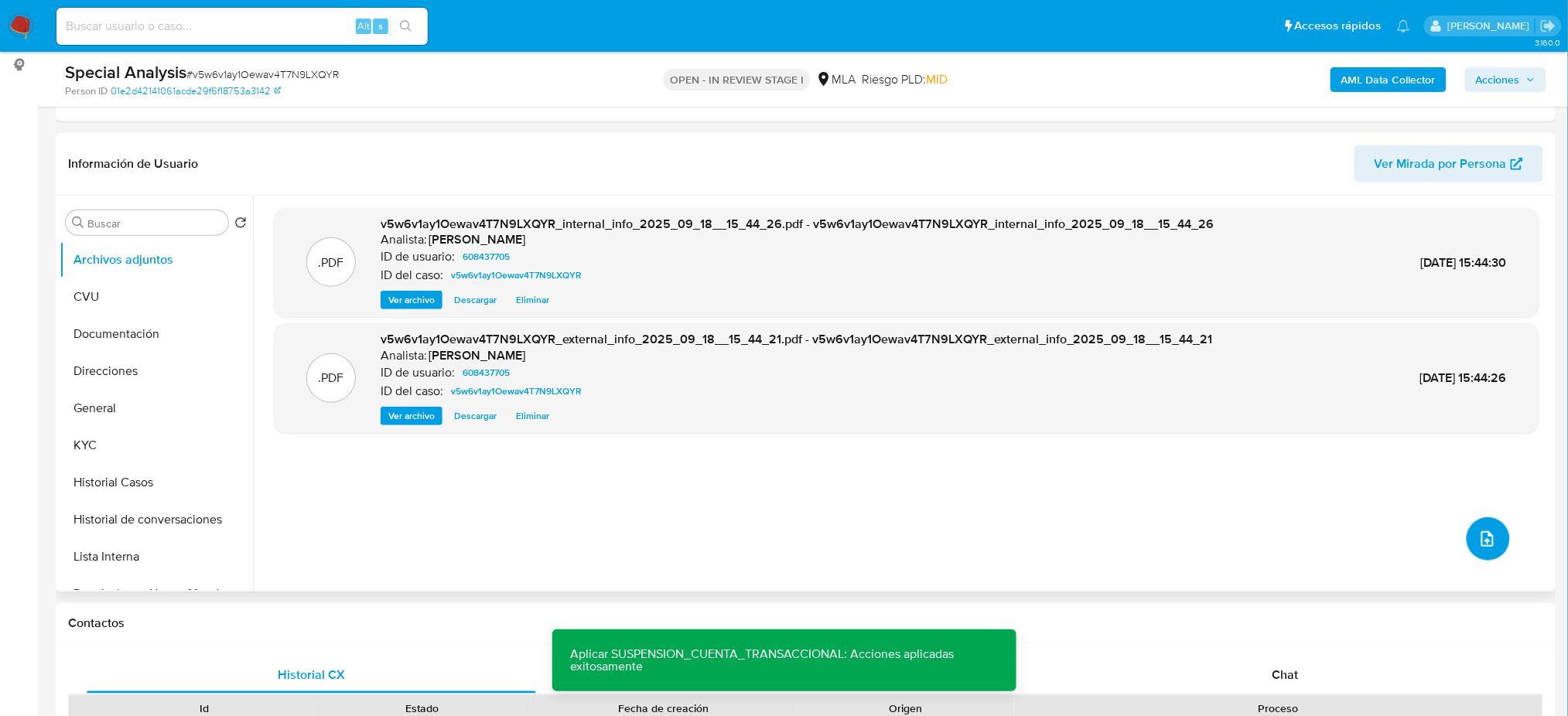
click at [1487, 543] on icon "upload-file" at bounding box center [1487, 539] width 19 height 19
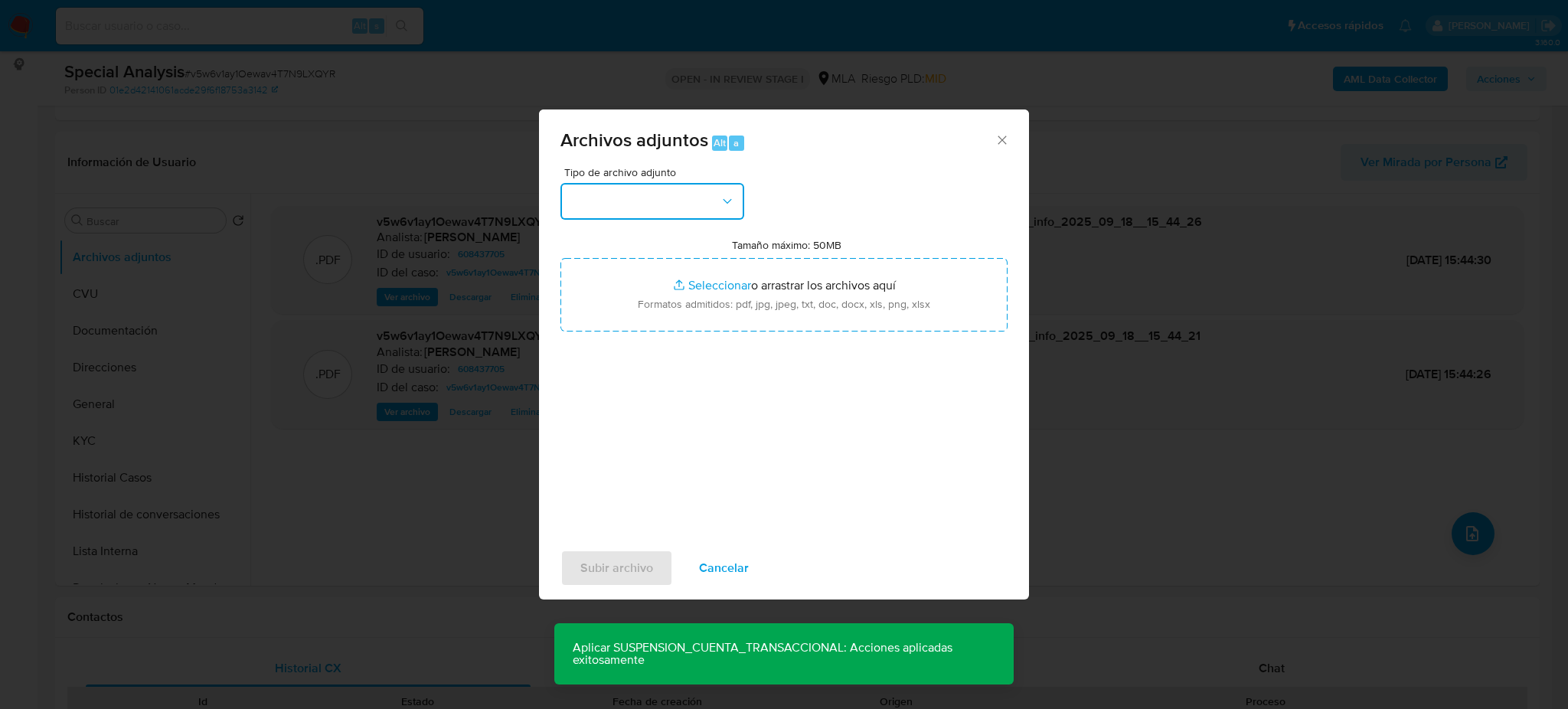
click at [653, 191] on button "button" at bounding box center [652, 201] width 184 height 36
drag, startPoint x: 623, startPoint y: 346, endPoint x: 638, endPoint y: 334, distance: 19.2
click at [623, 348] on div "OTROS" at bounding box center [647, 333] width 157 height 36
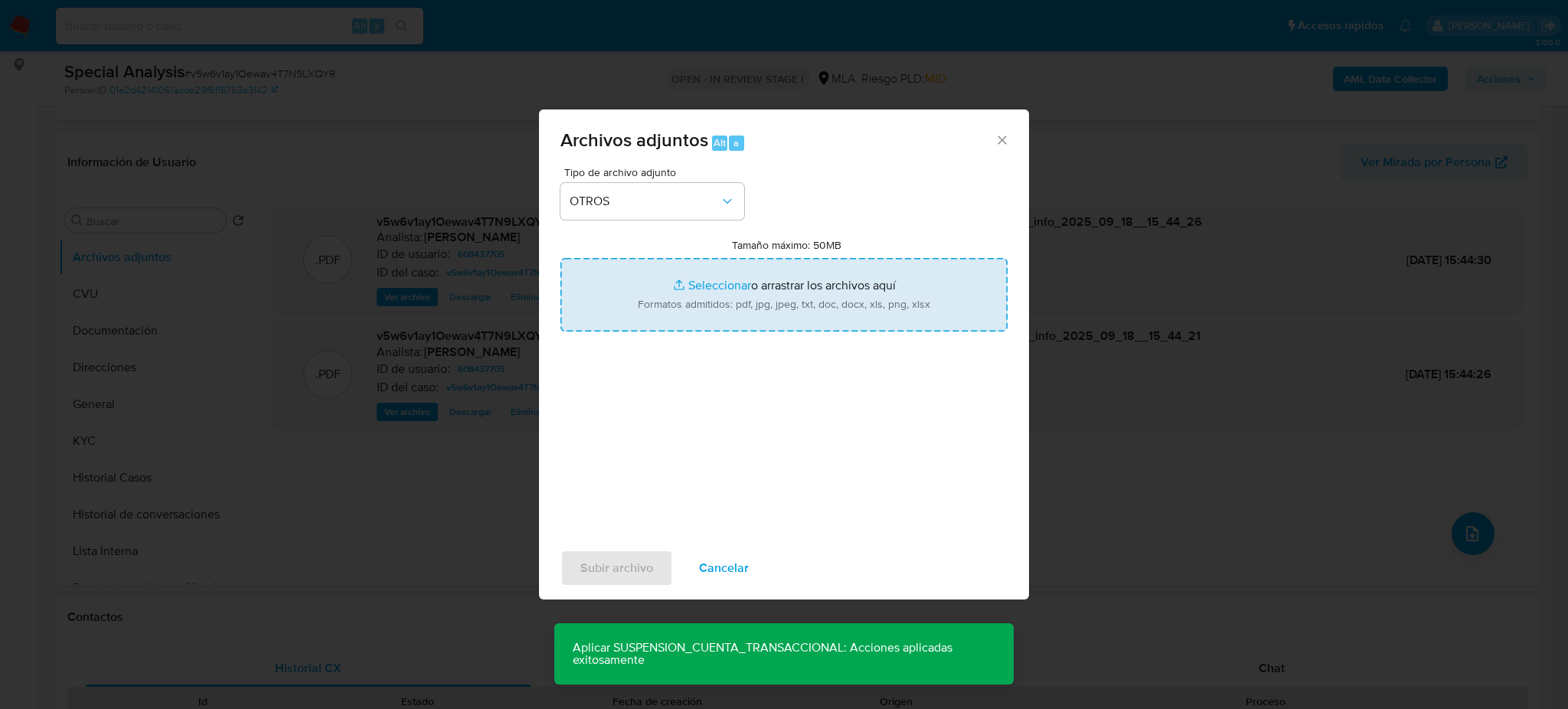
click at [683, 303] on input "Tamaño máximo: 50MB Seleccionar archivos" at bounding box center [784, 294] width 447 height 74
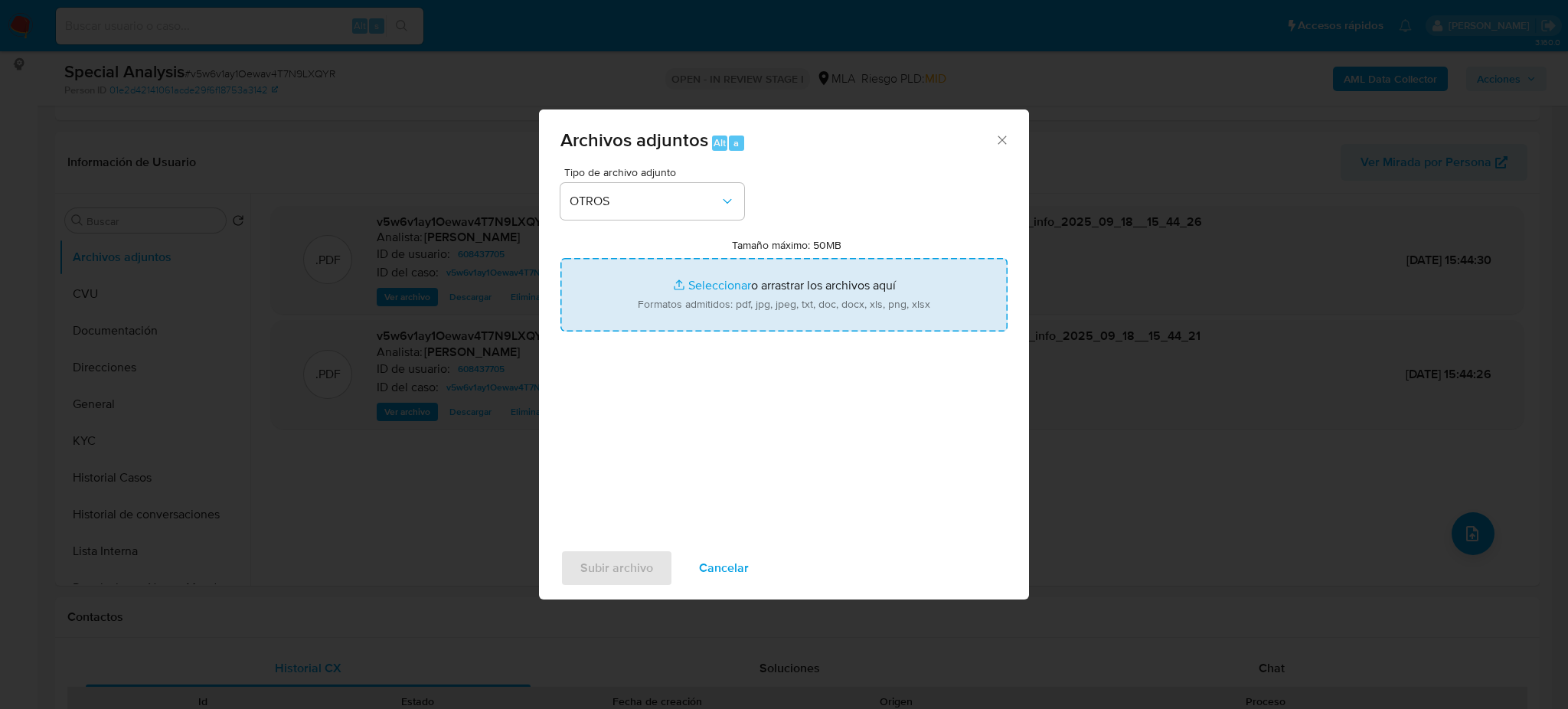
type input "C:\fakepath\Caselog v5w6v1ay1Oewav4T7N9LXQYR_2025_09_11_17_06_16.docx"
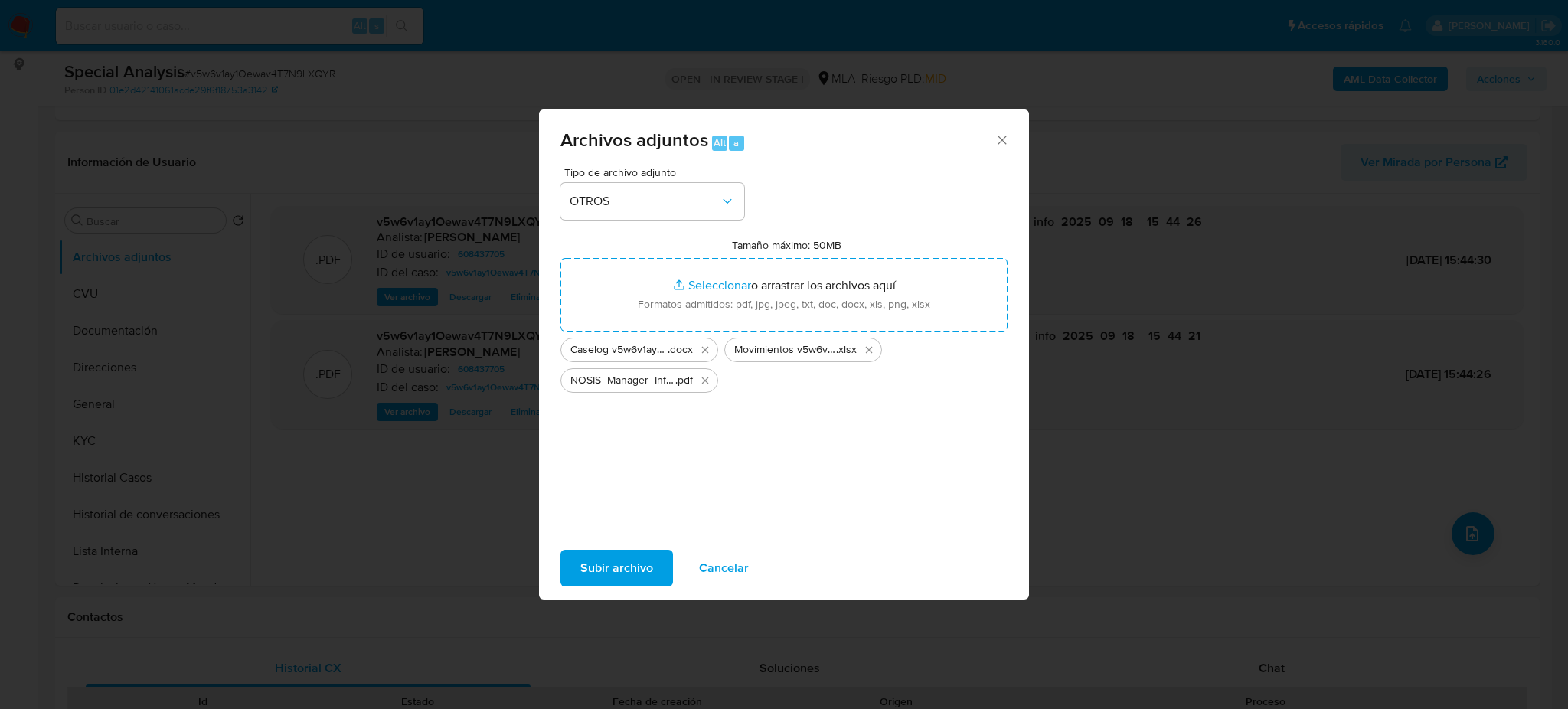
click at [607, 555] on span "Subir archivo" at bounding box center [617, 568] width 73 height 34
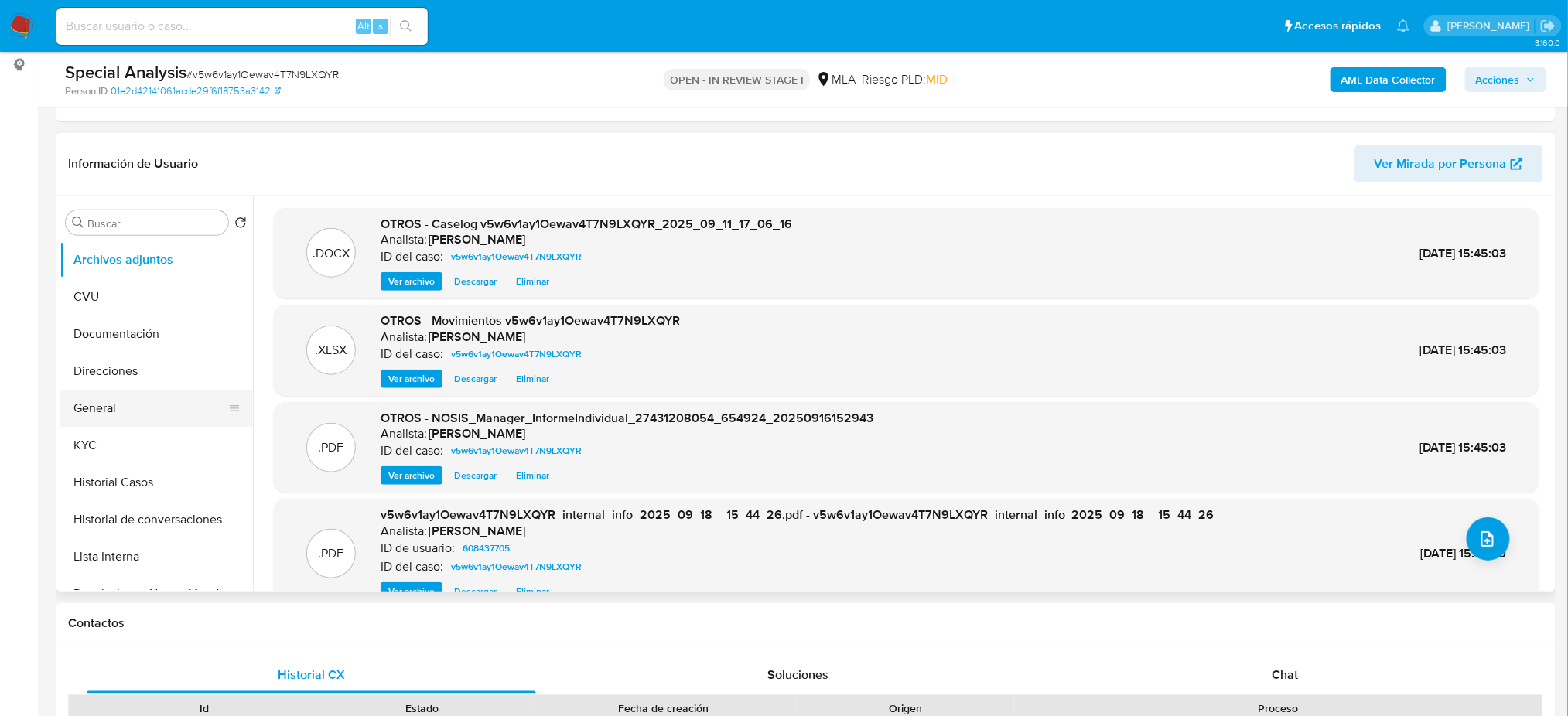
click at [97, 413] on button "General" at bounding box center [149, 408] width 181 height 37
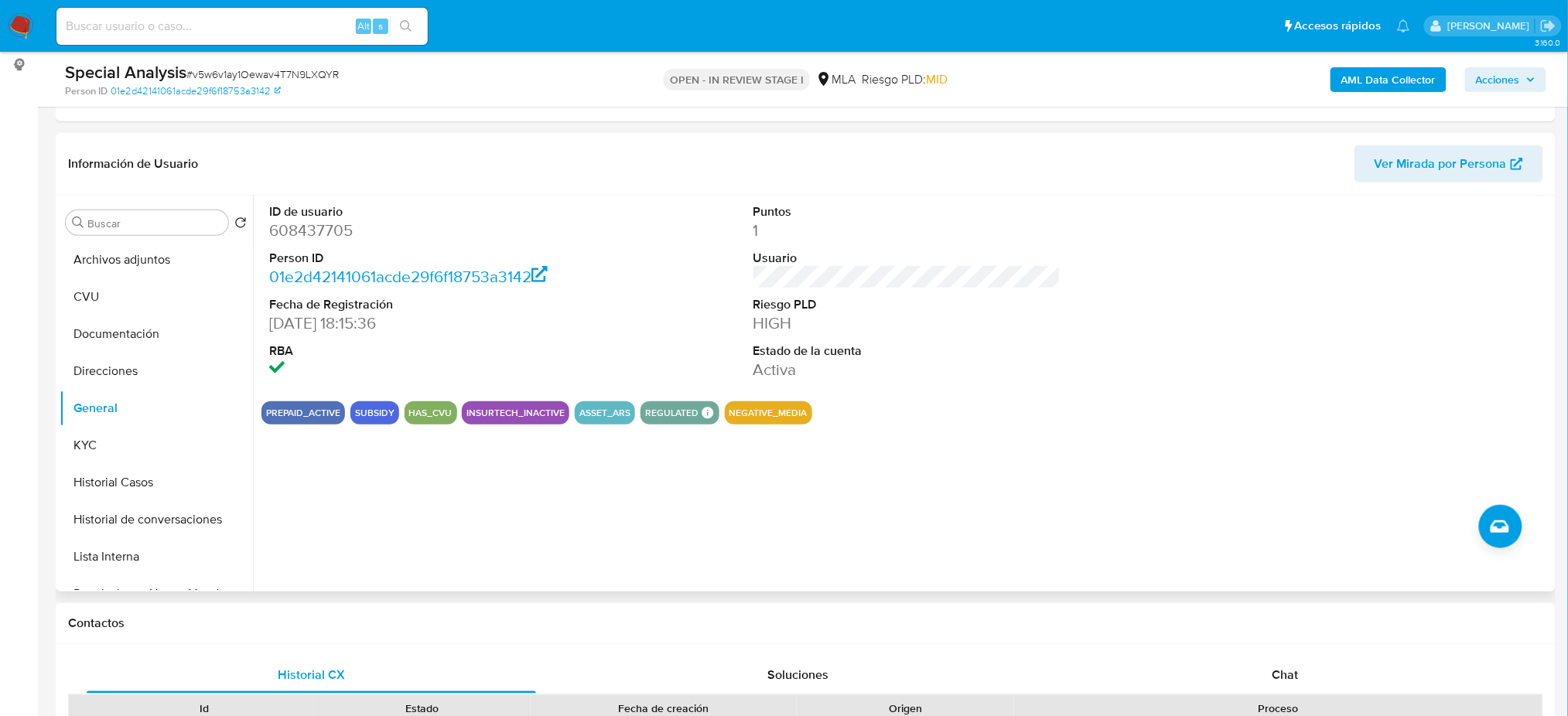
click at [329, 231] on dd "608437705" at bounding box center [423, 230] width 307 height 22
copy dd "608437705"
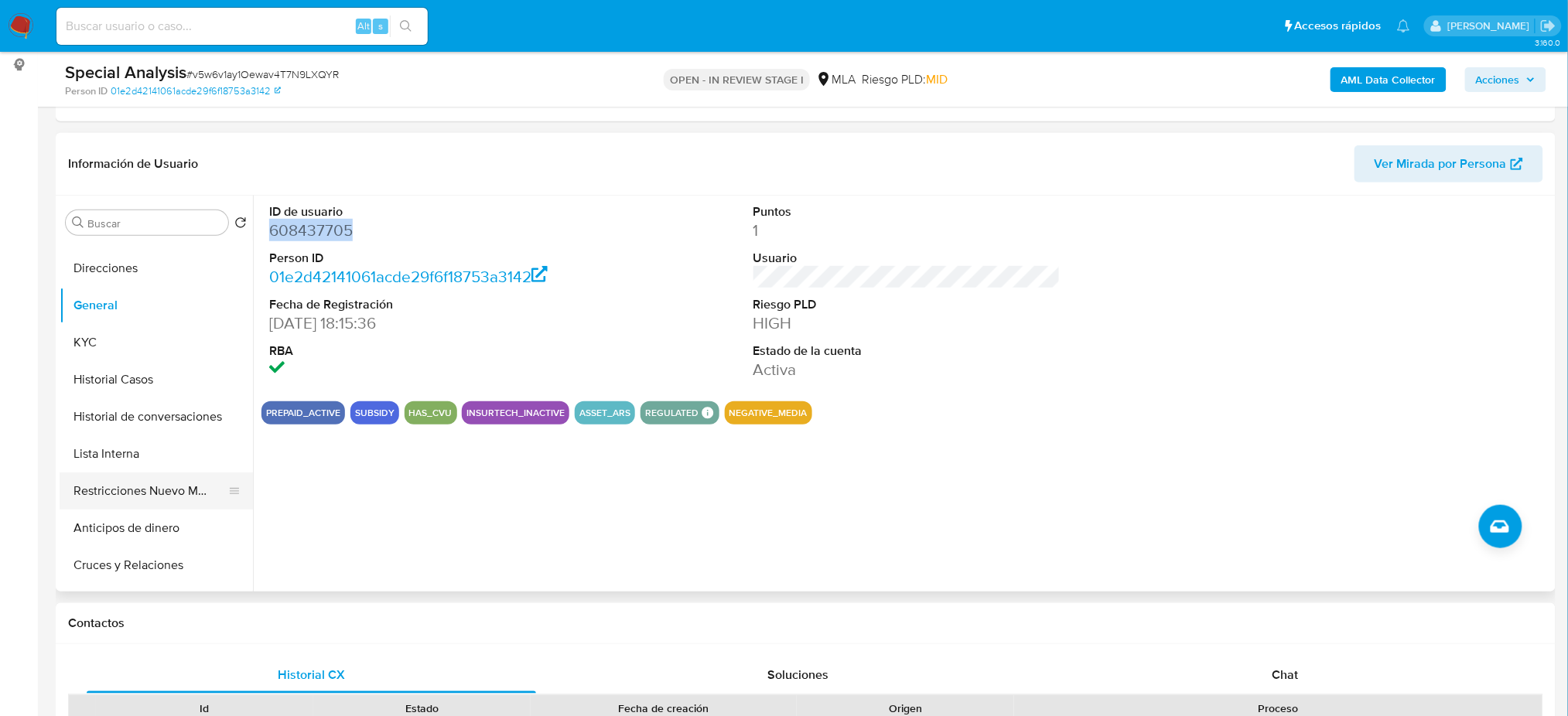
click at [142, 487] on button "Restricciones Nuevo Mundo" at bounding box center [149, 491] width 181 height 37
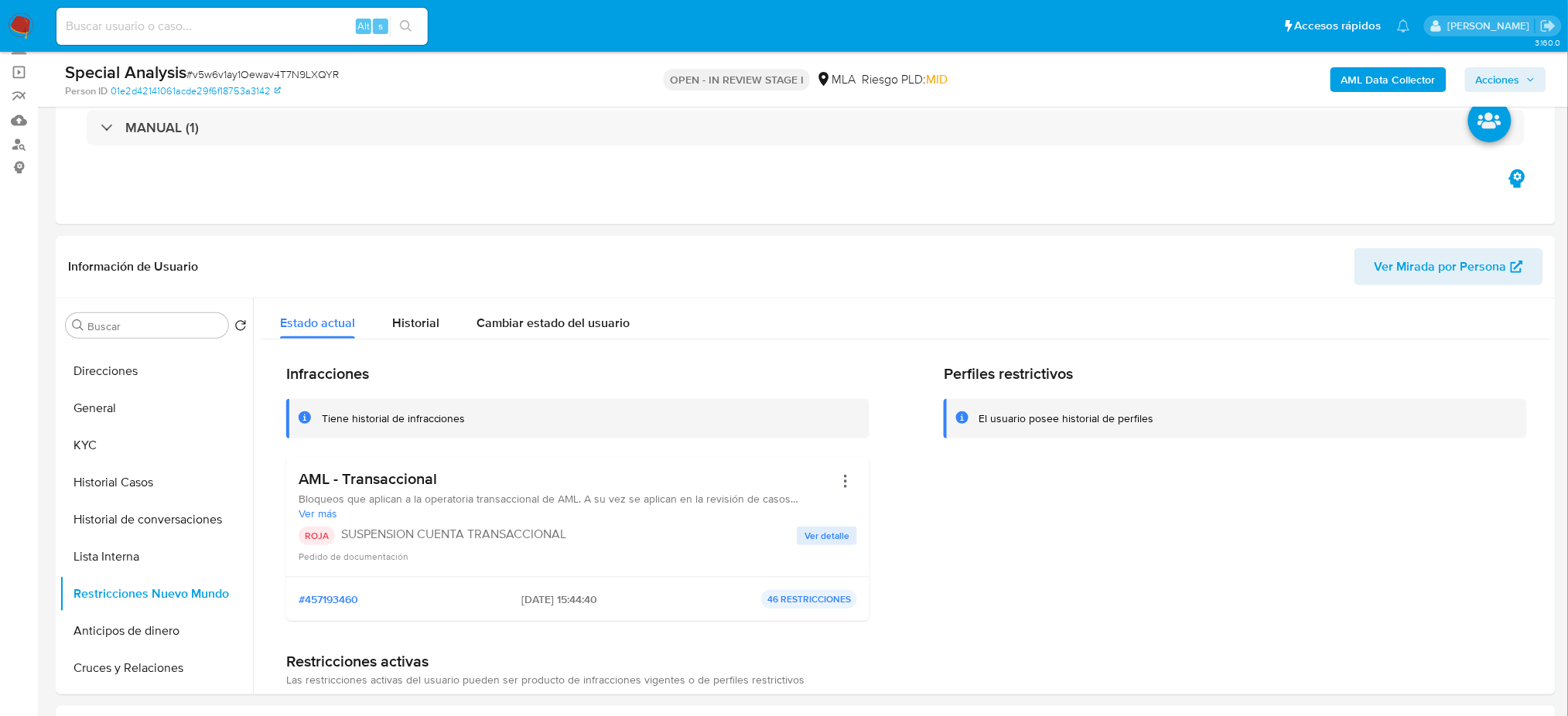
click at [1492, 72] on span "Acciones" at bounding box center [1497, 80] width 44 height 25
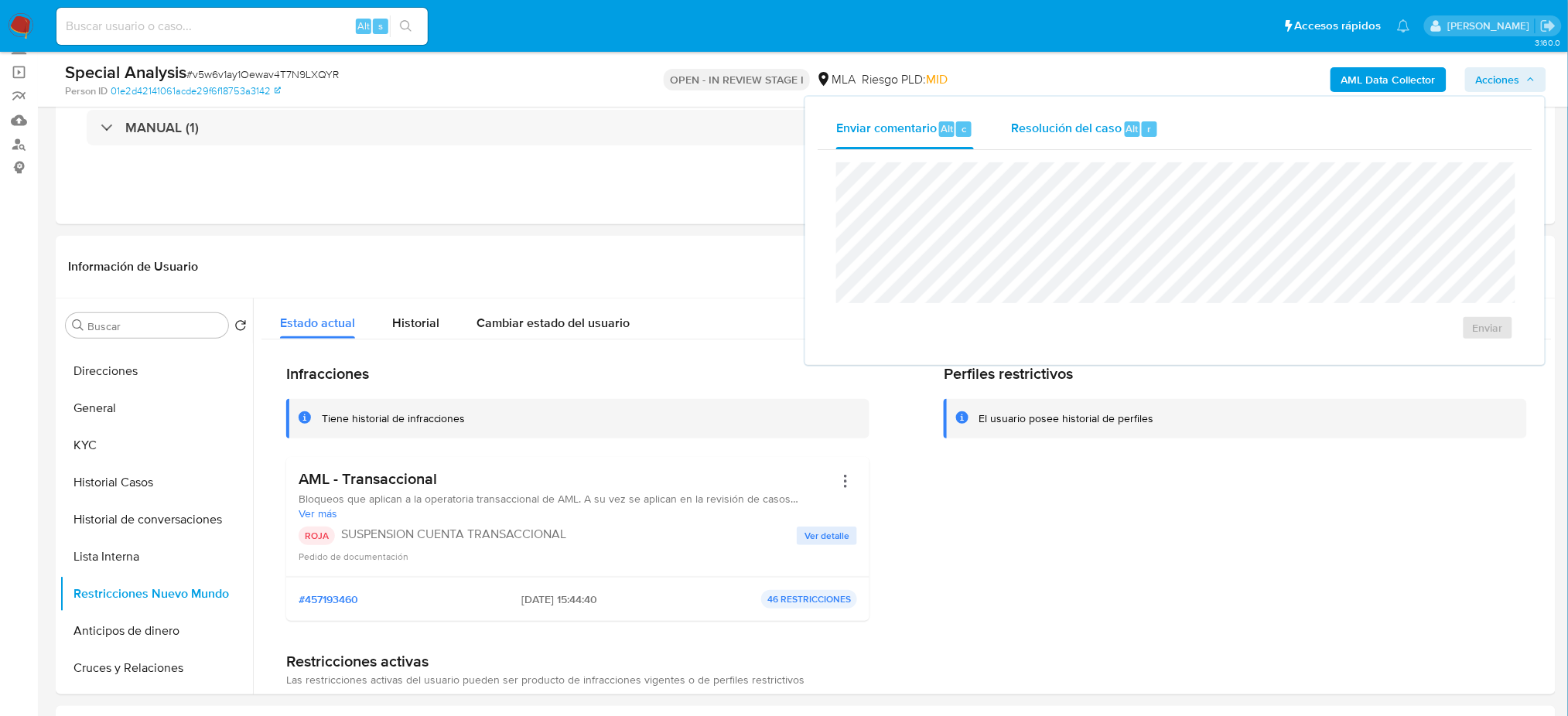
click at [1120, 125] on span "Resolución del caso" at bounding box center [1066, 128] width 111 height 18
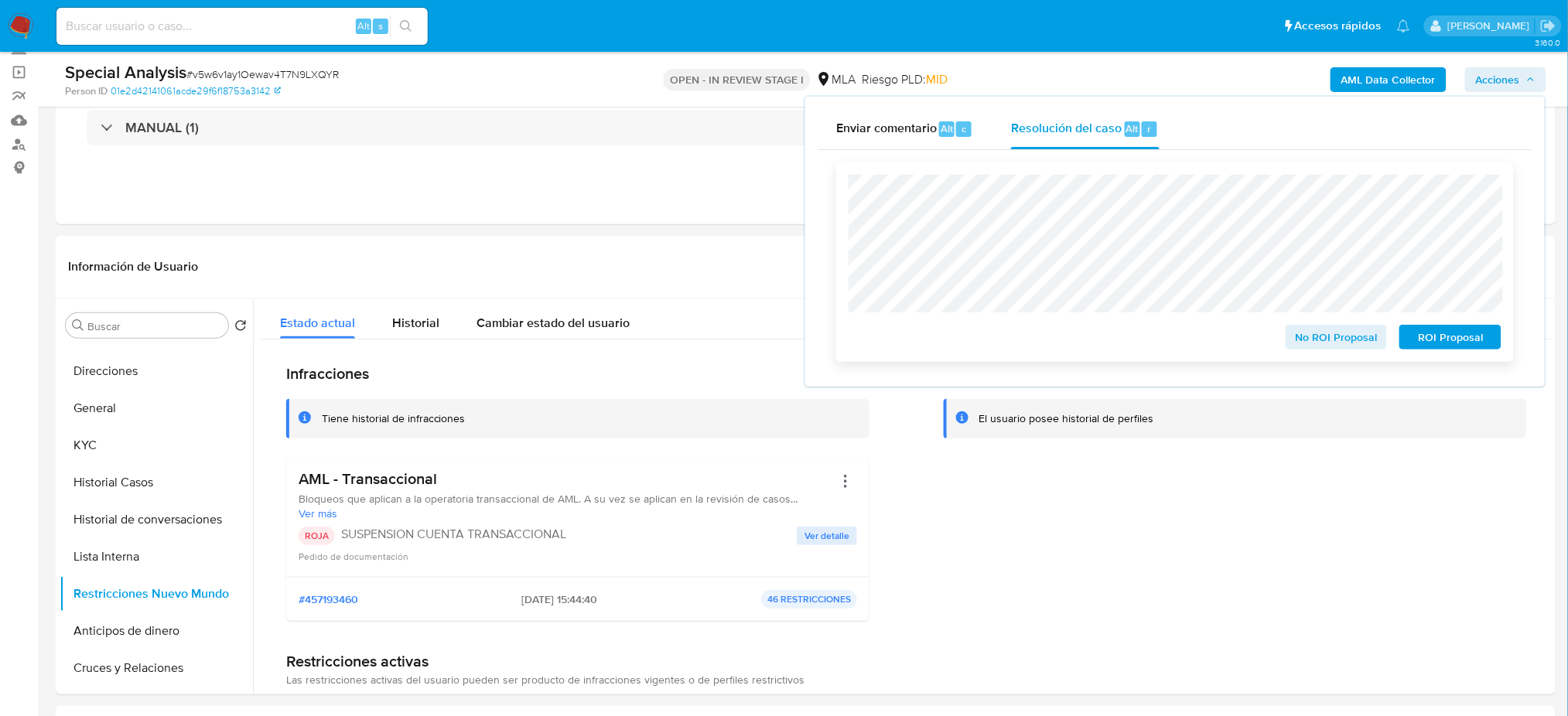
click at [1494, 325] on div "ROI Proposal" at bounding box center [1447, 334] width 109 height 31
click at [1487, 338] on span "ROI Proposal" at bounding box center [1450, 337] width 81 height 22
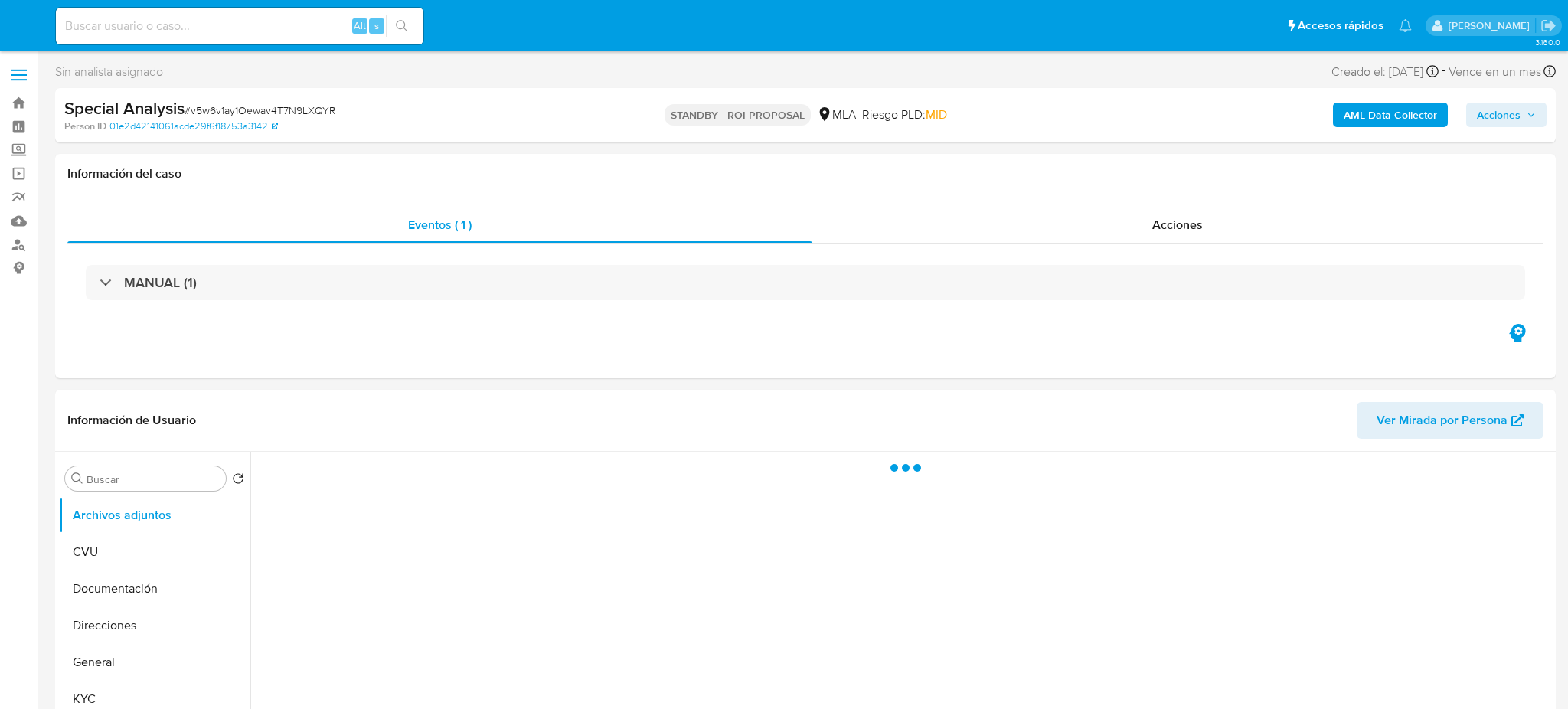
select select "10"
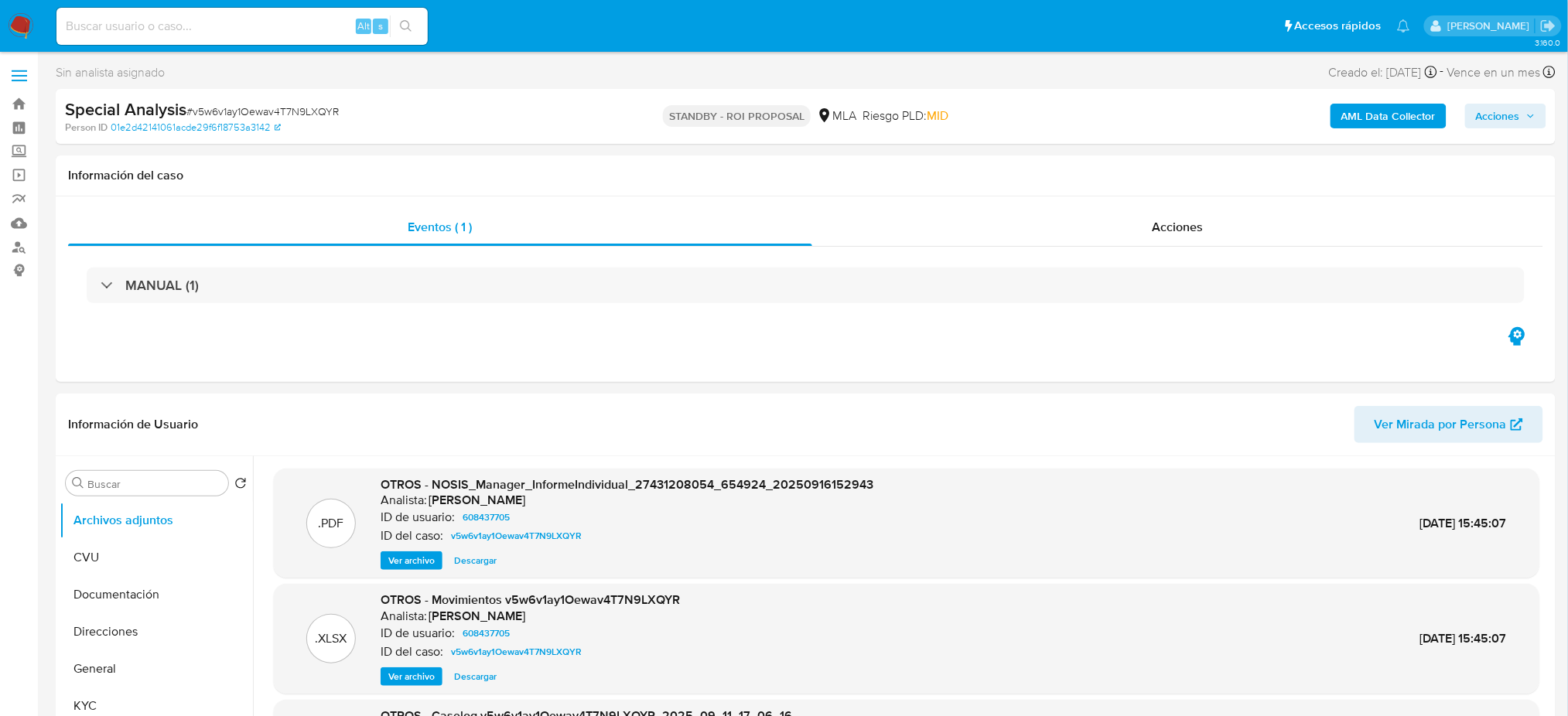
click at [22, 31] on img at bounding box center [21, 26] width 26 height 26
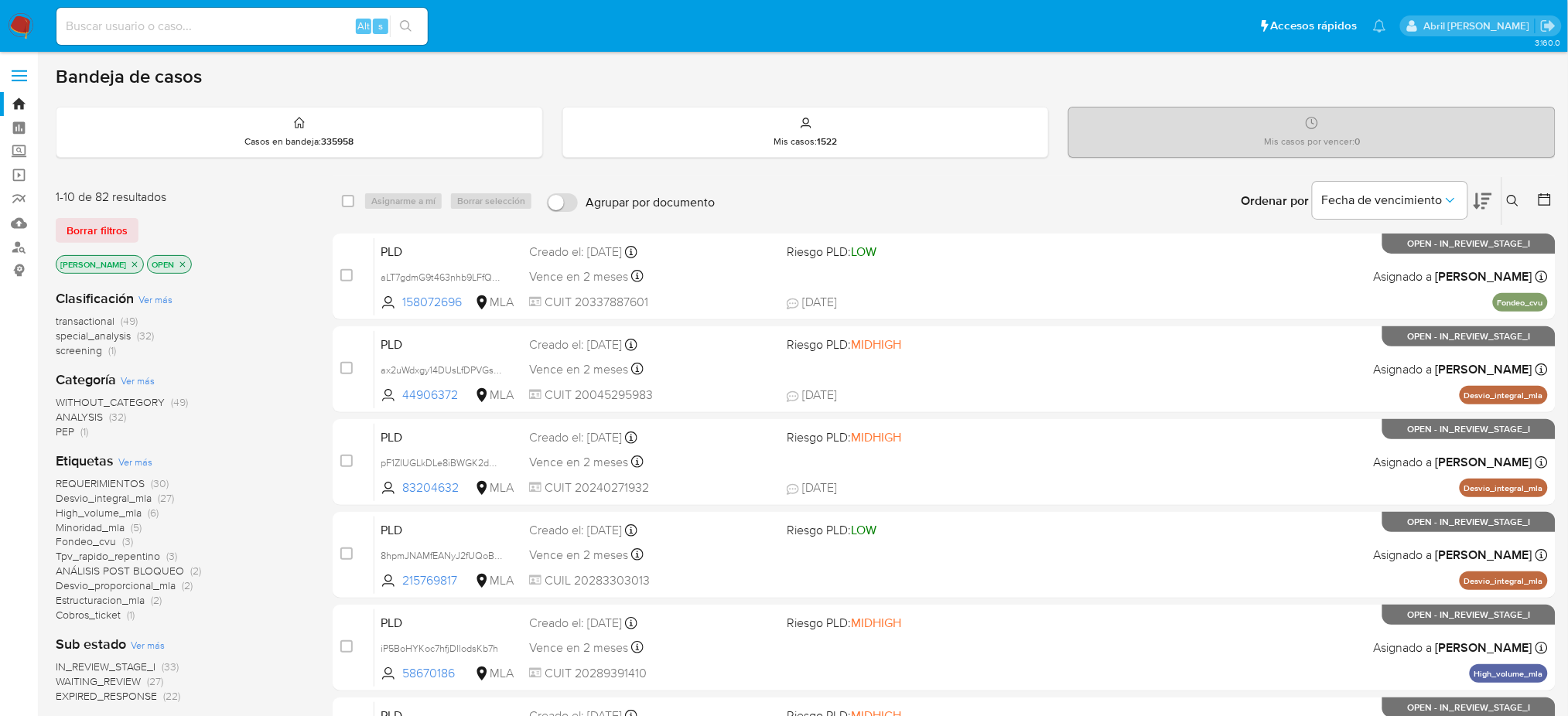
click at [303, 21] on input at bounding box center [242, 26] width 371 height 20
paste input "8l2tcEXRYYfNZwB3QSeHXoPx"
type input "8l2tcEXRYYfNZwB3QSeHXoPx"
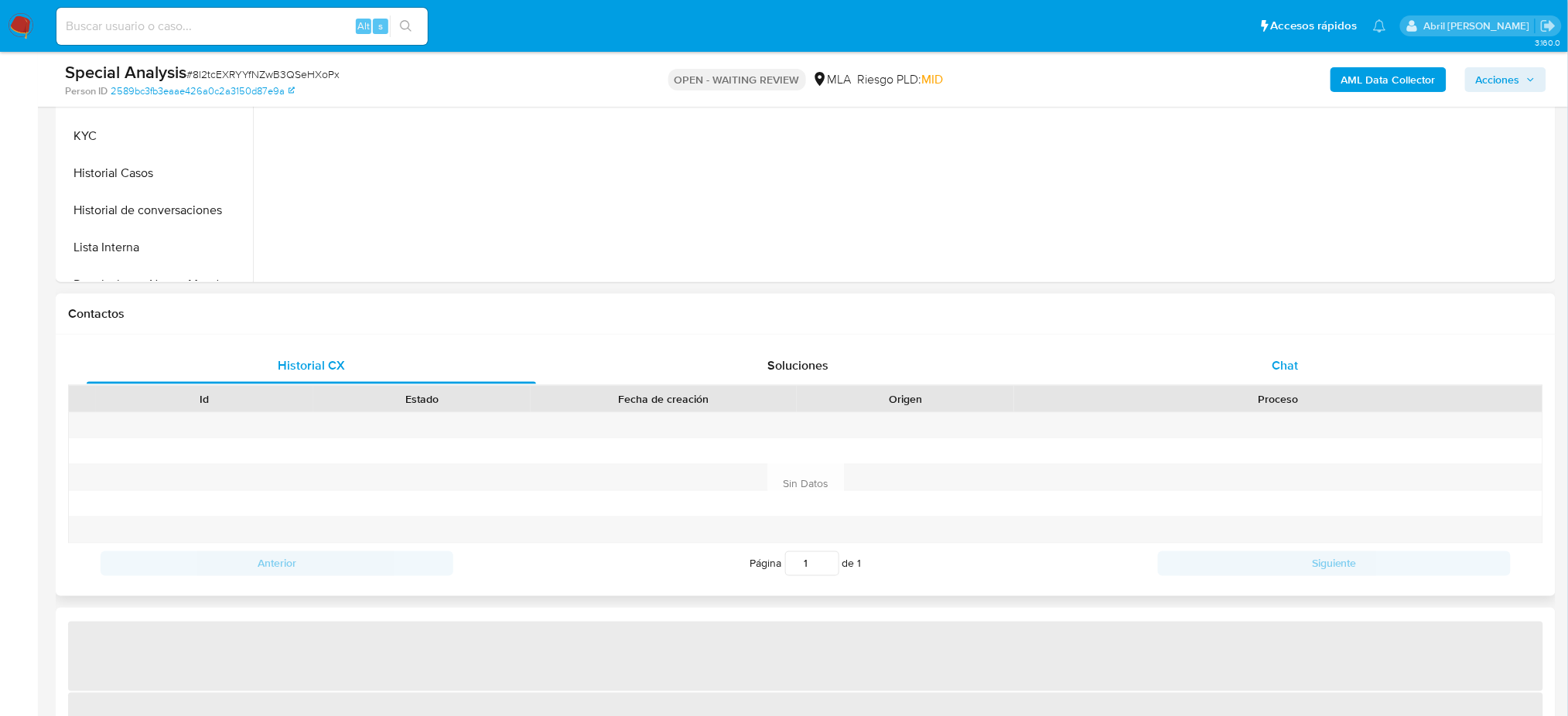
click at [1280, 367] on span "Chat" at bounding box center [1284, 366] width 26 height 18
select select "10"
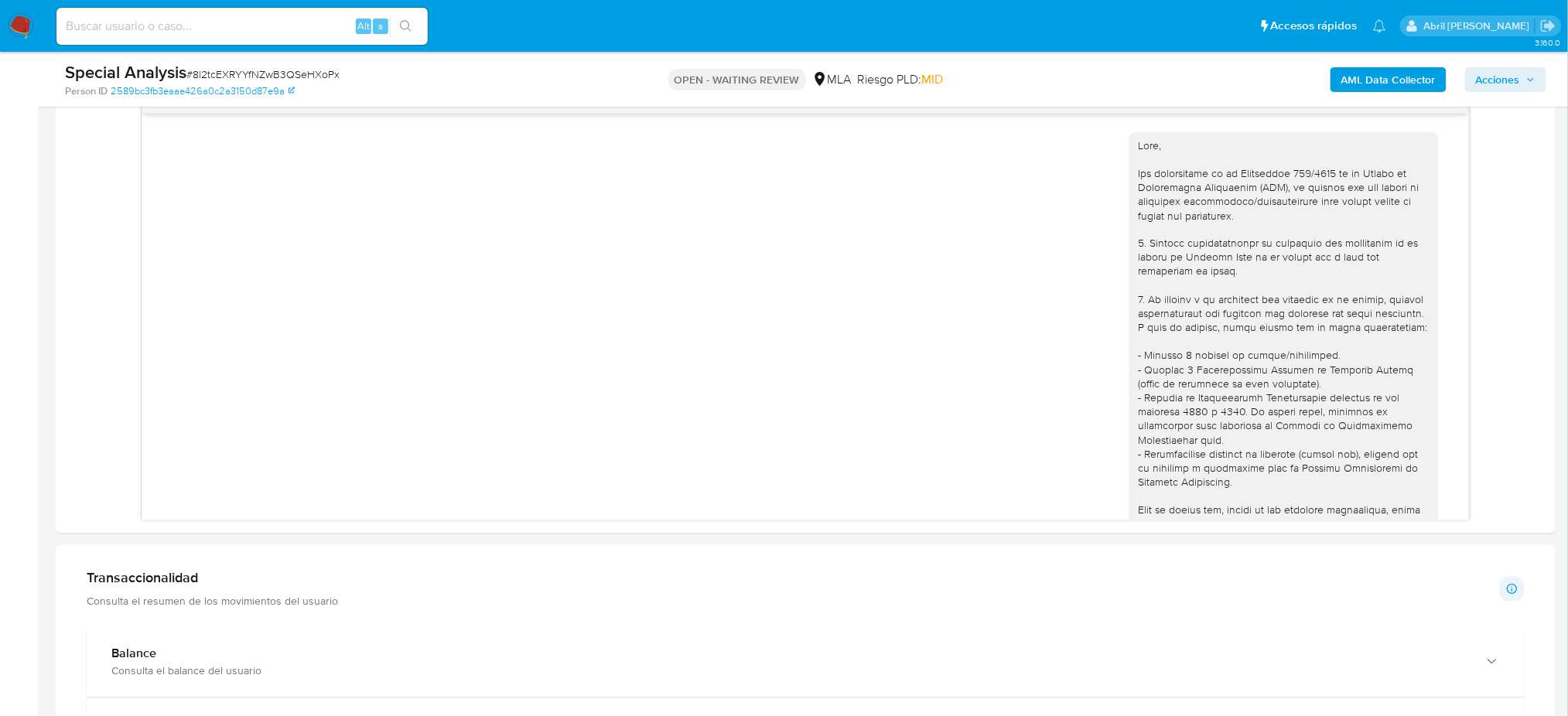
scroll to position [644, 0]
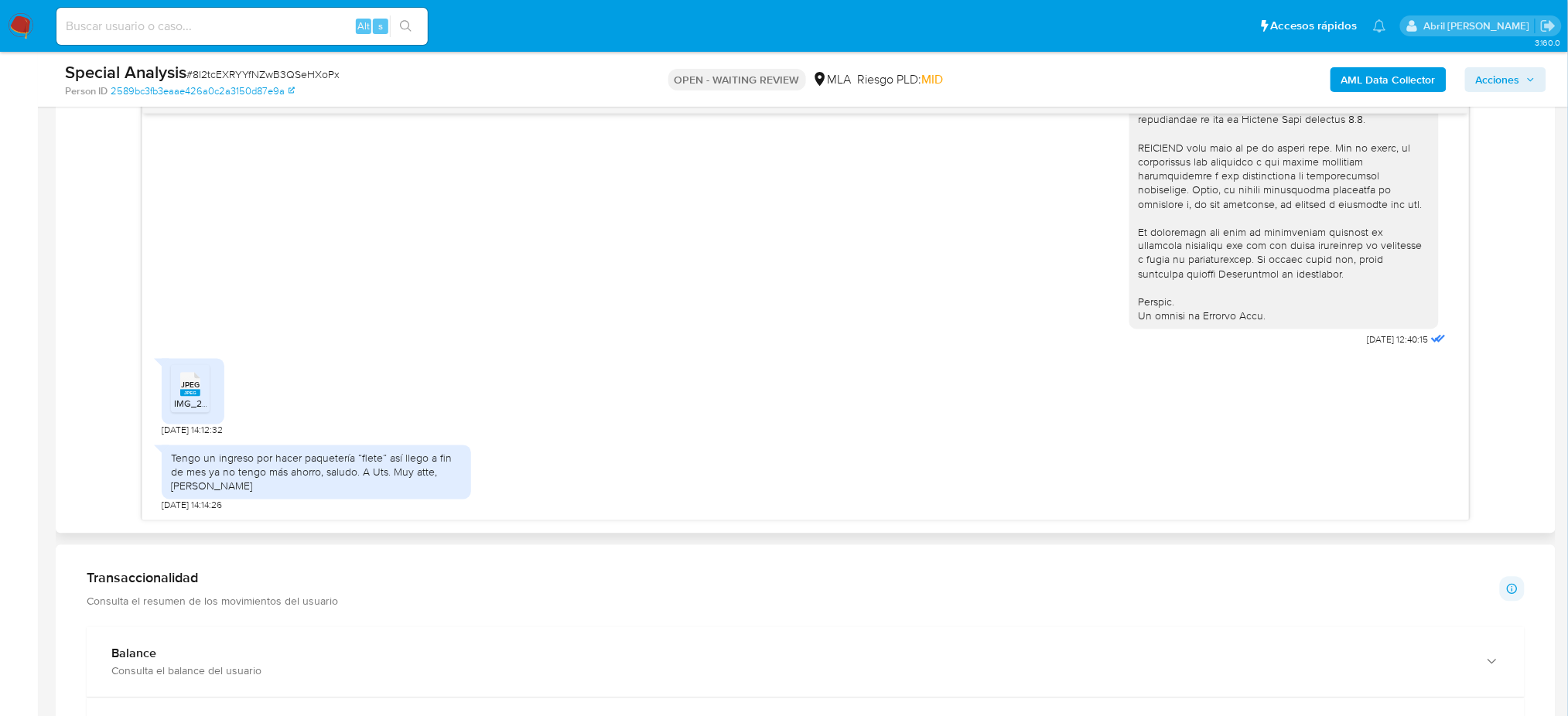
click at [182, 393] on rect at bounding box center [190, 393] width 20 height 7
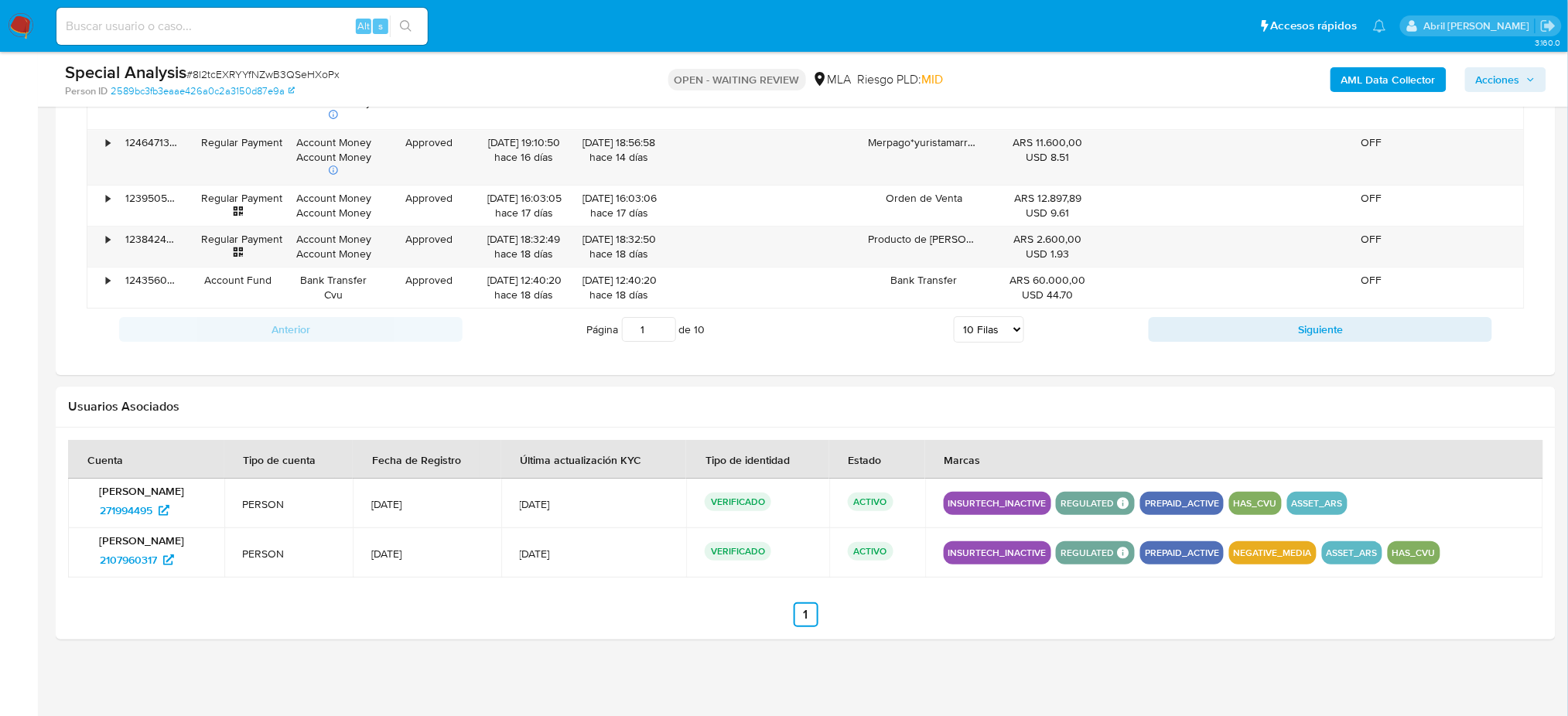
scroll to position [1309, 0]
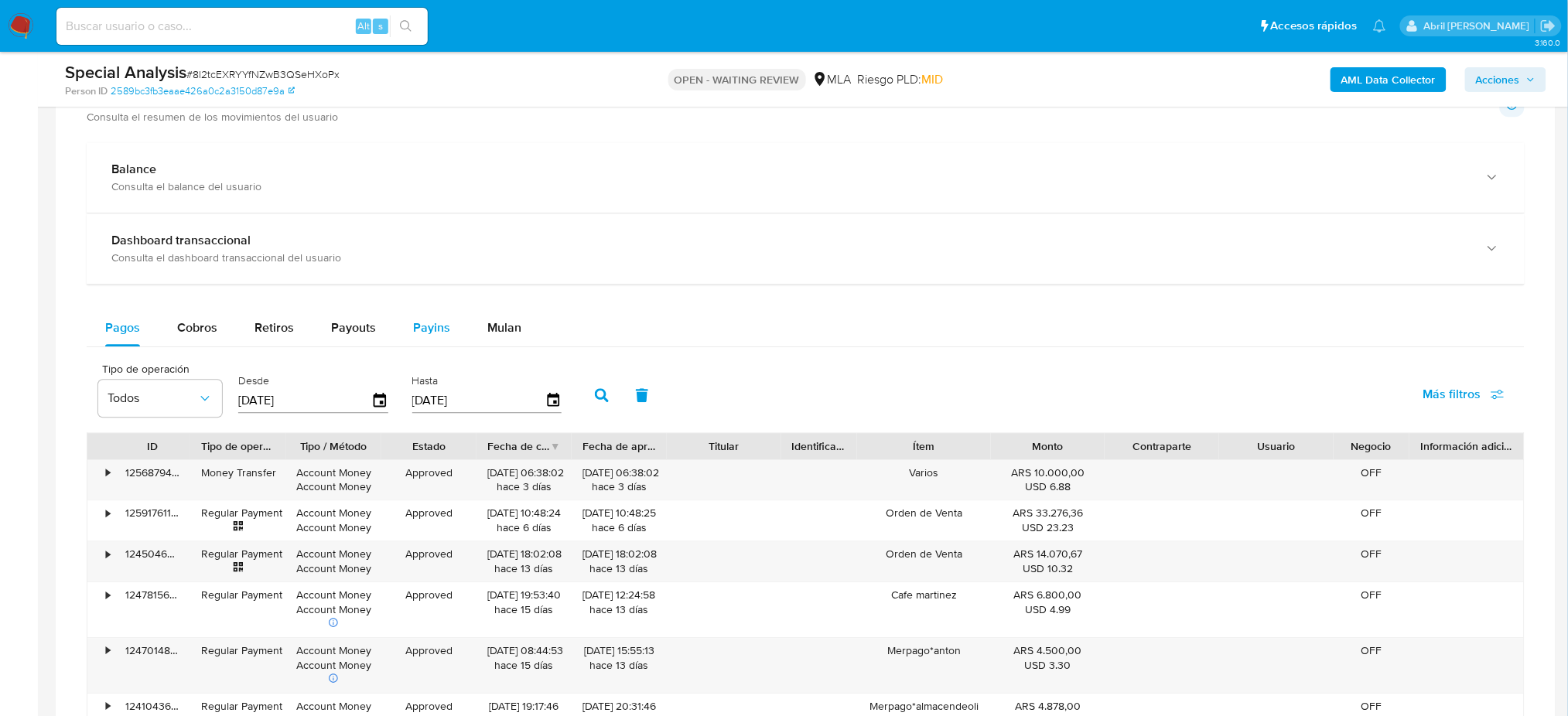
drag, startPoint x: 495, startPoint y: 320, endPoint x: 419, endPoint y: 344, distance: 79.7
click at [495, 320] on span "Mulan" at bounding box center [504, 328] width 34 height 18
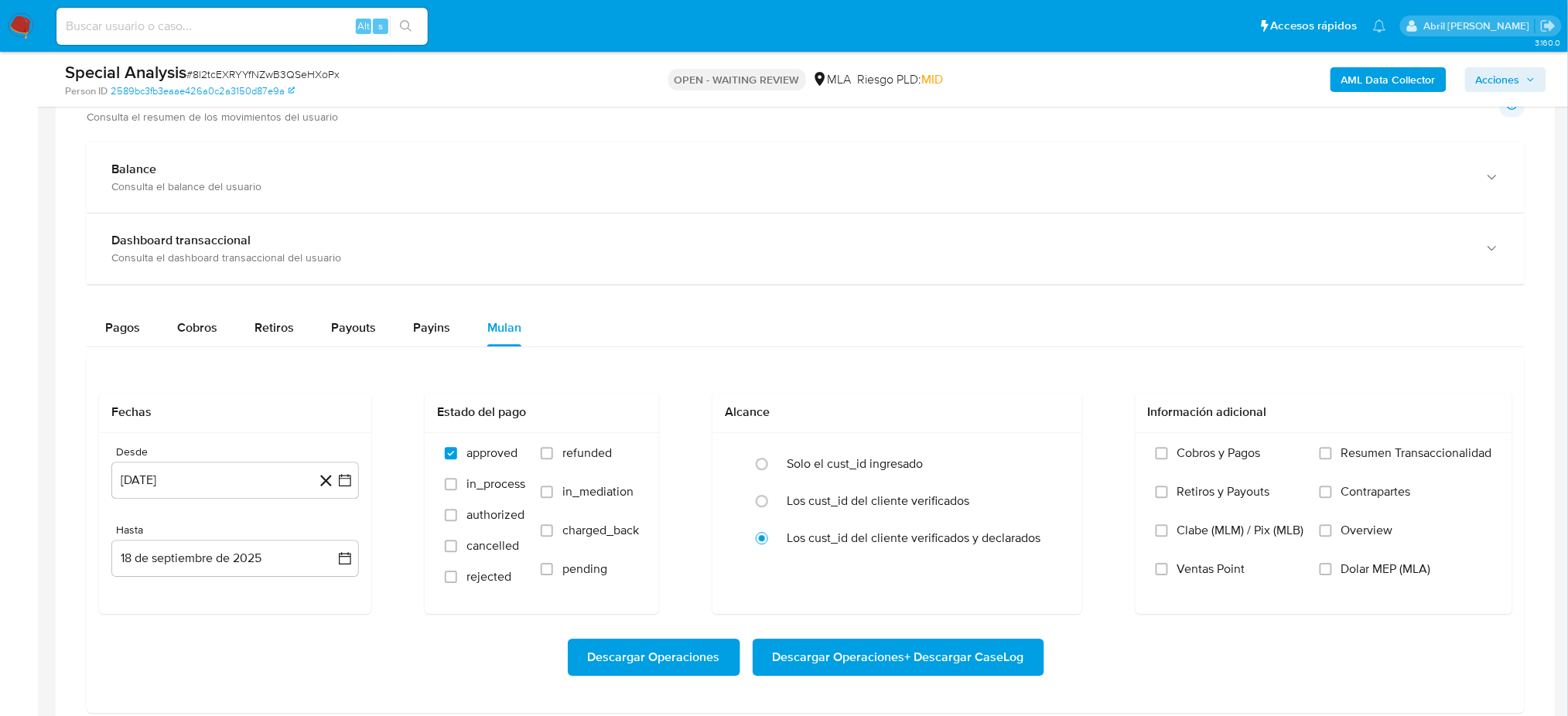
scroll to position [1413, 0]
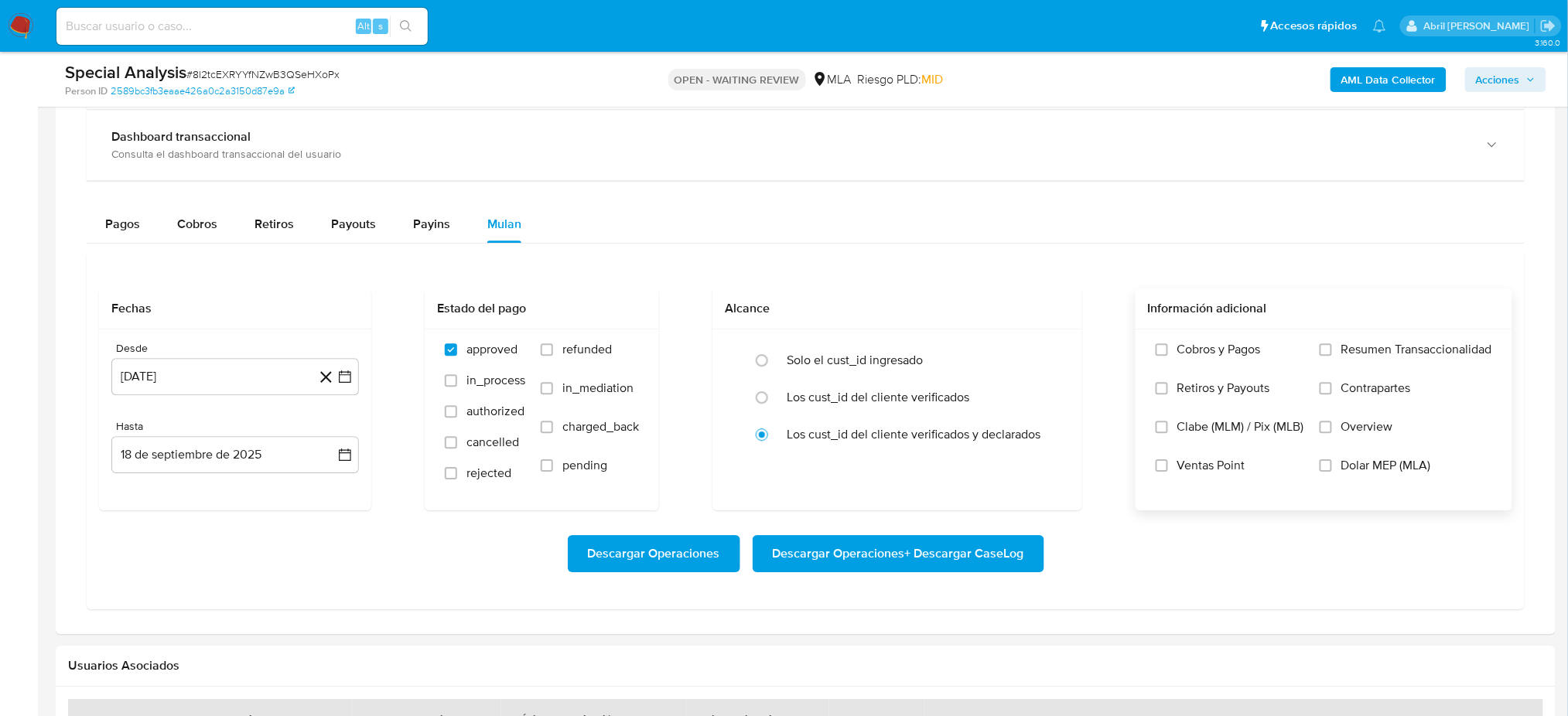
click at [1393, 470] on span "Dolar MEP (MLA)" at bounding box center [1386, 465] width 90 height 15
click at [1332, 470] on input "Dolar MEP (MLA)" at bounding box center [1326, 465] width 13 height 13
click at [173, 373] on button "18 [PERSON_NAME] de 2024" at bounding box center [235, 376] width 247 height 37
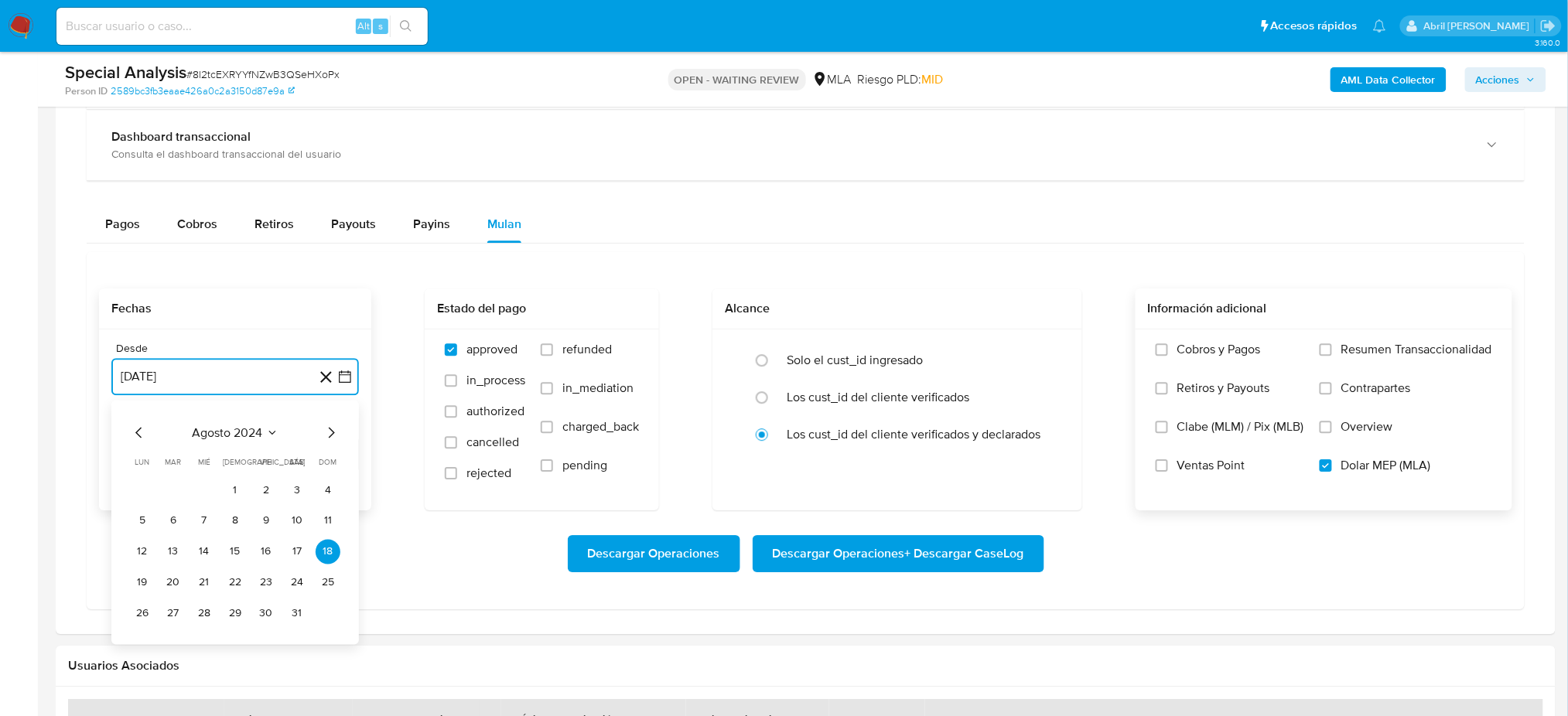
click at [335, 429] on icon "Mes siguiente" at bounding box center [331, 432] width 19 height 19
drag, startPoint x: 332, startPoint y: 481, endPoint x: 312, endPoint y: 484, distance: 20.2
click at [331, 481] on button "1" at bounding box center [328, 490] width 25 height 25
click at [180, 457] on button "18 de septiembre de 2025" at bounding box center [235, 455] width 247 height 37
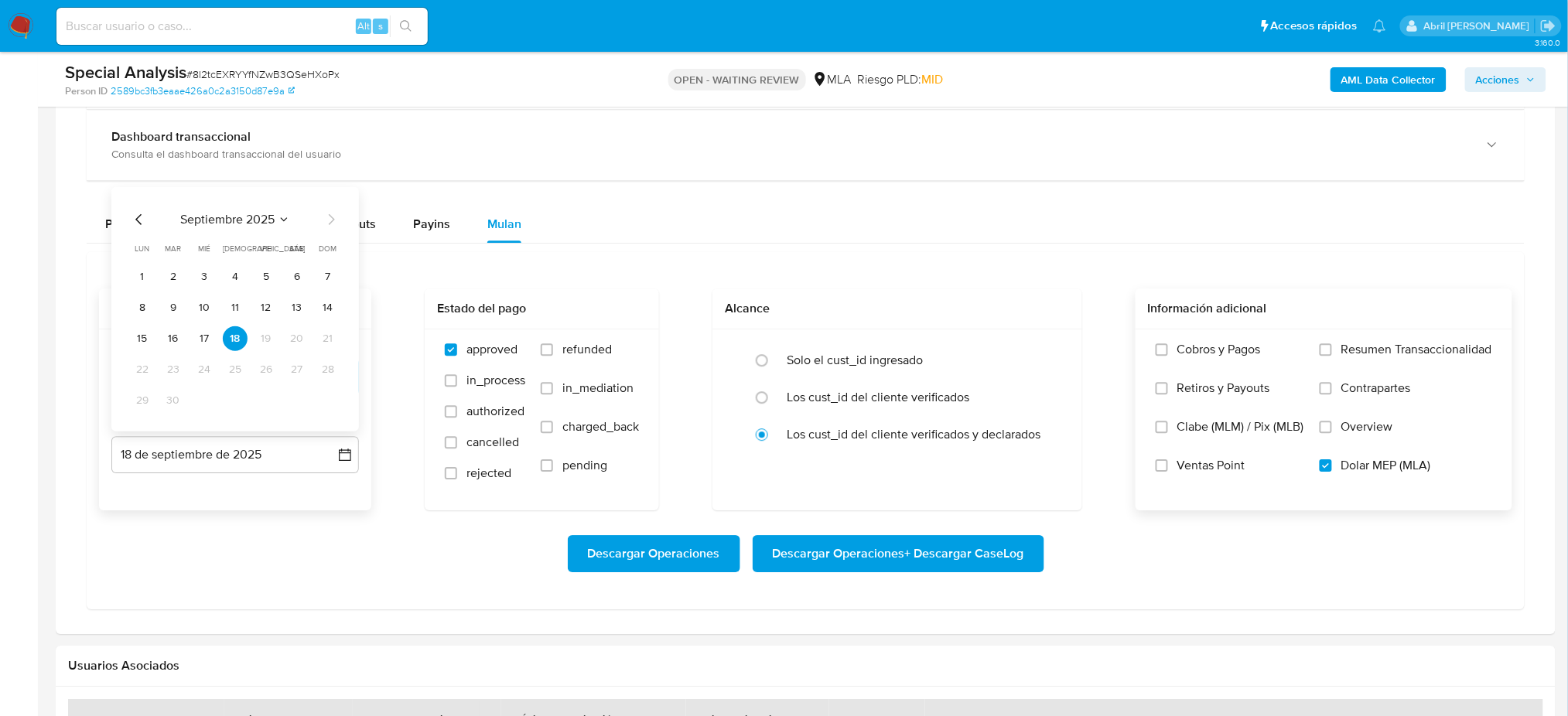
click at [137, 218] on icon "Mes anterior" at bounding box center [139, 218] width 19 height 19
drag, startPoint x: 328, startPoint y: 397, endPoint x: 331, endPoint y: 412, distance: 15.3
click at [328, 397] on button "31" at bounding box center [328, 400] width 25 height 25
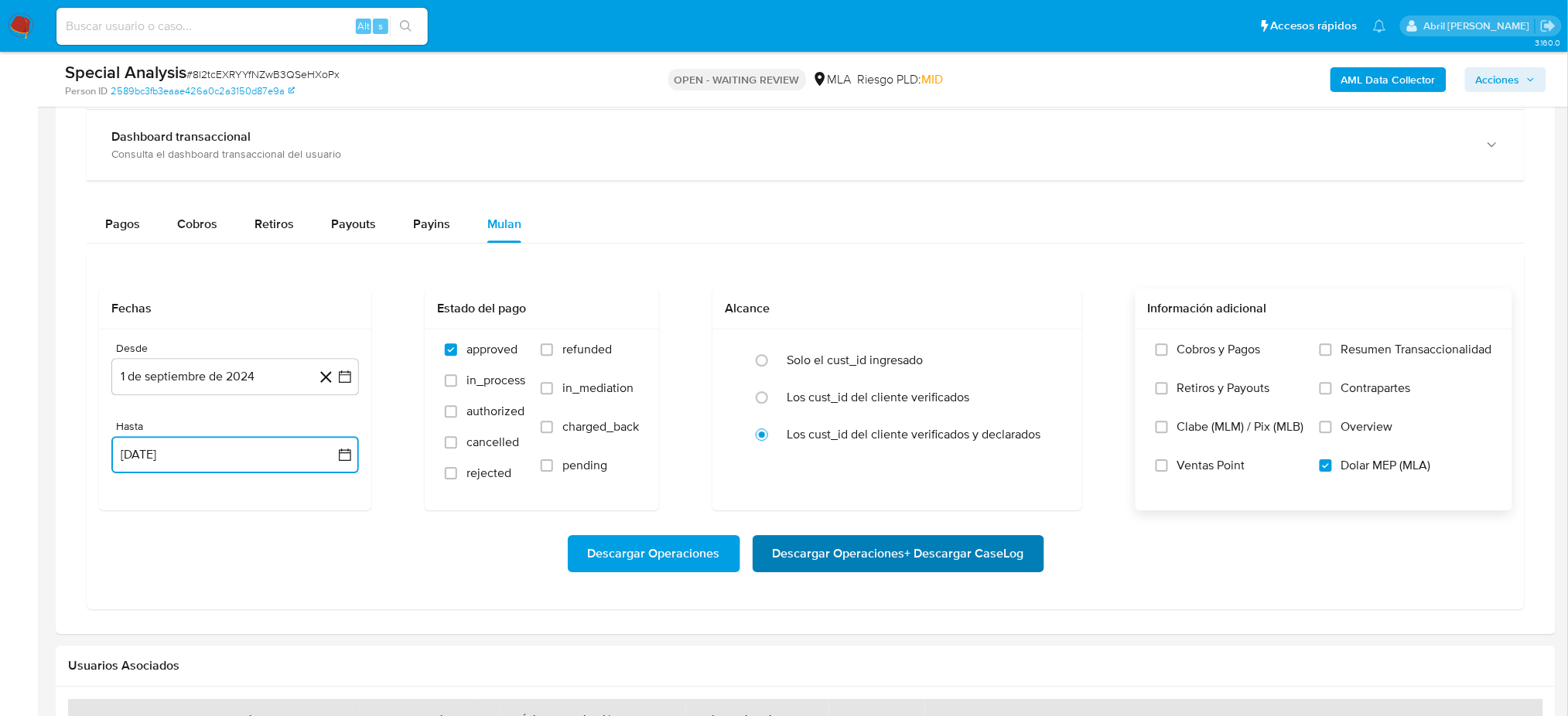
click at [939, 557] on span "Descargar Operaciones + Descargar CaseLog" at bounding box center [899, 553] width 252 height 34
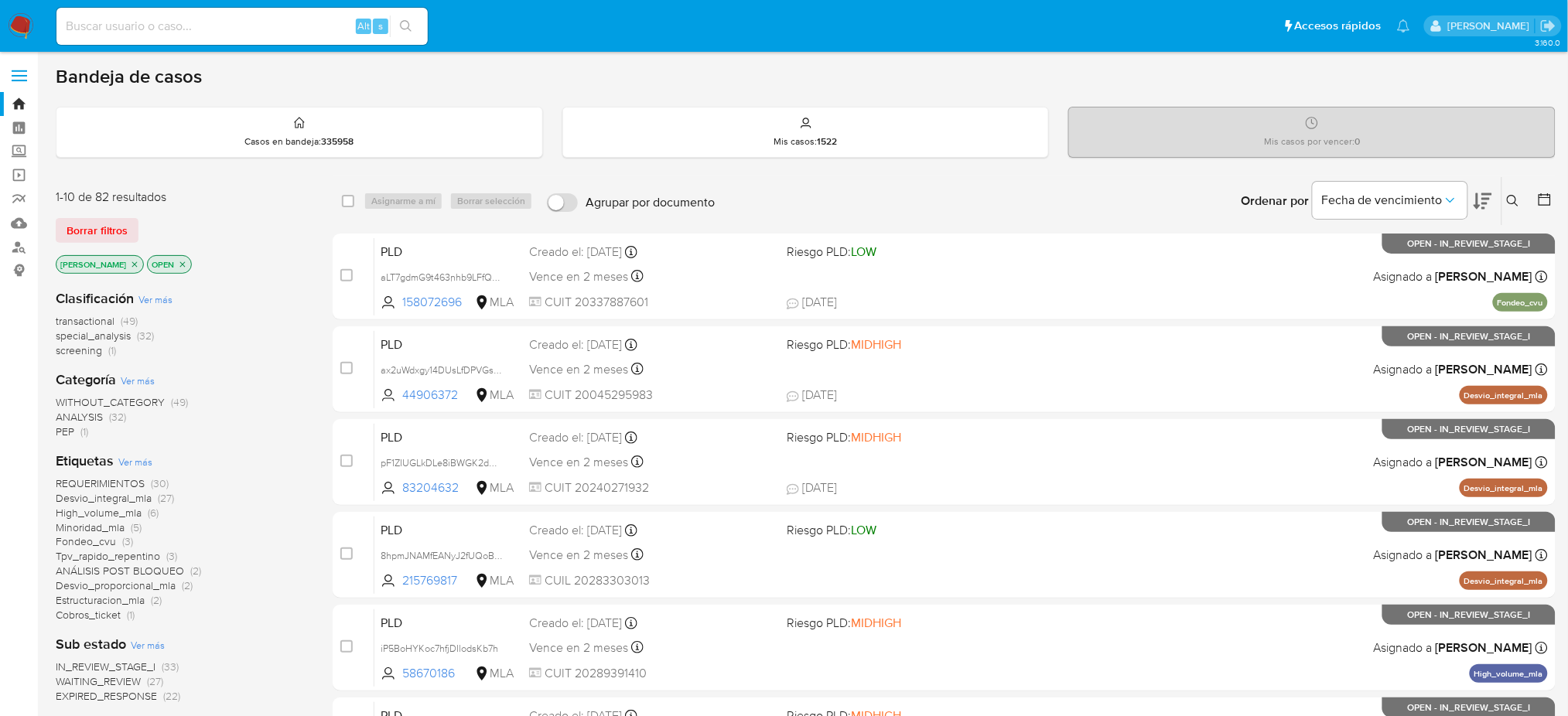
click at [262, 26] on input at bounding box center [242, 26] width 371 height 20
paste input "ek1LpKdeNZaumtoaP1bCasI8"
type input "ek1LpKdeNZaumtoaP1bCasI8"
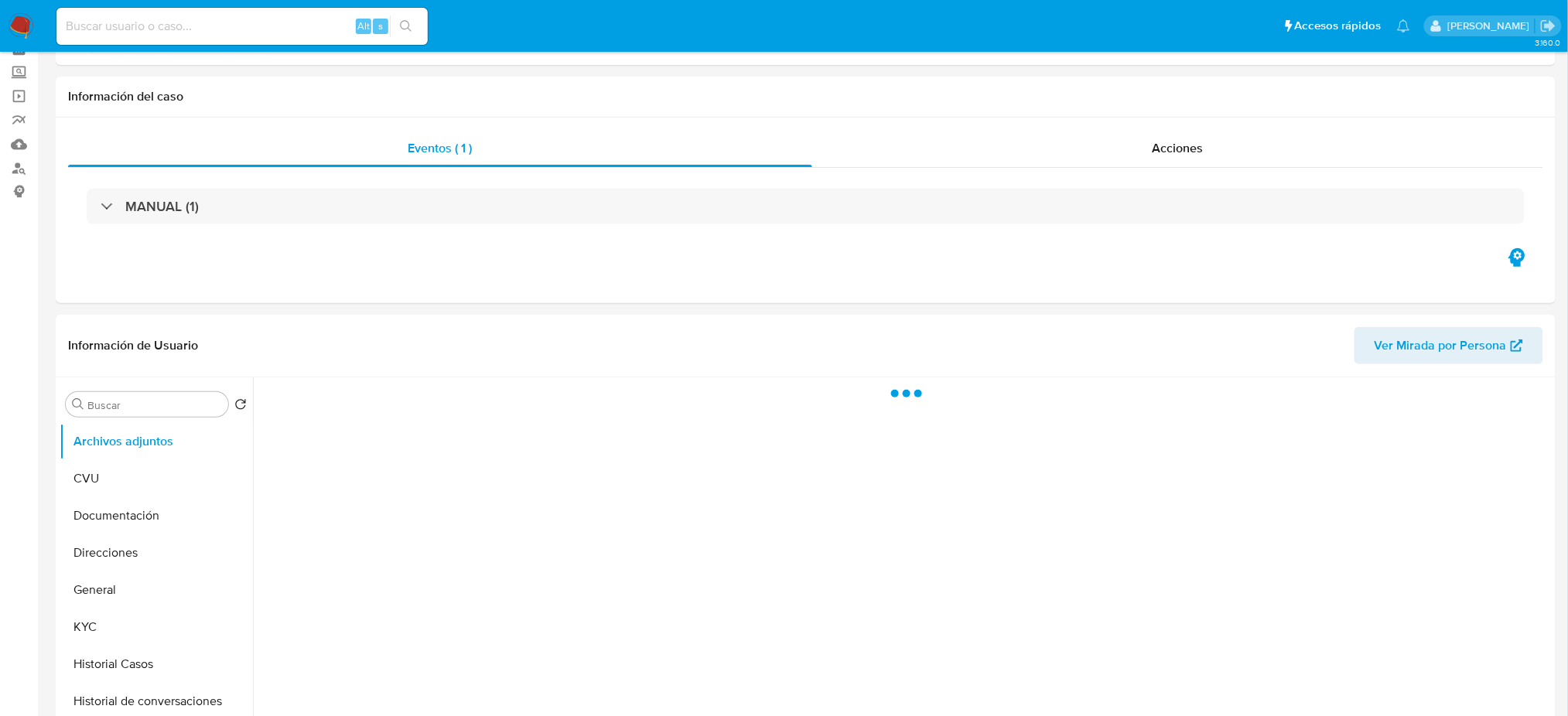
scroll to position [206, 0]
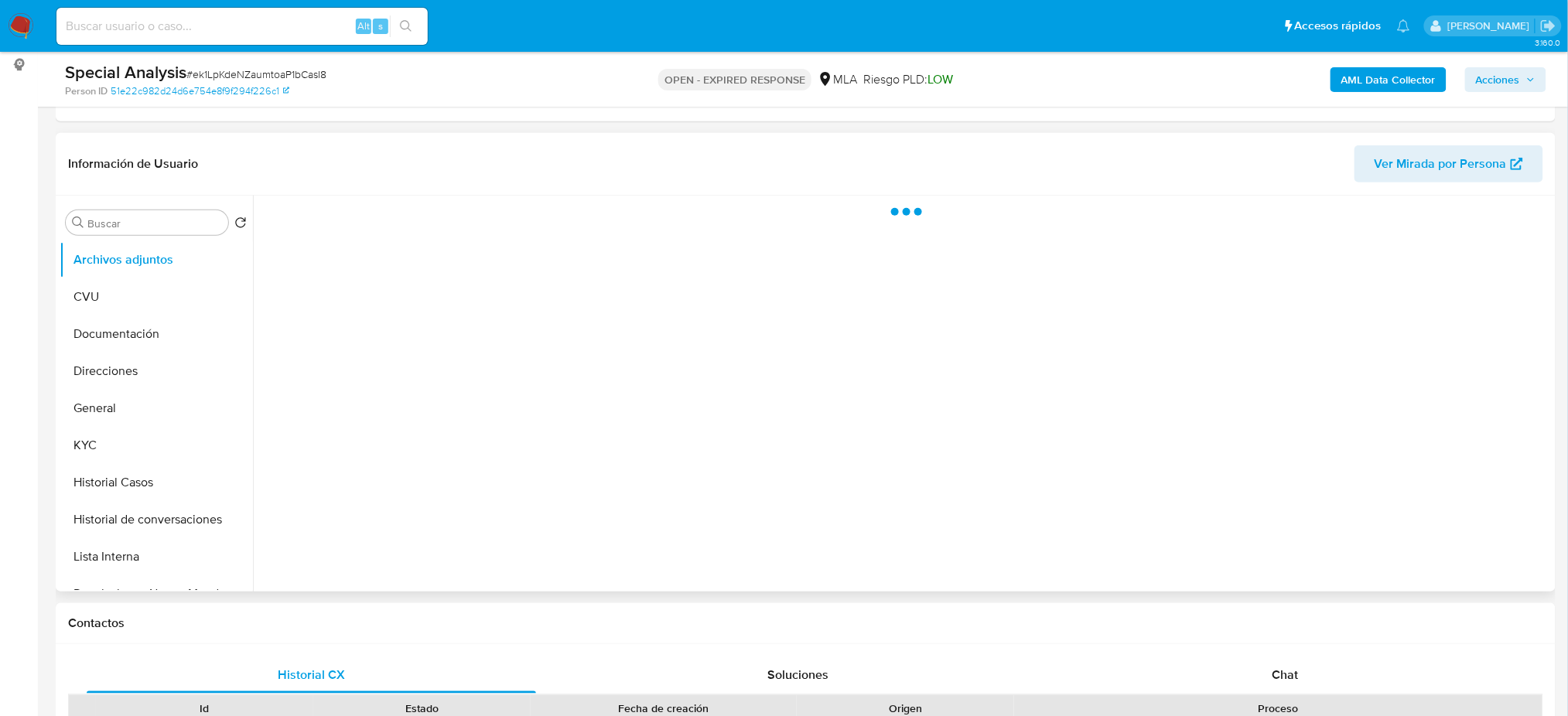
select select "10"
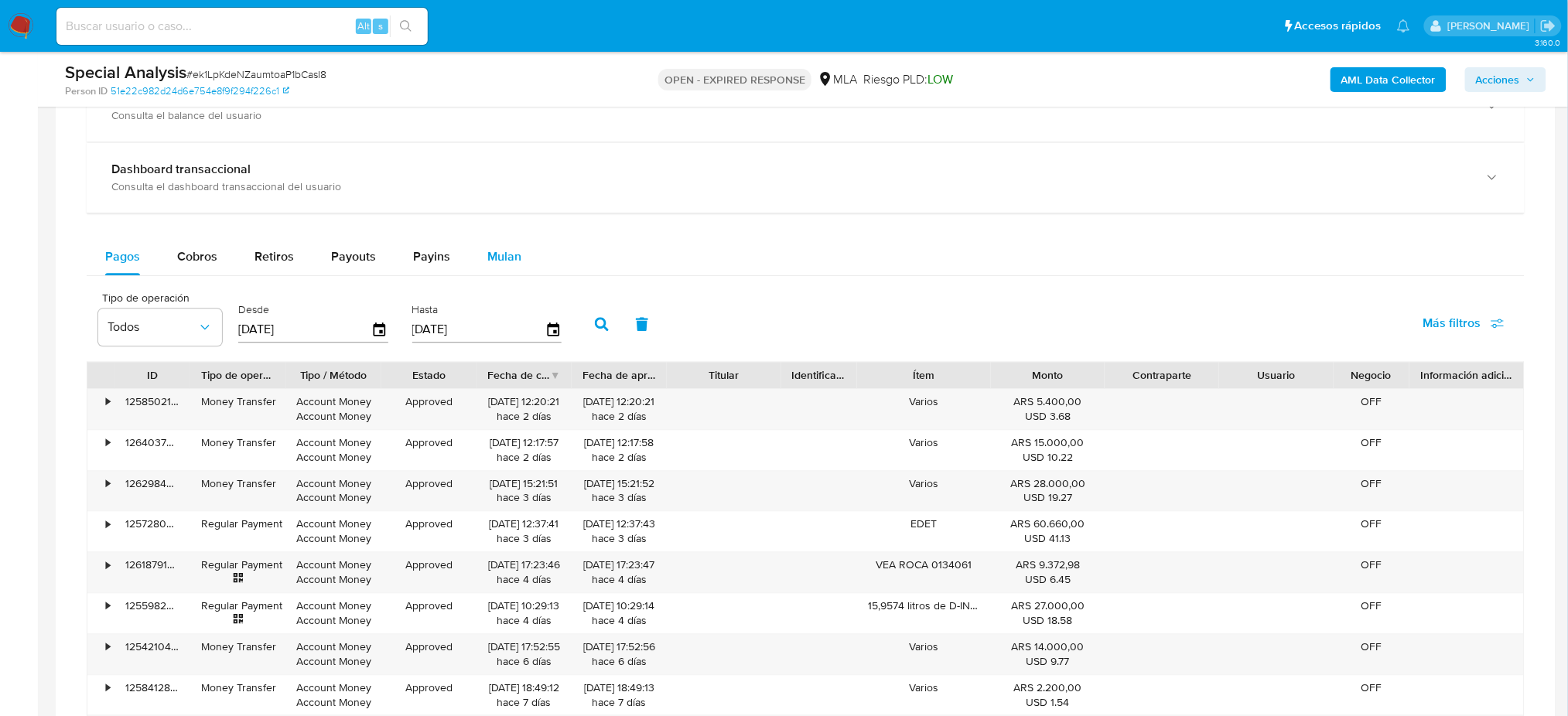
click at [501, 251] on span "Mulan" at bounding box center [504, 256] width 34 height 18
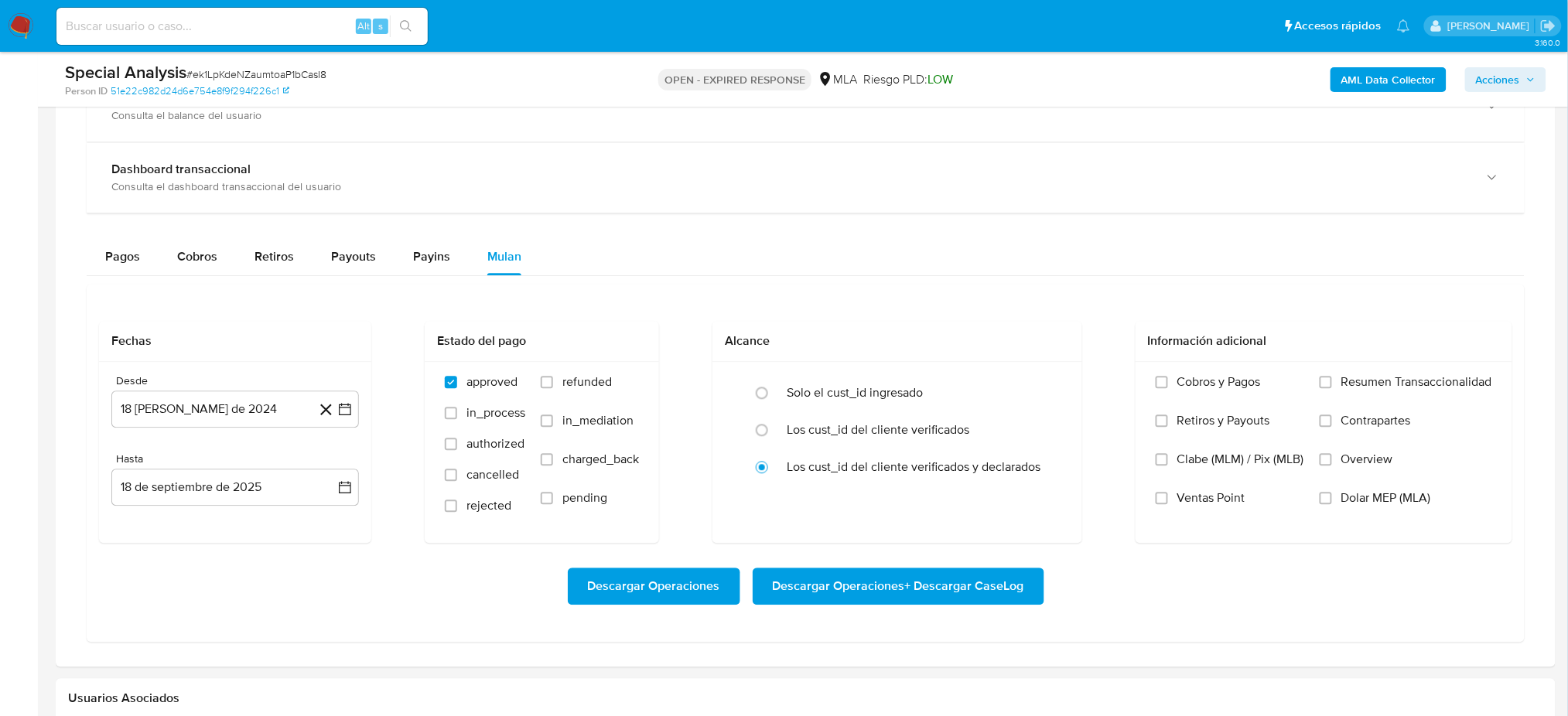
scroll to position [1237, 0]
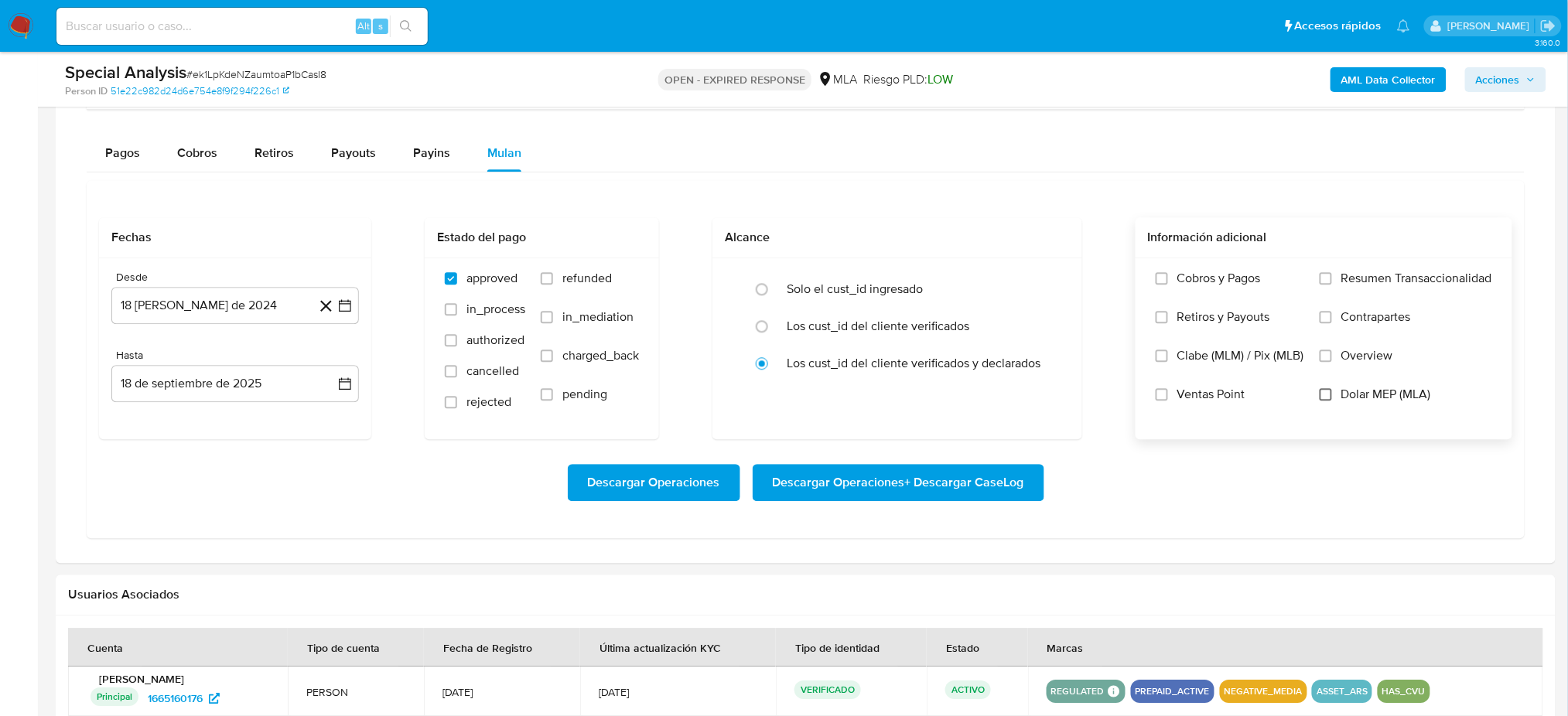
click at [1328, 389] on input "Dolar MEP (MLA)" at bounding box center [1326, 394] width 13 height 13
click at [184, 297] on button "18 [PERSON_NAME] de 2024" at bounding box center [235, 305] width 247 height 37
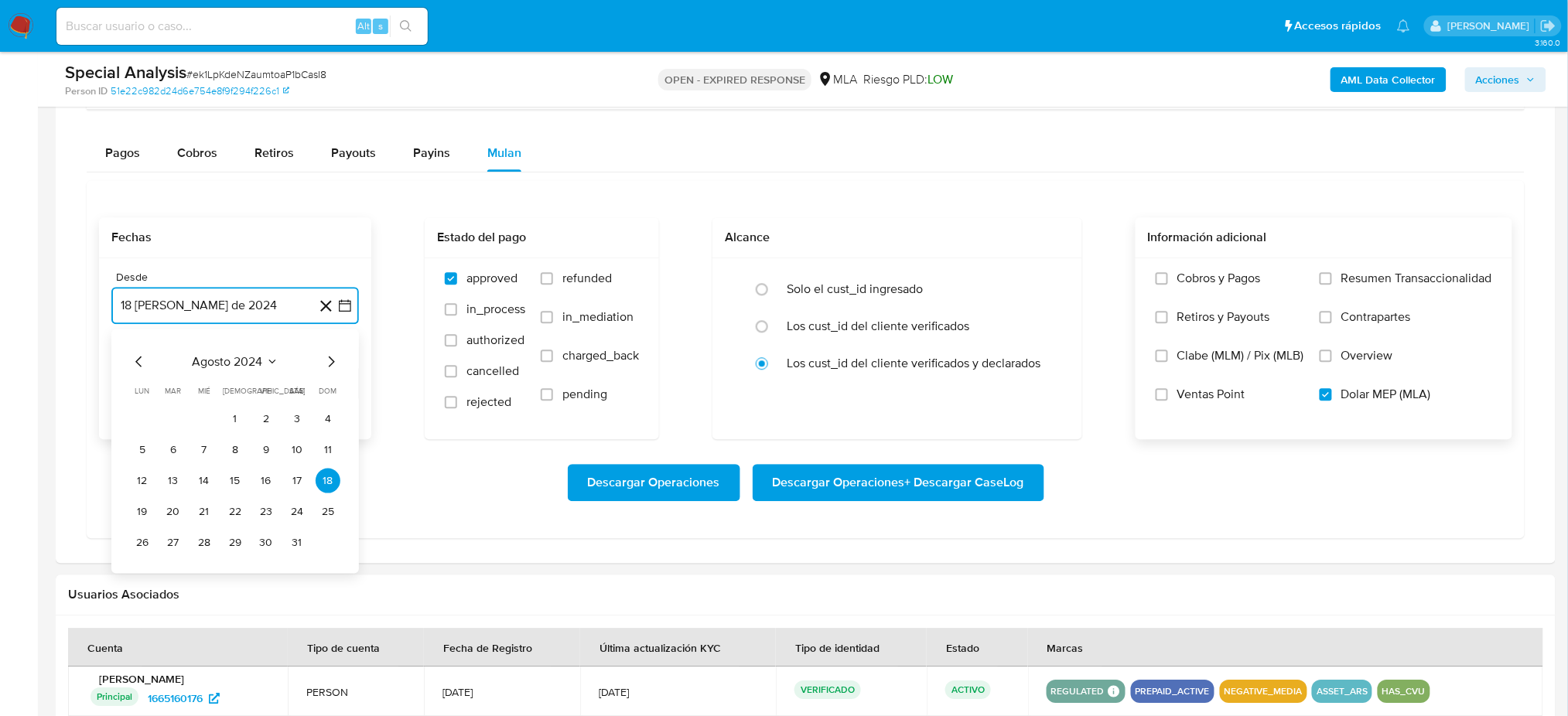
click at [331, 360] on icon "Mes siguiente" at bounding box center [331, 361] width 19 height 19
click at [323, 418] on button "1" at bounding box center [328, 419] width 25 height 25
click at [240, 391] on button "18 de septiembre de 2025" at bounding box center [235, 383] width 247 height 37
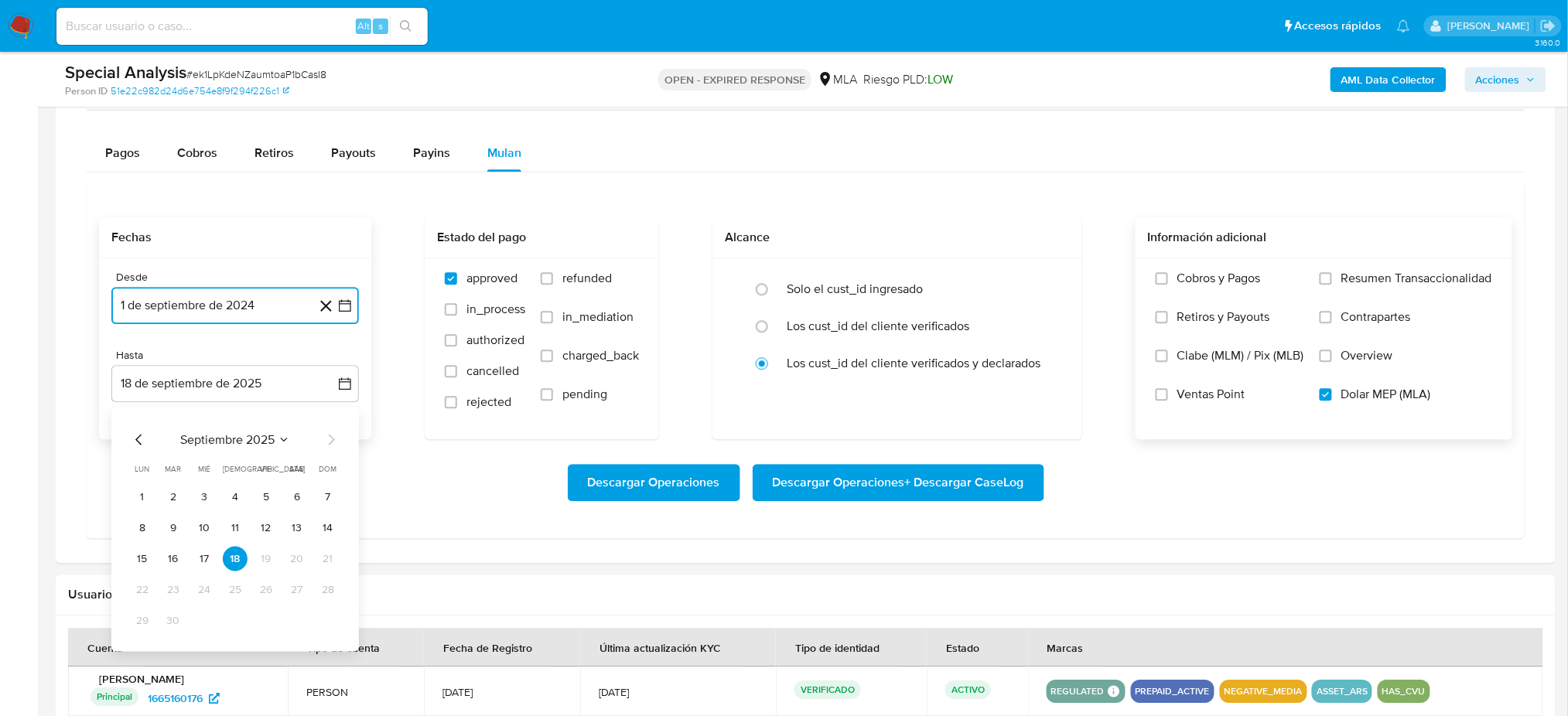
click at [137, 432] on icon "Mes anterior" at bounding box center [139, 439] width 19 height 19
click at [322, 622] on button "31" at bounding box center [328, 621] width 25 height 25
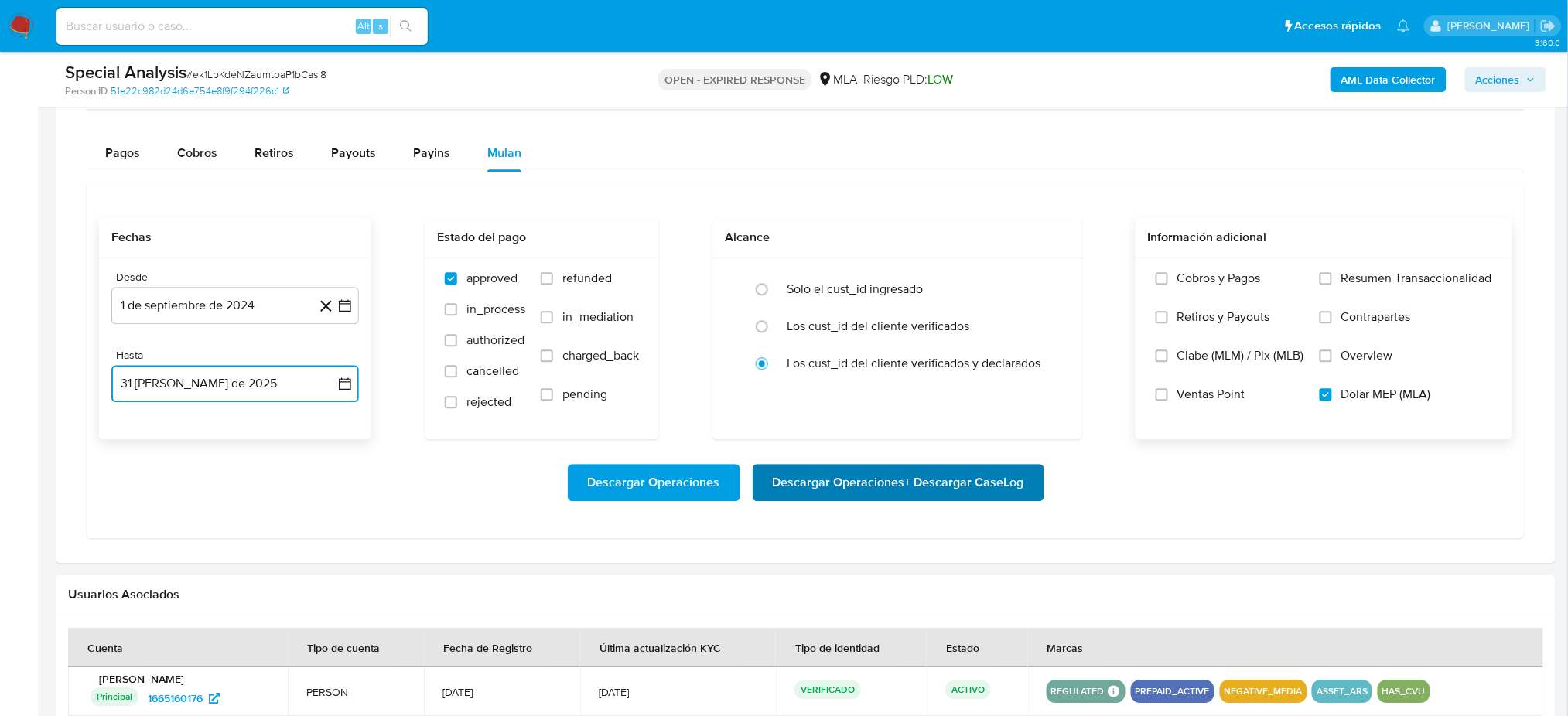
click at [1020, 486] on span "Descargar Operaciones + Descargar CaseLog" at bounding box center [899, 482] width 252 height 34
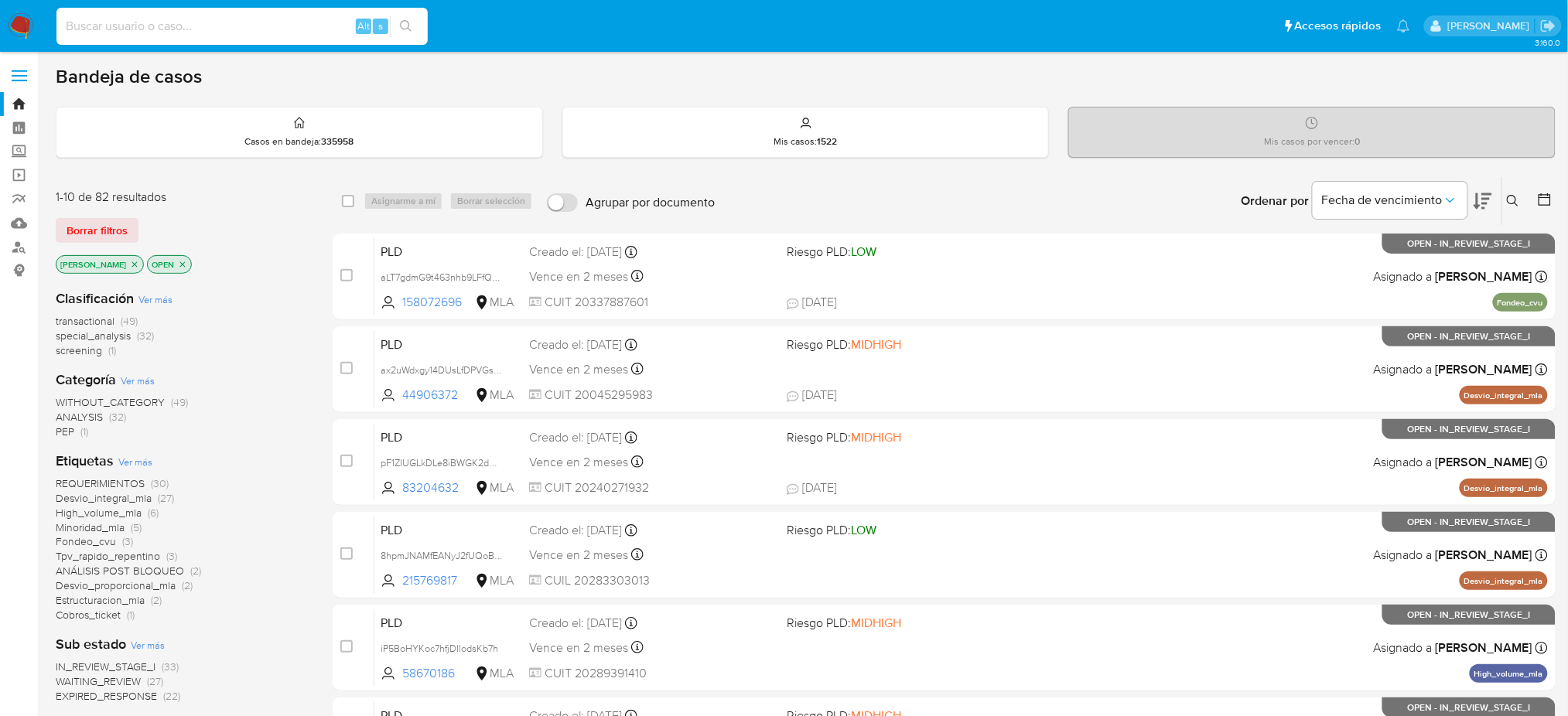
click at [265, 29] on input at bounding box center [242, 26] width 371 height 20
paste input "lFIfky7cCN6YRTcfsd4lLuub"
type input "lFIfky7cCN6YRTcfsd4lLuub"
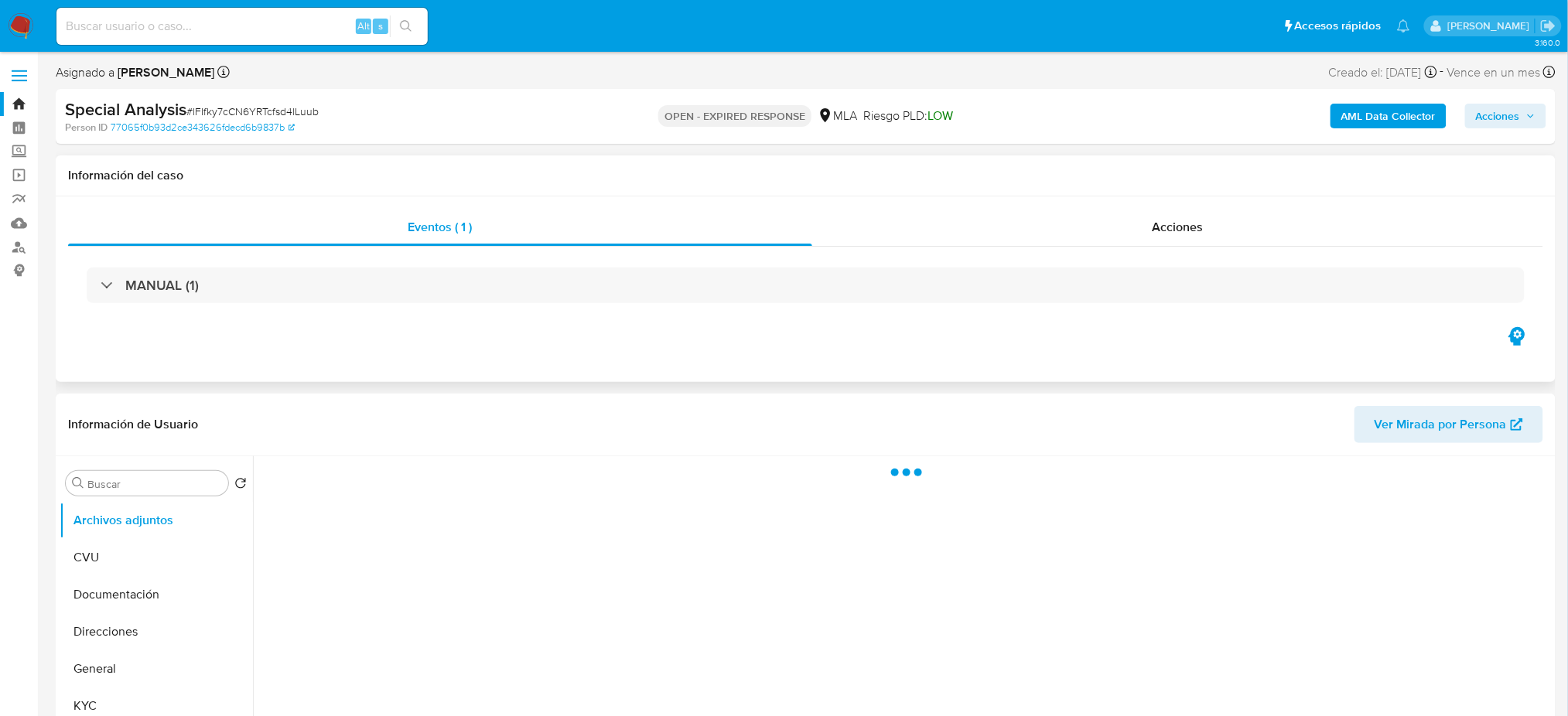
select select "10"
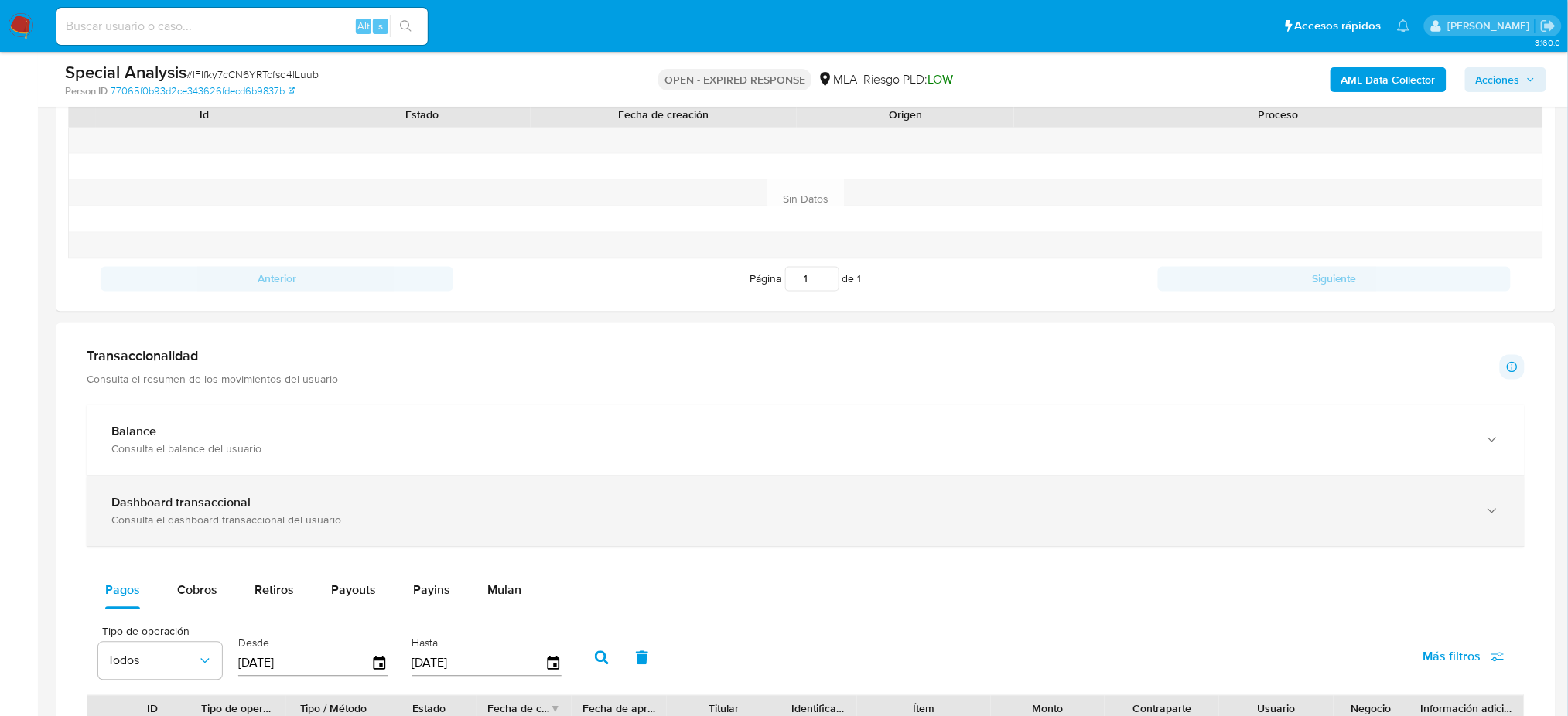
scroll to position [928, 0]
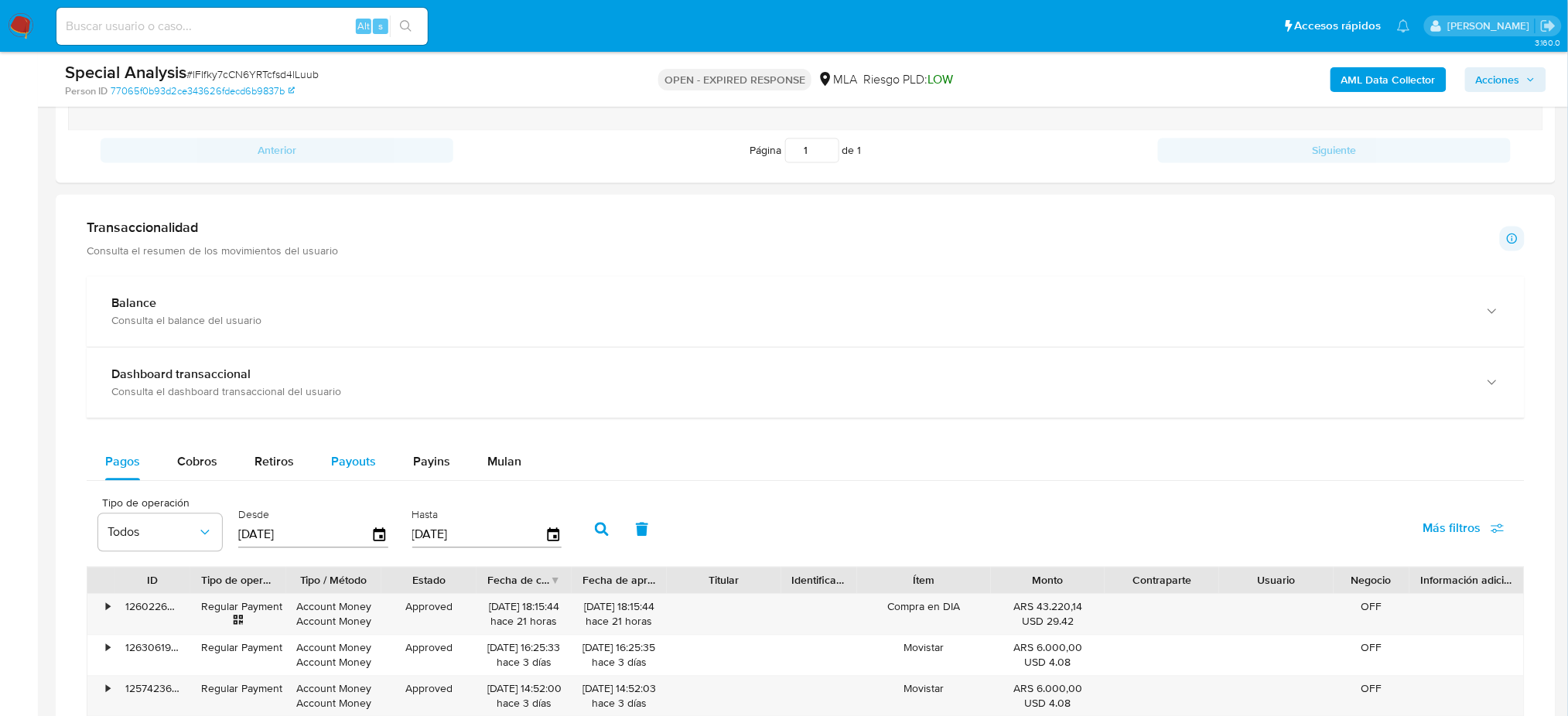
drag, startPoint x: 499, startPoint y: 455, endPoint x: 330, endPoint y: 476, distance: 170.3
click at [499, 455] on span "Mulan" at bounding box center [504, 462] width 34 height 18
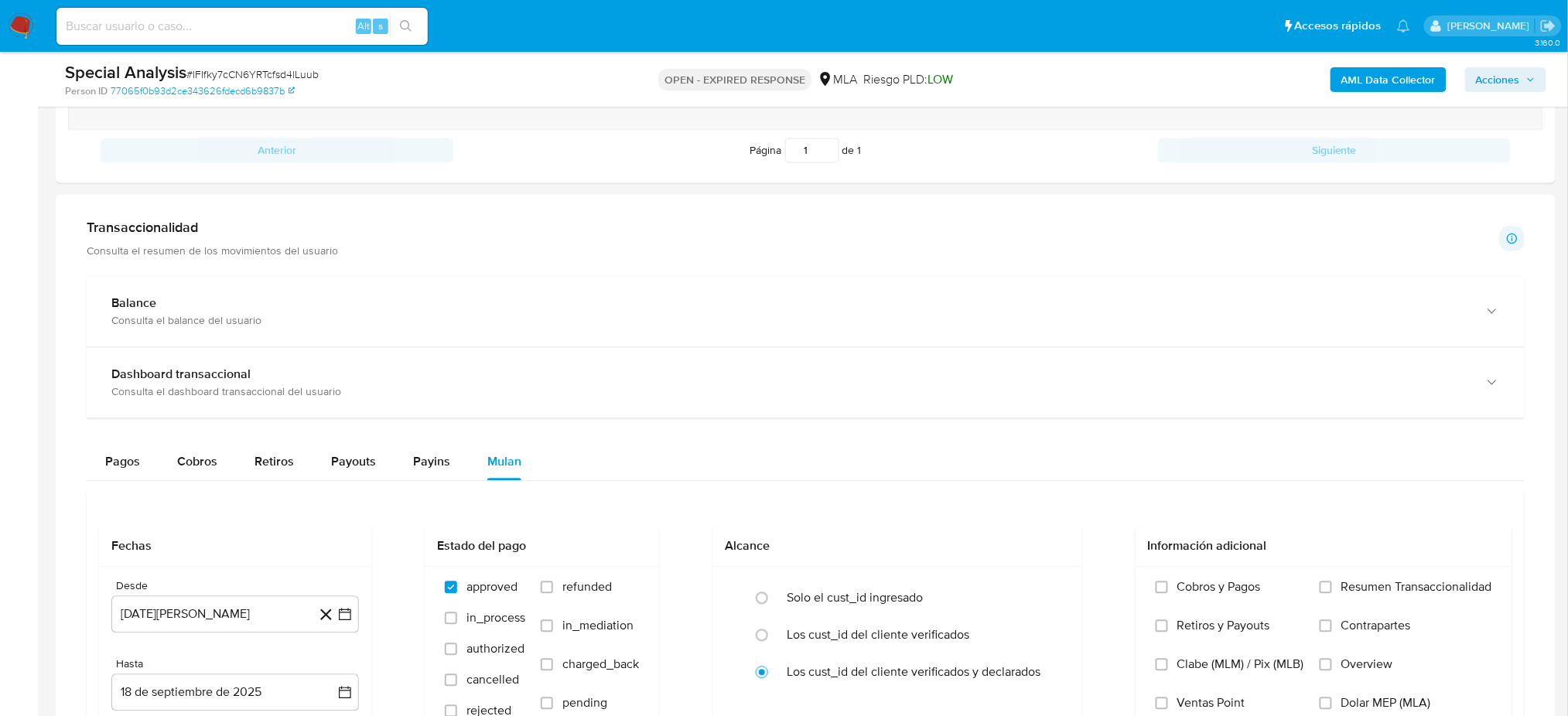
scroll to position [1134, 0]
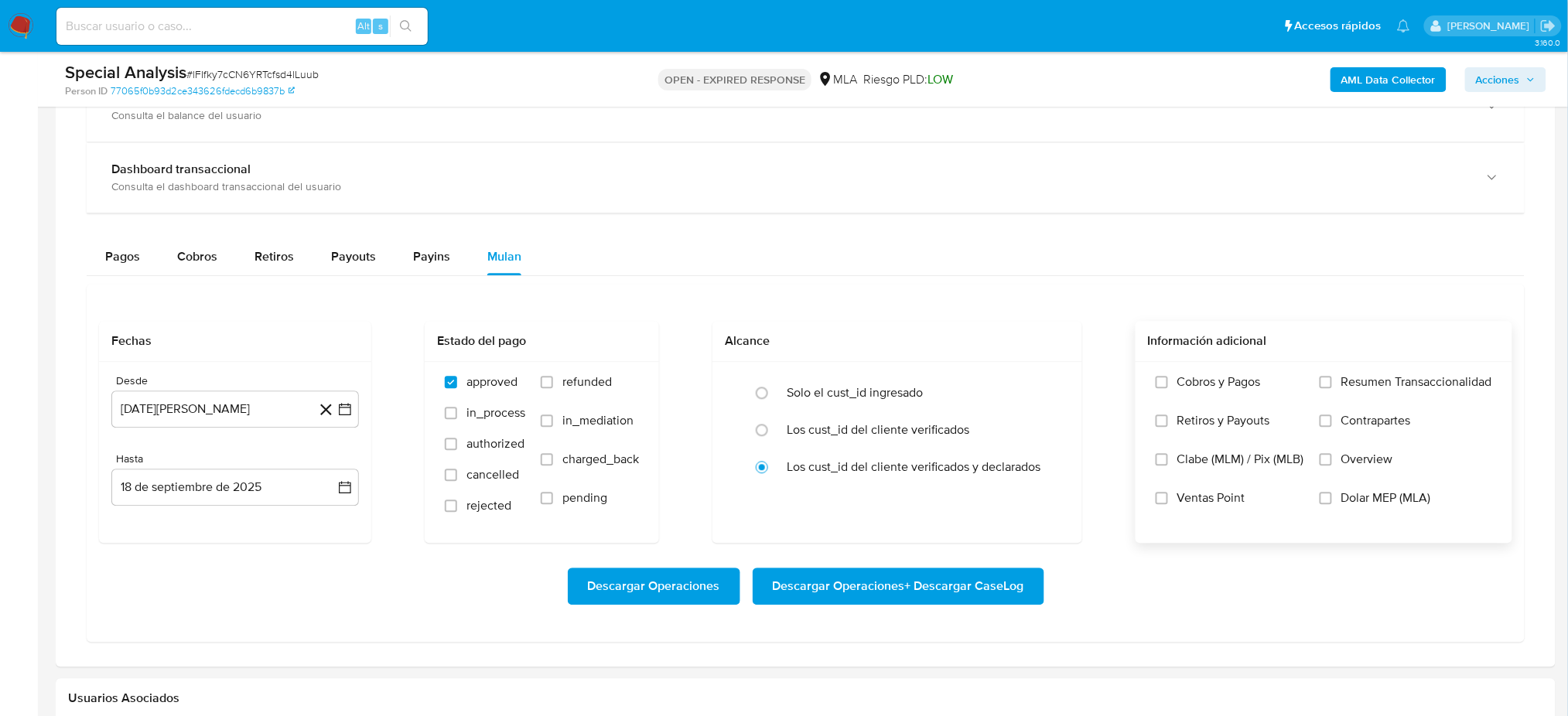
click at [1376, 496] on span "Dolar MEP (MLA)" at bounding box center [1386, 498] width 90 height 15
click at [1332, 496] on input "Dolar MEP (MLA)" at bounding box center [1326, 498] width 13 height 13
click at [182, 420] on button "18 [PERSON_NAME] de 2024" at bounding box center [235, 409] width 247 height 37
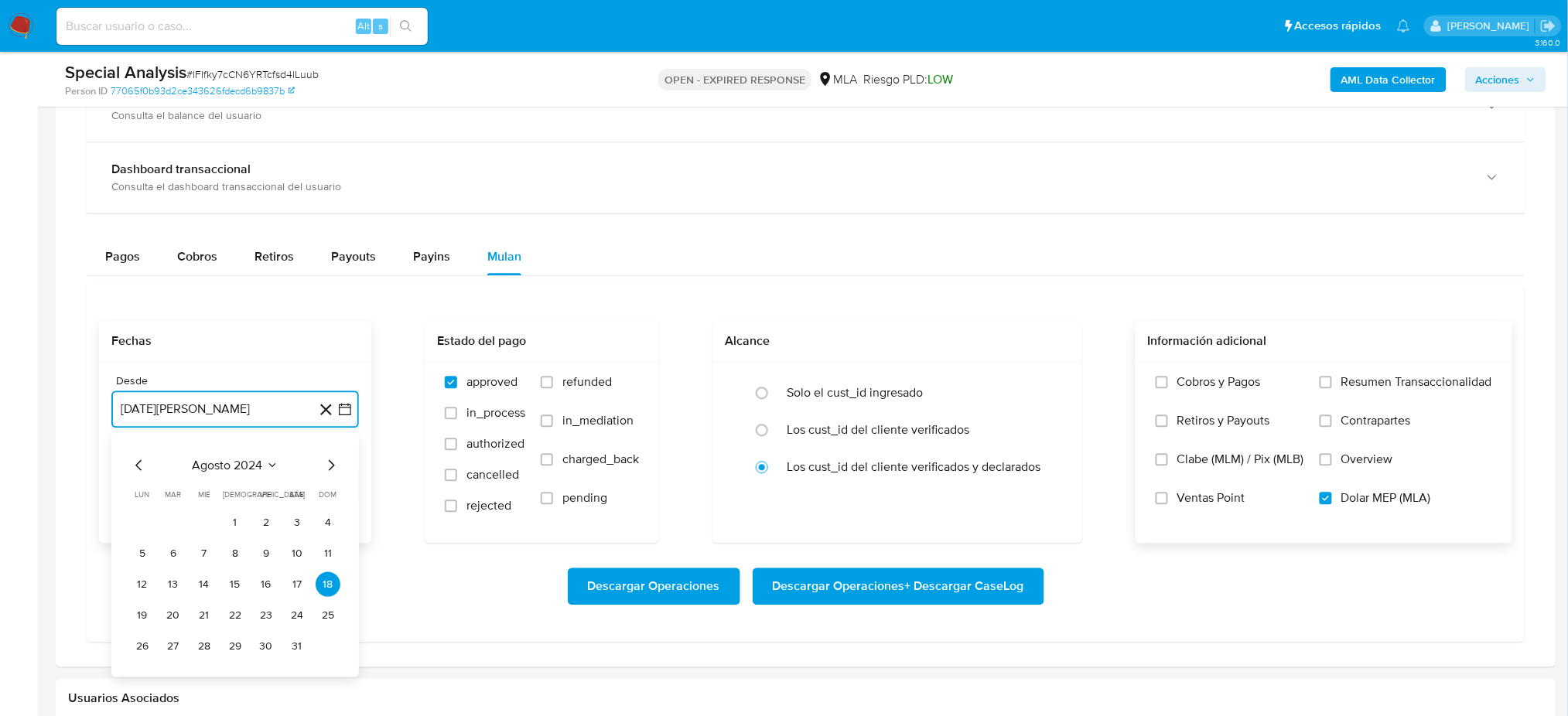
click at [326, 464] on icon "Mes siguiente" at bounding box center [331, 464] width 19 height 19
click at [322, 517] on button "1" at bounding box center [328, 522] width 25 height 25
click at [218, 505] on button "18 de septiembre de 2025" at bounding box center [235, 487] width 247 height 37
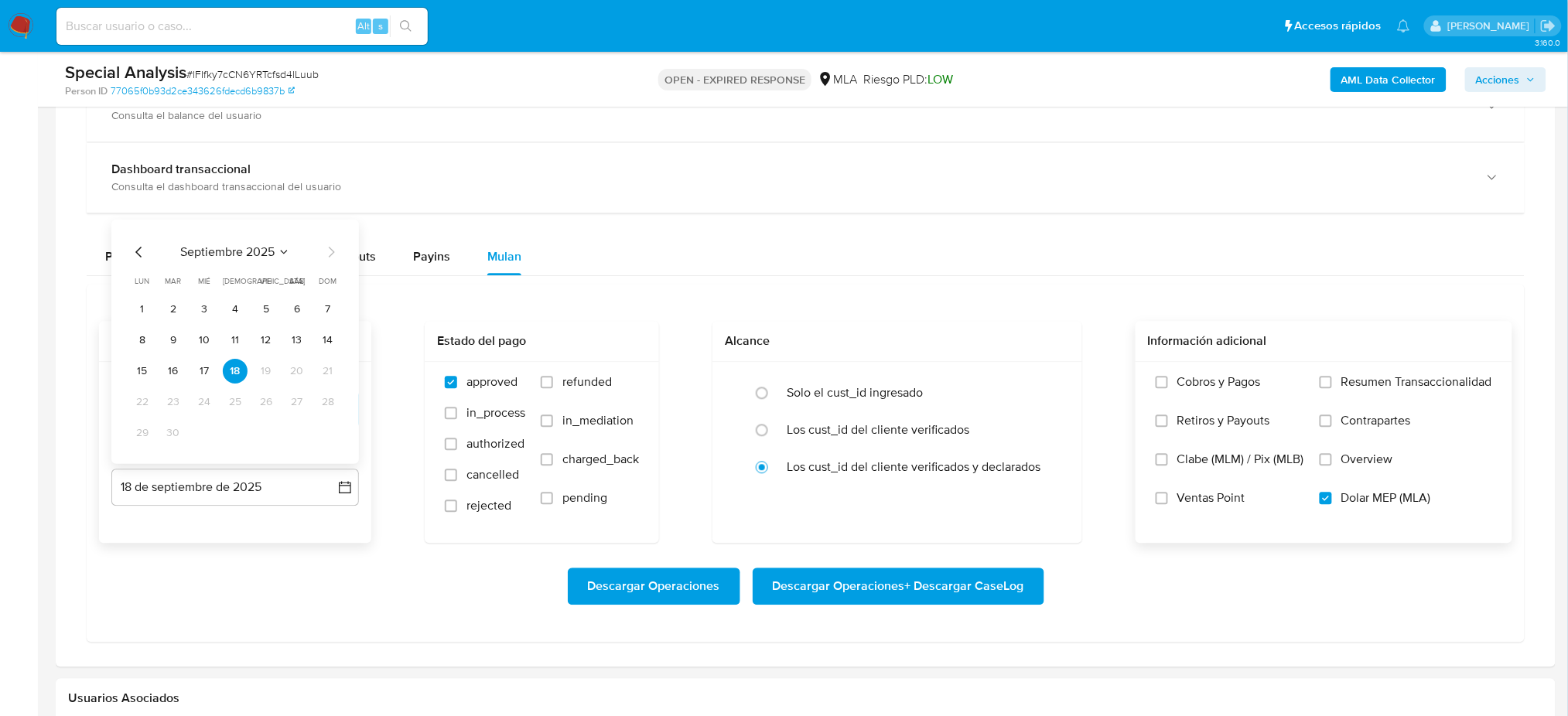
click at [130, 252] on icon "Mes anterior" at bounding box center [139, 252] width 19 height 19
drag, startPoint x: 336, startPoint y: 426, endPoint x: 361, endPoint y: 514, distance: 91.5
click at [336, 427] on button "31" at bounding box center [328, 433] width 25 height 25
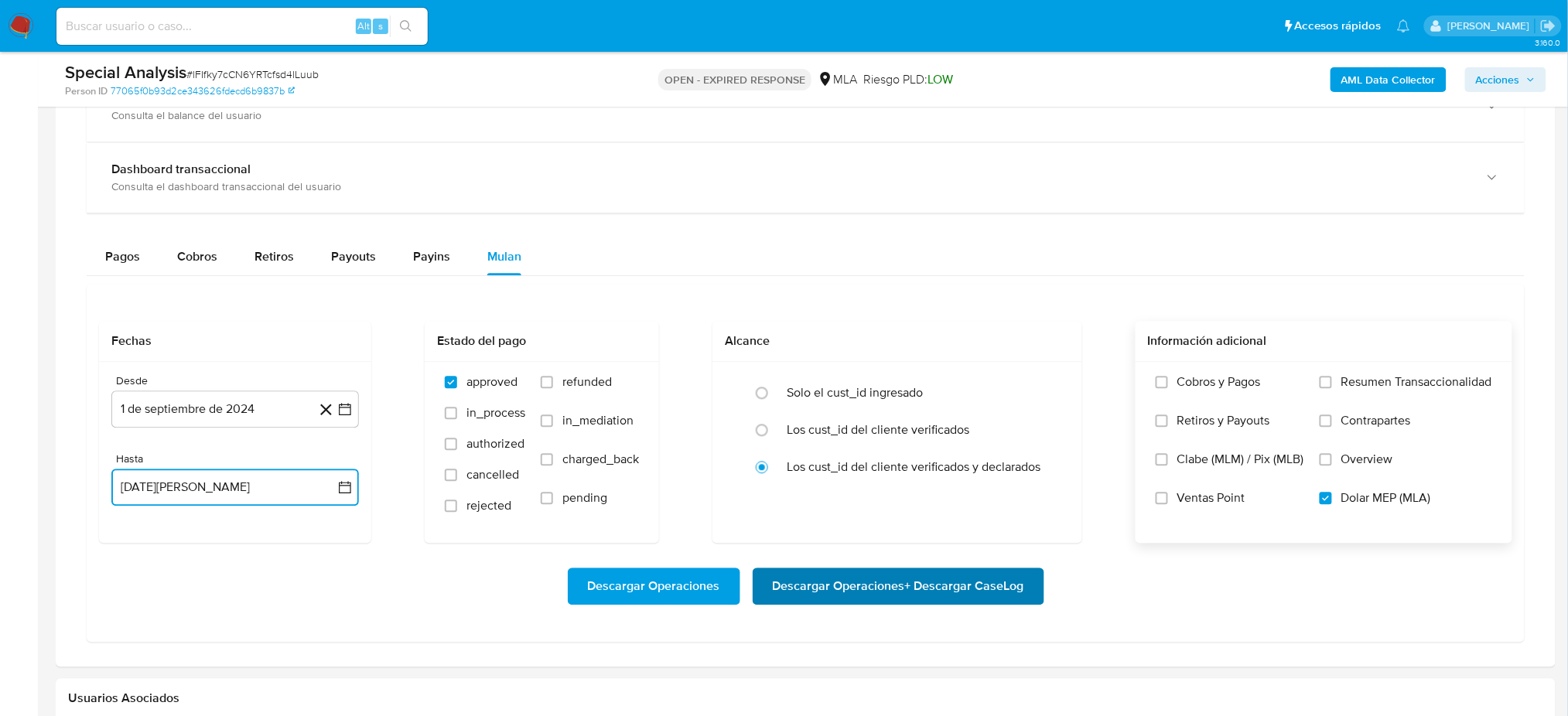
click at [943, 594] on span "Descargar Operaciones + Descargar CaseLog" at bounding box center [899, 587] width 252 height 34
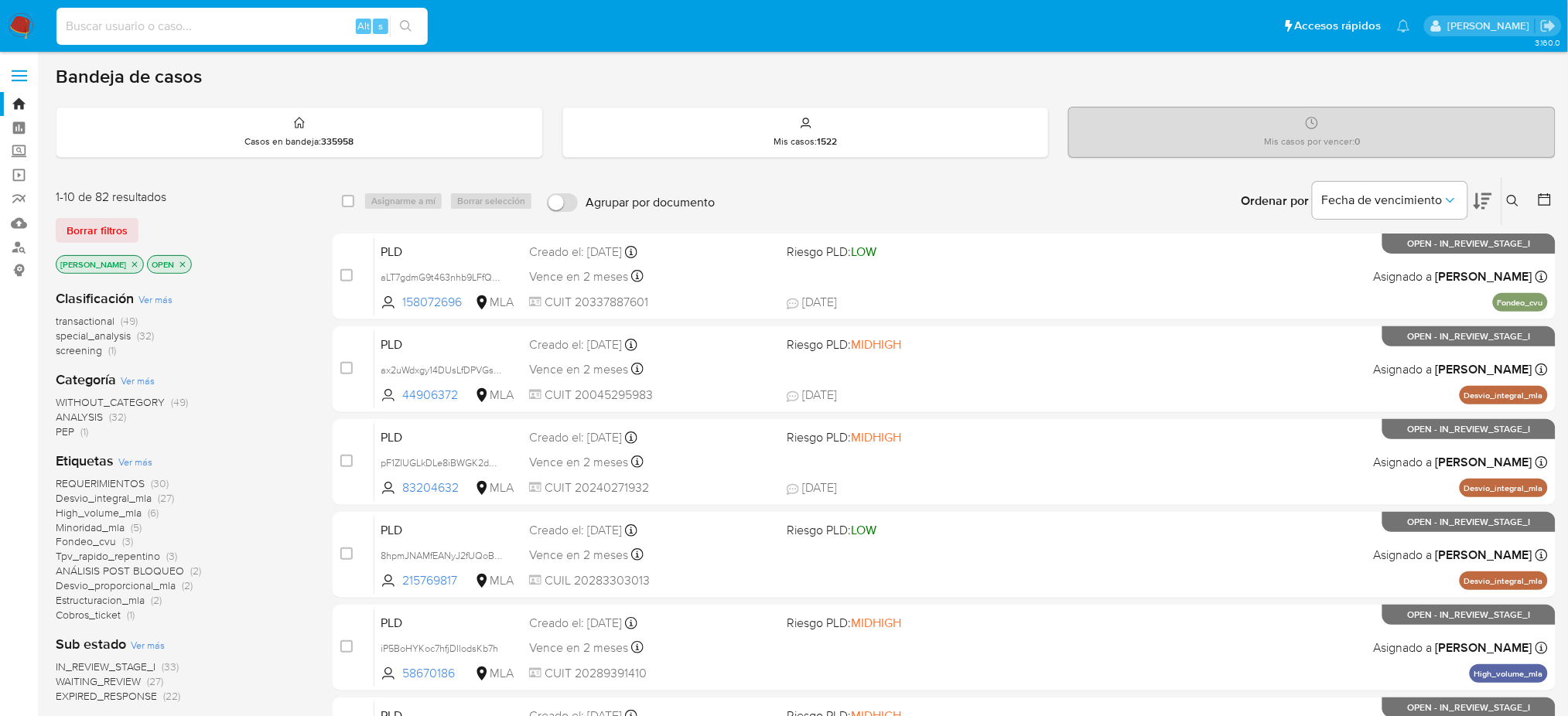
click at [276, 22] on input at bounding box center [242, 26] width 371 height 20
paste input "Oz6wQkqXKugTti7GFZj3n3cR"
type input "Oz6wQkqXKugTti7GFZj3n3cR"
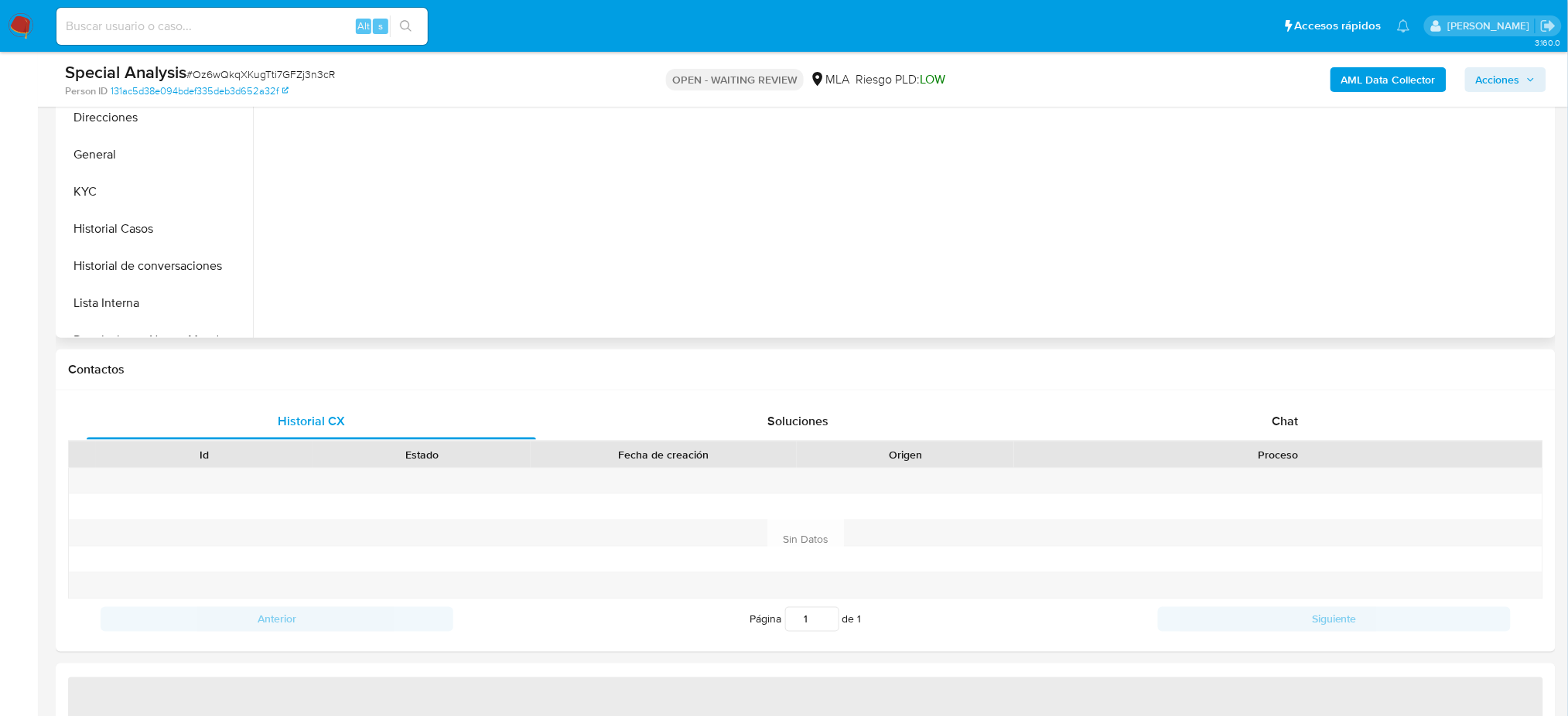
scroll to position [515, 0]
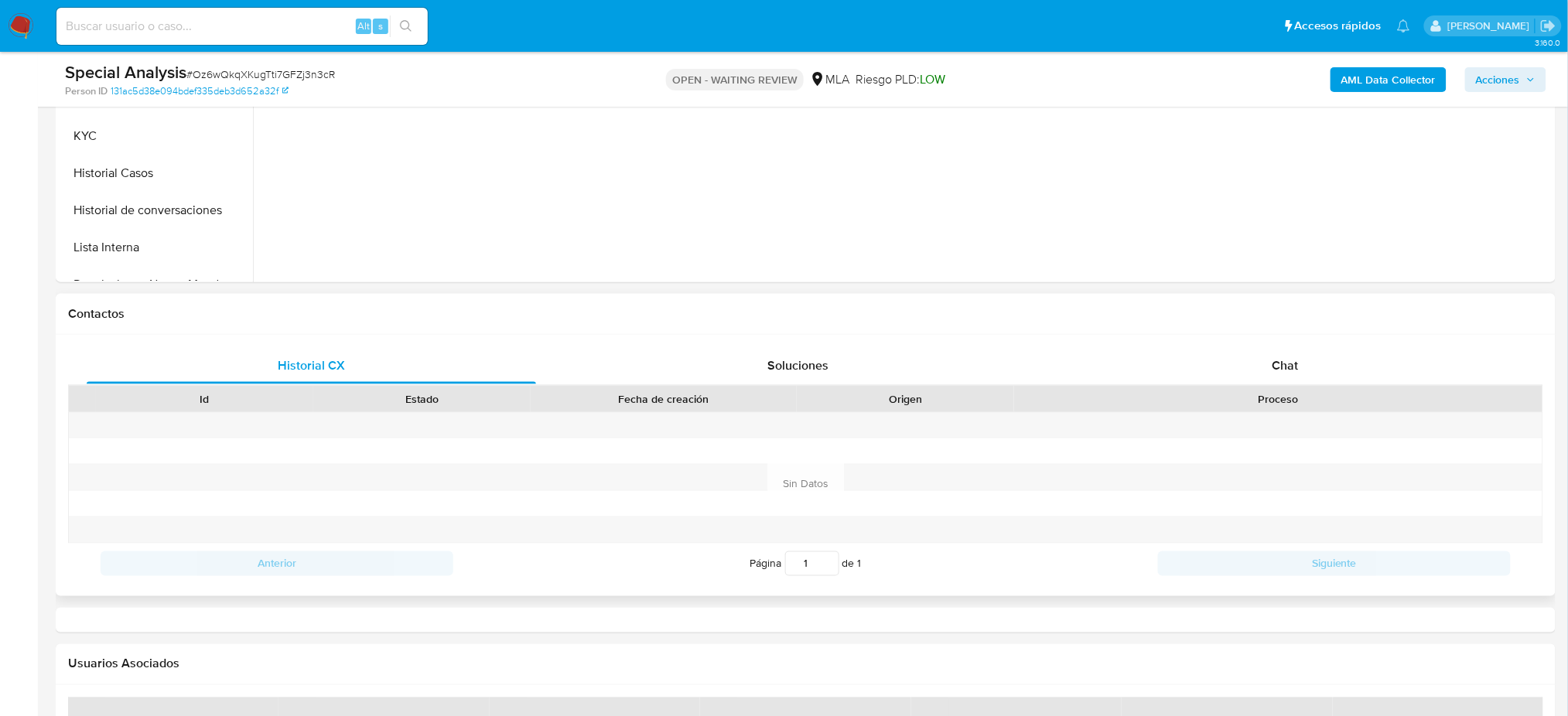
click at [1314, 371] on div "Chat" at bounding box center [1285, 366] width 449 height 37
select select "10"
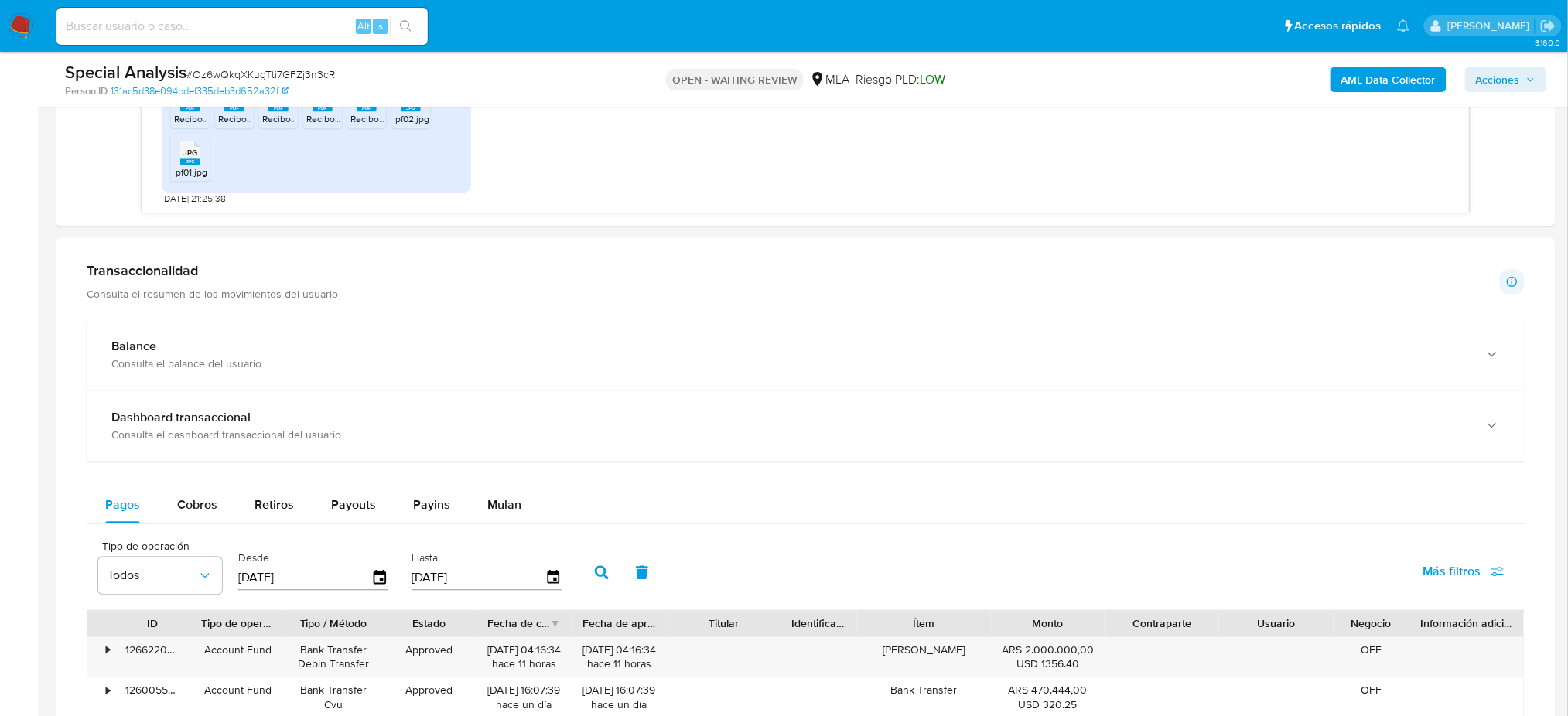
scroll to position [1134, 0]
click at [493, 488] on div "Mulan" at bounding box center [504, 503] width 34 height 37
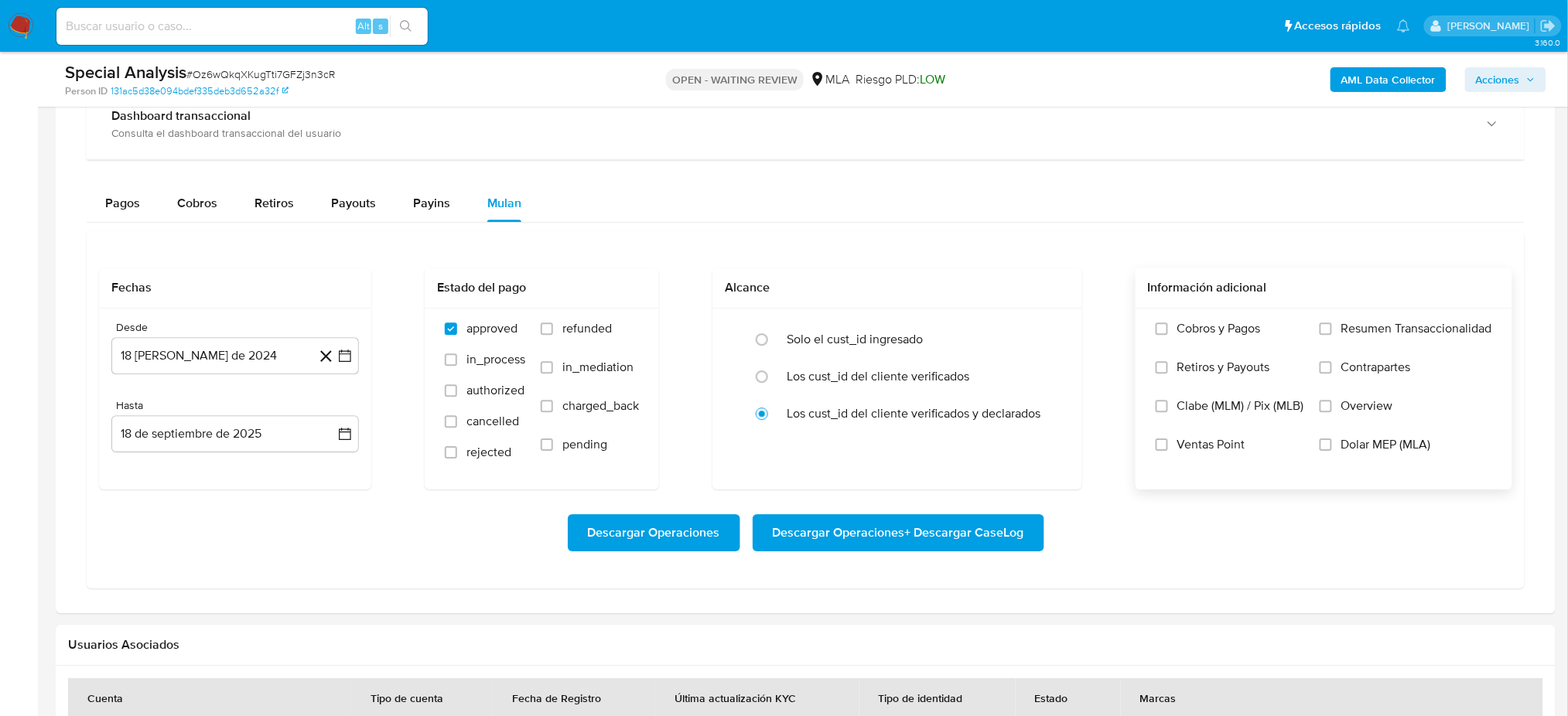
scroll to position [1443, 0]
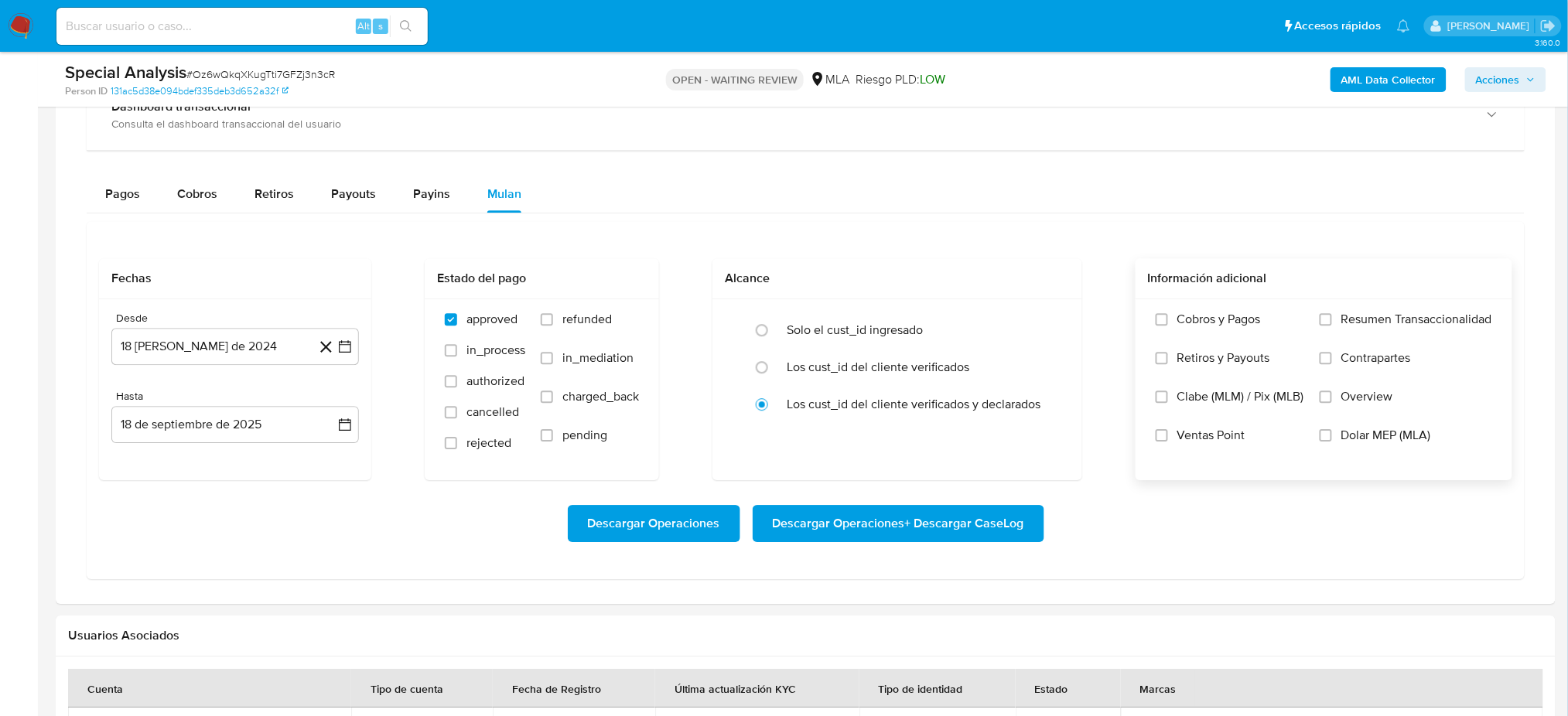
click at [1343, 447] on label "Dolar MEP (MLA)" at bounding box center [1406, 446] width 173 height 39
click at [1332, 442] on input "Dolar MEP (MLA)" at bounding box center [1326, 436] width 13 height 13
click at [254, 339] on button "18 [PERSON_NAME] de 2024" at bounding box center [235, 346] width 247 height 37
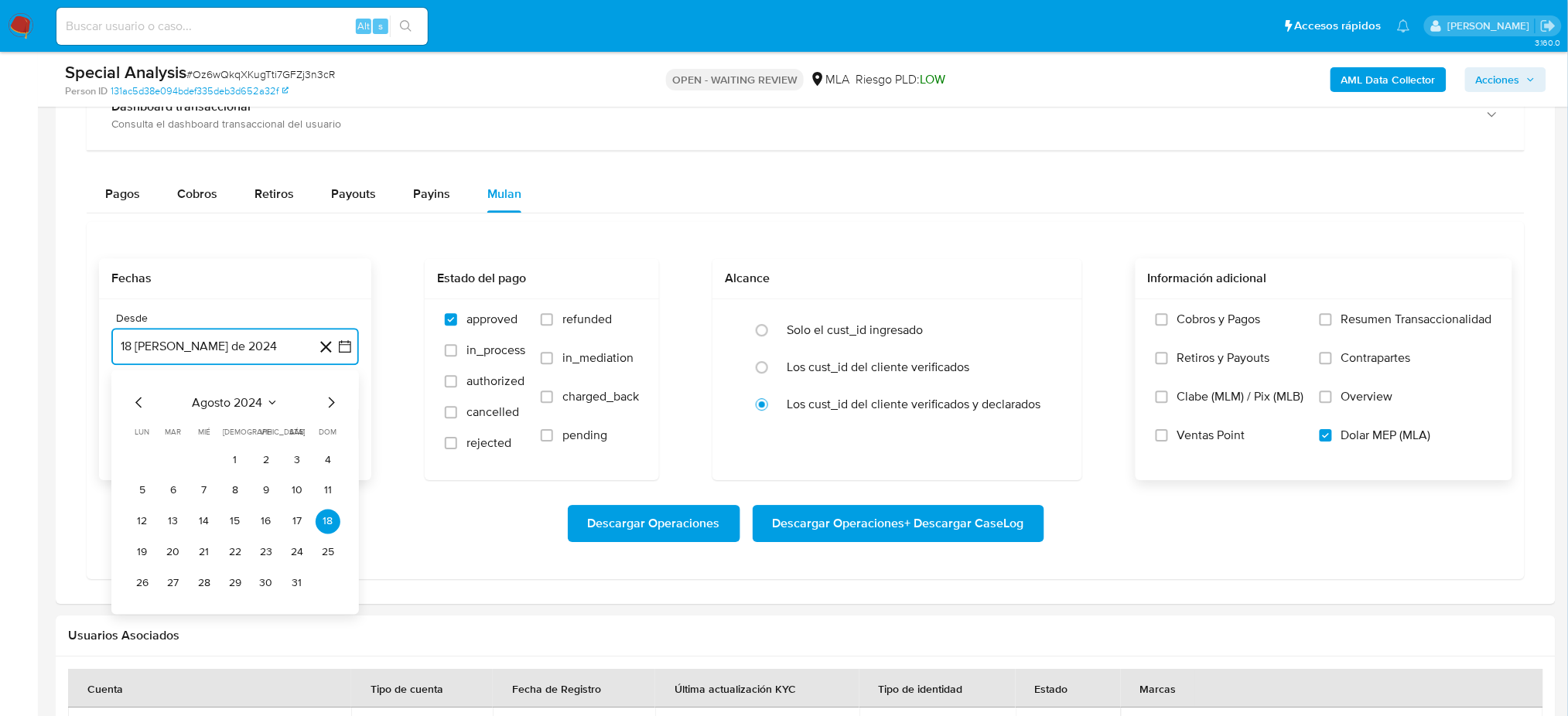
click at [330, 400] on icon "Mes siguiente" at bounding box center [331, 402] width 19 height 19
click at [334, 459] on button "1" at bounding box center [328, 460] width 25 height 25
click at [243, 431] on button "18 de septiembre de 2025" at bounding box center [235, 424] width 247 height 37
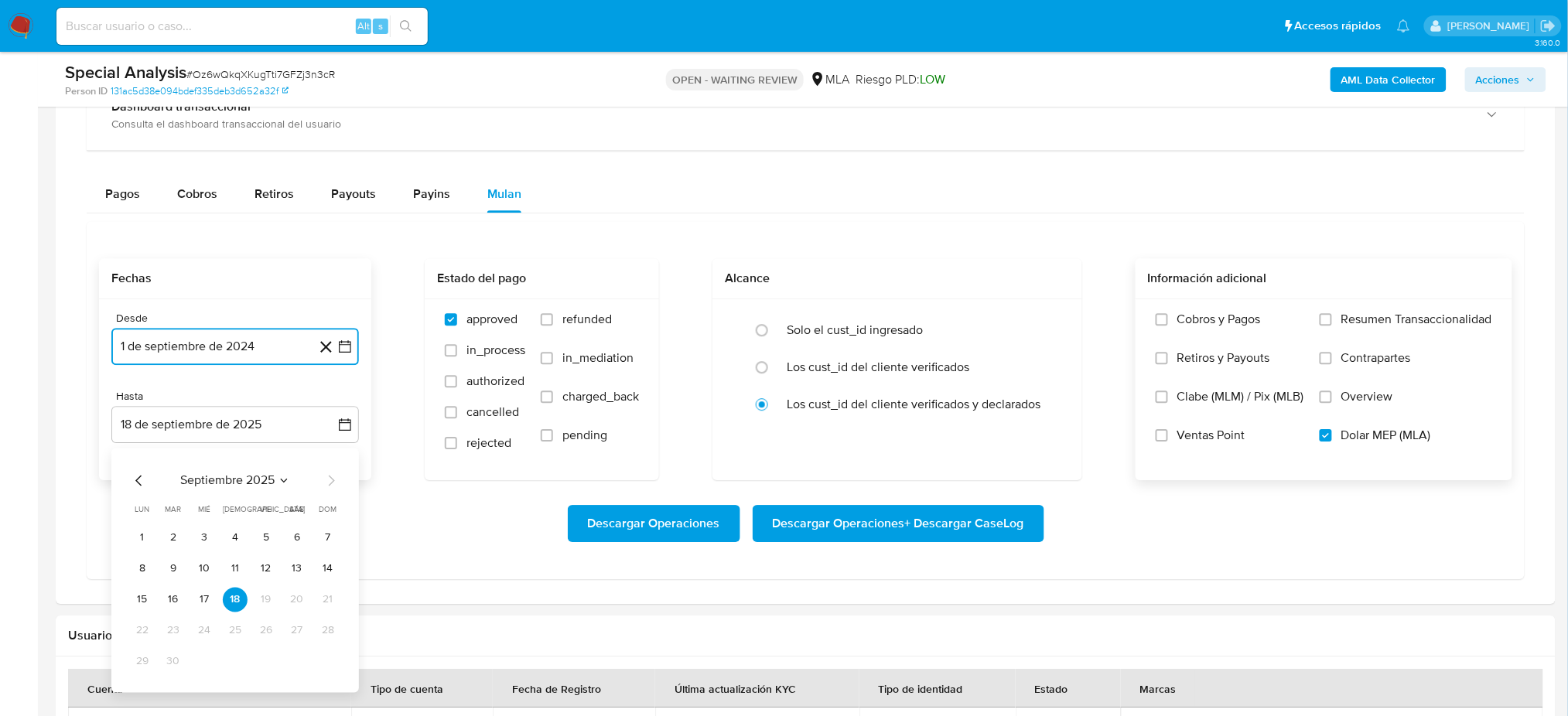
click at [137, 477] on icon "Mes anterior" at bounding box center [139, 480] width 19 height 19
click at [331, 657] on button "31" at bounding box center [328, 661] width 25 height 25
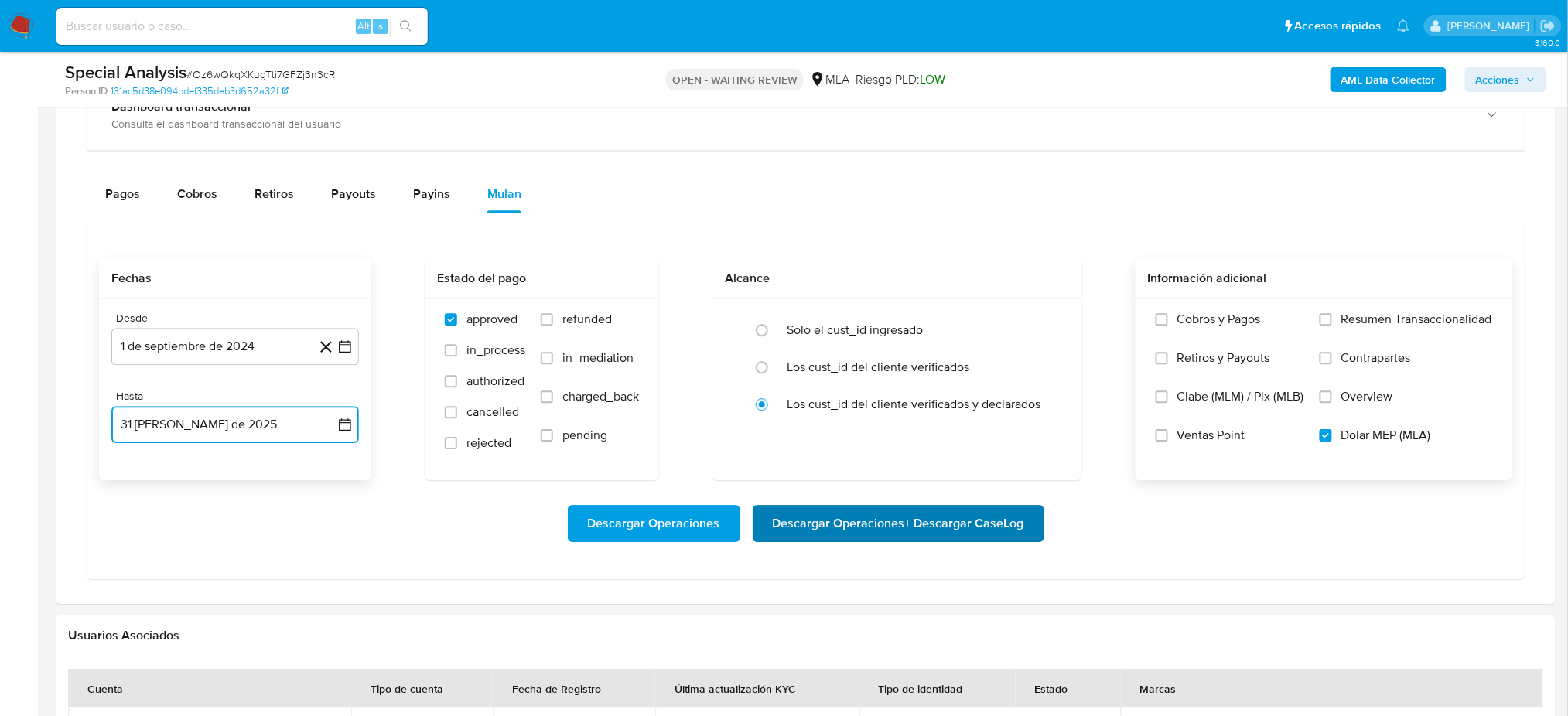
click at [943, 525] on span "Descargar Operaciones + Descargar CaseLog" at bounding box center [899, 524] width 252 height 34
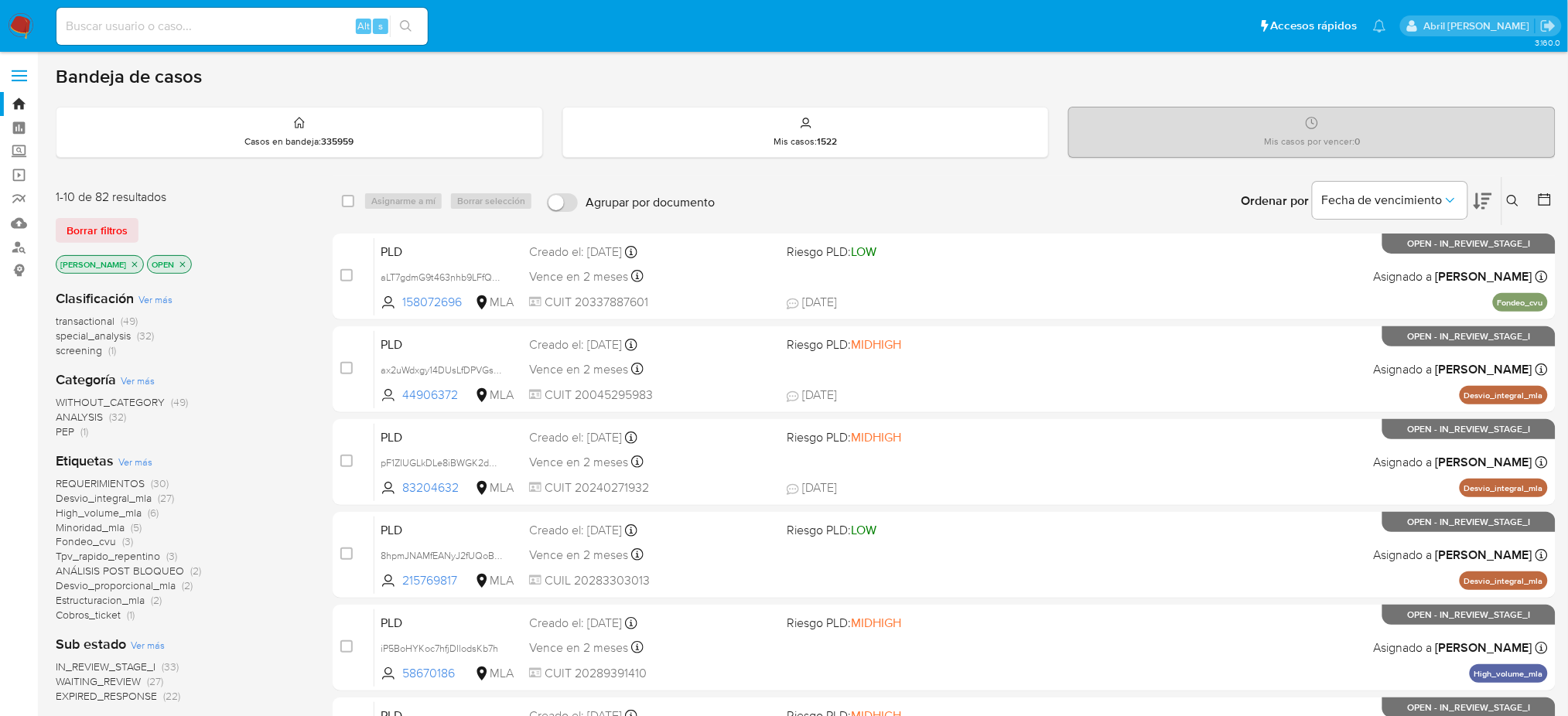
click at [225, 31] on input at bounding box center [242, 26] width 371 height 20
paste input "EXMWPurjtrFhjviIUGdnMO3h"
type input "EXMWPurjtrFhjviIUGdnMO3h"
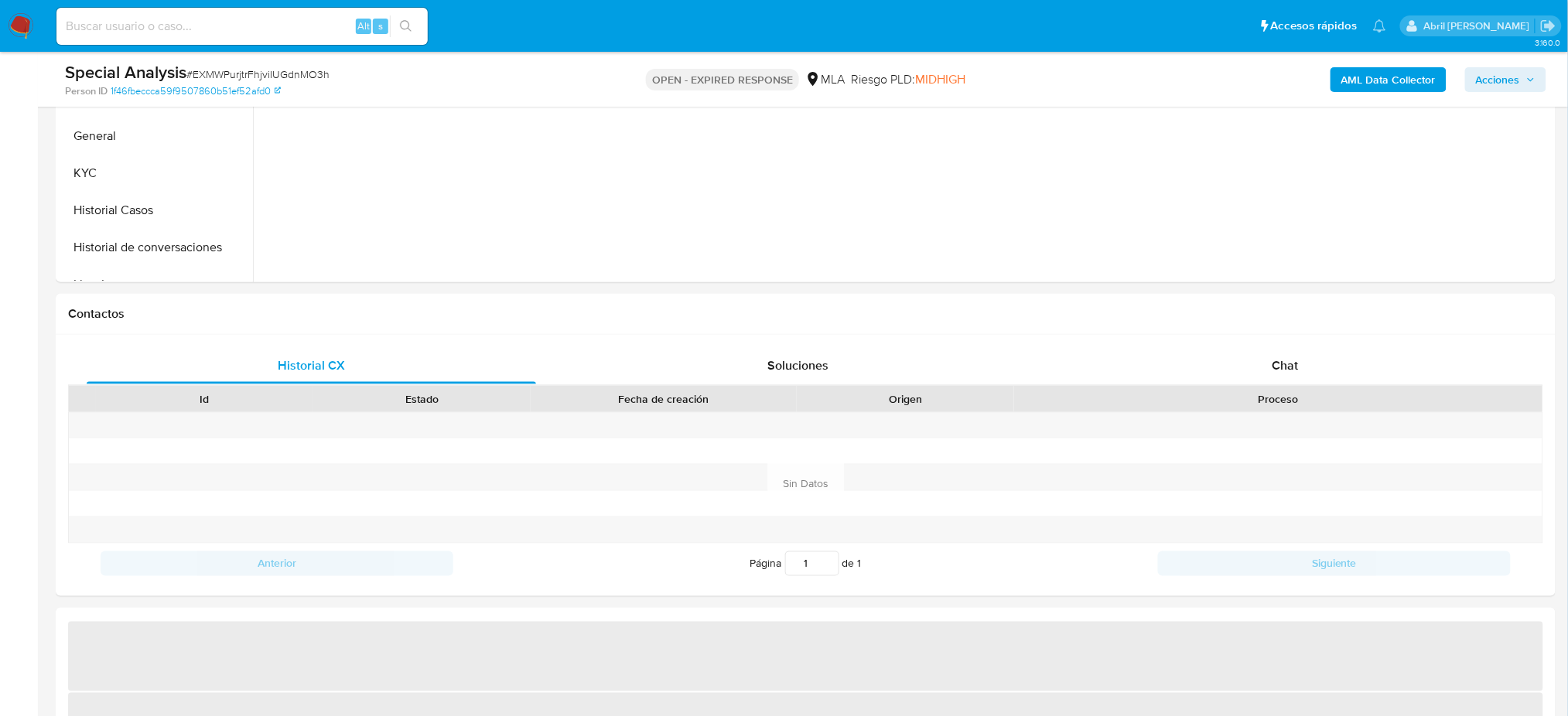
select select "10"
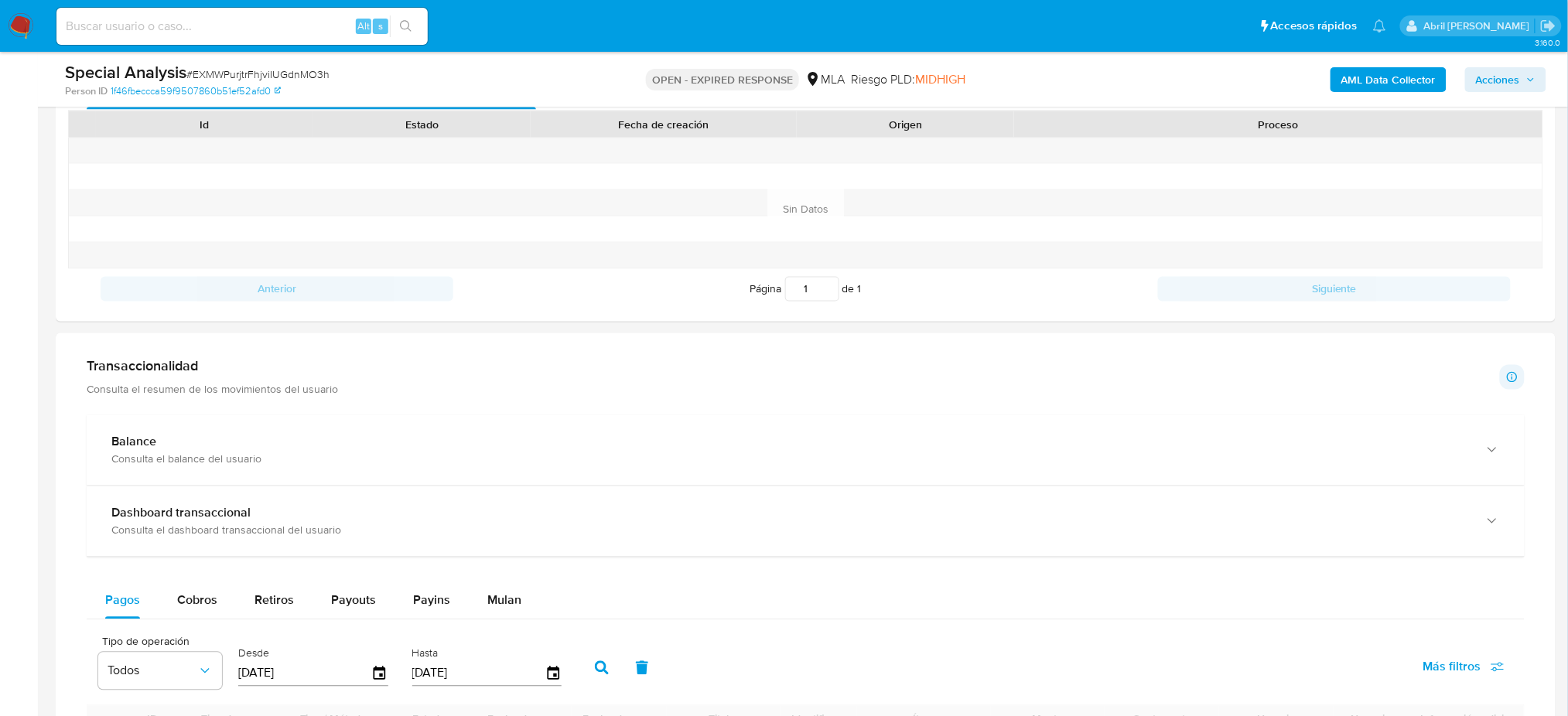
scroll to position [928, 0]
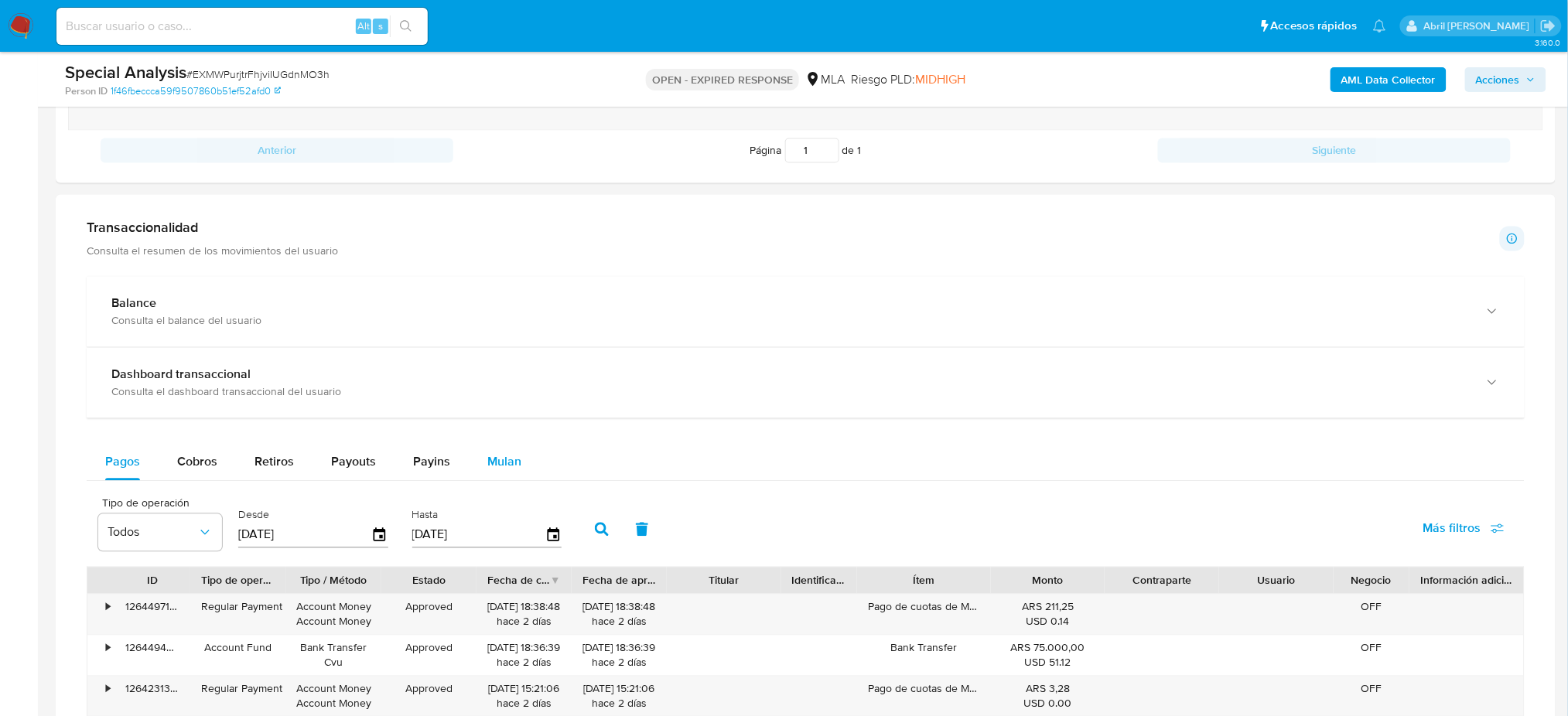
click at [511, 450] on div "Mulan" at bounding box center [504, 462] width 34 height 37
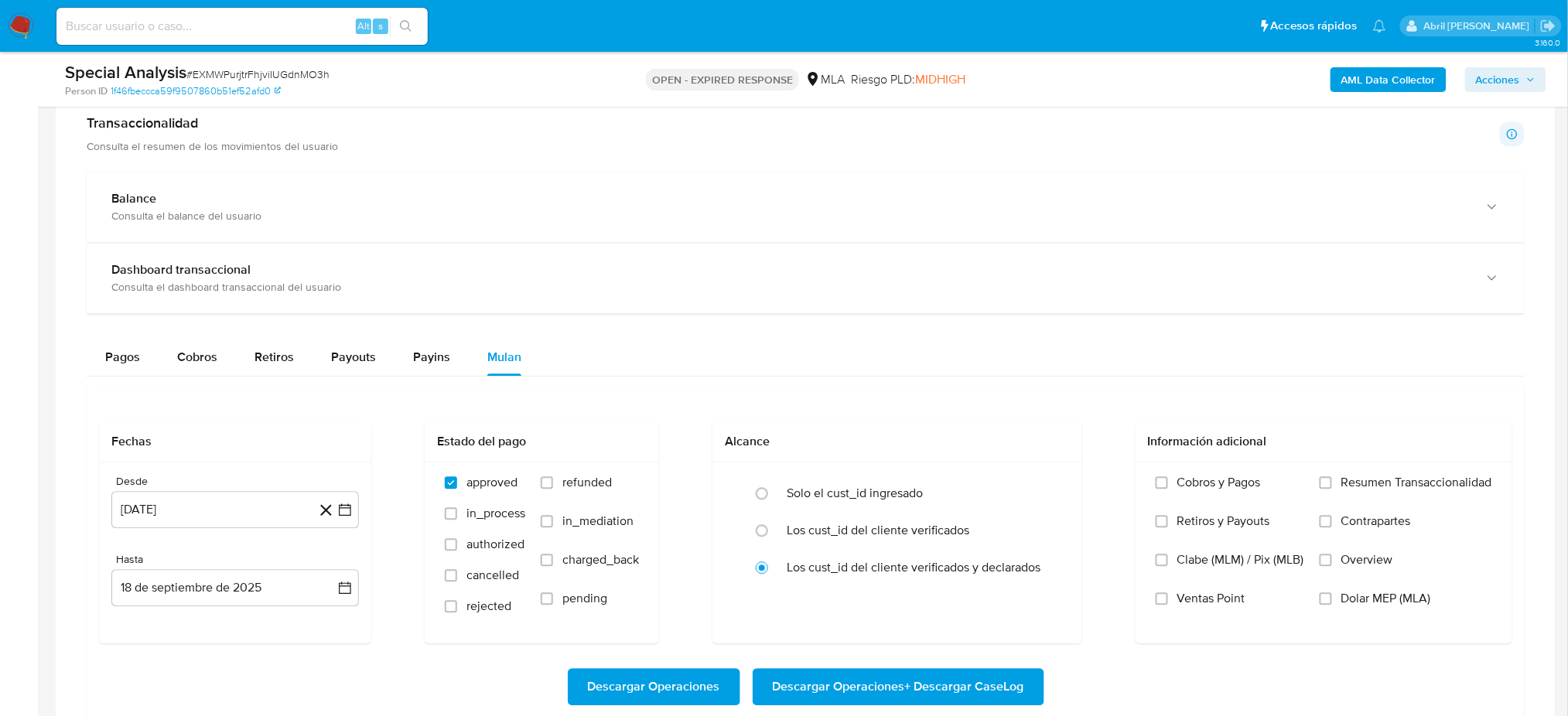
scroll to position [1134, 0]
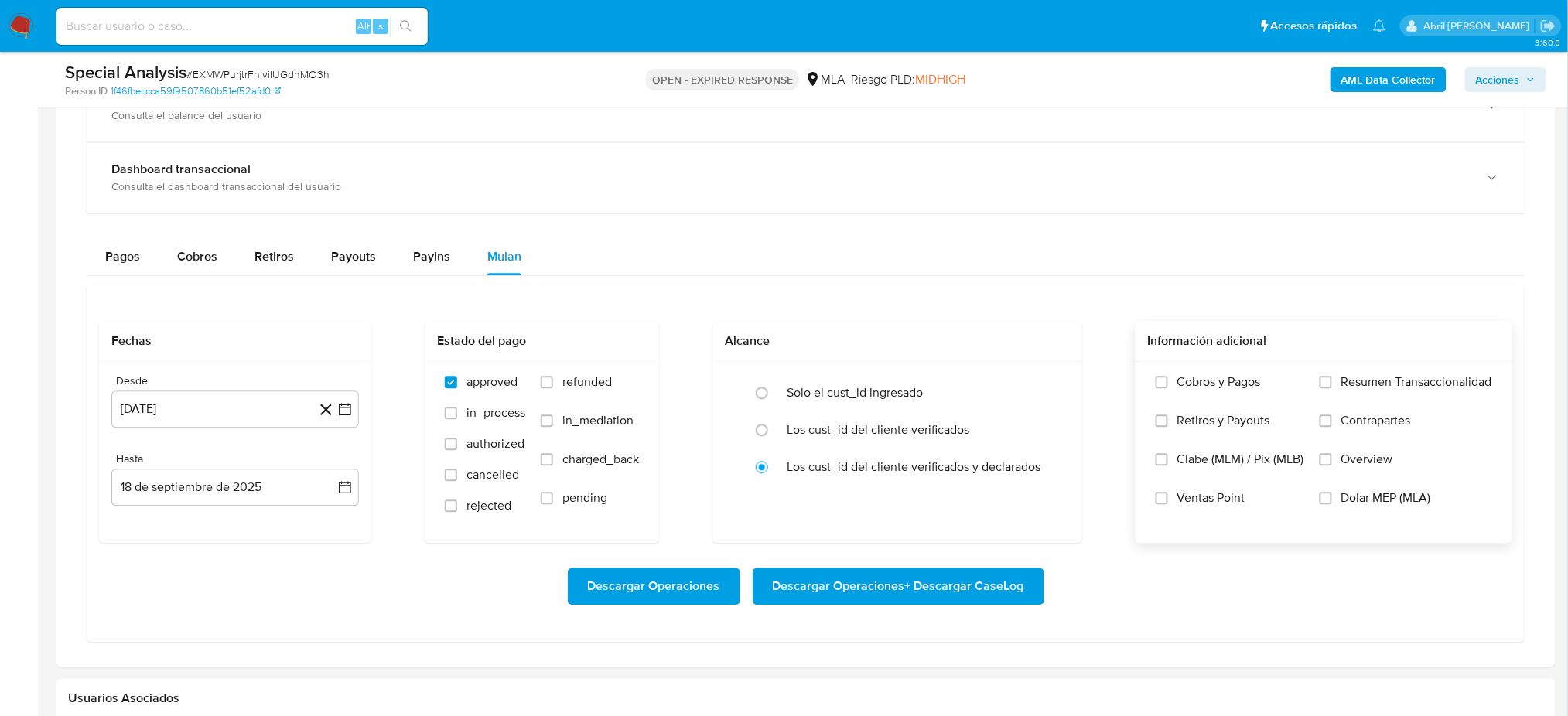
click at [1309, 508] on div "Cobros y Pagos Retiros y Payouts Clabe (MLM) / Pix (MLB) Ventas Point Resumen T…" at bounding box center [1324, 452] width 352 height 155
click at [1332, 496] on label "Dolar MEP (MLA)" at bounding box center [1406, 509] width 173 height 39
click at [1332, 496] on input "Dolar MEP (MLA)" at bounding box center [1326, 498] width 13 height 13
click at [236, 409] on button "[DATE]" at bounding box center [235, 409] width 247 height 37
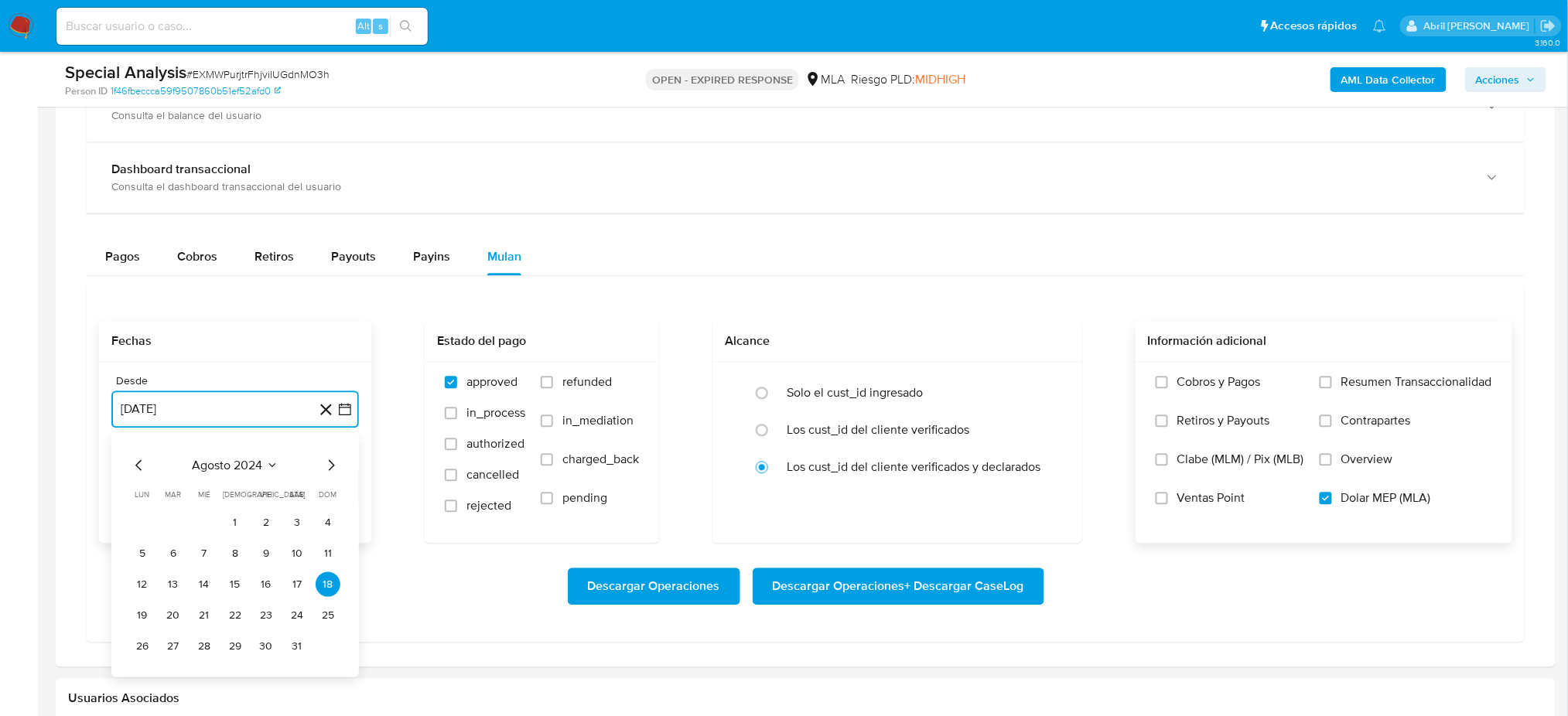
click at [331, 464] on icon "Mes siguiente" at bounding box center [332, 464] width 6 height 11
drag, startPoint x: 325, startPoint y: 521, endPoint x: 288, endPoint y: 508, distance: 39.2
click at [325, 520] on button "1" at bounding box center [328, 522] width 25 height 25
click at [226, 487] on button "18 de septiembre de 2025" at bounding box center [235, 487] width 247 height 37
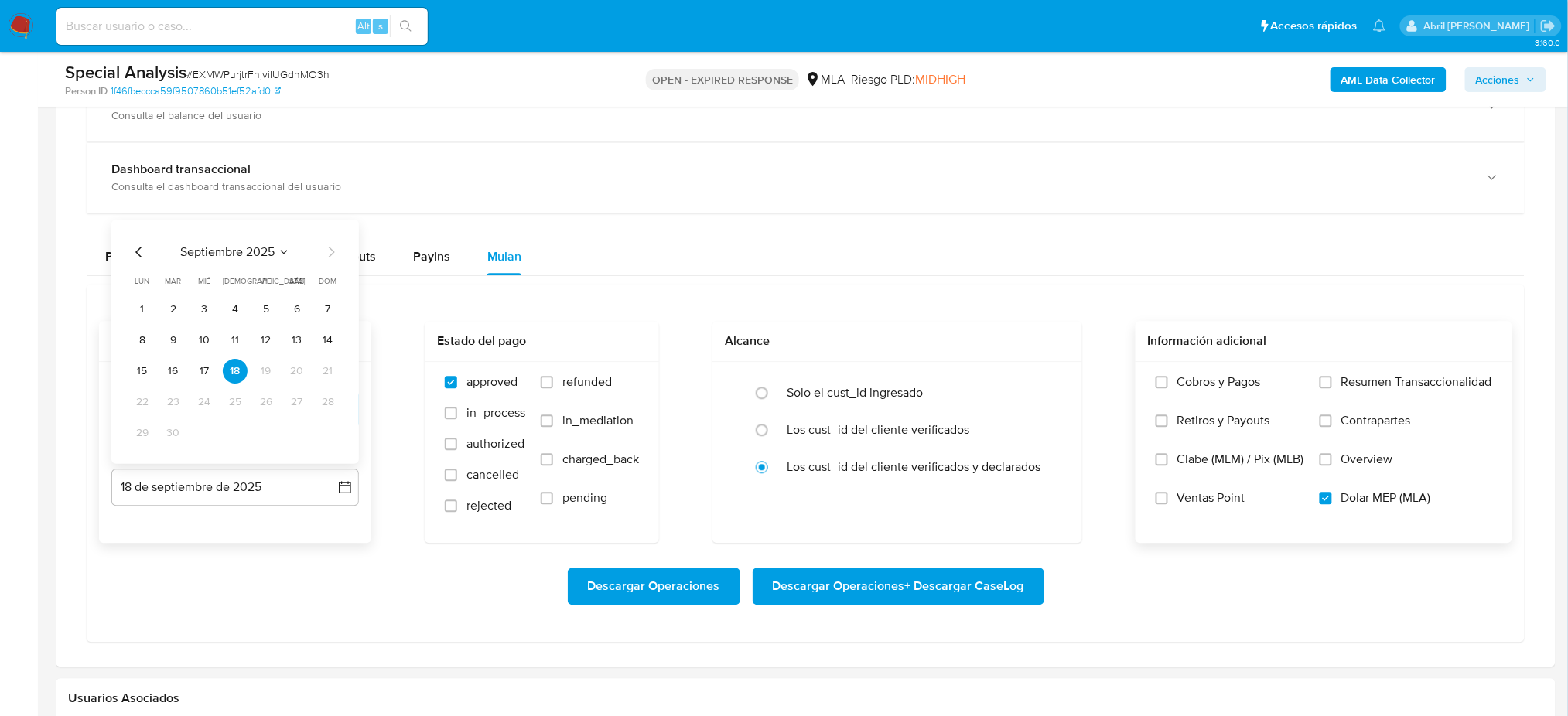
click at [141, 251] on icon "Mes anterior" at bounding box center [139, 252] width 19 height 19
click at [325, 435] on button "31" at bounding box center [328, 433] width 25 height 25
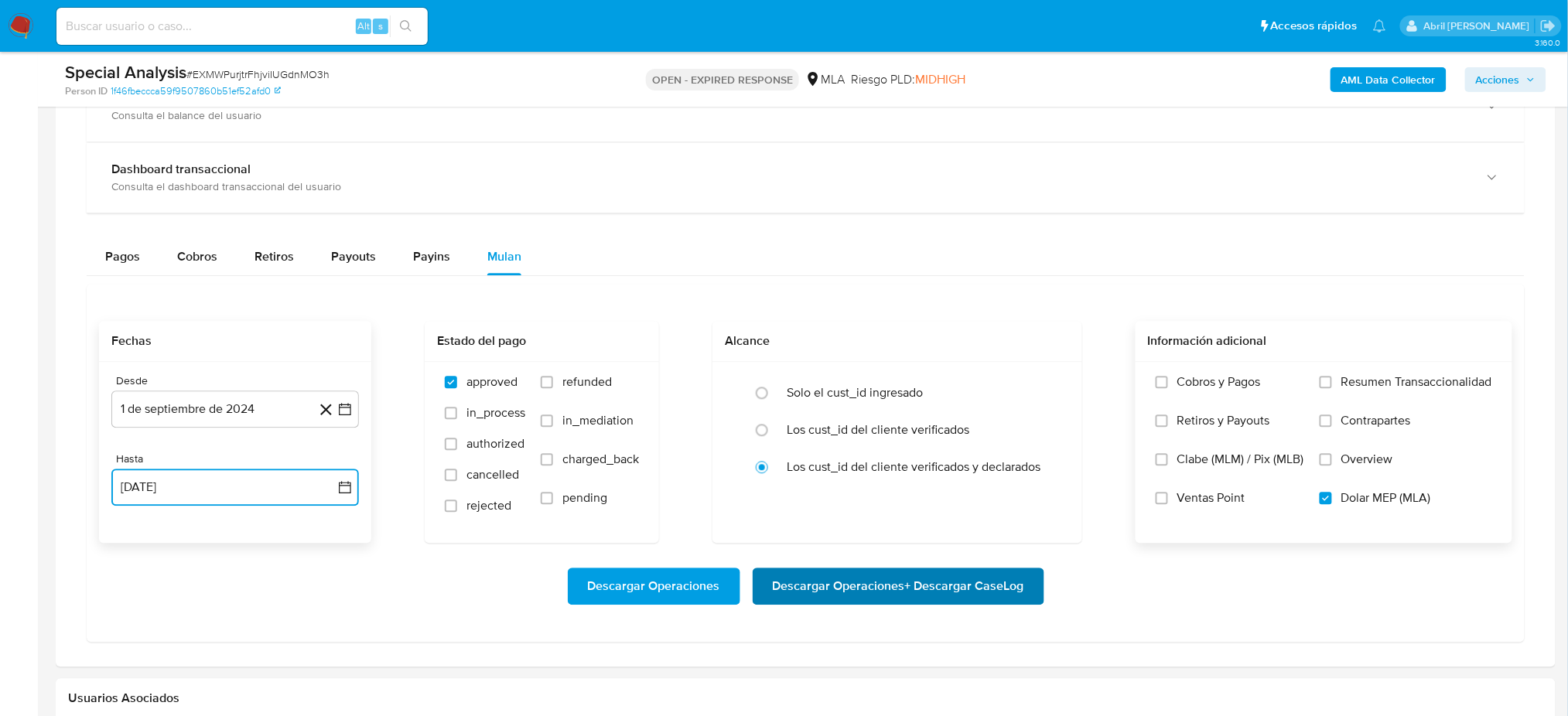
click at [944, 588] on span "Descargar Operaciones + Descargar CaseLog" at bounding box center [899, 587] width 252 height 34
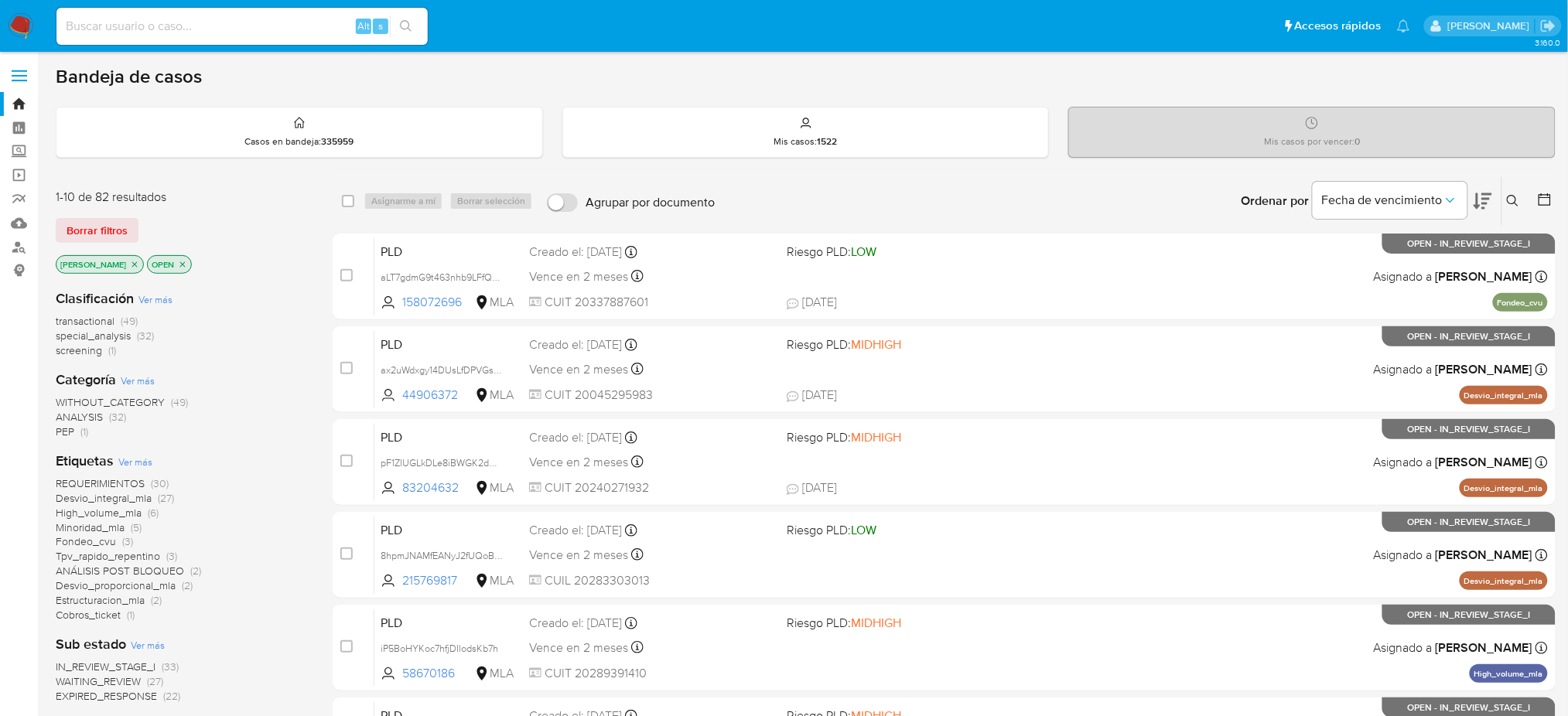
click at [261, 20] on input at bounding box center [242, 26] width 371 height 20
paste input "vQ9ZC0CX5b6lT4QcW3zvugAT"
type input "vQ9ZC0CX5b6lT4QcW3zvugAT"
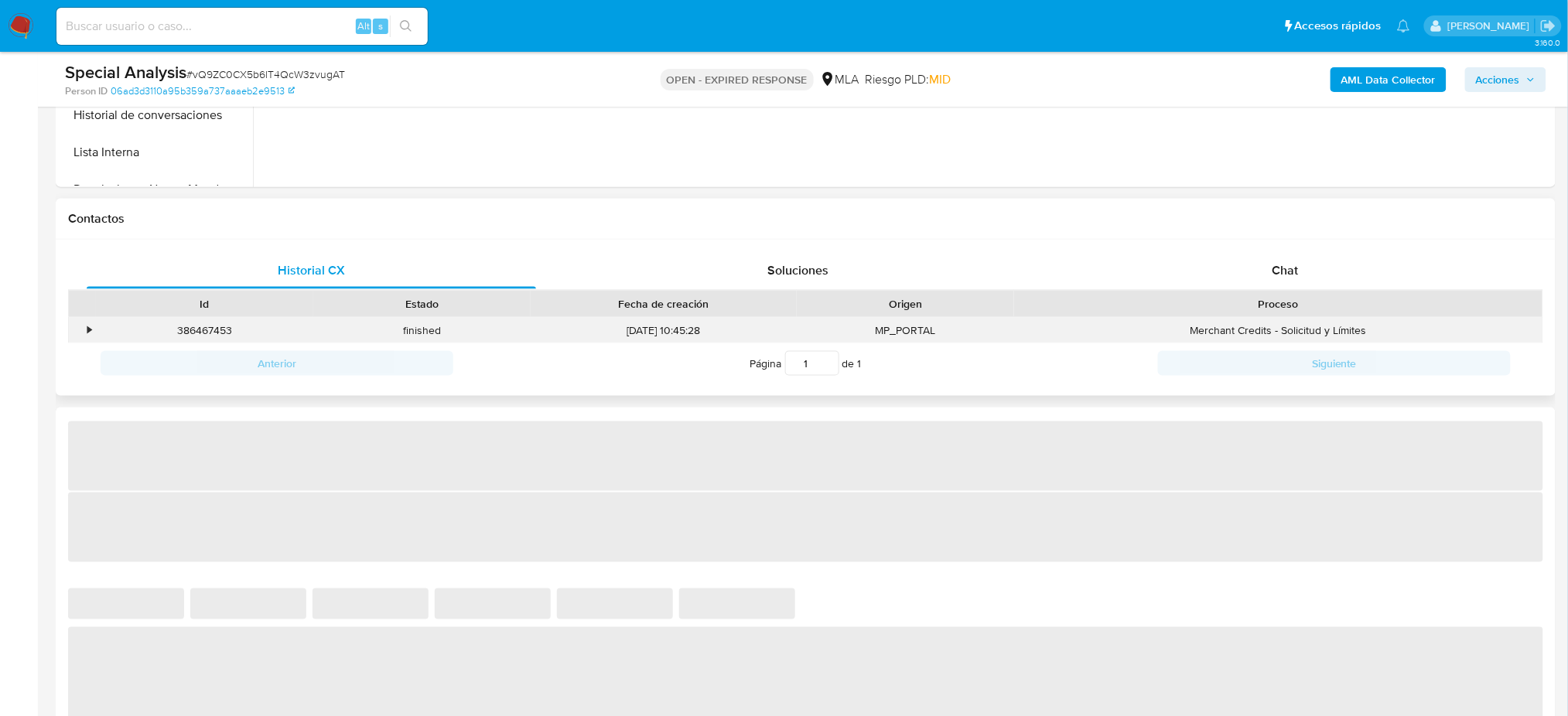
scroll to position [619, 0]
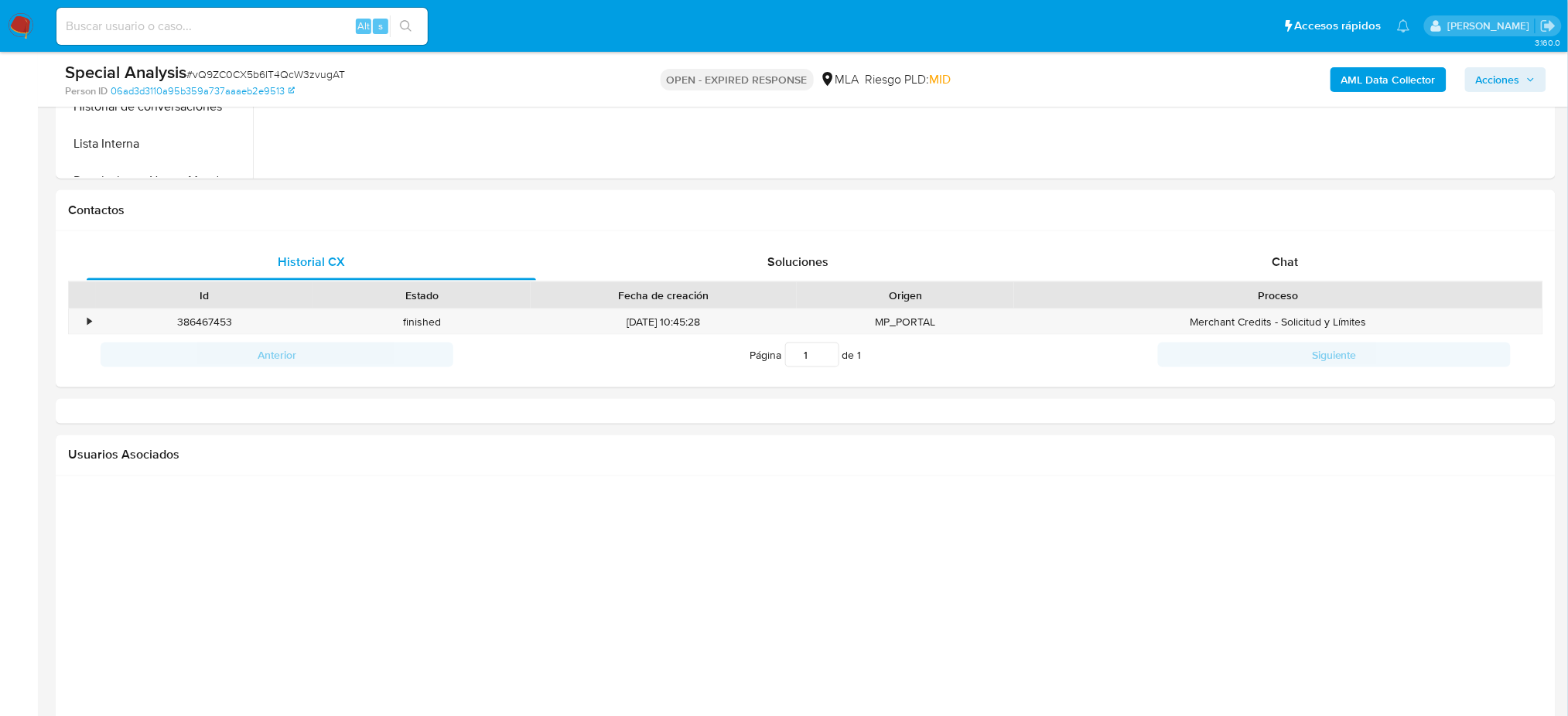
select select "10"
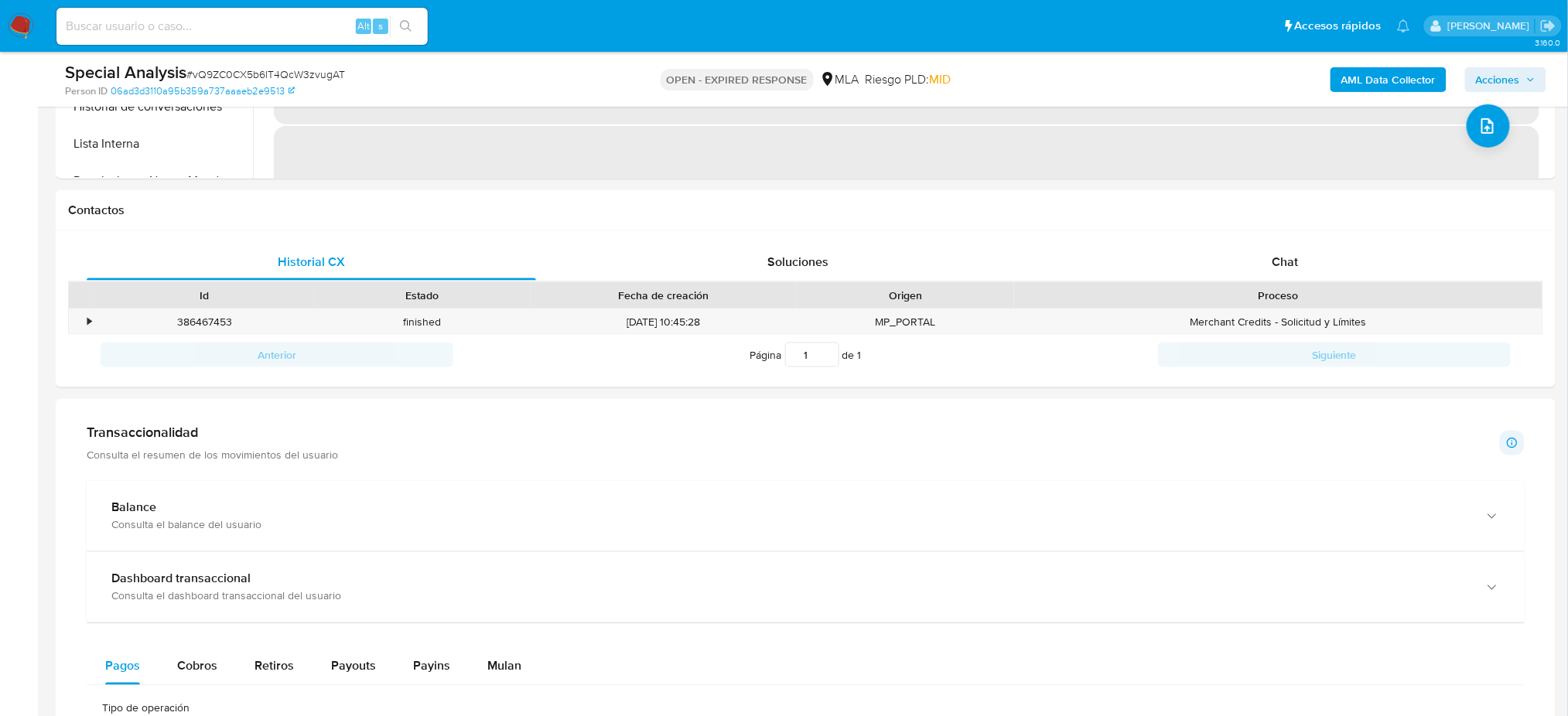
scroll to position [1030, 0]
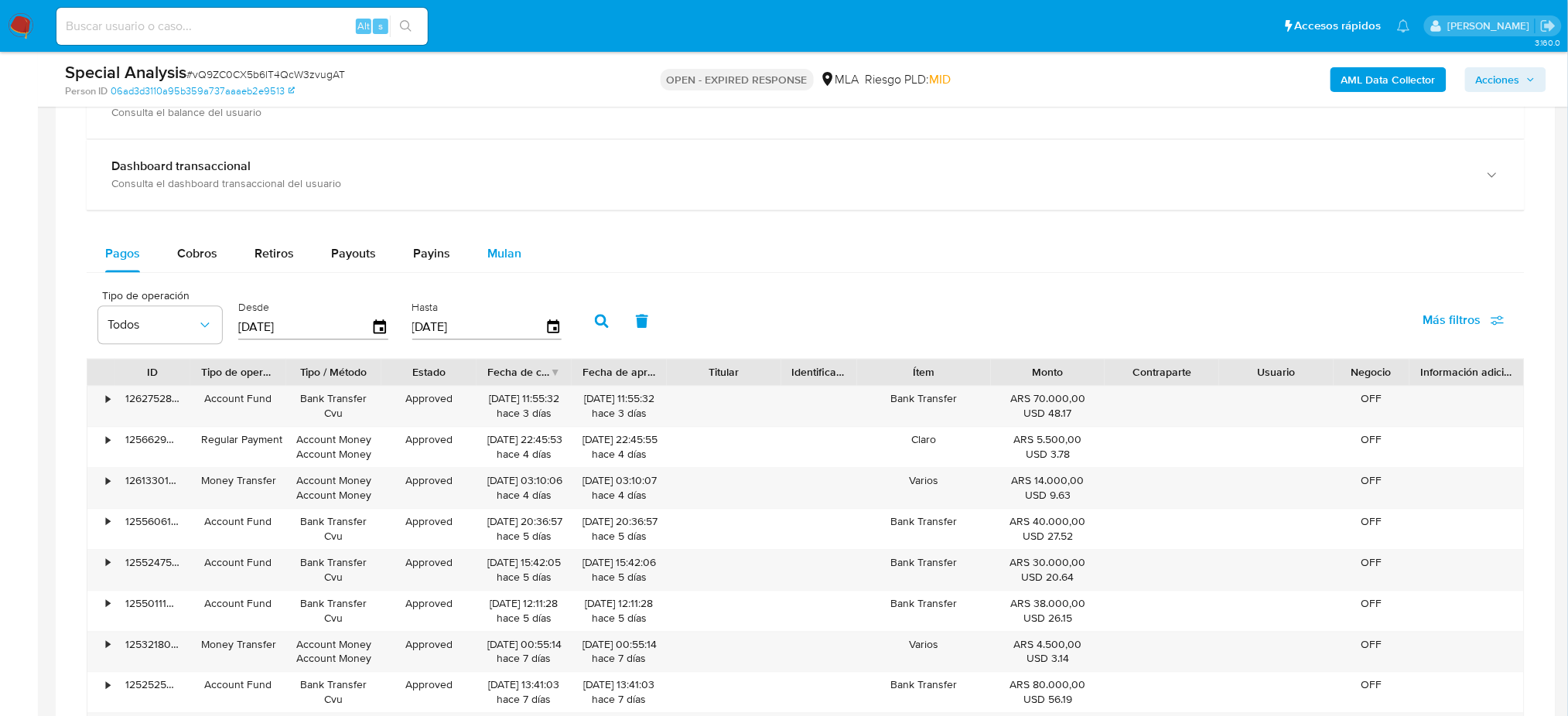
click at [501, 259] on span "Mulan" at bounding box center [504, 254] width 34 height 18
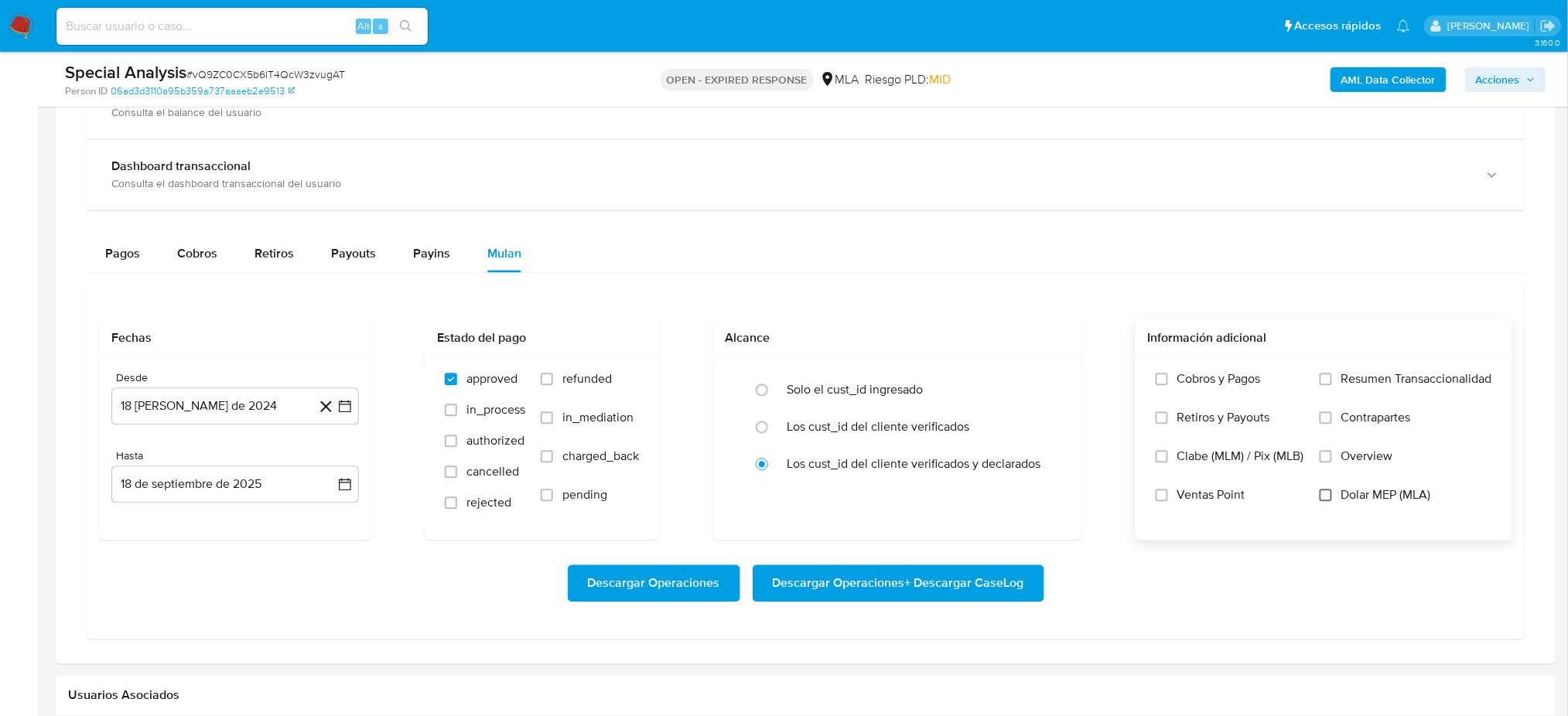
click at [1325, 499] on input "Dolar MEP (MLA)" at bounding box center [1326, 496] width 13 height 13
click at [181, 401] on button "[DATE]" at bounding box center [235, 406] width 247 height 37
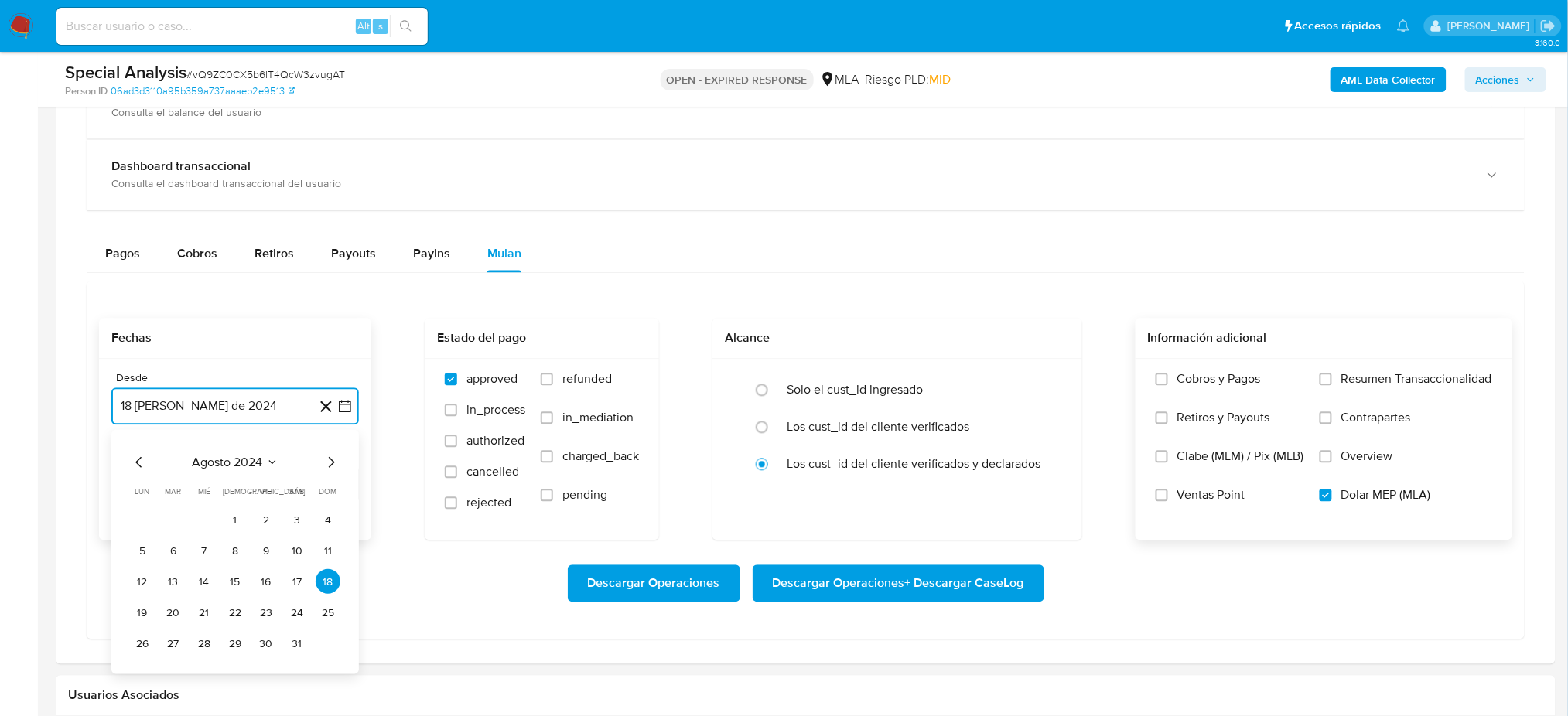
click at [331, 462] on icon "Mes siguiente" at bounding box center [331, 463] width 19 height 19
click at [324, 514] on button "1" at bounding box center [328, 521] width 25 height 25
click at [221, 480] on button "18 de septiembre de 2025" at bounding box center [235, 484] width 247 height 37
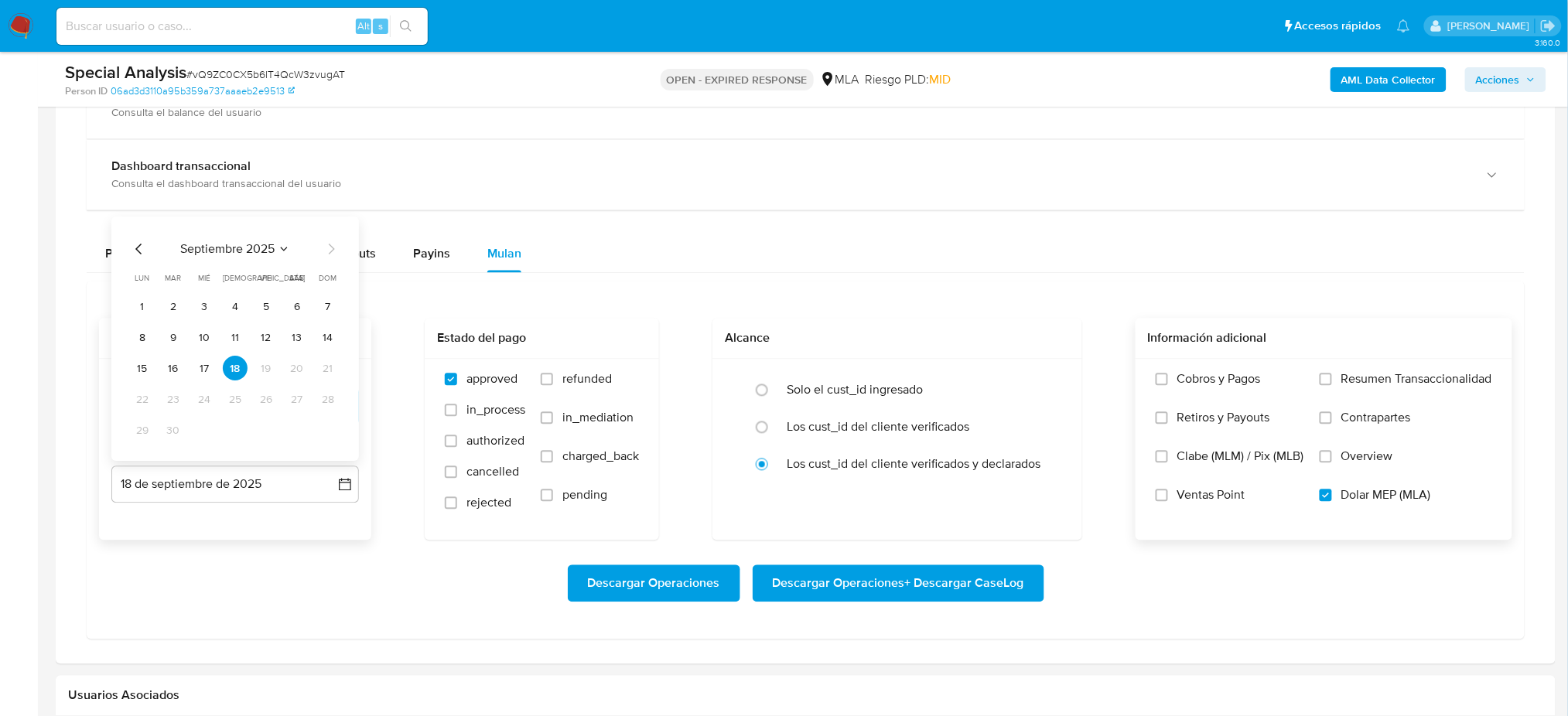
click at [137, 246] on icon "Mes anterior" at bounding box center [139, 250] width 19 height 19
click at [327, 428] on button "31" at bounding box center [328, 431] width 25 height 25
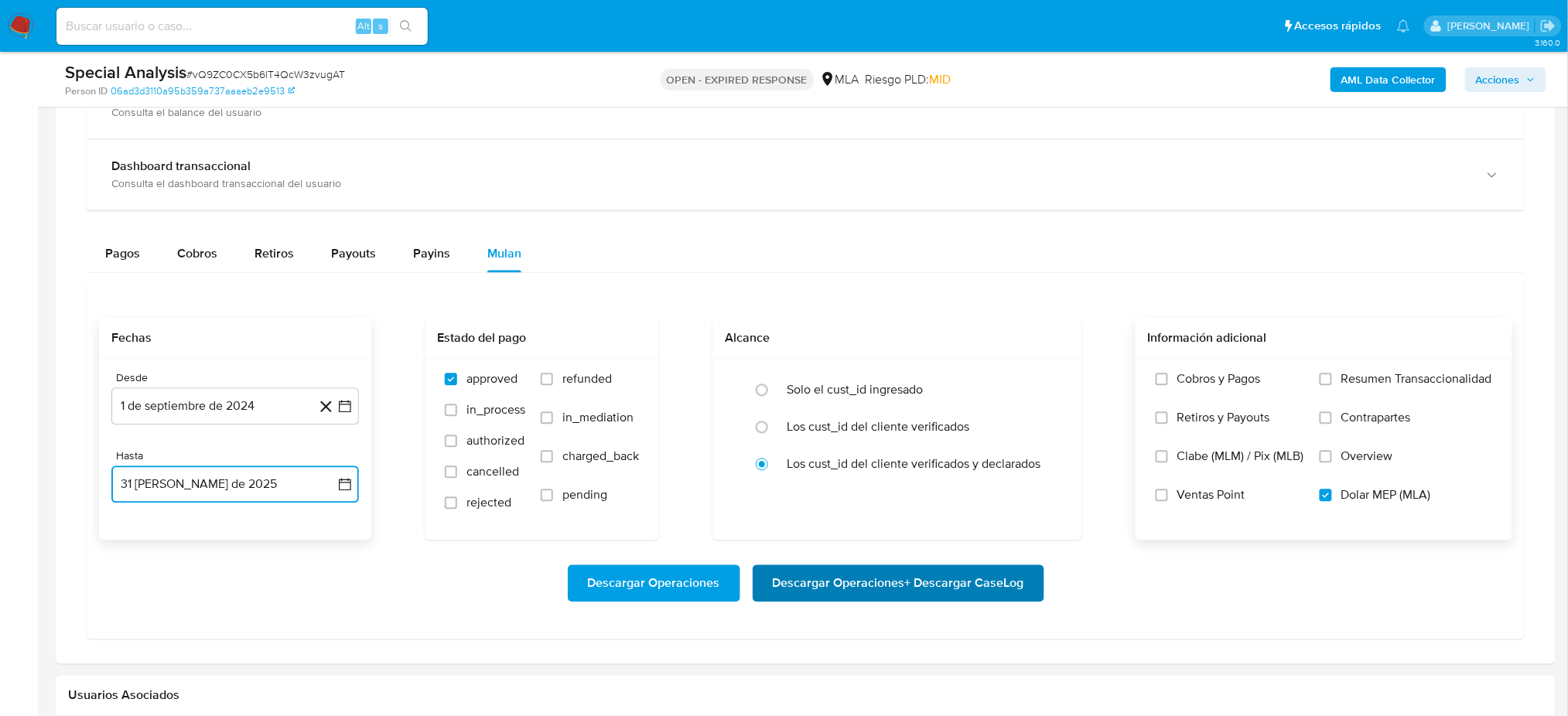
click at [904, 586] on span "Descargar Operaciones + Descargar CaseLog" at bounding box center [899, 584] width 252 height 34
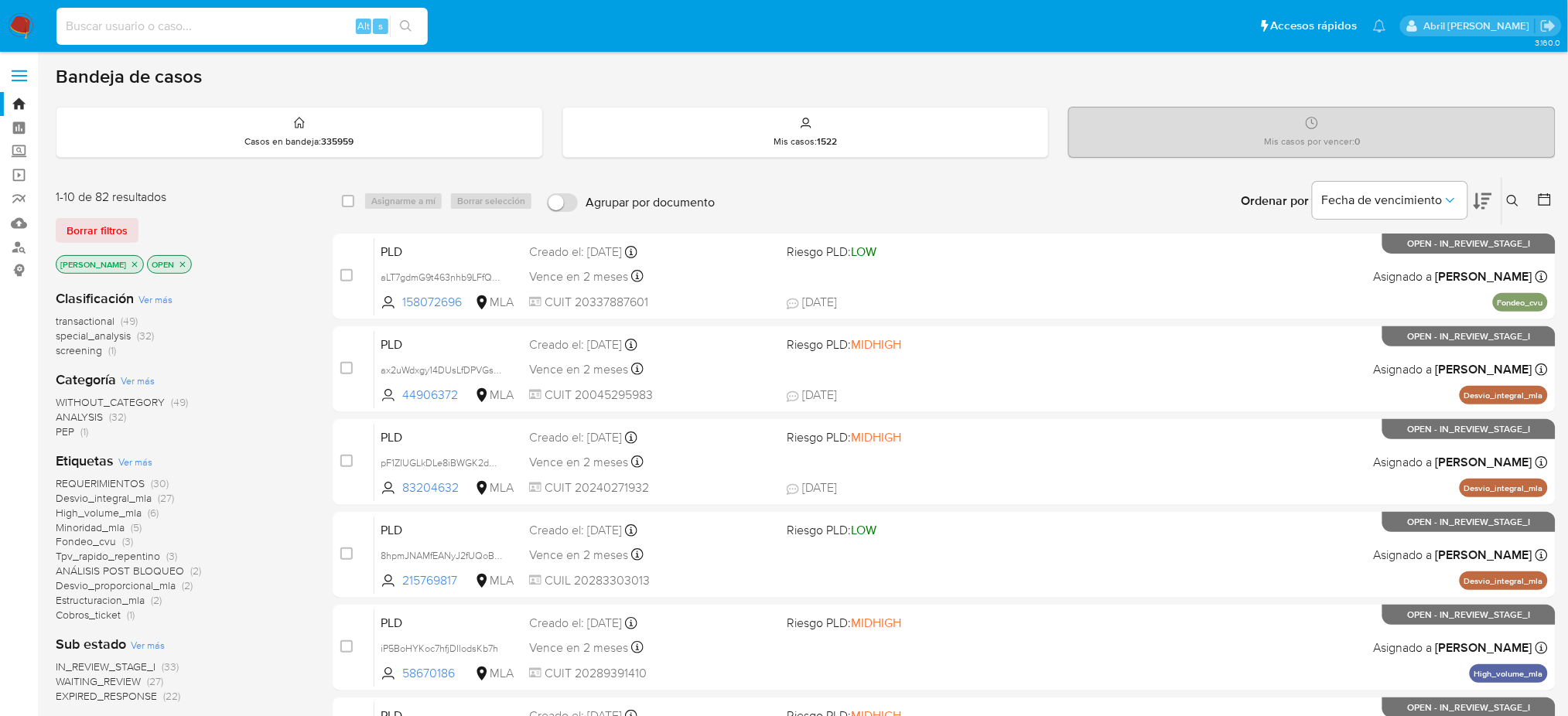
click at [289, 30] on input at bounding box center [242, 26] width 371 height 20
paste input "l1BS5Koja4aG6QbErKdkJonA"
type input "l1BS5Koja4aG6QbErKdkJonA"
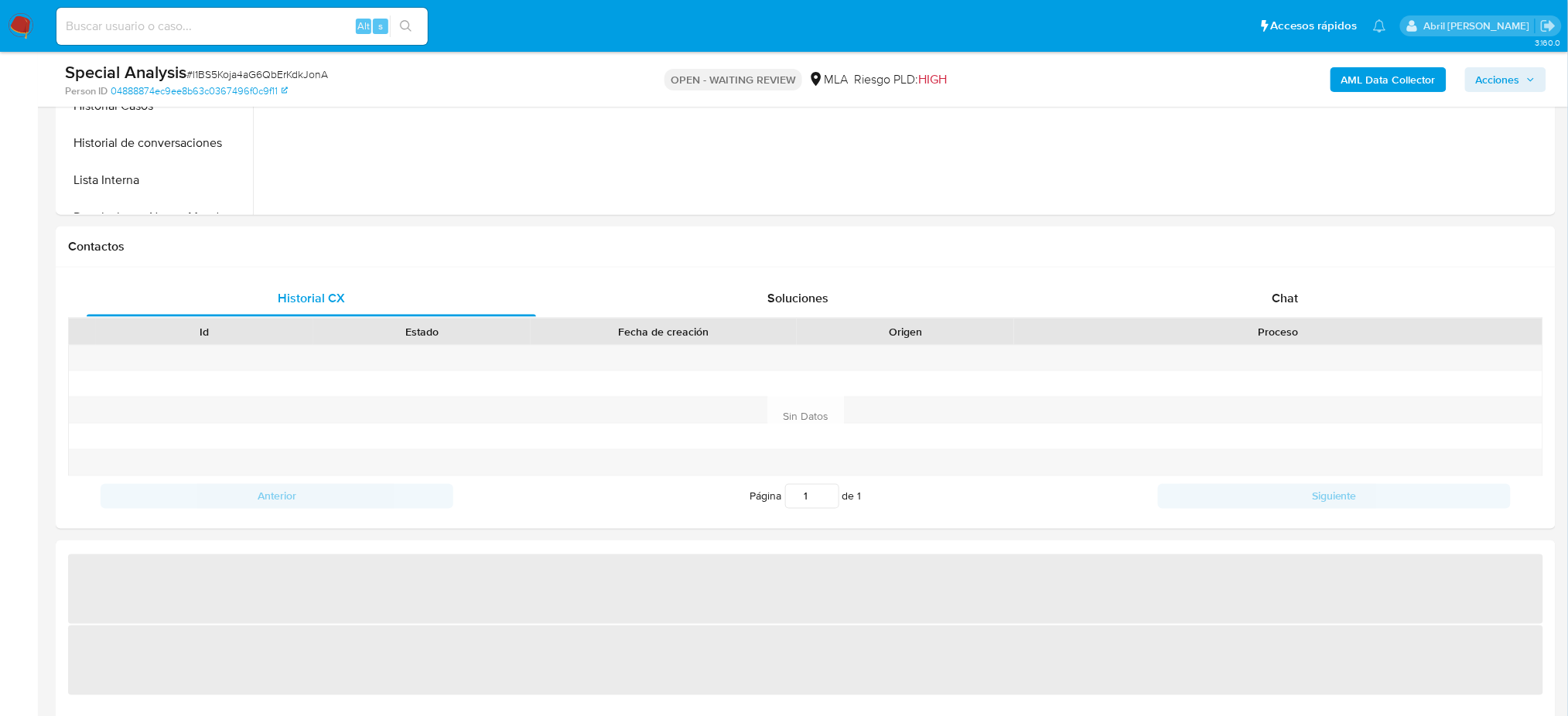
scroll to position [619, 0]
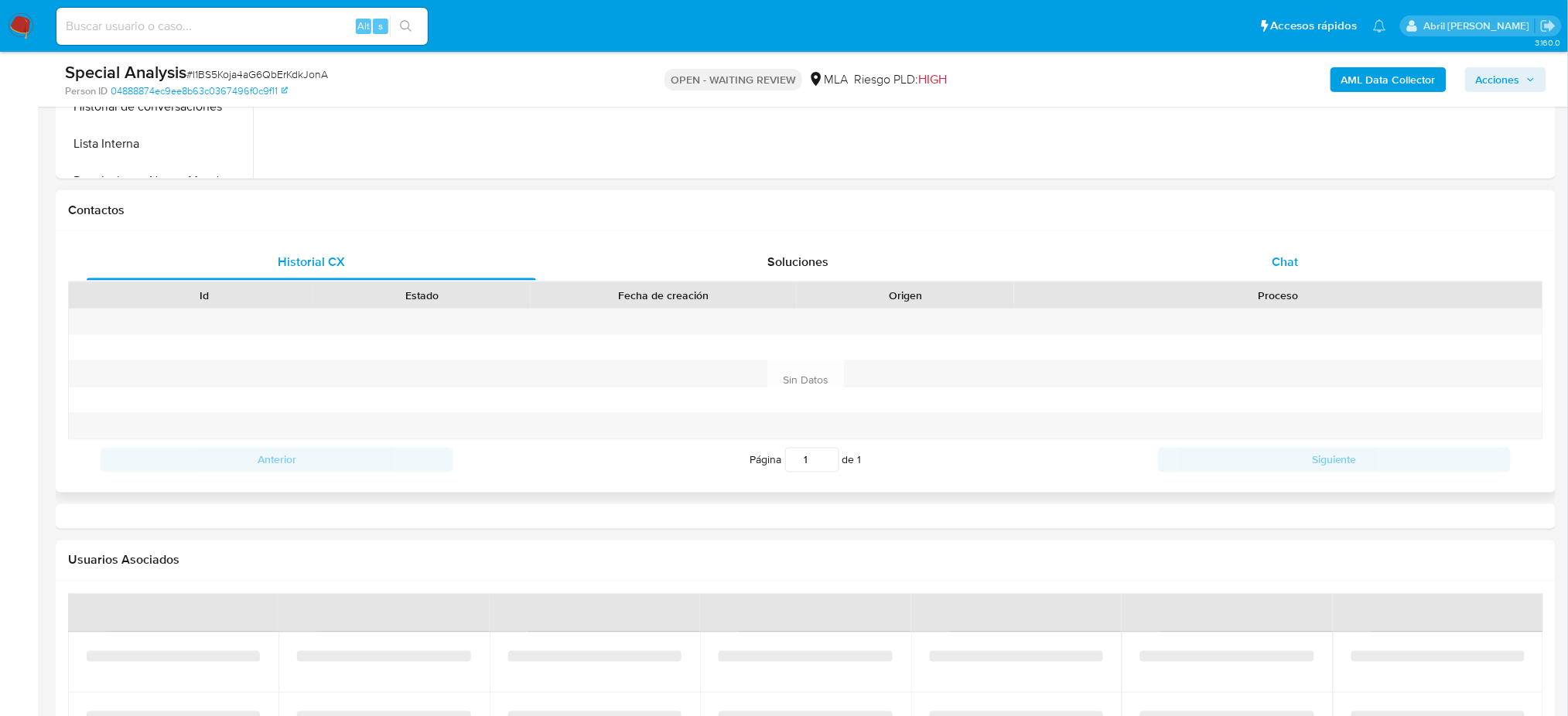
click at [1286, 270] on span "Chat" at bounding box center [1284, 261] width 26 height 18
select select "10"
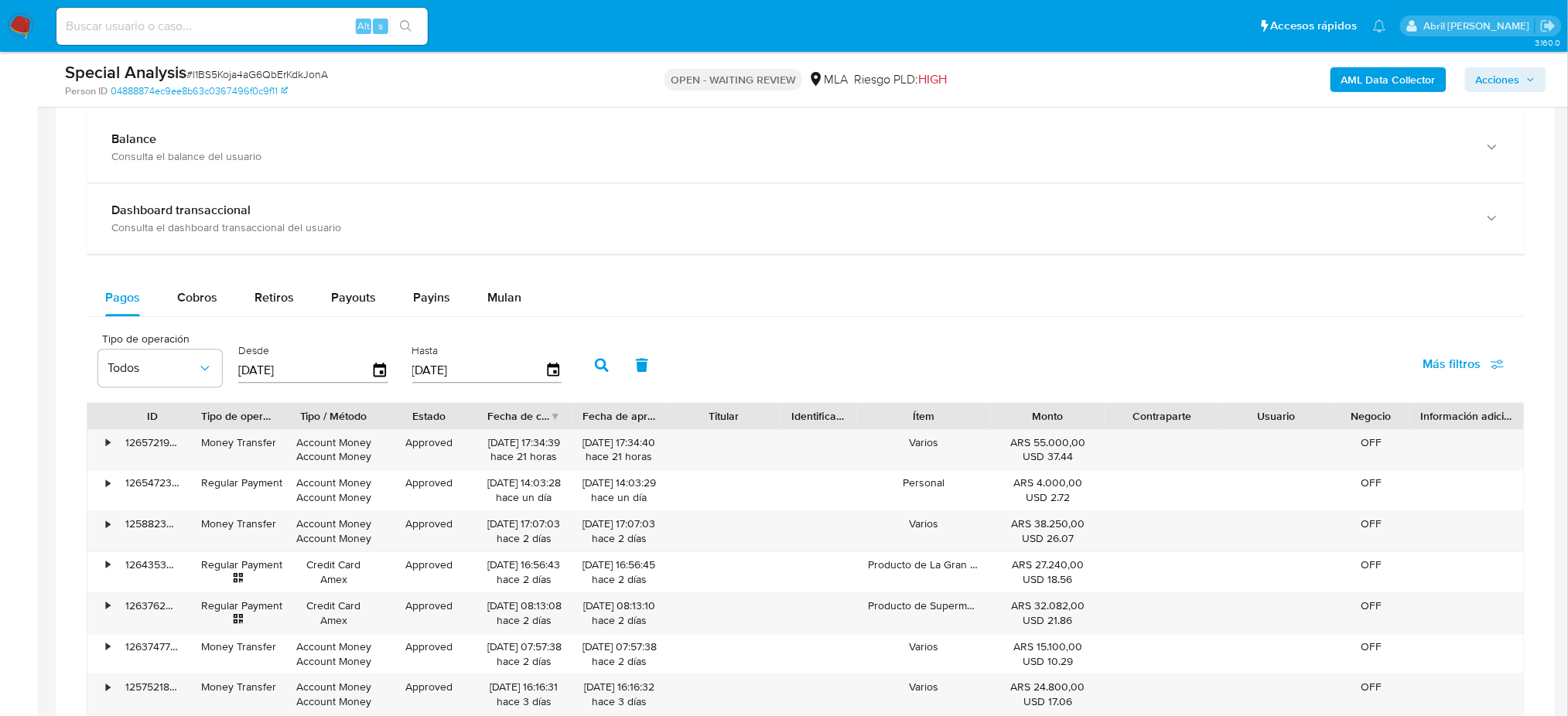
scroll to position [1340, 0]
click at [536, 295] on button "Mulan" at bounding box center [504, 296] width 71 height 37
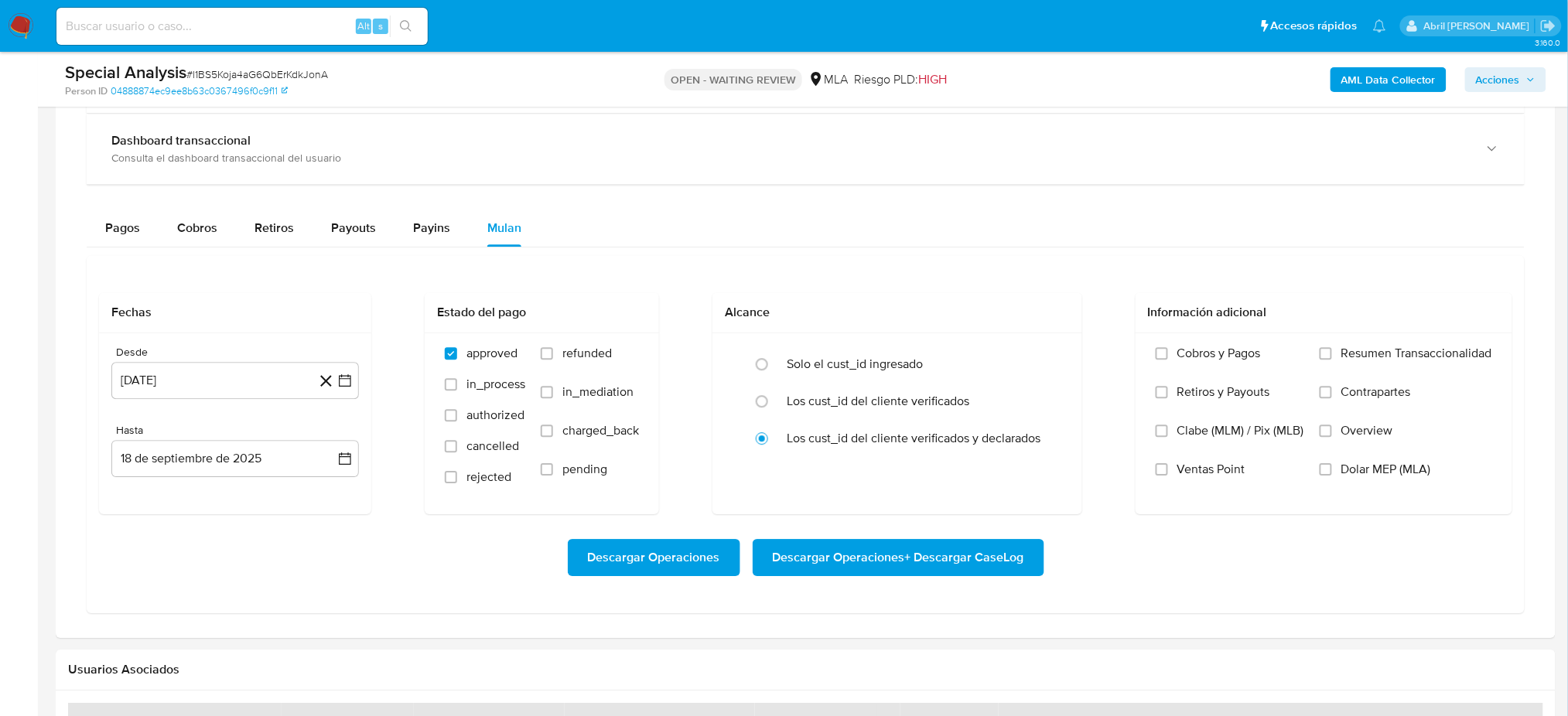
scroll to position [1443, 0]
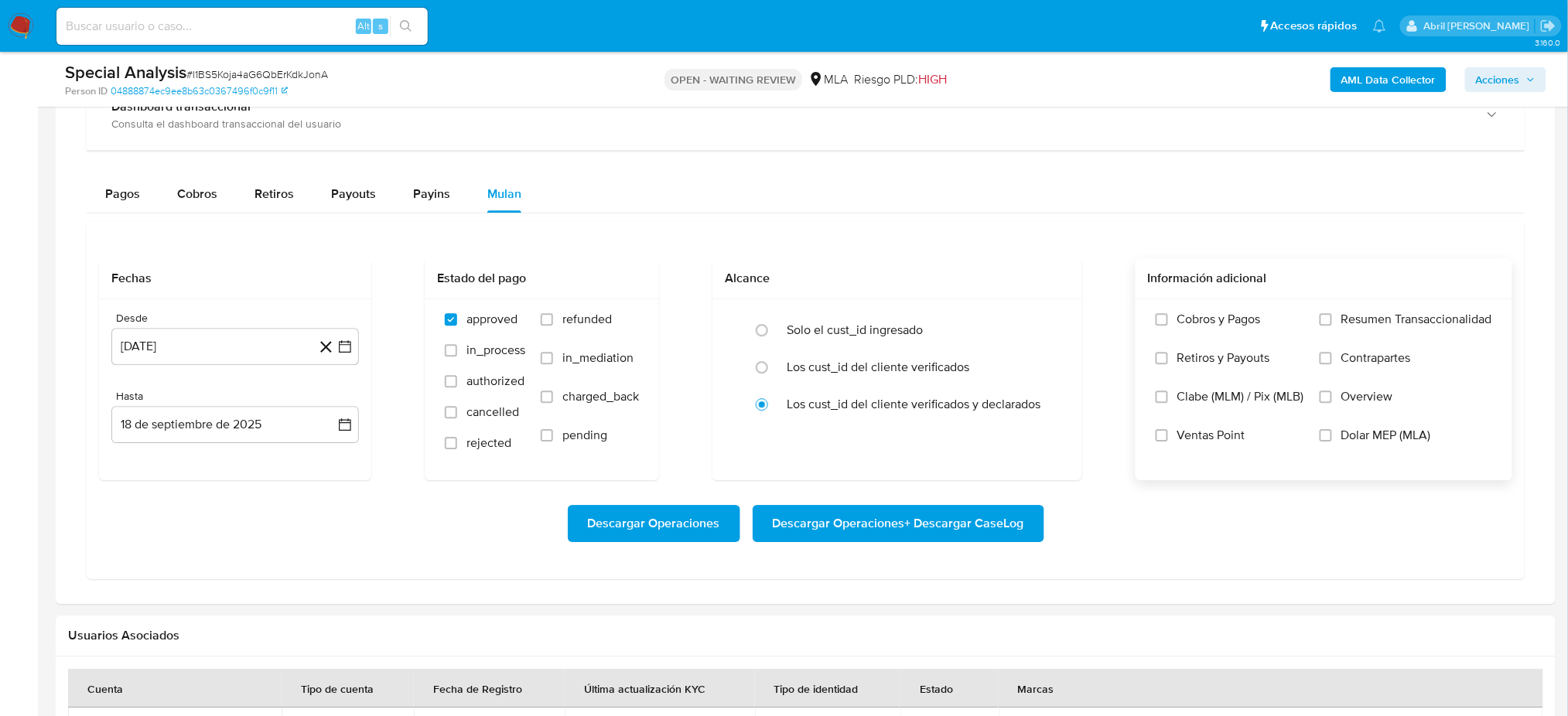
click at [1350, 437] on span "Dolar MEP (MLA)" at bounding box center [1386, 435] width 90 height 15
click at [1332, 437] on input "Dolar MEP (MLA)" at bounding box center [1326, 436] width 13 height 13
click at [212, 333] on button "[DATE]" at bounding box center [235, 346] width 247 height 37
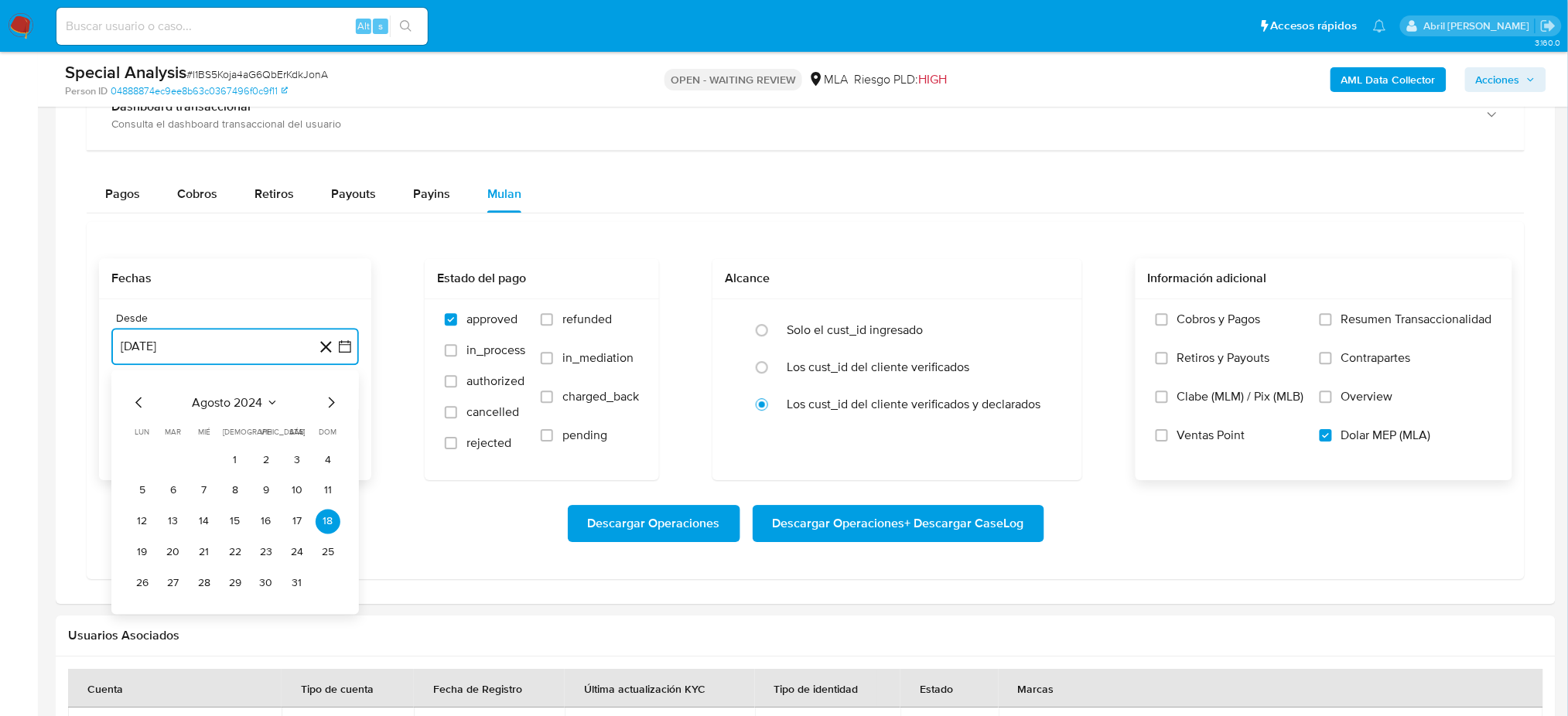
click at [328, 402] on icon "Mes siguiente" at bounding box center [331, 402] width 19 height 19
click at [332, 459] on button "1" at bounding box center [328, 460] width 25 height 25
click at [215, 428] on button "18 de septiembre de 2025" at bounding box center [235, 424] width 247 height 37
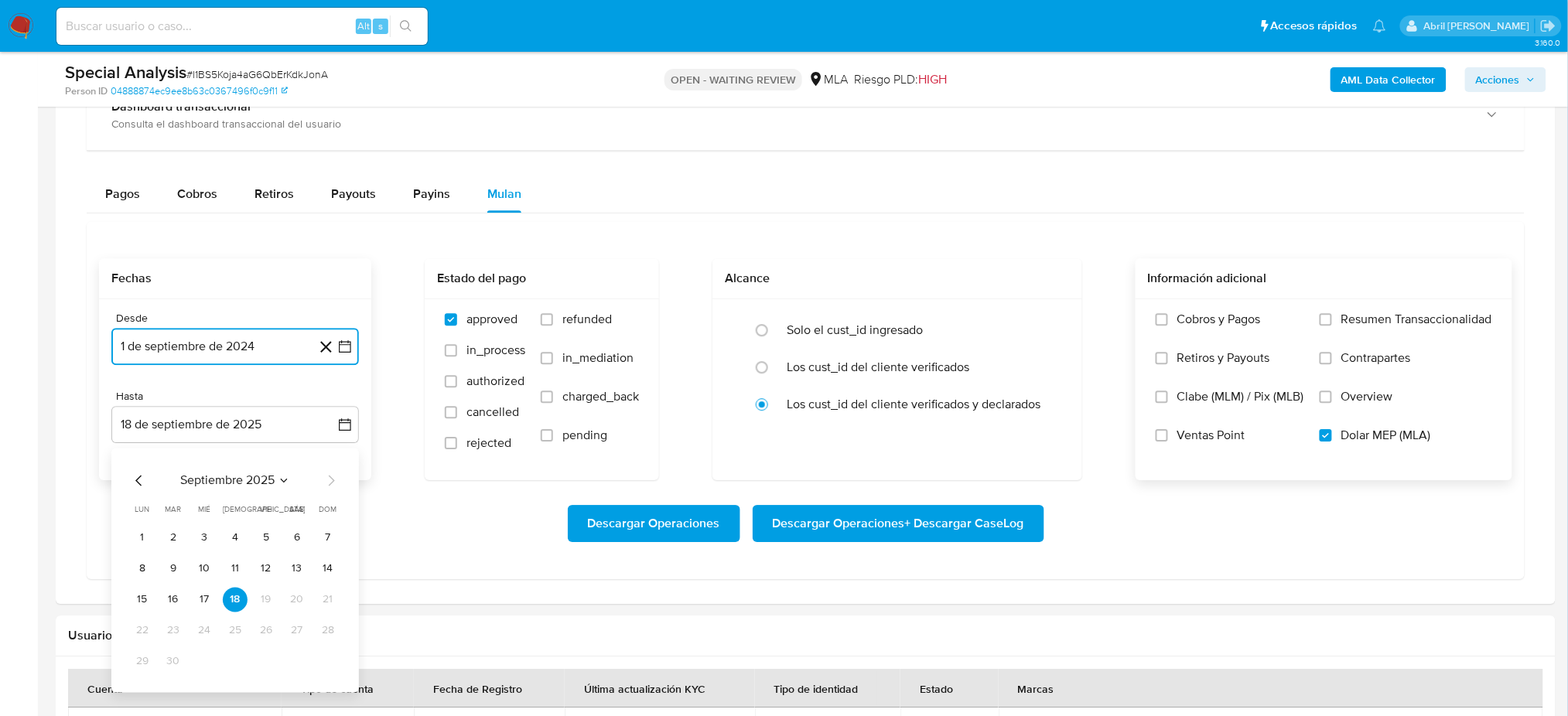
click at [133, 475] on icon "Mes anterior" at bounding box center [139, 480] width 19 height 19
click at [326, 659] on button "31" at bounding box center [328, 661] width 25 height 25
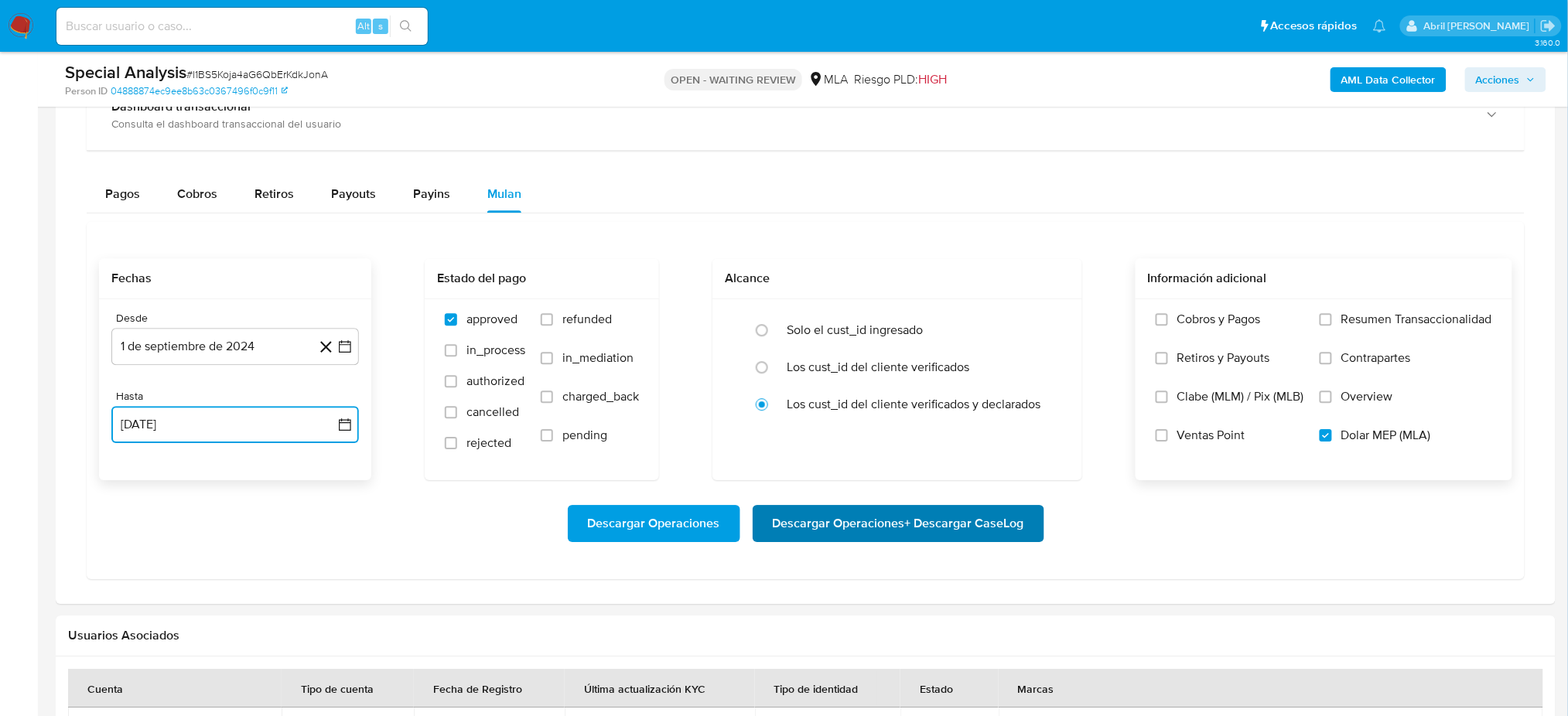
click at [933, 507] on span "Descargar Operaciones + Descargar CaseLog" at bounding box center [899, 524] width 252 height 34
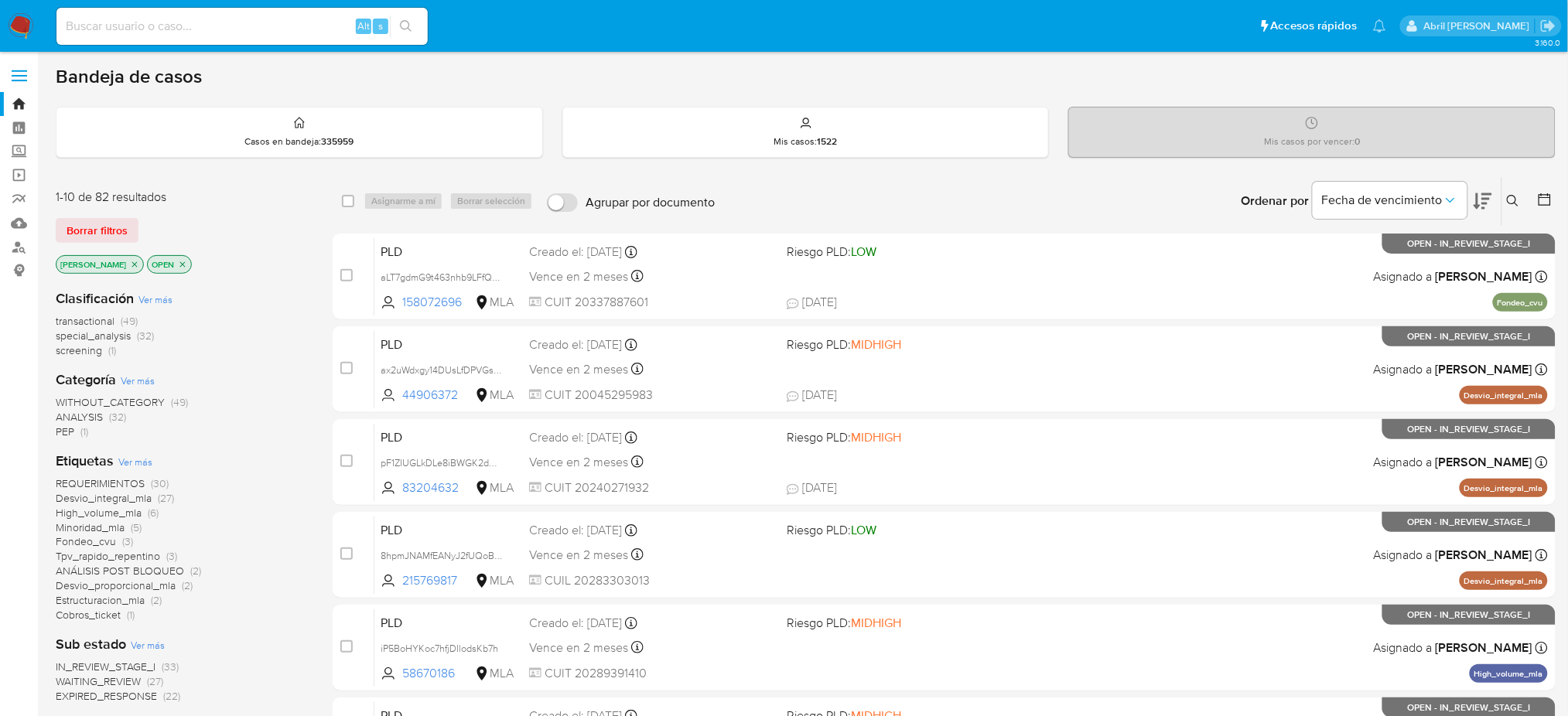
click at [303, 26] on input at bounding box center [242, 26] width 371 height 20
paste input "HMttpDB5wXedAsd5i59OQnZ4"
type input "HMttpDB5wXedAsd5i59OQnZ4"
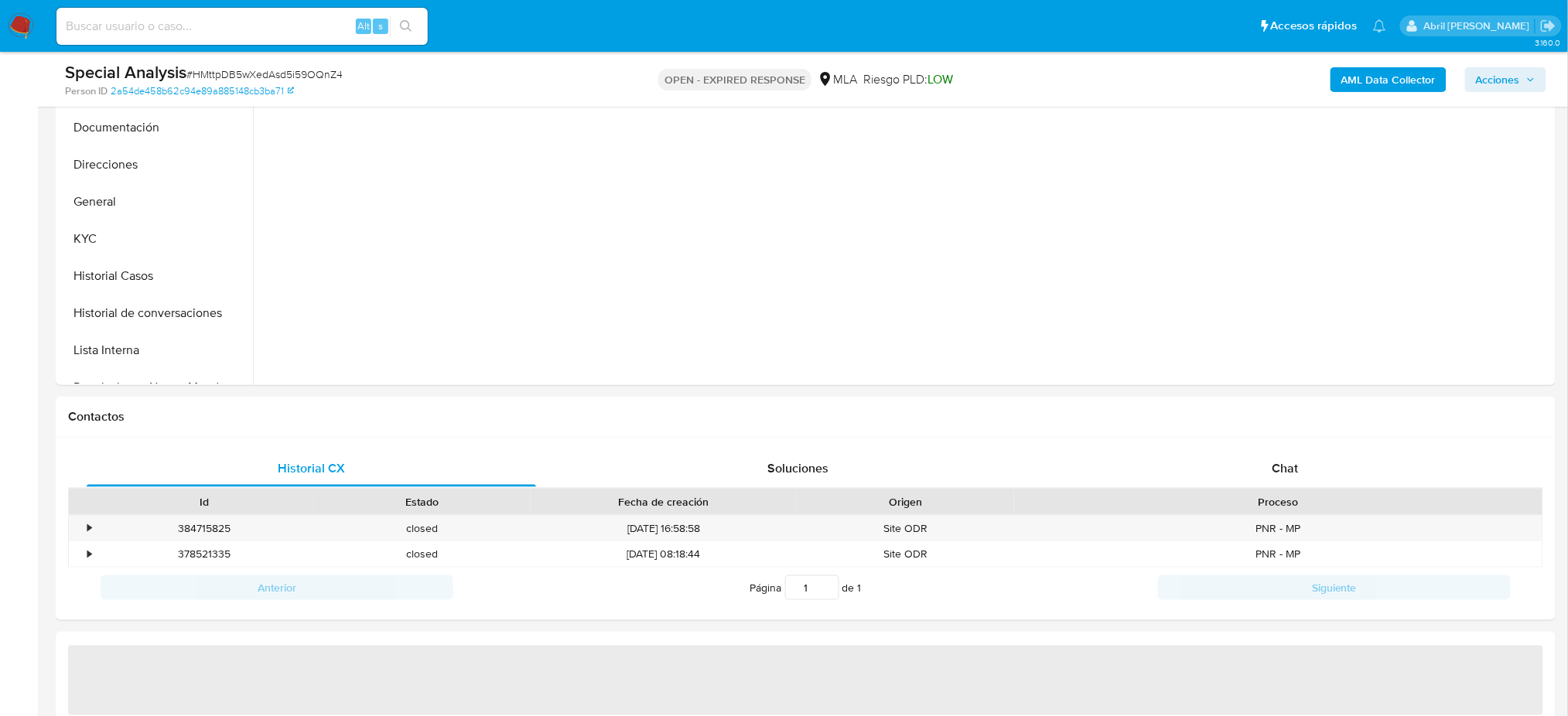
scroll to position [503, 0]
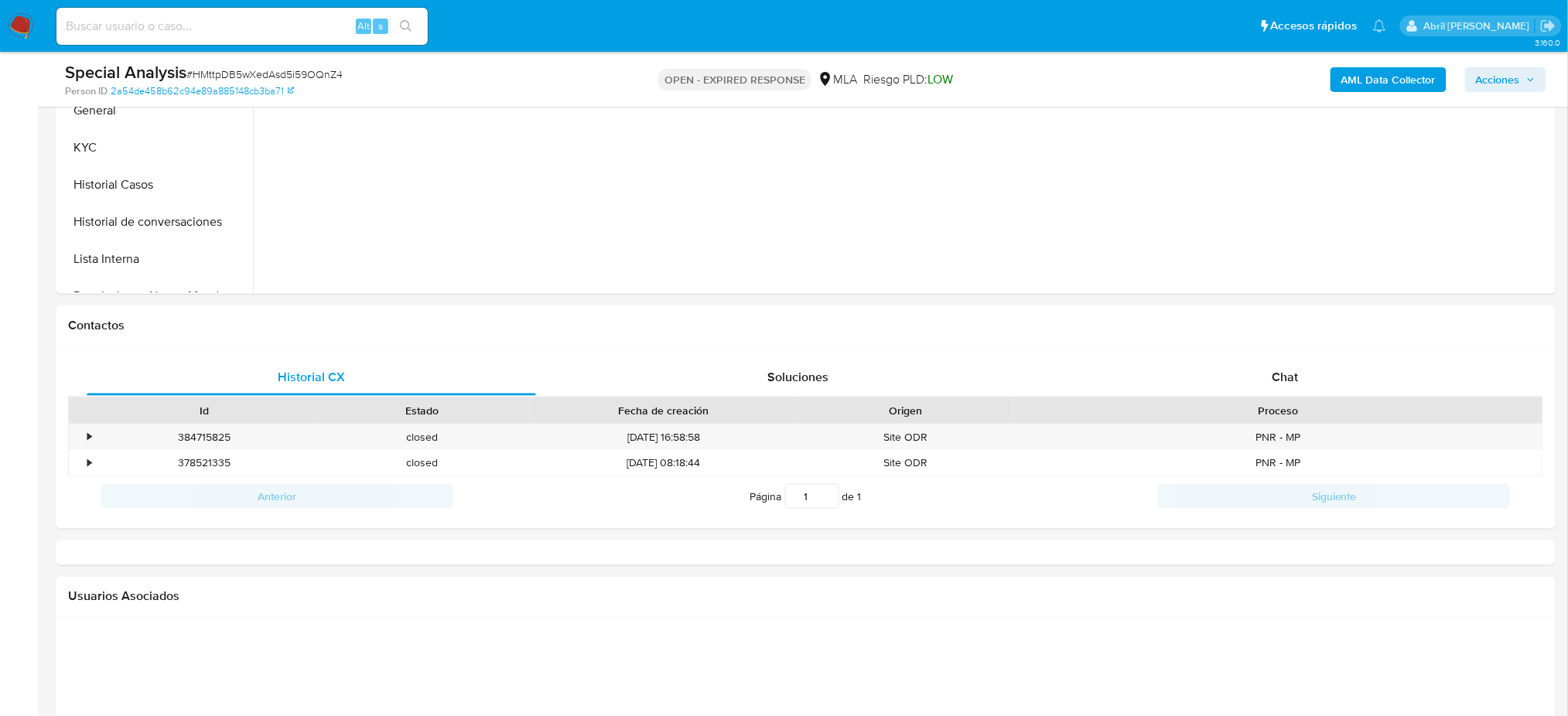
select select "10"
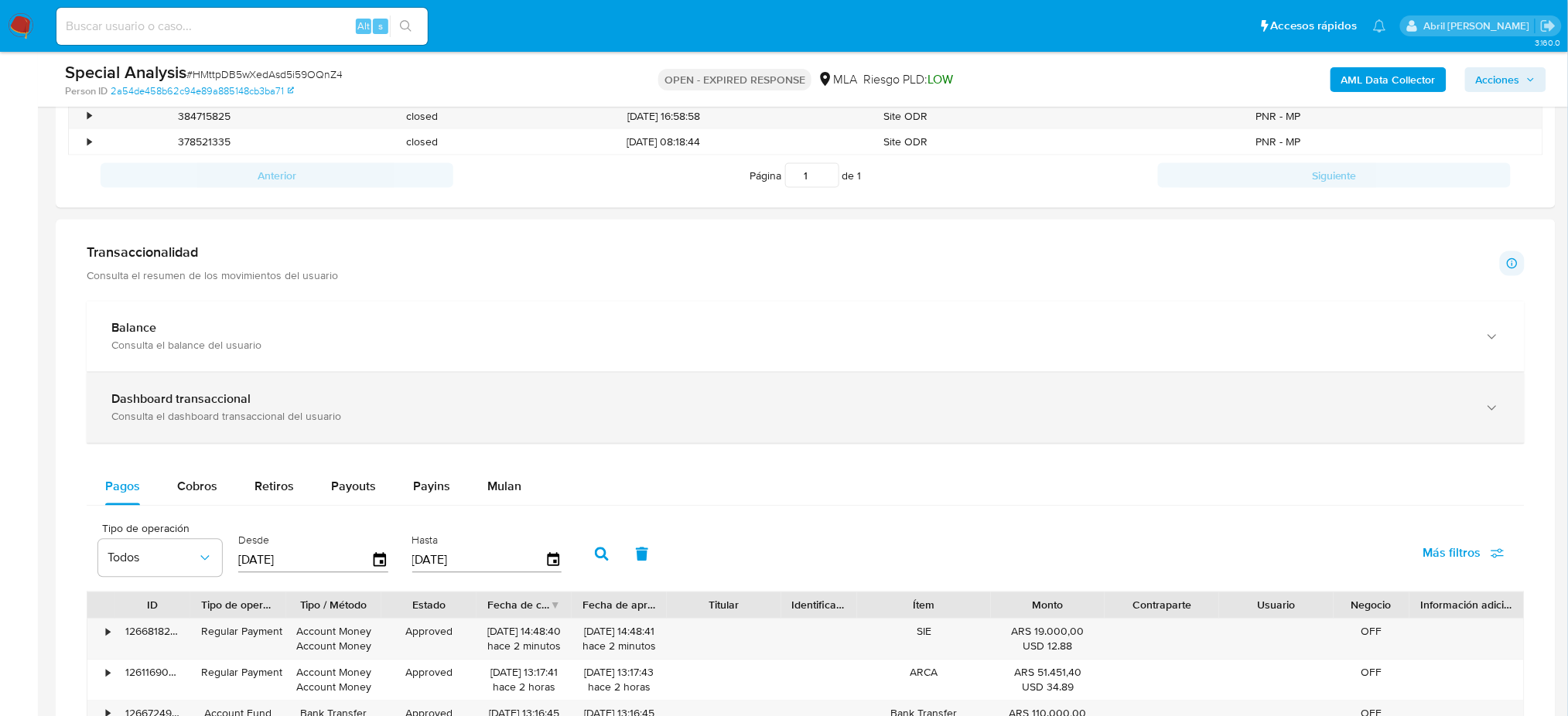
drag, startPoint x: 485, startPoint y: 487, endPoint x: 702, endPoint y: 397, distance: 234.9
click at [487, 486] on span "Mulan" at bounding box center [504, 487] width 34 height 18
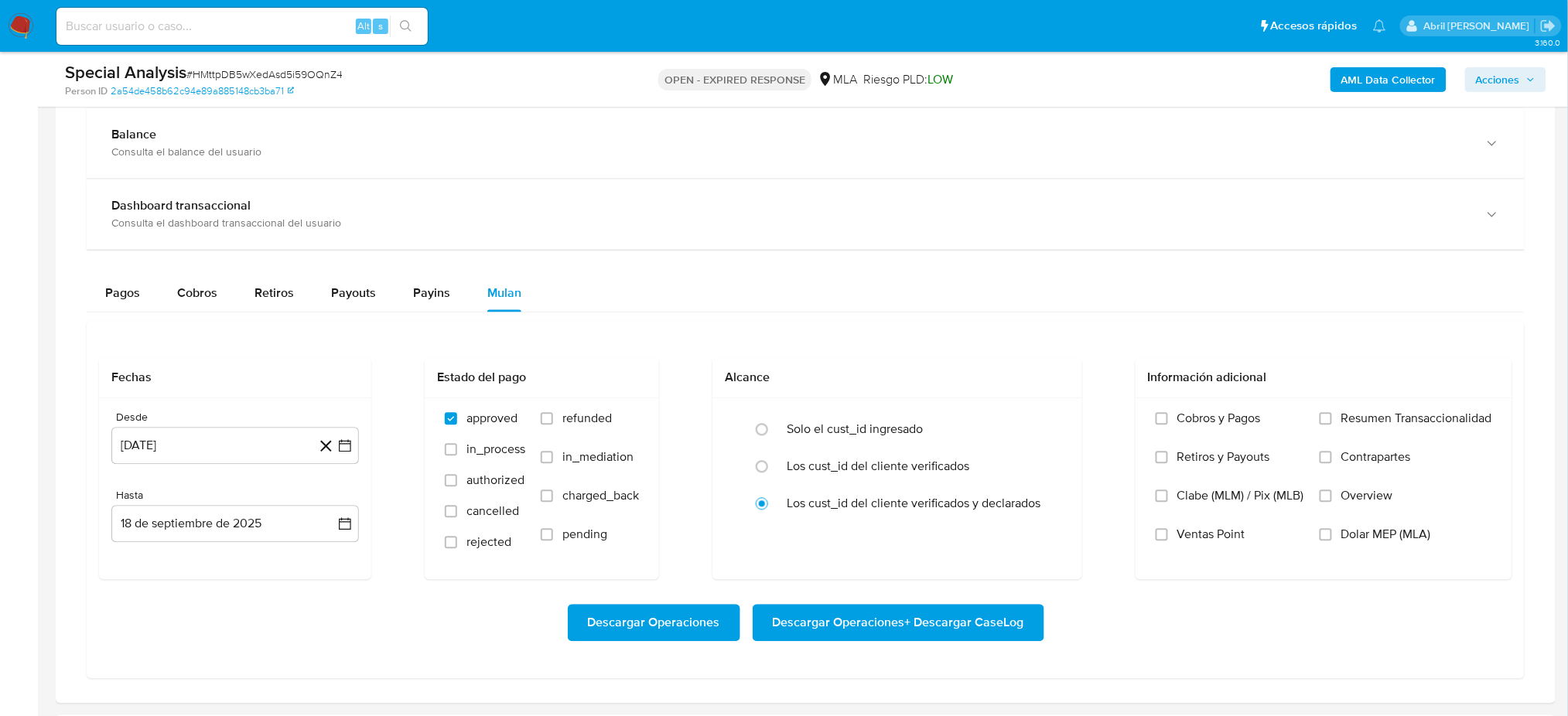
scroll to position [1030, 0]
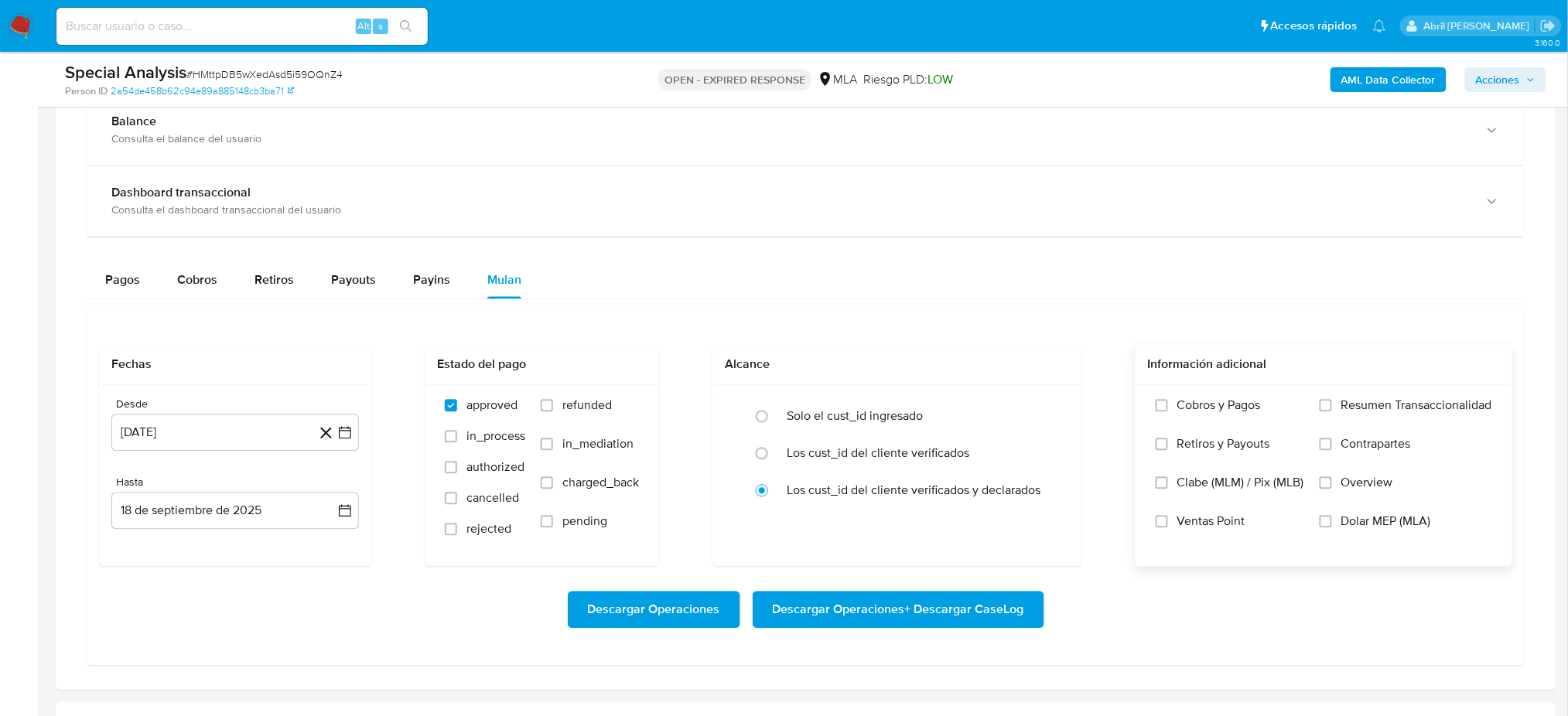
click at [1368, 521] on span "Dolar MEP (MLA)" at bounding box center [1386, 521] width 90 height 15
click at [1332, 521] on input "Dolar MEP (MLA)" at bounding box center [1326, 522] width 13 height 13
click at [208, 437] on button "18 [PERSON_NAME] de 2024" at bounding box center [235, 432] width 247 height 37
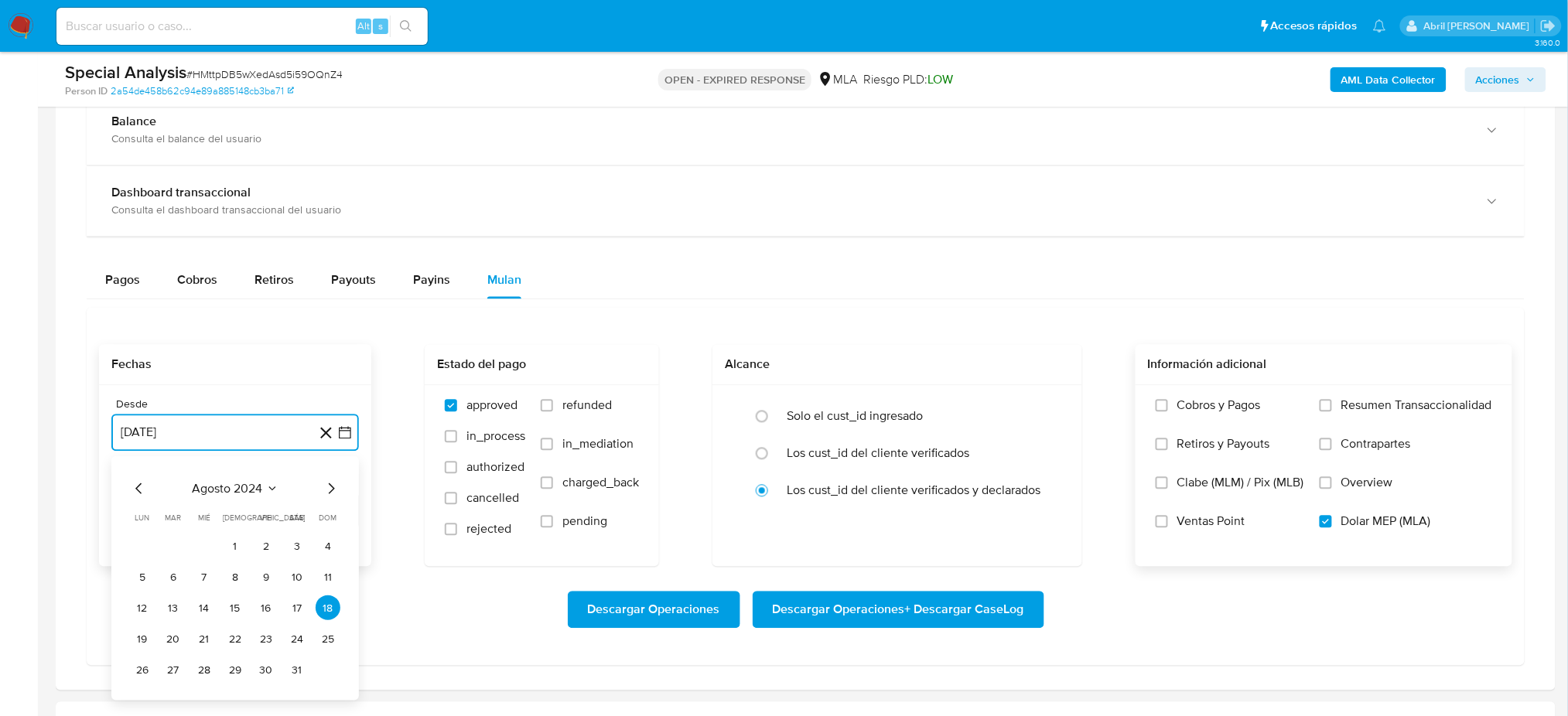
click at [329, 490] on icon "Mes siguiente" at bounding box center [331, 490] width 19 height 19
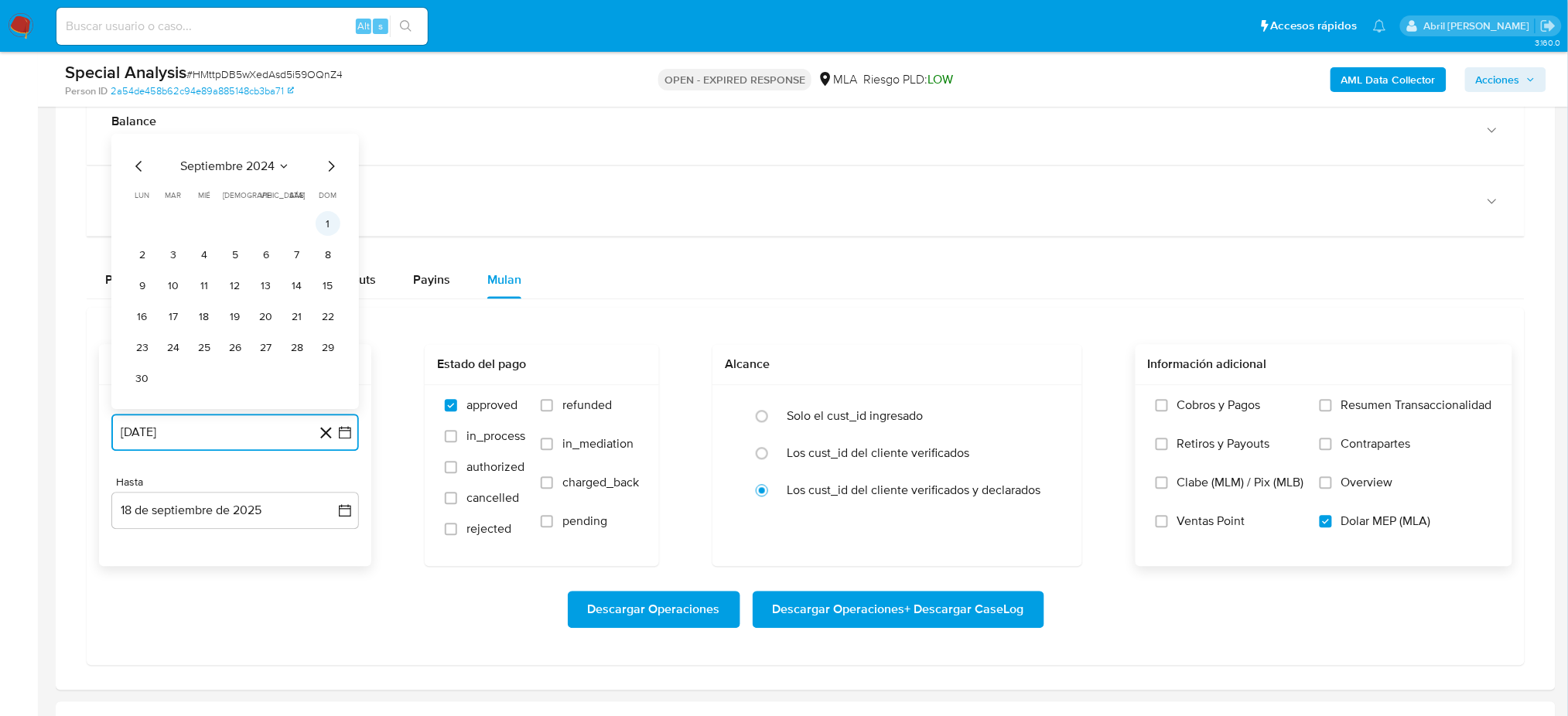
click at [336, 224] on button "1" at bounding box center [328, 225] width 25 height 25
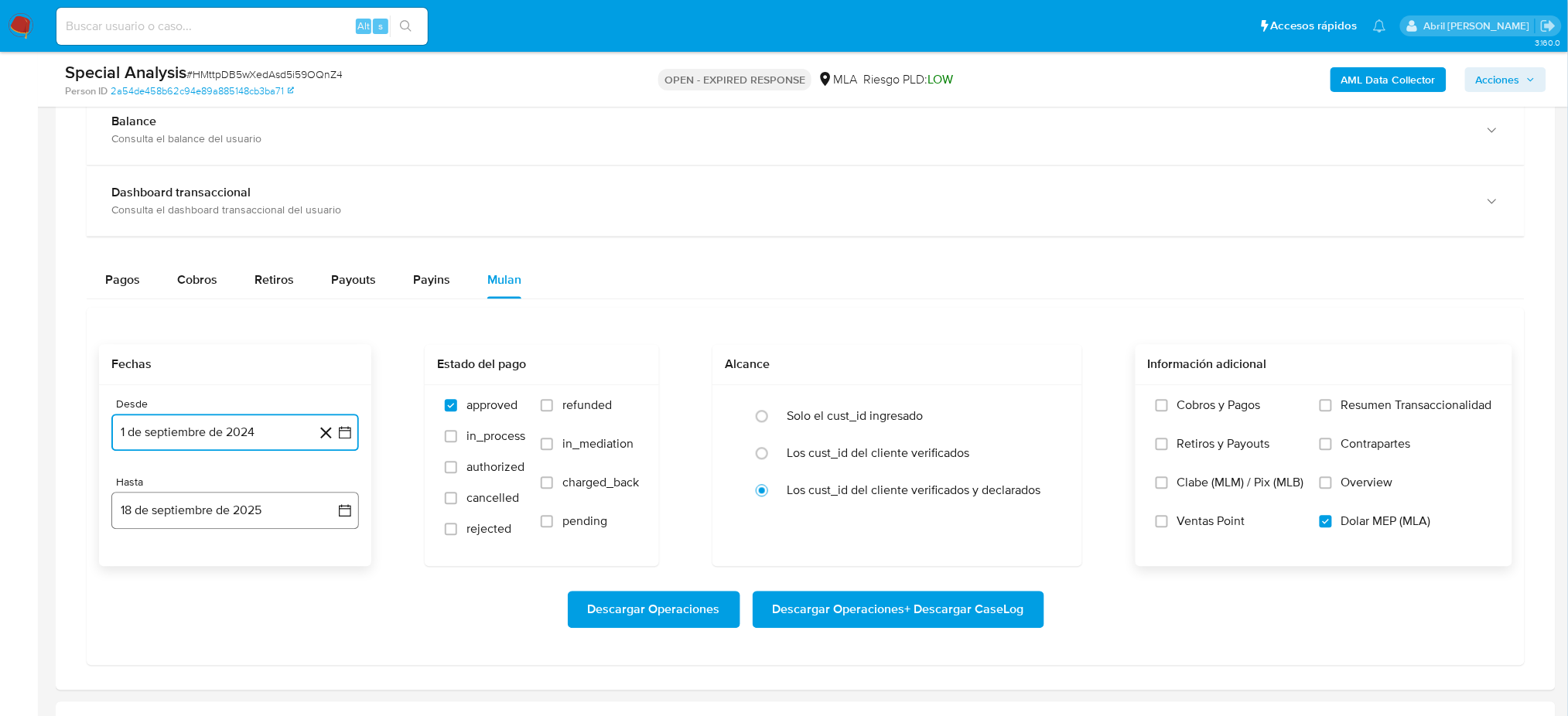
click at [192, 517] on button "18 de septiembre de 2025" at bounding box center [235, 510] width 247 height 37
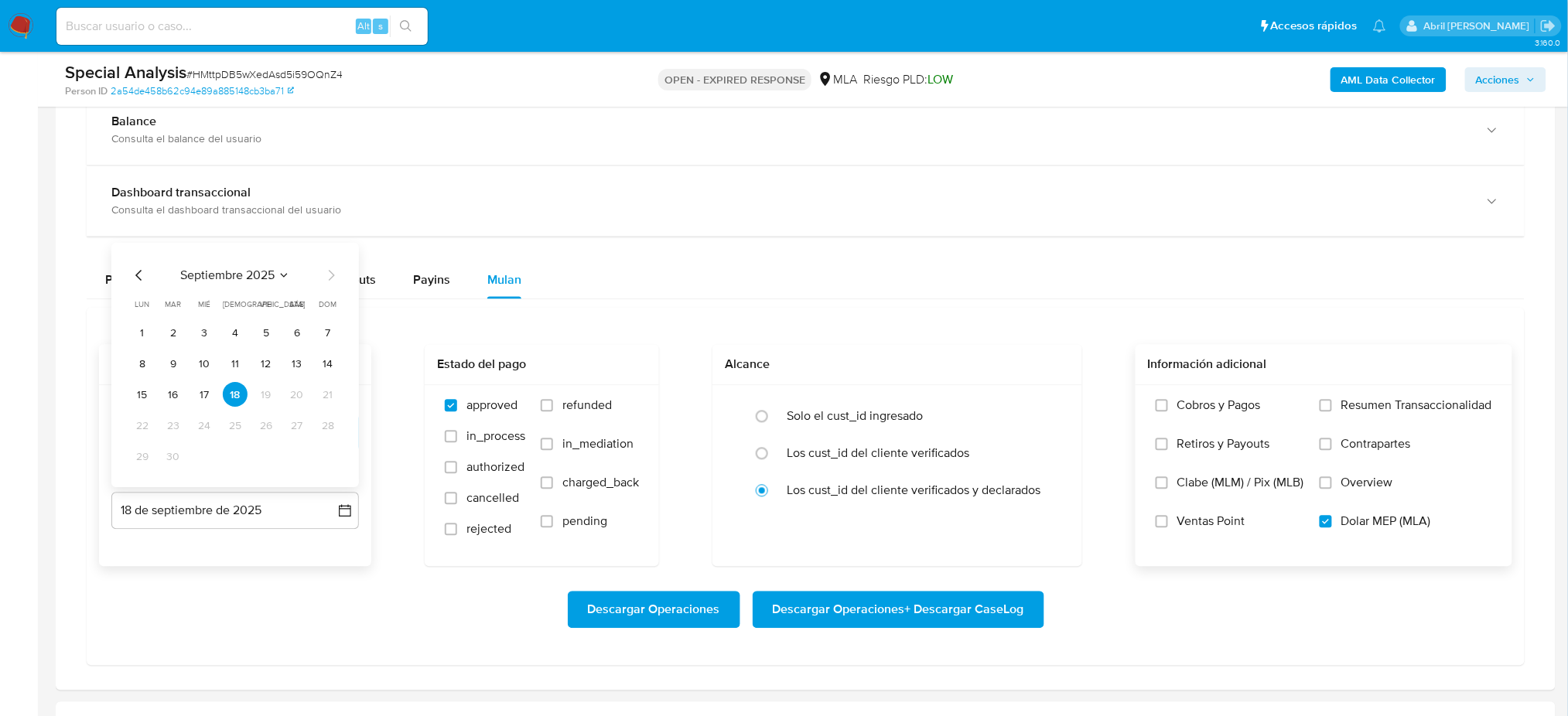
click at [139, 272] on icon "Mes anterior" at bounding box center [138, 276] width 6 height 11
click at [323, 461] on button "31" at bounding box center [328, 457] width 25 height 25
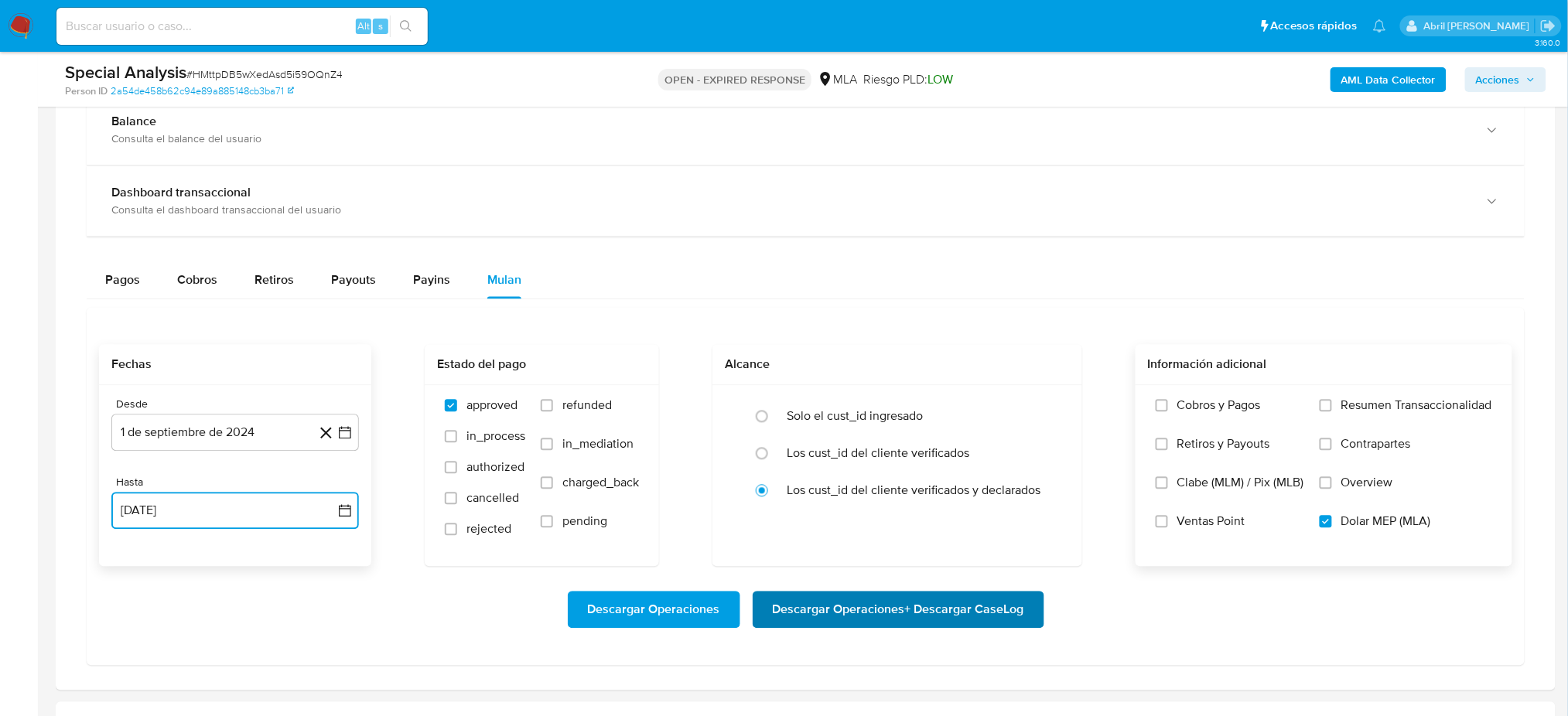
click at [916, 610] on span "Descargar Operaciones + Descargar CaseLog" at bounding box center [899, 610] width 252 height 34
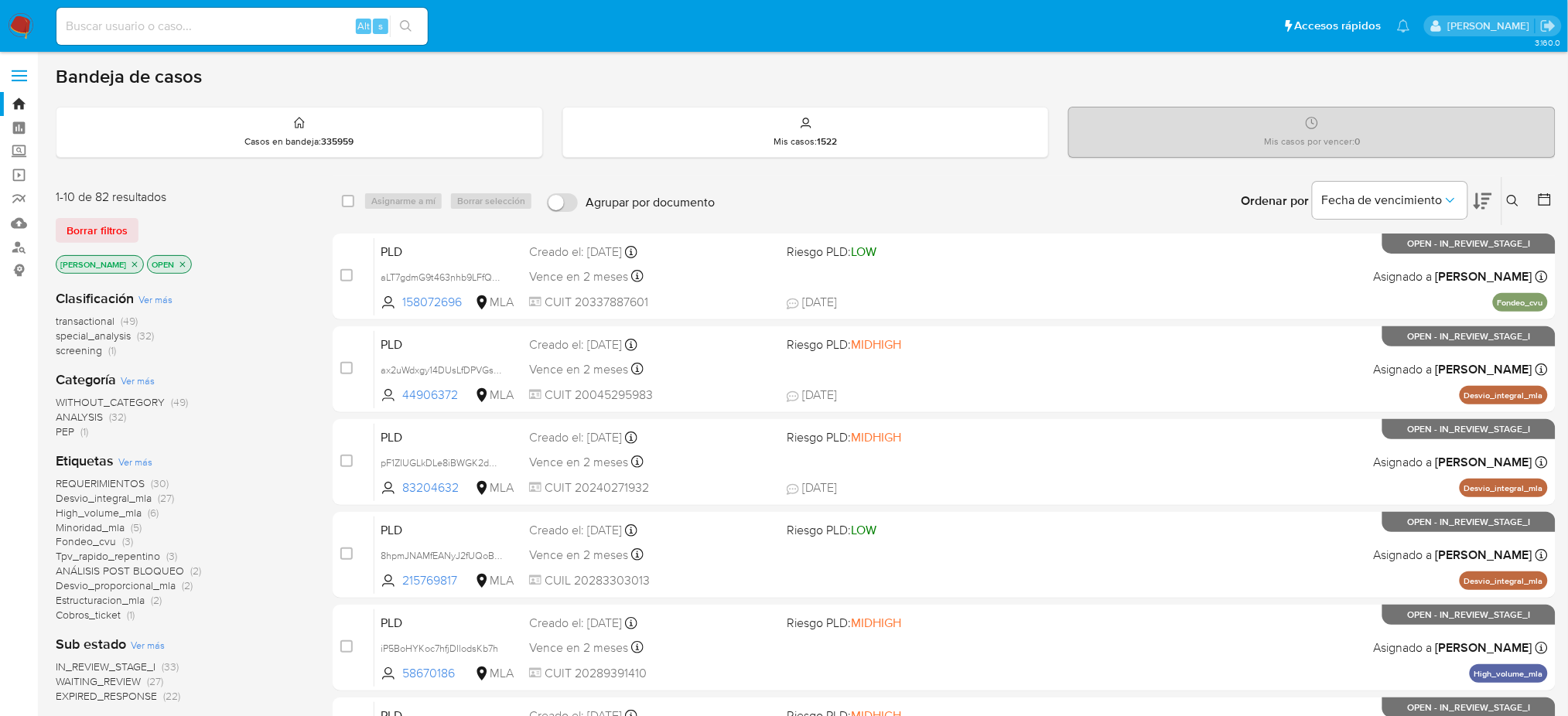
click at [306, 24] on input at bounding box center [242, 26] width 371 height 20
paste input "JZltO3UqJcwZlg7zzljYXn4I"
type input "JZltO3UqJcwZlg7zzljYXn4I"
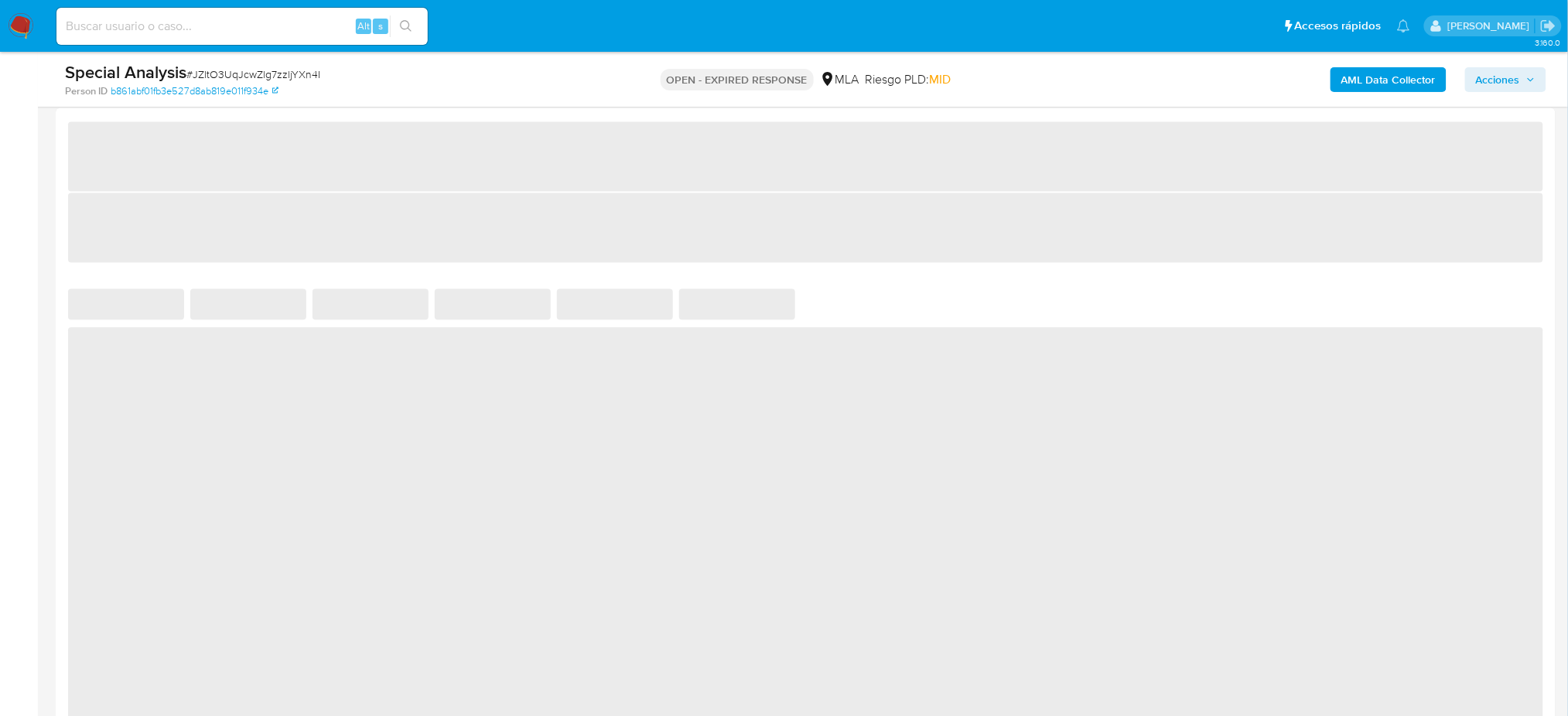
select select "10"
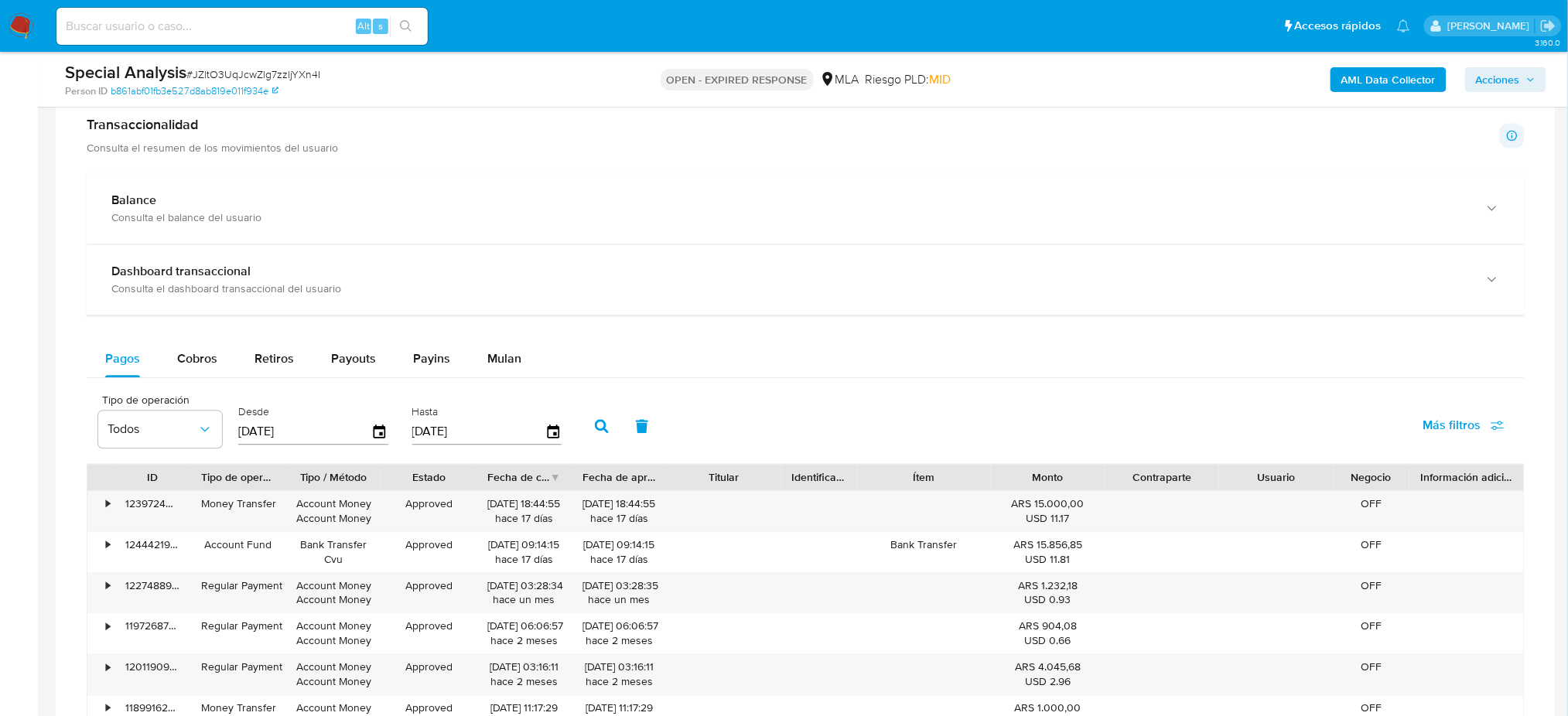
drag, startPoint x: 513, startPoint y: 358, endPoint x: 550, endPoint y: 358, distance: 37.0
click at [513, 358] on span "Mulan" at bounding box center [504, 359] width 34 height 18
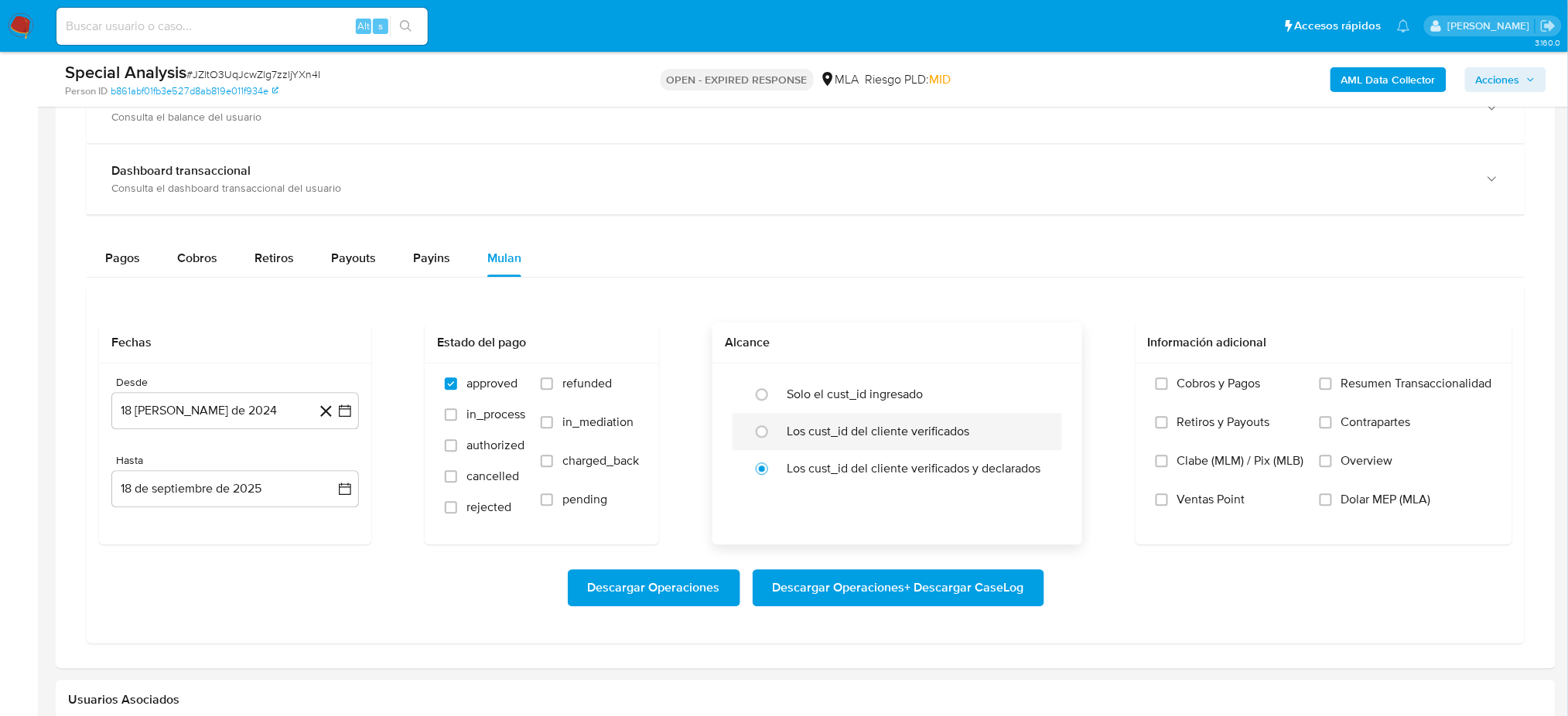
scroll to position [1237, 0]
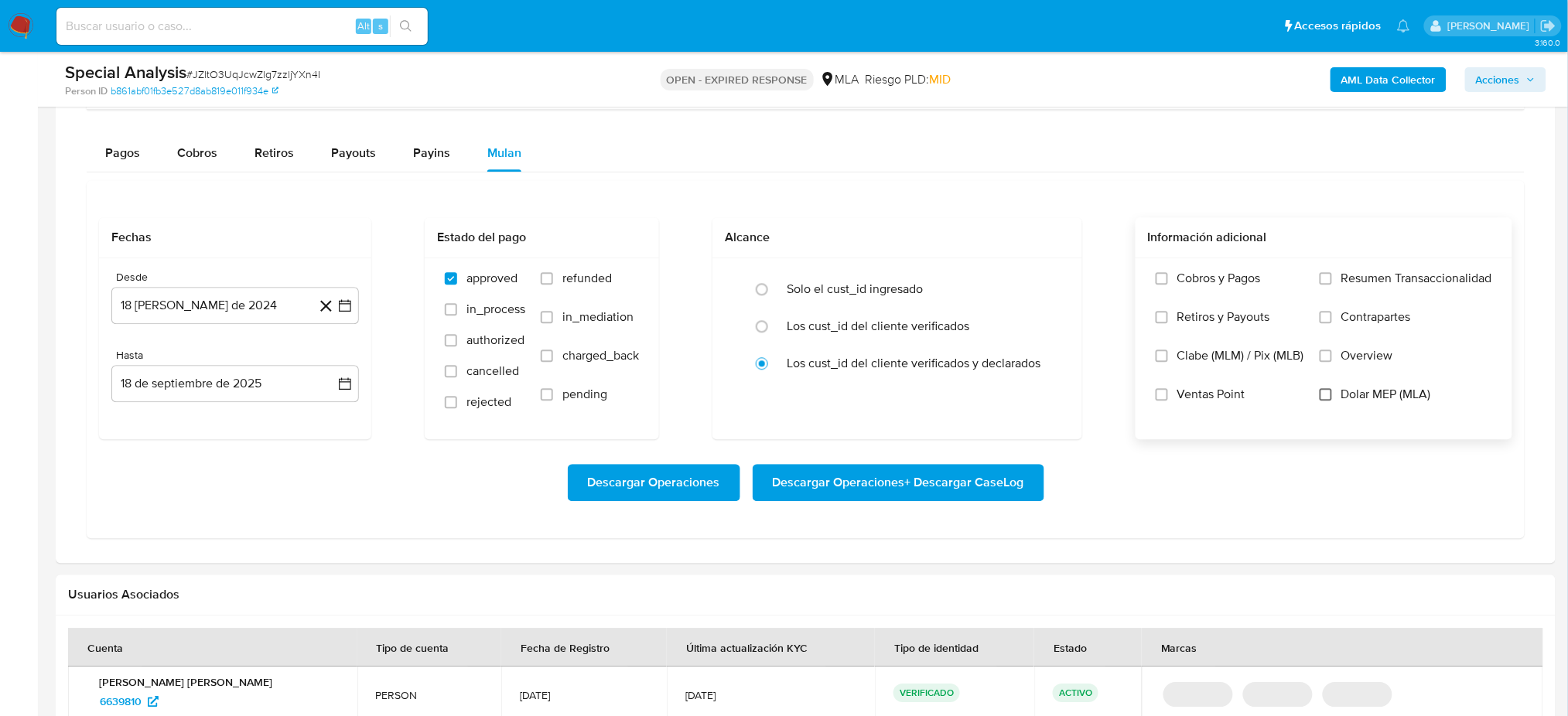
click at [1323, 393] on input "Dolar MEP (MLA)" at bounding box center [1326, 394] width 13 height 13
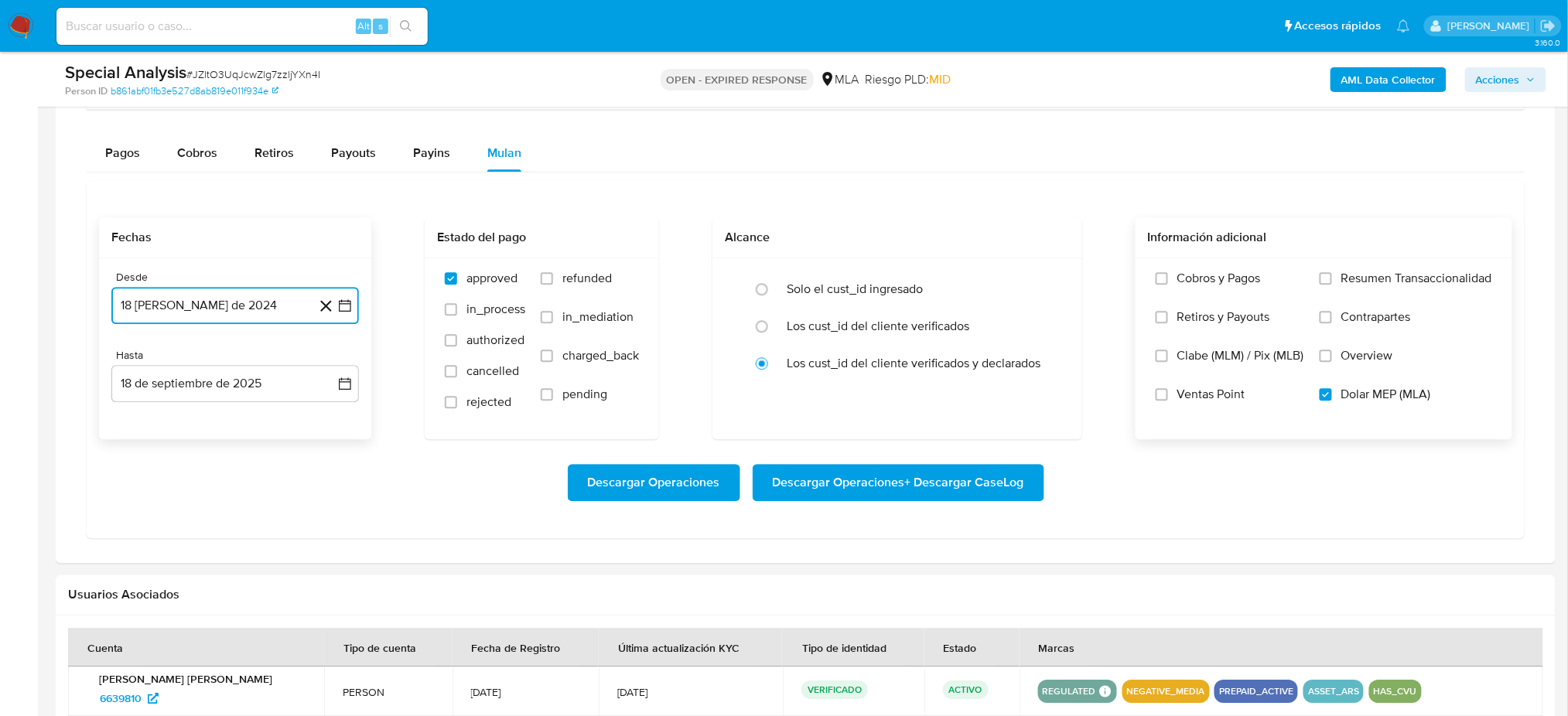
drag, startPoint x: 201, startPoint y: 305, endPoint x: 231, endPoint y: 314, distance: 31.3
click at [202, 305] on button "18 [PERSON_NAME] de 2024" at bounding box center [235, 305] width 247 height 37
click at [336, 364] on icon "Mes siguiente" at bounding box center [331, 361] width 19 height 19
drag, startPoint x: 332, startPoint y: 415, endPoint x: 290, endPoint y: 403, distance: 43.7
click at [331, 417] on button "1" at bounding box center [328, 419] width 25 height 25
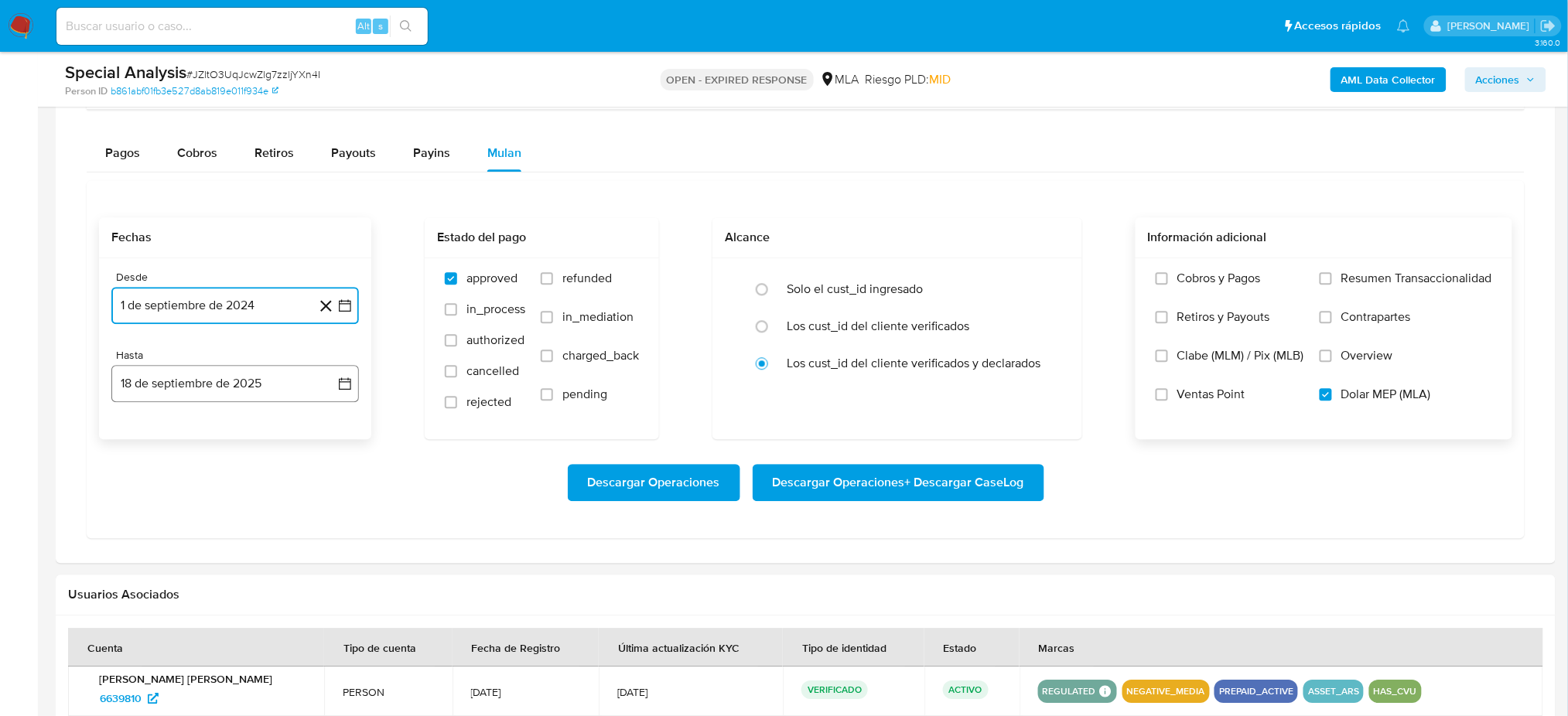
click at [224, 389] on button "18 de septiembre de 2025" at bounding box center [235, 383] width 247 height 37
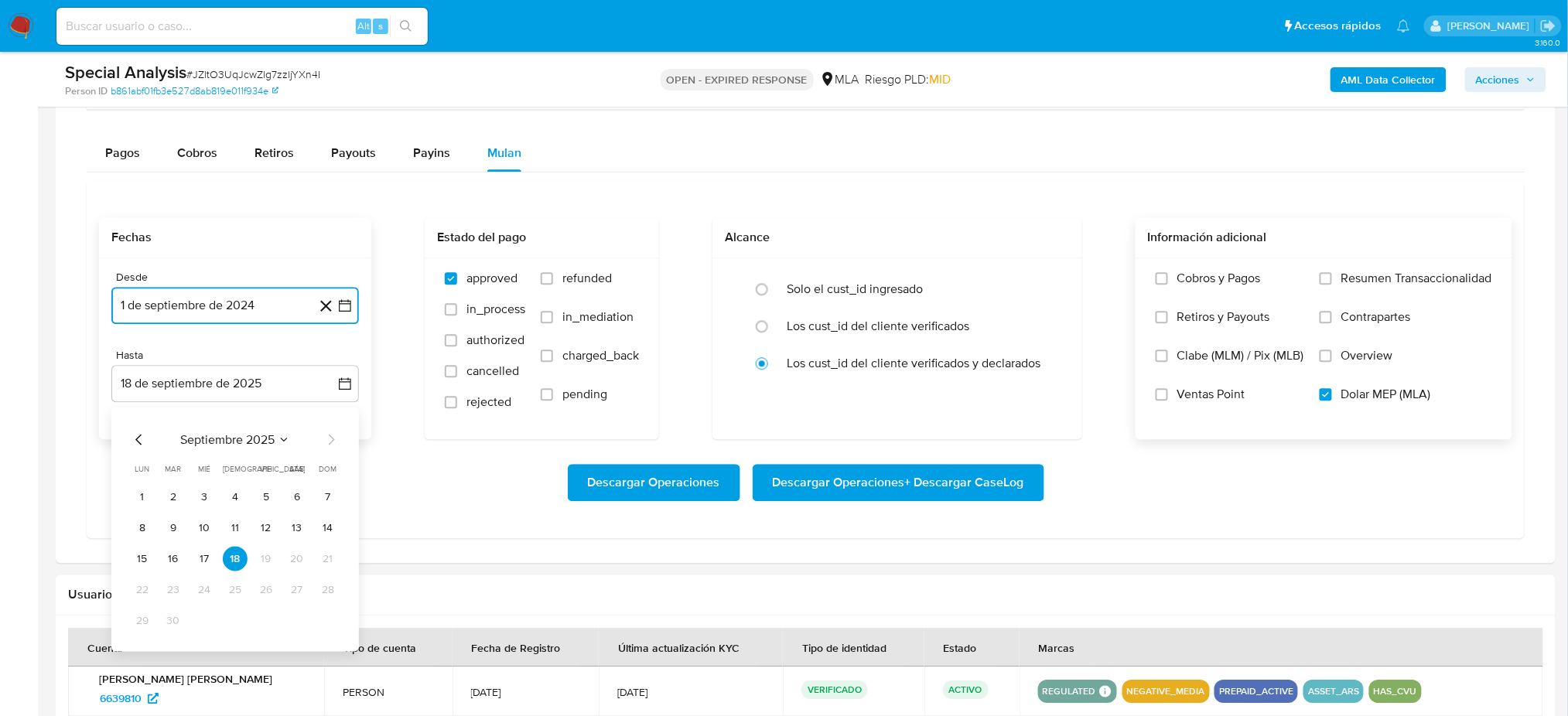
click at [133, 431] on icon "Mes anterior" at bounding box center [139, 439] width 19 height 19
click at [323, 620] on button "31" at bounding box center [328, 621] width 25 height 25
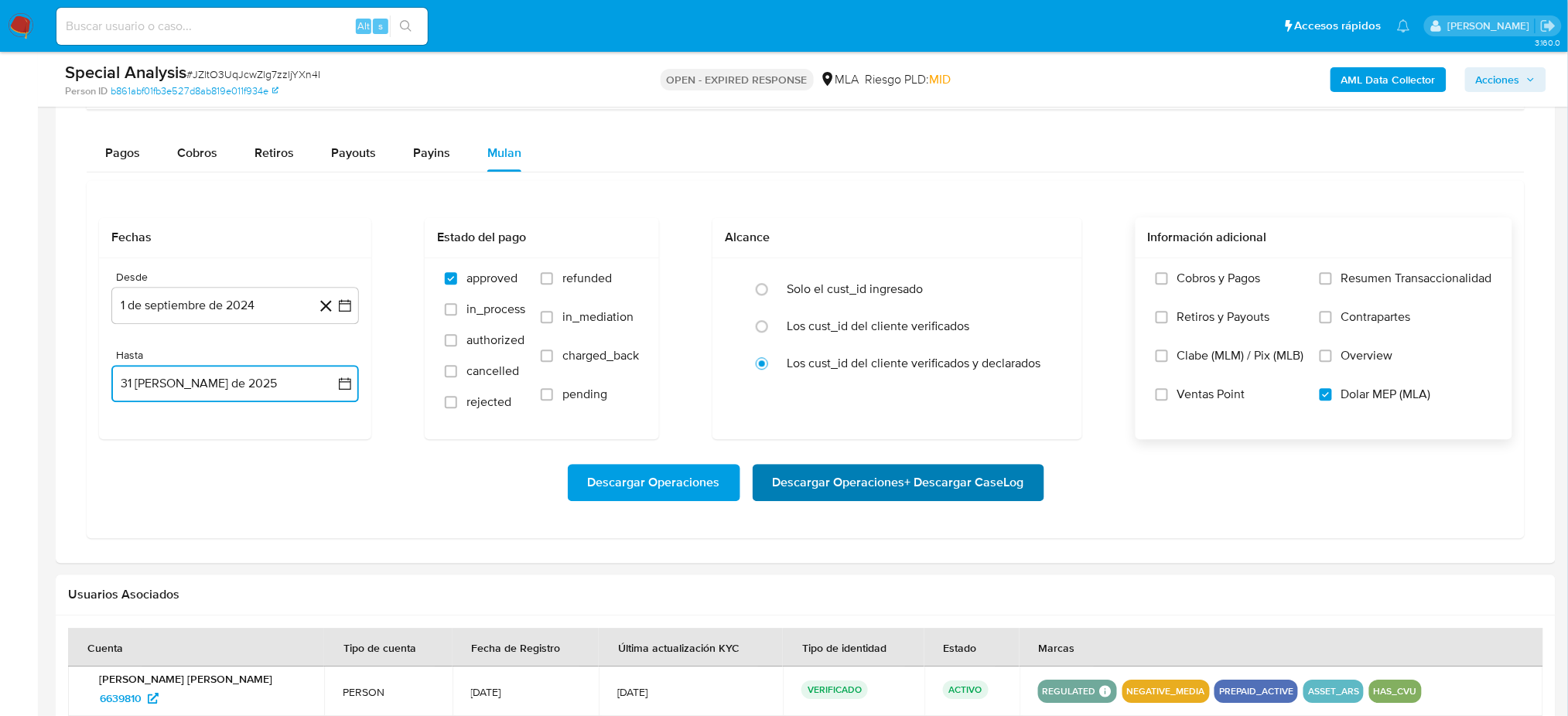
click at [1019, 480] on span "Descargar Operaciones + Descargar CaseLog" at bounding box center [899, 482] width 252 height 34
